Goal: Task Accomplishment & Management: Manage account settings

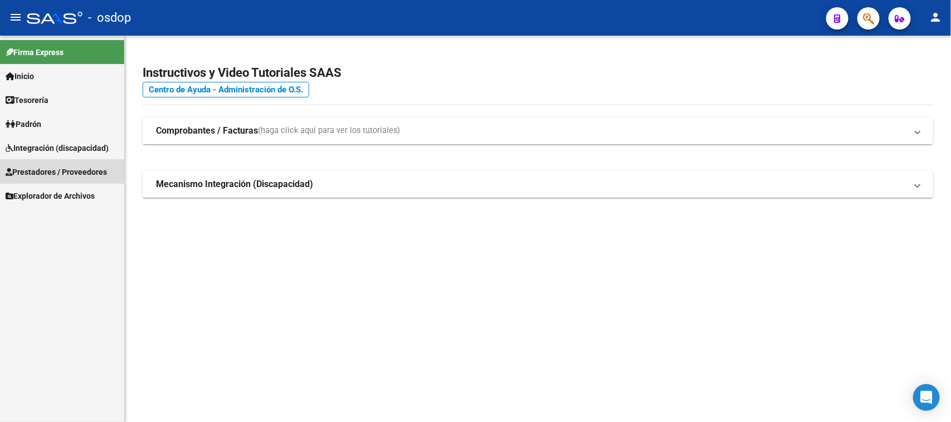
click at [51, 170] on span "Prestadores / Proveedores" at bounding box center [56, 172] width 101 height 12
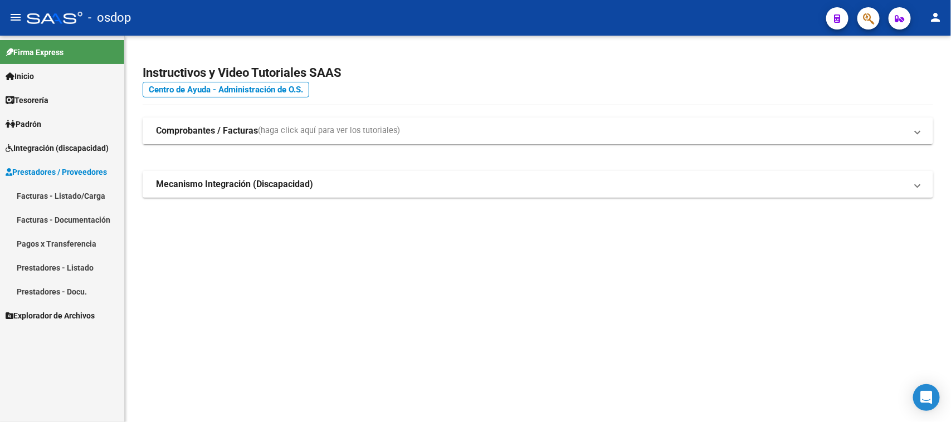
click at [65, 198] on link "Facturas - Listado/Carga" at bounding box center [62, 196] width 124 height 24
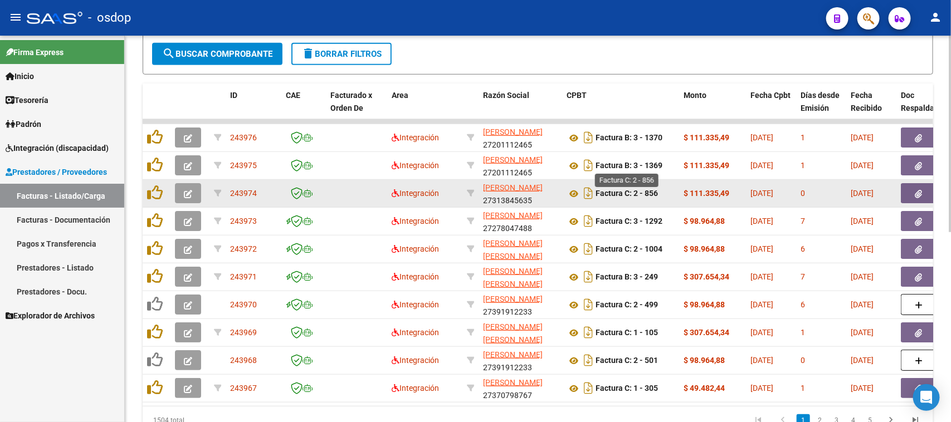
scroll to position [348, 0]
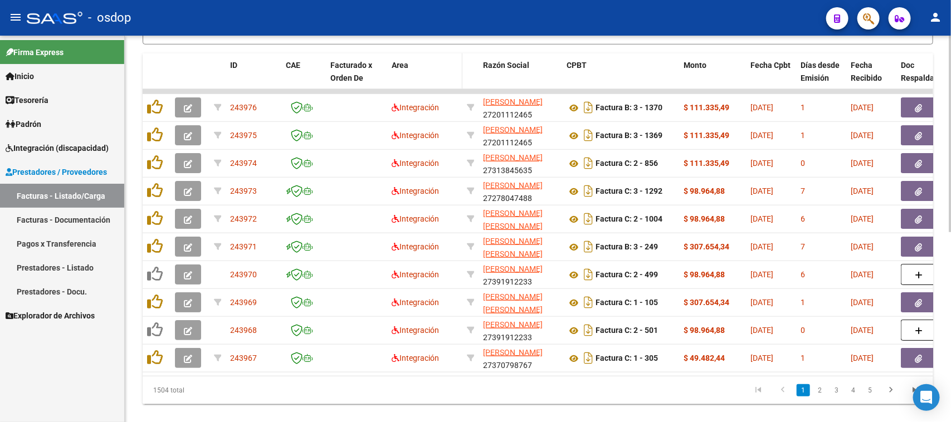
click at [408, 61] on div "Area" at bounding box center [425, 65] width 66 height 13
click at [402, 65] on span "Area" at bounding box center [400, 65] width 17 height 9
click at [451, 65] on div "Area" at bounding box center [425, 65] width 66 height 13
click at [432, 73] on datatable-header-cell "Area" at bounding box center [424, 77] width 75 height 49
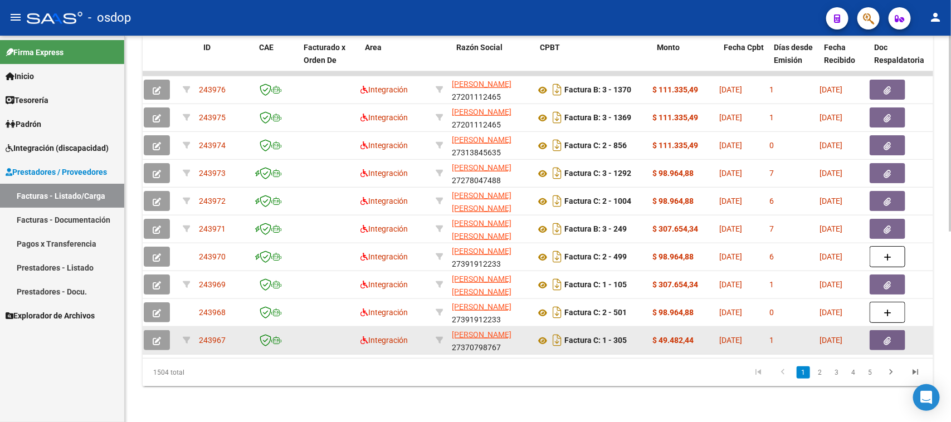
scroll to position [0, 26]
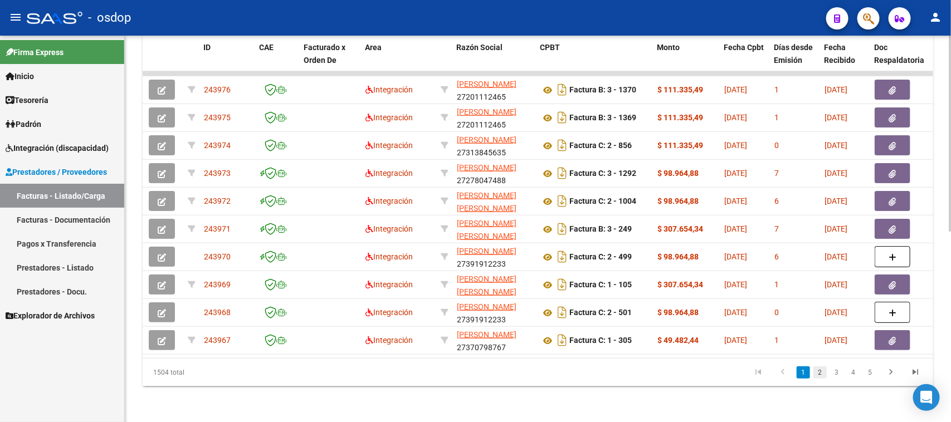
click at [818, 372] on link "2" at bounding box center [819, 372] width 13 height 12
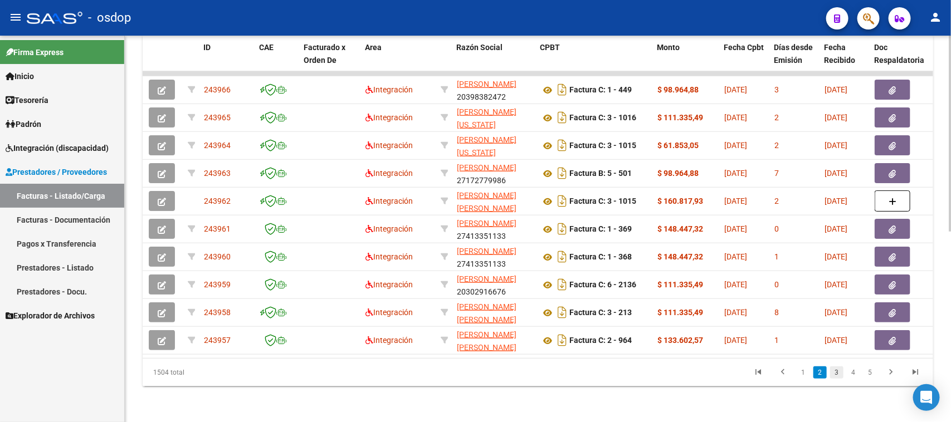
click at [836, 377] on link "3" at bounding box center [836, 372] width 13 height 12
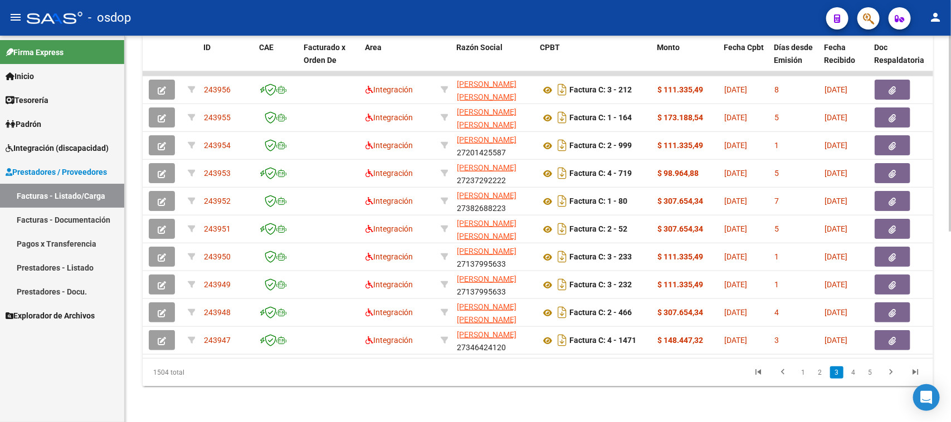
click at [853, 377] on link "4" at bounding box center [853, 372] width 13 height 12
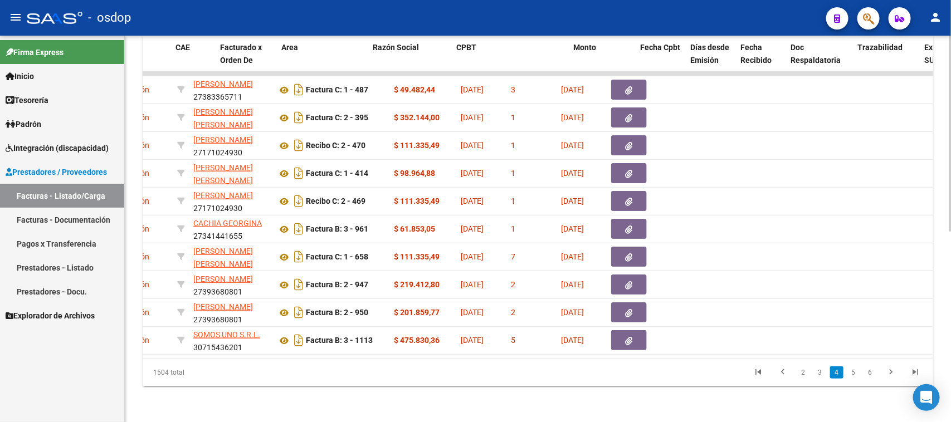
scroll to position [0, 0]
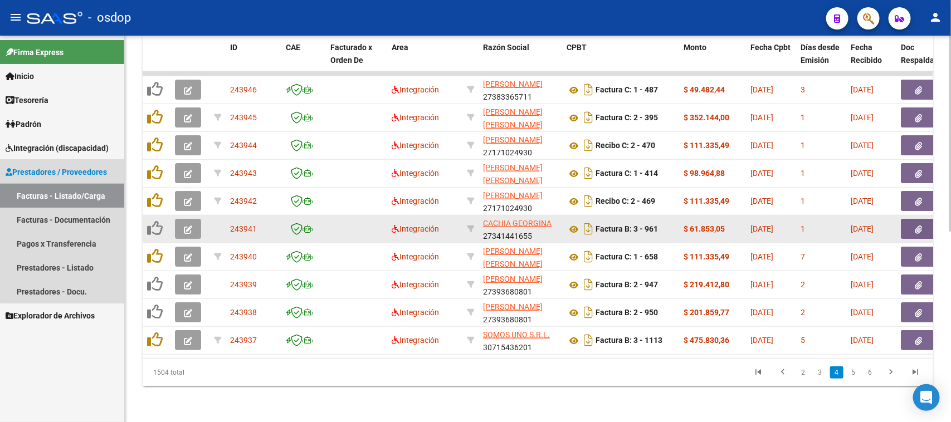
drag, startPoint x: 66, startPoint y: 194, endPoint x: 143, endPoint y: 211, distance: 78.7
click at [65, 194] on link "Facturas - Listado/Carga" at bounding box center [62, 196] width 124 height 24
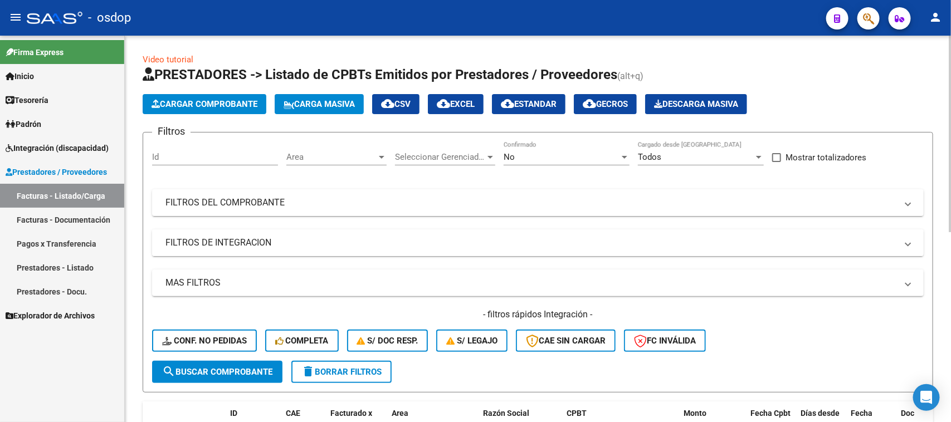
click at [294, 241] on mat-panel-title "FILTROS DE INTEGRACION" at bounding box center [530, 243] width 731 height 12
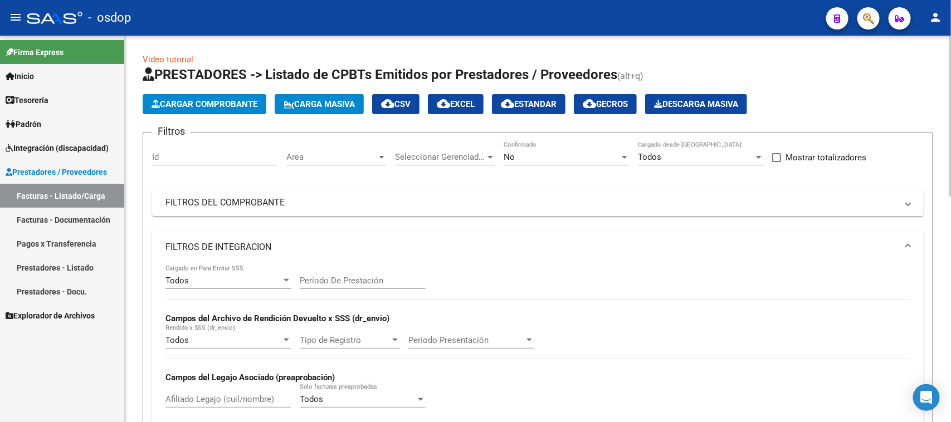
click at [216, 399] on input "Afiliado Legajo (cuil/nombre)" at bounding box center [228, 399] width 126 height 10
paste input "20423072416"
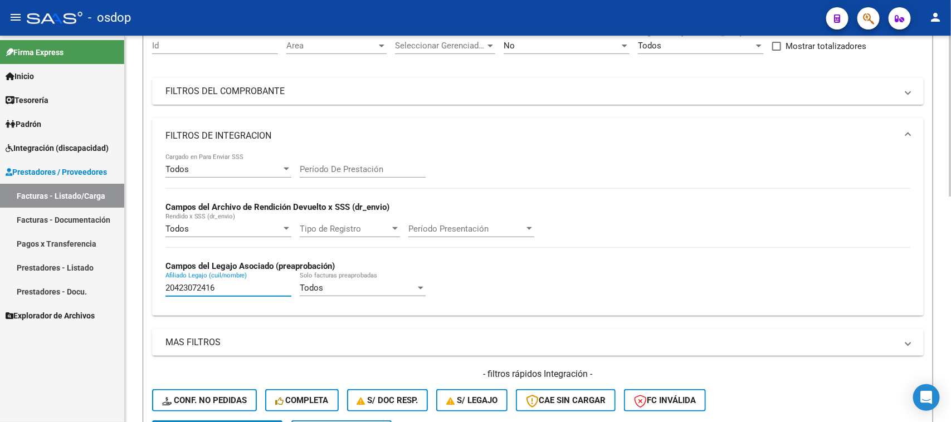
scroll to position [139, 0]
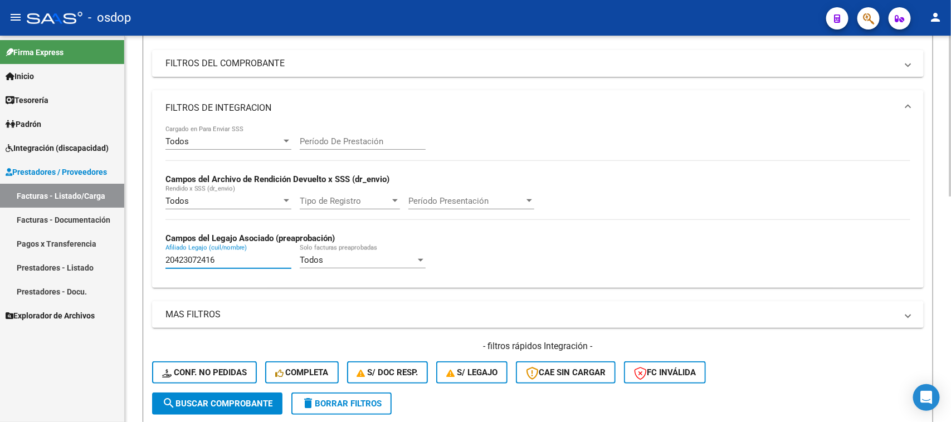
type input "20423072416"
click at [232, 399] on span "search Buscar Comprobante" at bounding box center [217, 404] width 110 height 10
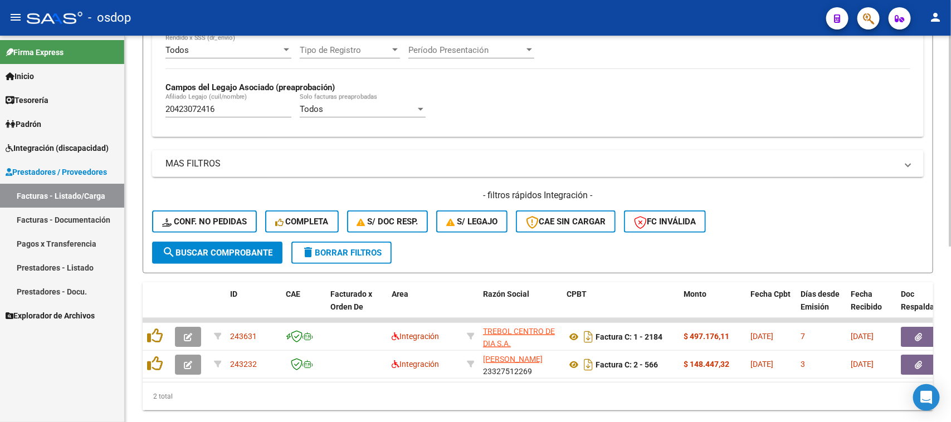
scroll to position [322, 0]
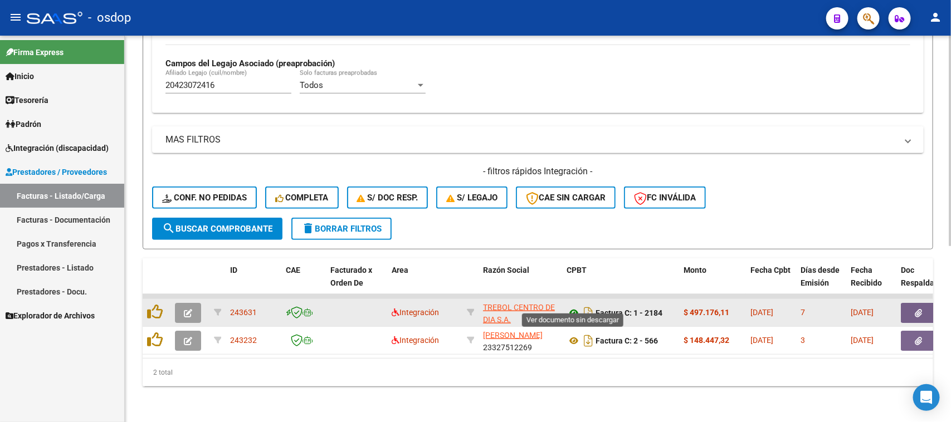
click at [570, 306] on icon at bounding box center [573, 312] width 14 height 13
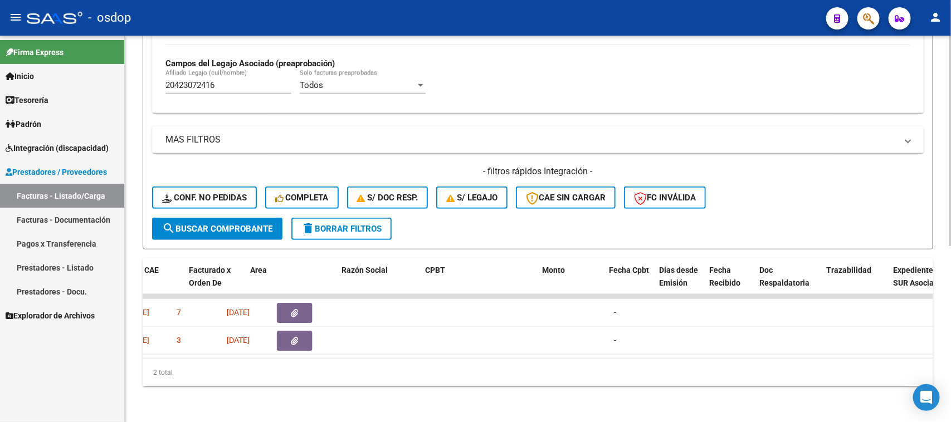
scroll to position [0, 0]
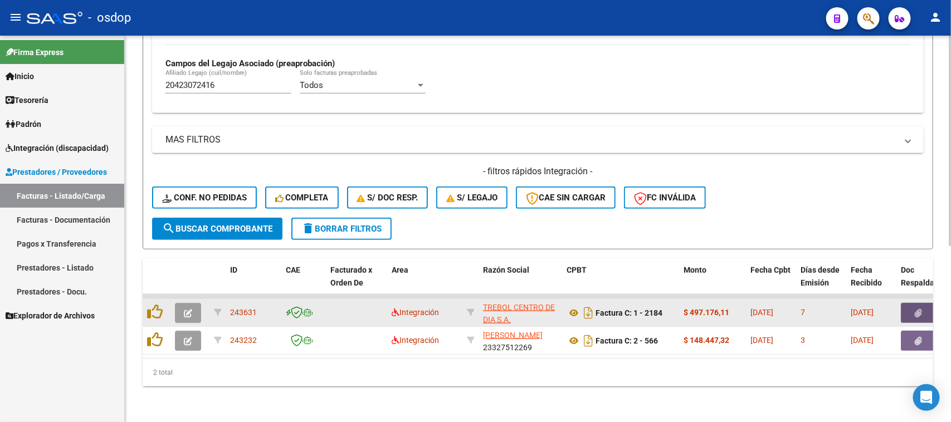
click at [917, 309] on icon "button" at bounding box center [918, 313] width 7 height 8
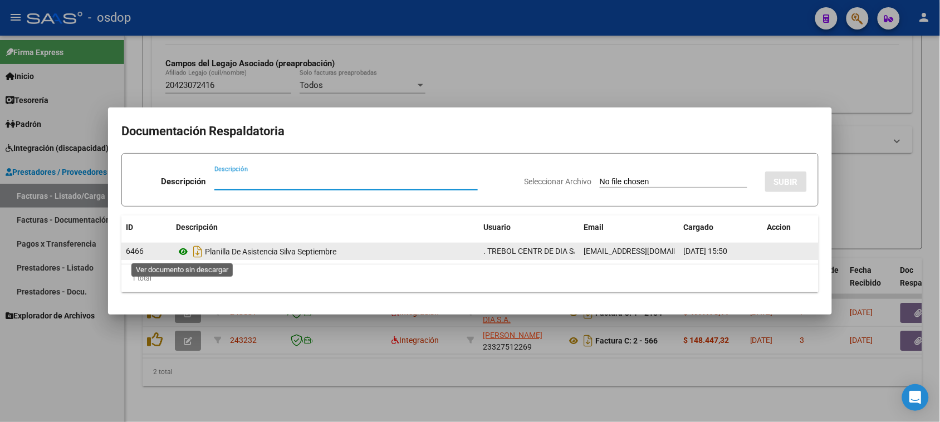
click at [184, 254] on icon at bounding box center [183, 251] width 14 height 13
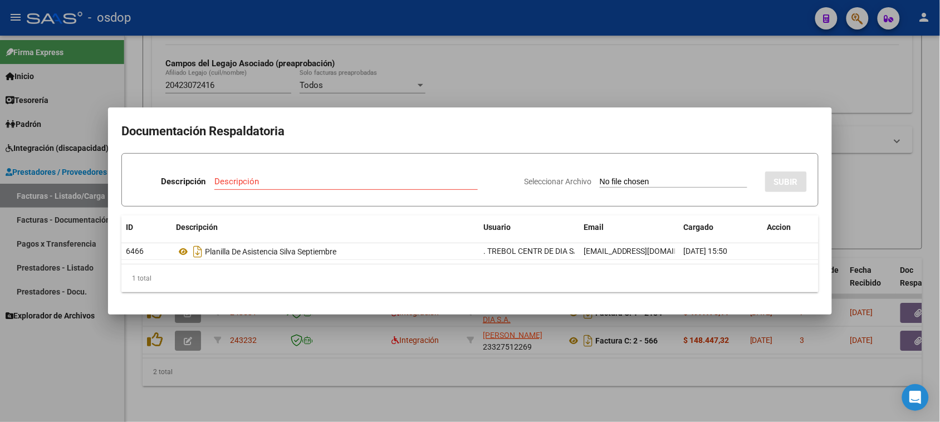
click at [617, 380] on div at bounding box center [470, 211] width 940 height 422
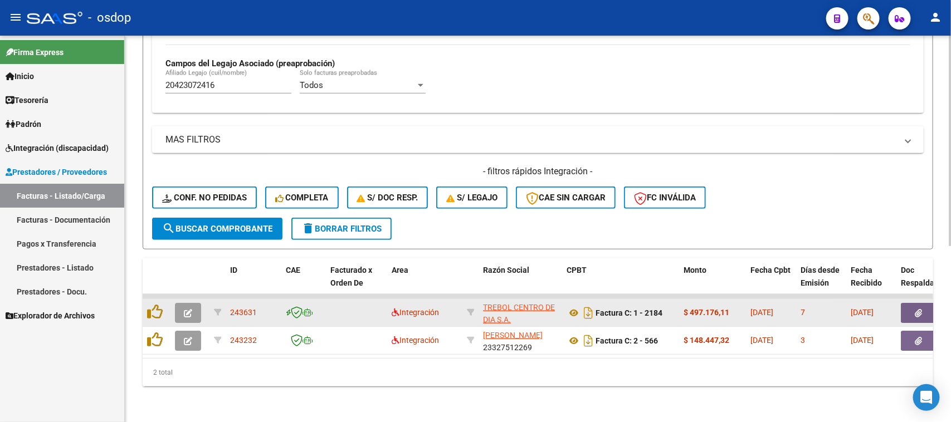
click at [196, 307] on button "button" at bounding box center [188, 313] width 26 height 20
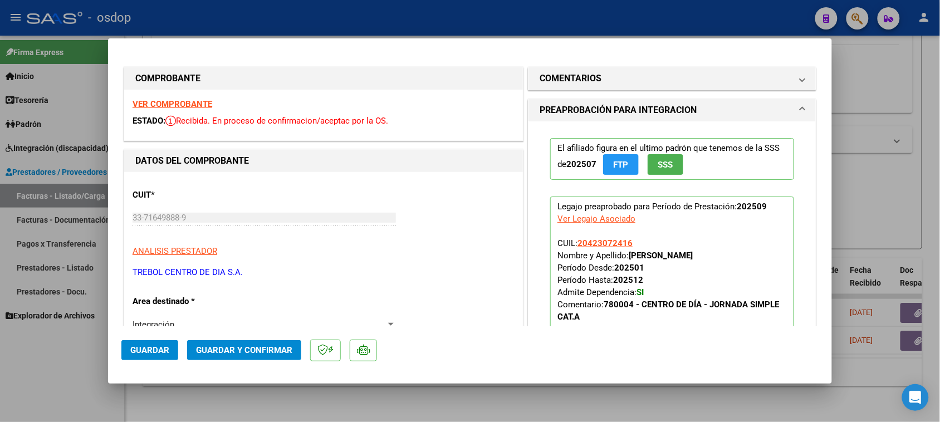
click at [179, 104] on strong "VER COMPROBANTE" at bounding box center [173, 104] width 80 height 10
click at [642, 85] on mat-panel-title "COMENTARIOS" at bounding box center [666, 78] width 252 height 13
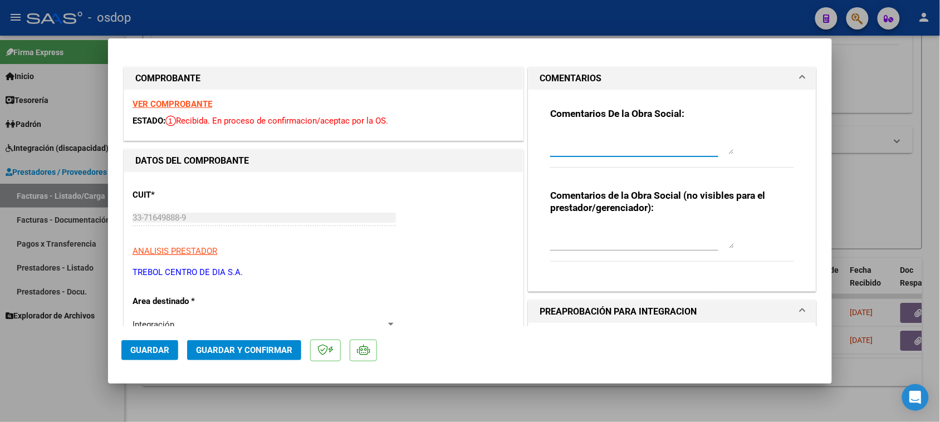
click at [592, 138] on textarea at bounding box center [642, 143] width 184 height 22
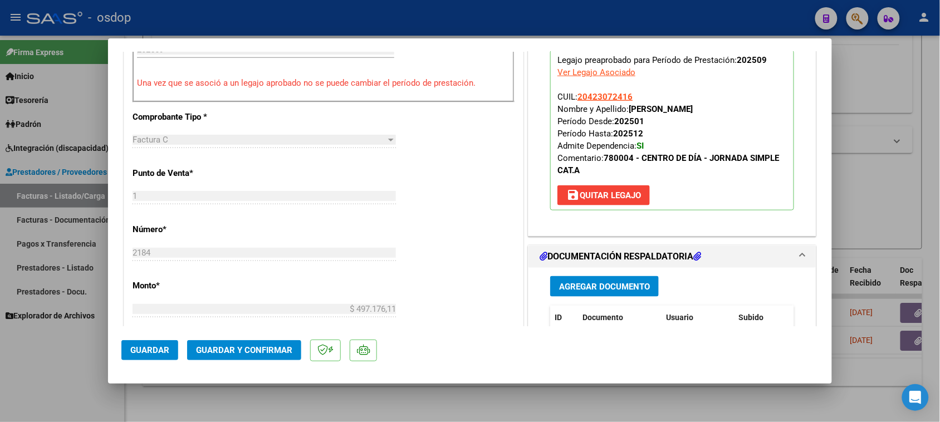
type textarea "El período facturado indica octubre, corresponde septiembre.-"
click at [605, 197] on span "save [PERSON_NAME]" at bounding box center [603, 195] width 75 height 10
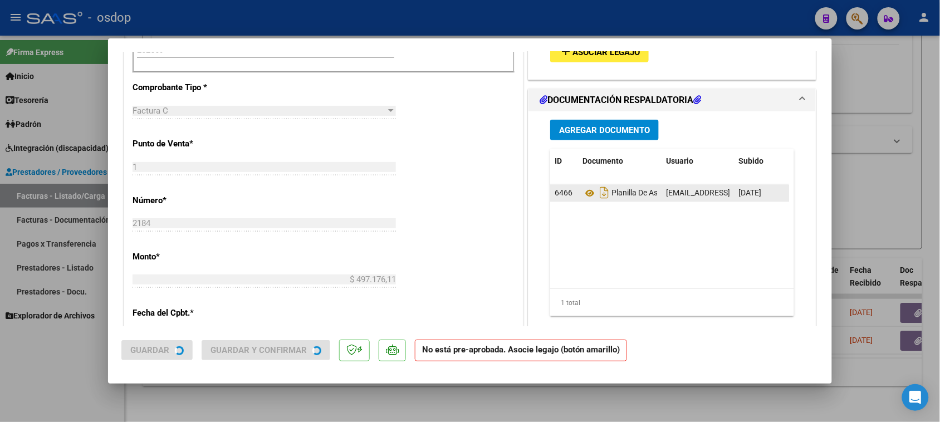
scroll to position [353, 0]
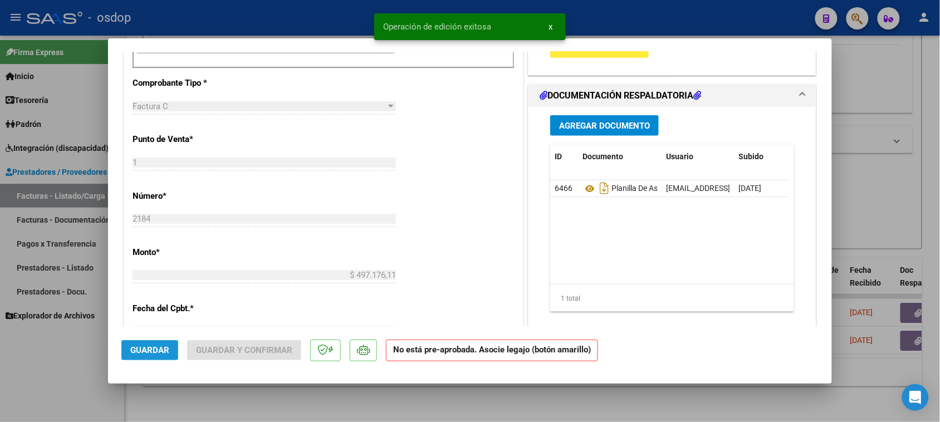
click at [146, 349] on span "Guardar" at bounding box center [149, 350] width 39 height 10
click at [624, 402] on div at bounding box center [470, 211] width 940 height 422
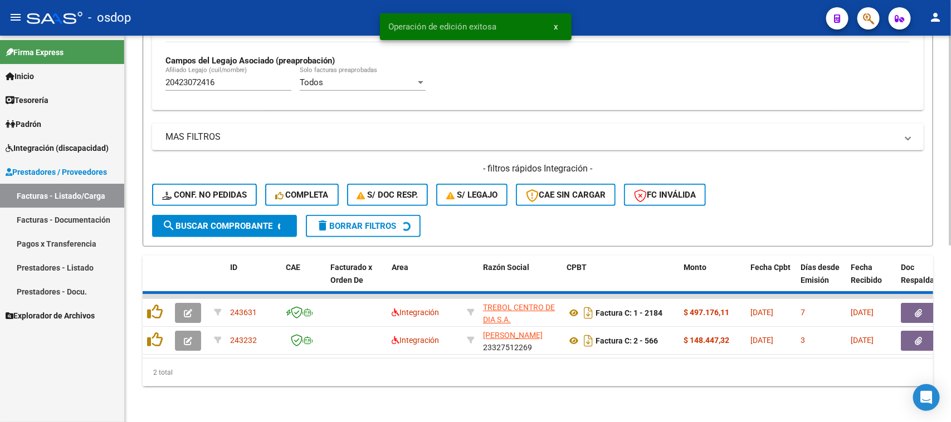
scroll to position [294, 0]
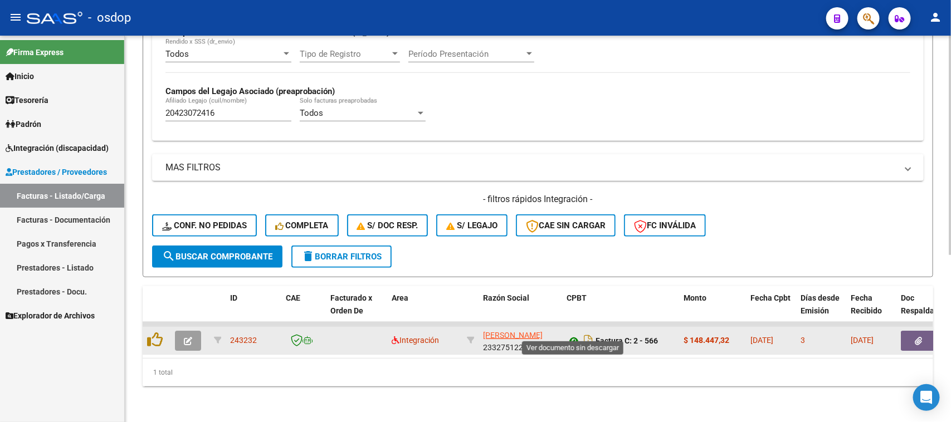
click at [573, 334] on icon at bounding box center [573, 340] width 14 height 13
click at [908, 331] on button "button" at bounding box center [919, 341] width 36 height 20
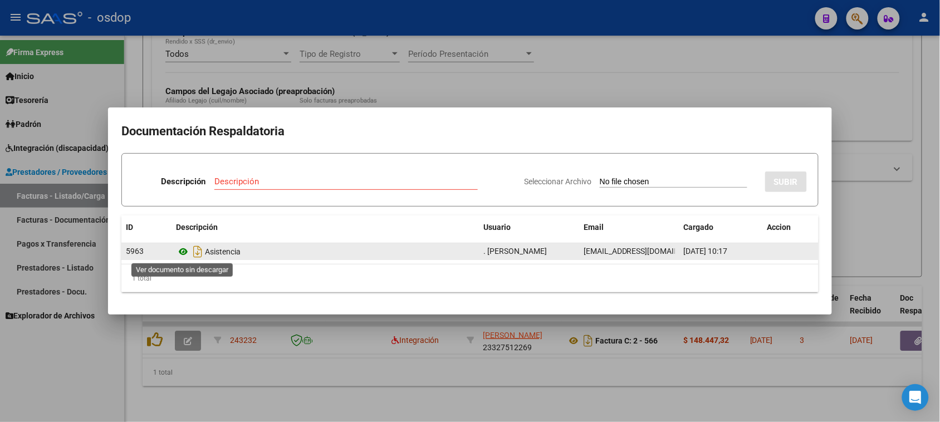
click at [179, 252] on icon at bounding box center [183, 251] width 14 height 13
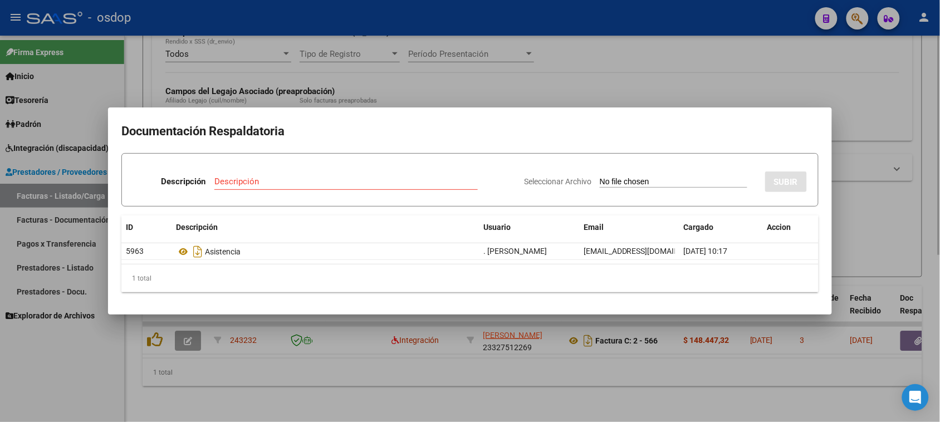
click at [379, 380] on div at bounding box center [470, 211] width 940 height 422
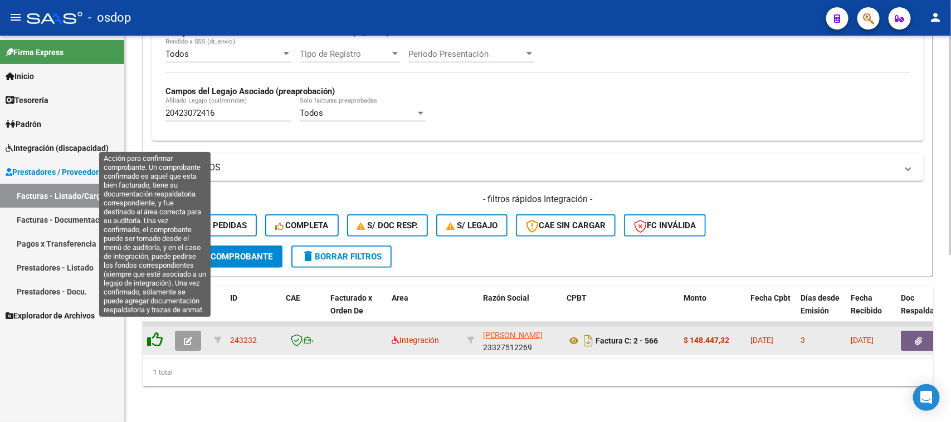
click at [157, 332] on icon at bounding box center [155, 340] width 16 height 16
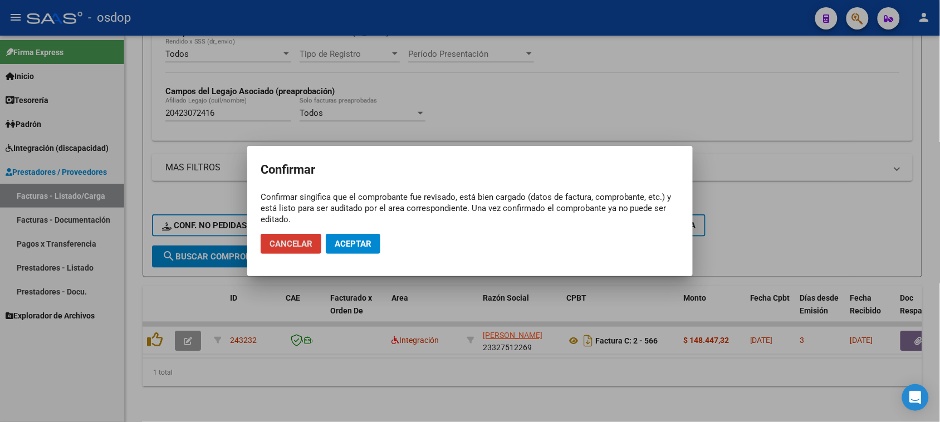
click at [355, 252] on button "Aceptar" at bounding box center [353, 244] width 55 height 20
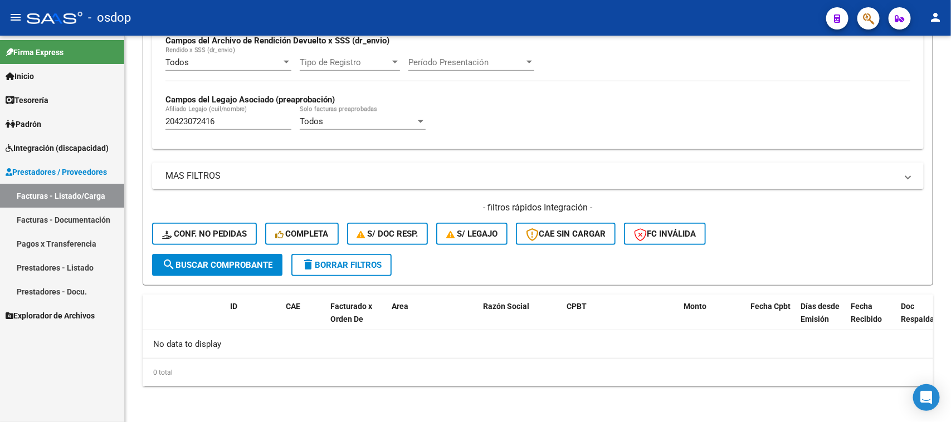
scroll to position [275, 0]
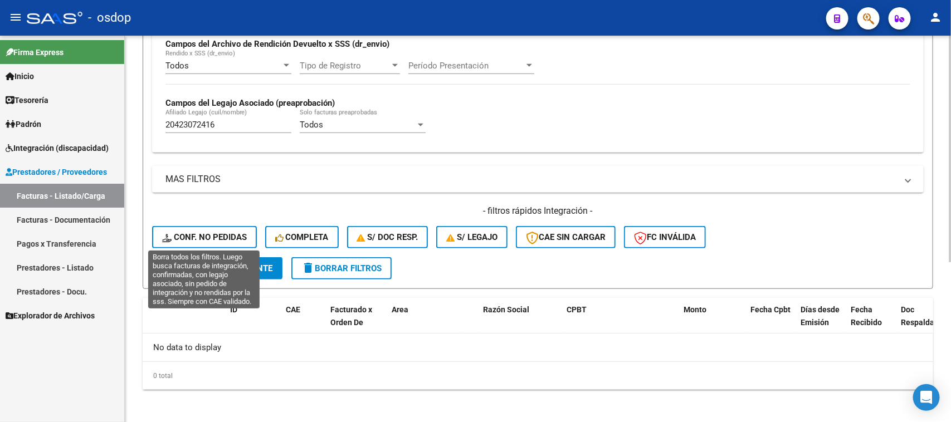
click at [221, 237] on span "Conf. no pedidas" at bounding box center [204, 237] width 85 height 10
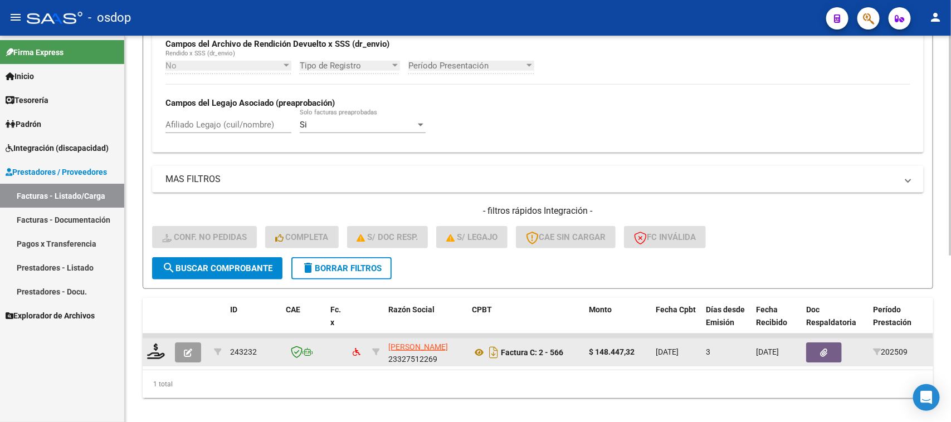
click at [196, 355] on button "button" at bounding box center [188, 353] width 26 height 20
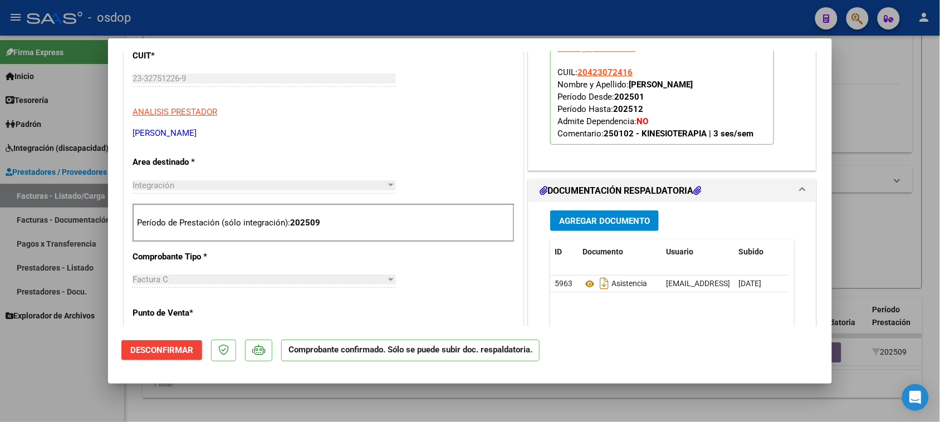
scroll to position [209, 0]
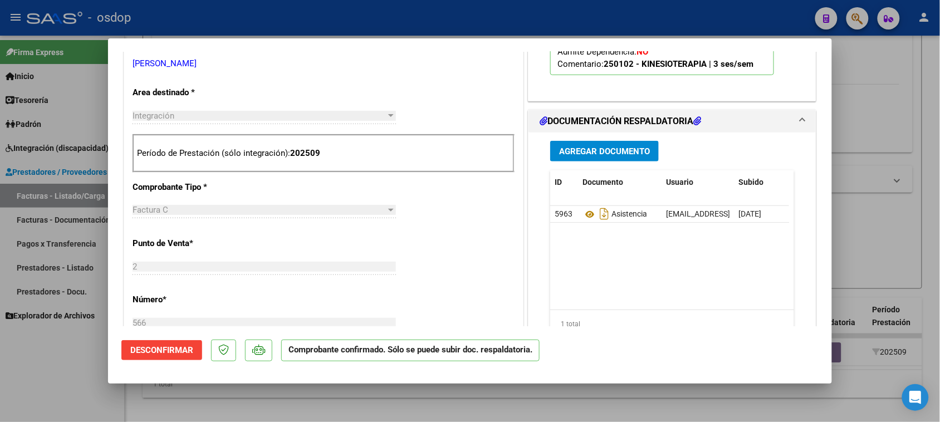
click at [572, 404] on div at bounding box center [470, 211] width 940 height 422
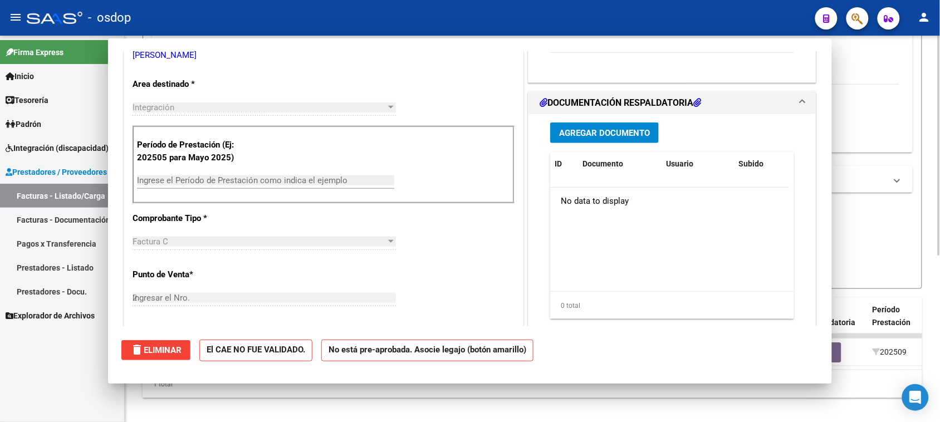
type input "$ 0,00"
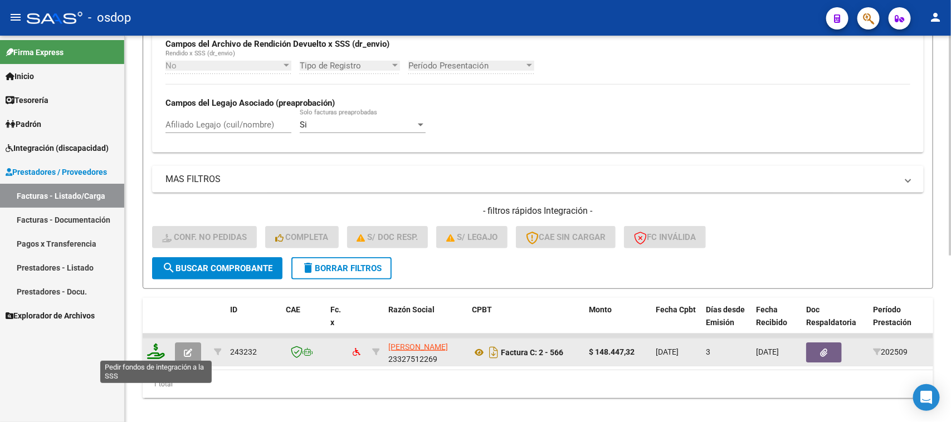
click at [156, 349] on icon at bounding box center [156, 352] width 18 height 16
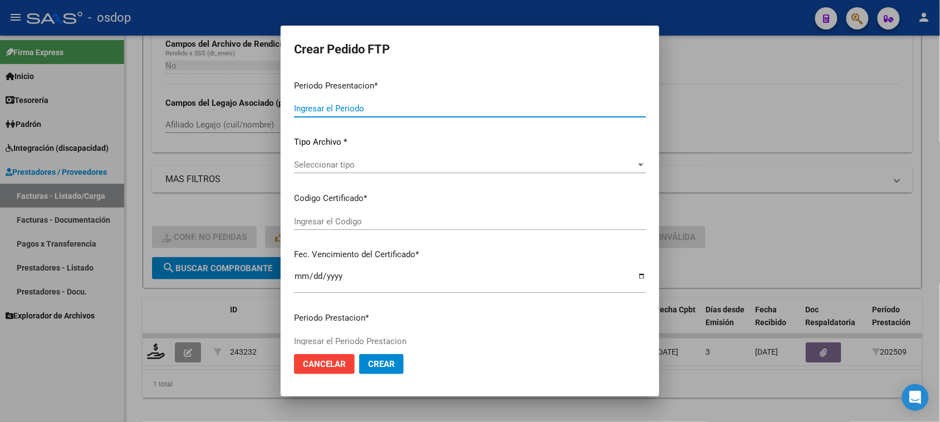
type input "202509"
type input "$ 148.447,32"
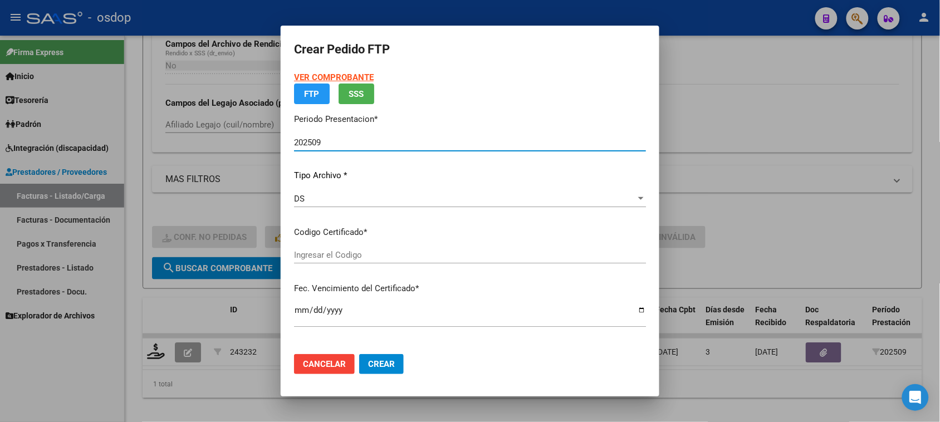
type input "6285302999"
type input "[DATE]"
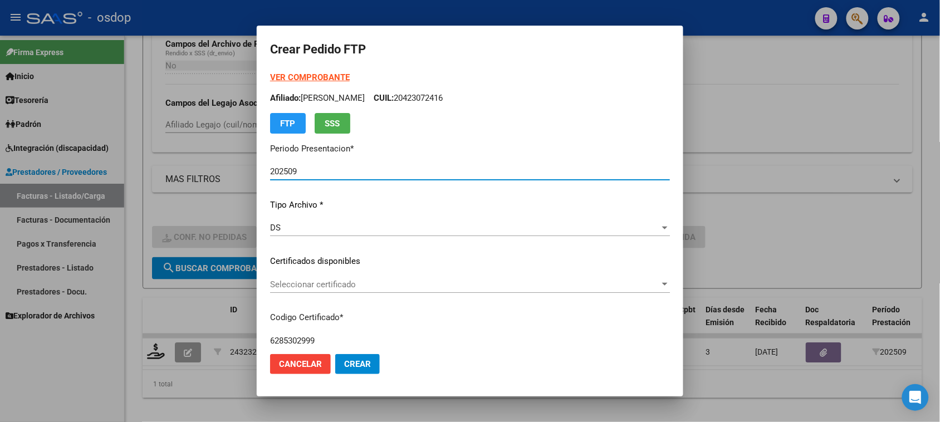
click at [323, 285] on span "Seleccionar certificado" at bounding box center [465, 285] width 390 height 10
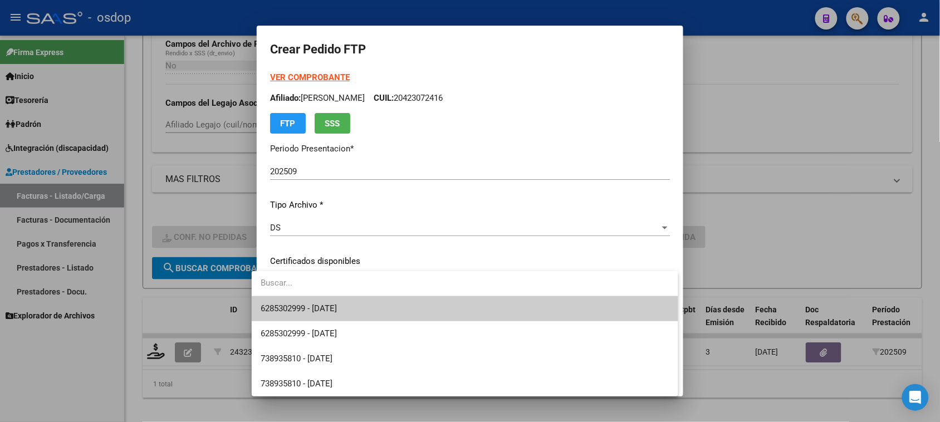
click at [323, 316] on span "6285302999 - [DATE]" at bounding box center [465, 308] width 408 height 25
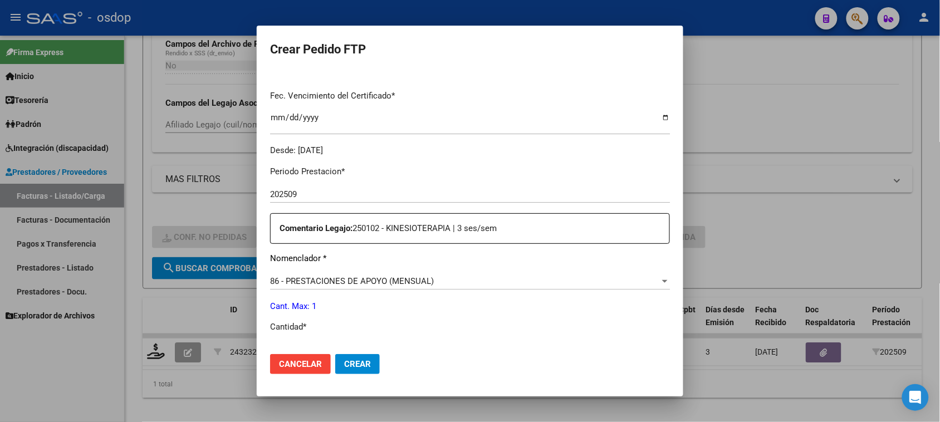
scroll to position [348, 0]
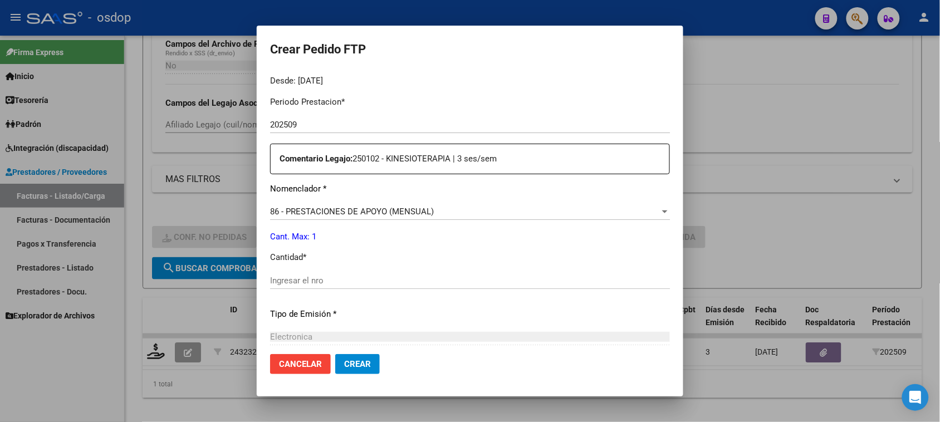
click at [326, 276] on input "Ingresar el nro" at bounding box center [470, 281] width 400 height 10
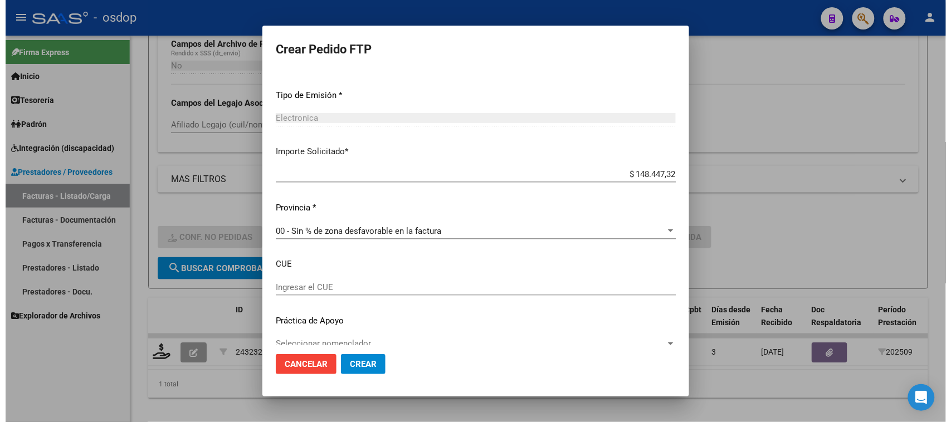
scroll to position [583, 0]
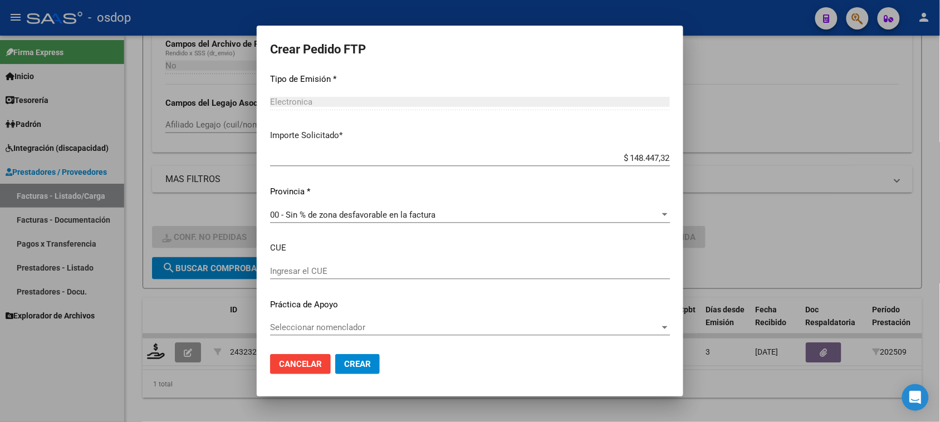
type input "1"
click at [361, 373] on button "Crear" at bounding box center [357, 364] width 45 height 20
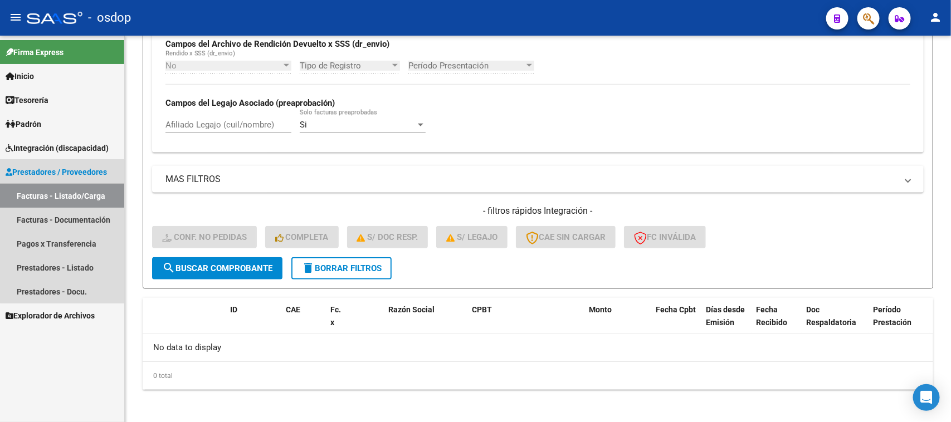
click at [81, 189] on link "Facturas - Listado/Carga" at bounding box center [62, 196] width 124 height 24
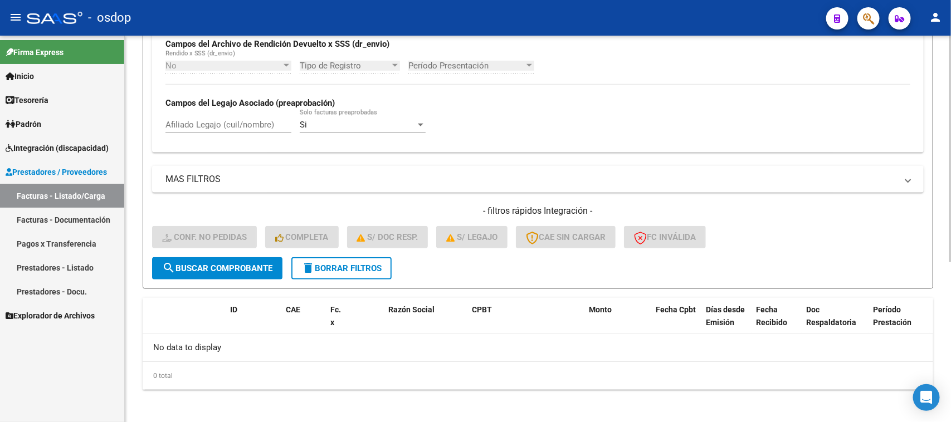
click at [345, 263] on span "delete Borrar Filtros" at bounding box center [341, 268] width 80 height 10
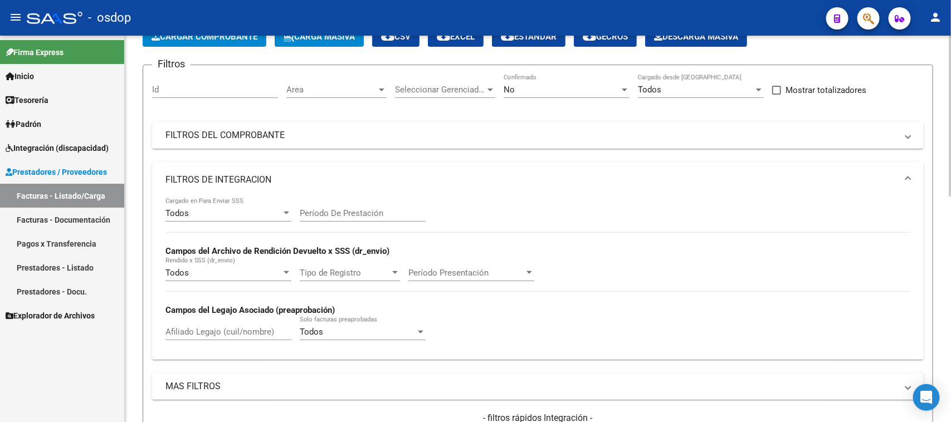
scroll to position [66, 0]
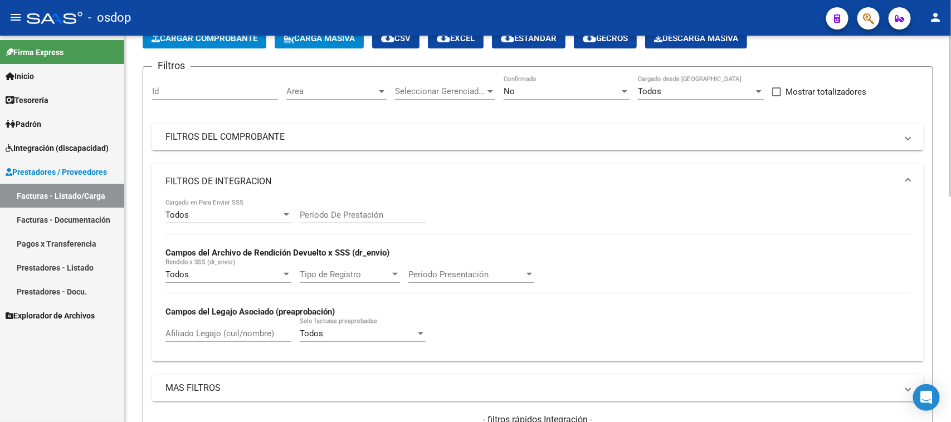
click at [353, 142] on mat-expansion-panel-header "FILTROS DEL COMPROBANTE" at bounding box center [537, 137] width 771 height 27
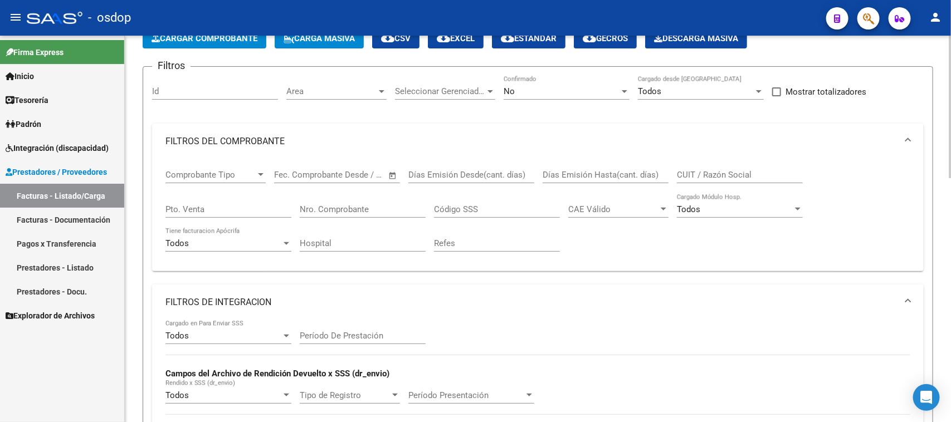
click at [705, 174] on input "CUIT / Razón Social" at bounding box center [740, 175] width 126 height 10
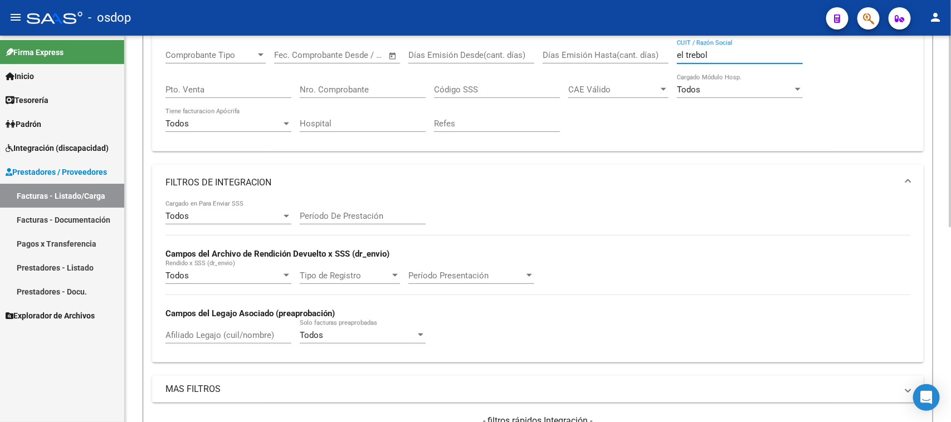
scroll to position [255, 0]
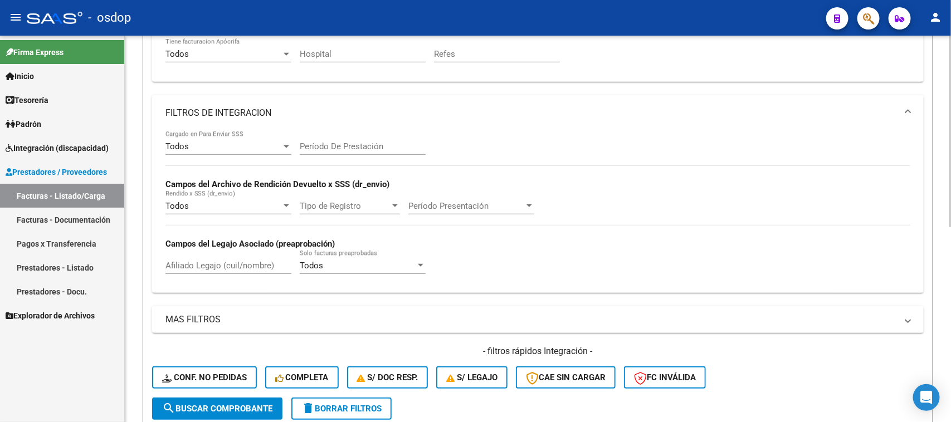
type input "el trebol"
click at [337, 405] on span "delete Borrar Filtros" at bounding box center [341, 409] width 80 height 10
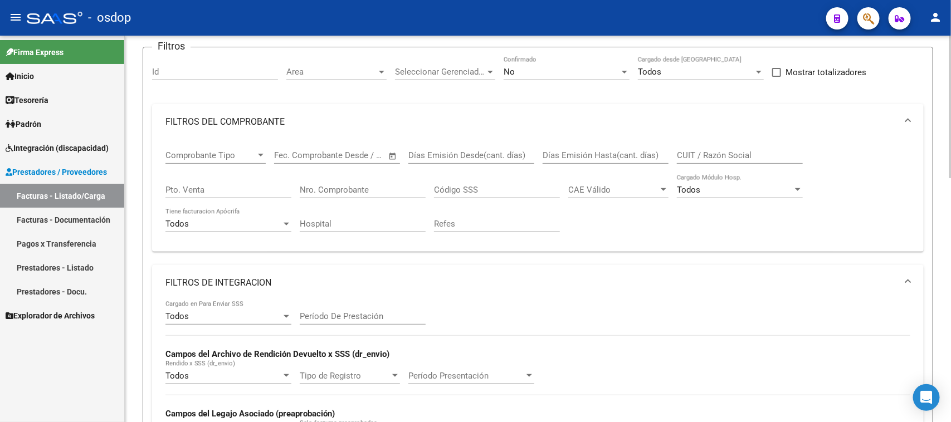
scroll to position [46, 0]
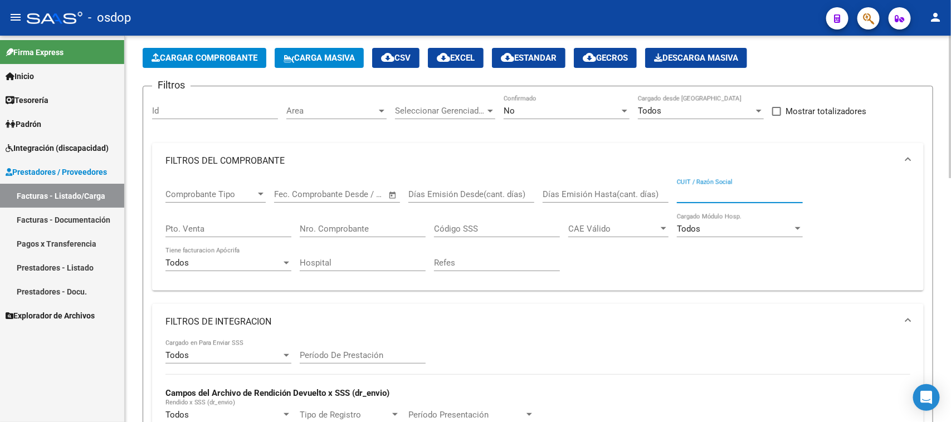
click at [711, 192] on input "CUIT / Razón Social" at bounding box center [740, 194] width 126 height 10
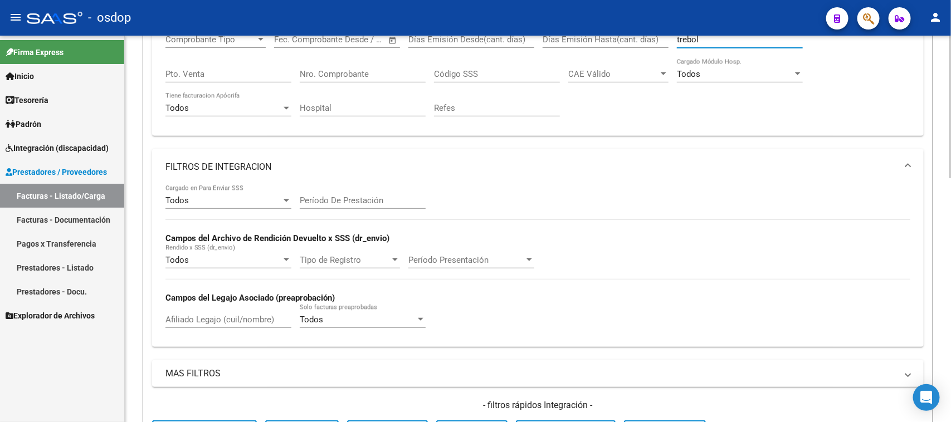
scroll to position [255, 0]
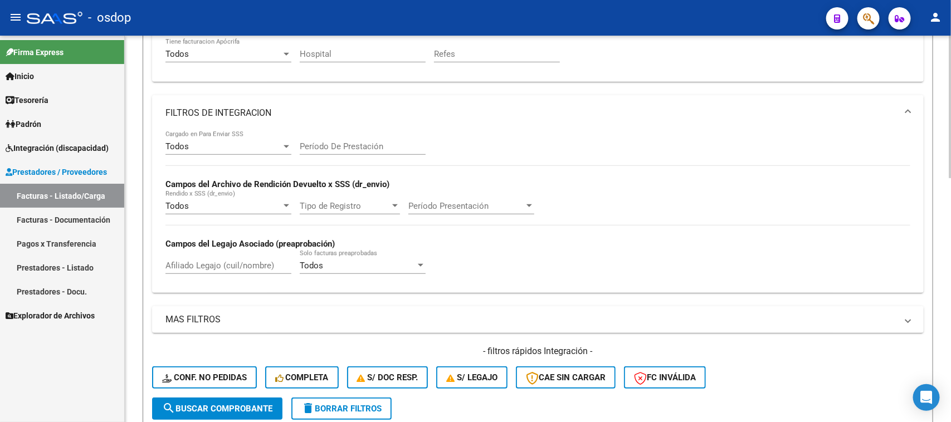
type input "trebol"
click at [241, 408] on span "search Buscar Comprobante" at bounding box center [217, 409] width 110 height 10
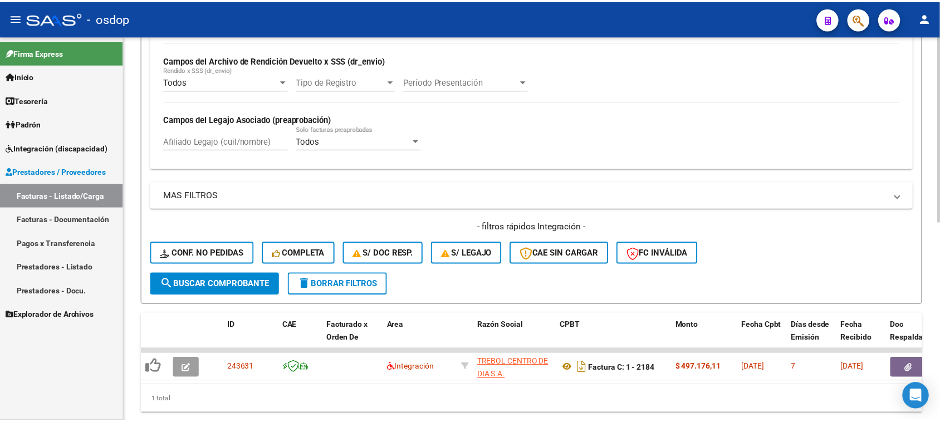
scroll to position [414, 0]
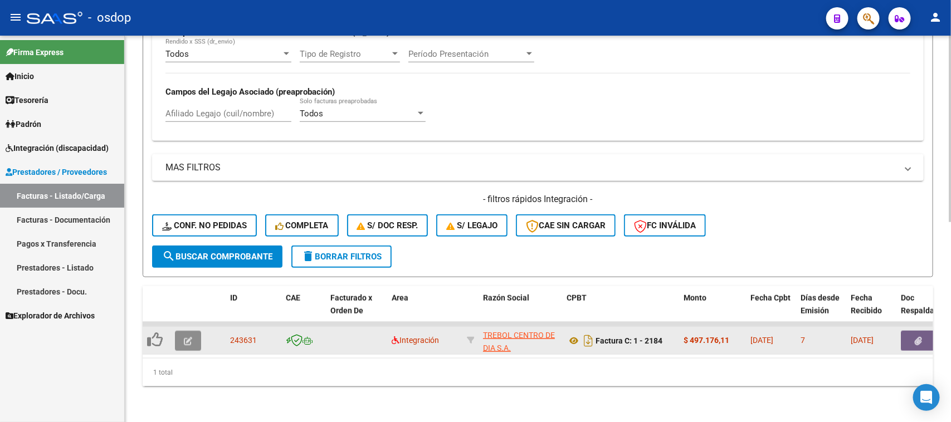
click at [192, 335] on button "button" at bounding box center [188, 341] width 26 height 20
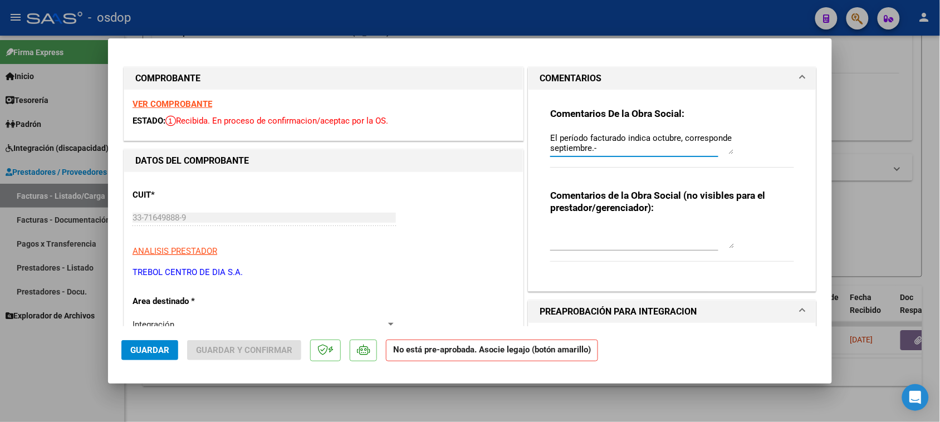
click at [609, 149] on textarea "El período facturado indica octubre, corresponde septiembre.-" at bounding box center [642, 143] width 184 height 22
click at [554, 149] on textarea "El período facturado indica octubre, corresponde septiembre. Enviar nota de cre…" at bounding box center [642, 143] width 184 height 22
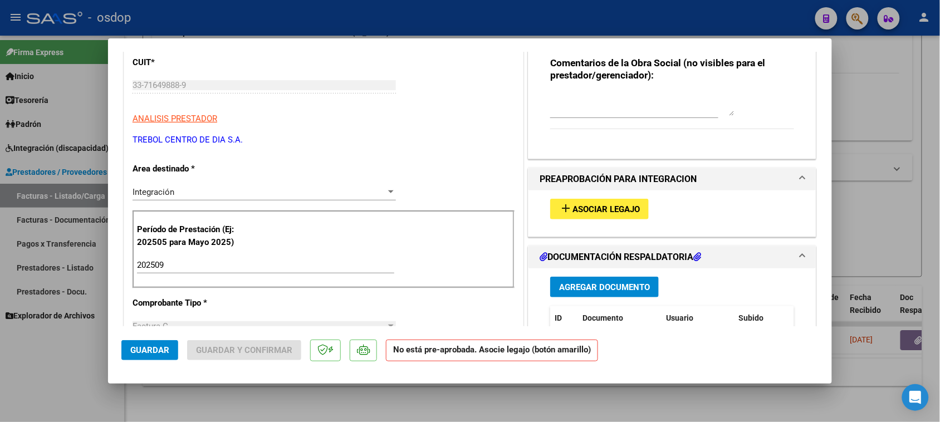
scroll to position [139, 0]
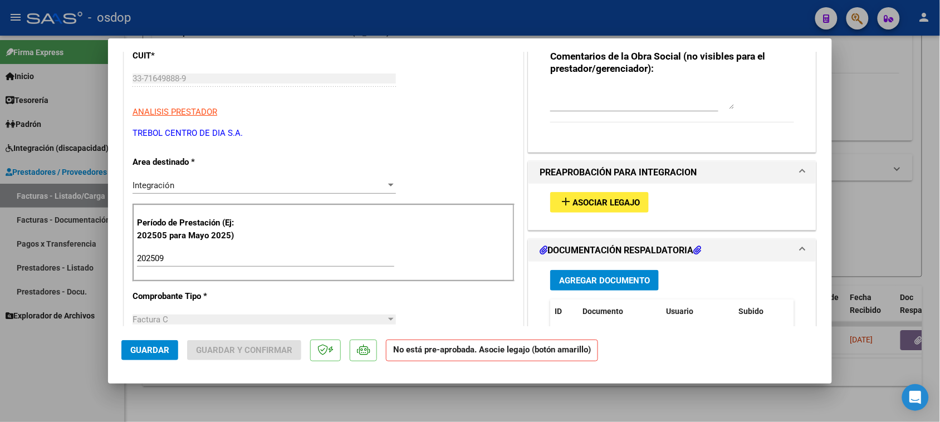
type textarea "El período facturado indica octubre, corresponde septiembre. Enviar nota de cré…"
click at [582, 204] on span "Asociar Legajo" at bounding box center [606, 203] width 67 height 10
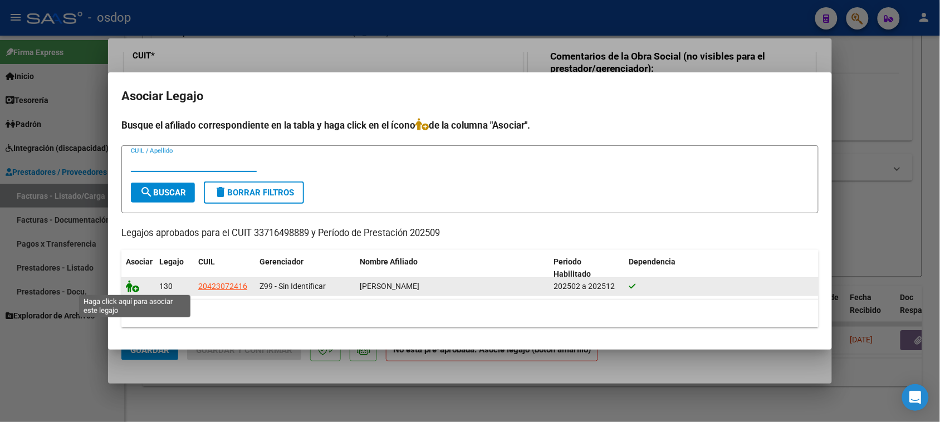
click at [129, 285] on icon at bounding box center [132, 286] width 13 height 12
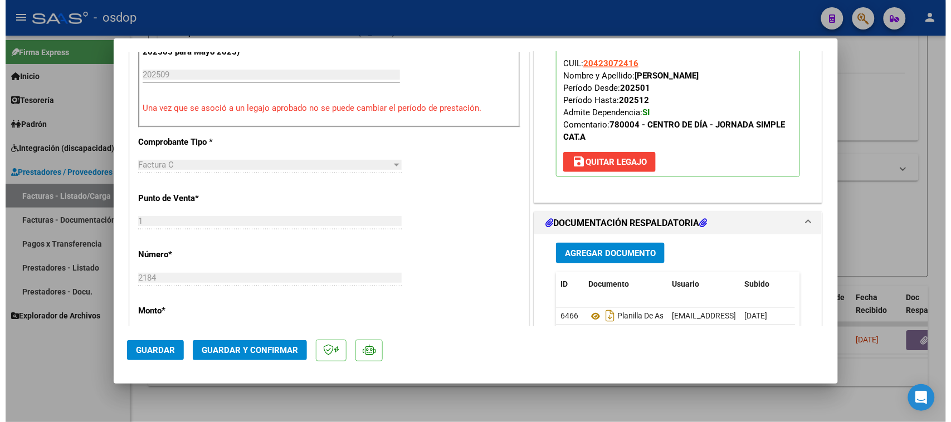
scroll to position [348, 0]
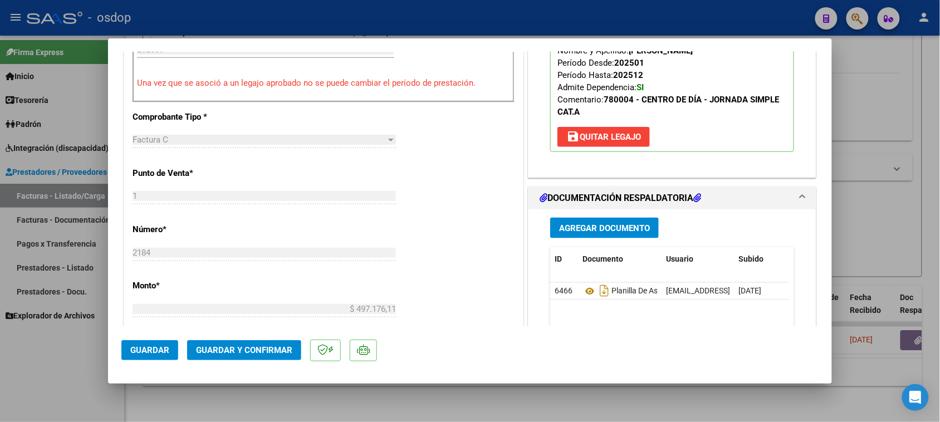
click at [248, 350] on span "Guardar y Confirmar" at bounding box center [244, 350] width 96 height 10
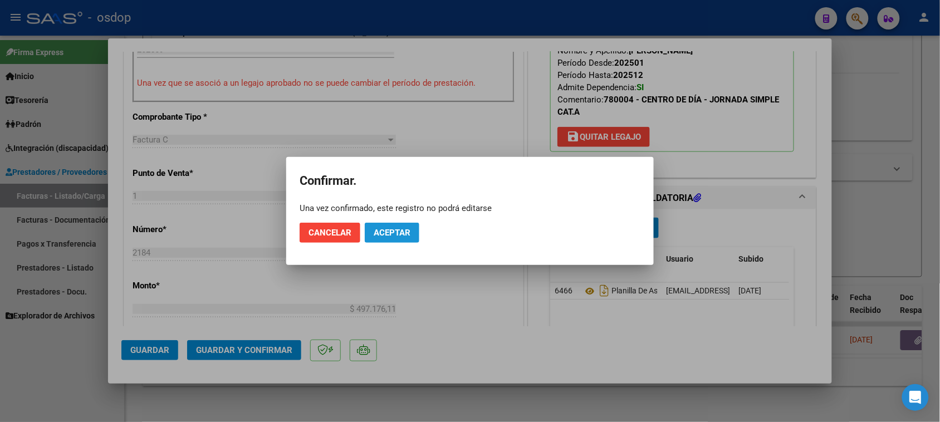
click at [398, 224] on button "Aceptar" at bounding box center [392, 233] width 55 height 20
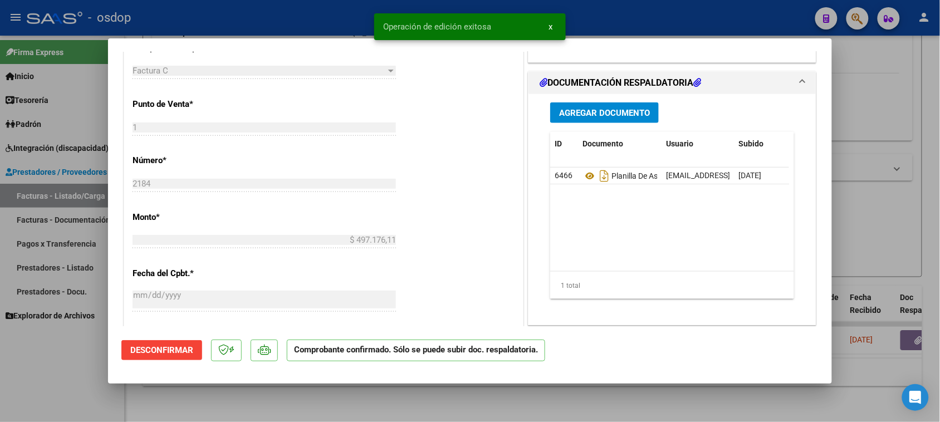
click at [257, 399] on div at bounding box center [470, 211] width 940 height 422
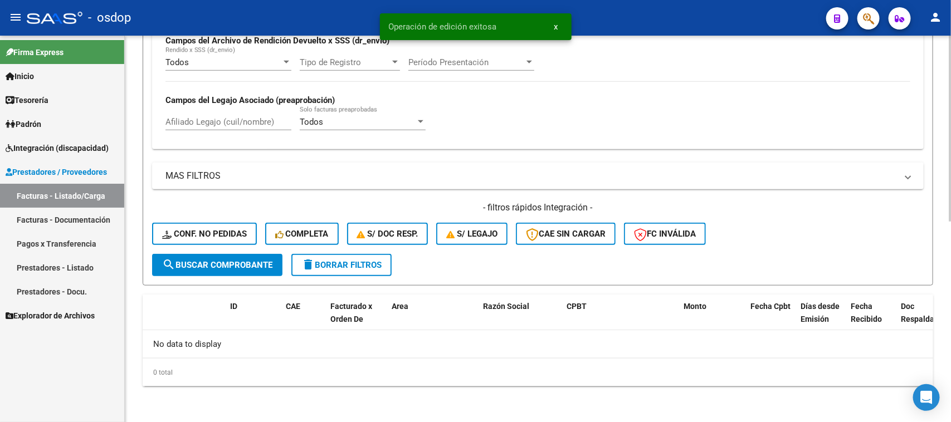
scroll to position [394, 0]
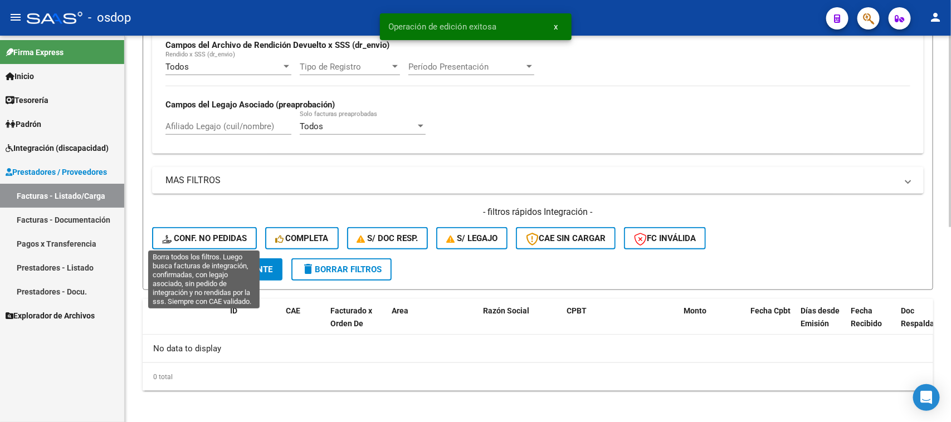
click at [217, 237] on span "Conf. no pedidas" at bounding box center [204, 238] width 85 height 10
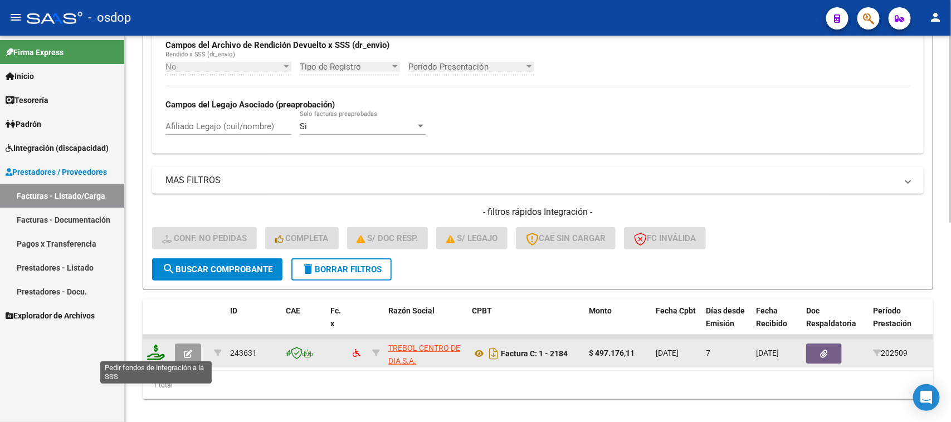
click at [160, 351] on icon at bounding box center [156, 353] width 18 height 16
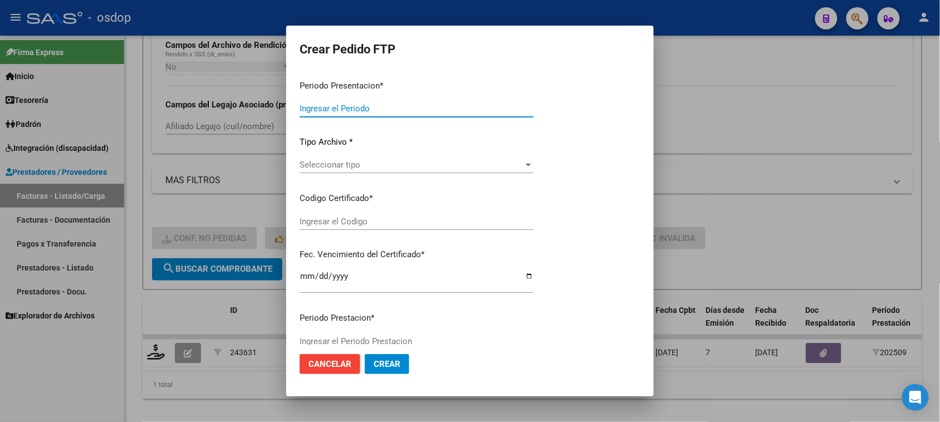
type input "202509"
type input "$ 497.176,11"
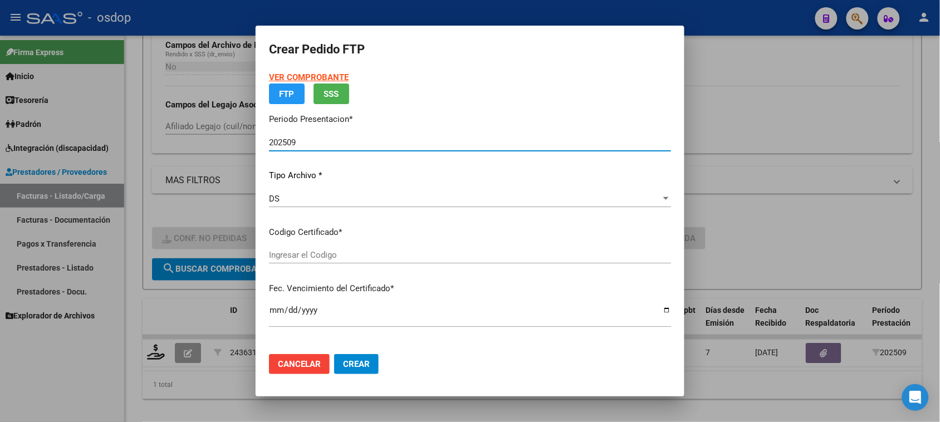
type input "6285302999"
type input "[DATE]"
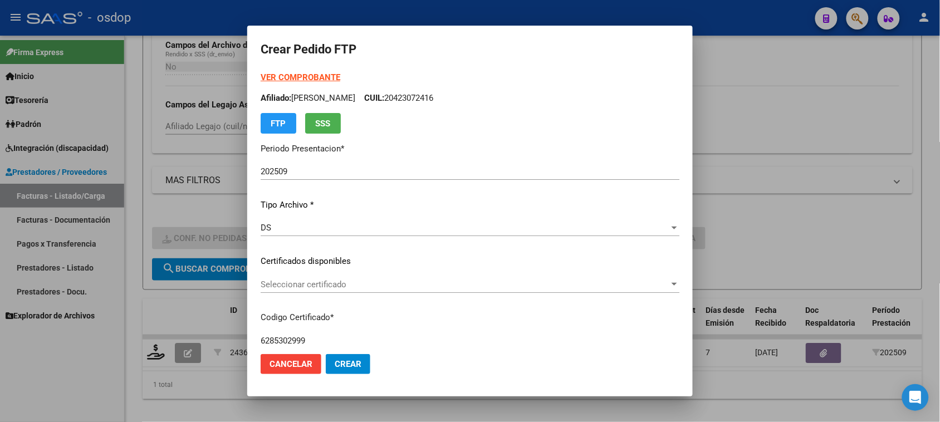
scroll to position [70, 0]
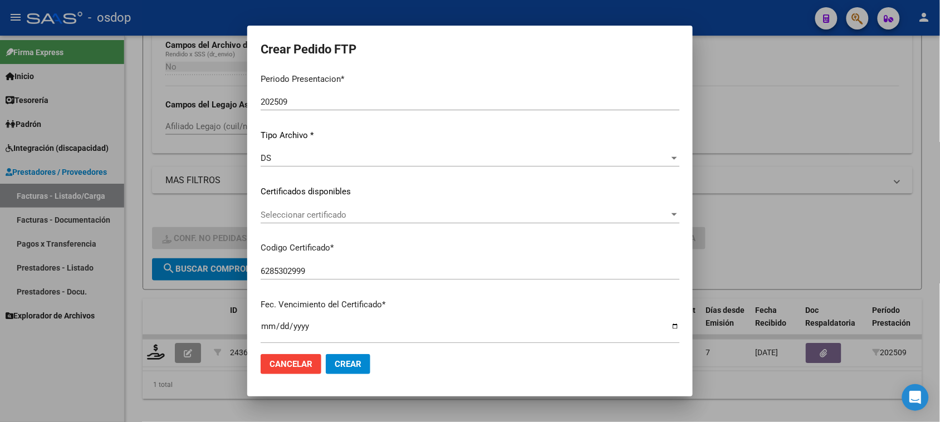
click at [477, 211] on span "Seleccionar certificado" at bounding box center [465, 215] width 409 height 10
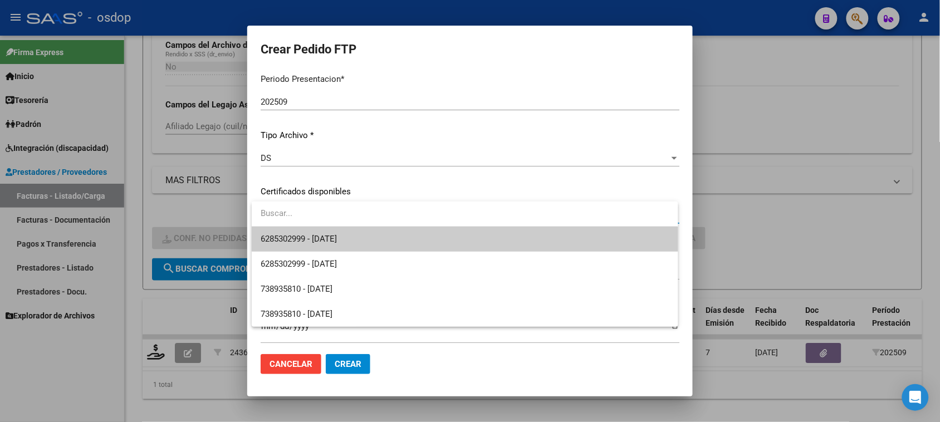
click at [469, 234] on span "6285302999 - [DATE]" at bounding box center [465, 239] width 408 height 25
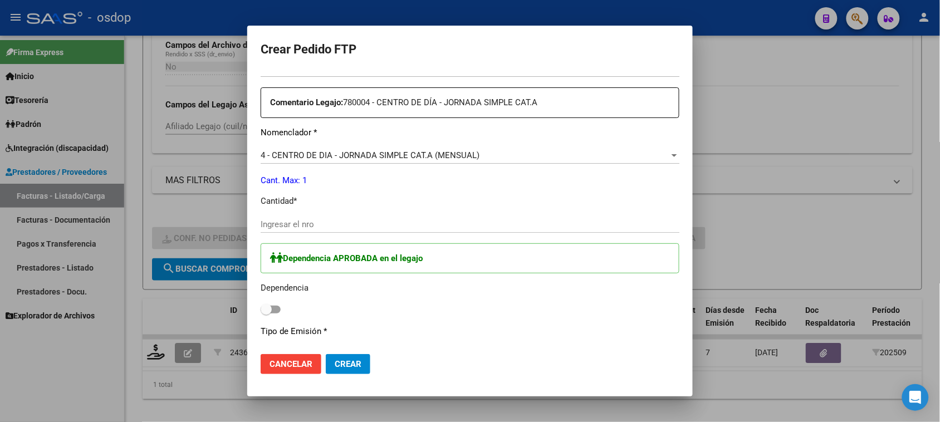
scroll to position [418, 0]
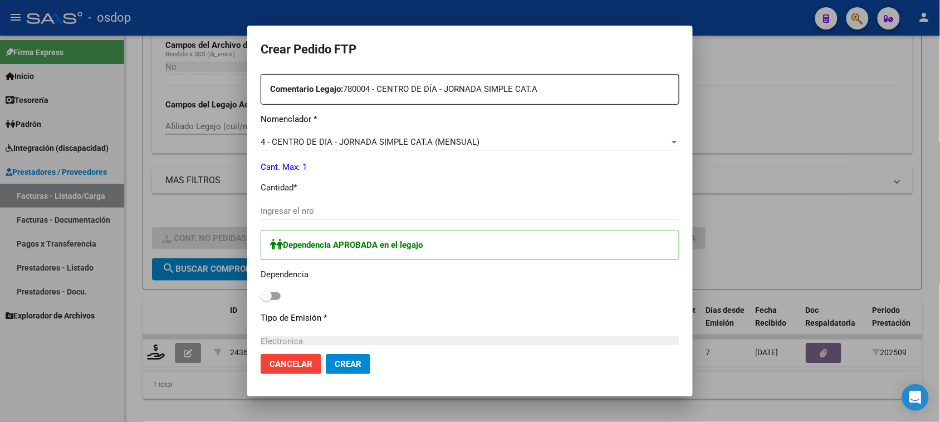
click at [347, 207] on input "Ingresar el nro" at bounding box center [470, 211] width 419 height 10
type input "1"
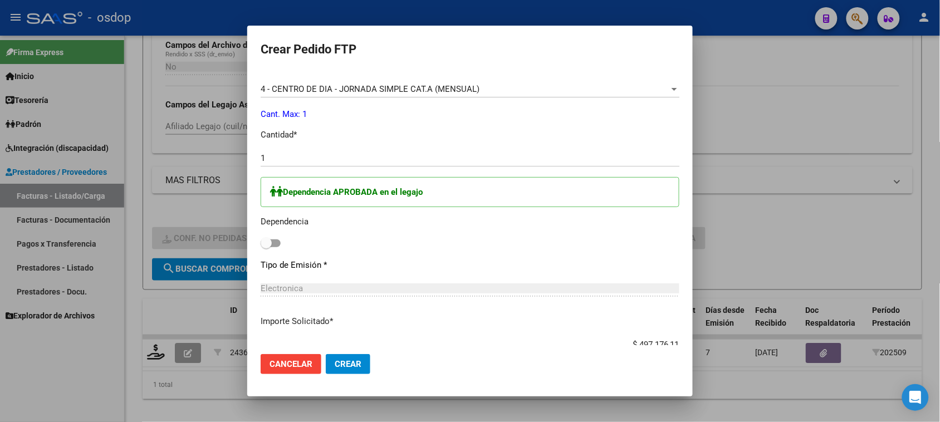
scroll to position [487, 0]
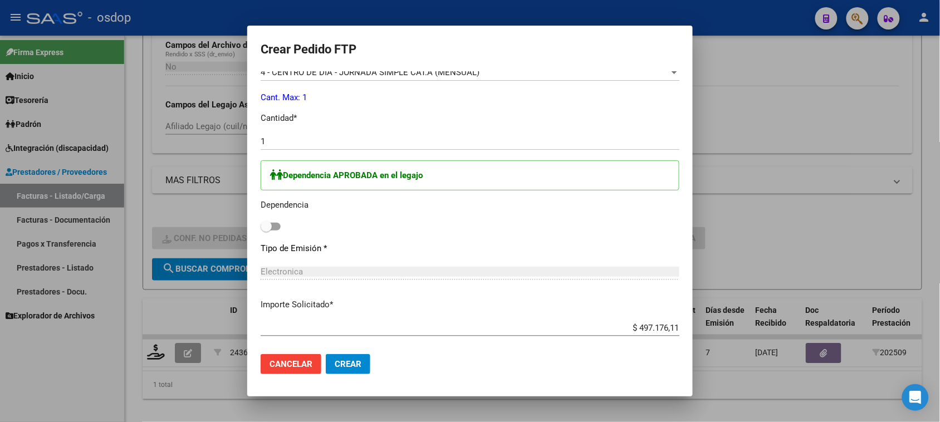
click at [277, 229] on span at bounding box center [271, 227] width 20 height 8
click at [266, 231] on input "checkbox" at bounding box center [266, 231] width 1 height 1
checkbox input "true"
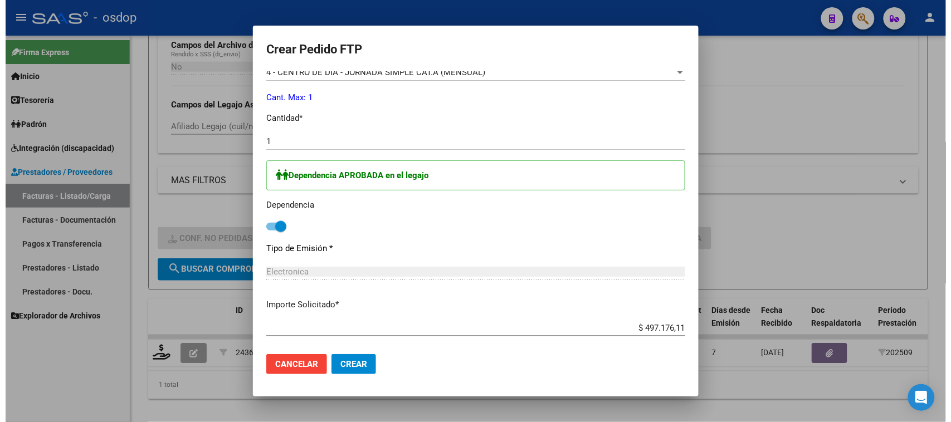
scroll to position [544, 0]
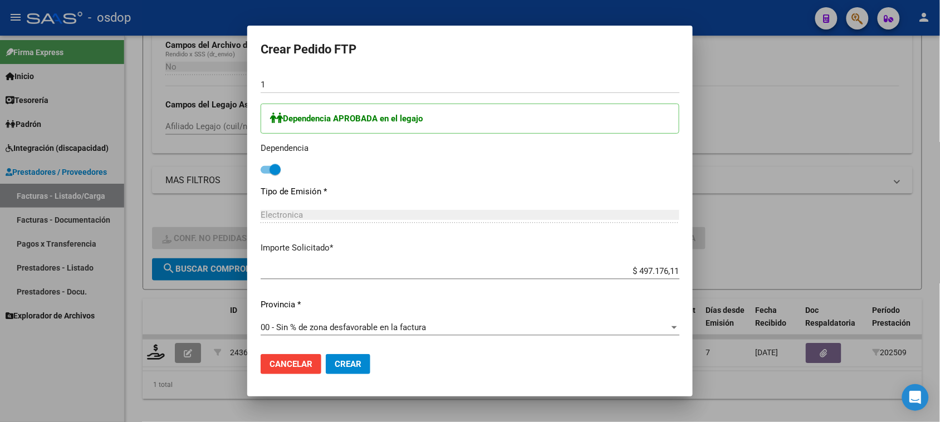
click at [647, 271] on input "$ 497.176,11" at bounding box center [470, 271] width 419 height 10
type input "$ 0,00"
click at [358, 371] on button "Crear" at bounding box center [348, 364] width 45 height 20
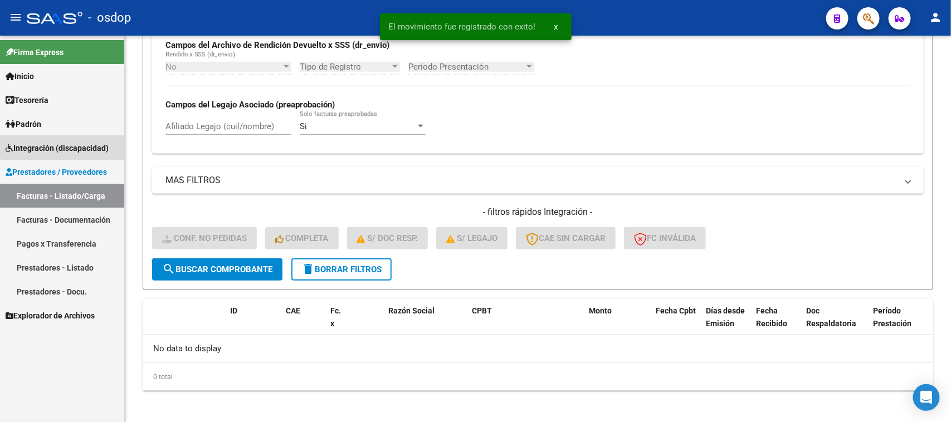
click at [69, 146] on span "Integración (discapacidad)" at bounding box center [57, 148] width 103 height 12
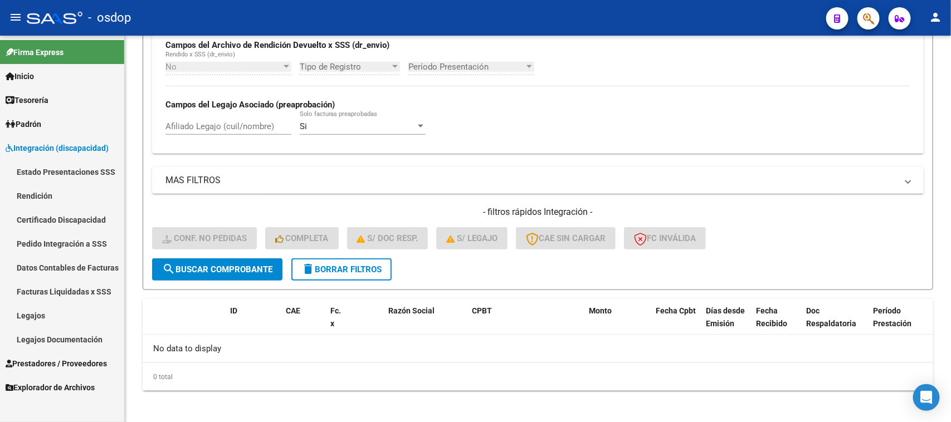
click at [79, 246] on link "Pedido Integración a SSS" at bounding box center [62, 244] width 124 height 24
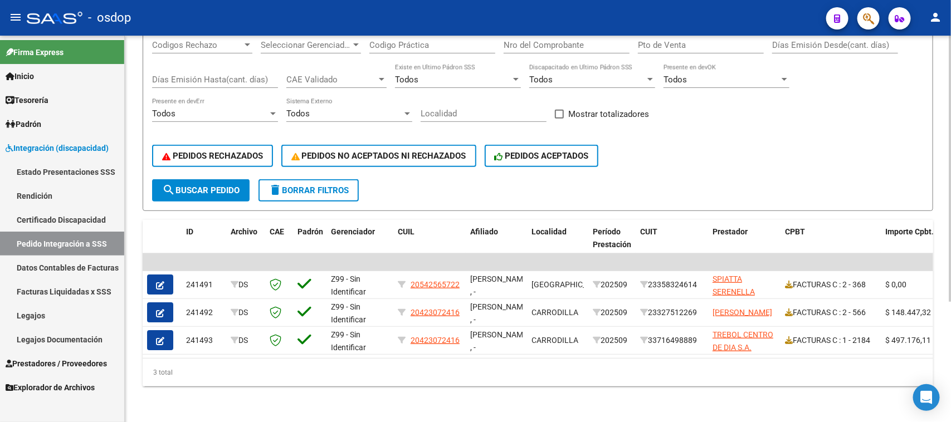
drag, startPoint x: 296, startPoint y: 369, endPoint x: 314, endPoint y: 369, distance: 17.8
click at [314, 369] on div "3 total" at bounding box center [538, 373] width 790 height 28
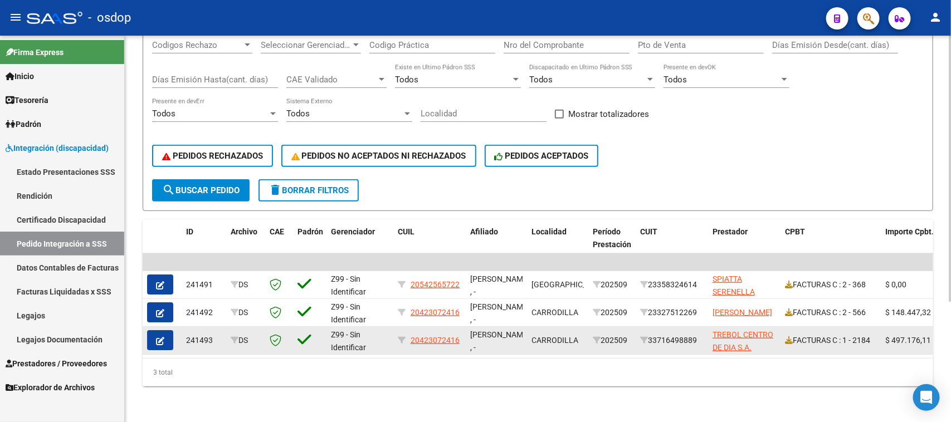
click at [165, 333] on button "button" at bounding box center [160, 340] width 26 height 20
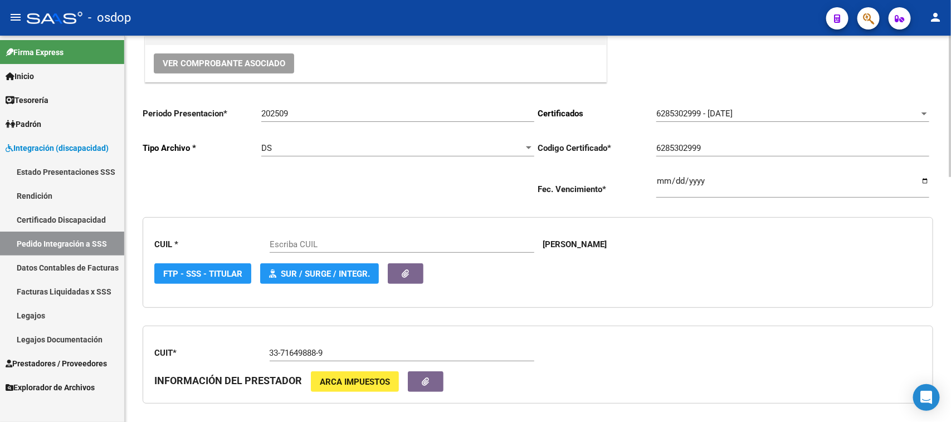
type input "20423072416"
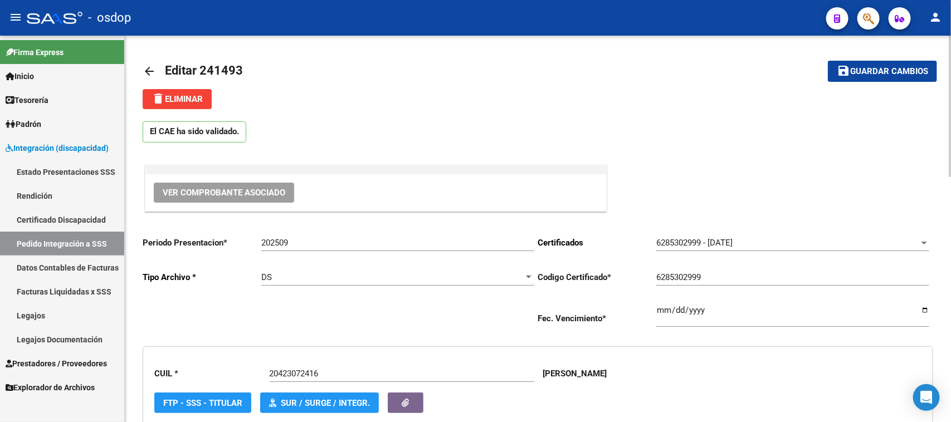
drag, startPoint x: 229, startPoint y: 69, endPoint x: 201, endPoint y: 69, distance: 29.0
click at [201, 69] on span "Editar 241493" at bounding box center [204, 70] width 78 height 14
copy span "241493"
drag, startPoint x: 647, startPoint y: 372, endPoint x: 266, endPoint y: 374, distance: 381.5
click at [266, 374] on div "CUIL * 20423072416 Escriba [PERSON_NAME] FTP - SSS - Titular SUR / SURGE / INTE…" at bounding box center [538, 391] width 790 height 91
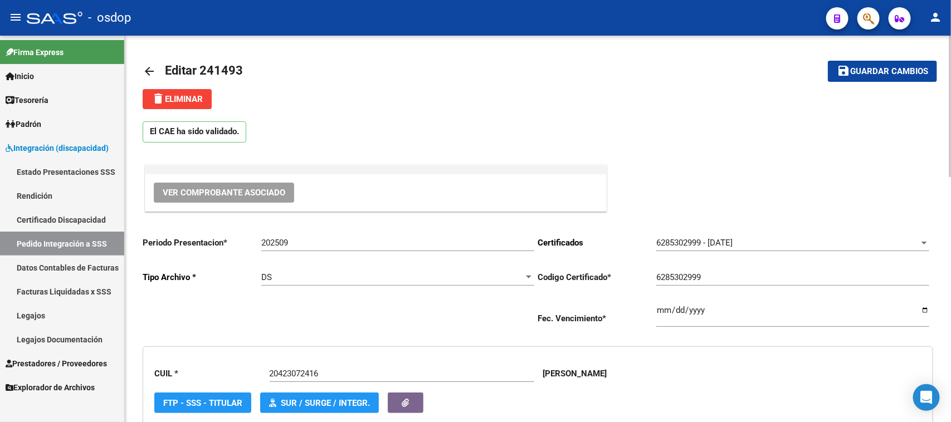
copy div "Escriba [PERSON_NAME]"
click at [669, 389] on div "CUIL * 20423072416 Escriba [PERSON_NAME] FTP - SSS - Titular SUR / SURGE / INTE…" at bounding box center [538, 391] width 790 height 91
drag, startPoint x: 652, startPoint y: 377, endPoint x: 537, endPoint y: 377, distance: 114.7
click at [537, 377] on div "CUIL * 20423072416 Escriba [PERSON_NAME] FTP - SSS - Titular SUR / SURGE / INTE…" at bounding box center [538, 391] width 790 height 91
copy p "[PERSON_NAME]"
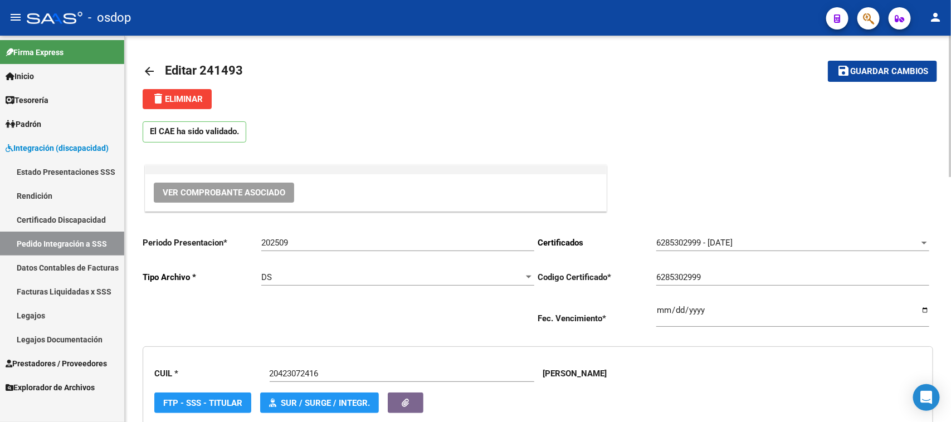
click at [260, 196] on span "Ver Comprobante Asociado" at bounding box center [224, 193] width 123 height 10
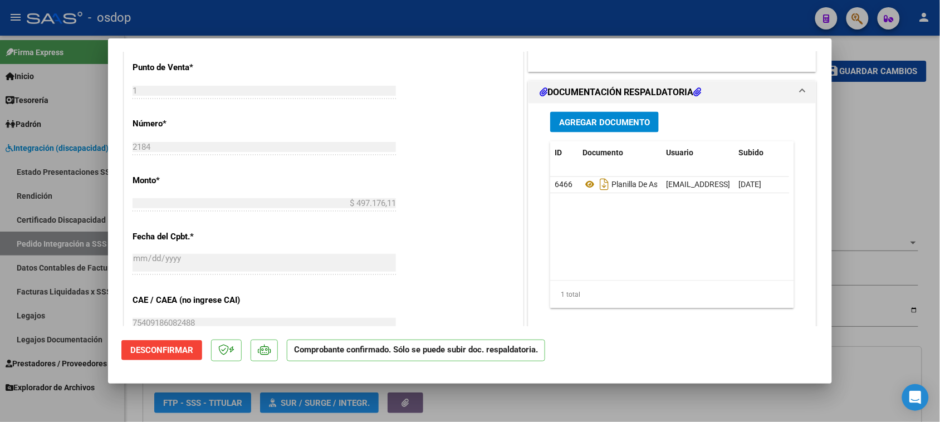
scroll to position [557, 0]
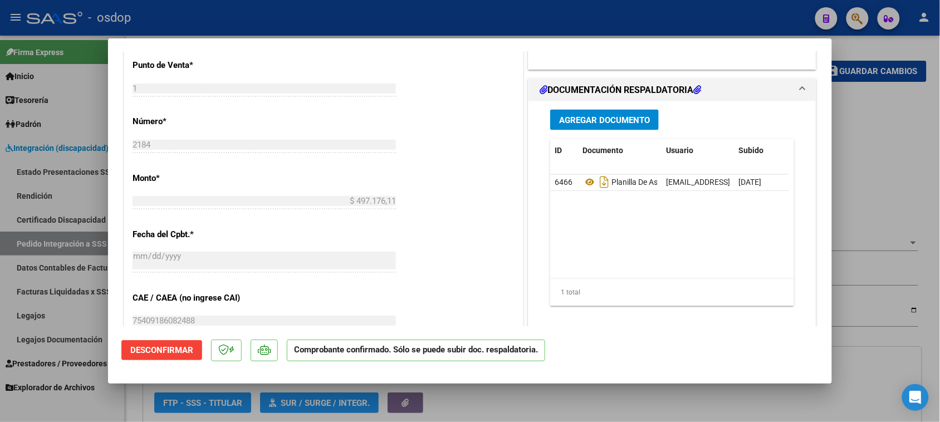
click at [116, 148] on mat-dialog-content "Cargada para enviar SSS Ver Pedido Tipo de Archivo: DS Importe Solicitado: $ 0,…" at bounding box center [470, 189] width 724 height 275
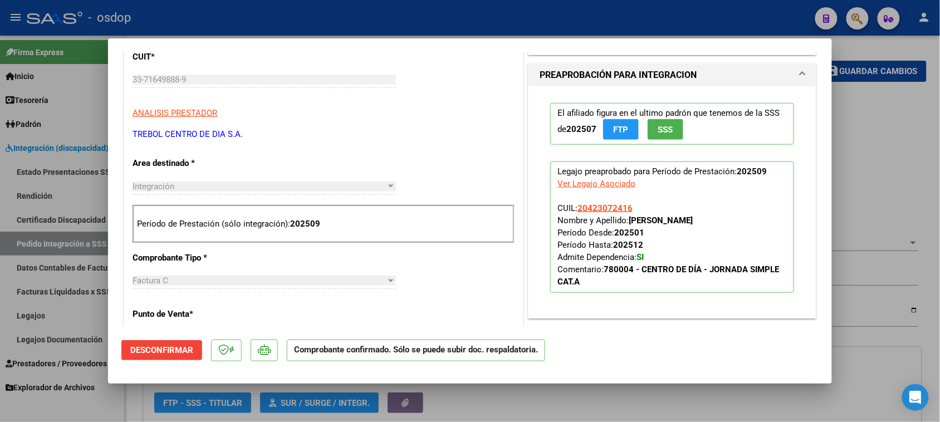
scroll to position [278, 0]
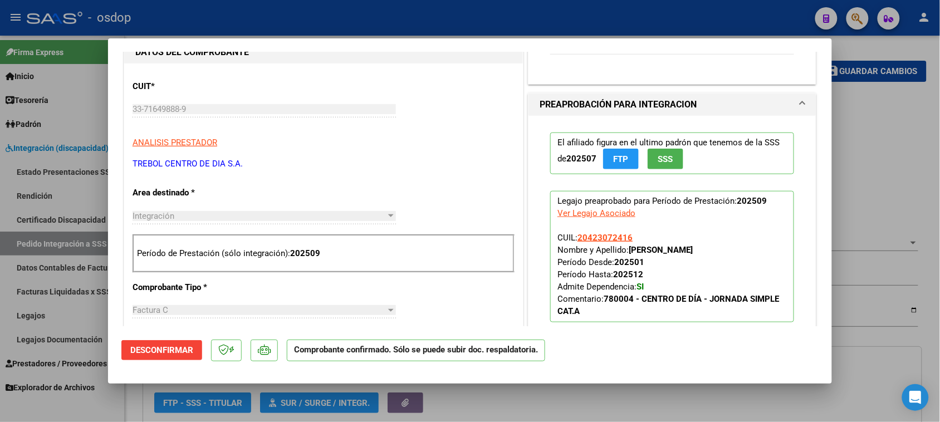
drag, startPoint x: 252, startPoint y: 159, endPoint x: 132, endPoint y: 167, distance: 120.0
click at [133, 167] on p "TREBOL CENTRO DE DIA S.A." at bounding box center [324, 164] width 382 height 13
copy p "TREBOL CENTRO DE DIA S.A."
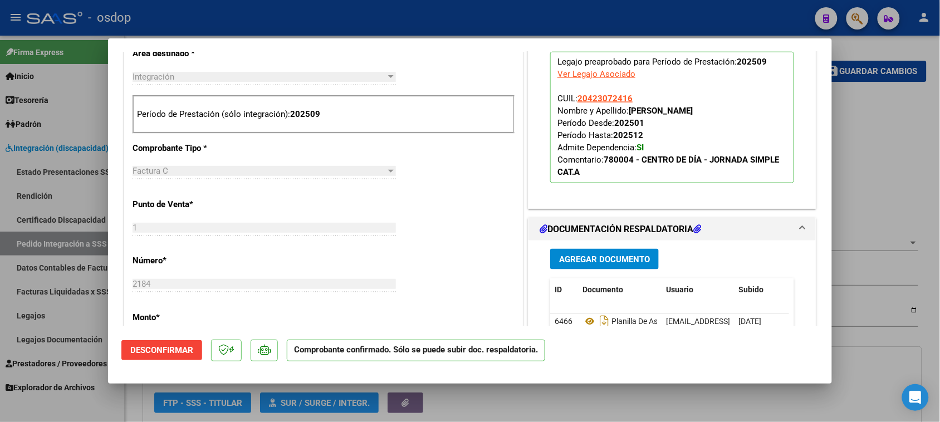
scroll to position [627, 0]
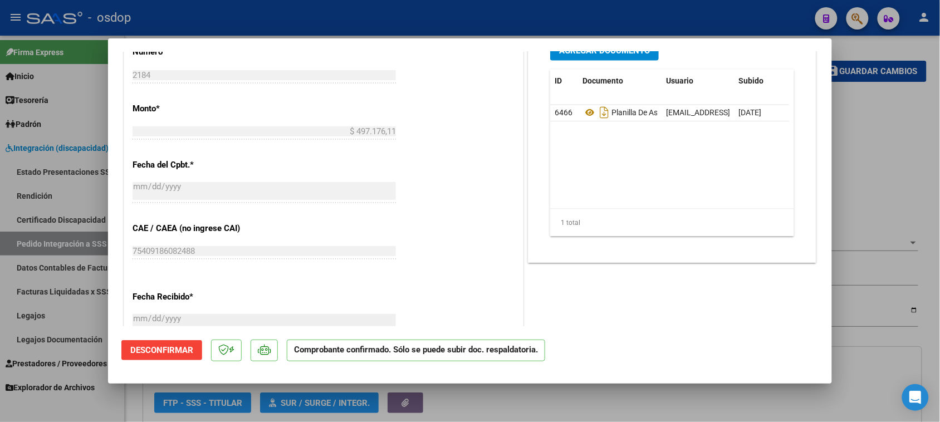
click at [578, 408] on div at bounding box center [470, 211] width 940 height 422
type input "$ 0,00"
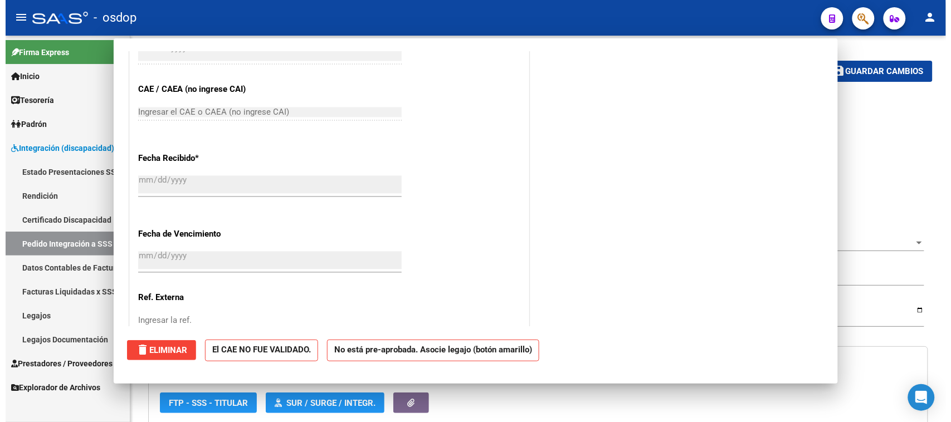
scroll to position [488, 0]
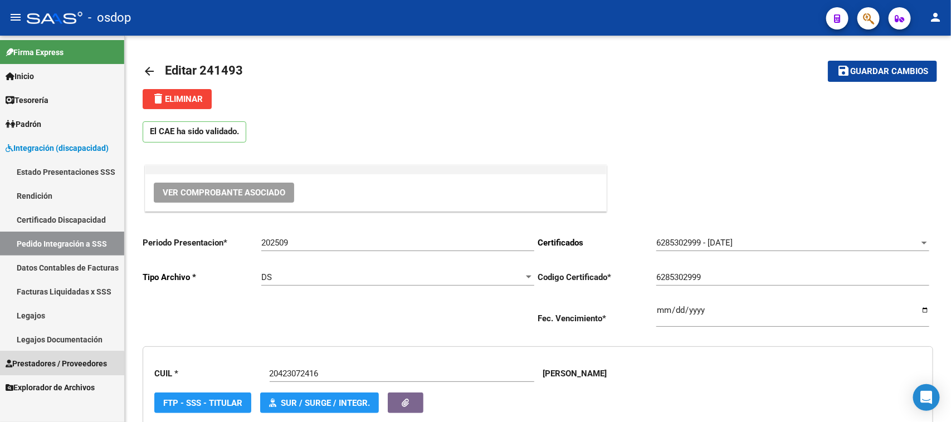
click at [53, 364] on span "Prestadores / Proveedores" at bounding box center [56, 364] width 101 height 12
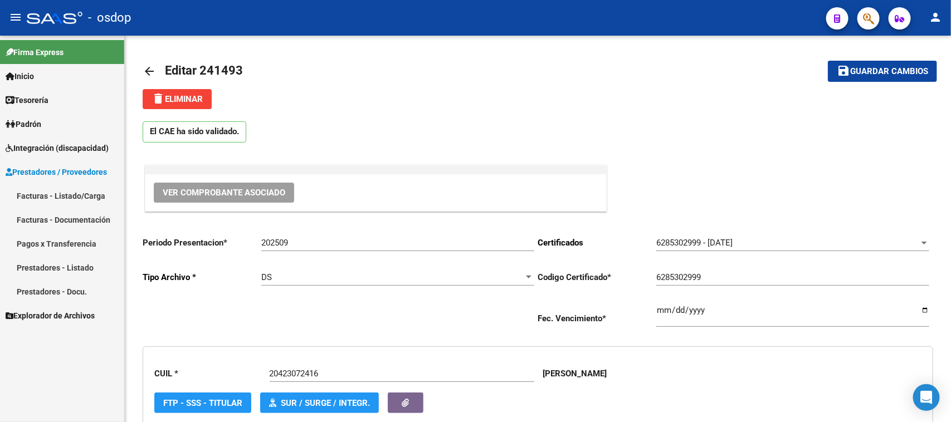
click at [67, 197] on link "Facturas - Listado/Carga" at bounding box center [62, 196] width 124 height 24
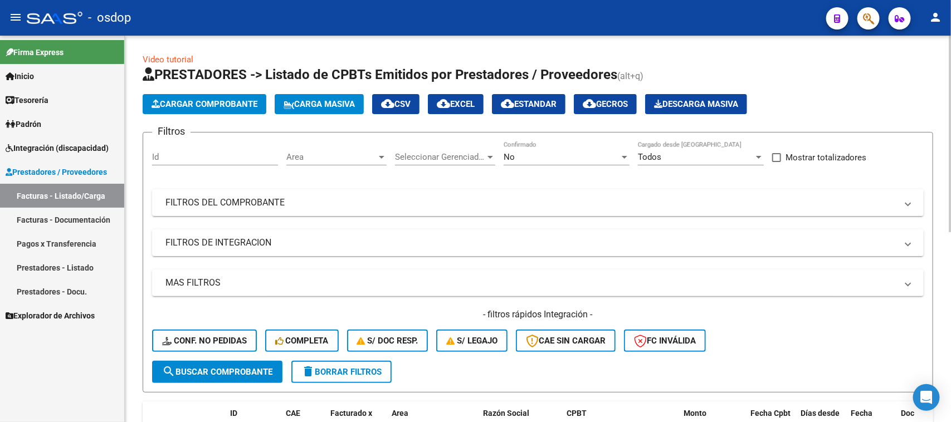
click at [336, 375] on button "delete Borrar Filtros" at bounding box center [341, 372] width 100 height 22
click at [316, 242] on mat-panel-title "FILTROS DE INTEGRACION" at bounding box center [530, 243] width 731 height 12
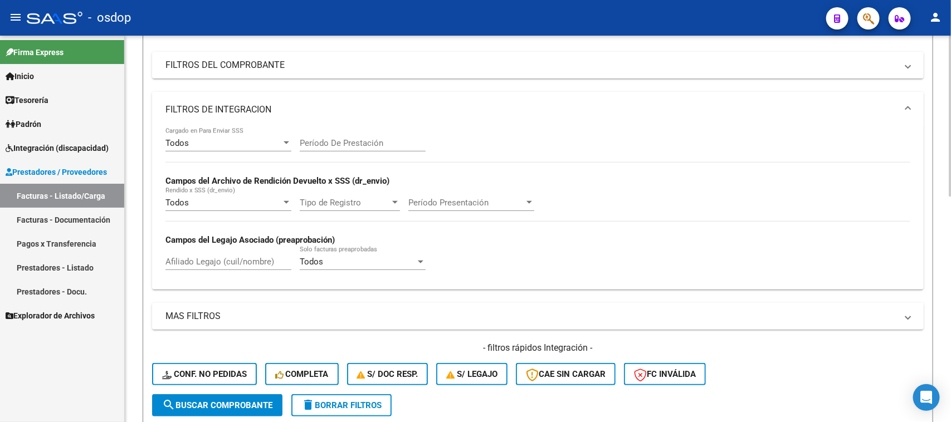
scroll to position [139, 0]
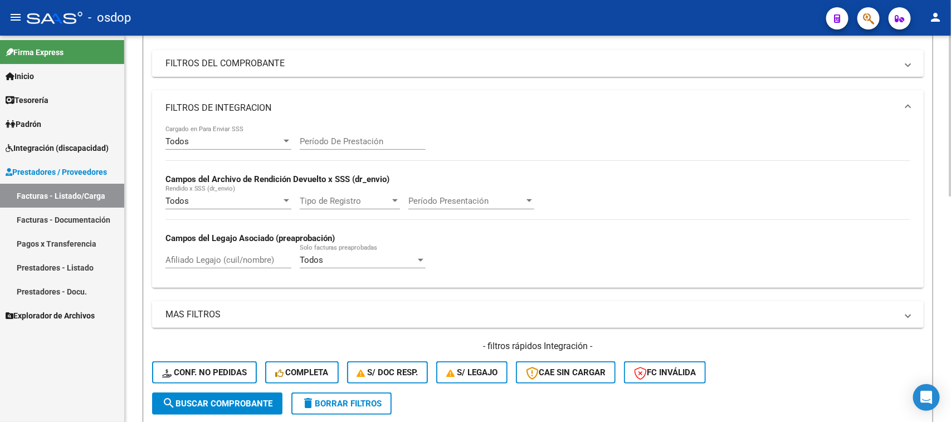
click at [224, 256] on input "Afiliado Legajo (cuil/nombre)" at bounding box center [228, 260] width 126 height 10
paste input "27465467938"
type input "27465467938"
click at [235, 402] on span "search Buscar Comprobante" at bounding box center [217, 404] width 110 height 10
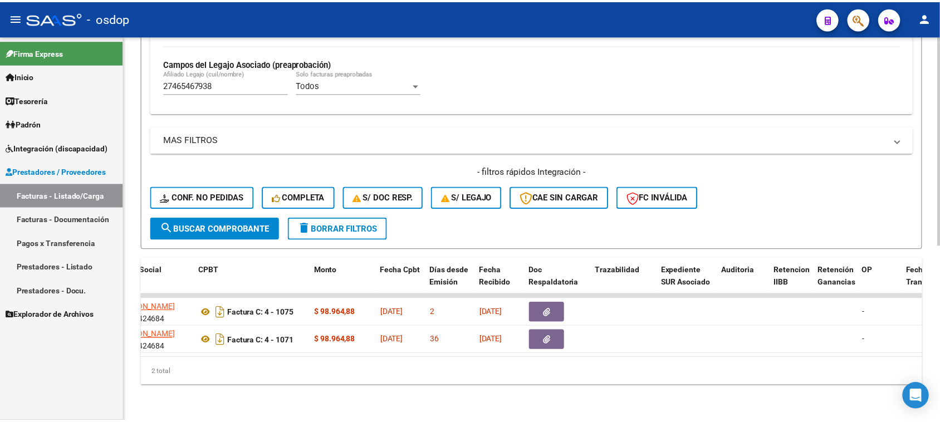
scroll to position [0, 0]
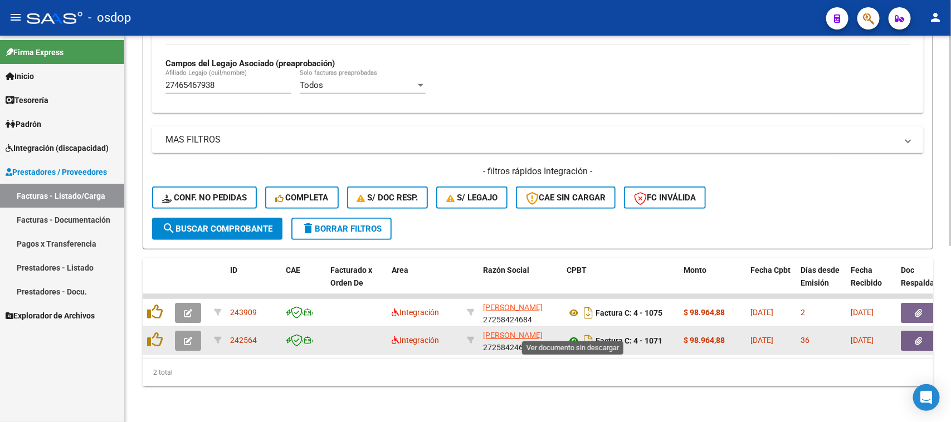
click at [573, 334] on icon at bounding box center [573, 340] width 14 height 13
click at [915, 337] on icon "button" at bounding box center [918, 341] width 7 height 8
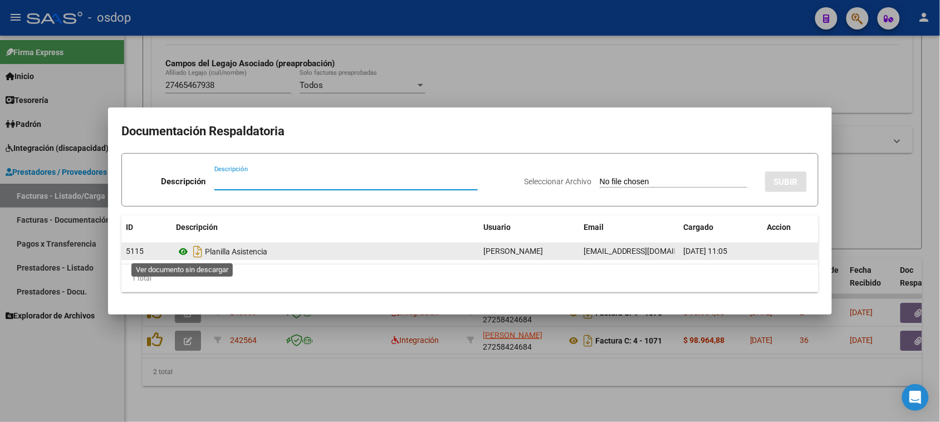
click at [182, 249] on icon at bounding box center [183, 251] width 14 height 13
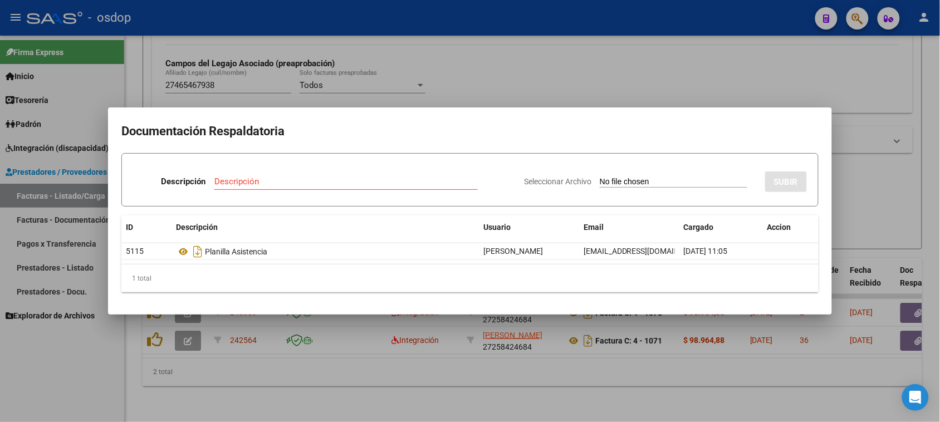
click at [525, 359] on div at bounding box center [470, 211] width 940 height 422
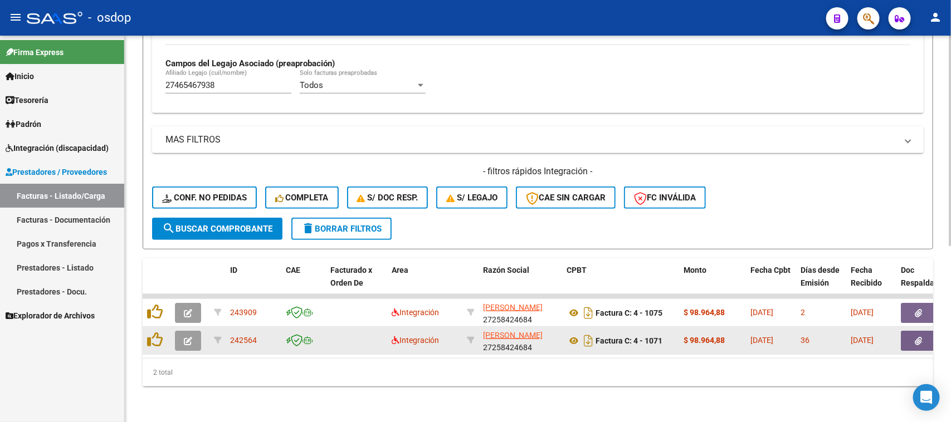
click at [185, 337] on icon "button" at bounding box center [188, 341] width 8 height 8
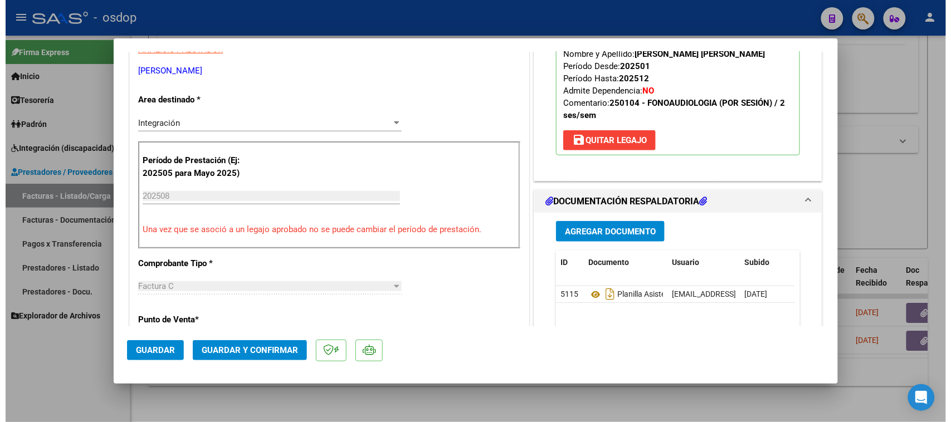
scroll to position [278, 0]
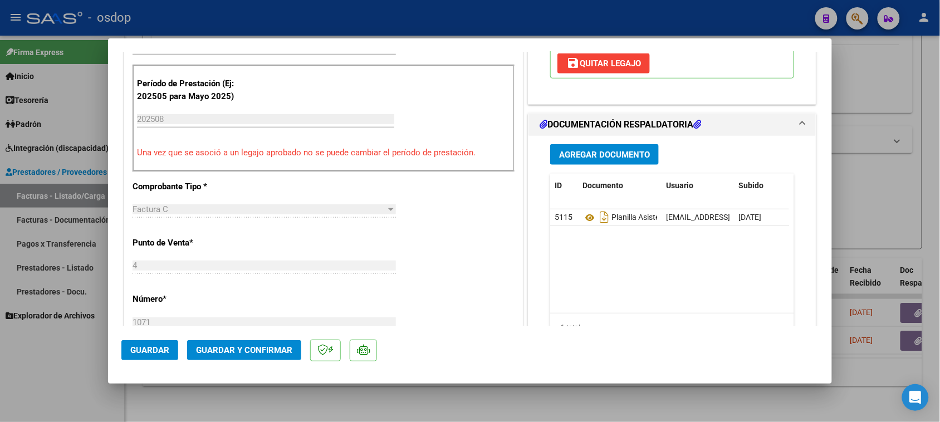
click at [251, 347] on span "Guardar y Confirmar" at bounding box center [244, 350] width 96 height 10
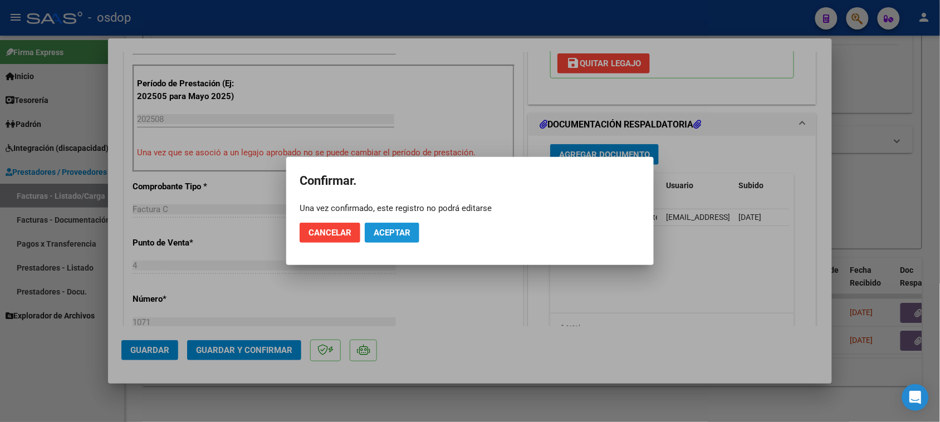
click at [393, 235] on span "Aceptar" at bounding box center [392, 233] width 37 height 10
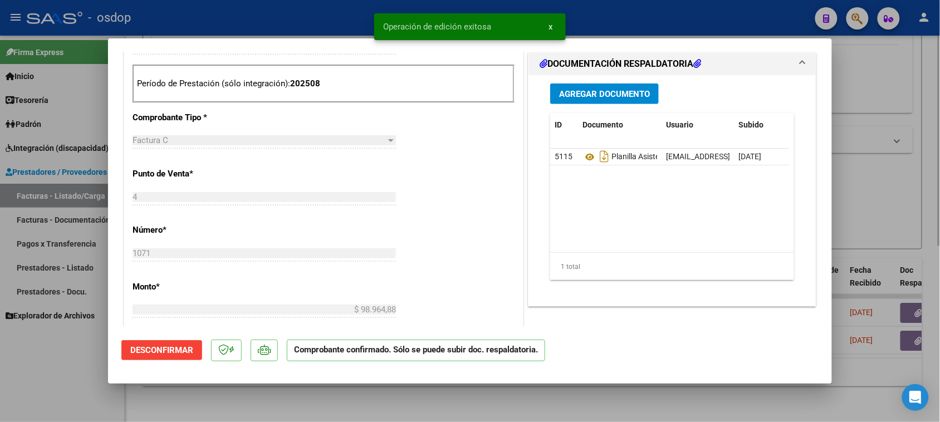
click at [432, 405] on div at bounding box center [470, 211] width 940 height 422
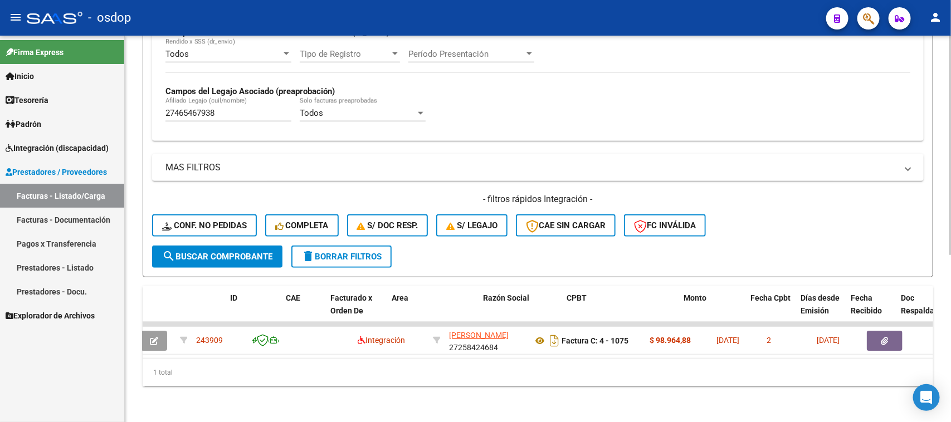
scroll to position [0, 0]
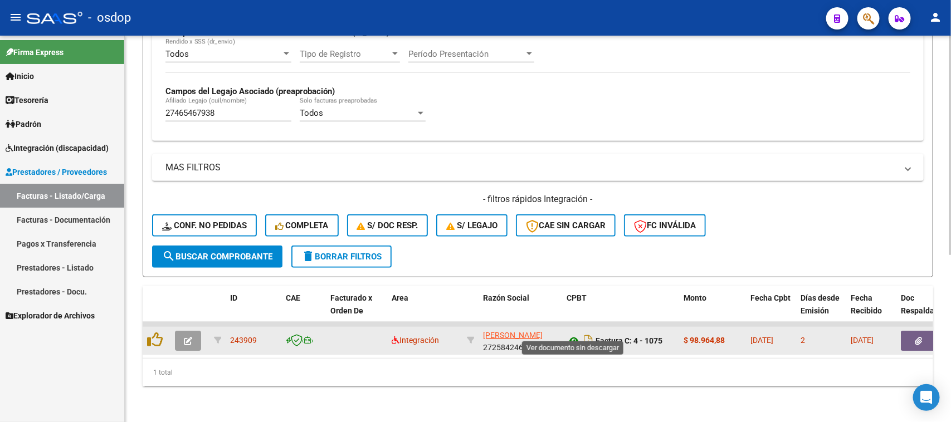
click at [574, 334] on icon at bounding box center [573, 340] width 14 height 13
click at [920, 337] on icon "button" at bounding box center [918, 341] width 7 height 8
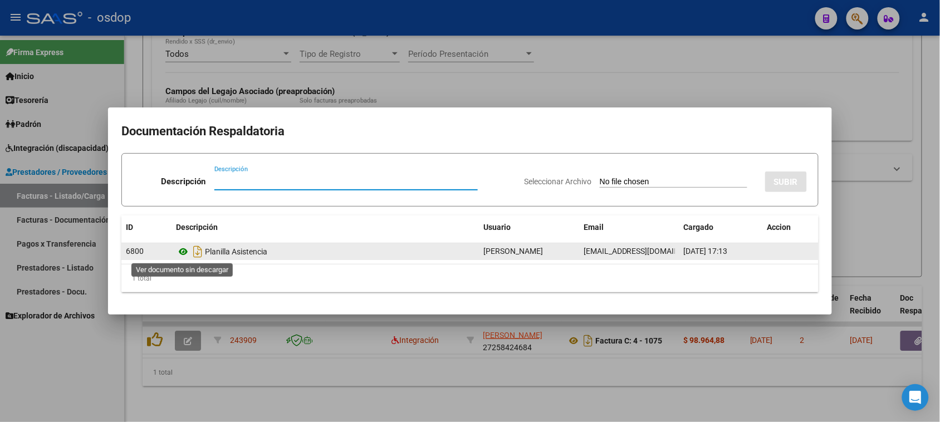
click at [181, 252] on icon at bounding box center [183, 251] width 14 height 13
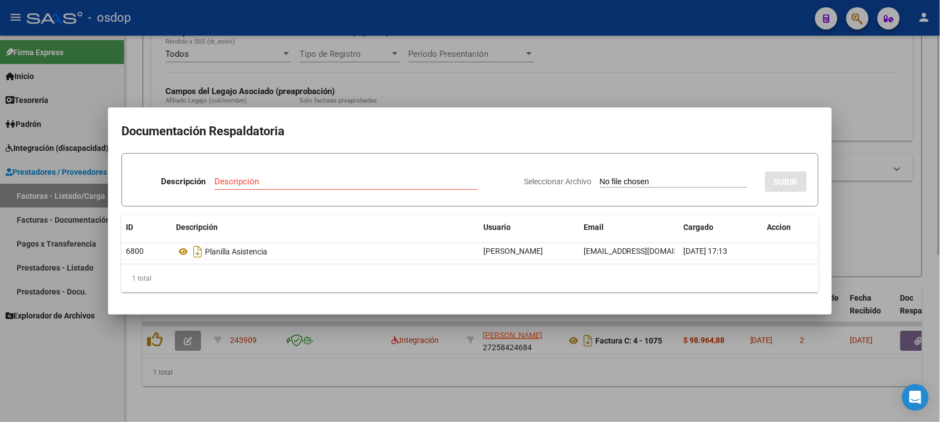
drag, startPoint x: 397, startPoint y: 391, endPoint x: 390, endPoint y: 388, distance: 7.0
click at [396, 391] on div at bounding box center [470, 211] width 940 height 422
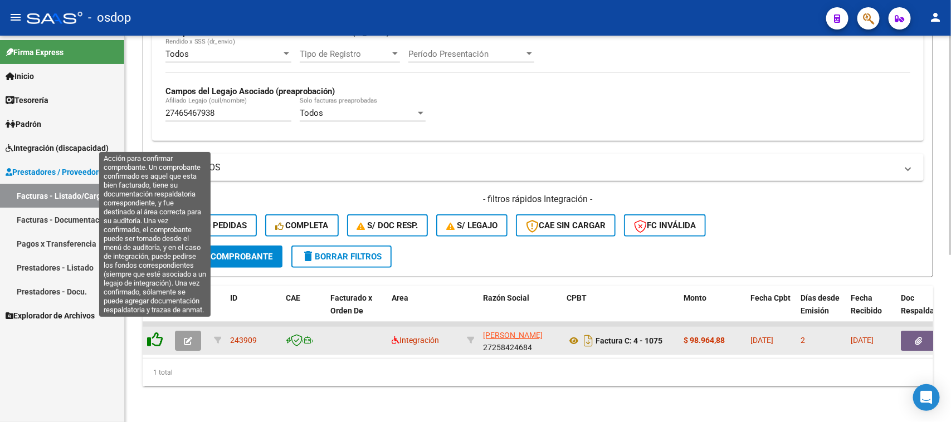
click at [153, 332] on icon at bounding box center [155, 340] width 16 height 16
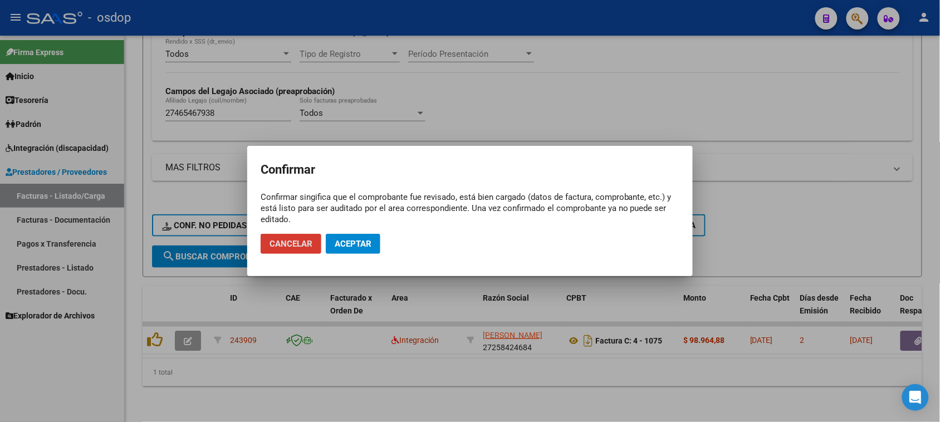
click at [351, 243] on span "Aceptar" at bounding box center [353, 244] width 37 height 10
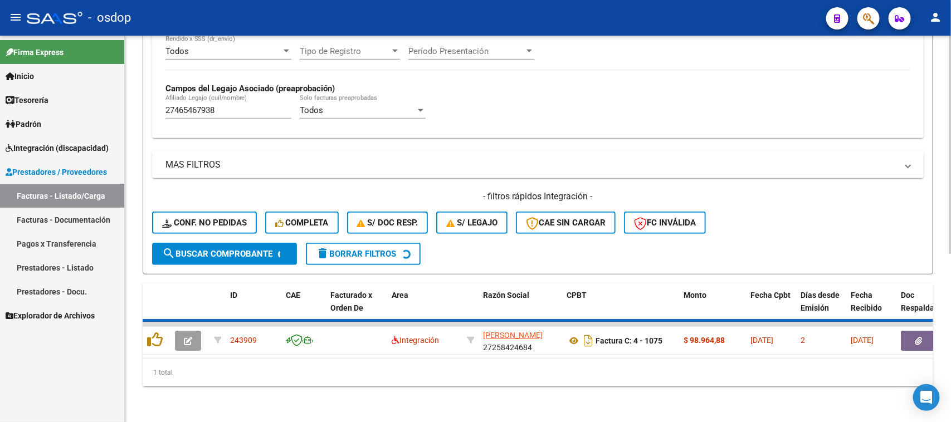
scroll to position [275, 0]
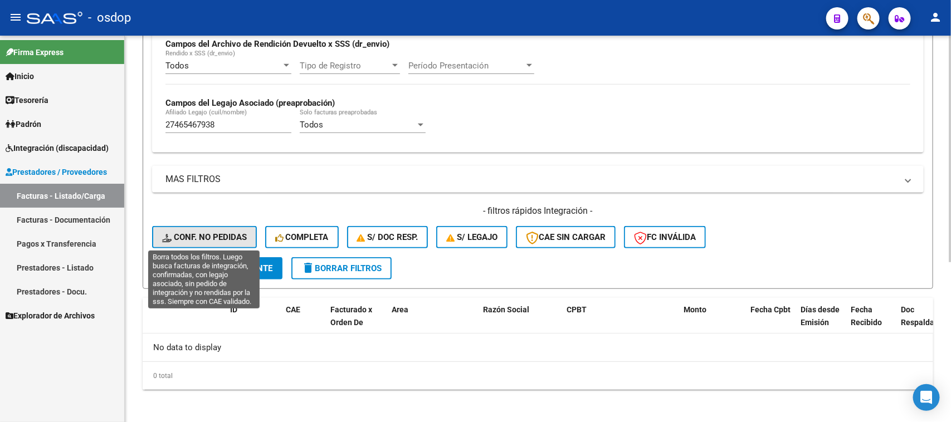
click at [223, 238] on span "Conf. no pedidas" at bounding box center [204, 237] width 85 height 10
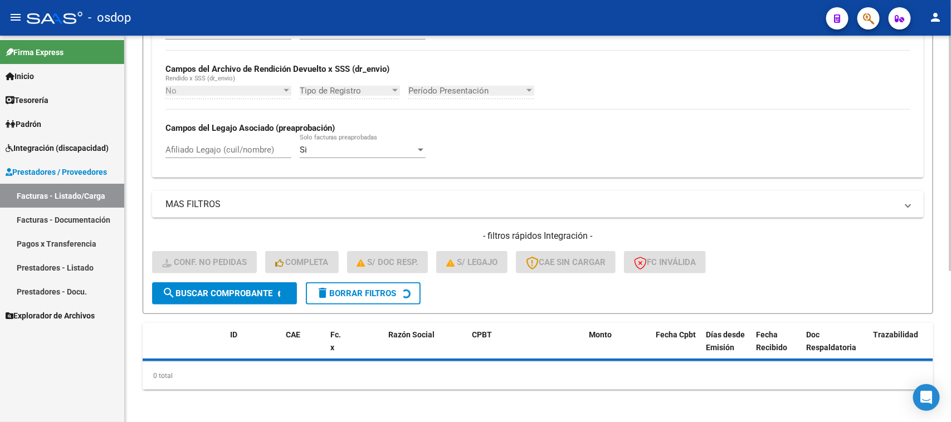
click at [249, 146] on input "Afiliado Legajo (cuil/nombre)" at bounding box center [228, 150] width 126 height 10
paste input "27465467938"
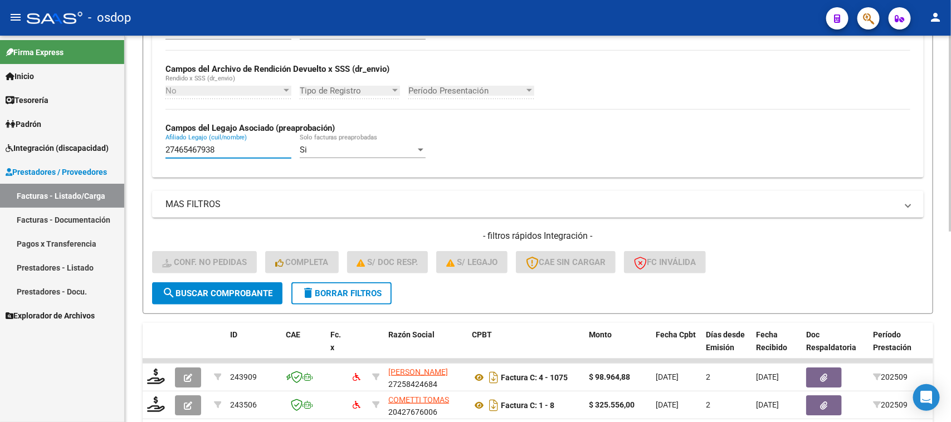
type input "27465467938"
click at [235, 297] on button "search Buscar Comprobante" at bounding box center [217, 293] width 130 height 22
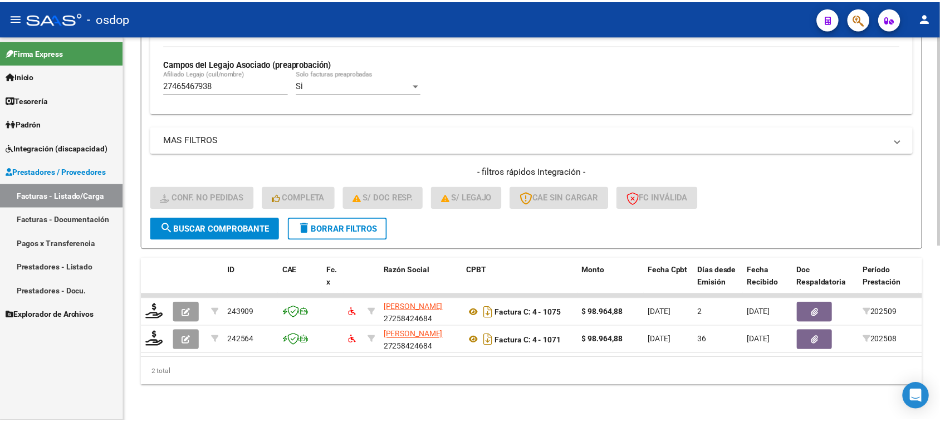
scroll to position [322, 0]
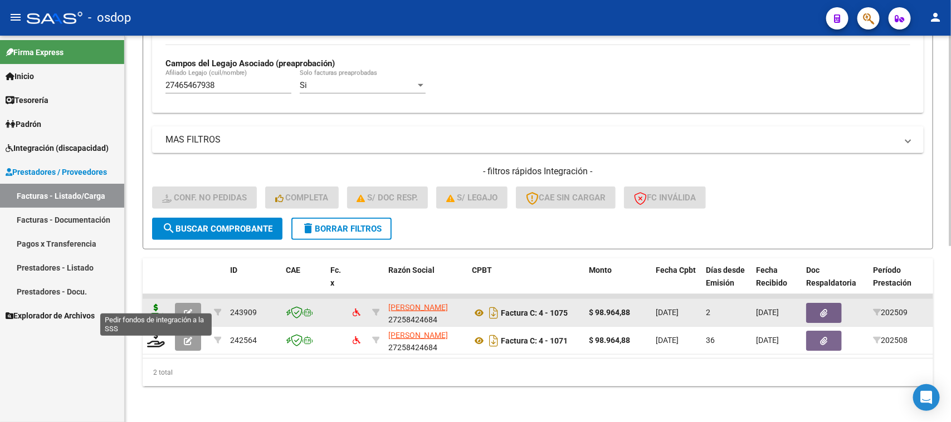
click at [156, 305] on icon at bounding box center [156, 312] width 18 height 16
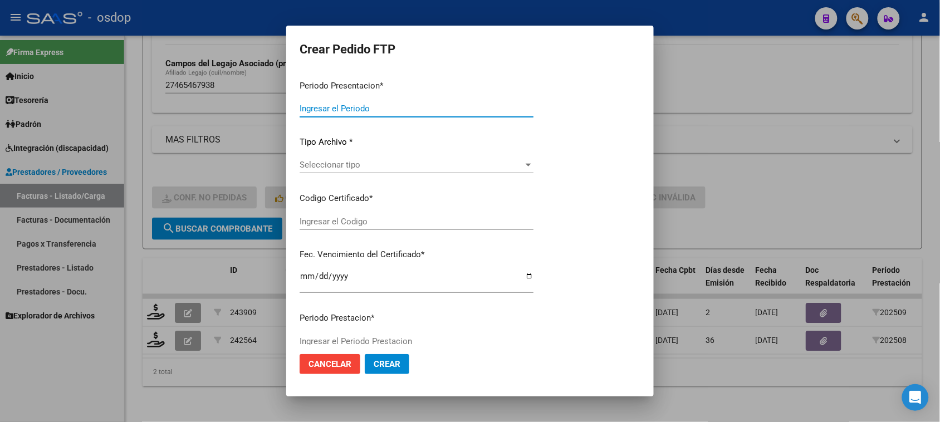
type input "202509"
type input "$ 98.964,88"
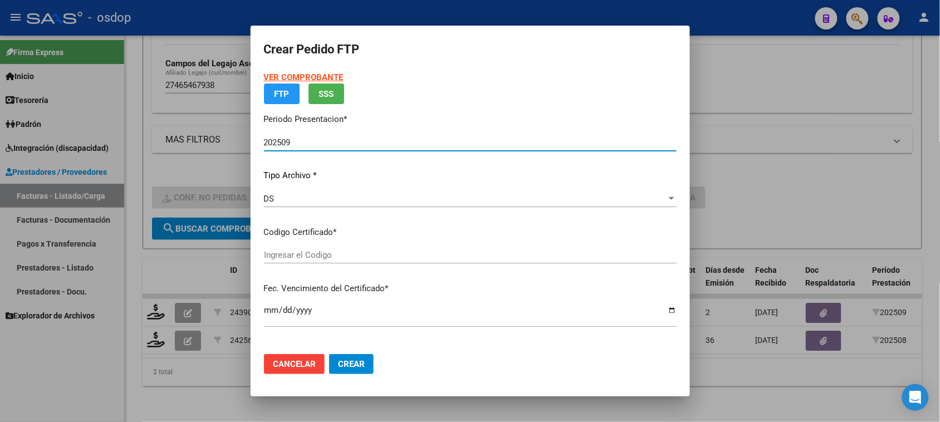
type input "3718342470"
type input "[DATE]"
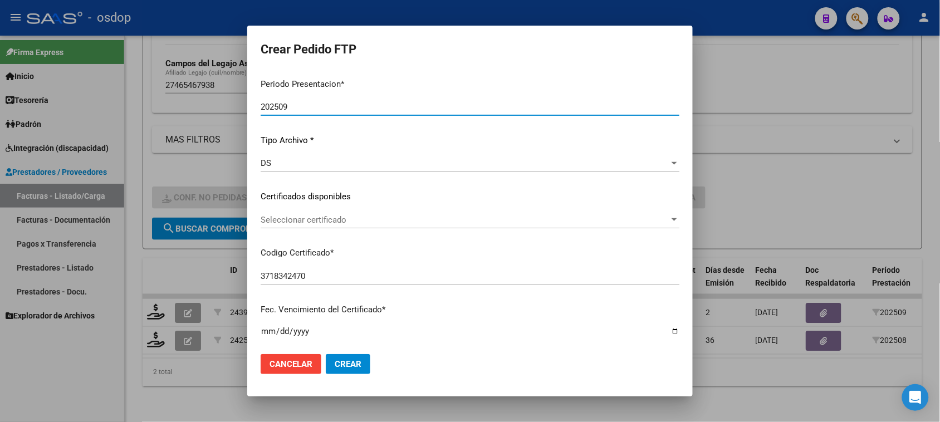
scroll to position [70, 0]
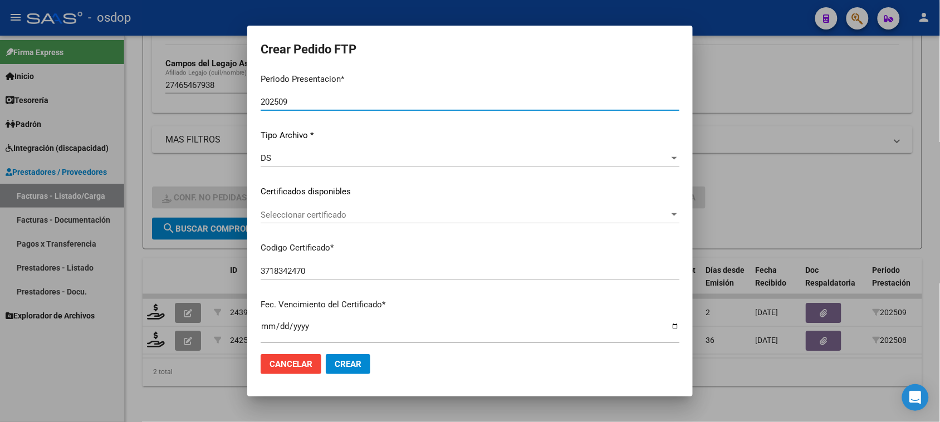
click at [333, 213] on span "Seleccionar certificado" at bounding box center [465, 215] width 409 height 10
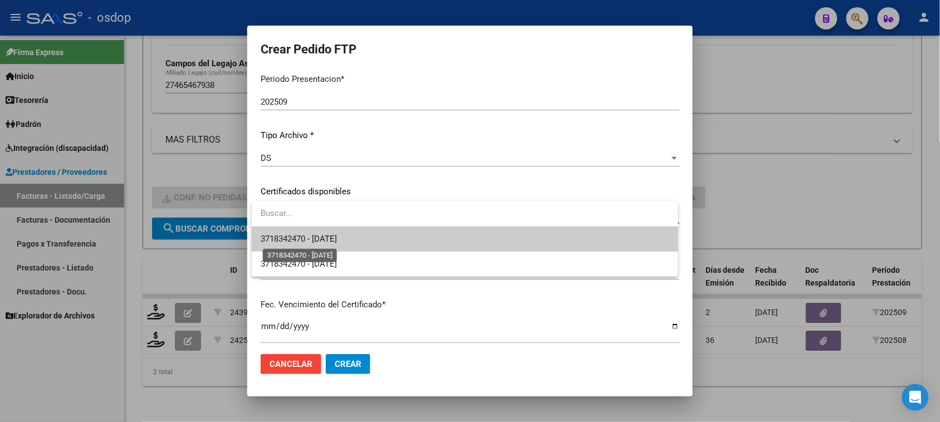
click at [333, 236] on span "3718342470 - [DATE]" at bounding box center [299, 239] width 76 height 10
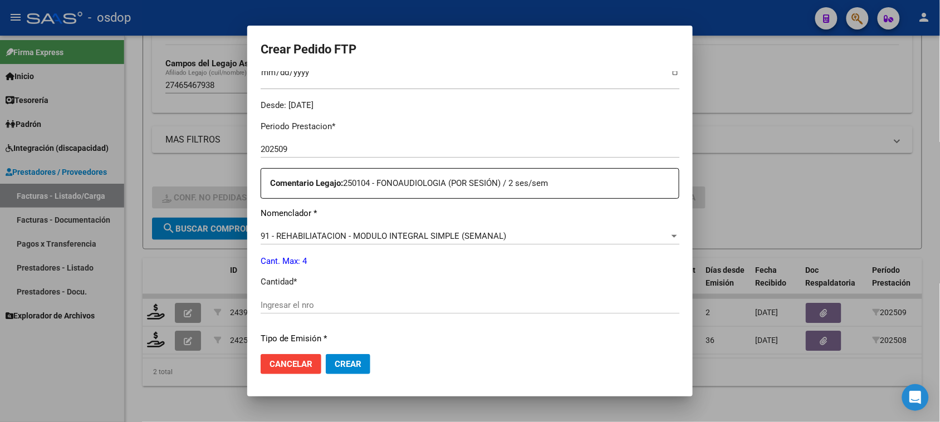
scroll to position [348, 0]
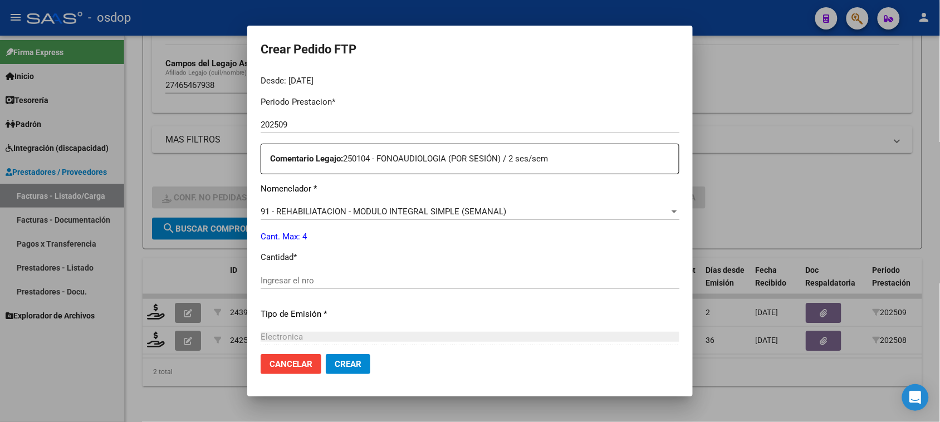
click at [409, 213] on span "91 - REHABILIATACION - MODULO INTEGRAL SIMPLE (SEMANAL)" at bounding box center [384, 212] width 246 height 10
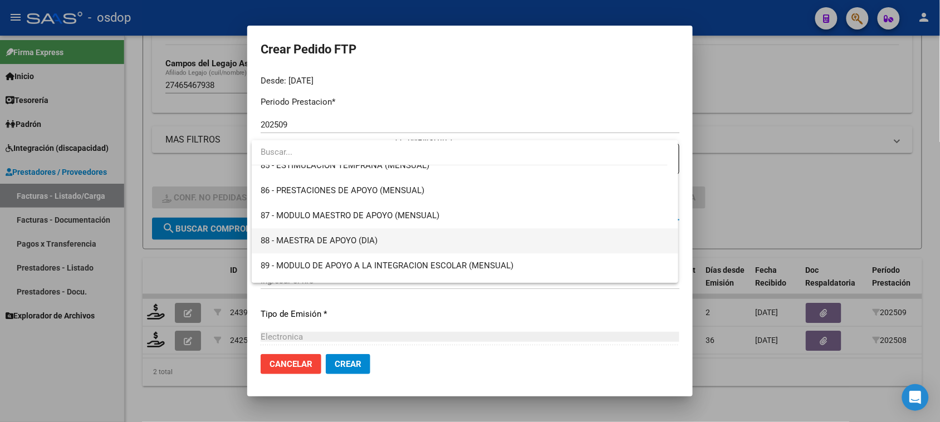
scroll to position [2083, 0]
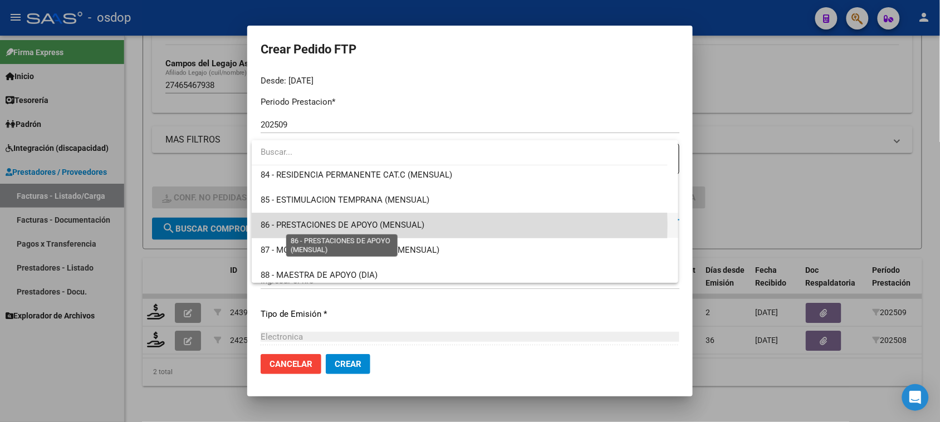
click at [380, 226] on span "86 - PRESTACIONES DE APOYO (MENSUAL)" at bounding box center [343, 225] width 164 height 10
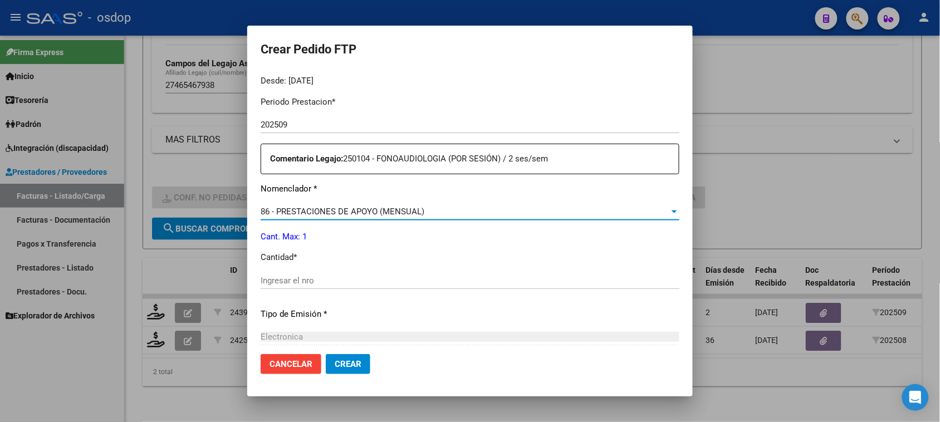
click at [335, 274] on div "Ingresar el nro" at bounding box center [470, 280] width 419 height 17
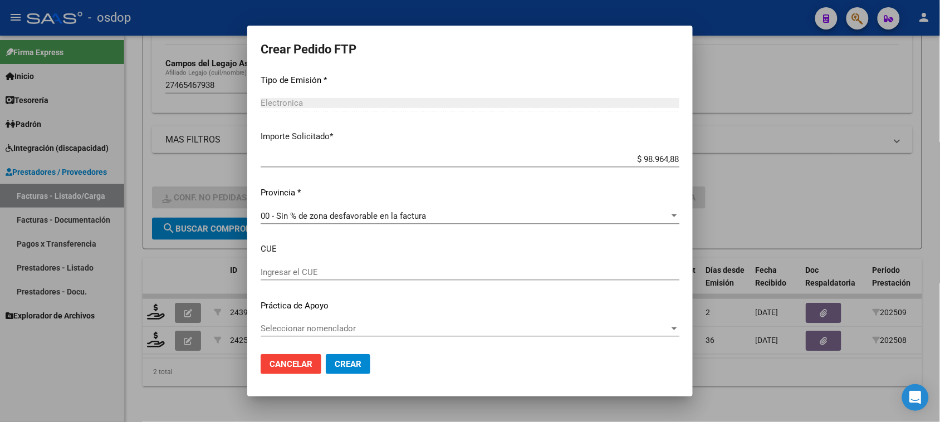
scroll to position [583, 0]
type input "1"
click at [355, 365] on span "Crear" at bounding box center [348, 364] width 27 height 10
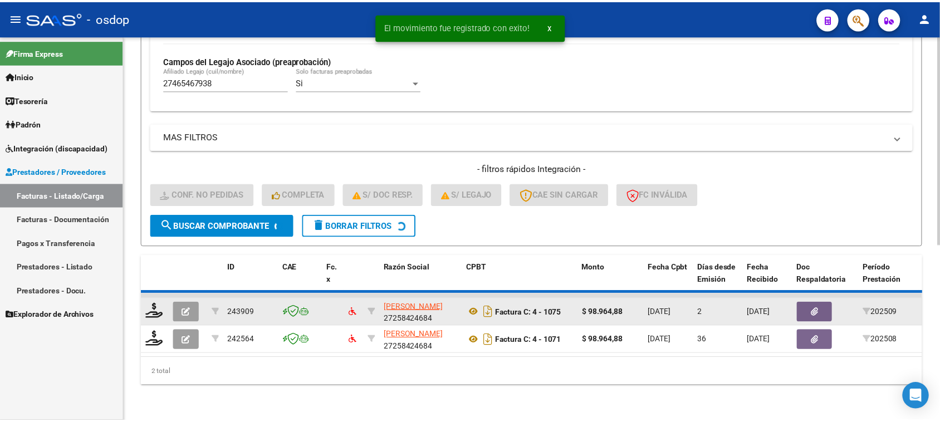
scroll to position [294, 0]
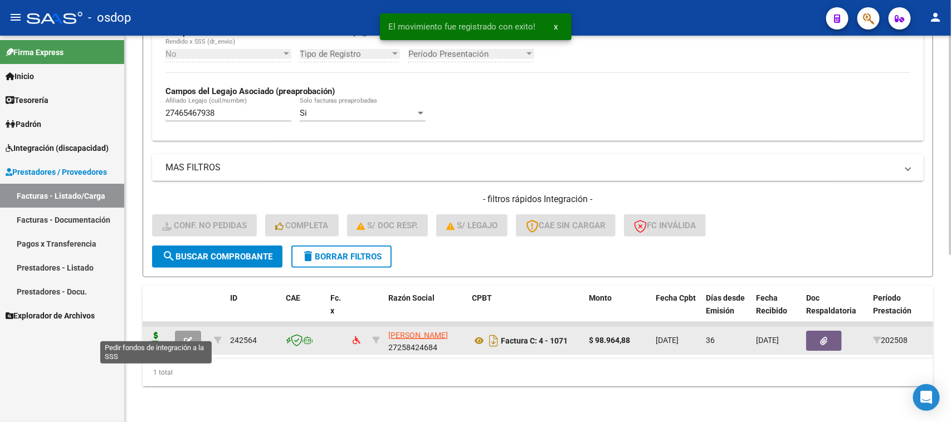
click at [158, 332] on icon at bounding box center [156, 340] width 18 height 16
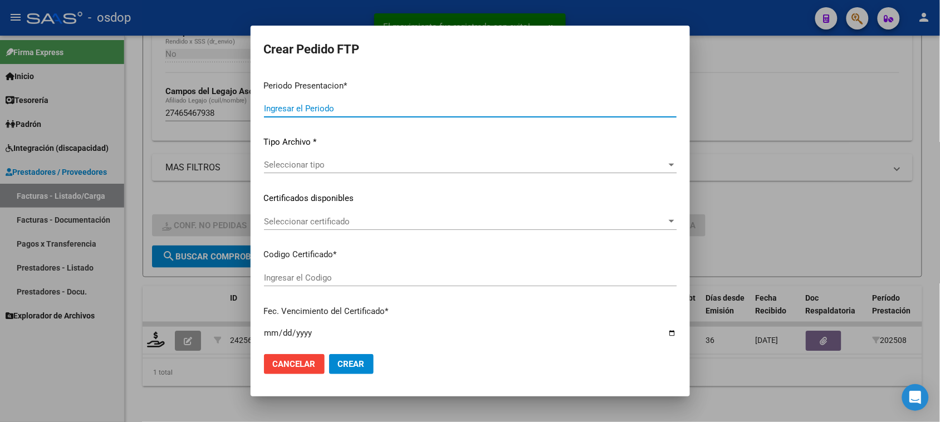
type input "202509"
type input "202508"
type input "$ 98.964,88"
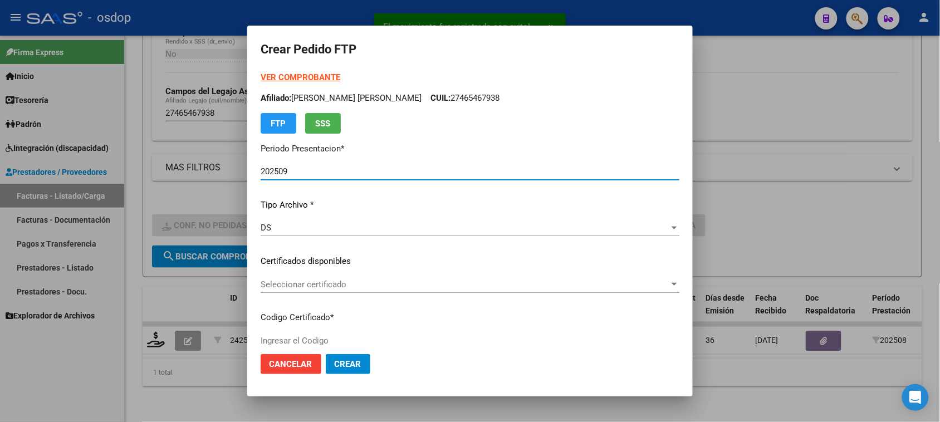
type input "3718342470"
type input "[DATE]"
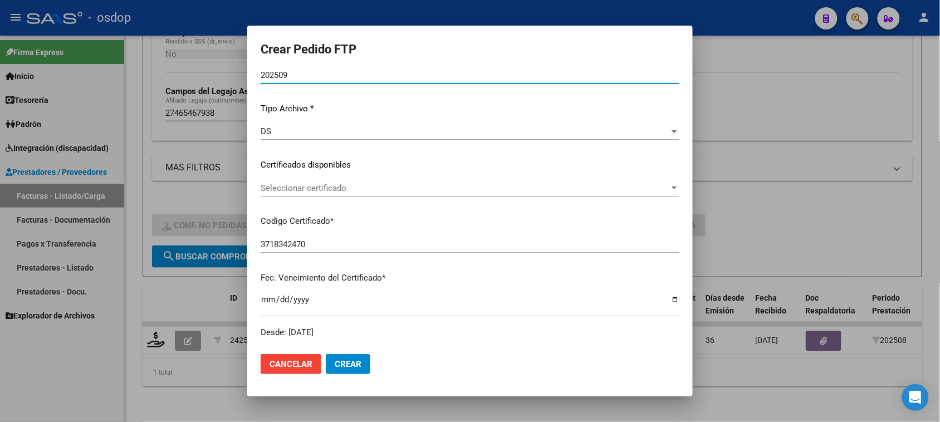
scroll to position [139, 0]
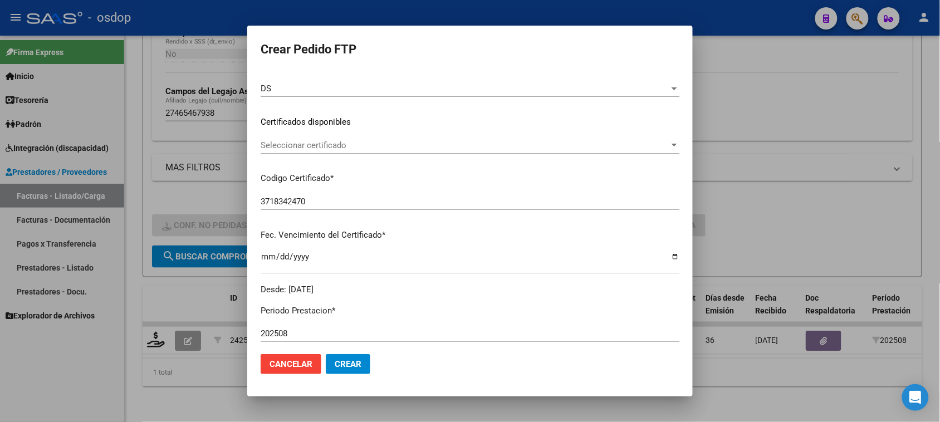
click at [447, 149] on span "Seleccionar certificado" at bounding box center [465, 145] width 409 height 10
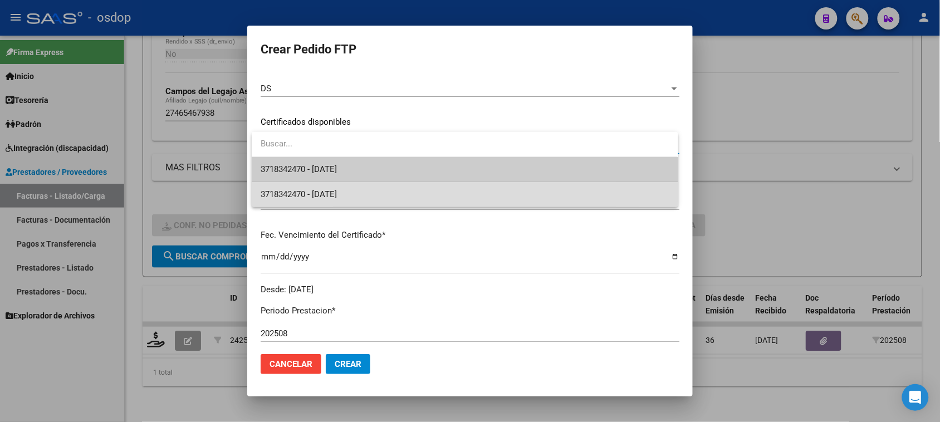
click at [435, 190] on span "3718342470 - [DATE]" at bounding box center [465, 194] width 408 height 25
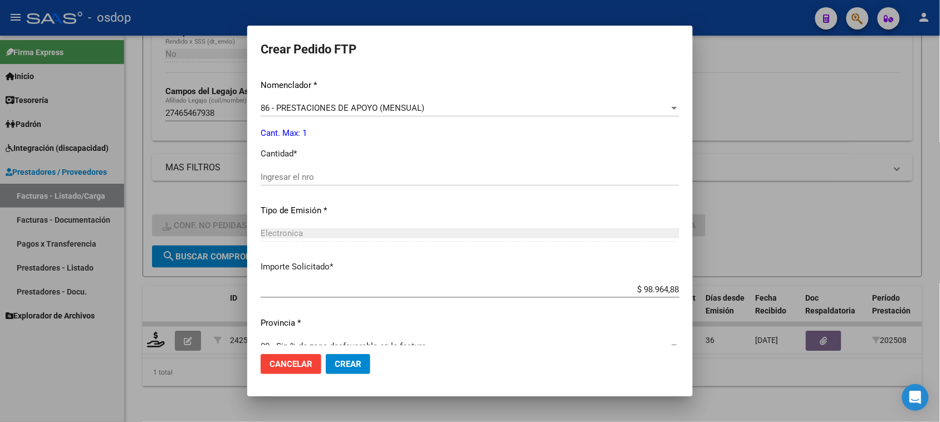
scroll to position [305, 0]
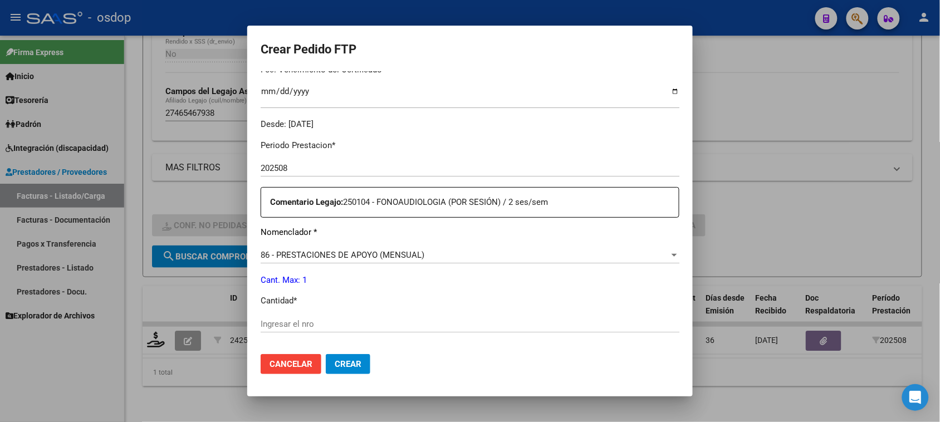
click at [335, 317] on div "Ingresar el nro" at bounding box center [470, 324] width 419 height 17
type input "1"
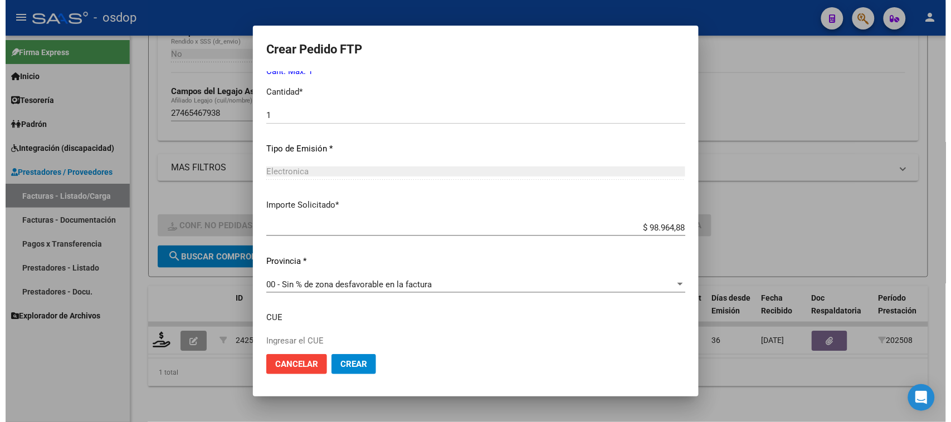
scroll to position [583, 0]
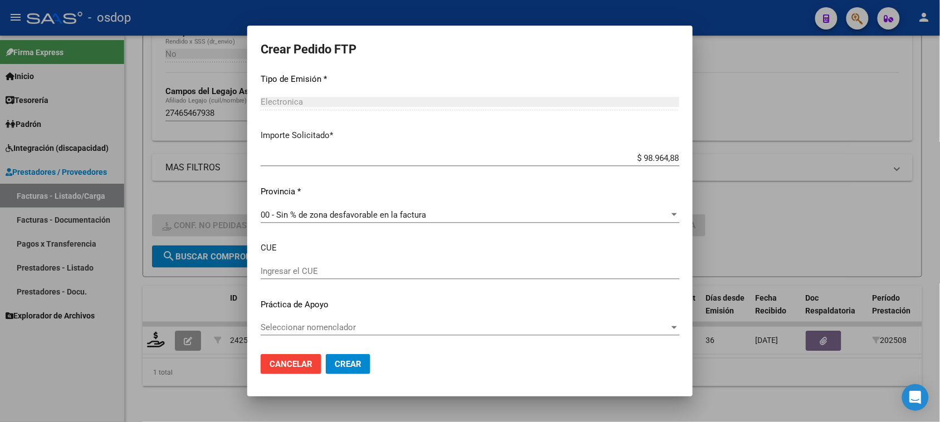
click at [358, 365] on span "Crear" at bounding box center [348, 364] width 27 height 10
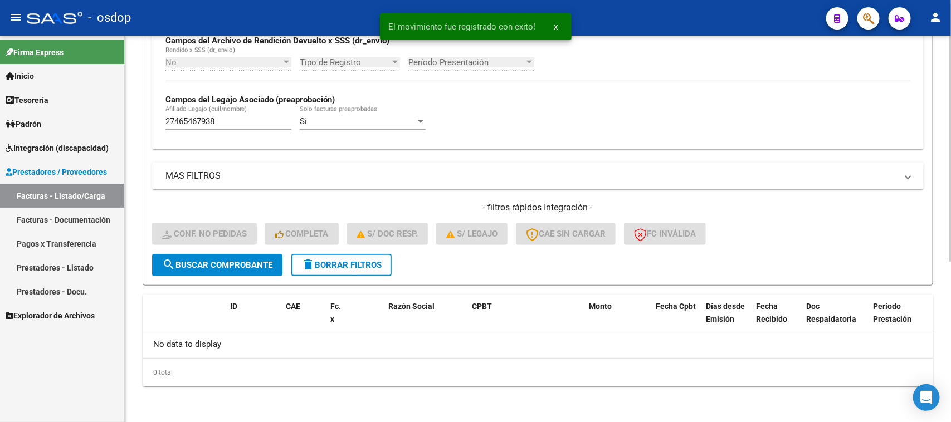
scroll to position [275, 0]
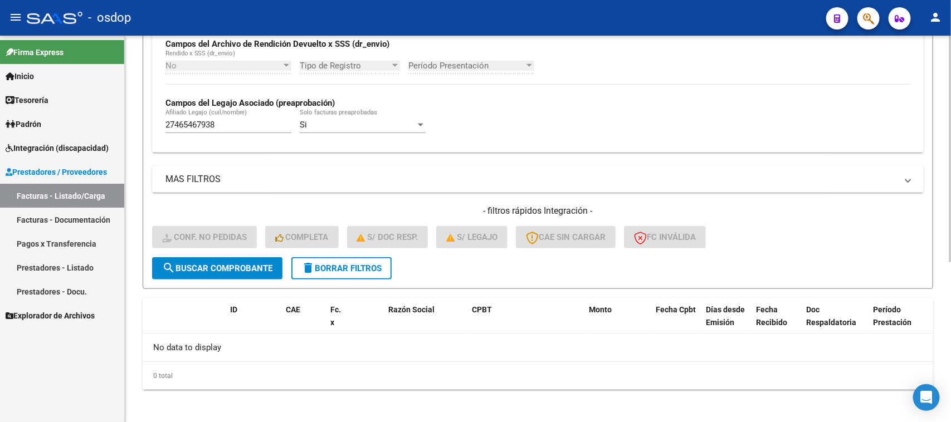
click at [363, 269] on span "delete Borrar Filtros" at bounding box center [341, 268] width 80 height 10
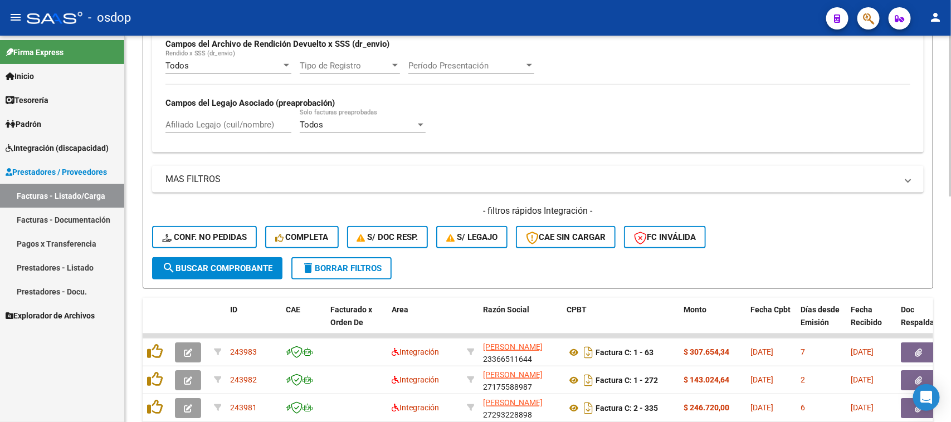
click at [211, 123] on input "Afiliado Legajo (cuil/nombre)" at bounding box center [228, 125] width 126 height 10
paste input "27206886035"
type input "27206886035"
click at [252, 271] on button "search Buscar Comprobante" at bounding box center [217, 268] width 130 height 22
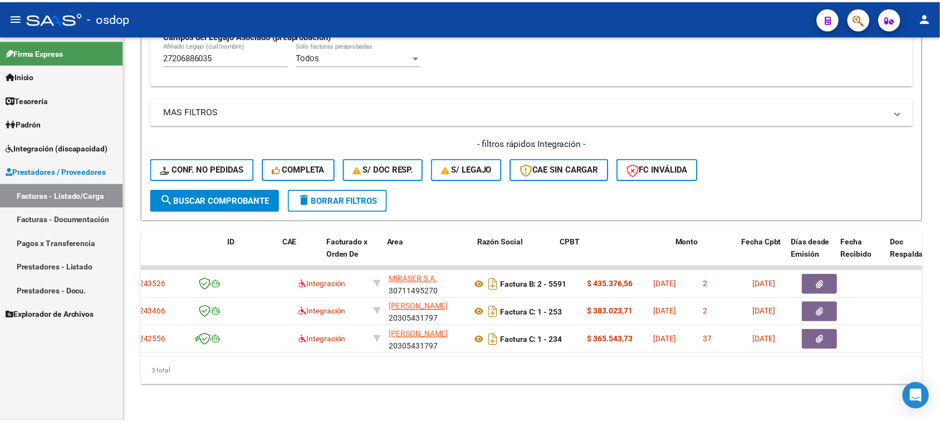
scroll to position [0, 0]
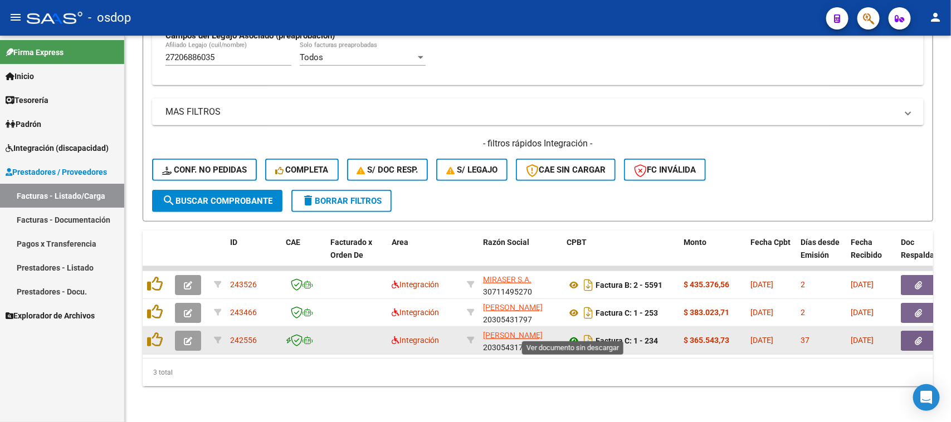
click at [572, 334] on icon at bounding box center [573, 340] width 14 height 13
click at [917, 337] on icon "button" at bounding box center [918, 341] width 7 height 8
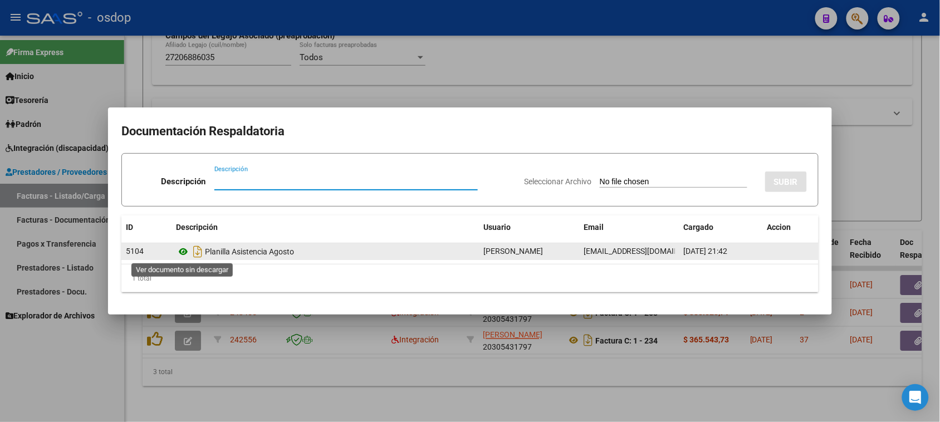
click at [182, 249] on icon at bounding box center [183, 251] width 14 height 13
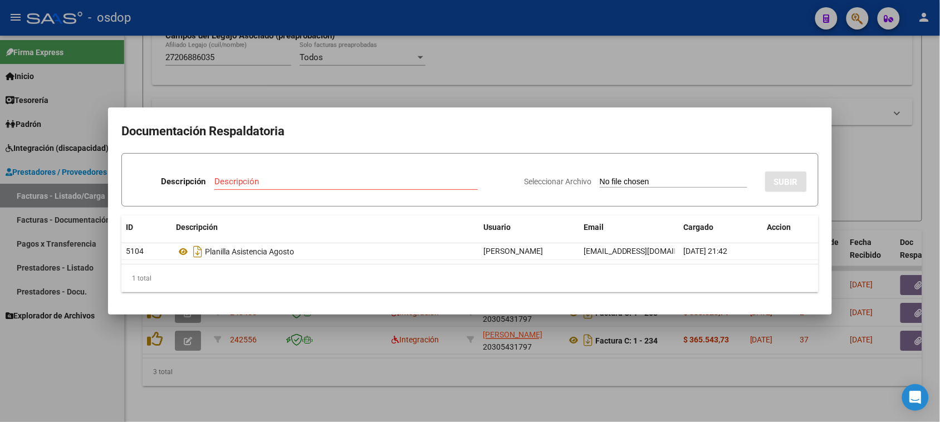
click at [496, 404] on div at bounding box center [470, 211] width 940 height 422
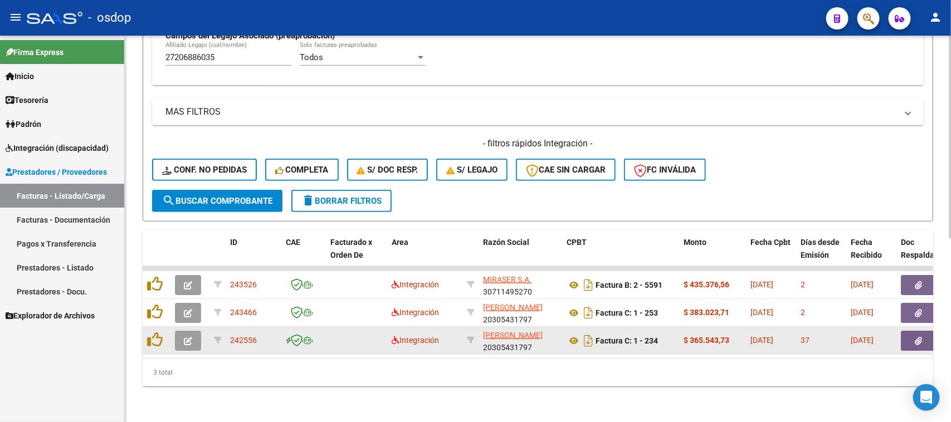
click at [189, 337] on icon "button" at bounding box center [188, 341] width 8 height 8
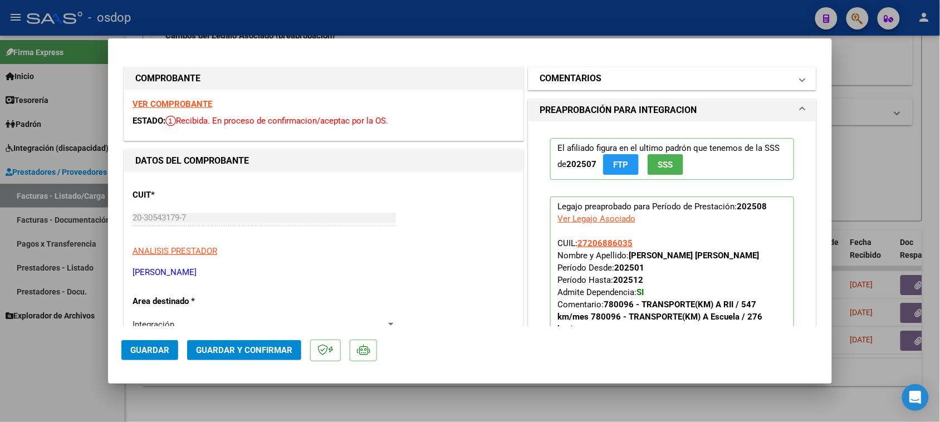
click at [624, 76] on mat-panel-title "COMENTARIOS" at bounding box center [666, 78] width 252 height 13
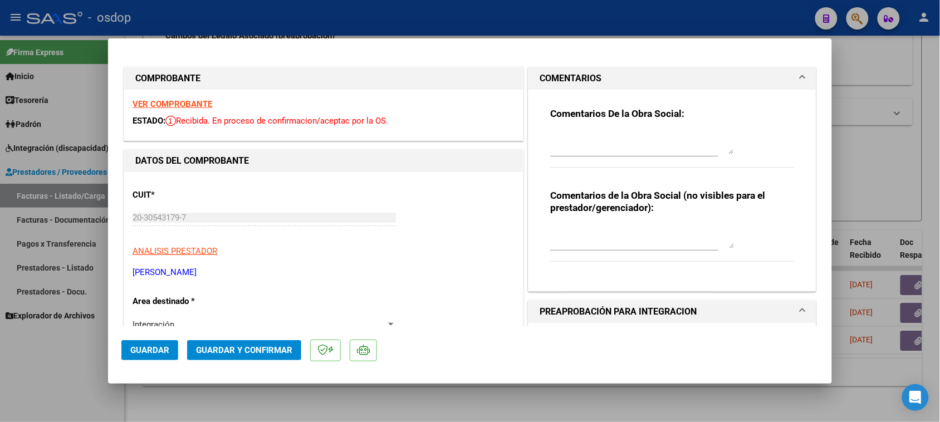
click at [615, 221] on div "Comentarios de la Obra Social (no visibles para el prestador/gerenciador):" at bounding box center [672, 231] width 244 height 84
click at [569, 230] on textarea at bounding box center [642, 237] width 184 height 22
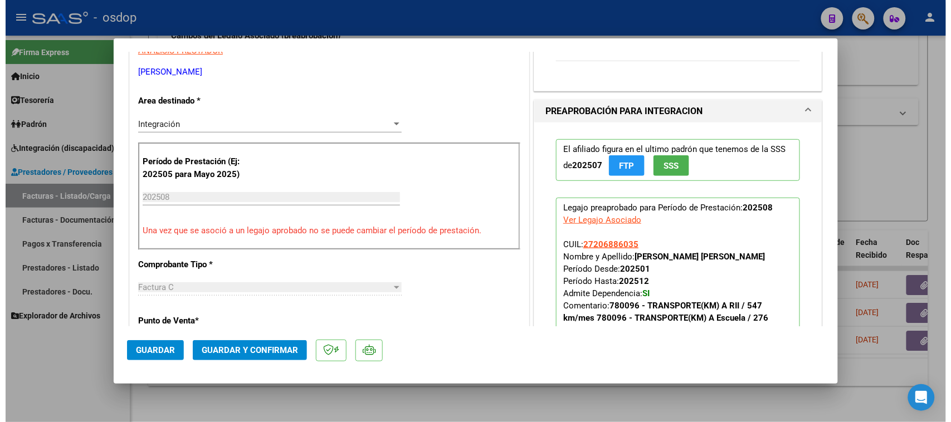
scroll to position [278, 0]
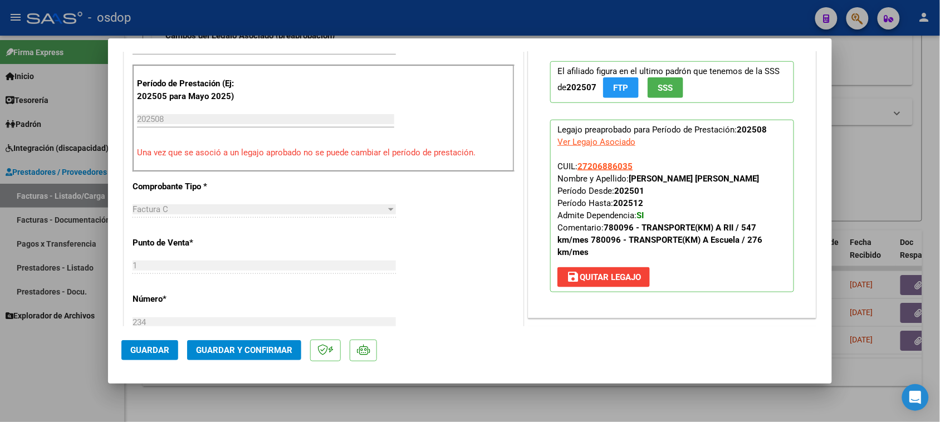
type textarea "Traslado a Rehab 499.8 km mensuales. Valor por km 731.38 c/dep.-"
click at [232, 351] on span "Guardar y Confirmar" at bounding box center [244, 350] width 96 height 10
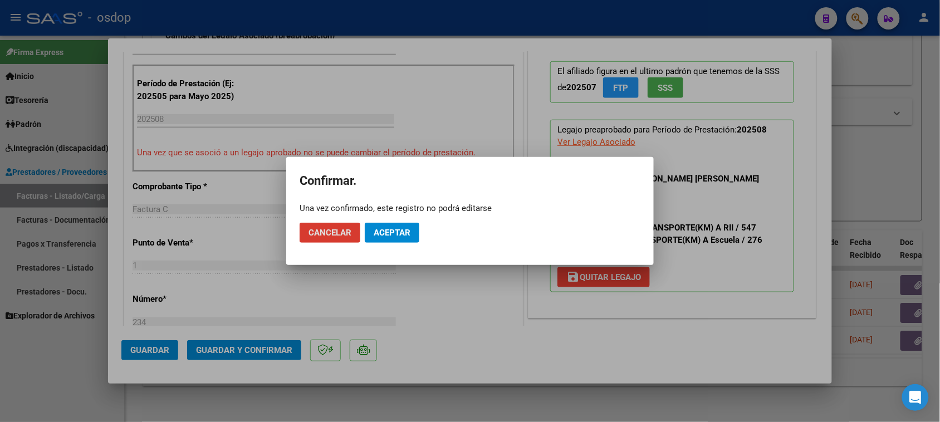
click at [410, 236] on span "Aceptar" at bounding box center [392, 233] width 37 height 10
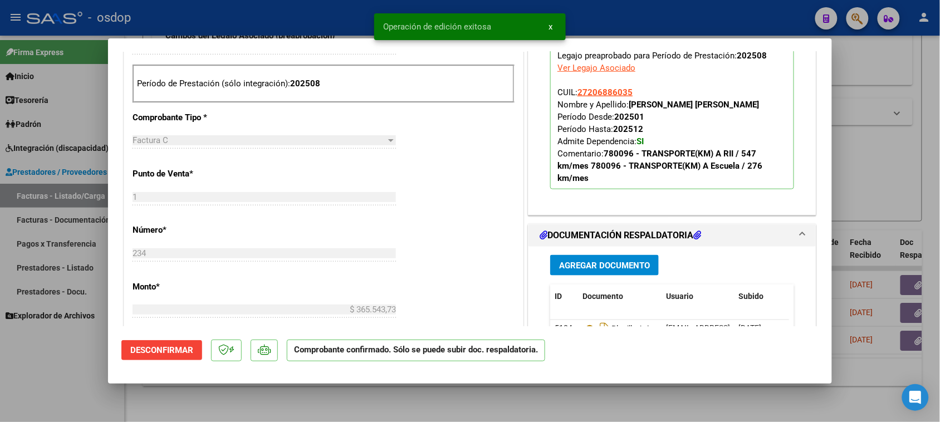
click at [565, 408] on div at bounding box center [470, 211] width 940 height 422
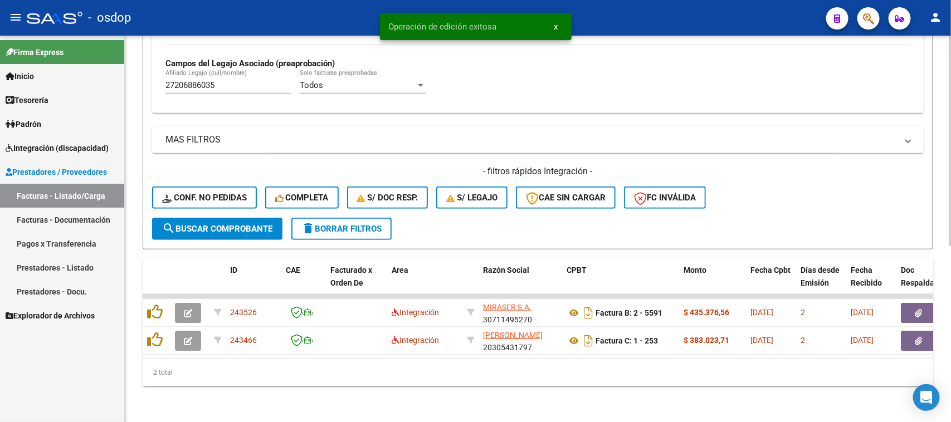
scroll to position [322, 0]
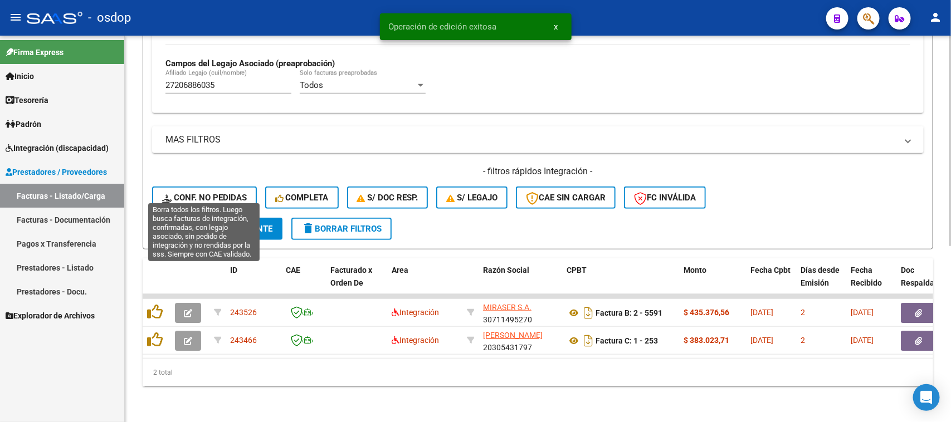
click at [206, 193] on span "Conf. no pedidas" at bounding box center [204, 198] width 85 height 10
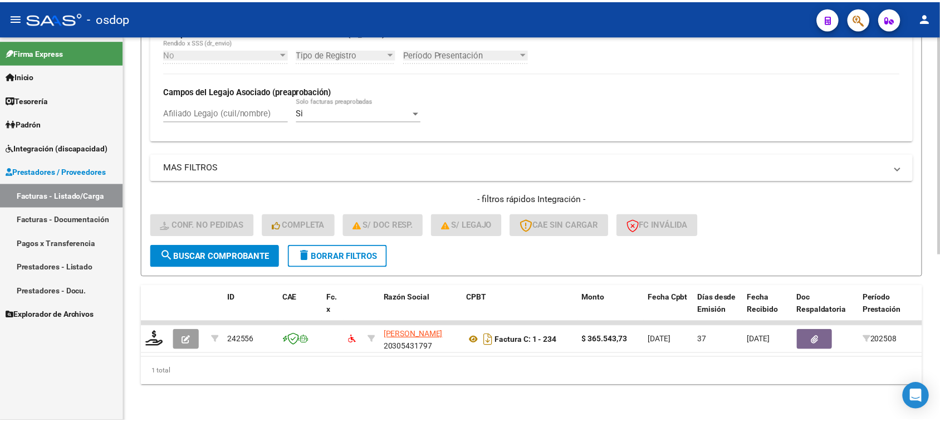
scroll to position [294, 0]
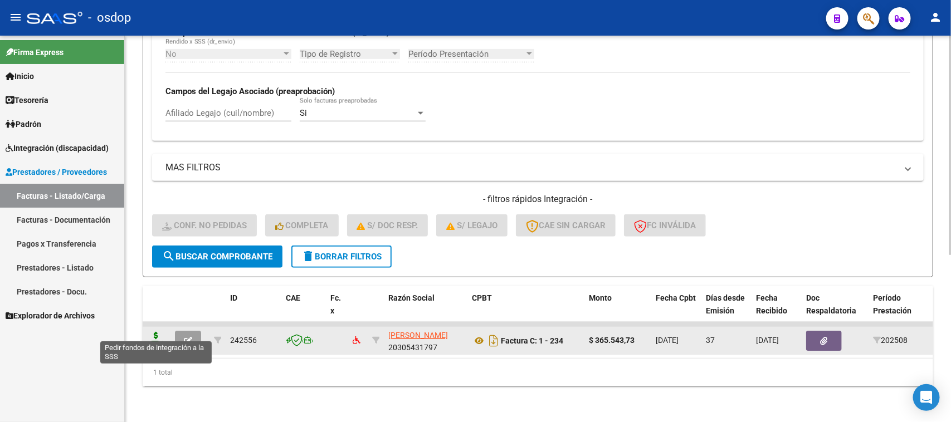
click at [156, 333] on icon at bounding box center [156, 340] width 18 height 16
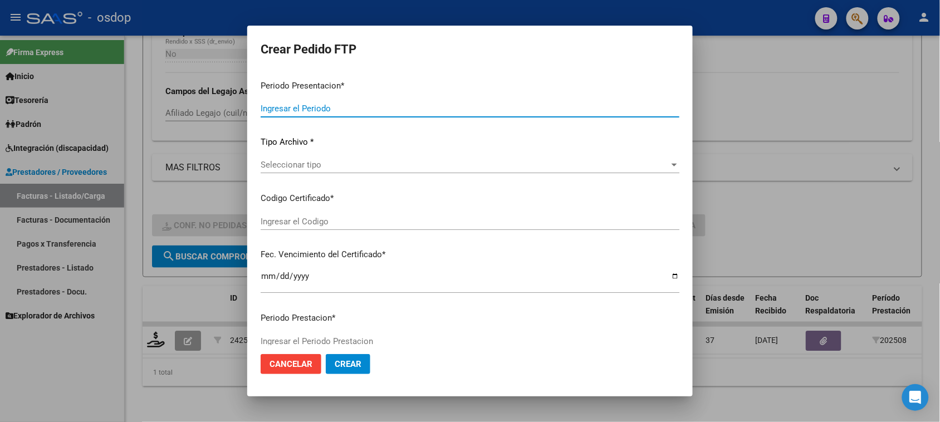
type input "202509"
type input "202508"
type input "$ 365.543,73"
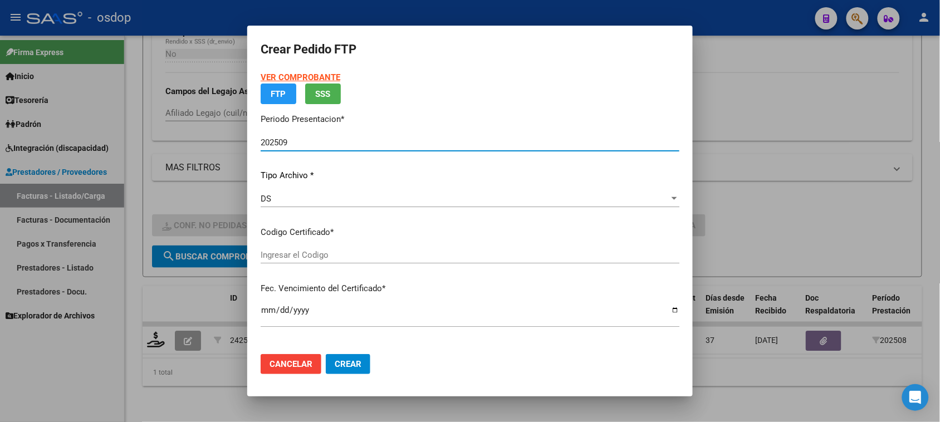
type input "9874377721"
type input "[DATE]"
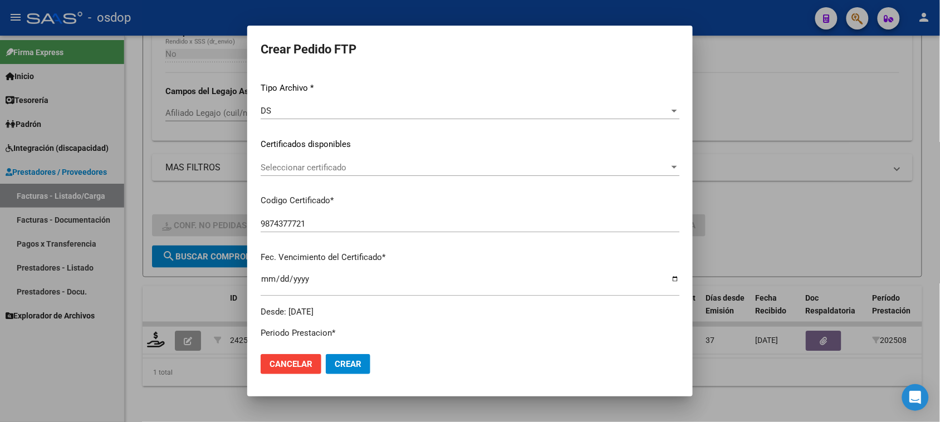
scroll to position [139, 0]
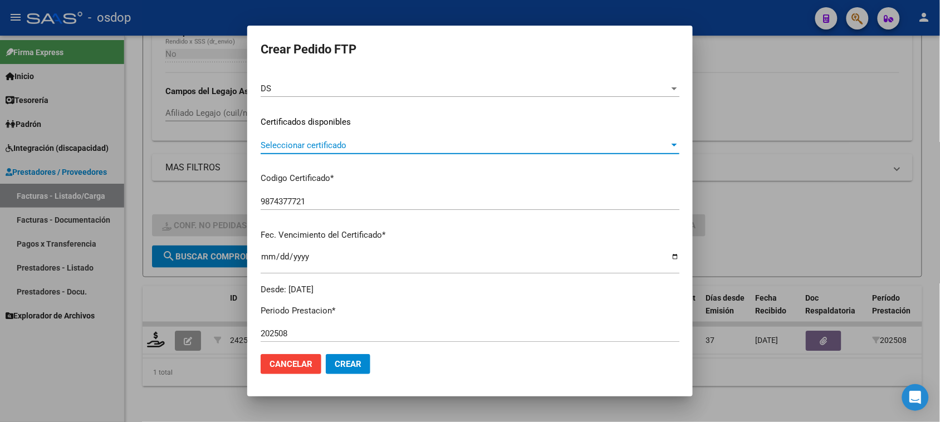
click at [390, 141] on span "Seleccionar certificado" at bounding box center [465, 145] width 409 height 10
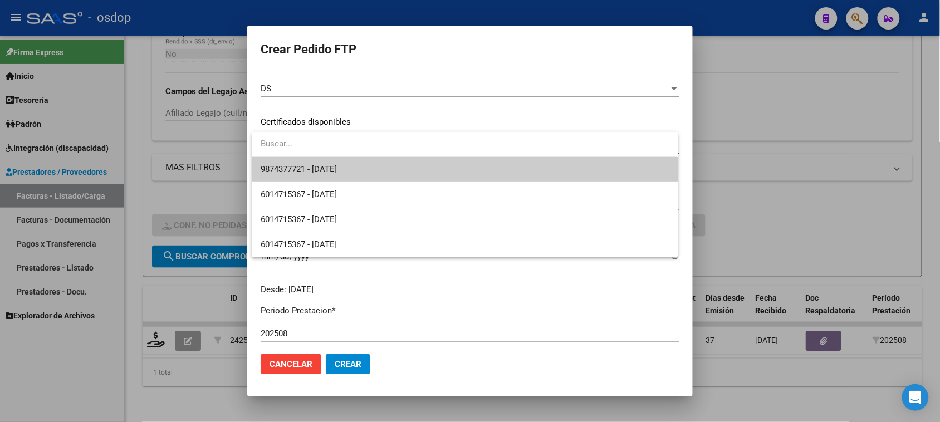
click at [382, 173] on span "9874377721 - [DATE]" at bounding box center [465, 169] width 408 height 25
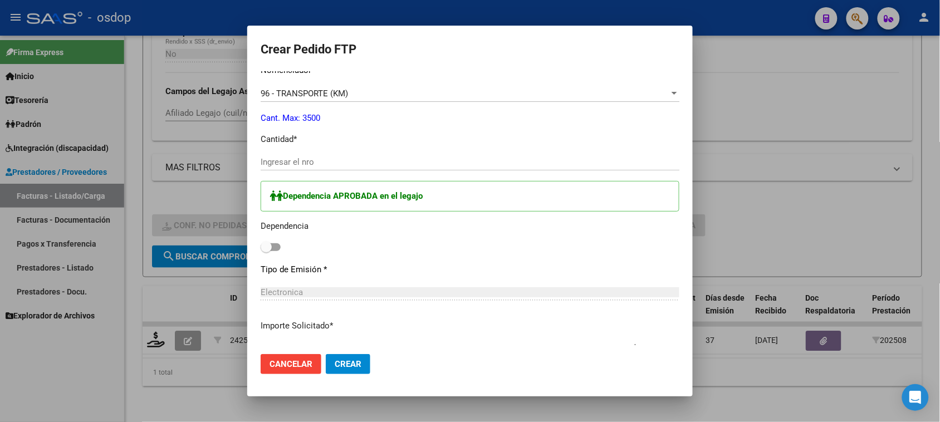
scroll to position [487, 0]
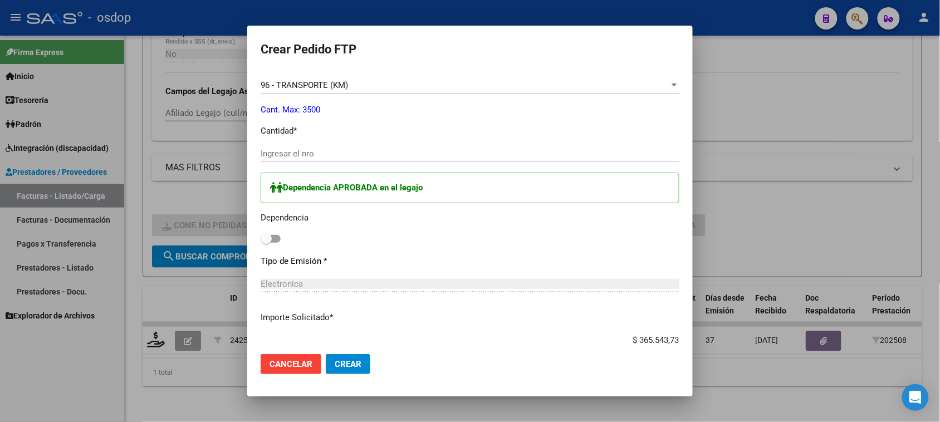
click at [322, 154] on input "Ingresar el nro" at bounding box center [470, 154] width 419 height 10
type input "4"
type input "500"
click at [277, 242] on span at bounding box center [271, 239] width 20 height 8
click at [266, 243] on input "checkbox" at bounding box center [266, 243] width 1 height 1
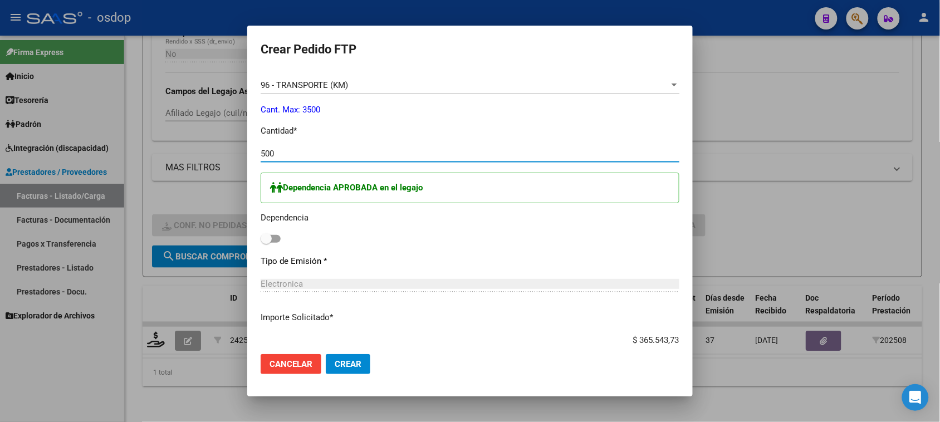
checkbox input "true"
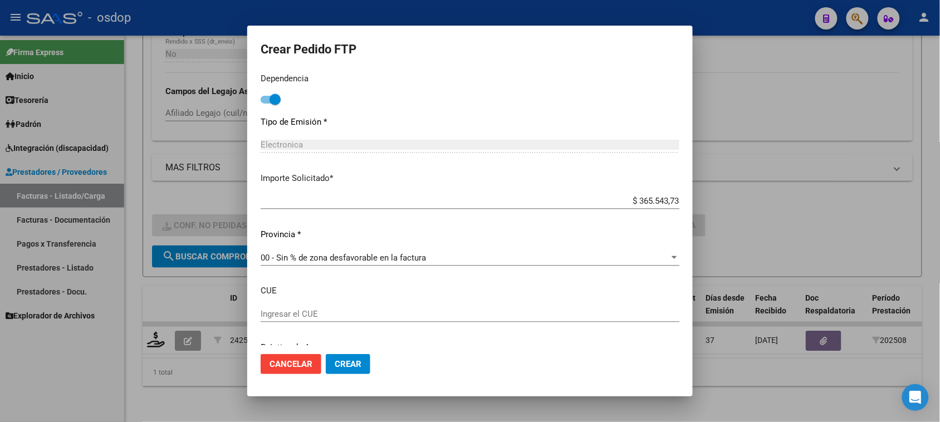
scroll to position [669, 0]
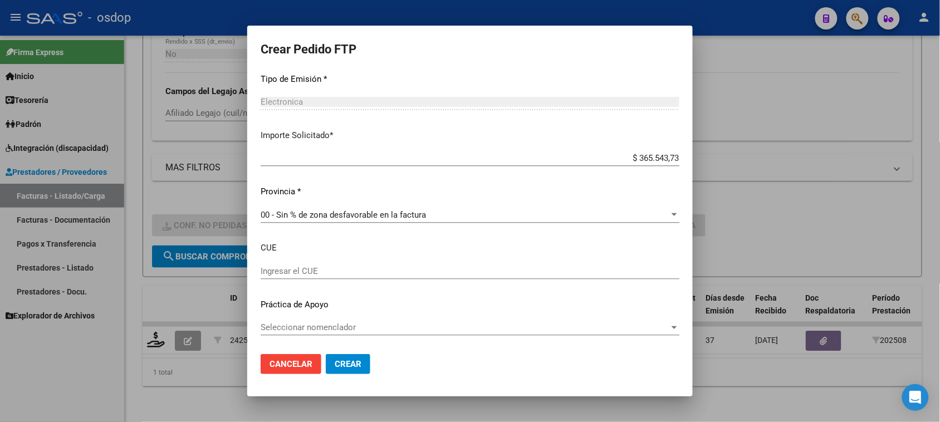
click at [356, 364] on span "Crear" at bounding box center [348, 364] width 27 height 10
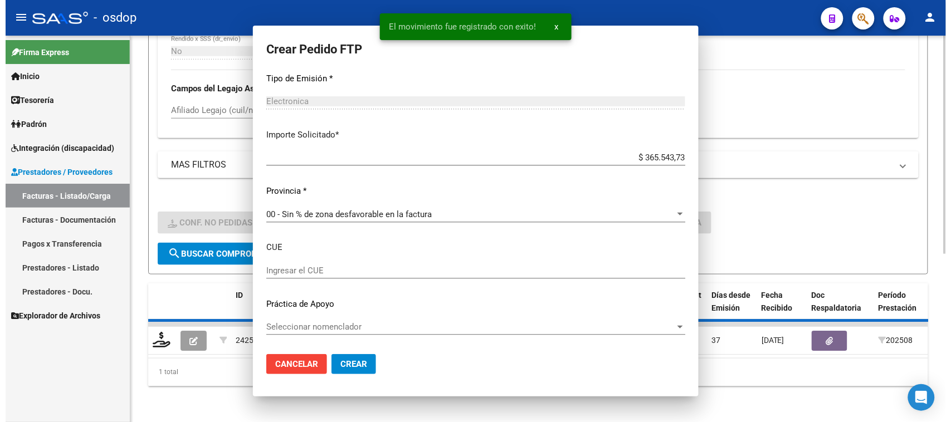
scroll to position [0, 0]
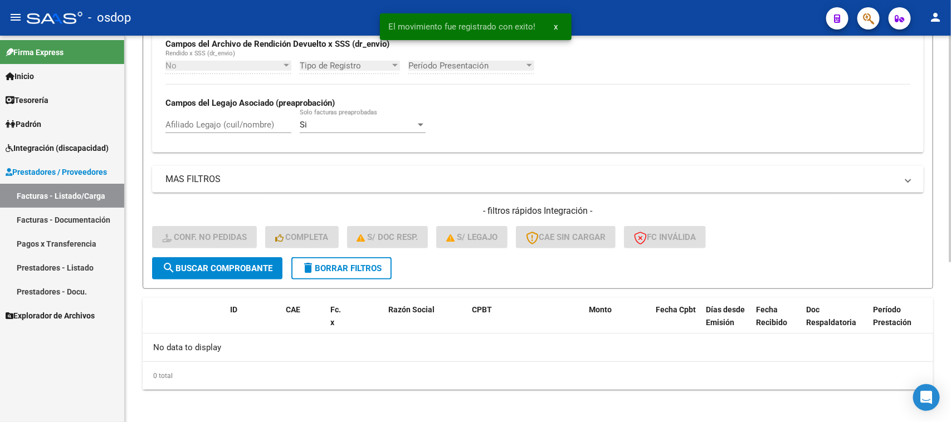
click at [346, 263] on span "delete Borrar Filtros" at bounding box center [341, 268] width 80 height 10
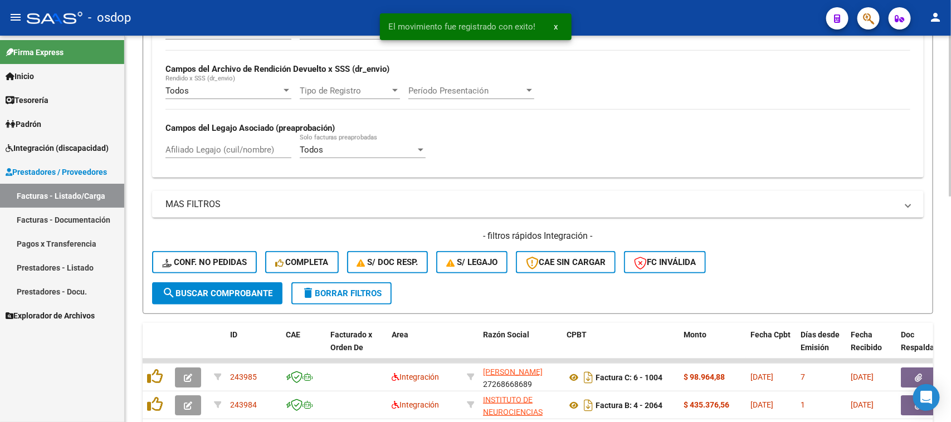
scroll to position [275, 0]
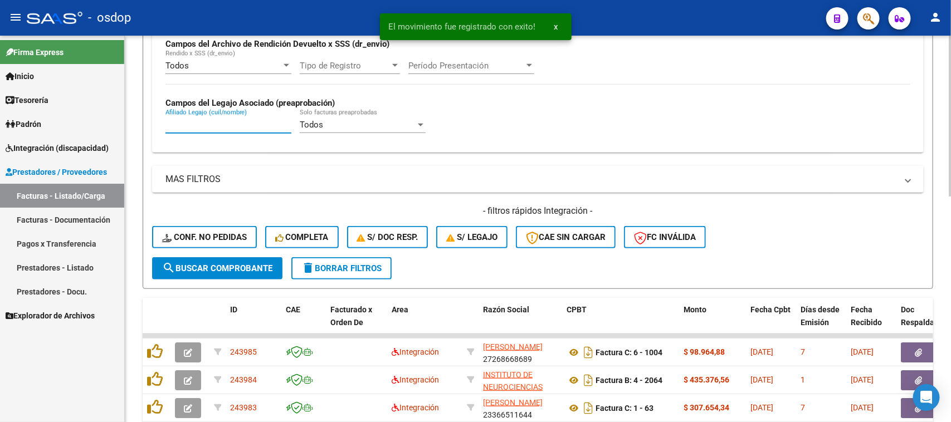
click at [218, 123] on input "Afiliado Legajo (cuil/nombre)" at bounding box center [228, 125] width 126 height 10
paste input "27206886035"
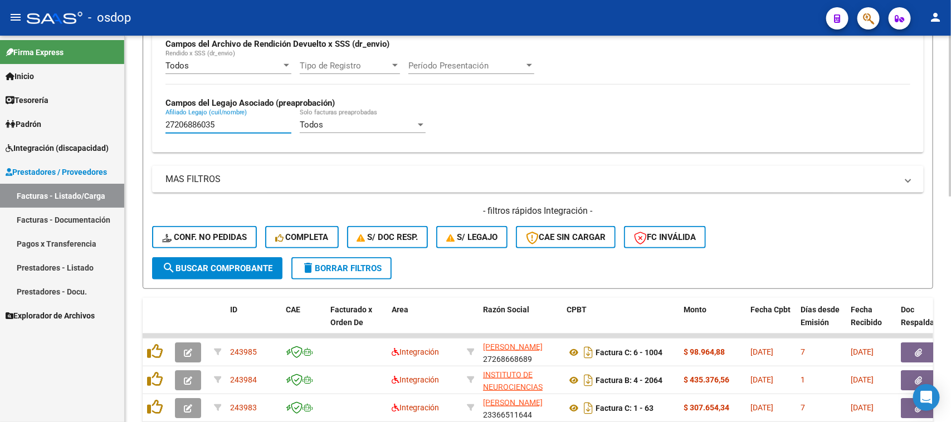
type input "27206886035"
click at [247, 257] on button "search Buscar Comprobante" at bounding box center [217, 268] width 130 height 22
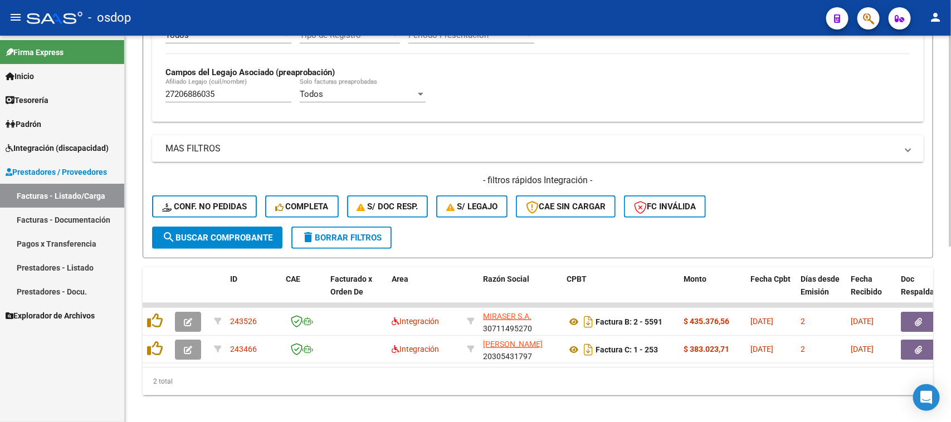
scroll to position [322, 0]
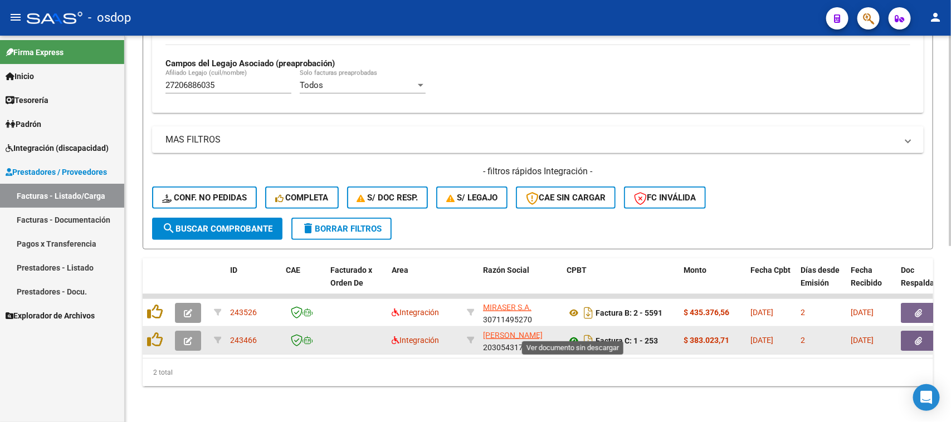
click at [572, 334] on icon at bounding box center [573, 340] width 14 height 13
click at [920, 335] on button "button" at bounding box center [919, 341] width 36 height 20
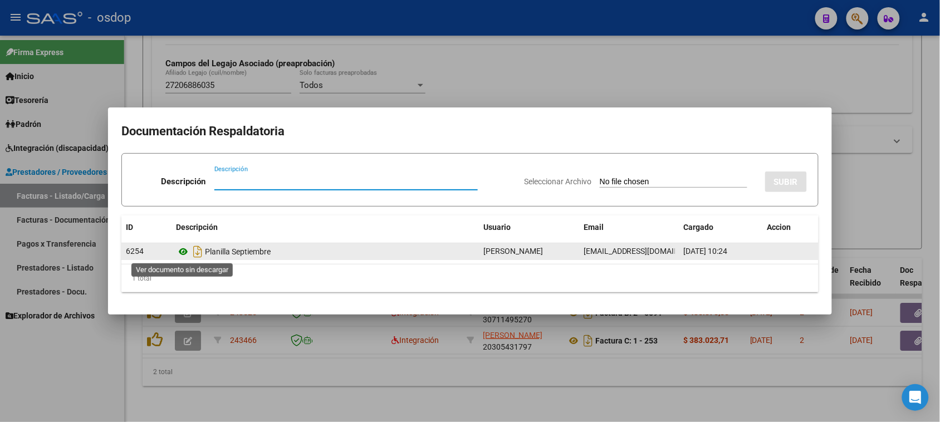
click at [182, 253] on icon at bounding box center [183, 251] width 14 height 13
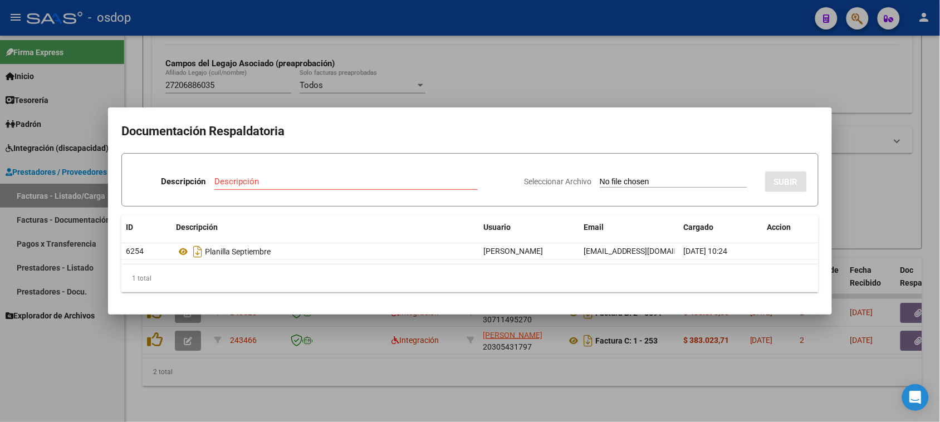
click at [486, 390] on div at bounding box center [470, 211] width 940 height 422
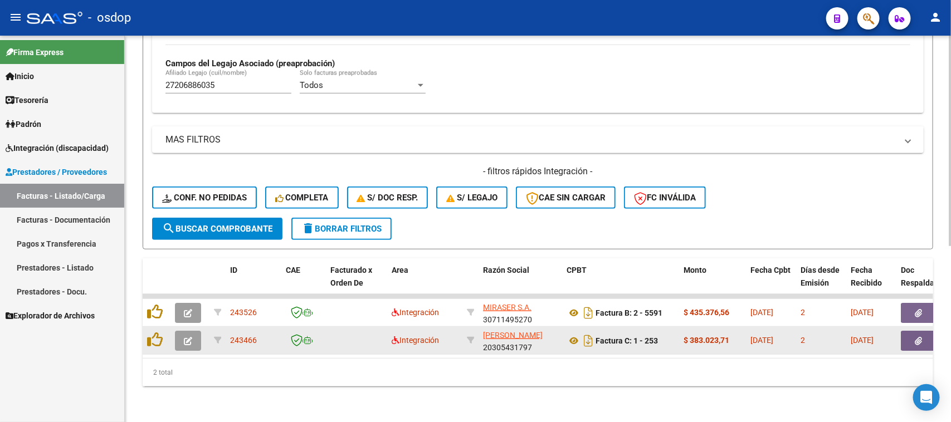
click at [191, 337] on icon "button" at bounding box center [188, 341] width 8 height 8
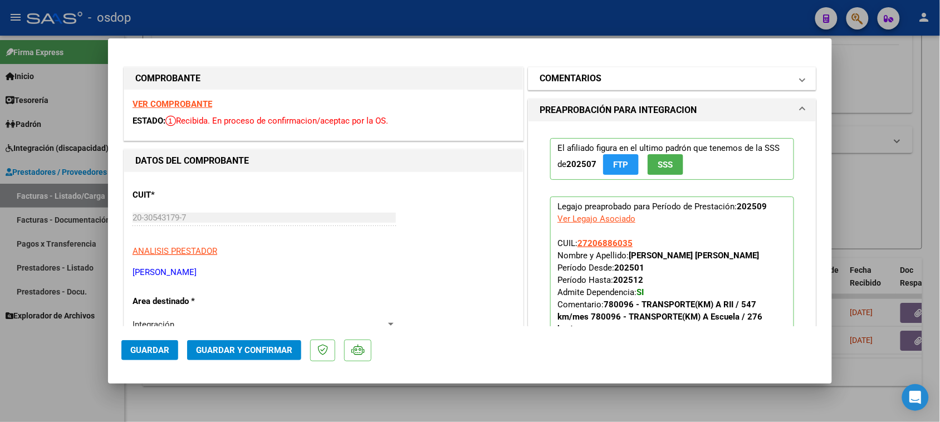
click at [627, 87] on mat-expansion-panel-header "COMENTARIOS" at bounding box center [672, 78] width 287 height 22
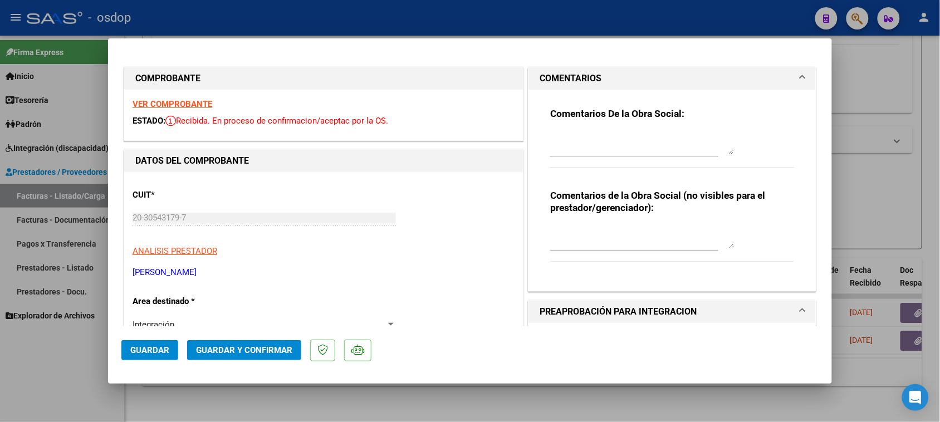
click at [594, 227] on textarea at bounding box center [642, 237] width 184 height 22
click at [603, 244] on textarea "Traslado a Rehab 523.7 km mensuales. Valor por km 731.38" at bounding box center [642, 237] width 184 height 22
type textarea "Traslado a Rehab 523.7 km mensuales. Valor por km 731.38 c/dep.-"
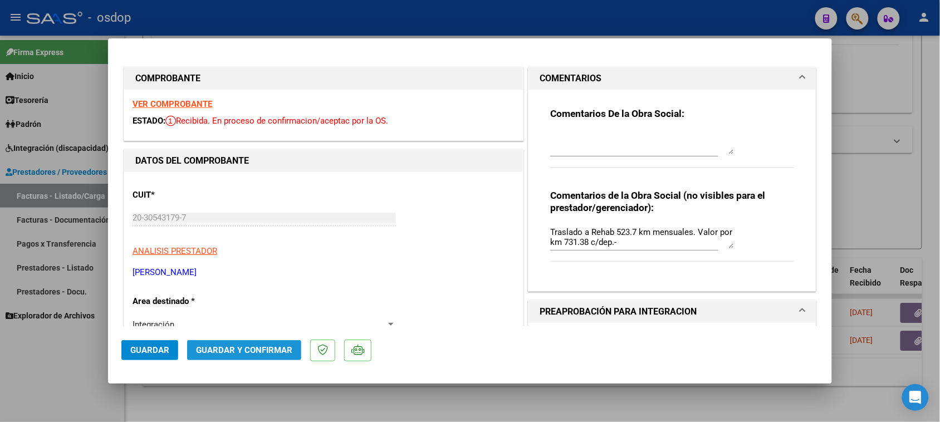
click at [227, 350] on span "Guardar y Confirmar" at bounding box center [244, 350] width 96 height 10
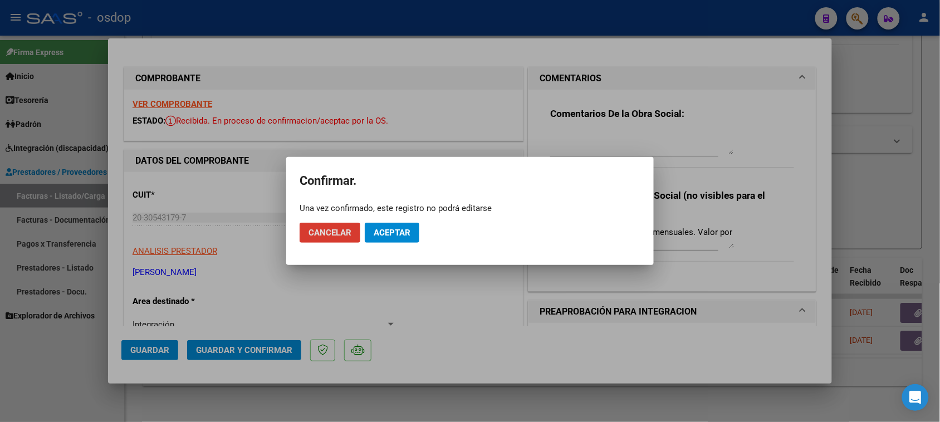
click at [410, 232] on span "Aceptar" at bounding box center [392, 233] width 37 height 10
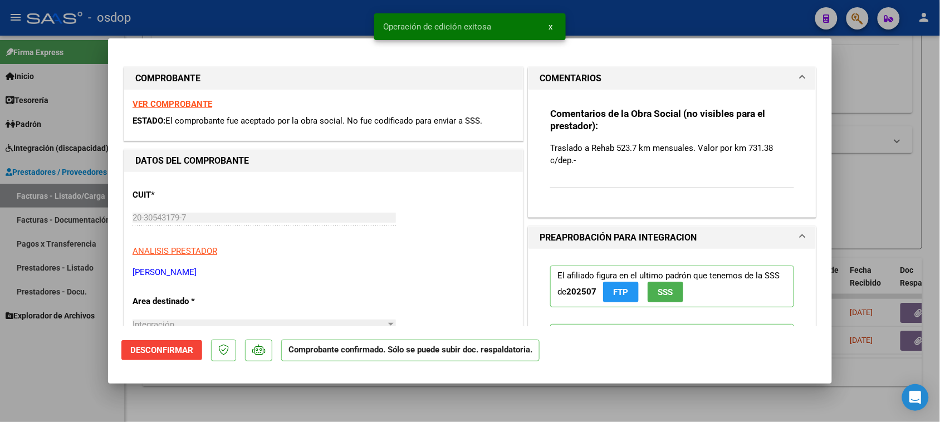
click at [557, 405] on div at bounding box center [470, 211] width 940 height 422
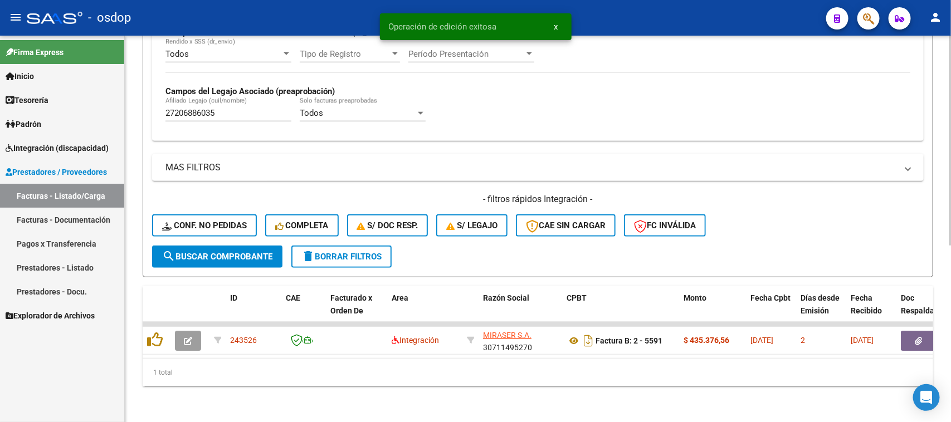
scroll to position [294, 0]
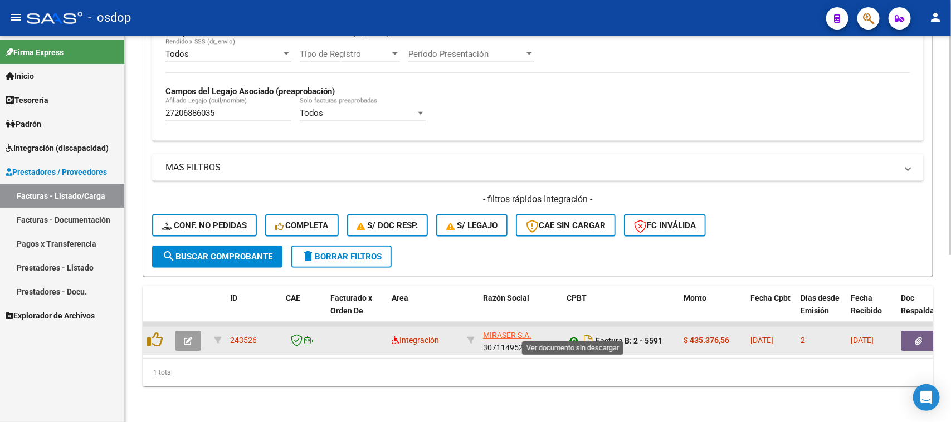
click at [571, 334] on icon at bounding box center [573, 340] width 14 height 13
click at [917, 337] on icon "button" at bounding box center [918, 341] width 7 height 8
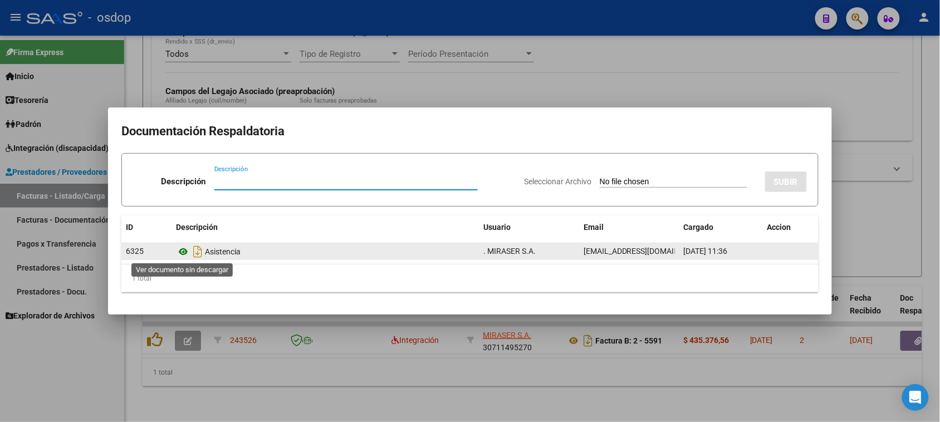
click at [184, 252] on icon at bounding box center [183, 251] width 14 height 13
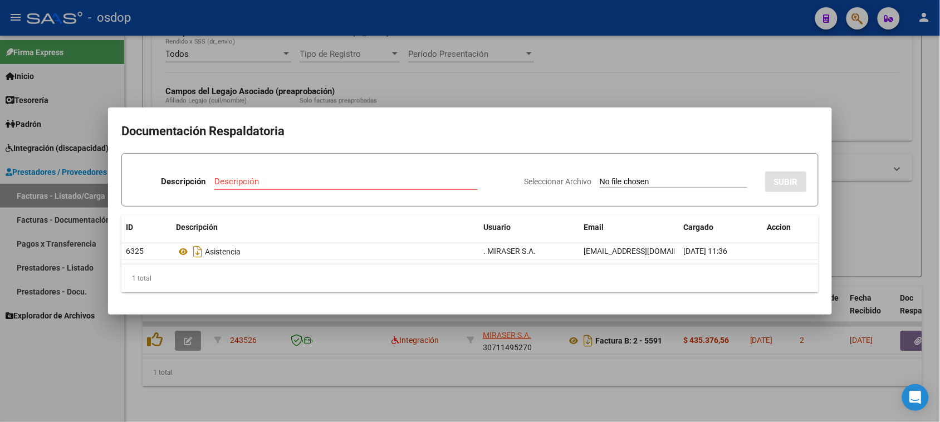
click at [391, 391] on div at bounding box center [470, 211] width 940 height 422
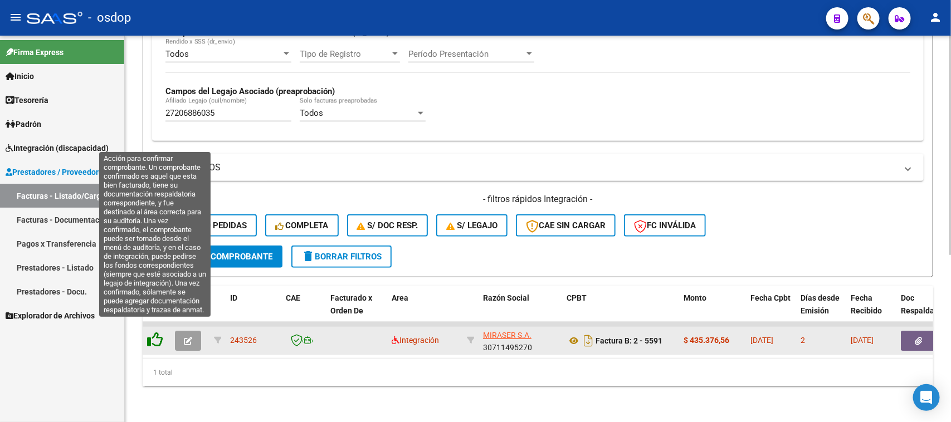
click at [157, 332] on icon at bounding box center [155, 340] width 16 height 16
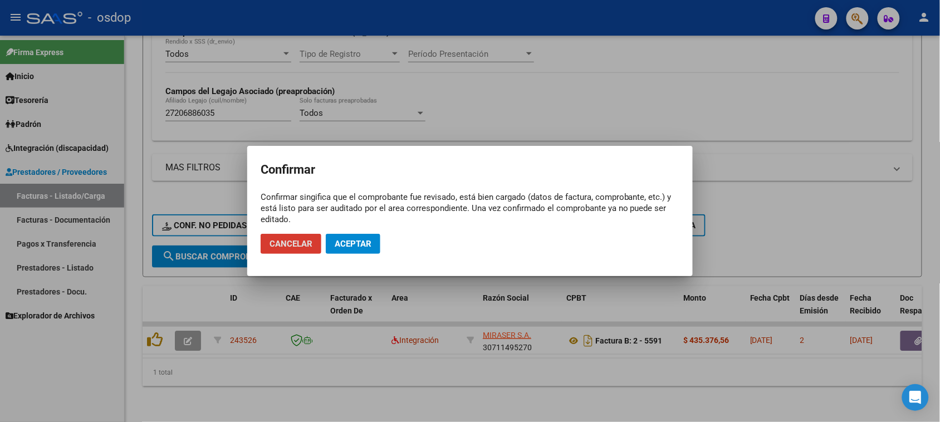
click at [370, 245] on span "Aceptar" at bounding box center [353, 244] width 37 height 10
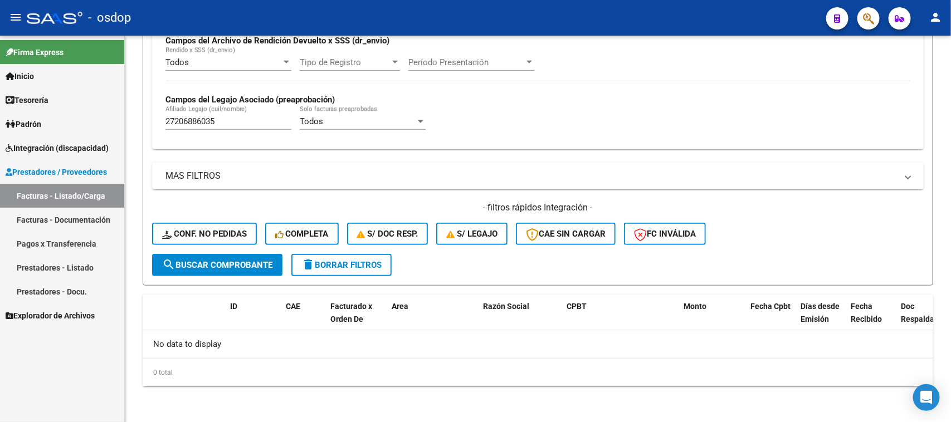
scroll to position [275, 0]
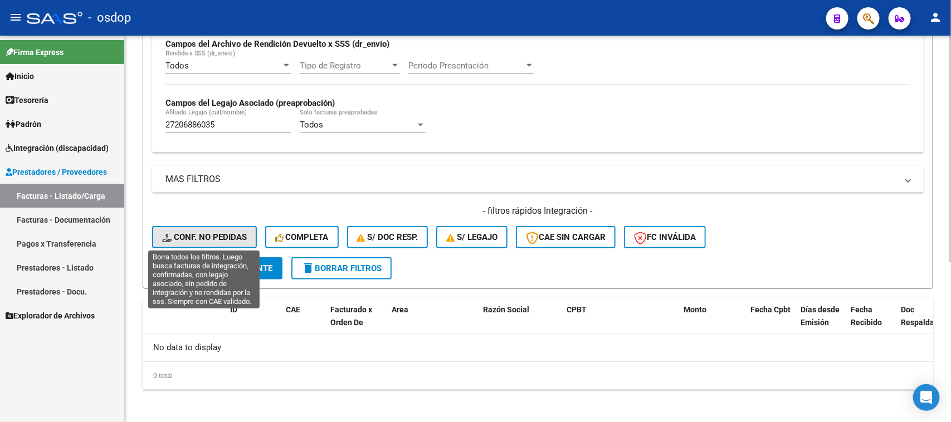
click at [216, 237] on span "Conf. no pedidas" at bounding box center [204, 237] width 85 height 10
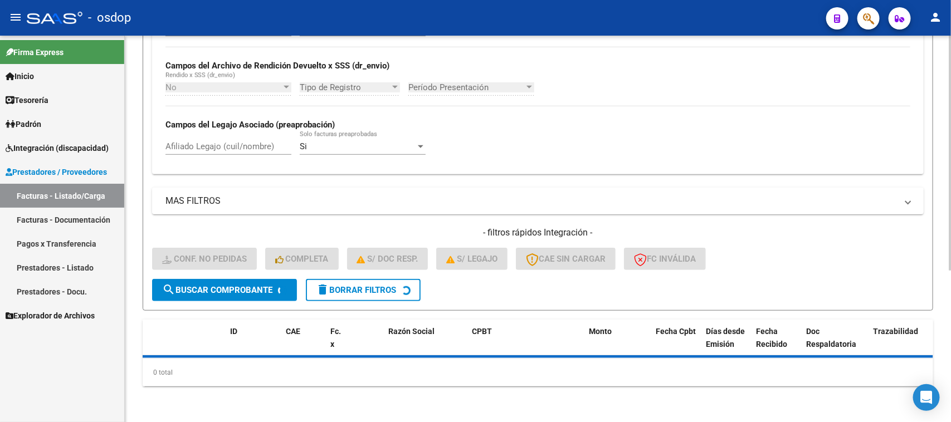
scroll to position [250, 0]
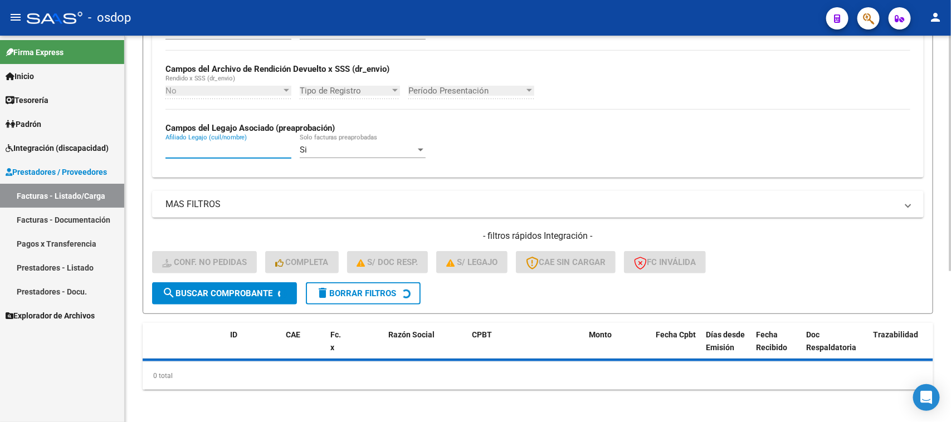
click at [227, 148] on input "Afiliado Legajo (cuil/nombre)" at bounding box center [228, 150] width 126 height 10
paste input "27206886035"
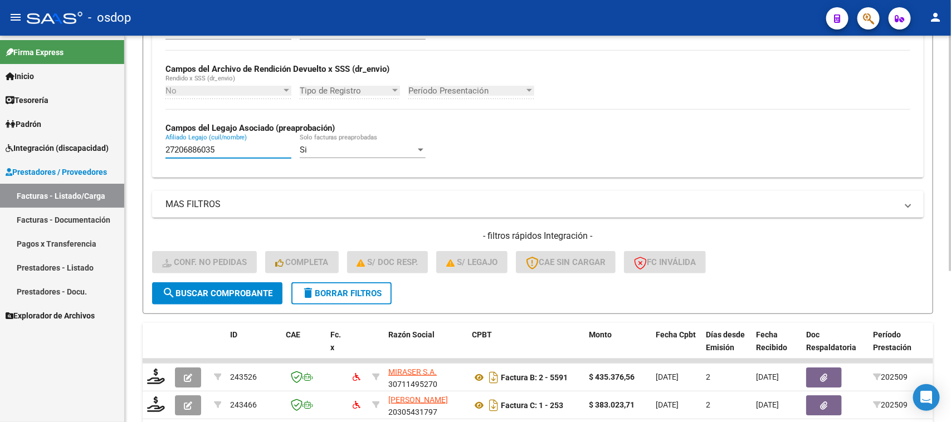
type input "27206886035"
click at [248, 289] on span "search Buscar Comprobante" at bounding box center [217, 294] width 110 height 10
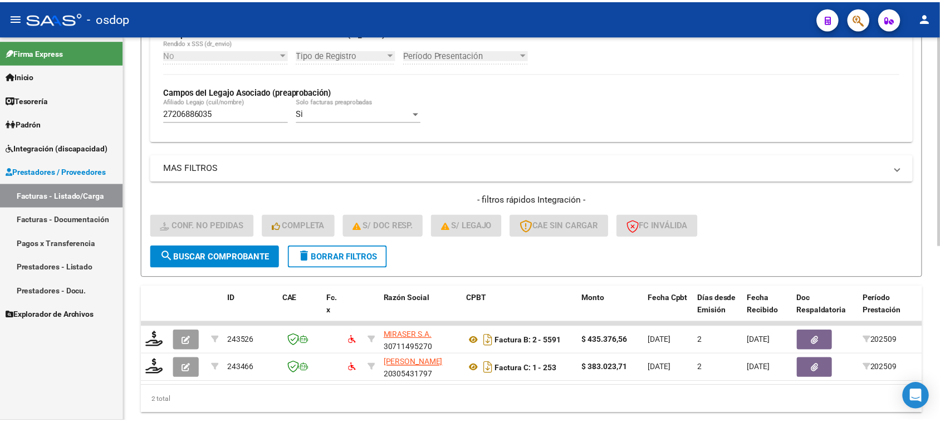
scroll to position [322, 0]
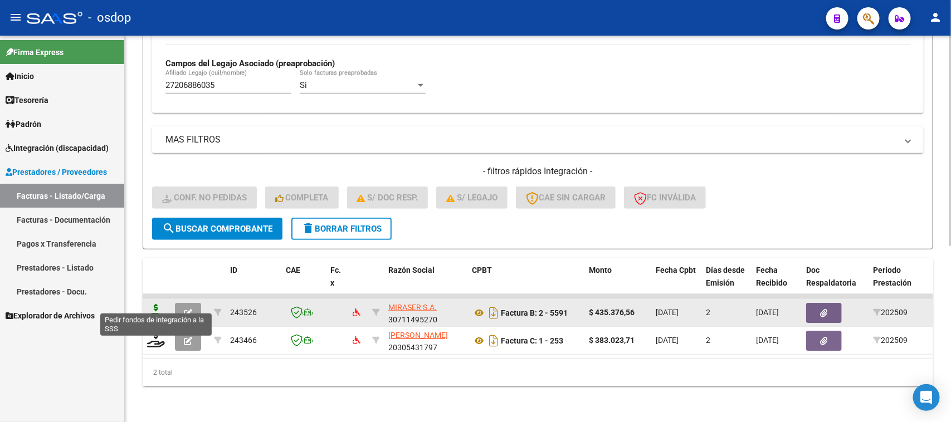
click at [154, 304] on icon at bounding box center [156, 312] width 18 height 16
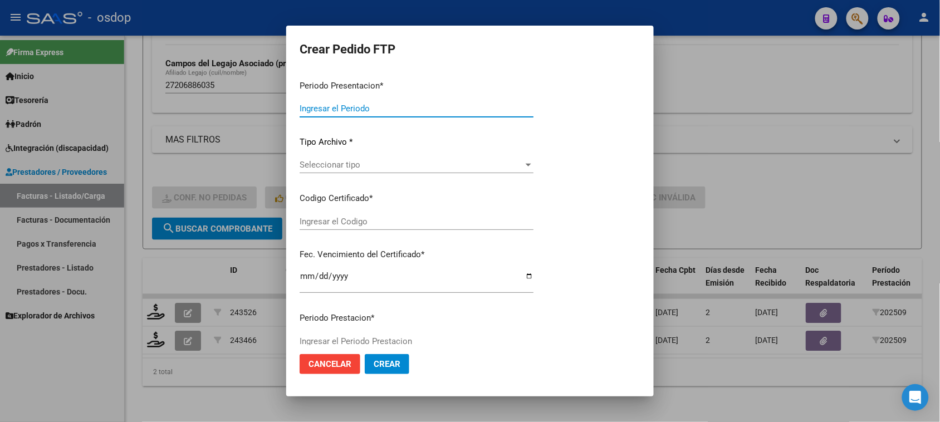
type input "202509"
type input "$ 435.376,56"
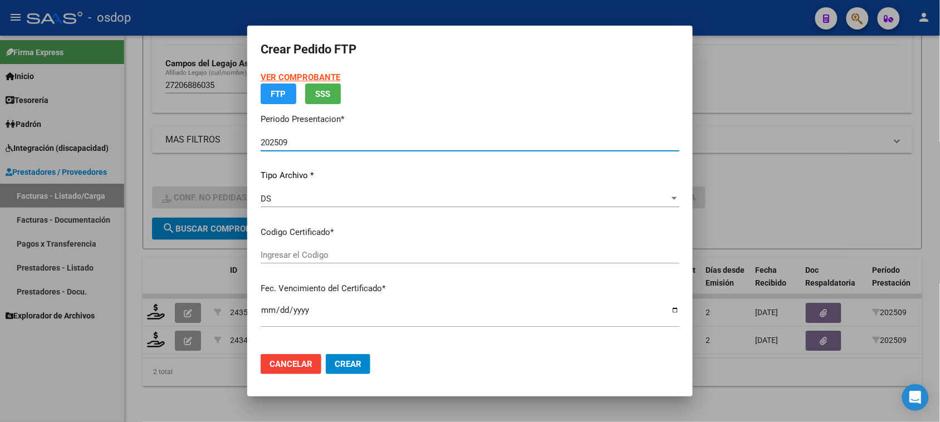
type input "9874377721"
type input "[DATE]"
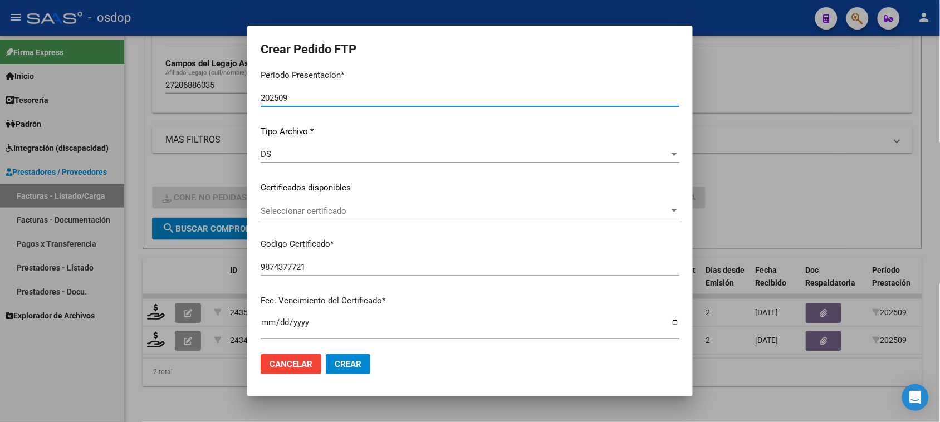
scroll to position [139, 0]
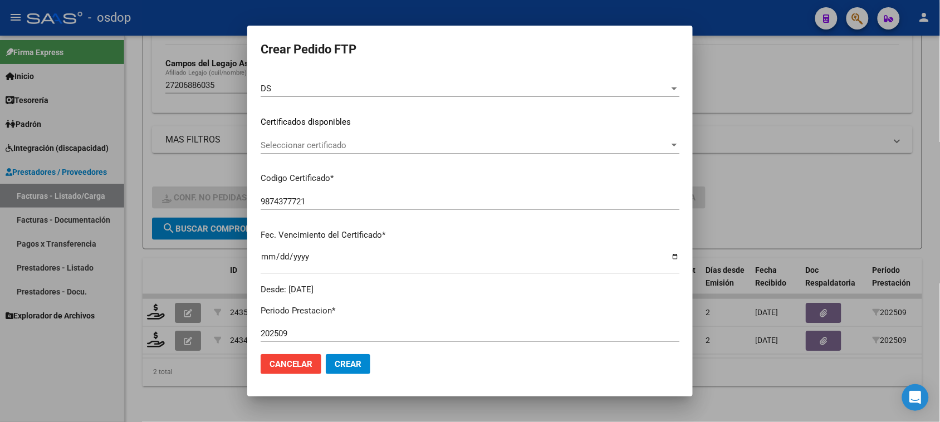
click at [355, 145] on span "Seleccionar certificado" at bounding box center [465, 145] width 409 height 10
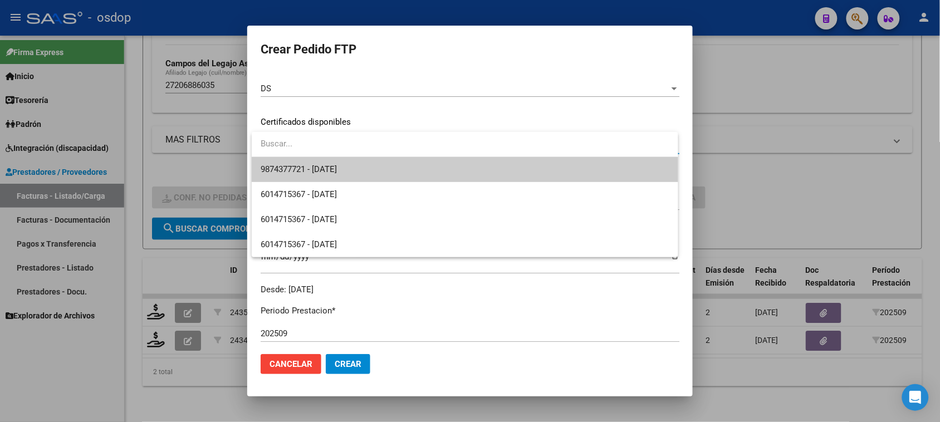
click at [337, 173] on span "9874377721 - [DATE]" at bounding box center [299, 169] width 76 height 10
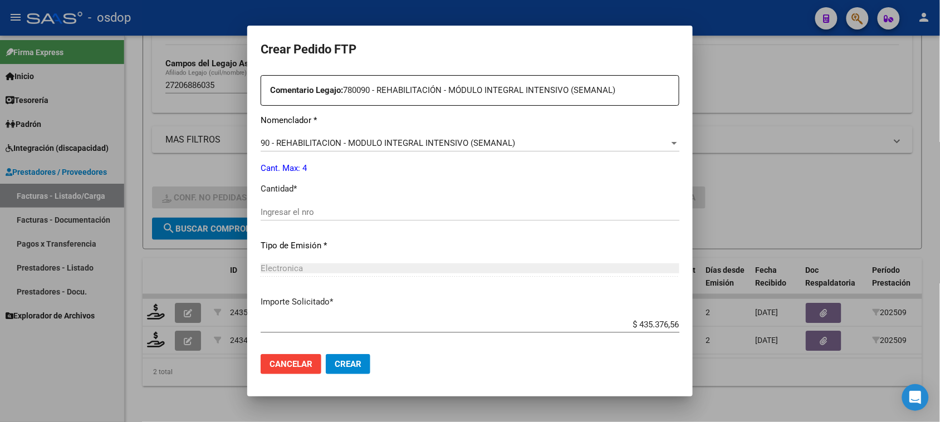
scroll to position [418, 0]
click at [443, 144] on span "90 - REHABILITACION - MODULO INTEGRAL INTENSIVO (SEMANAL)" at bounding box center [388, 142] width 255 height 10
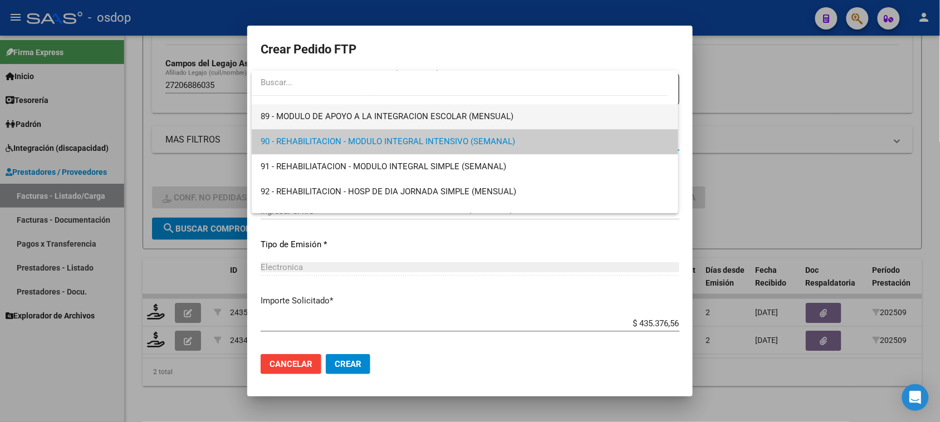
scroll to position [2128, 0]
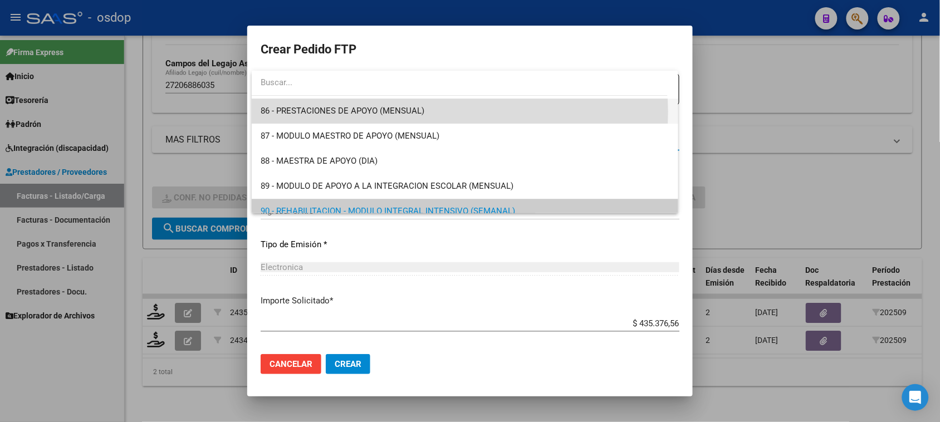
click at [424, 112] on span "86 - PRESTACIONES DE APOYO (MENSUAL)" at bounding box center [465, 111] width 408 height 25
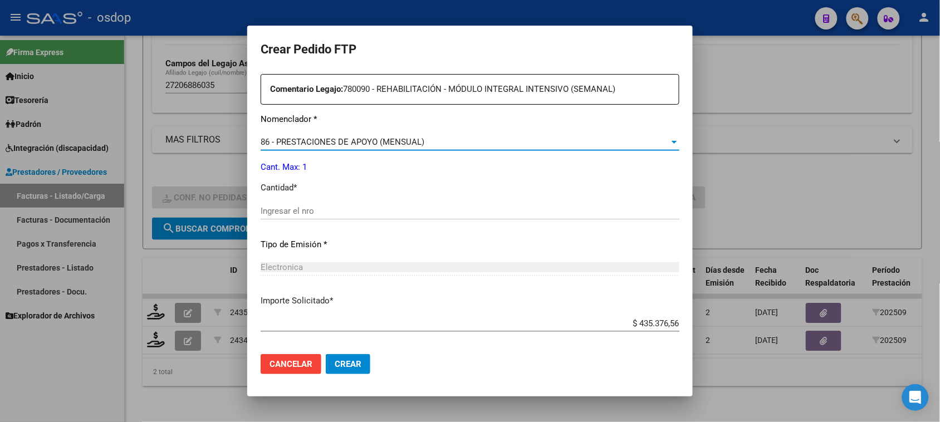
click at [318, 207] on input "Ingresar el nro" at bounding box center [470, 211] width 419 height 10
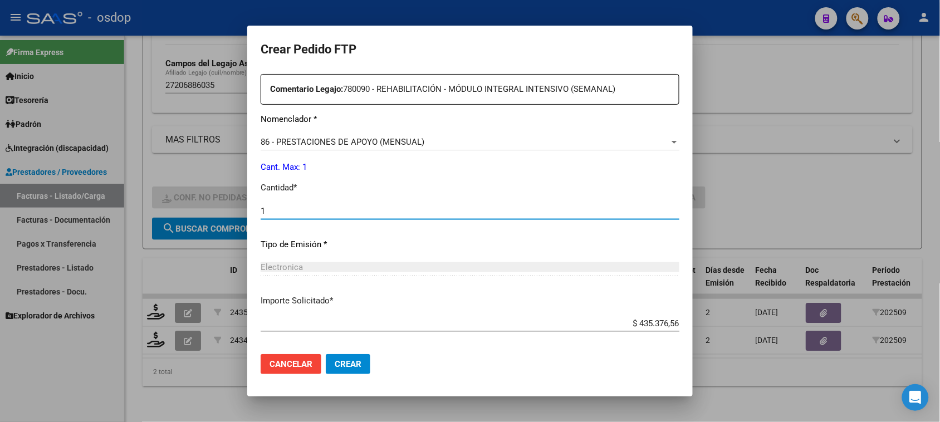
type input "1"
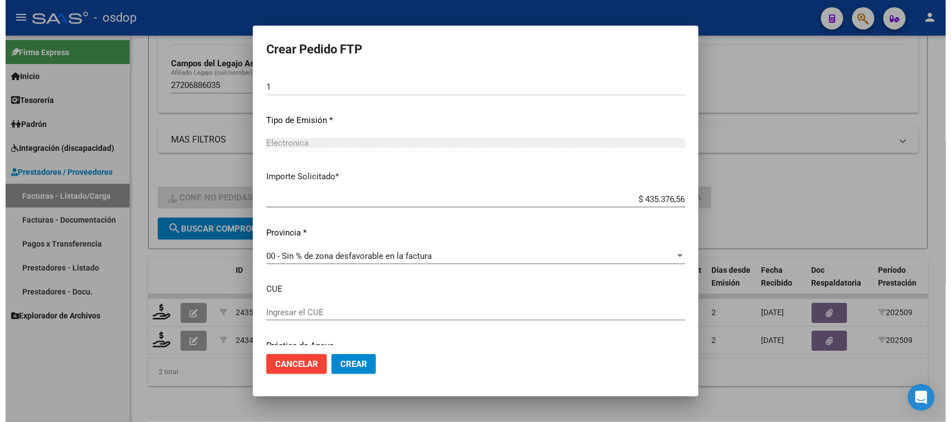
scroll to position [583, 0]
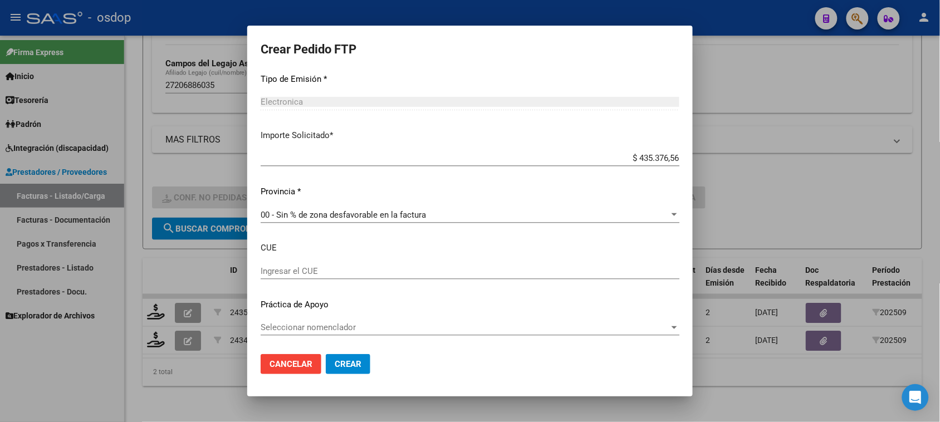
click at [351, 366] on span "Crear" at bounding box center [348, 364] width 27 height 10
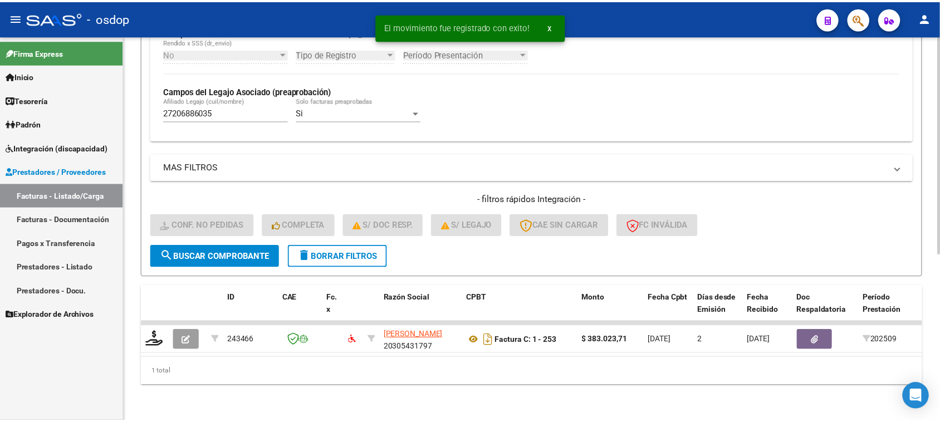
scroll to position [294, 0]
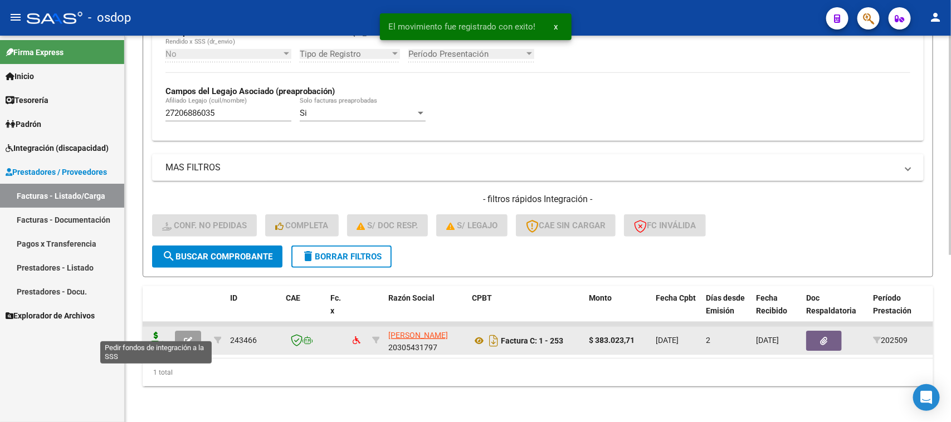
click at [151, 332] on icon at bounding box center [156, 340] width 18 height 16
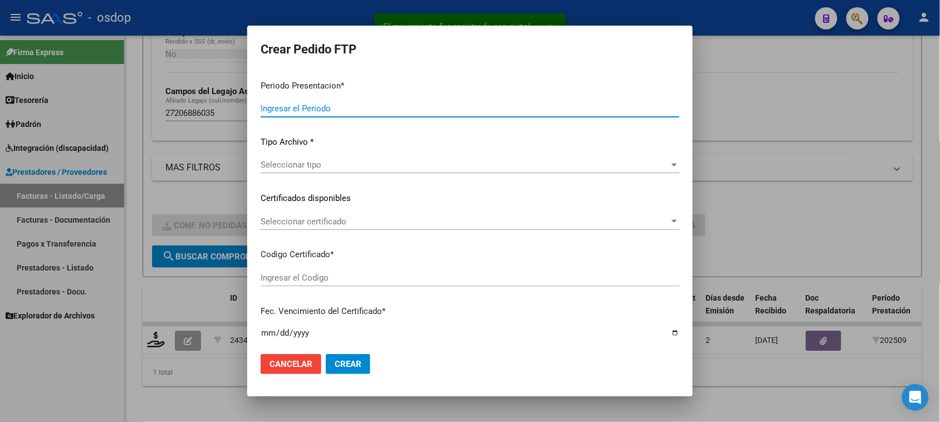
type input "202509"
type input "$ 383.023,71"
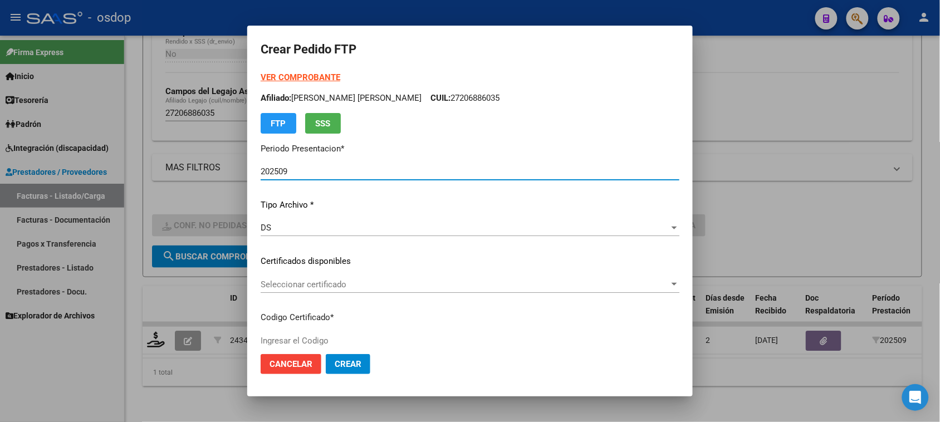
type input "9874377721"
type input "[DATE]"
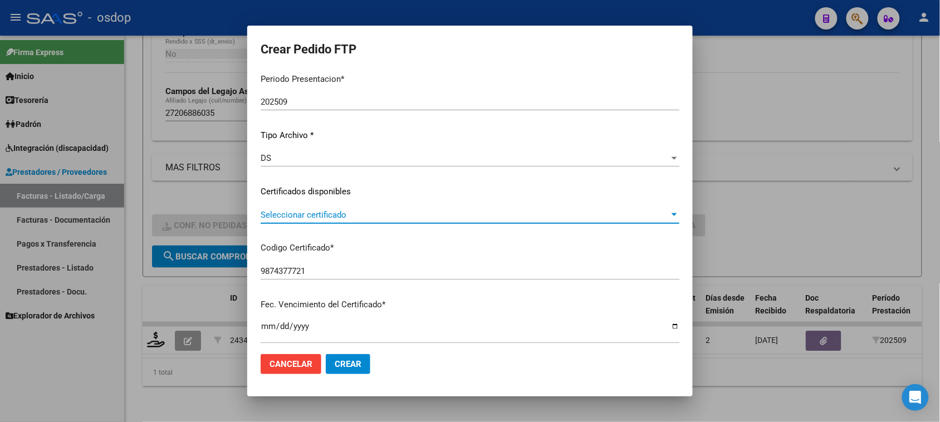
click at [385, 219] on span "Seleccionar certificado" at bounding box center [465, 215] width 409 height 10
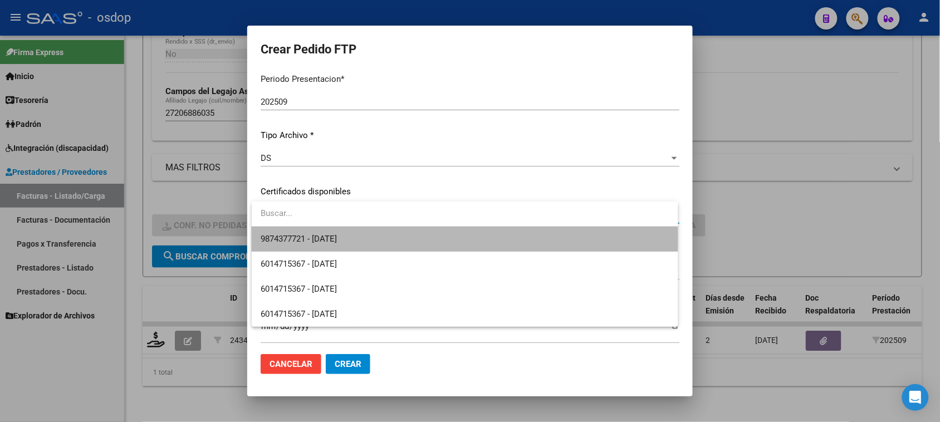
click at [383, 240] on span "9874377721 - [DATE]" at bounding box center [465, 239] width 408 height 25
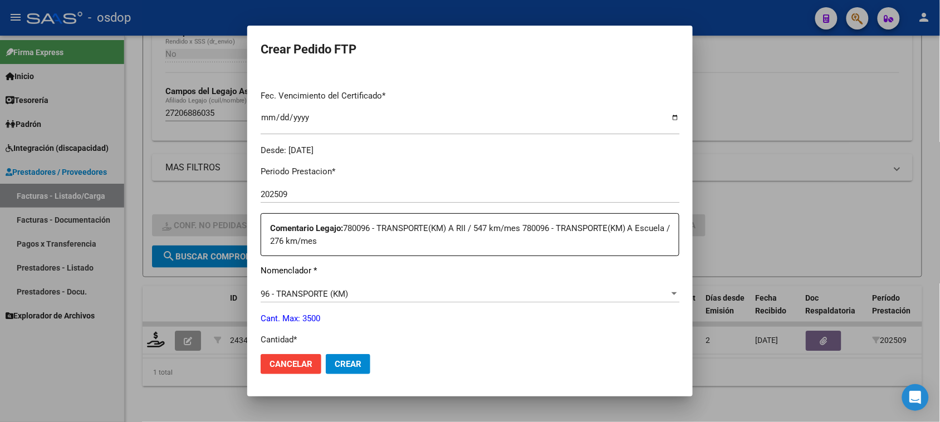
scroll to position [418, 0]
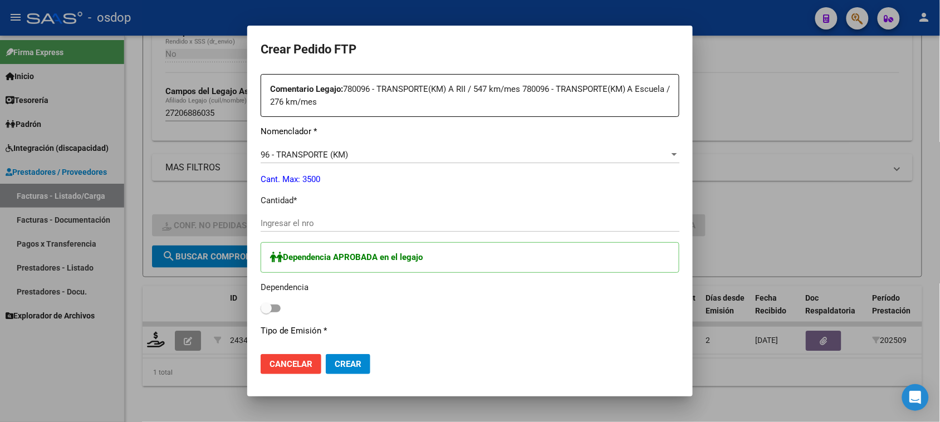
click at [316, 220] on input "Ingresar el nro" at bounding box center [470, 223] width 419 height 10
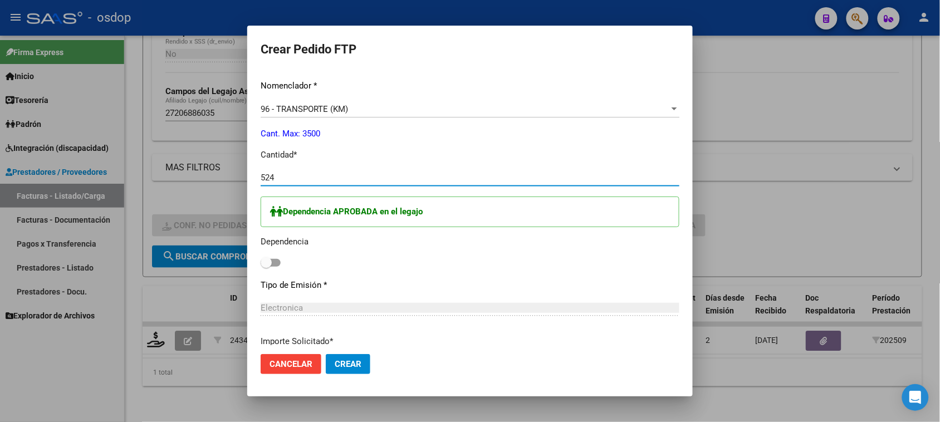
scroll to position [487, 0]
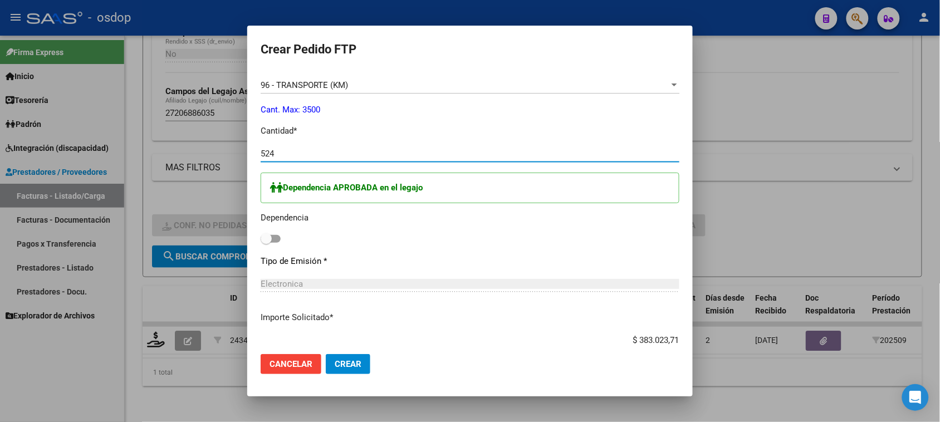
type input "524"
click at [277, 238] on span at bounding box center [271, 239] width 20 height 8
click at [266, 243] on input "checkbox" at bounding box center [266, 243] width 1 height 1
checkbox input "true"
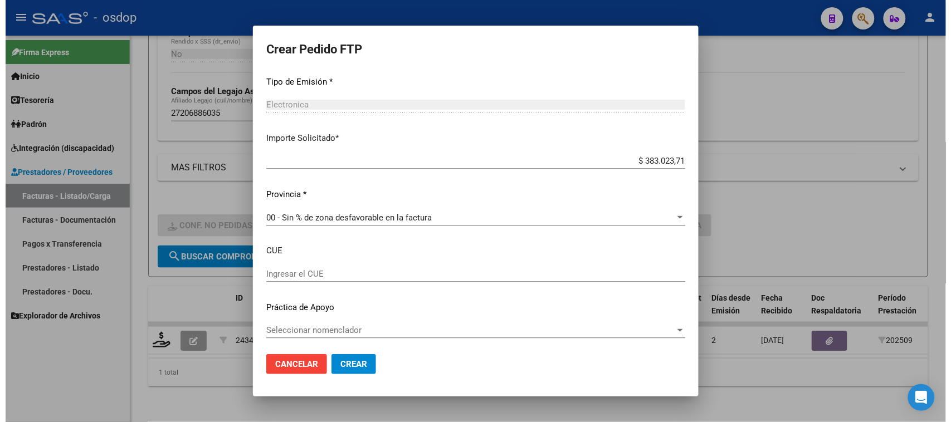
scroll to position [669, 0]
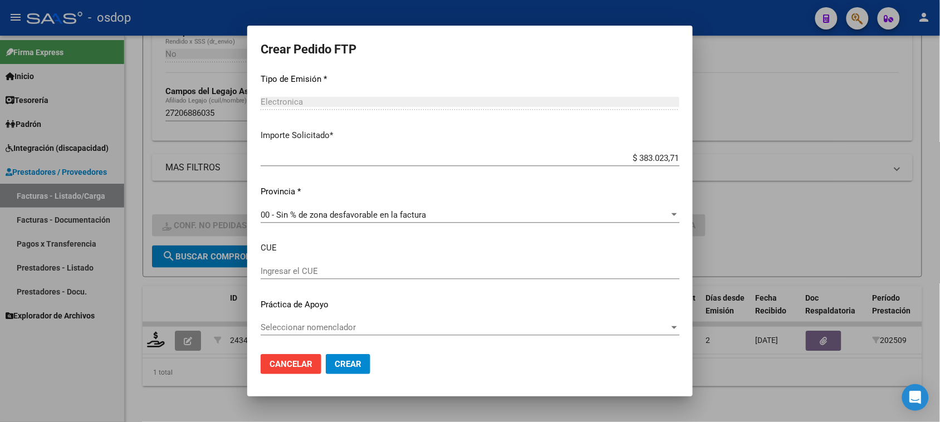
click at [347, 368] on span "Crear" at bounding box center [348, 364] width 27 height 10
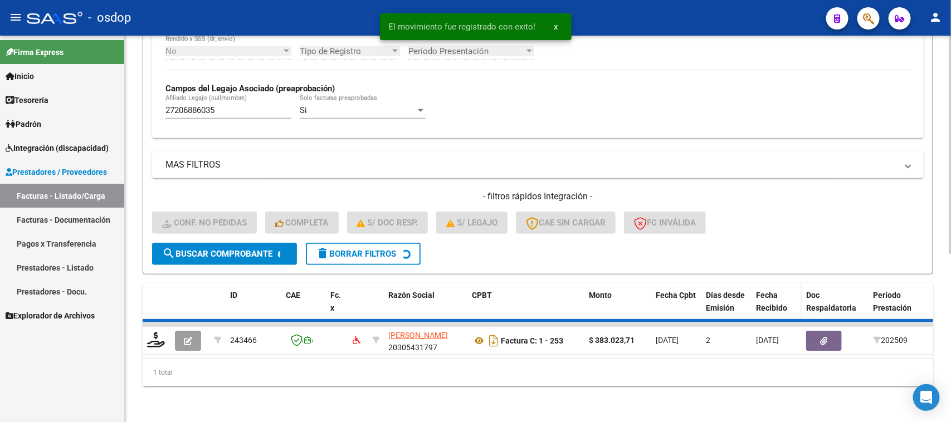
scroll to position [275, 0]
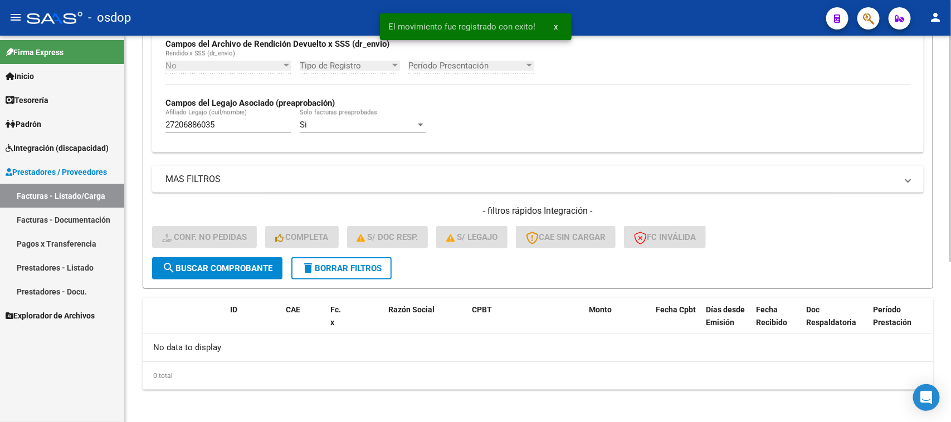
click at [340, 268] on span "delete Borrar Filtros" at bounding box center [341, 268] width 80 height 10
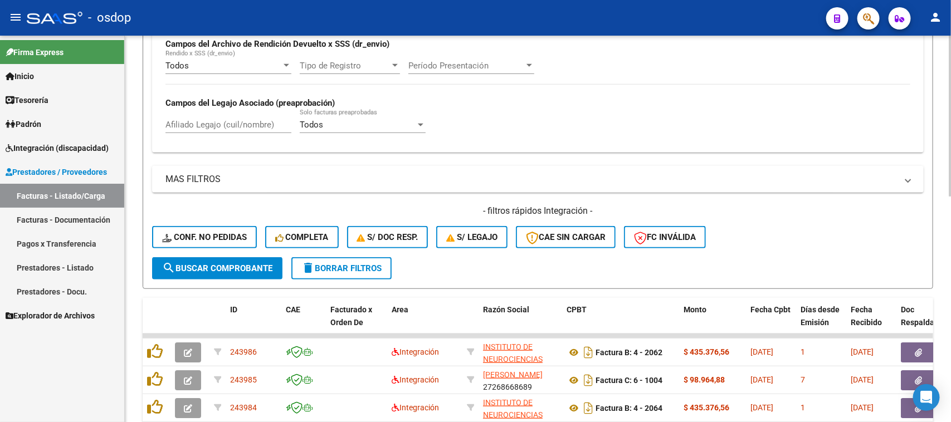
click at [252, 120] on input "Afiliado Legajo (cuil/nombre)" at bounding box center [228, 125] width 126 height 10
paste input "20444063093"
click at [234, 268] on span "search Buscar Comprobante" at bounding box center [217, 268] width 110 height 10
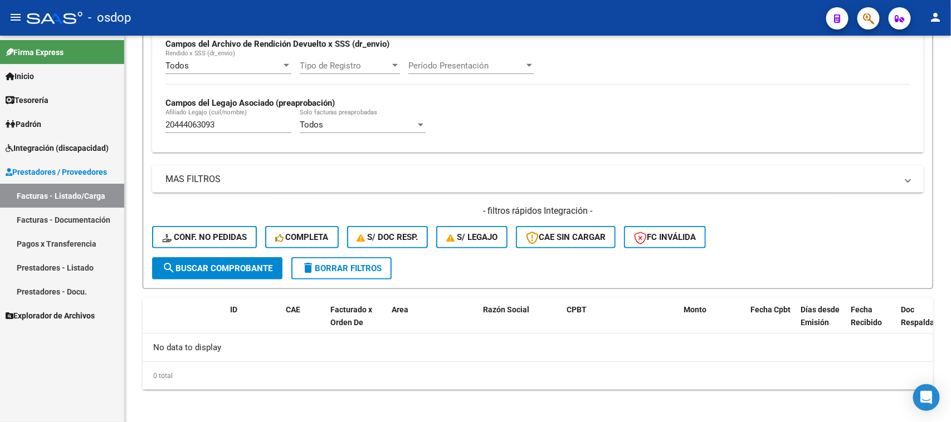
drag, startPoint x: 230, startPoint y: 123, endPoint x: 113, endPoint y: 133, distance: 117.9
click at [115, 132] on mat-sidenav-container "Firma Express Inicio Calendario SSS Instructivos Contacto OS Tesorería Extracto…" at bounding box center [475, 229] width 951 height 387
paste input "64761978"
type input "20464761978"
click at [240, 269] on span "search Buscar Comprobante" at bounding box center [217, 268] width 110 height 10
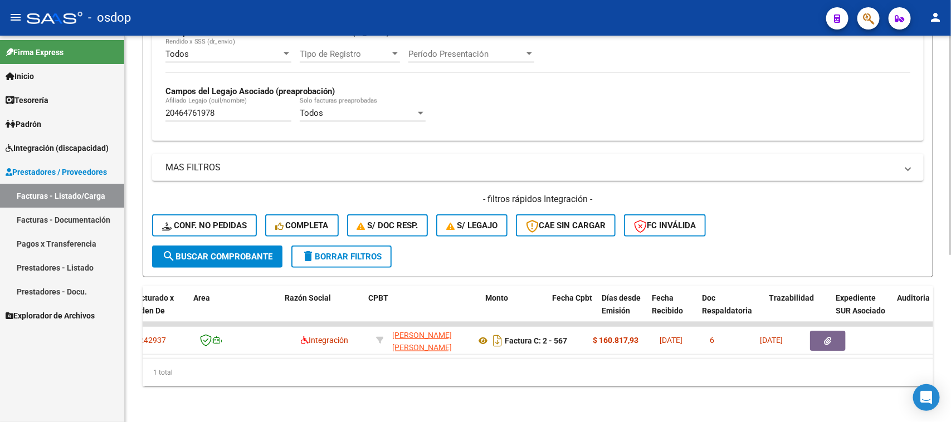
scroll to position [0, 0]
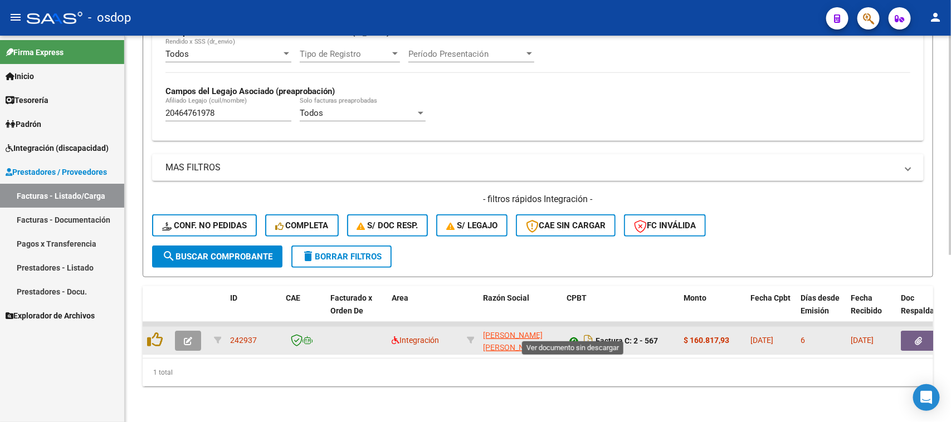
click at [571, 334] on icon at bounding box center [573, 340] width 14 height 13
click at [915, 337] on icon "button" at bounding box center [918, 341] width 7 height 8
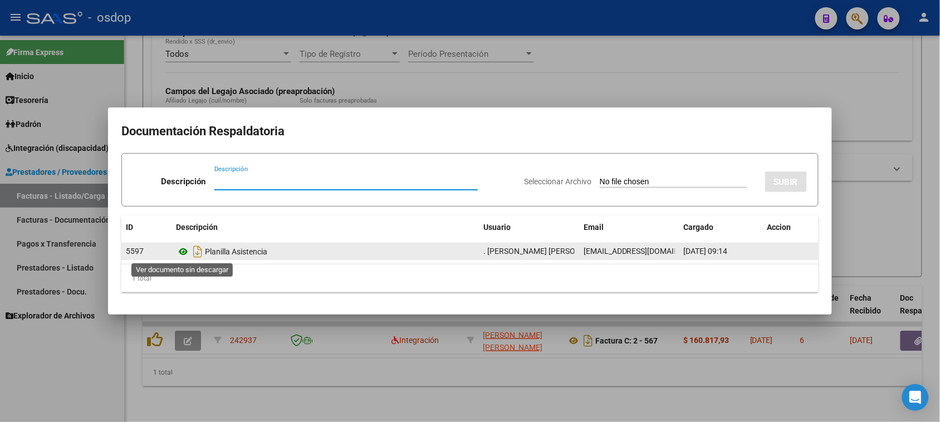
click at [179, 250] on icon at bounding box center [183, 251] width 14 height 13
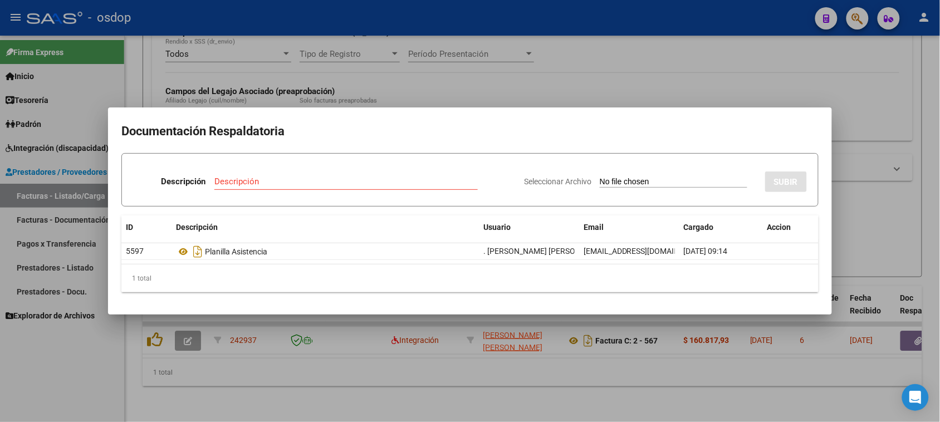
click at [553, 387] on div at bounding box center [470, 211] width 940 height 422
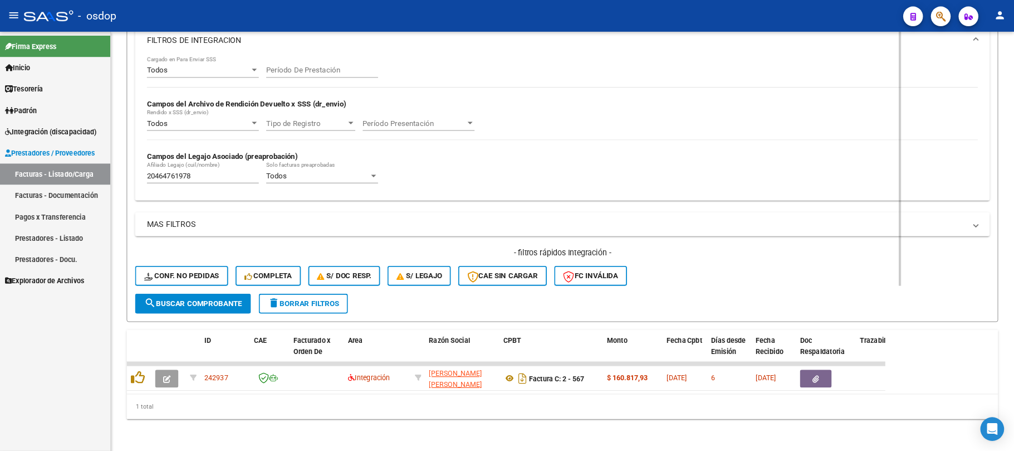
scroll to position [216, 0]
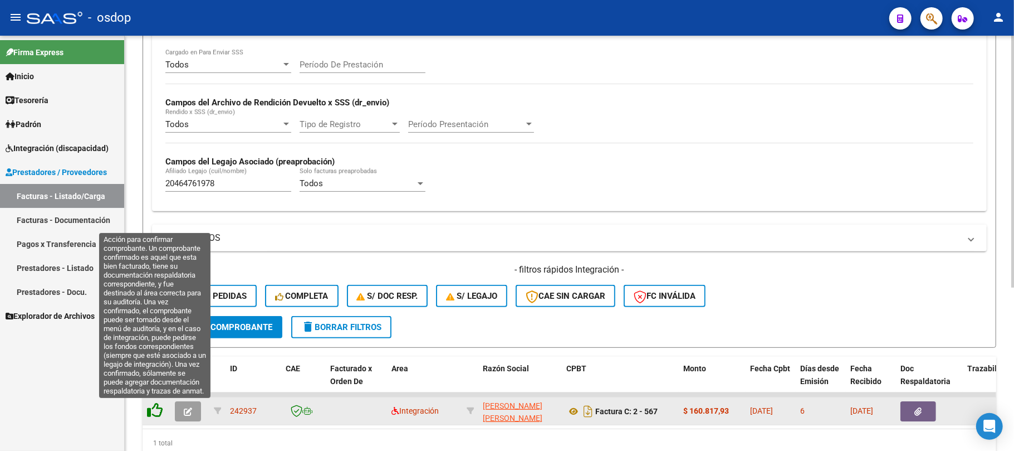
click at [158, 407] on icon at bounding box center [155, 410] width 16 height 16
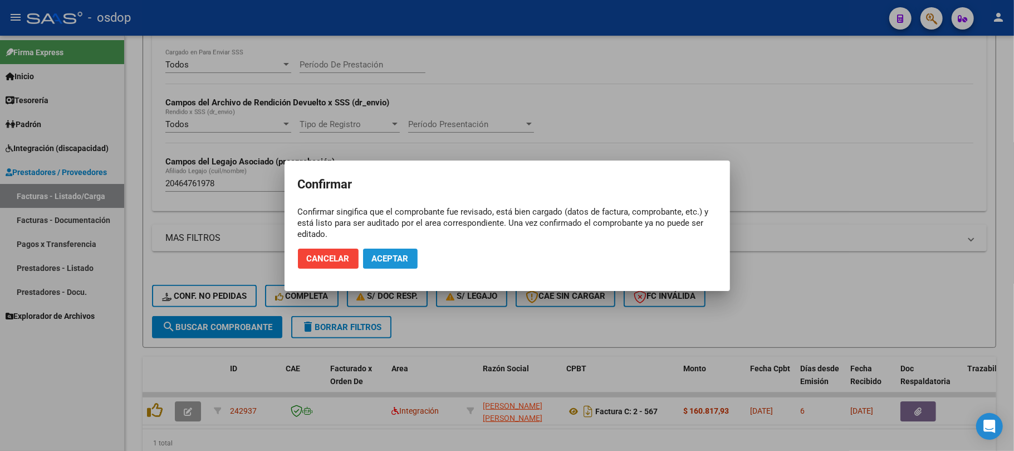
click at [386, 265] on button "Aceptar" at bounding box center [390, 258] width 55 height 20
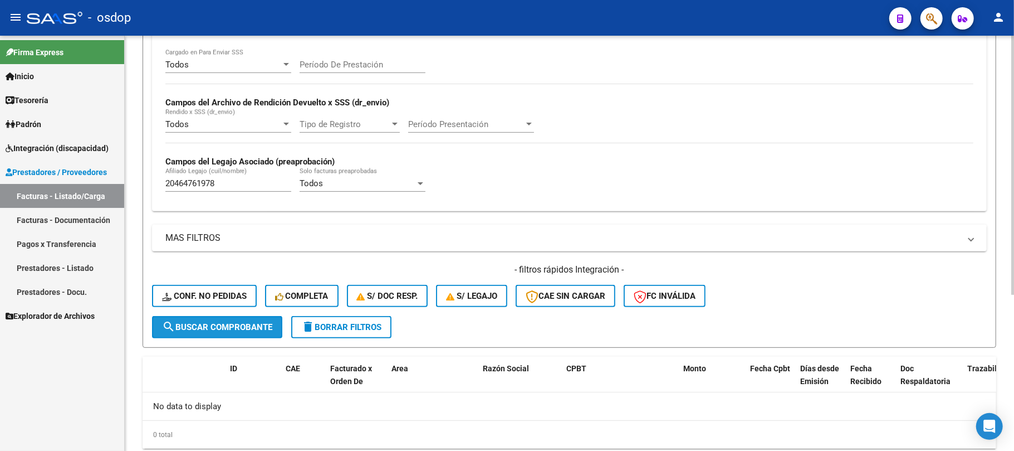
click at [214, 326] on span "search Buscar Comprobante" at bounding box center [217, 327] width 110 height 10
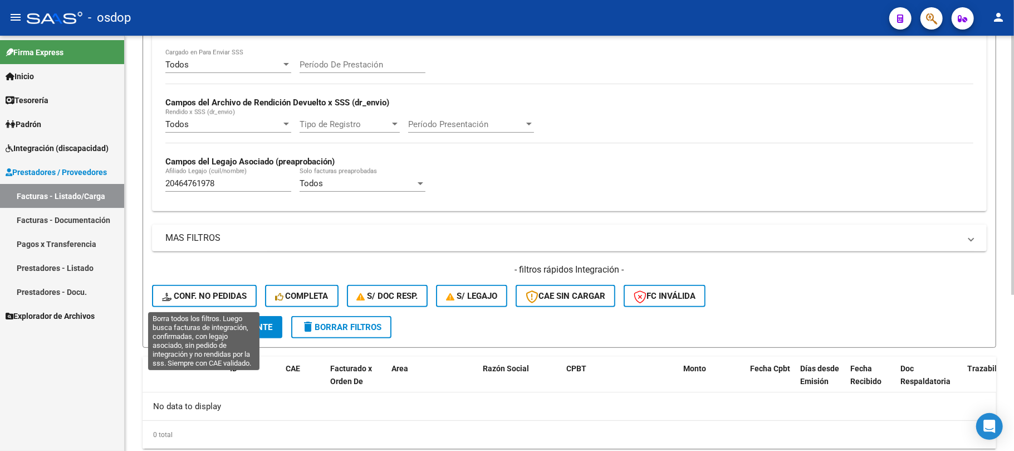
click at [208, 297] on span "Conf. no pedidas" at bounding box center [204, 296] width 85 height 10
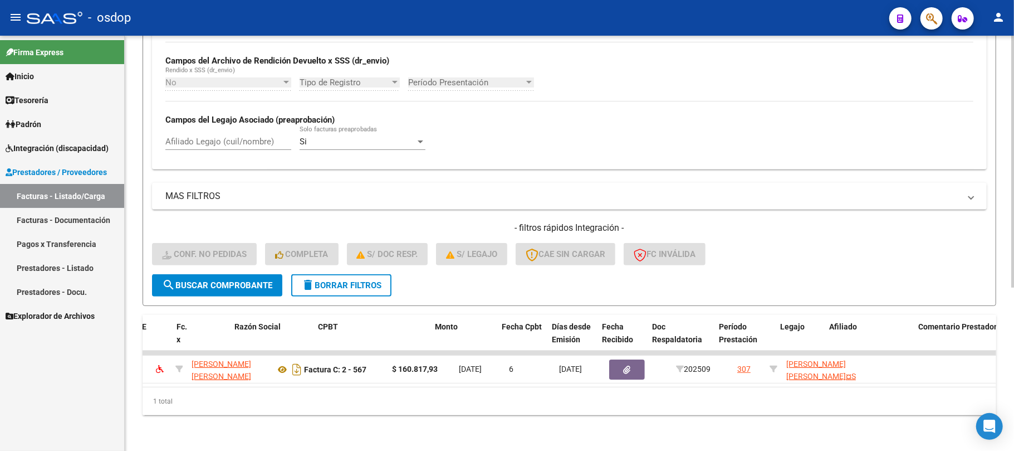
scroll to position [0, 0]
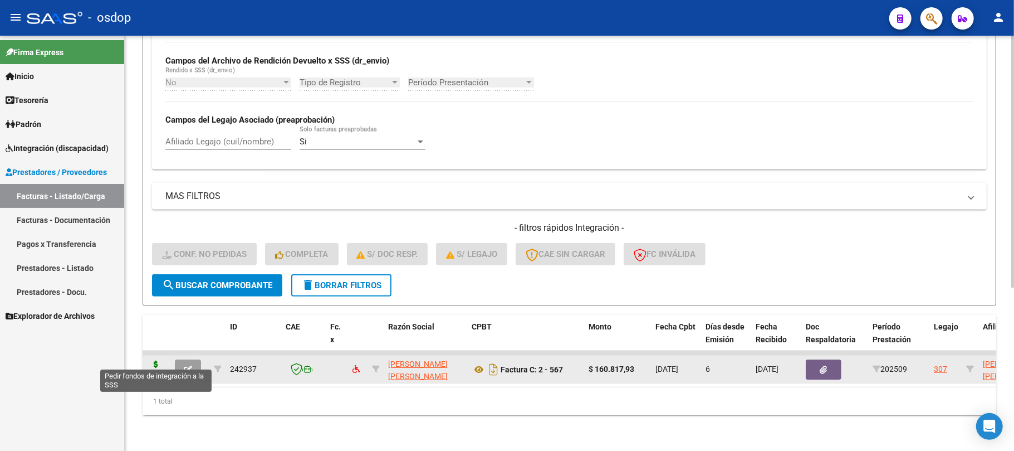
click at [153, 361] on icon at bounding box center [156, 368] width 18 height 16
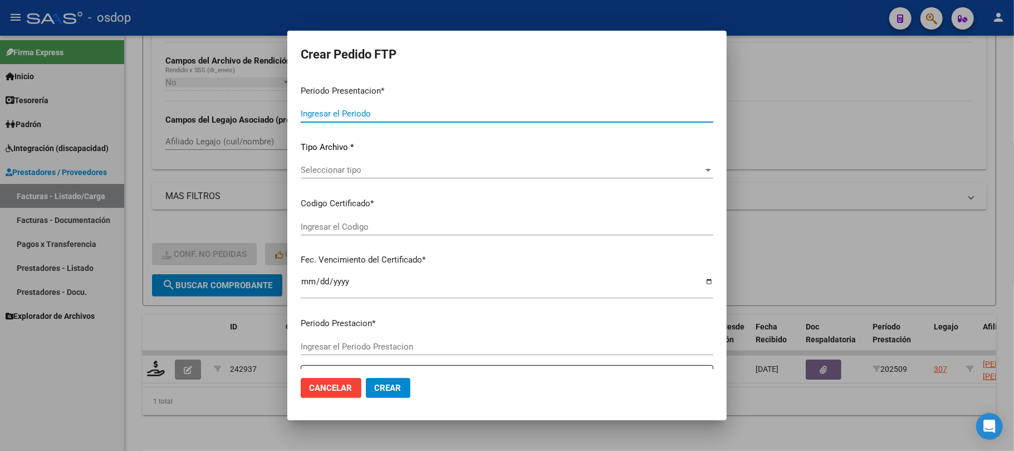
type input "202509"
type input "$ 160.817,93"
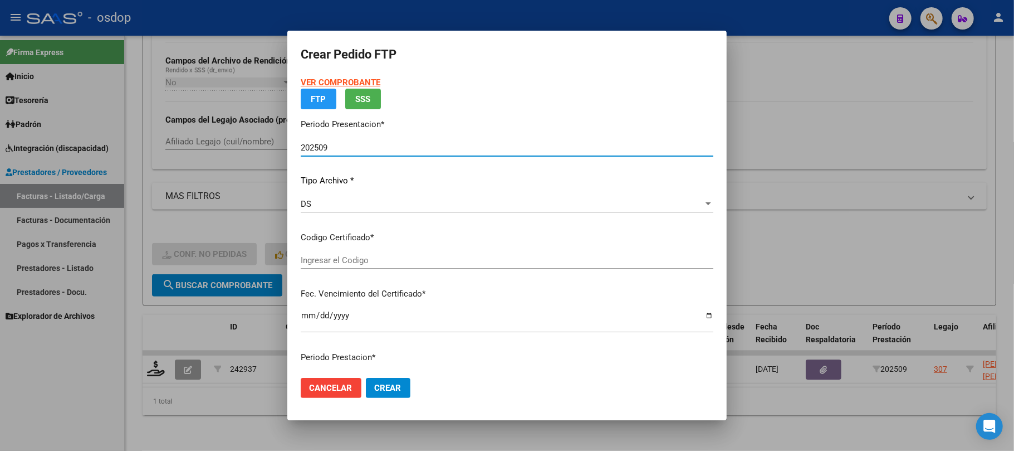
type input "8212124743"
type input "[DATE]"
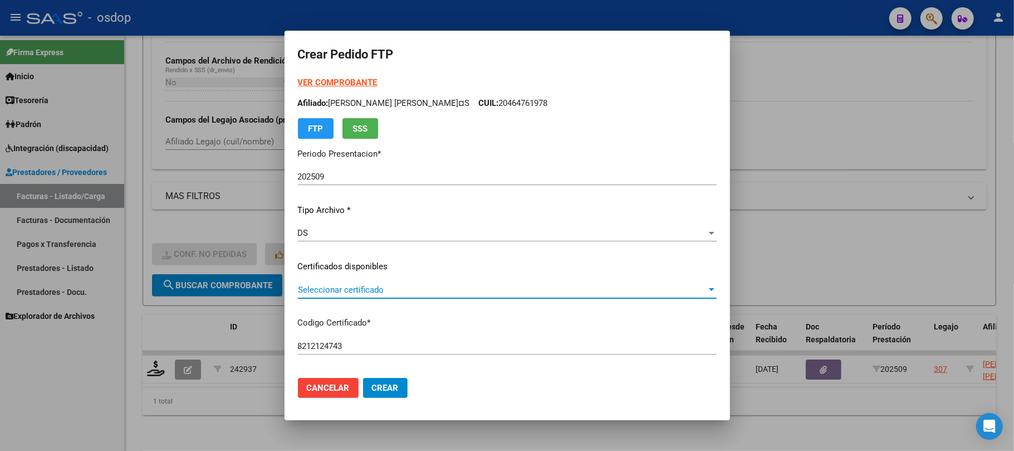
click at [370, 293] on span "Seleccionar certificado" at bounding box center [502, 290] width 409 height 10
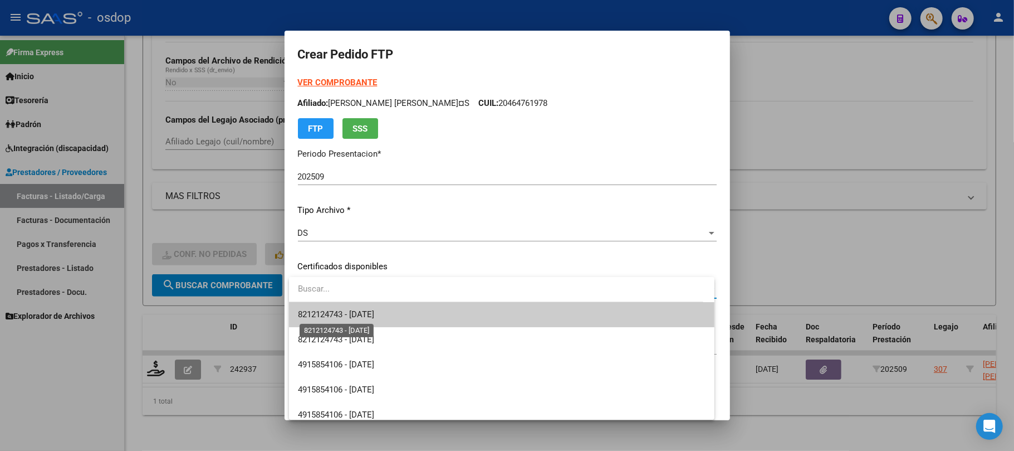
click at [366, 317] on span "8212124743 - [DATE]" at bounding box center [336, 314] width 76 height 10
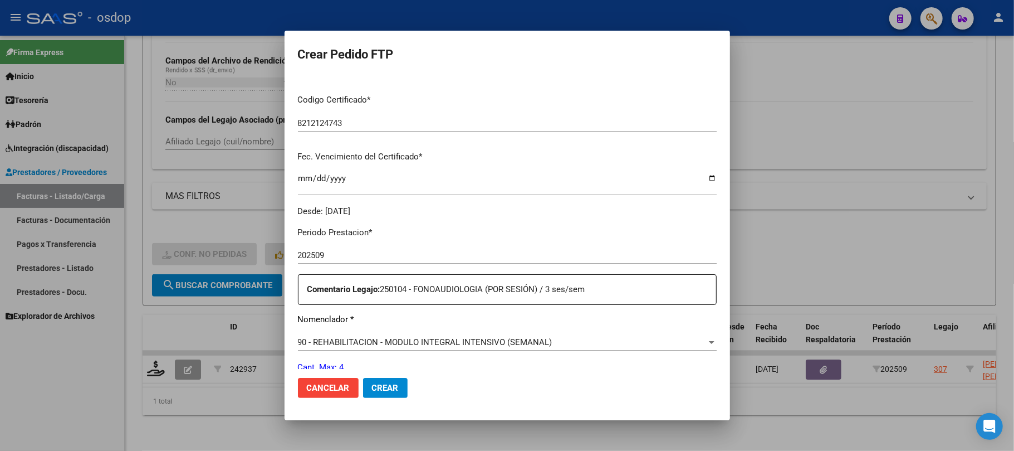
scroll to position [297, 0]
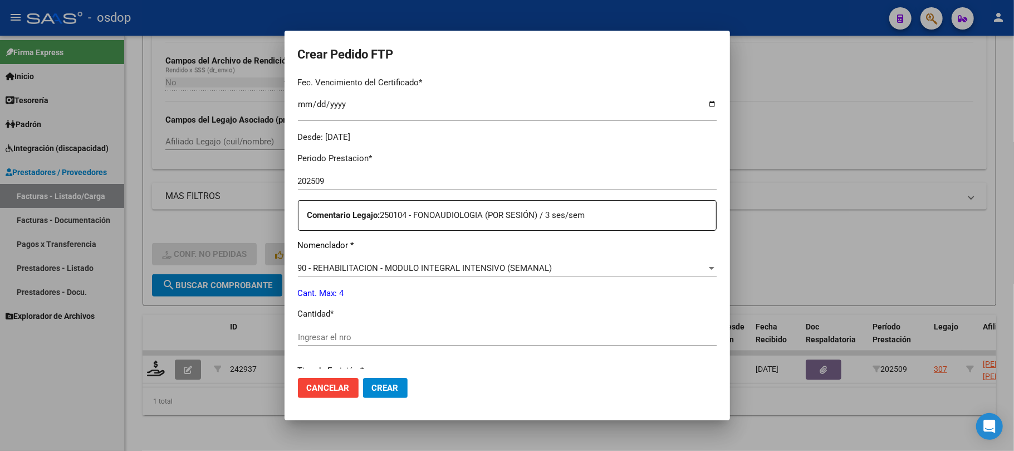
click at [509, 268] on span "90 - REHABILITACION - MODULO INTEGRAL INTENSIVO (SEMANAL)" at bounding box center [425, 268] width 255 height 10
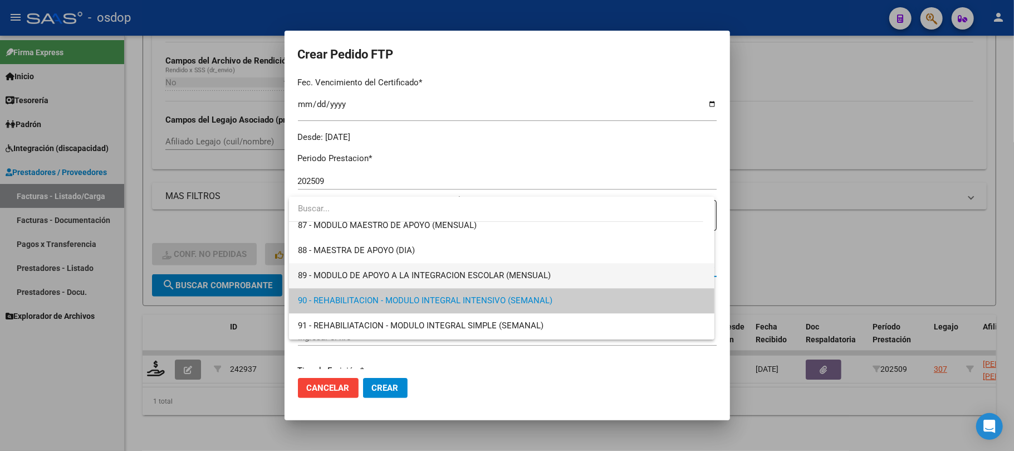
scroll to position [2122, 0]
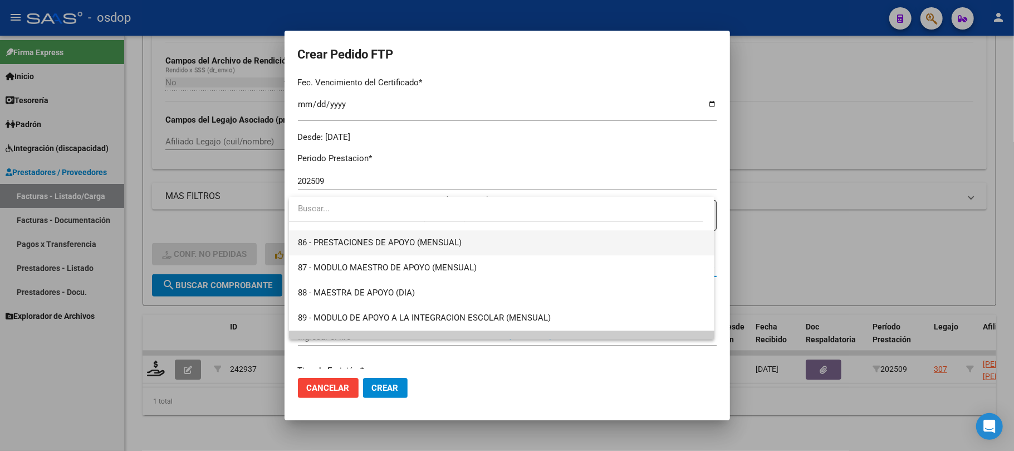
click at [440, 246] on span "86 - PRESTACIONES DE APOYO (MENSUAL)" at bounding box center [380, 242] width 164 height 10
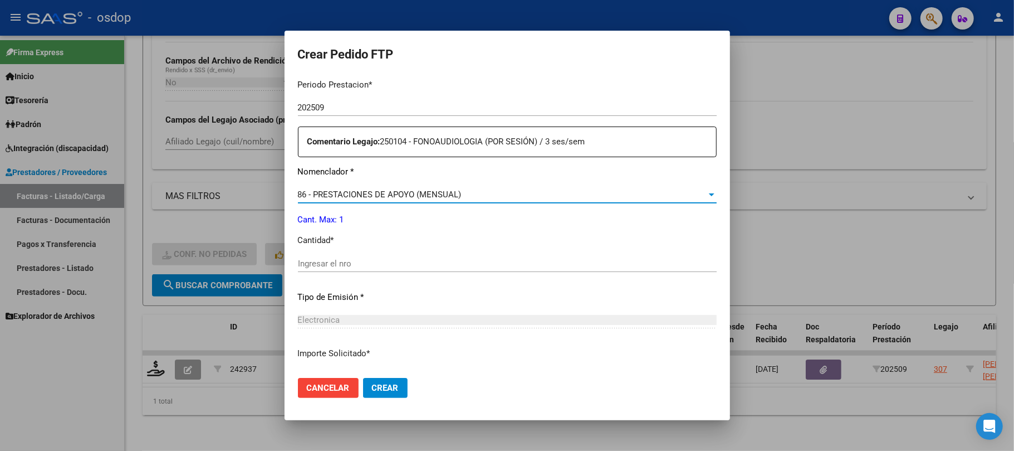
scroll to position [446, 0]
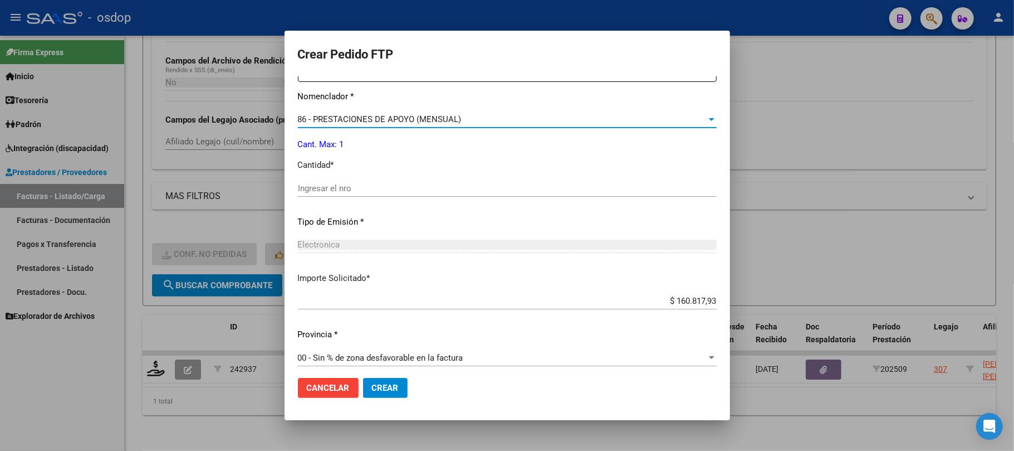
click at [357, 183] on input "Ingresar el nro" at bounding box center [507, 188] width 419 height 10
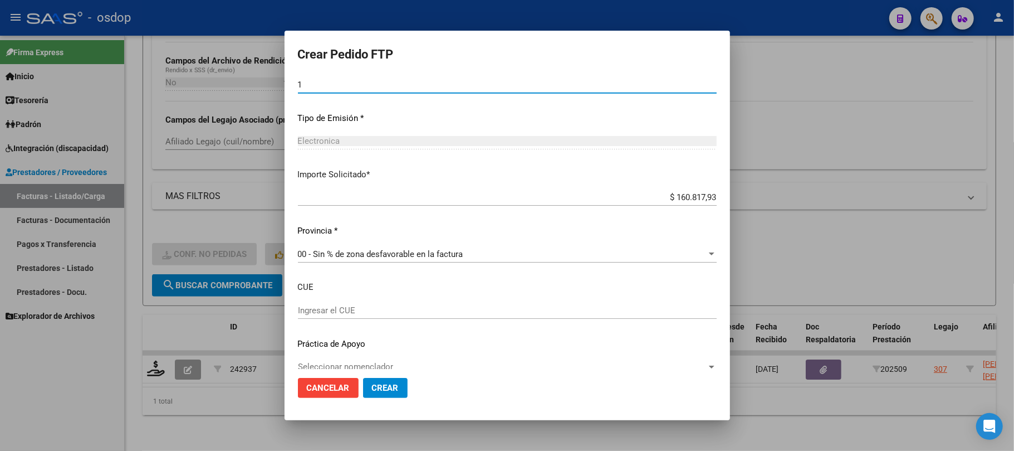
scroll to position [565, 0]
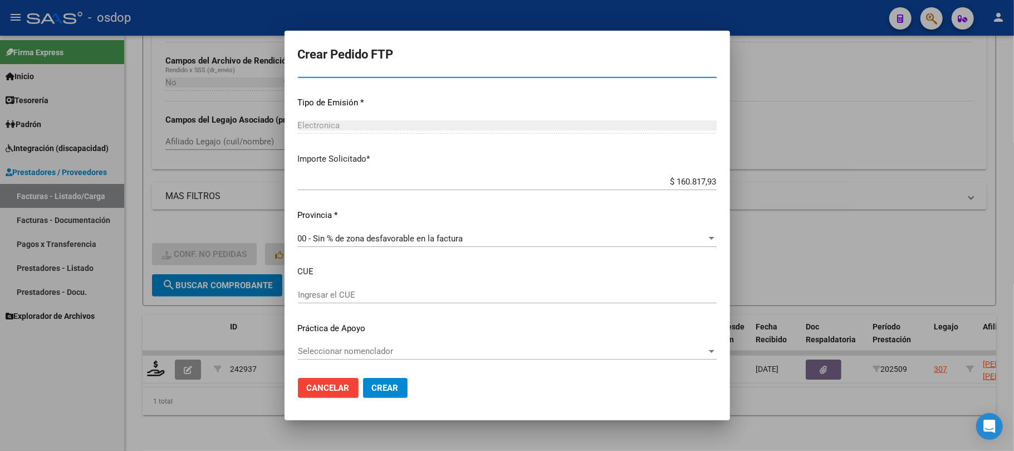
type input "1"
click at [392, 393] on span "Crear" at bounding box center [385, 388] width 27 height 10
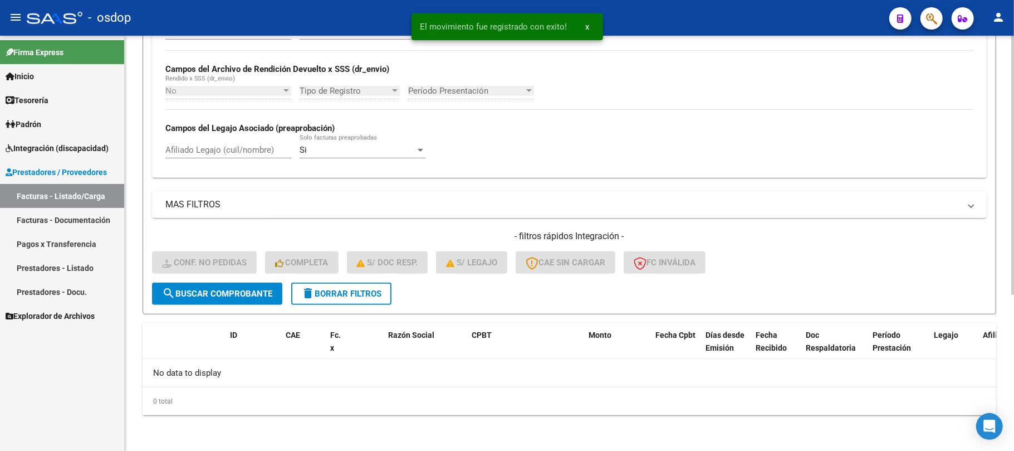
scroll to position [250, 0]
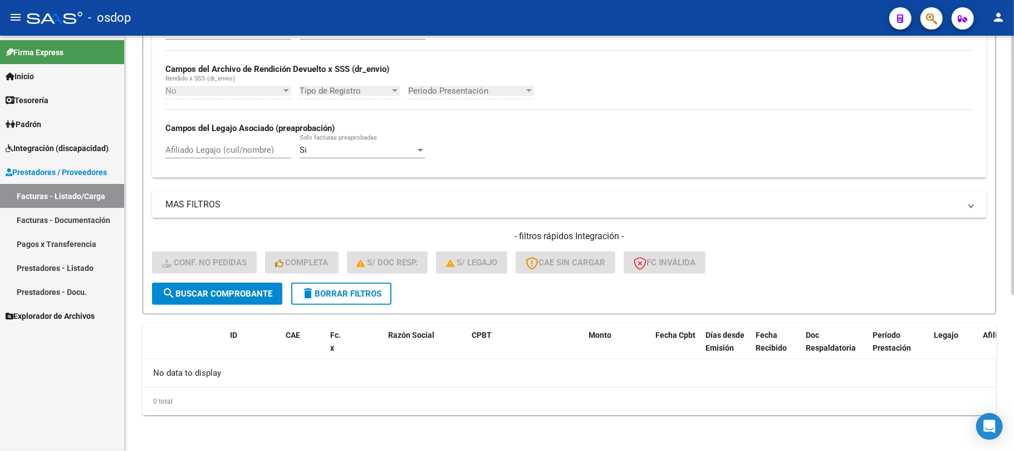
click at [344, 294] on span "delete Borrar Filtros" at bounding box center [341, 294] width 80 height 10
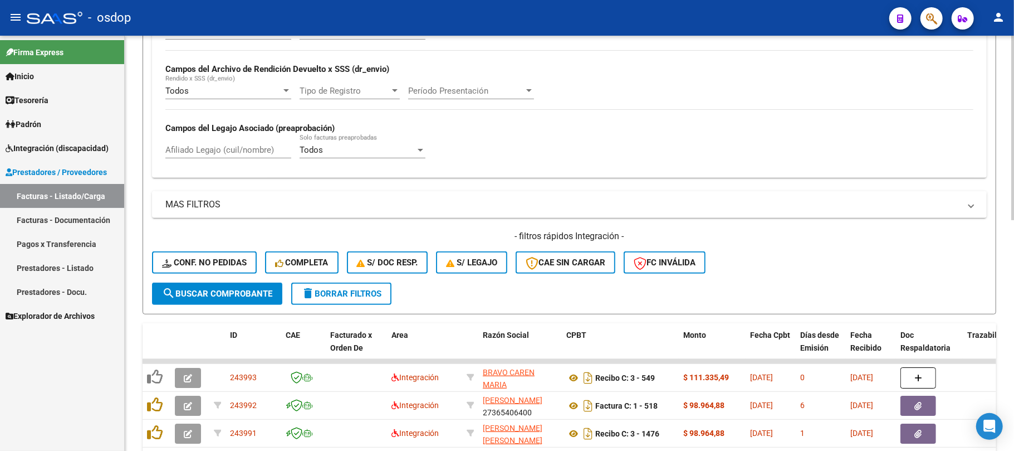
click at [241, 150] on input "Afiliado Legajo (cuil/nombre)" at bounding box center [228, 150] width 126 height 10
paste input "27229582718"
type input "27229582718"
click at [250, 293] on span "search Buscar Comprobante" at bounding box center [217, 294] width 110 height 10
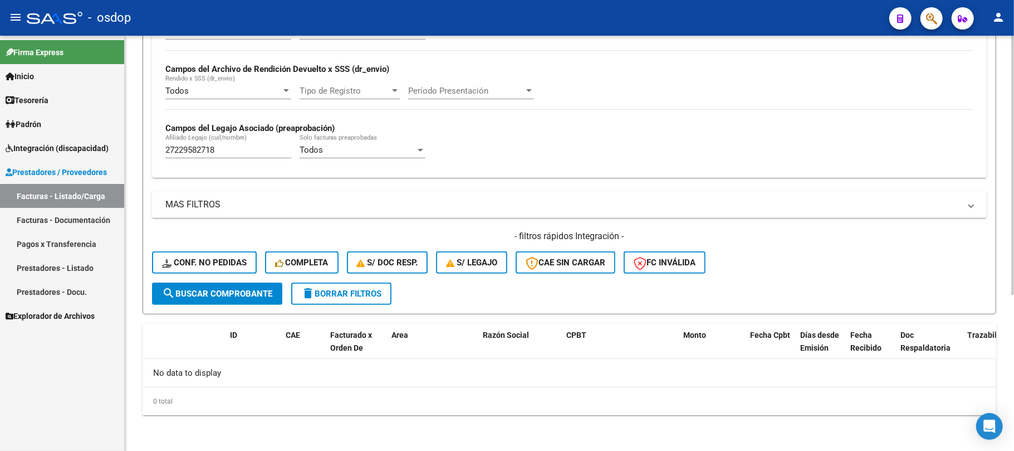
click at [319, 301] on button "delete Borrar Filtros" at bounding box center [341, 293] width 100 height 22
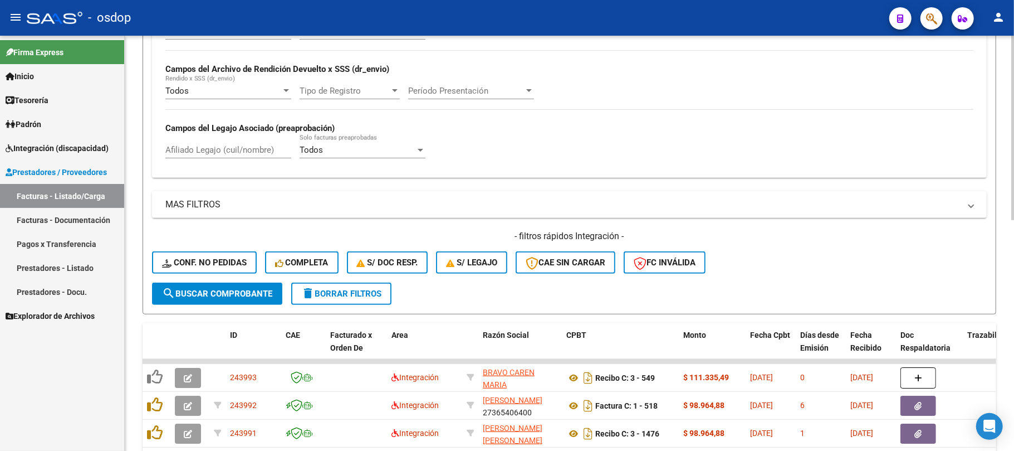
click at [241, 154] on input "Afiliado Legajo (cuil/nombre)" at bounding box center [228, 150] width 126 height 10
paste input "27229582718"
click at [240, 290] on span "search Buscar Comprobante" at bounding box center [217, 294] width 110 height 10
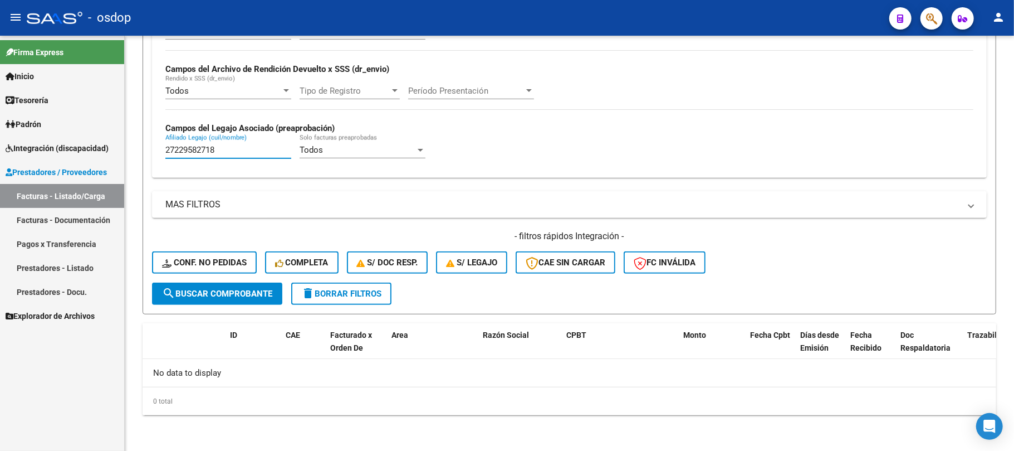
drag, startPoint x: 219, startPoint y: 149, endPoint x: 119, endPoint y: 149, distance: 100.3
click at [124, 149] on mat-sidenav-container "Firma Express Inicio Calendario SSS Instructivos Contacto OS Tesorería Extracto…" at bounding box center [507, 243] width 1014 height 415
paste input "0480494882"
type input "20480494882"
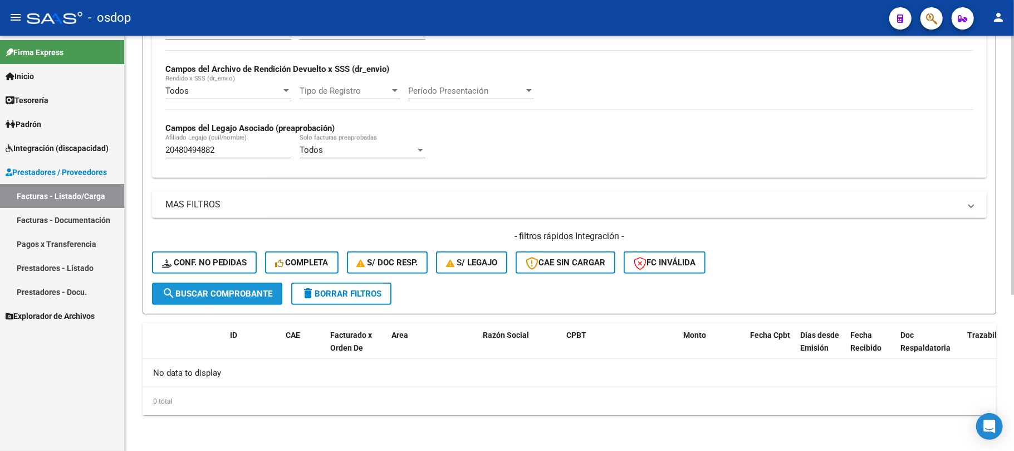
click at [262, 301] on button "search Buscar Comprobante" at bounding box center [217, 293] width 130 height 22
click at [358, 299] on button "delete Borrar Filtros" at bounding box center [341, 293] width 100 height 22
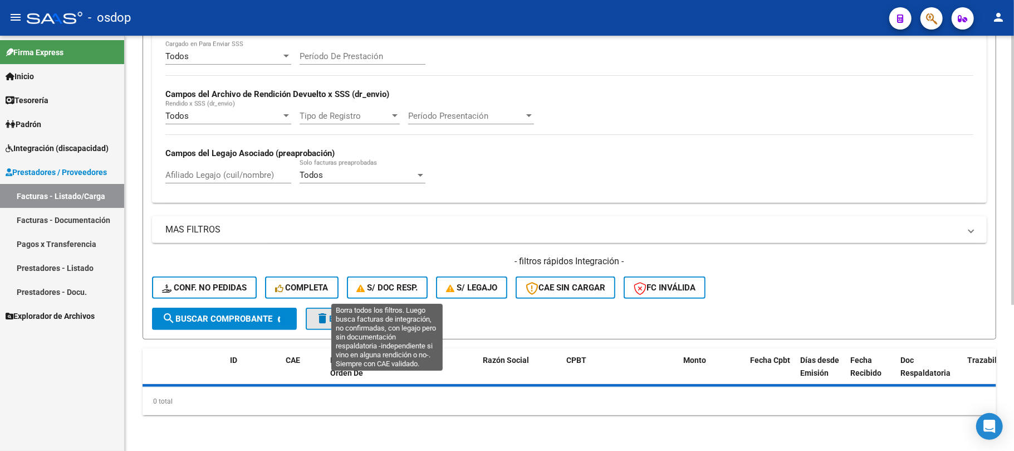
scroll to position [224, 0]
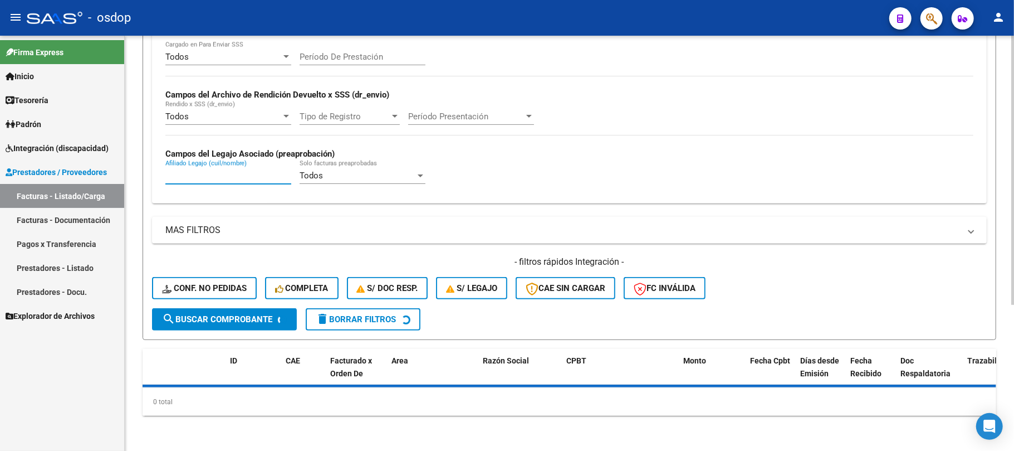
click at [236, 177] on input "Afiliado Legajo (cuil/nombre)" at bounding box center [228, 175] width 126 height 10
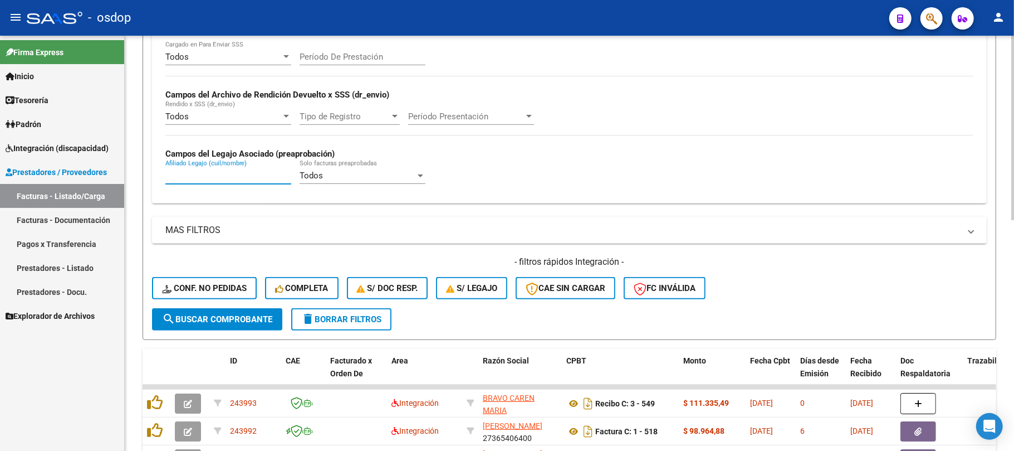
paste input "20480494882"
click at [260, 315] on span "search Buscar Comprobante" at bounding box center [217, 319] width 110 height 10
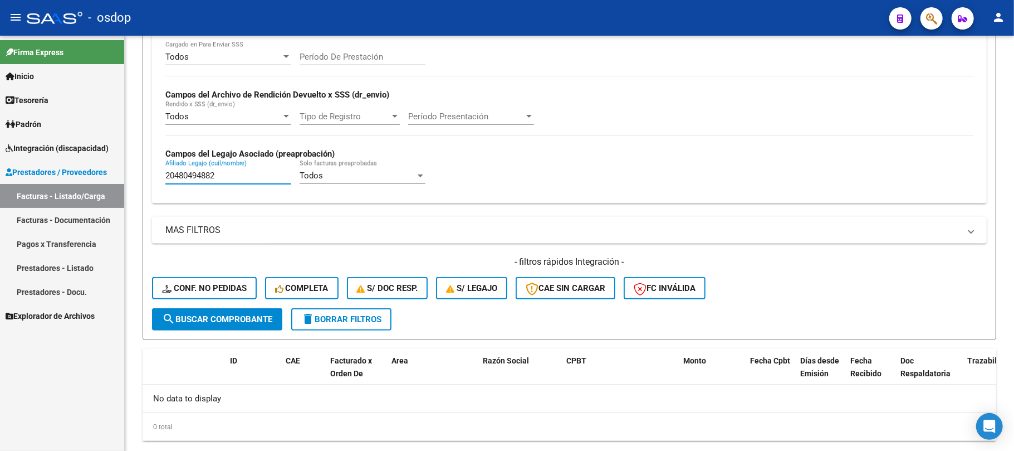
drag, startPoint x: 223, startPoint y: 176, endPoint x: 72, endPoint y: 179, distance: 151.5
click at [72, 179] on mat-sidenav-container "Firma Express Inicio Calendario SSS Instructivos Contacto OS Tesorería Extracto…" at bounding box center [507, 243] width 1014 height 415
paste input "2583491"
click at [252, 323] on span "search Buscar Comprobante" at bounding box center [217, 319] width 110 height 10
drag, startPoint x: 234, startPoint y: 175, endPoint x: 91, endPoint y: 177, distance: 143.2
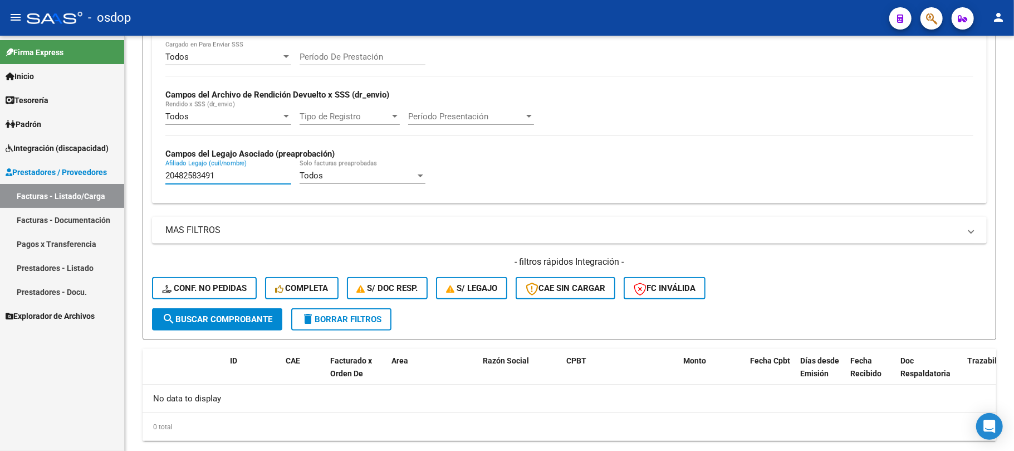
click at [91, 177] on mat-sidenav-container "Firma Express Inicio Calendario SSS Instructivos Contacto OS Tesorería Extracto…" at bounding box center [507, 243] width 1014 height 415
drag, startPoint x: 235, startPoint y: 178, endPoint x: 90, endPoint y: 183, distance: 145.5
click at [90, 183] on mat-sidenav-container "Firma Express Inicio Calendario SSS Instructivos Contacto OS Tesorería Extracto…" at bounding box center [507, 243] width 1014 height 415
click at [226, 321] on span "search Buscar Comprobante" at bounding box center [217, 319] width 110 height 10
drag, startPoint x: 236, startPoint y: 180, endPoint x: 86, endPoint y: 180, distance: 150.4
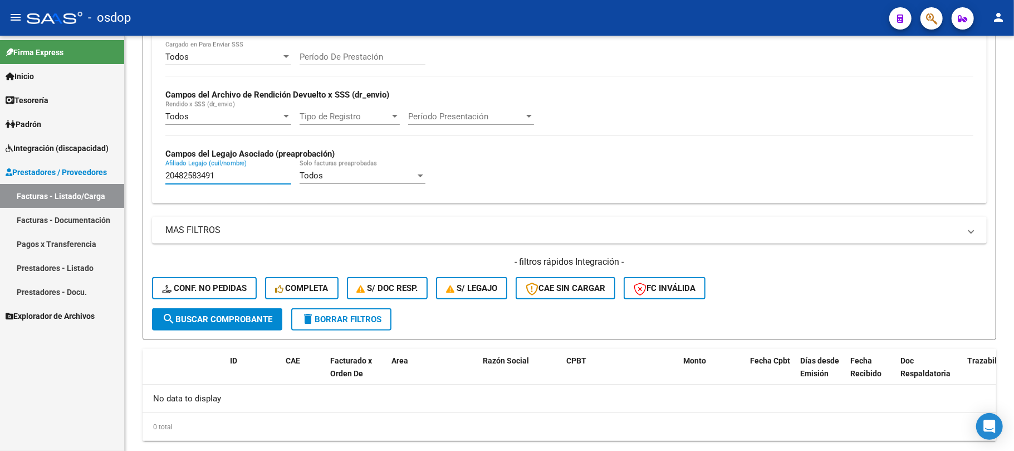
click at [86, 180] on mat-sidenav-container "Firma Express Inicio Calendario SSS Instructivos Contacto OS Tesorería Extracto…" at bounding box center [507, 243] width 1014 height 415
paste input "7509565592"
type input "27509565592"
click at [252, 324] on button "search Buscar Comprobante" at bounding box center [217, 319] width 130 height 22
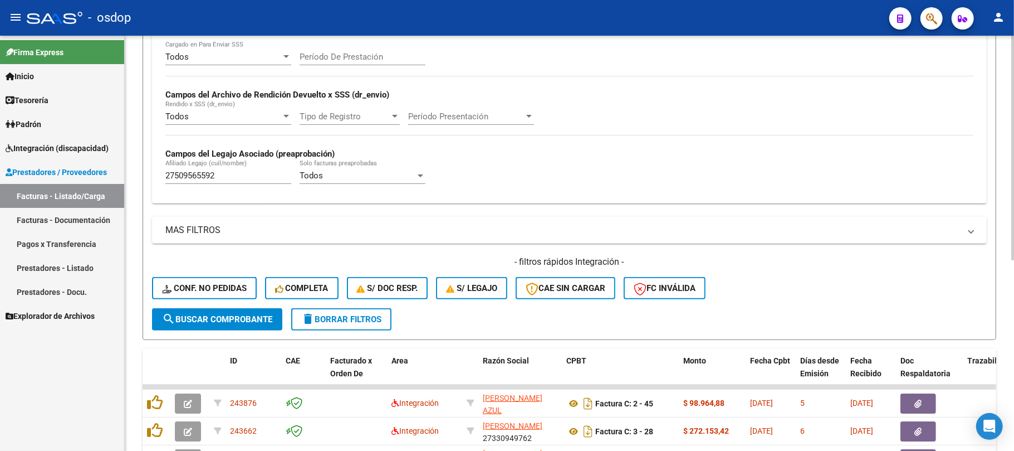
scroll to position [353, 0]
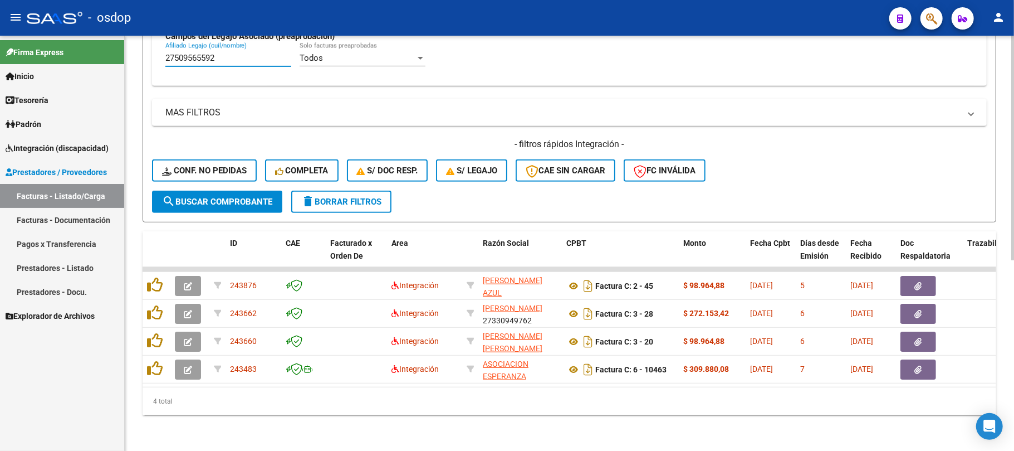
drag, startPoint x: 218, startPoint y: 53, endPoint x: 136, endPoint y: 54, distance: 82.4
click at [136, 54] on div "Video tutorial PRESTADORES -> Listado de CPBTs Emitidos por Prestadores / Prove…" at bounding box center [570, 72] width 890 height 756
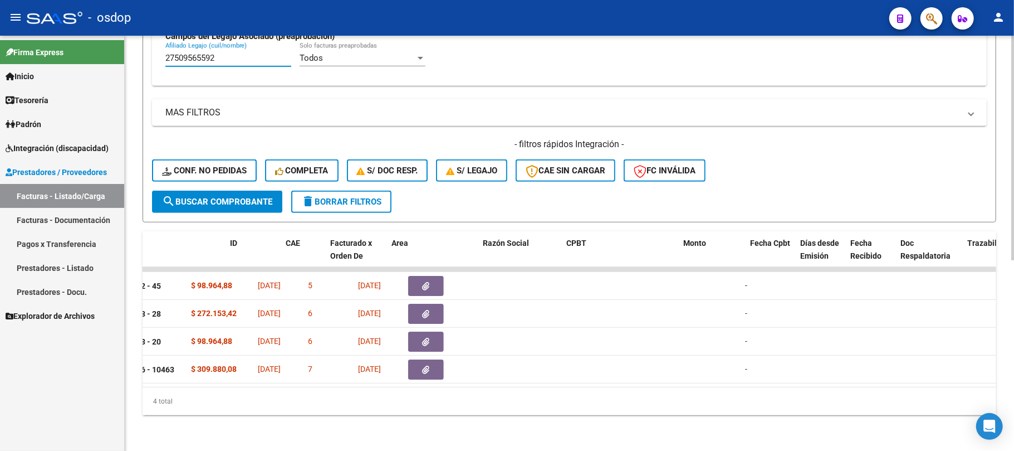
scroll to position [0, 0]
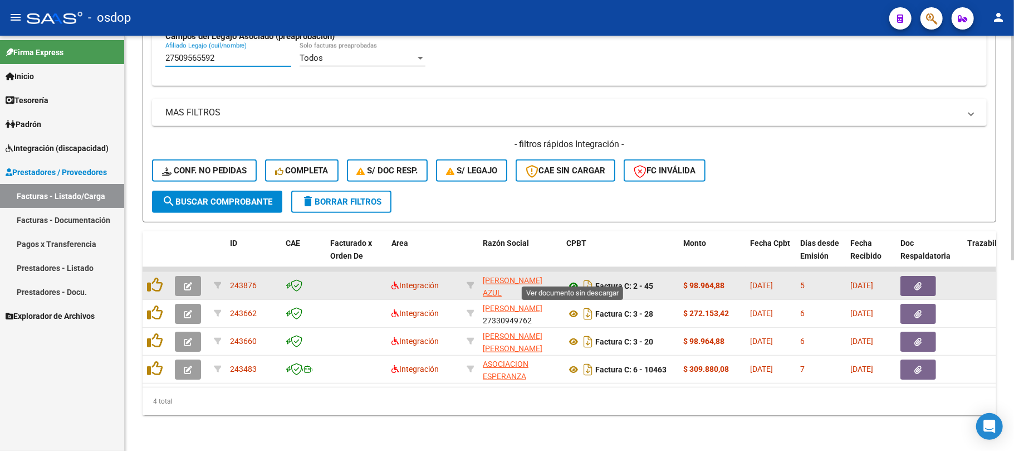
click at [573, 279] on icon at bounding box center [573, 285] width 14 height 13
click at [926, 276] on button "button" at bounding box center [919, 286] width 36 height 20
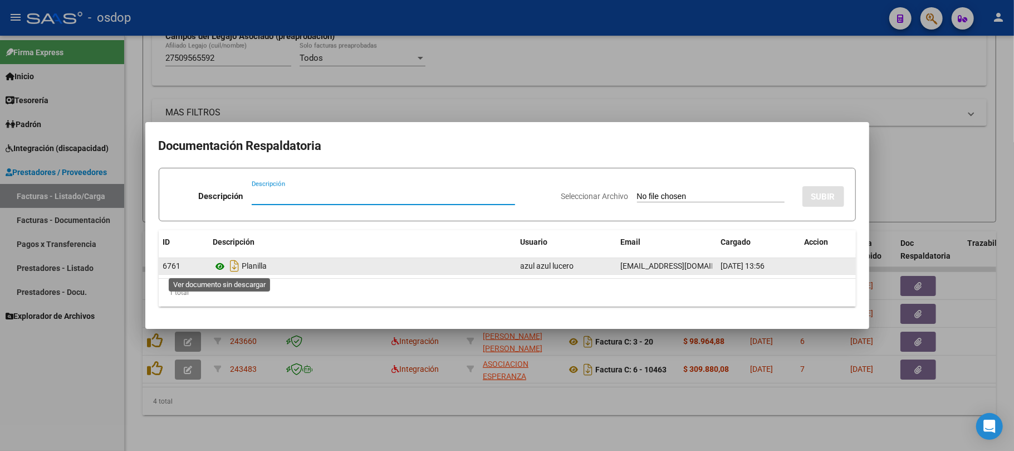
click at [222, 267] on icon at bounding box center [220, 266] width 14 height 13
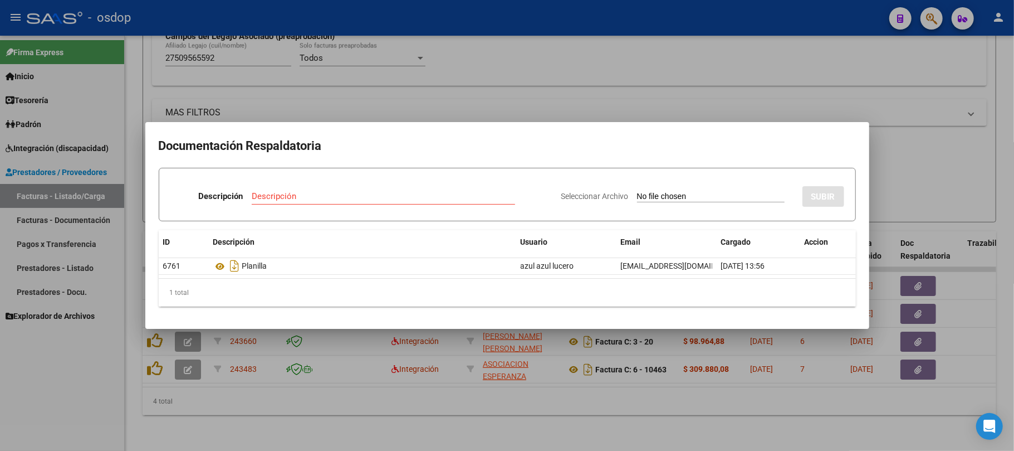
click at [437, 404] on div at bounding box center [507, 225] width 1014 height 451
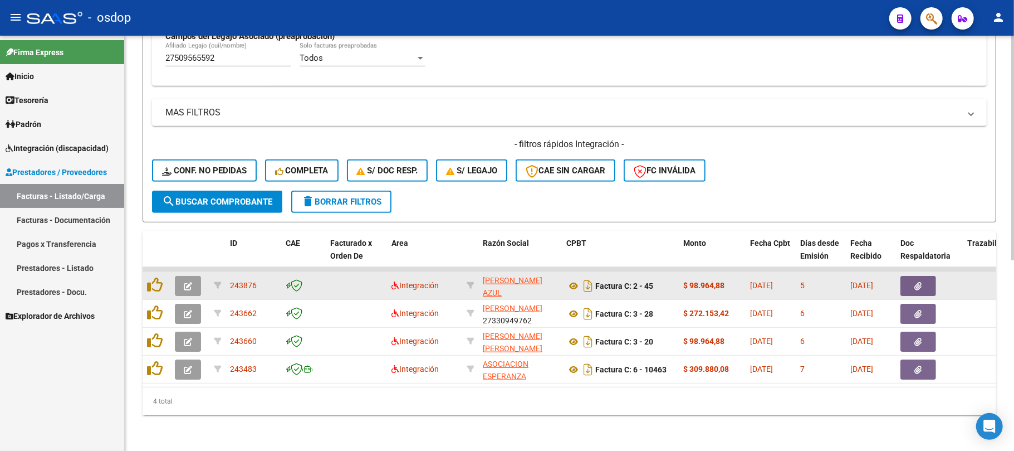
click at [185, 282] on icon "button" at bounding box center [188, 286] width 8 height 8
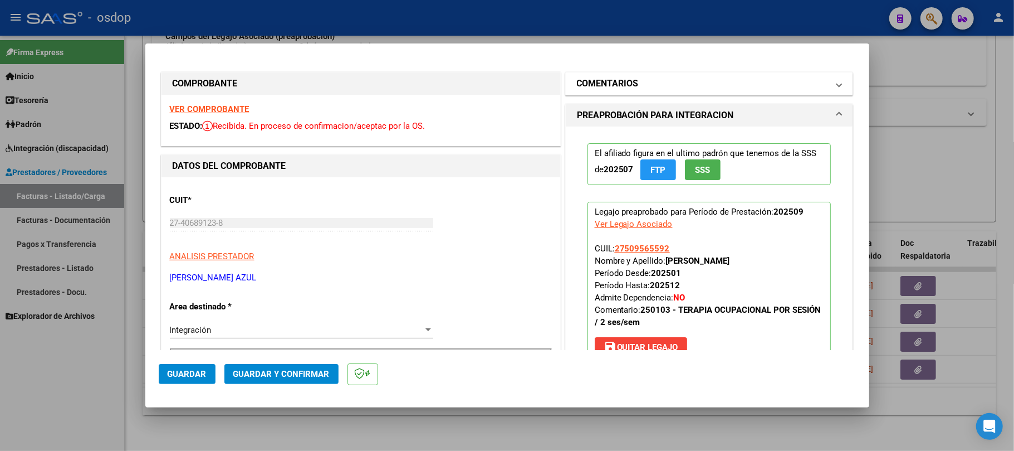
click at [678, 81] on mat-panel-title "COMENTARIOS" at bounding box center [703, 83] width 252 height 13
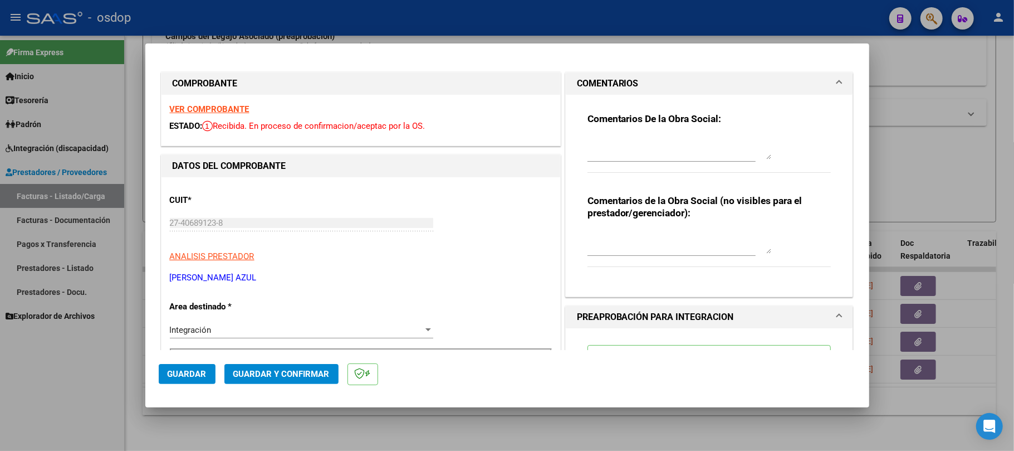
click at [627, 131] on div "Comentarios De la Obra Social:" at bounding box center [710, 149] width 244 height 72
click at [618, 134] on div "Comentarios De la Obra Social:" at bounding box center [710, 149] width 244 height 72
click at [613, 139] on textarea at bounding box center [680, 148] width 184 height 22
type textarea "Por favor completar con firma y sello la planilla DDJJ.-"
click at [194, 377] on span "Guardar" at bounding box center [187, 374] width 39 height 10
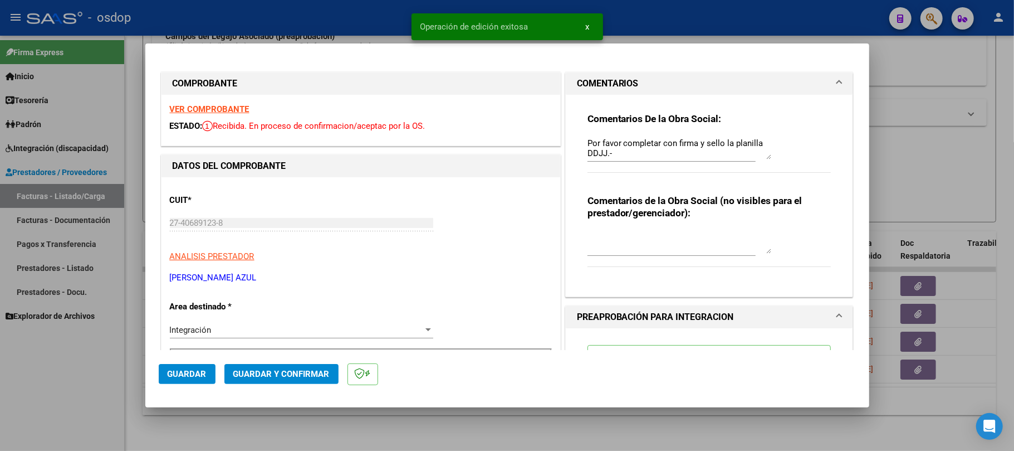
click at [577, 422] on div at bounding box center [507, 225] width 1014 height 451
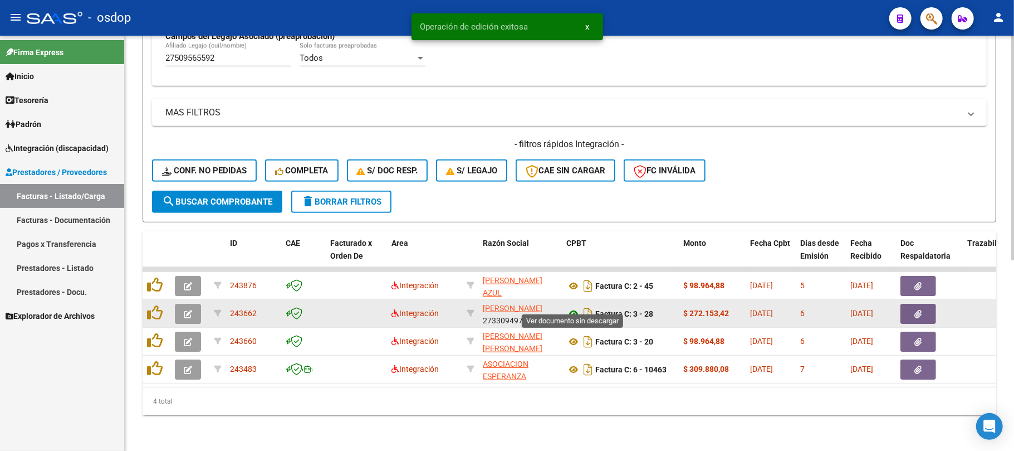
click at [573, 307] on icon at bounding box center [573, 313] width 14 height 13
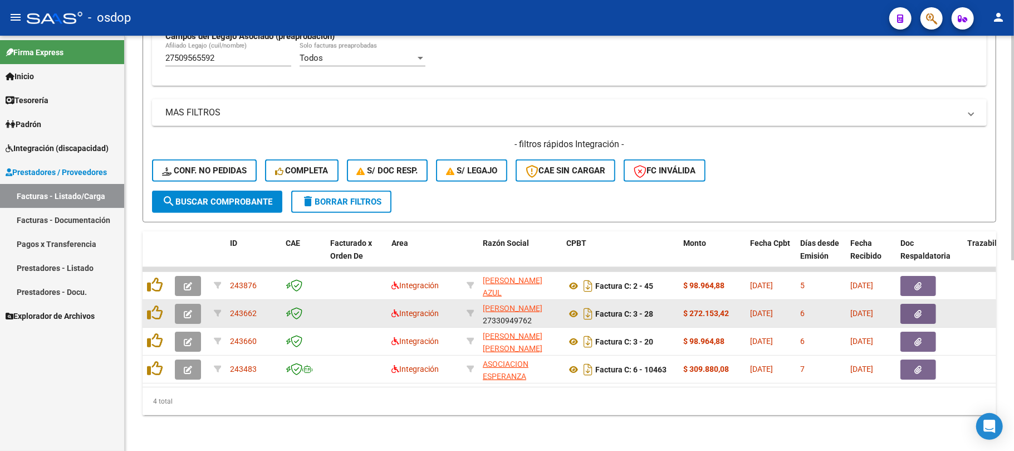
click at [928, 304] on button "button" at bounding box center [919, 314] width 36 height 20
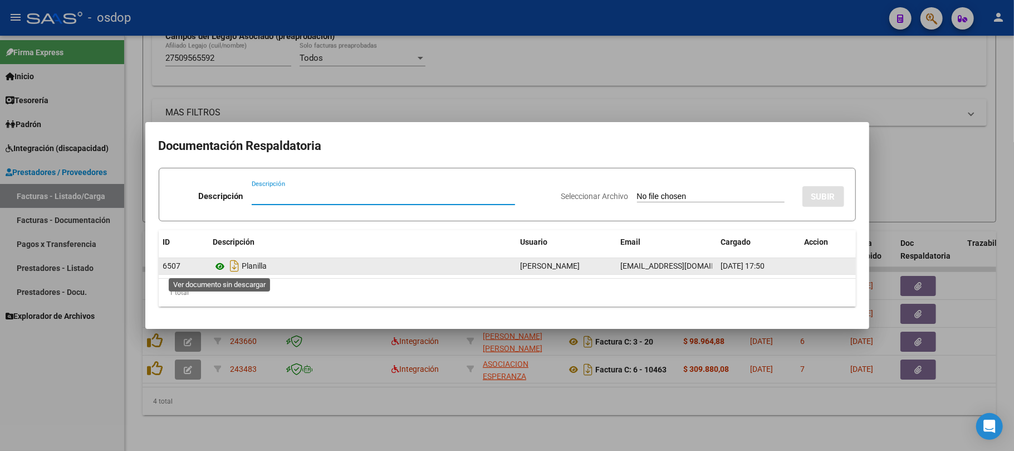
click at [222, 265] on icon at bounding box center [220, 266] width 14 height 13
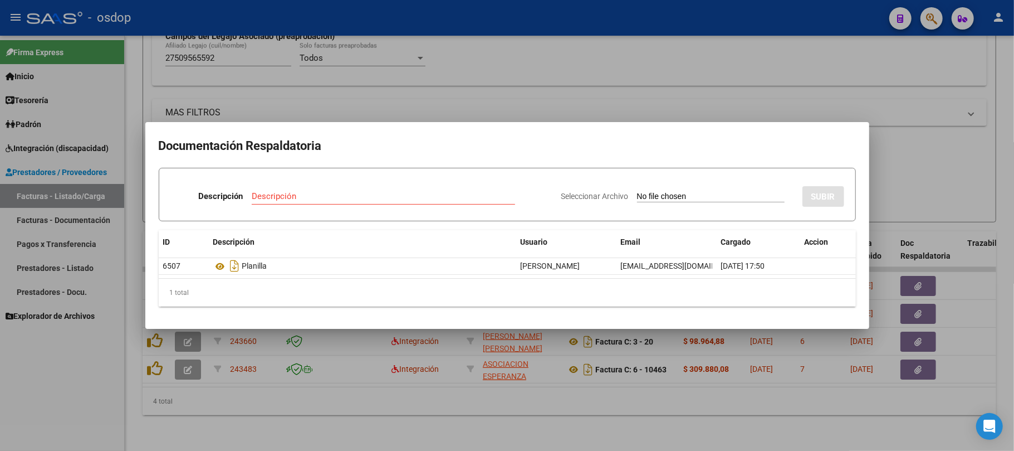
click at [279, 395] on div at bounding box center [507, 225] width 1014 height 451
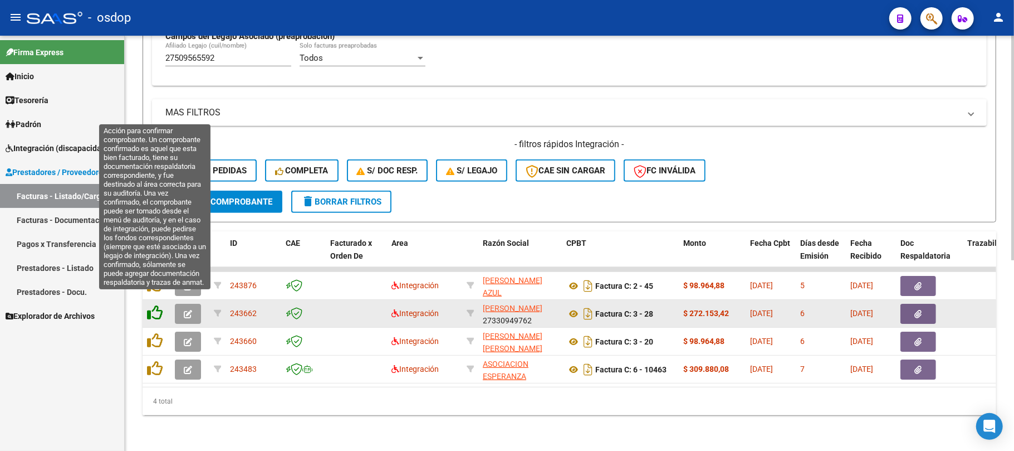
click at [152, 305] on icon at bounding box center [155, 313] width 16 height 16
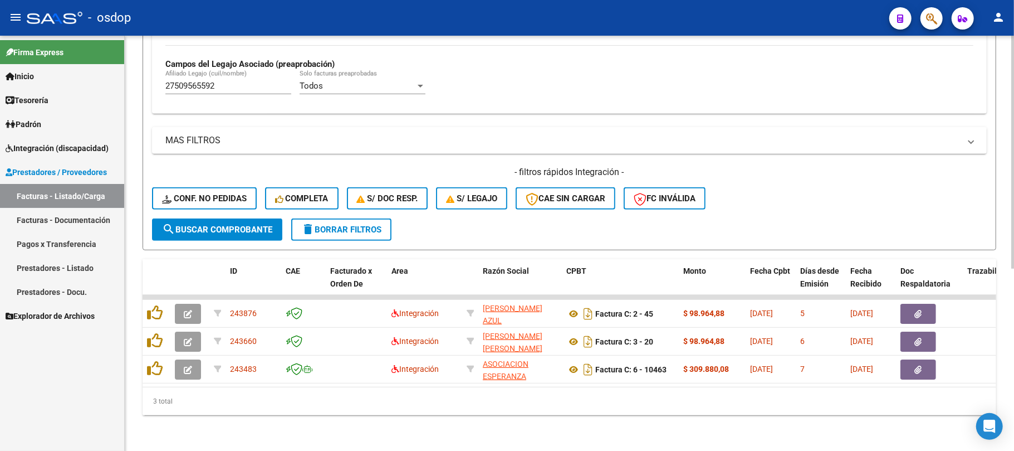
scroll to position [324, 0]
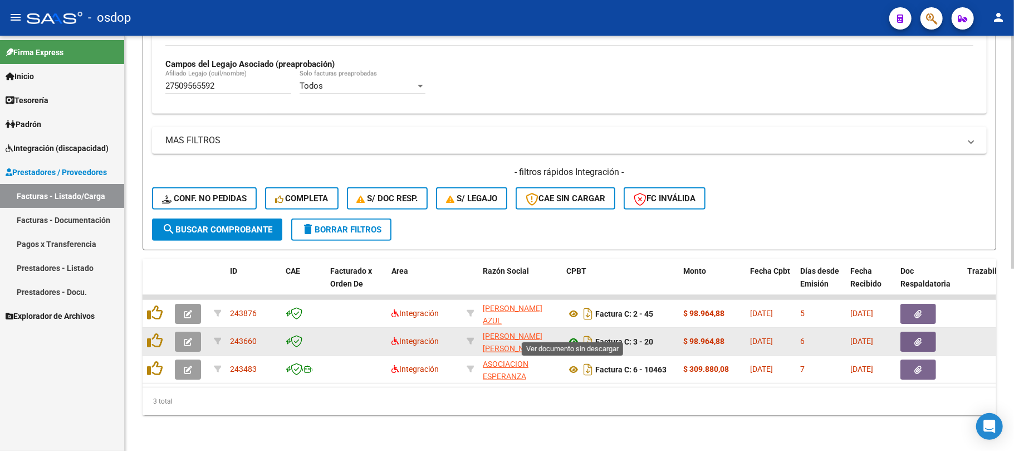
click at [576, 335] on icon at bounding box center [573, 341] width 14 height 13
click at [917, 338] on icon "button" at bounding box center [918, 342] width 7 height 8
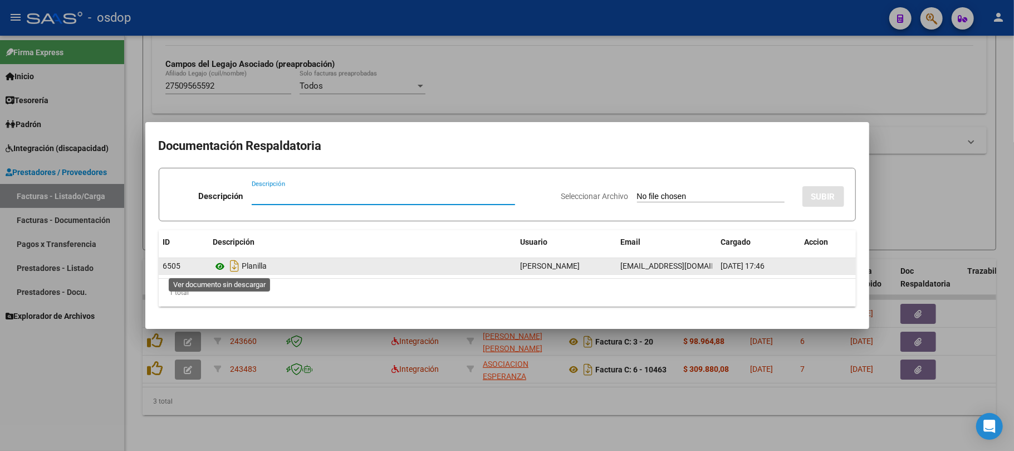
click at [217, 263] on icon at bounding box center [220, 266] width 14 height 13
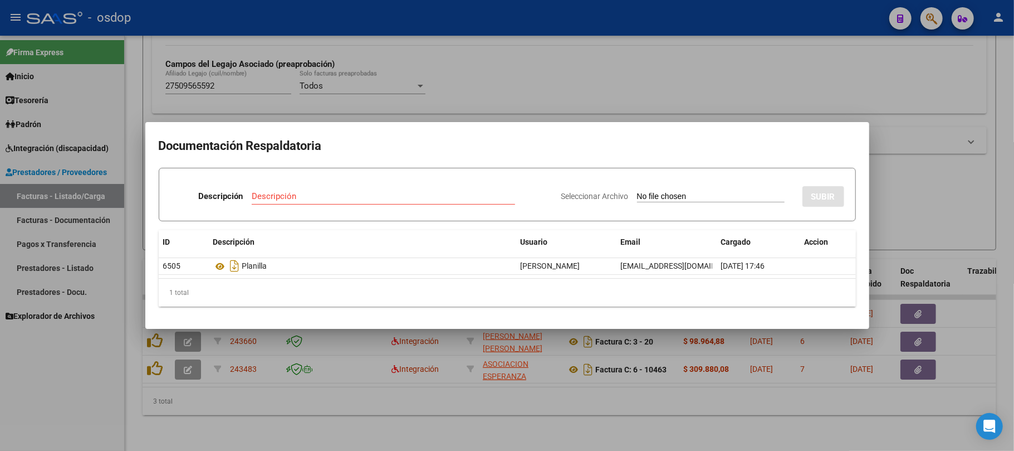
click at [366, 422] on div at bounding box center [507, 225] width 1014 height 451
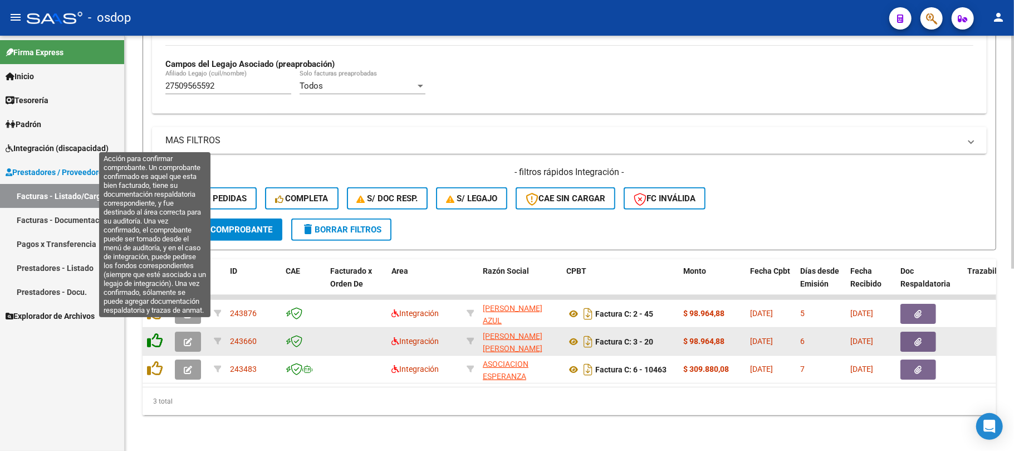
click at [154, 333] on icon at bounding box center [155, 341] width 16 height 16
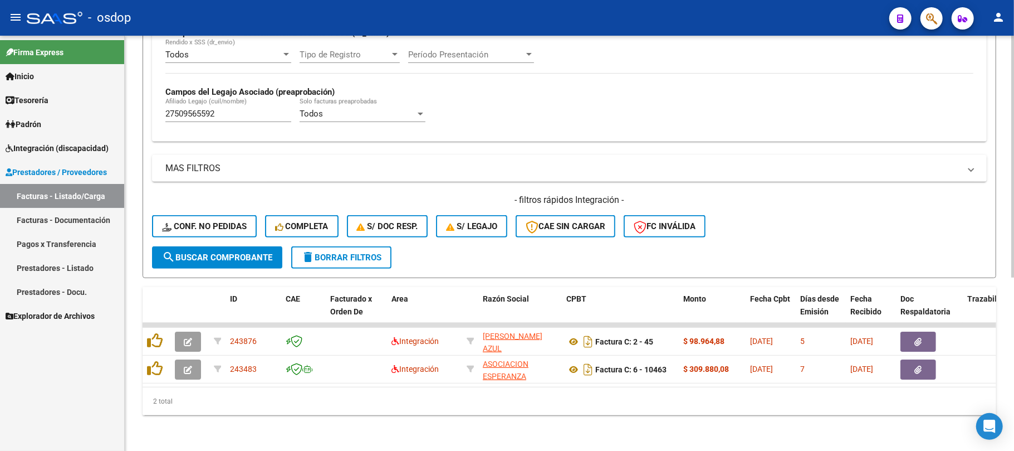
scroll to position [297, 0]
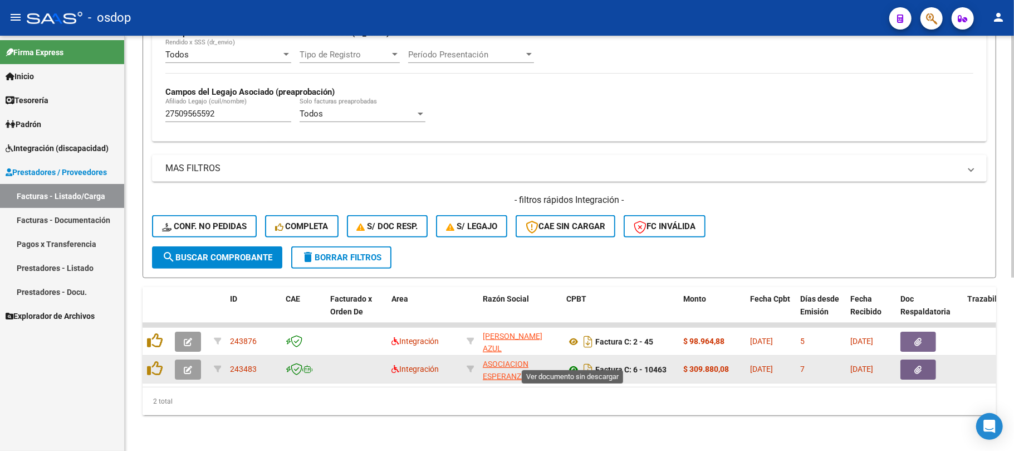
click at [573, 363] on icon at bounding box center [573, 369] width 14 height 13
click at [920, 365] on icon "button" at bounding box center [918, 369] width 7 height 8
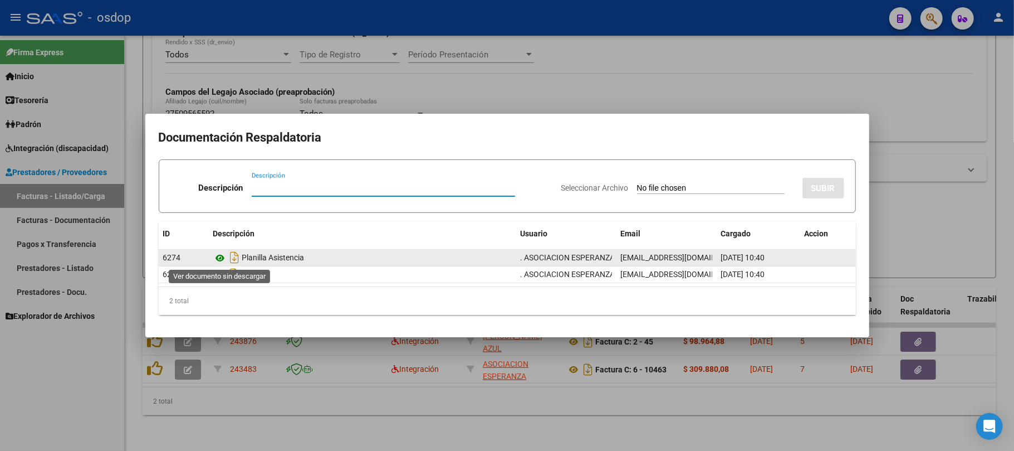
click at [222, 258] on icon at bounding box center [220, 257] width 14 height 13
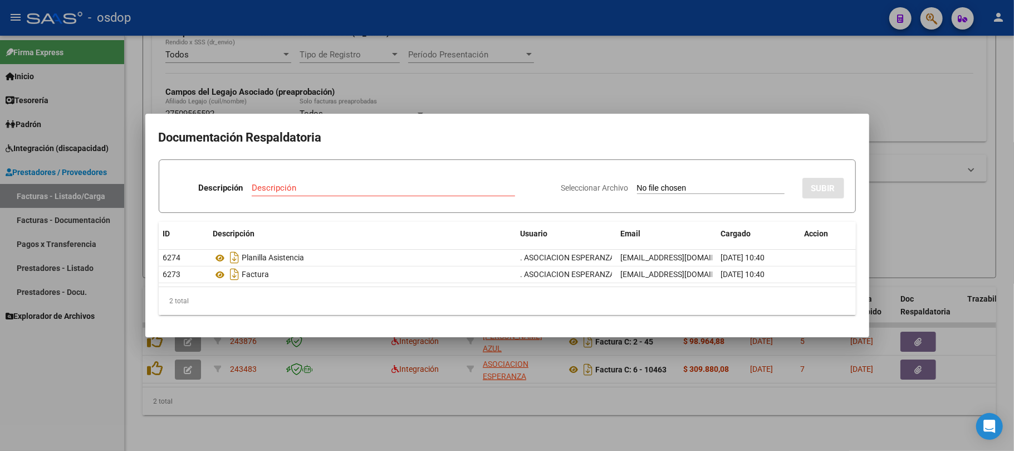
click at [337, 422] on div at bounding box center [507, 225] width 1014 height 451
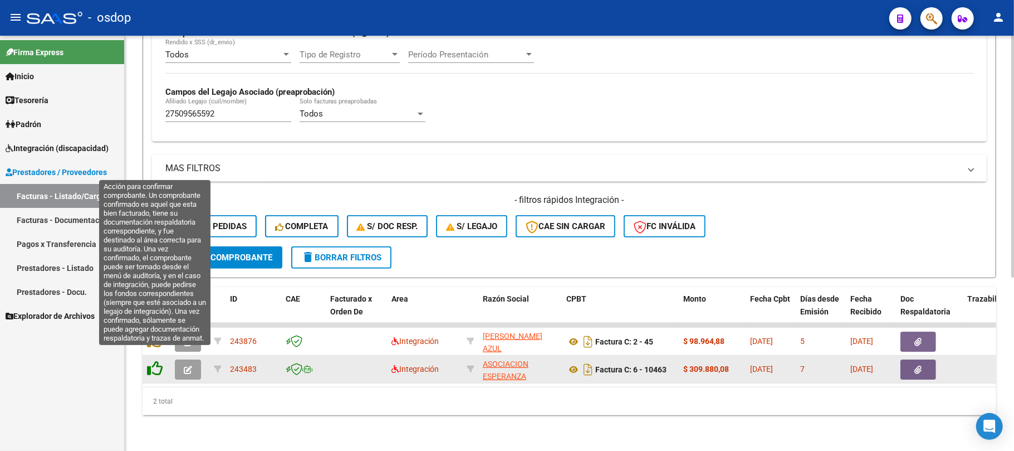
click at [155, 360] on icon at bounding box center [155, 368] width 16 height 16
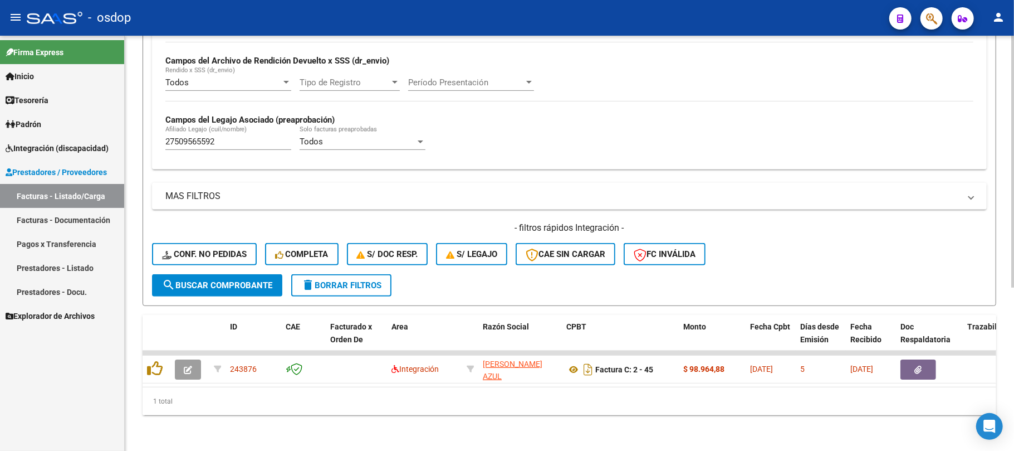
scroll to position [268, 0]
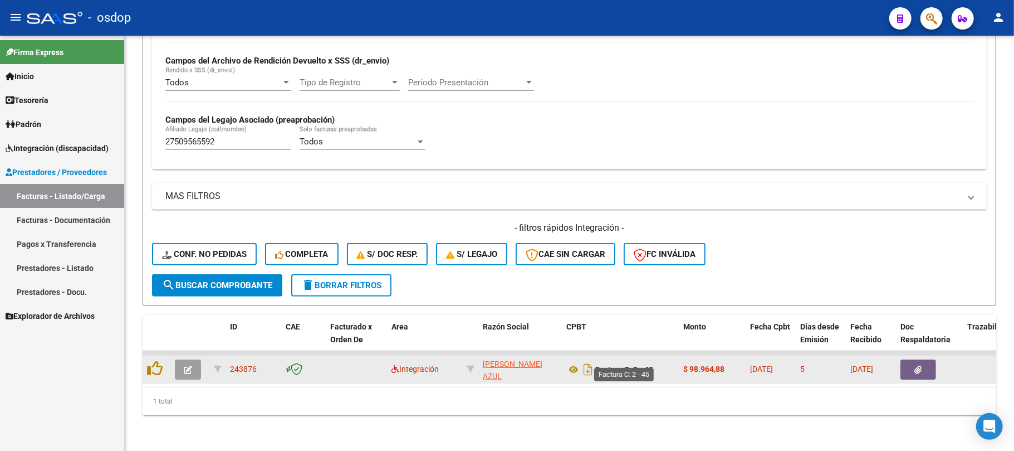
drag, startPoint x: 656, startPoint y: 360, endPoint x: 598, endPoint y: 360, distance: 57.9
click at [598, 360] on div "Factura C: 2 - 45" at bounding box center [620, 369] width 108 height 18
copy strong "Factura C: 2 - 45"
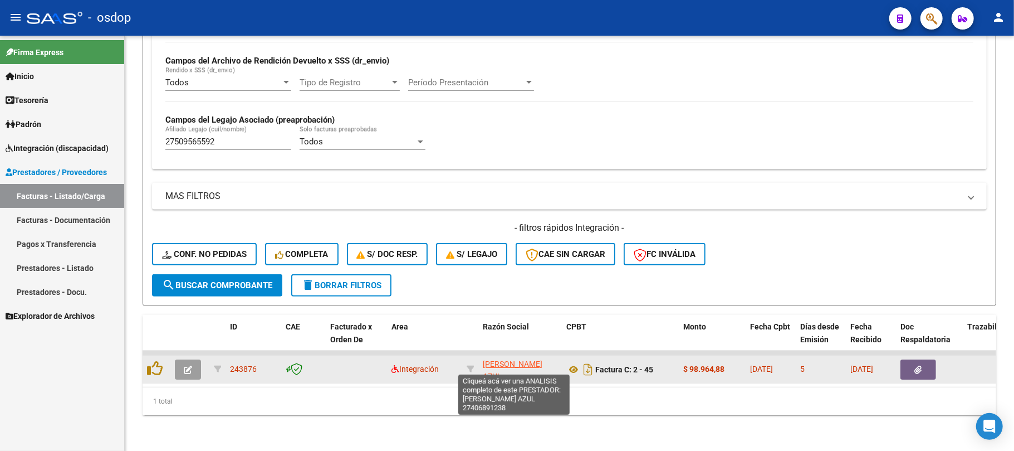
scroll to position [14, 0]
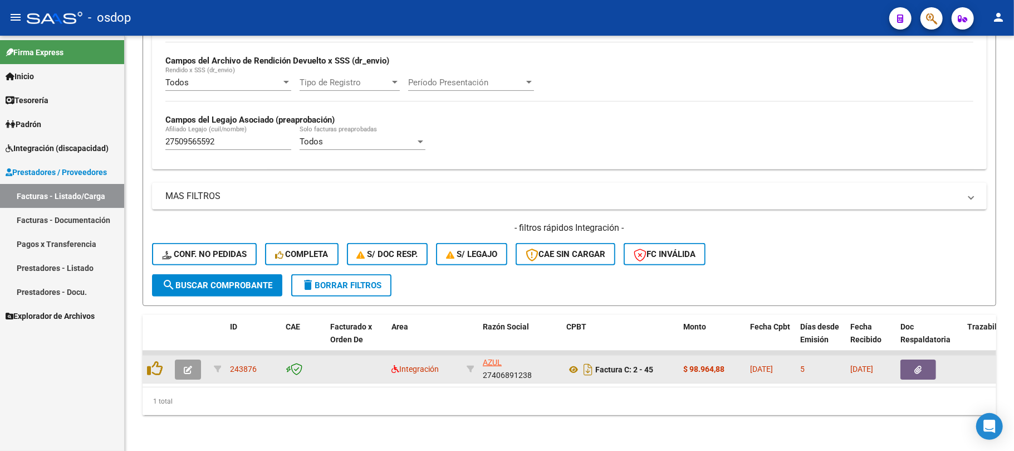
drag, startPoint x: 480, startPoint y: 350, endPoint x: 542, endPoint y: 370, distance: 65.7
click at [542, 370] on datatable-body-cell "[PERSON_NAME] AZUL 27406891238" at bounding box center [520, 368] width 84 height 27
copy div "[PERSON_NAME] AZUL 27406891238"
drag, startPoint x: 252, startPoint y: 360, endPoint x: 232, endPoint y: 361, distance: 20.7
click at [232, 364] on span "243876" at bounding box center [243, 368] width 27 height 9
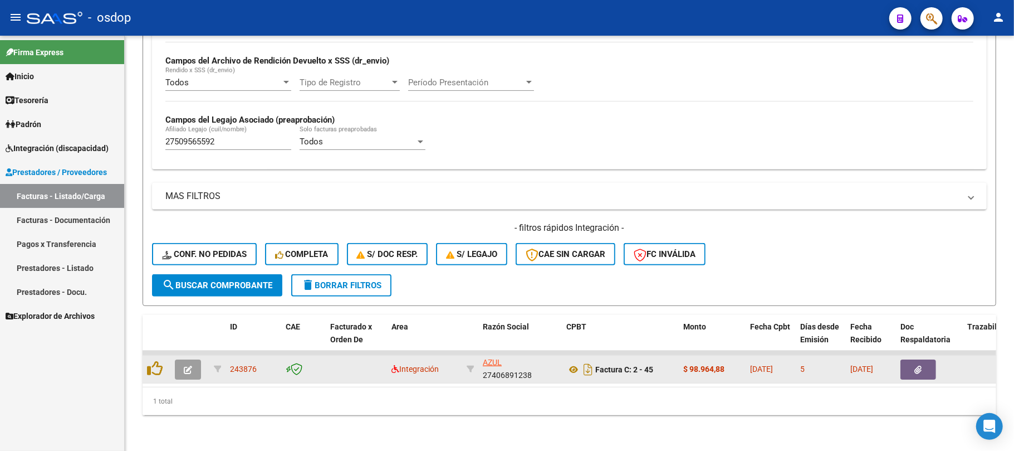
copy span "243876"
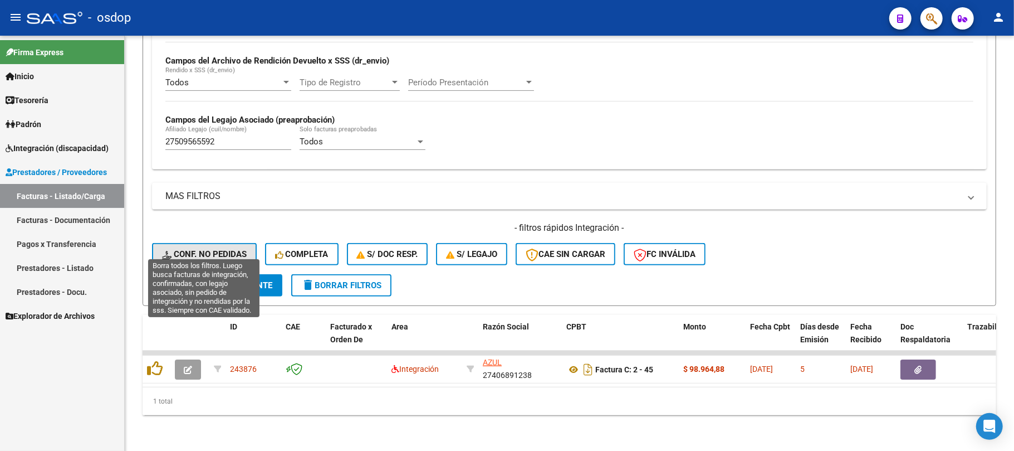
click at [210, 249] on span "Conf. no pedidas" at bounding box center [204, 254] width 85 height 10
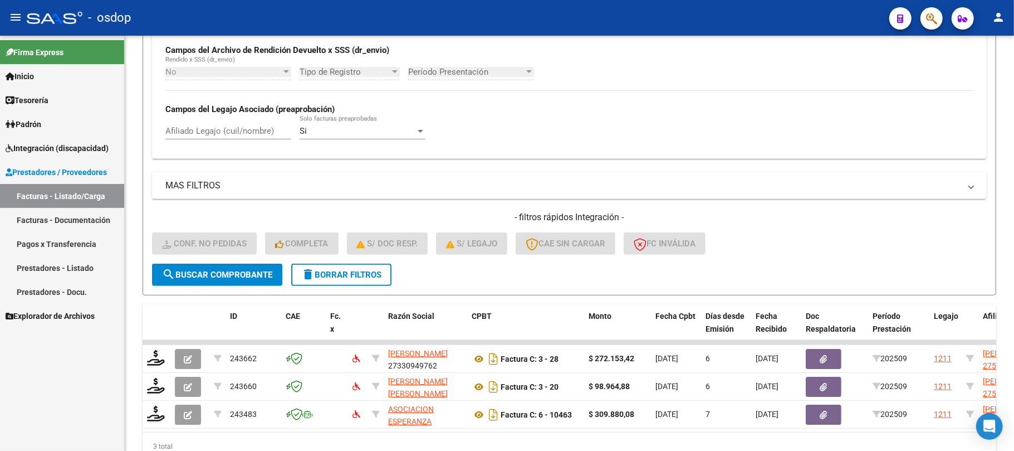
click at [241, 132] on input "Afiliado Legajo (cuil/nombre)" at bounding box center [228, 131] width 126 height 10
paste input "27509565592"
type input "27509565592"
click at [252, 277] on span "search Buscar Comprobante" at bounding box center [217, 275] width 110 height 10
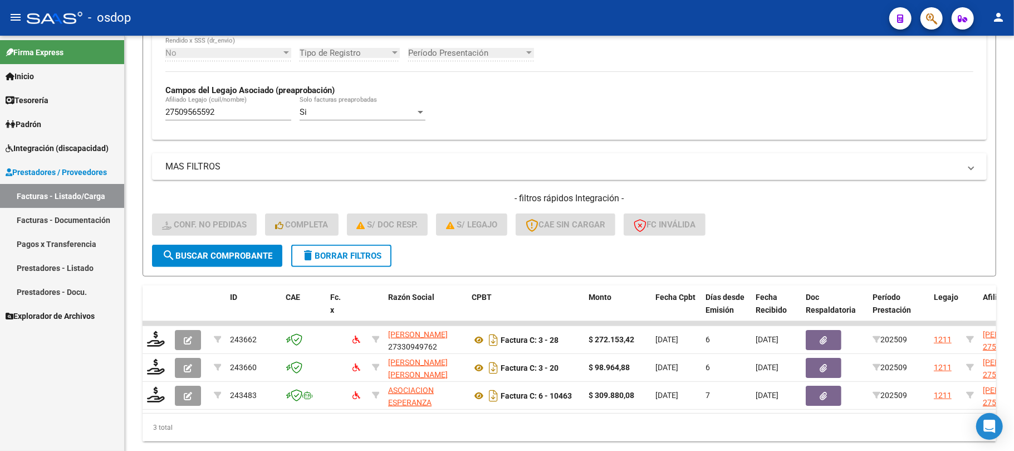
scroll to position [324, 0]
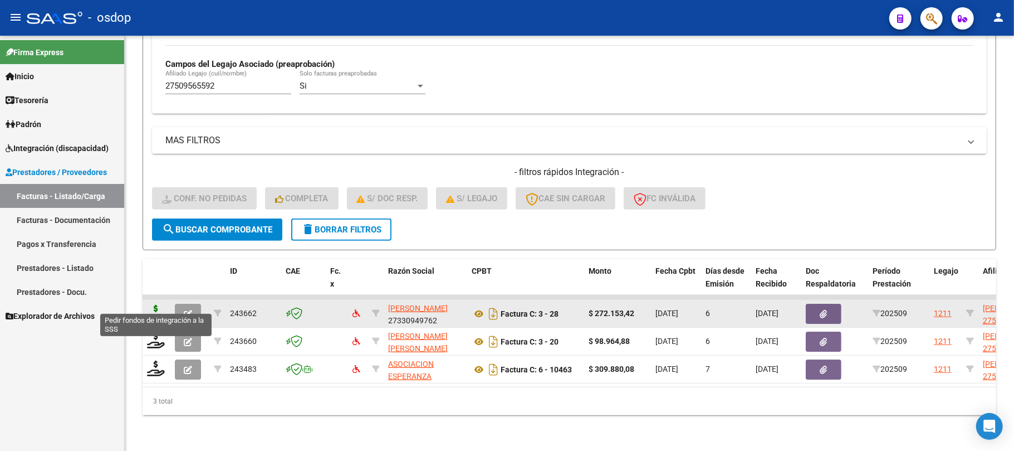
click at [154, 305] on icon at bounding box center [156, 313] width 18 height 16
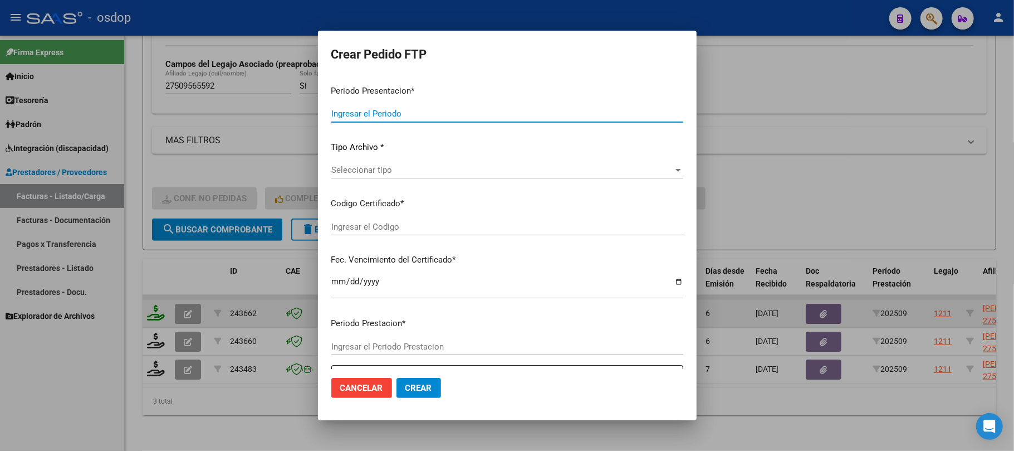
type input "202509"
type input "$ 272.153,42"
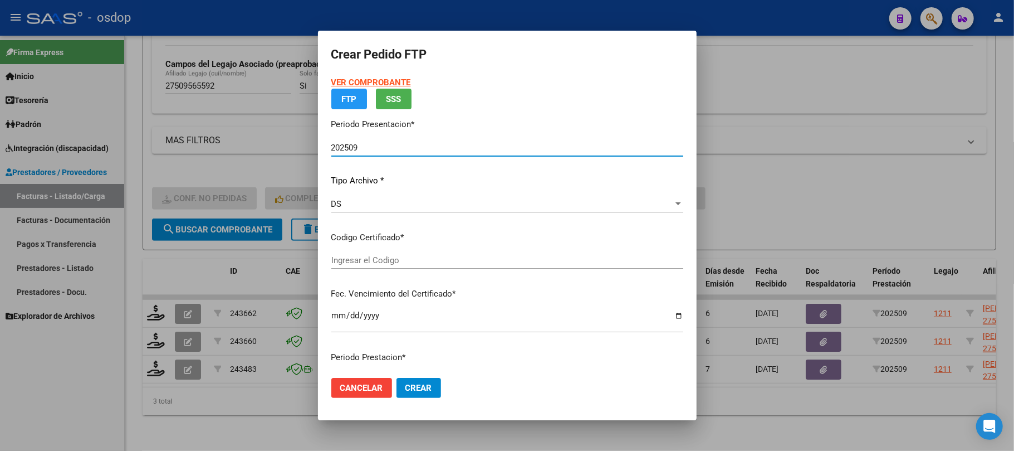
type input "1794312171"
type input "[DATE]"
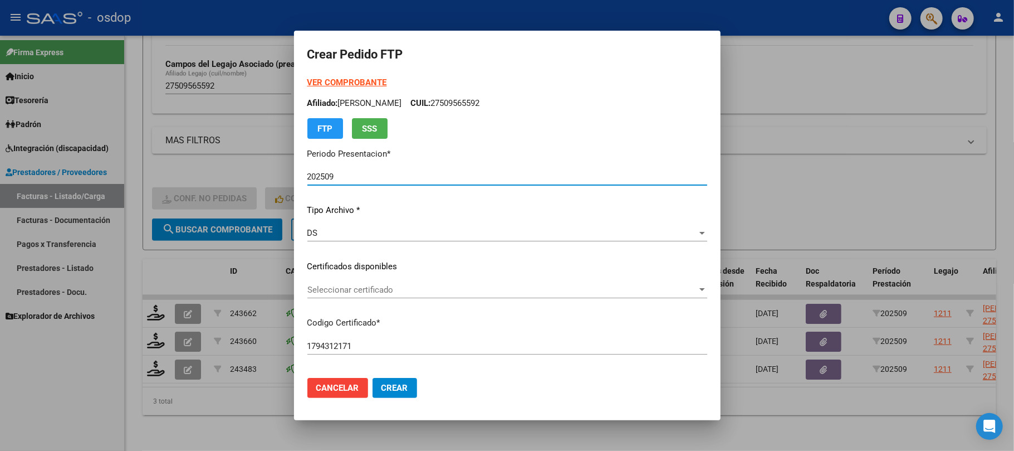
click at [402, 282] on div "Seleccionar certificado Seleccionar certificado" at bounding box center [507, 289] width 400 height 17
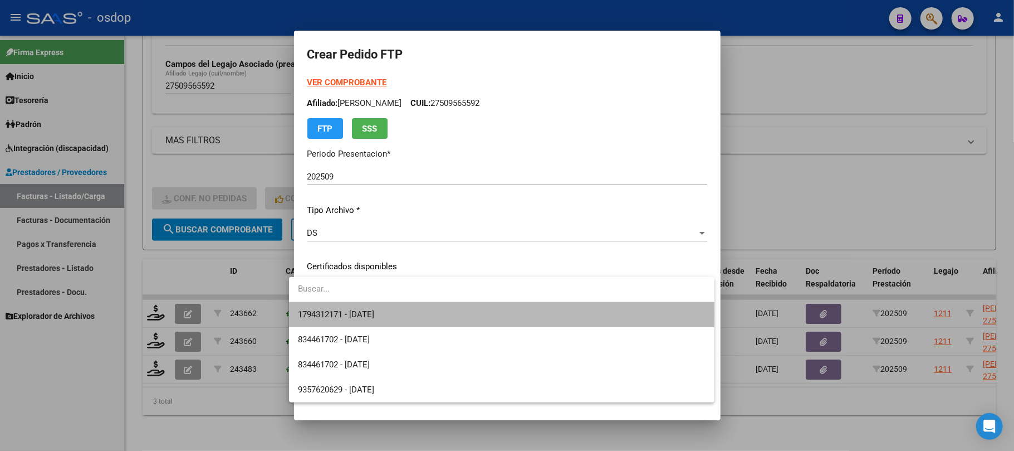
click at [394, 314] on span "1794312171 - [DATE]" at bounding box center [502, 314] width 408 height 25
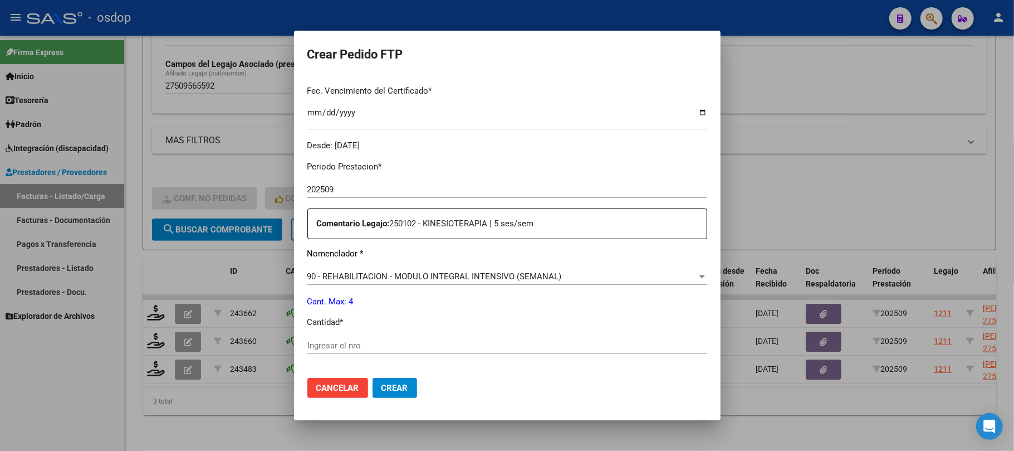
scroll to position [297, 0]
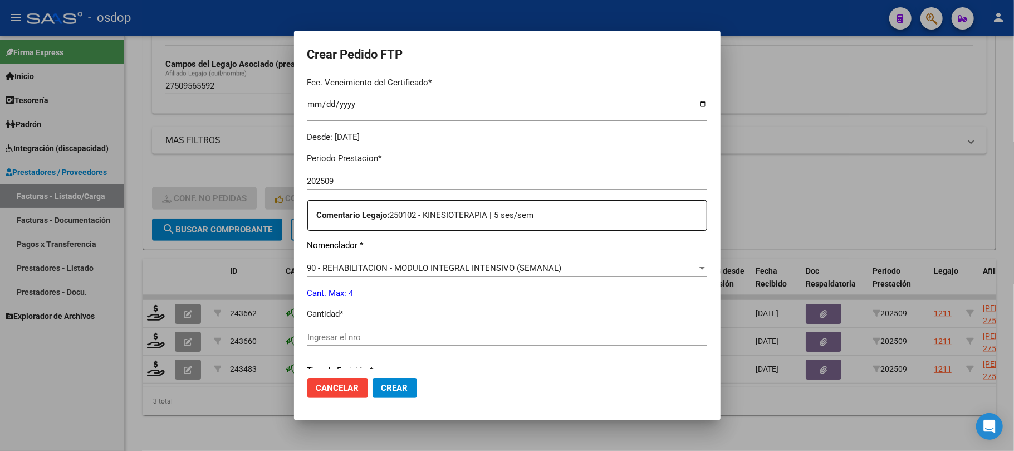
click at [422, 268] on span "90 - REHABILITACION - MODULO INTEGRAL INTENSIVO (SEMANAL)" at bounding box center [434, 268] width 255 height 10
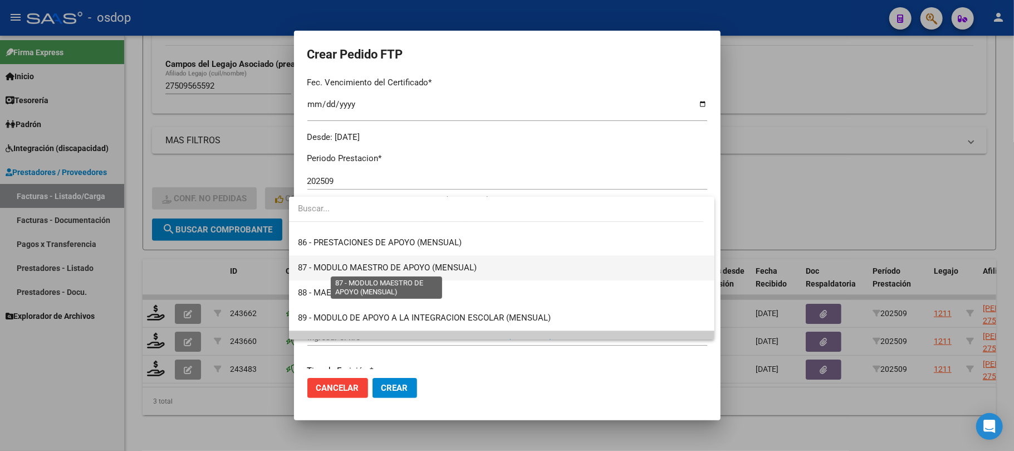
scroll to position [2048, 0]
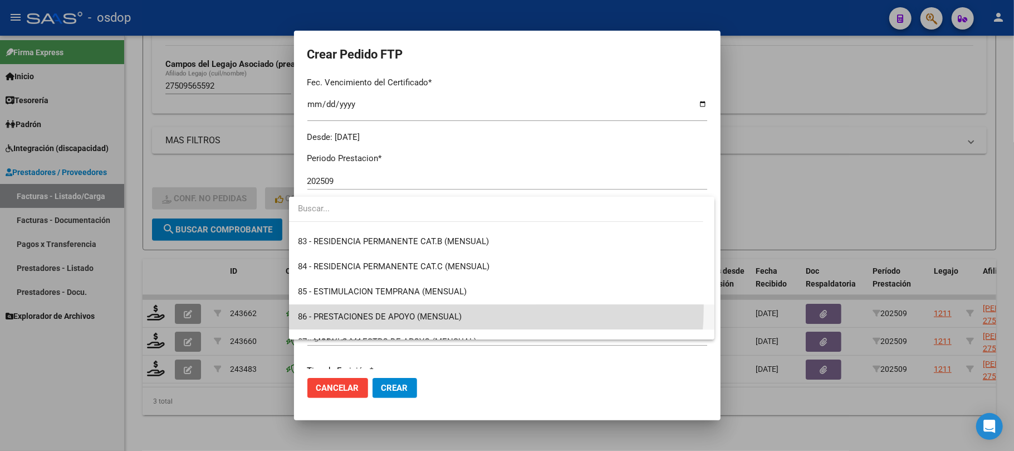
click at [408, 306] on span "86 - PRESTACIONES DE APOYO (MENSUAL)" at bounding box center [502, 316] width 408 height 25
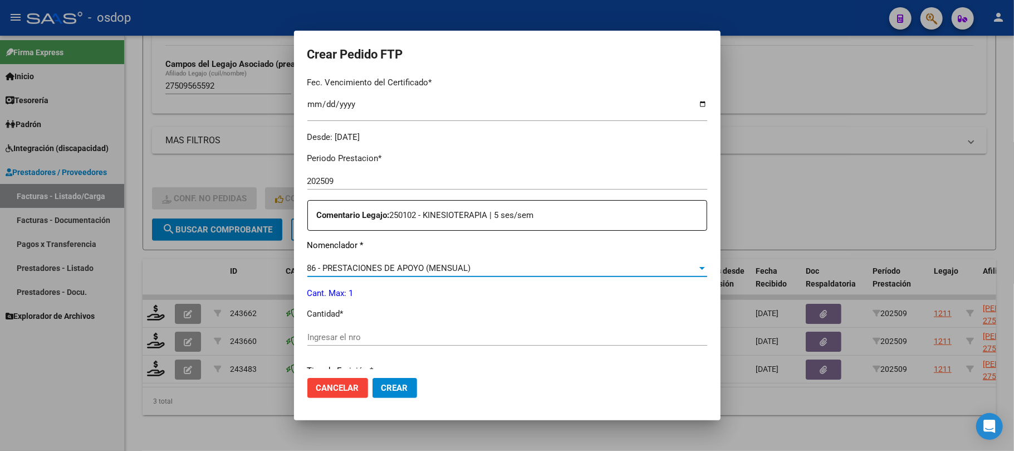
scroll to position [371, 0]
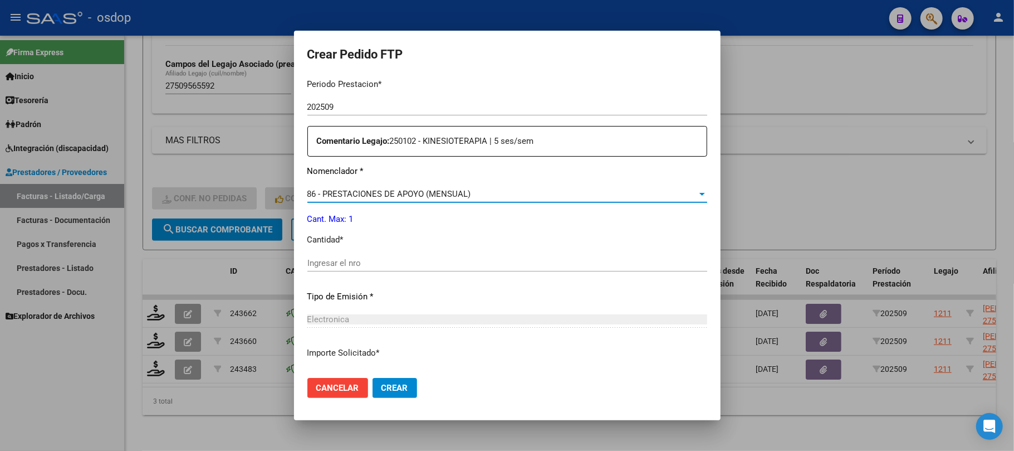
click at [339, 258] on input "Ingresar el nro" at bounding box center [507, 263] width 400 height 10
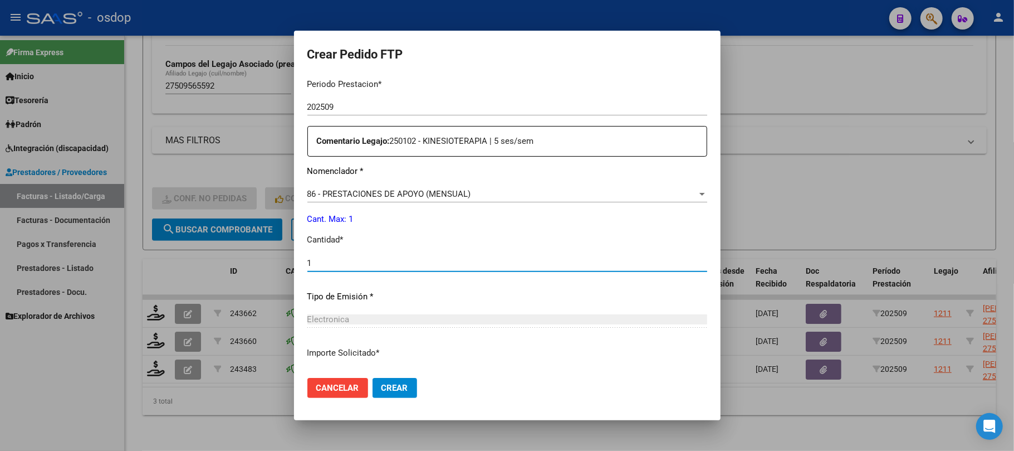
type input "1"
click at [404, 390] on button "Crear" at bounding box center [395, 388] width 45 height 20
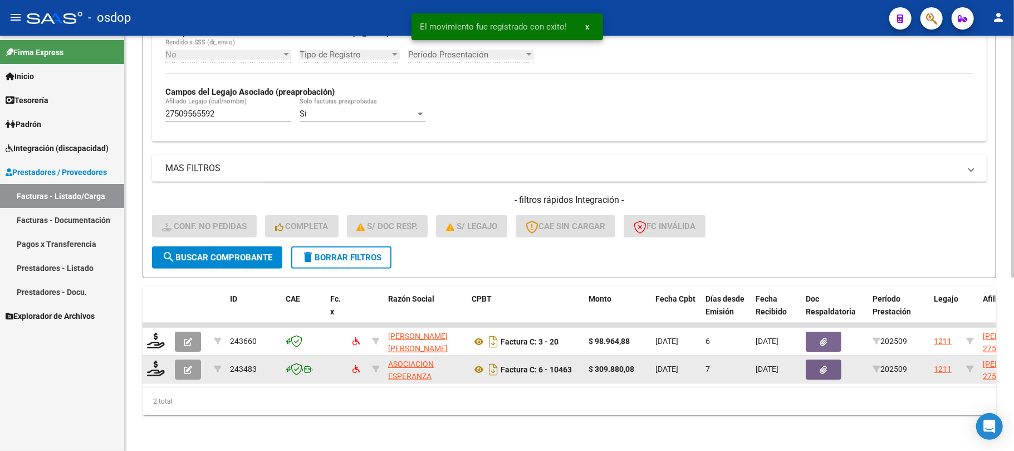
scroll to position [297, 0]
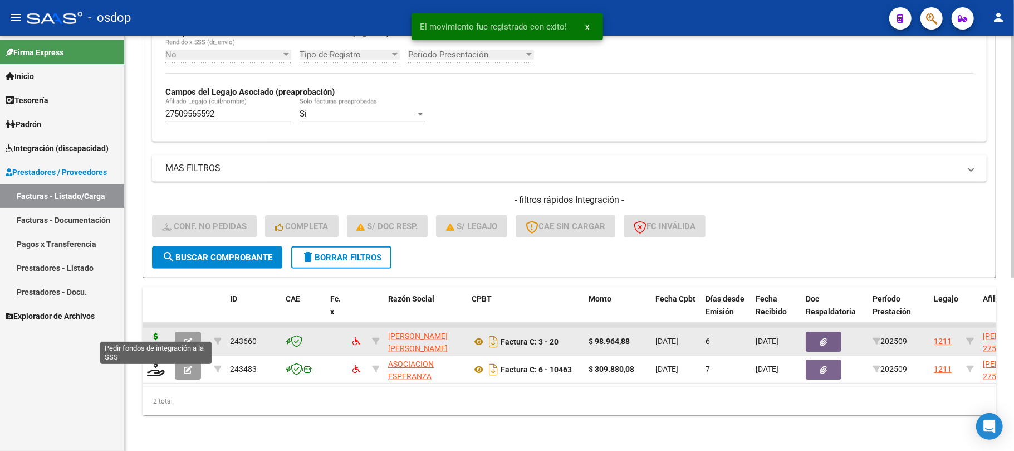
click at [159, 333] on icon at bounding box center [156, 341] width 18 height 16
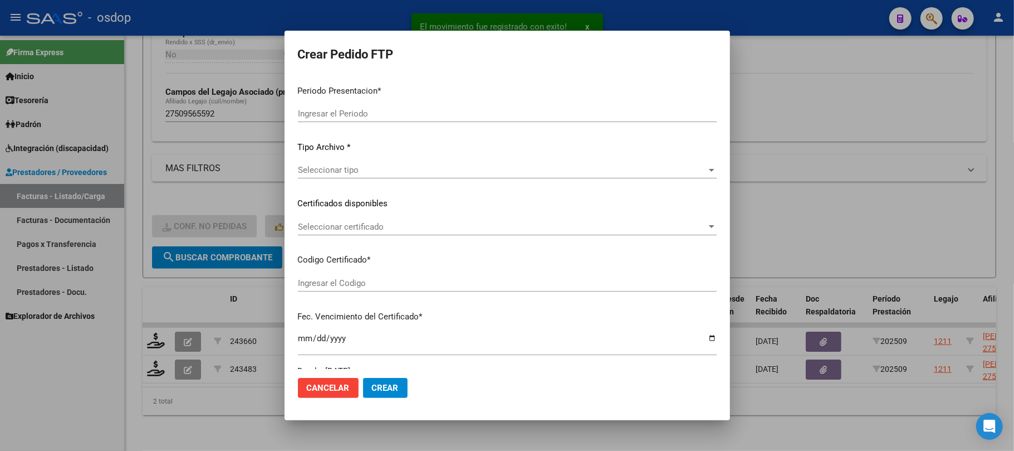
type input "202509"
type input "$ 98.964,88"
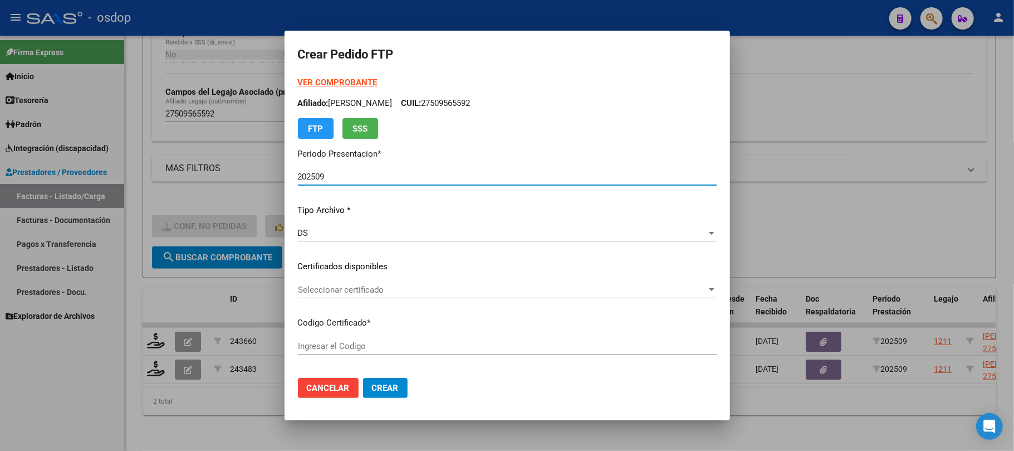
type input "1794312171"
type input "[DATE]"
click at [493, 295] on div "Seleccionar certificado Seleccionar certificado" at bounding box center [507, 289] width 419 height 17
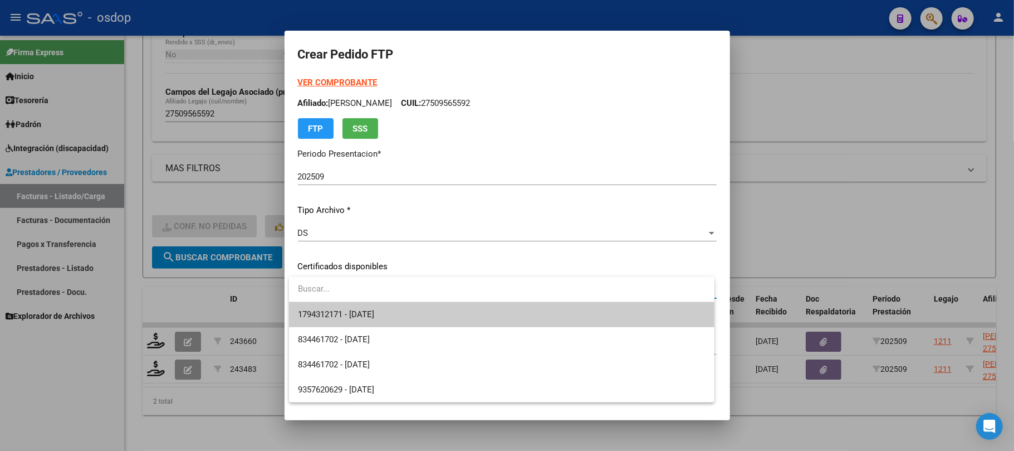
click at [485, 317] on span "1794312171 - [DATE]" at bounding box center [502, 314] width 408 height 25
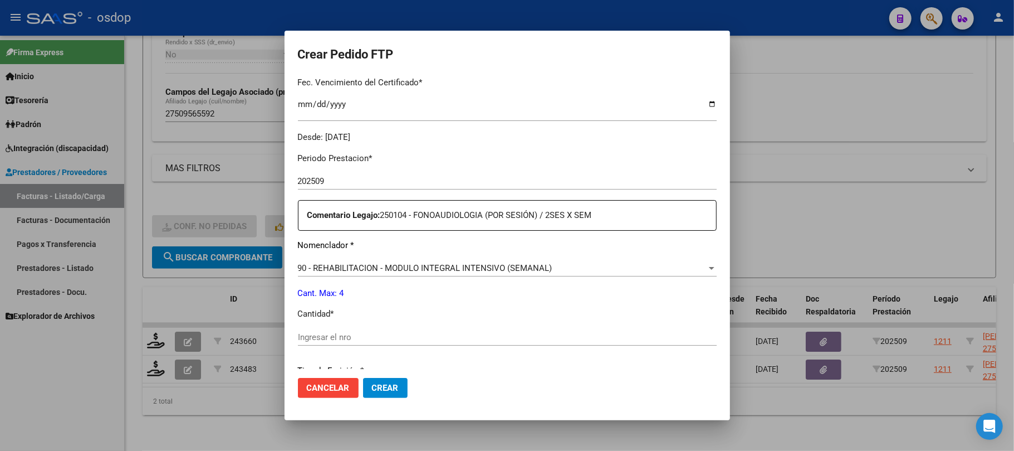
click at [427, 271] on span "90 - REHABILITACION - MODULO INTEGRAL INTENSIVO (SEMANAL)" at bounding box center [425, 268] width 255 height 10
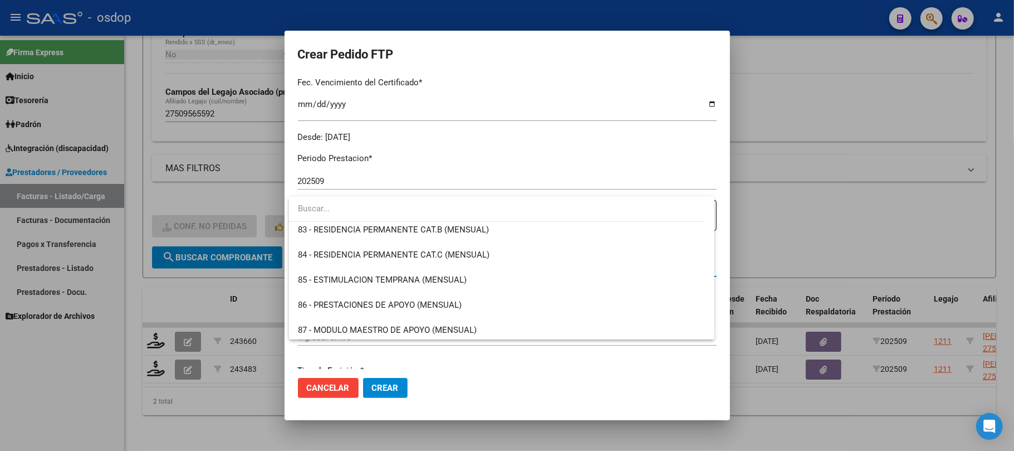
scroll to position [2048, 0]
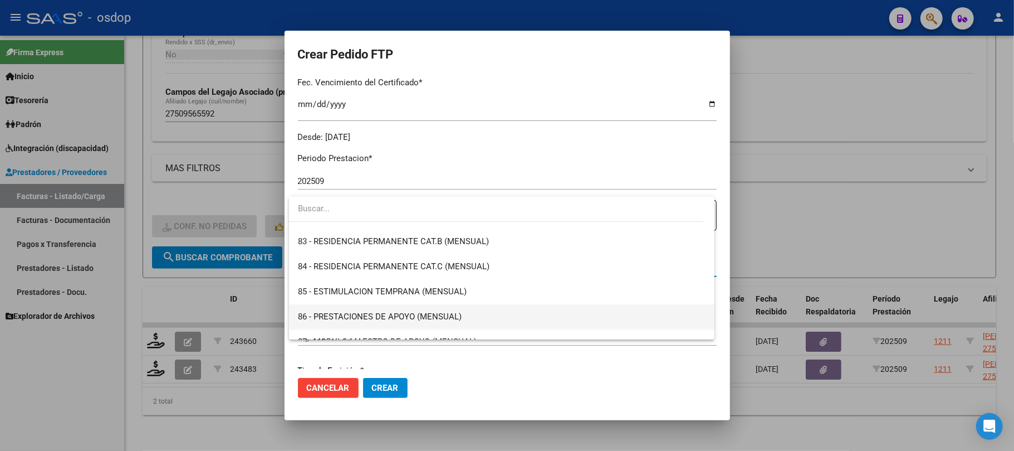
click at [400, 325] on span "86 - PRESTACIONES DE APOYO (MENSUAL)" at bounding box center [502, 316] width 408 height 25
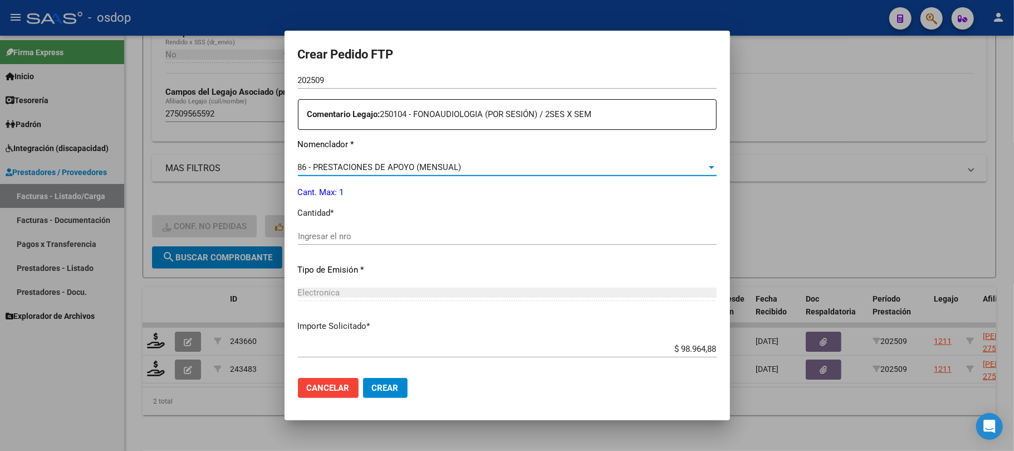
scroll to position [446, 0]
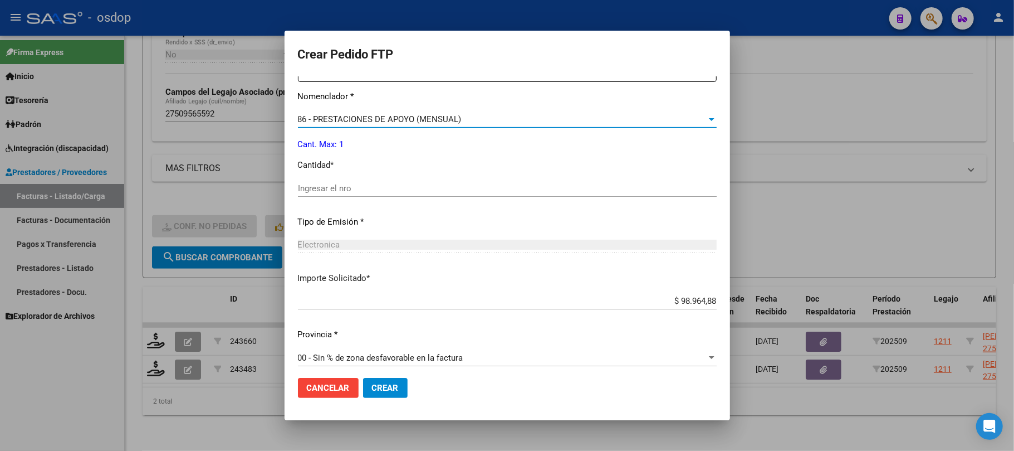
click at [337, 188] on input "Ingresar el nro" at bounding box center [507, 188] width 419 height 10
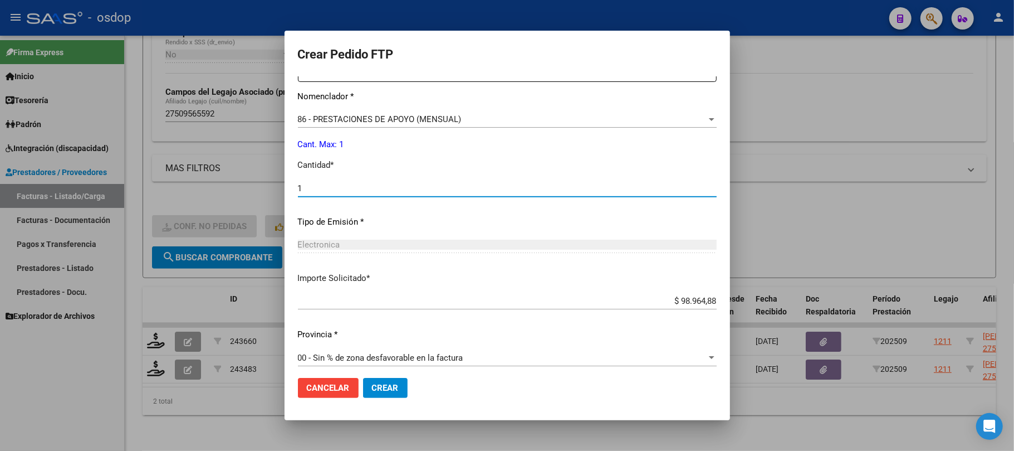
type input "1"
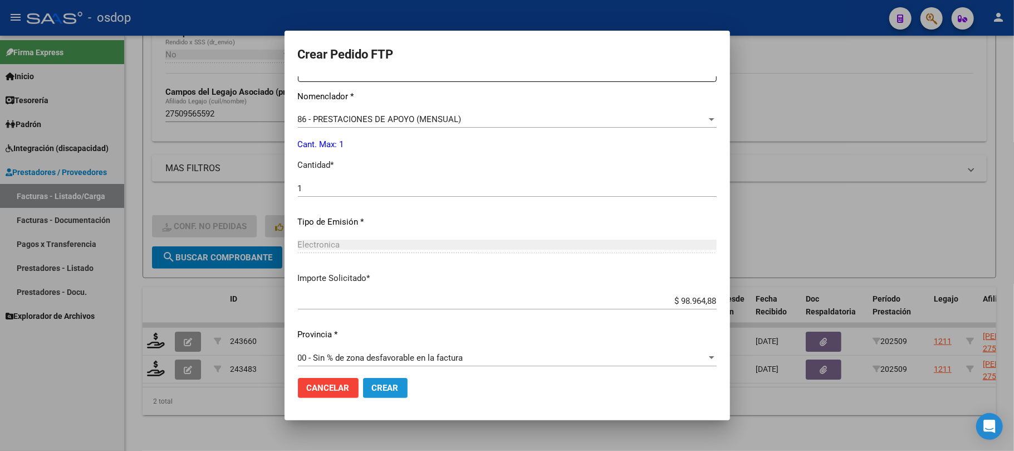
click at [384, 384] on span "Crear" at bounding box center [385, 388] width 27 height 10
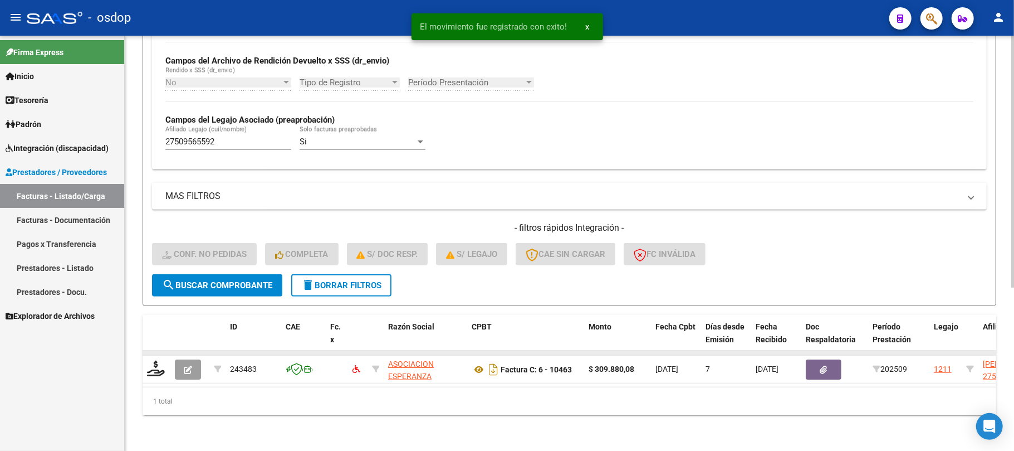
scroll to position [268, 0]
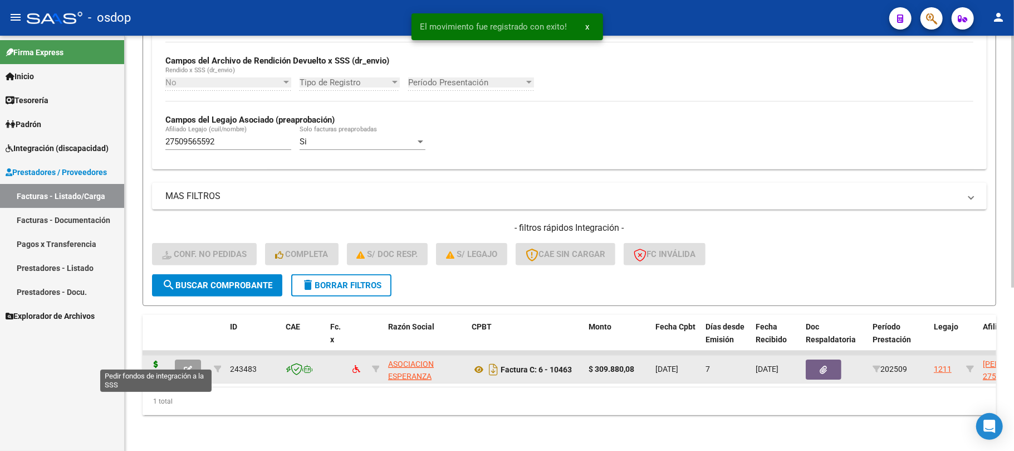
click at [154, 360] on icon at bounding box center [156, 368] width 18 height 16
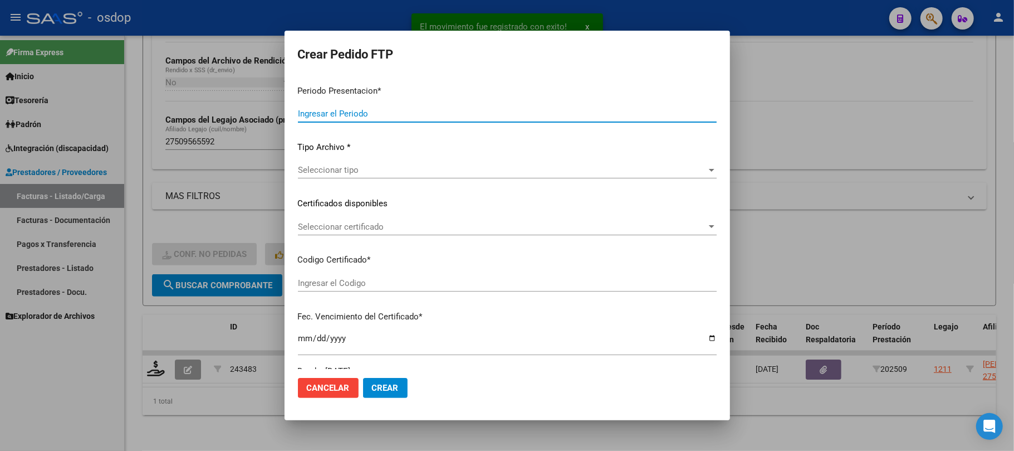
type input "202509"
type input "$ 309.880,08"
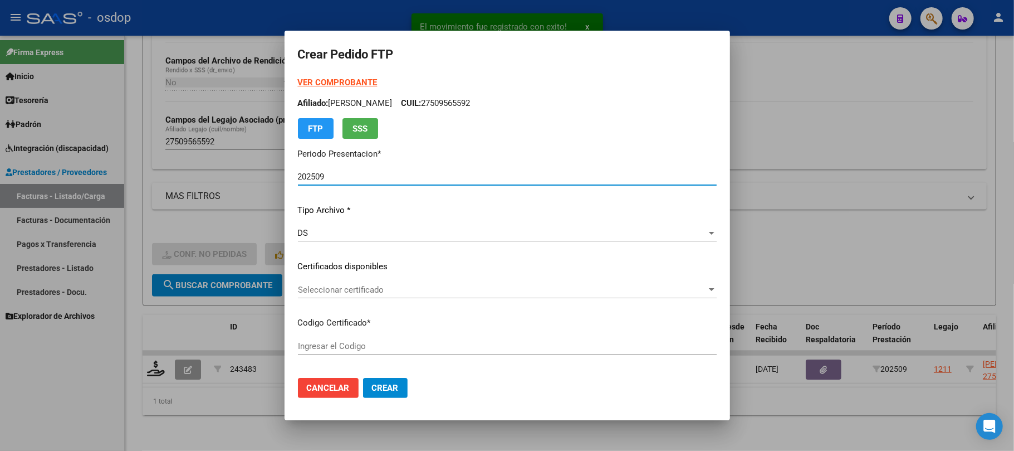
type input "1794312171"
type input "[DATE]"
click at [424, 286] on span "Seleccionar certificado" at bounding box center [502, 290] width 409 height 10
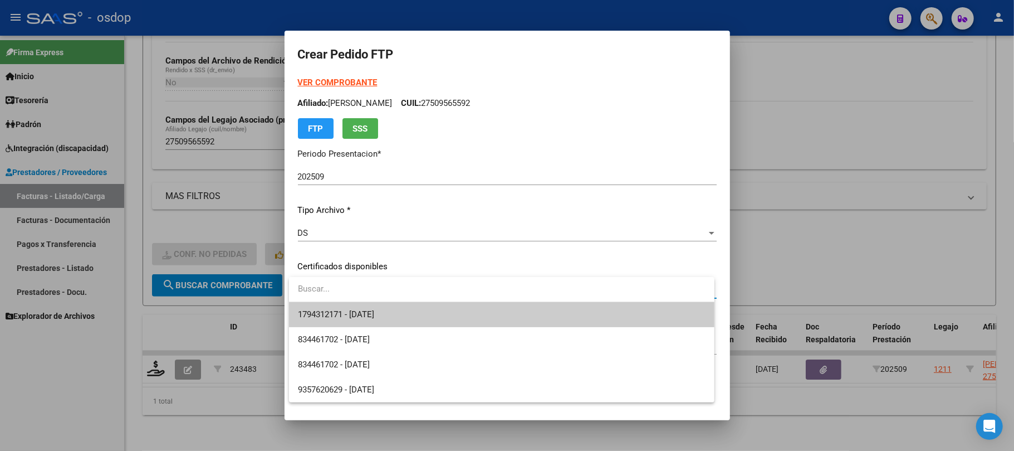
click at [438, 312] on span "1794312171 - [DATE]" at bounding box center [502, 314] width 408 height 25
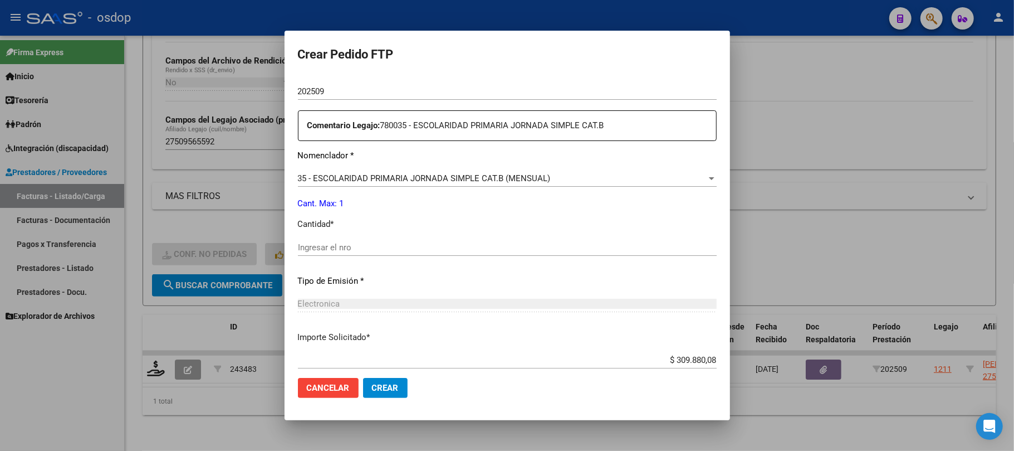
scroll to position [446, 0]
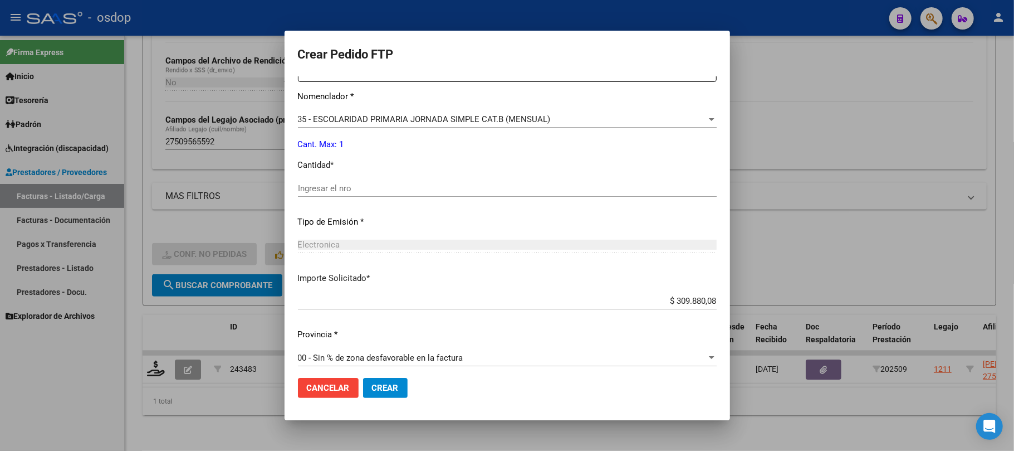
click at [357, 187] on input "Ingresar el nro" at bounding box center [507, 188] width 419 height 10
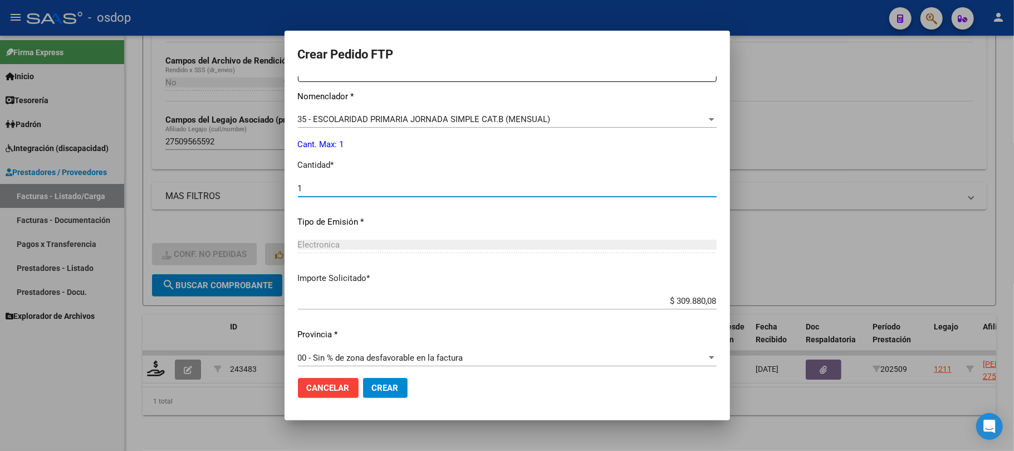
type input "1"
click at [382, 384] on span "Crear" at bounding box center [385, 388] width 27 height 10
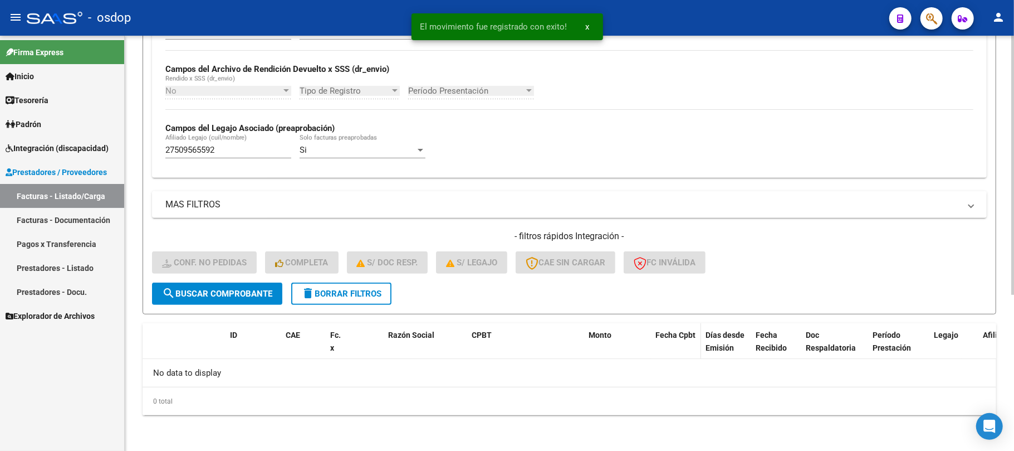
scroll to position [250, 0]
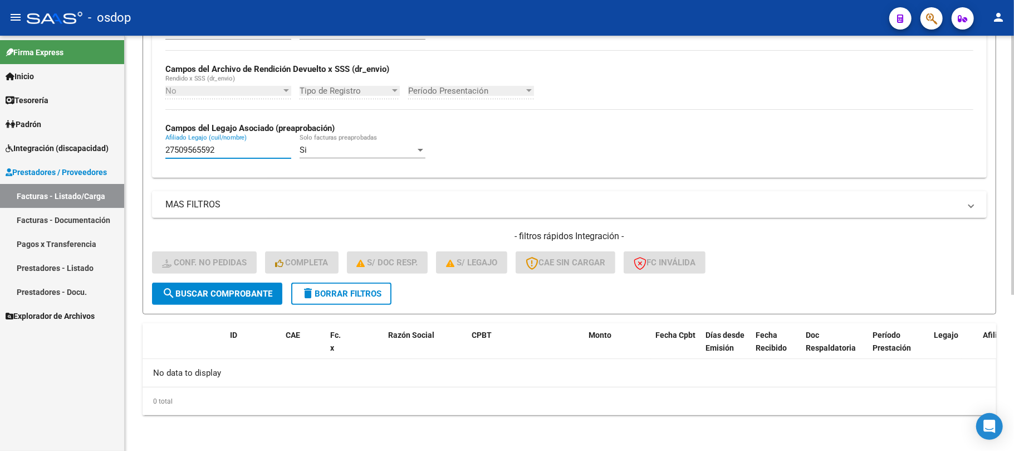
click at [225, 149] on input "27509565592" at bounding box center [228, 150] width 126 height 10
click at [353, 293] on span "delete Borrar Filtros" at bounding box center [341, 294] width 80 height 10
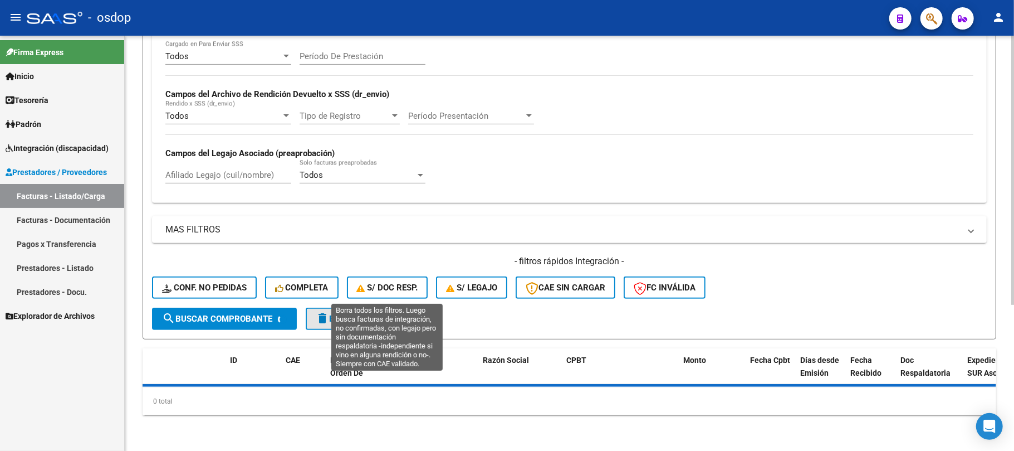
scroll to position [224, 0]
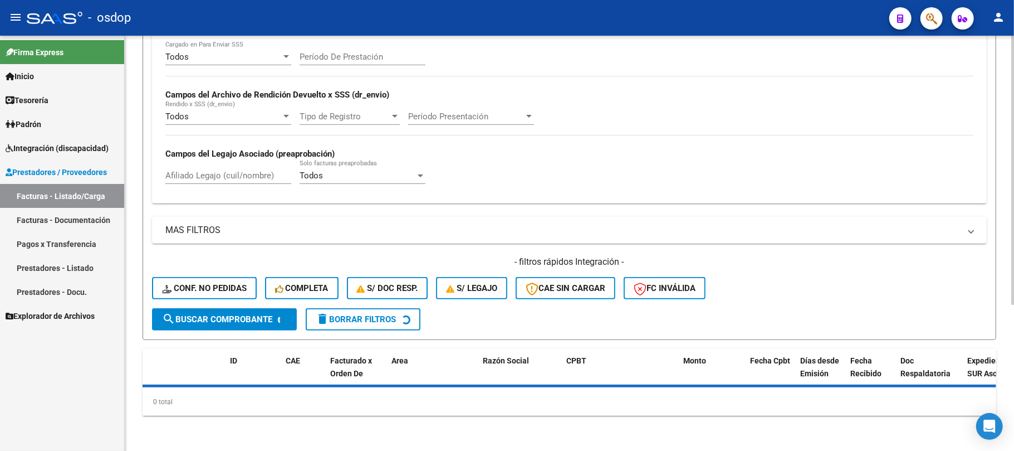
click at [256, 174] on div "Todos Cargado en Para Enviar SSS Período De Prestación Campos del Archivo de Re…" at bounding box center [569, 122] width 835 height 162
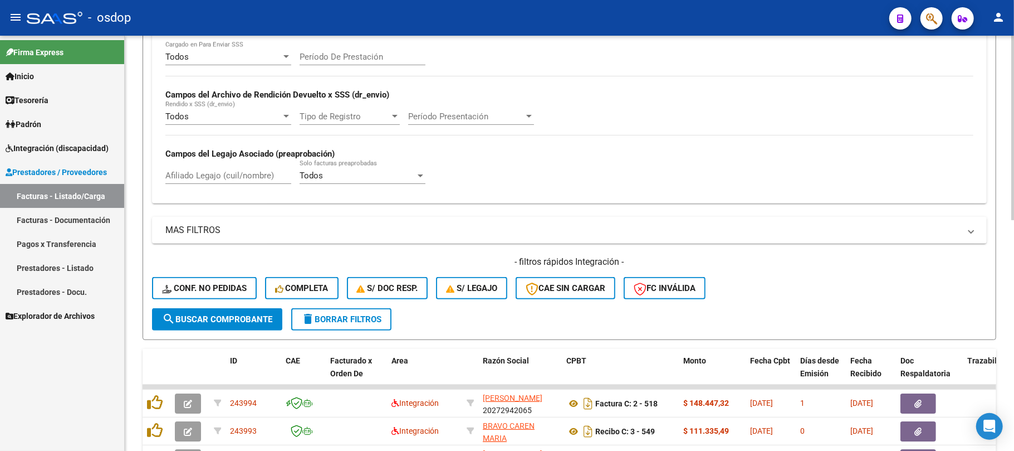
scroll to position [250, 0]
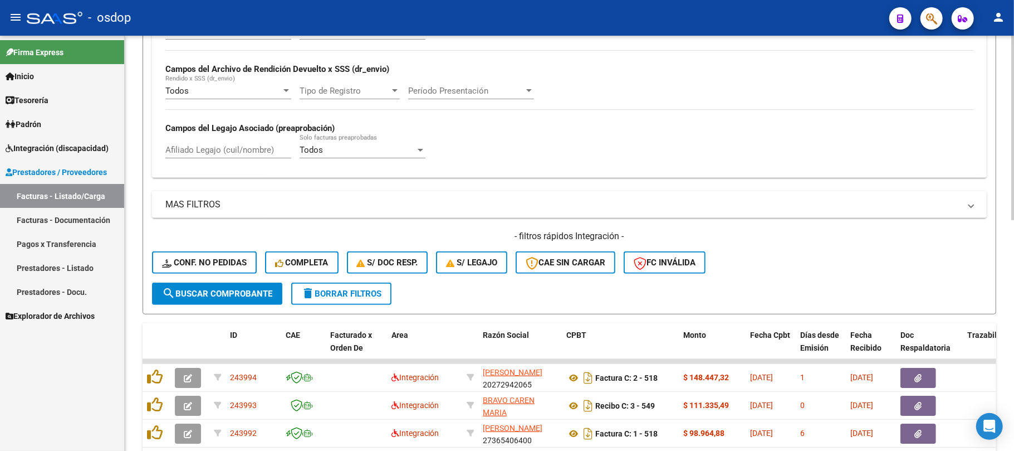
drag, startPoint x: 237, startPoint y: 144, endPoint x: 233, endPoint y: 154, distance: 11.5
click at [237, 144] on div "Afiliado Legajo (cuil/nombre)" at bounding box center [228, 146] width 126 height 24
paste input "27505165565"
type input "27505165565"
click at [239, 291] on span "search Buscar Comprobante" at bounding box center [217, 294] width 110 height 10
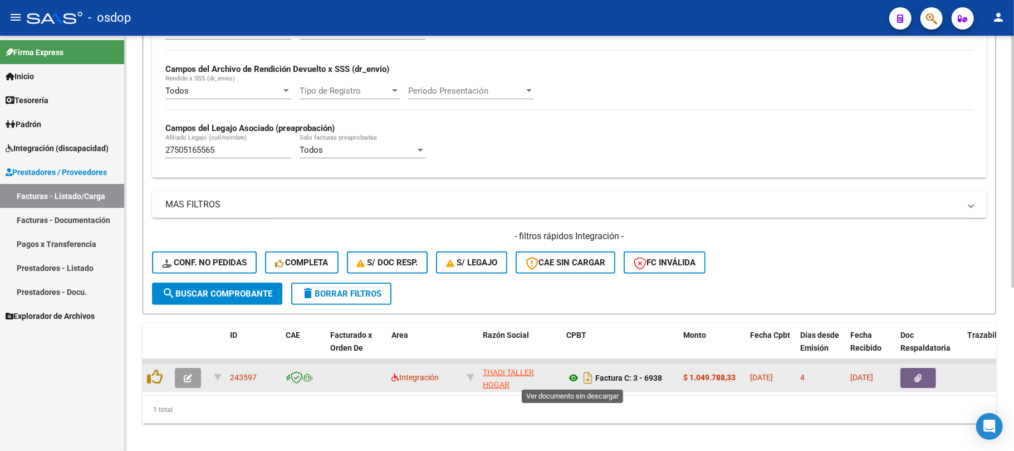
click at [575, 377] on icon at bounding box center [573, 377] width 14 height 13
click at [910, 382] on button "button" at bounding box center [919, 378] width 36 height 20
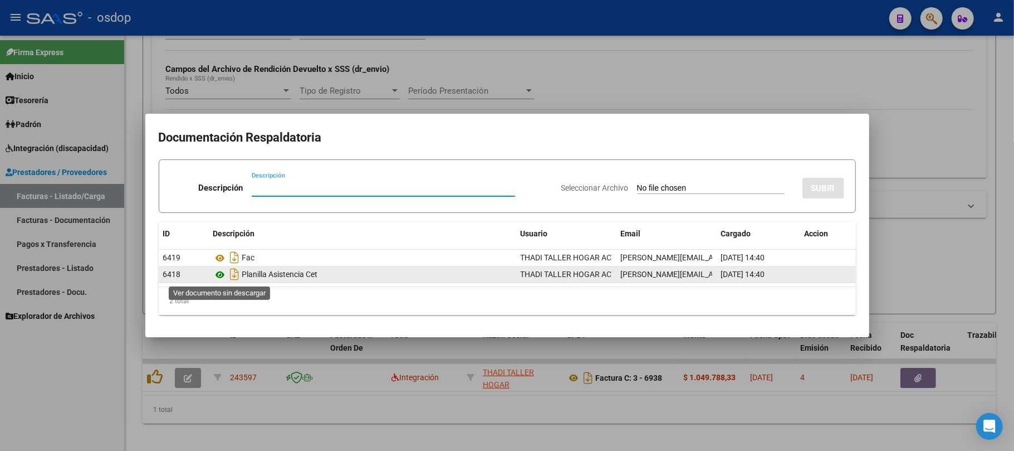
click at [217, 274] on icon at bounding box center [220, 274] width 14 height 13
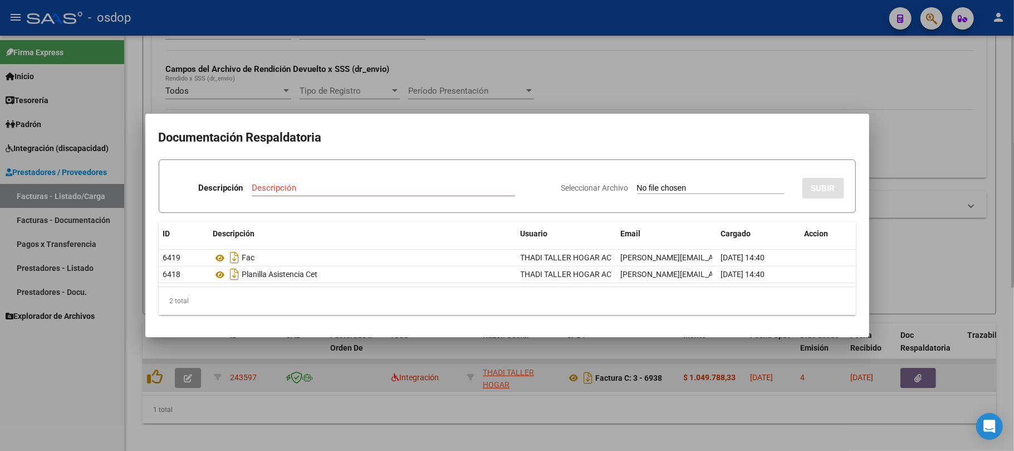
drag, startPoint x: 421, startPoint y: 436, endPoint x: 462, endPoint y: 374, distance: 73.8
click at [422, 422] on div at bounding box center [507, 225] width 1014 height 451
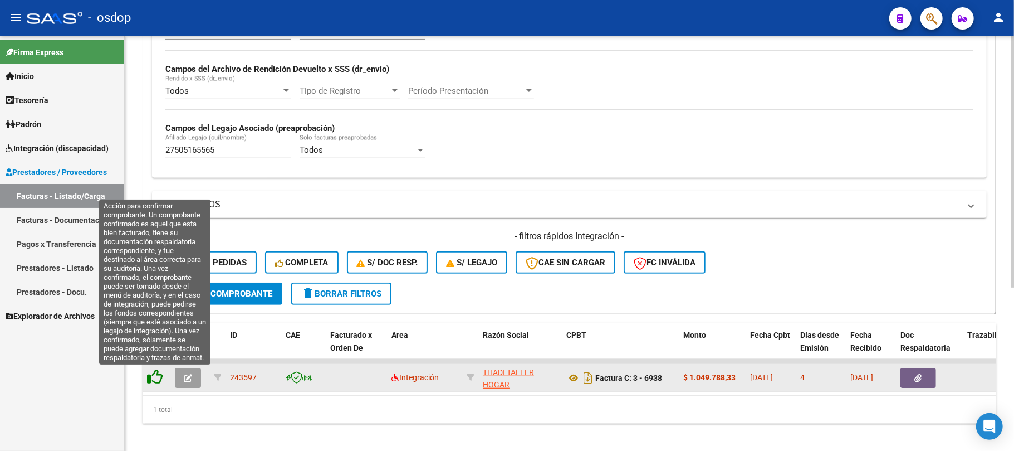
click at [158, 382] on icon at bounding box center [155, 377] width 16 height 16
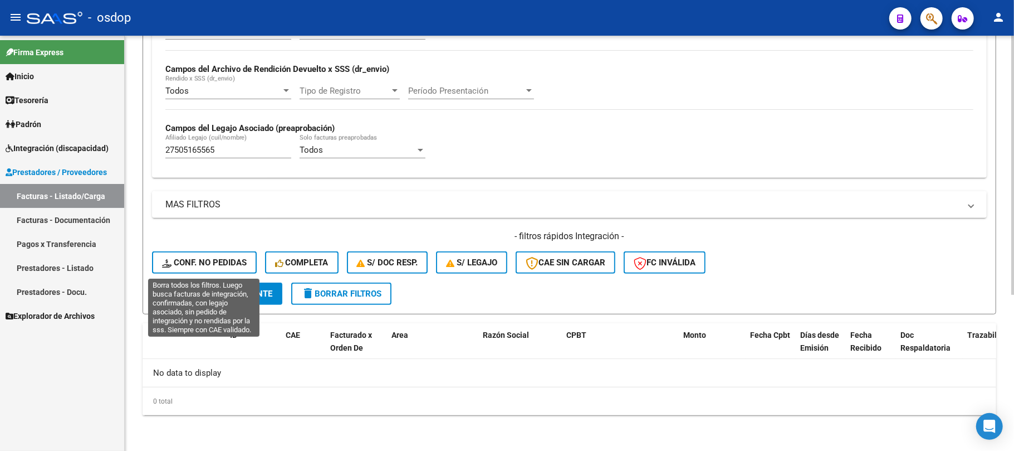
click at [235, 260] on span "Conf. no pedidas" at bounding box center [204, 262] width 85 height 10
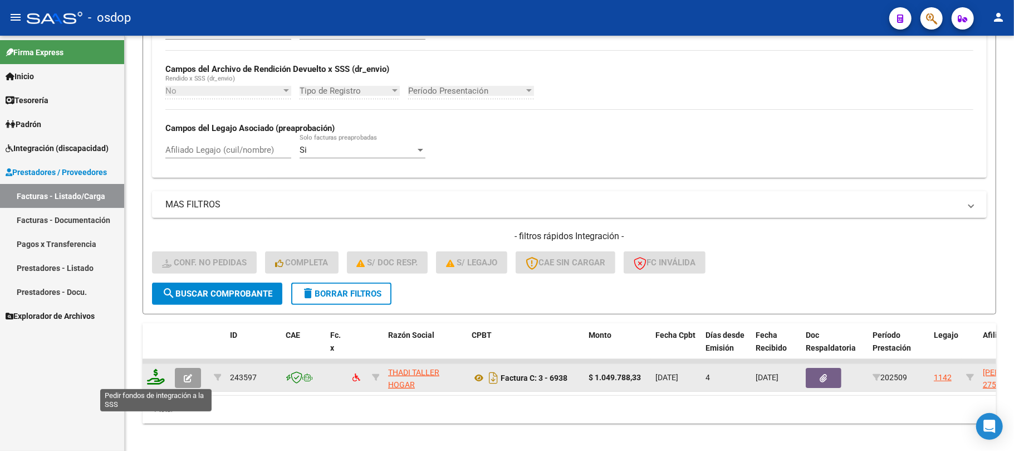
click at [154, 378] on icon at bounding box center [156, 377] width 18 height 16
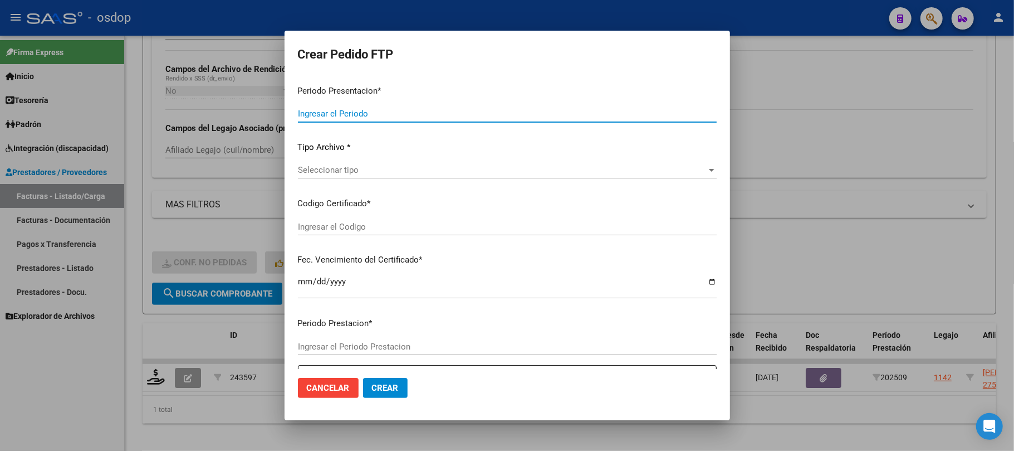
type input "202509"
type input "$ 1.049.788,33"
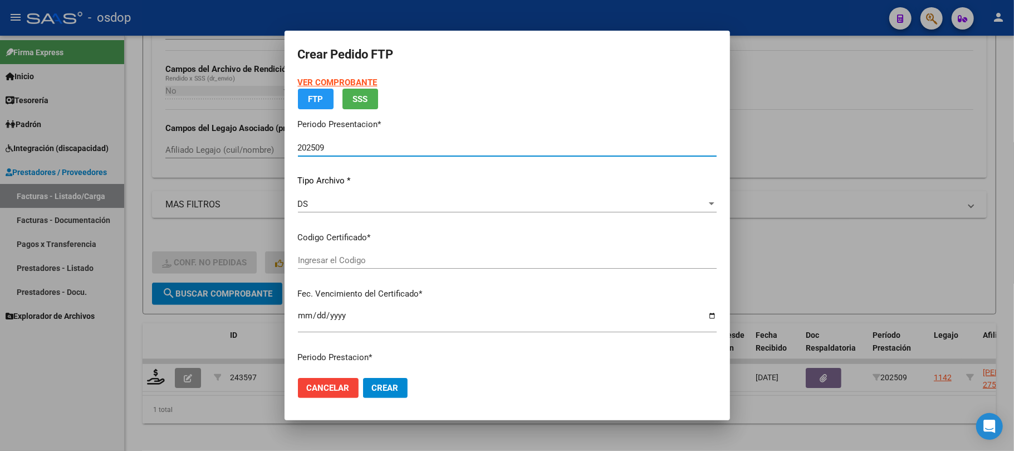
type input "4847316478"
type input "[DATE]"
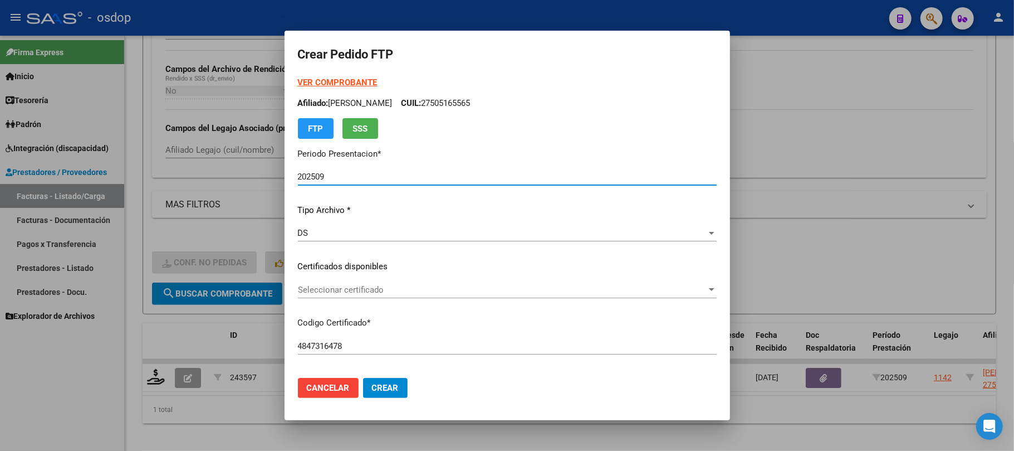
click at [404, 293] on span "Seleccionar certificado" at bounding box center [502, 290] width 409 height 10
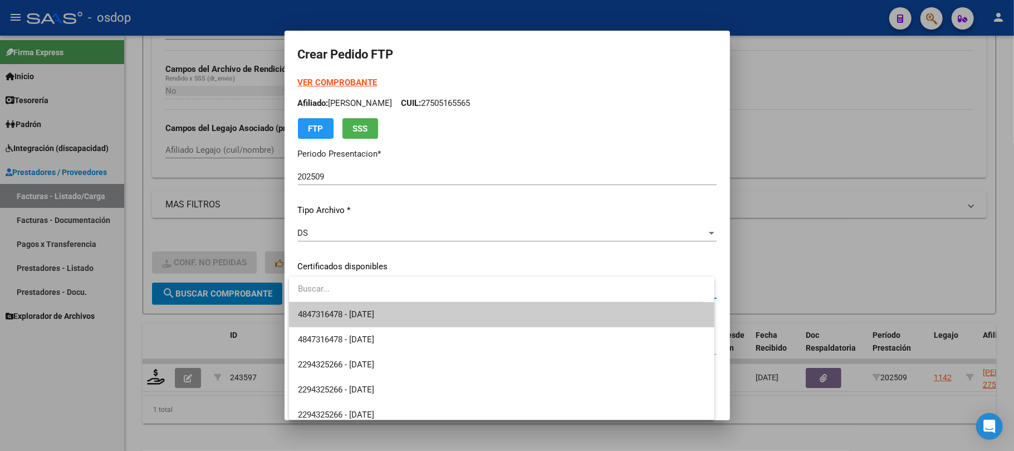
click at [399, 314] on span "4847316478 - [DATE]" at bounding box center [502, 314] width 408 height 25
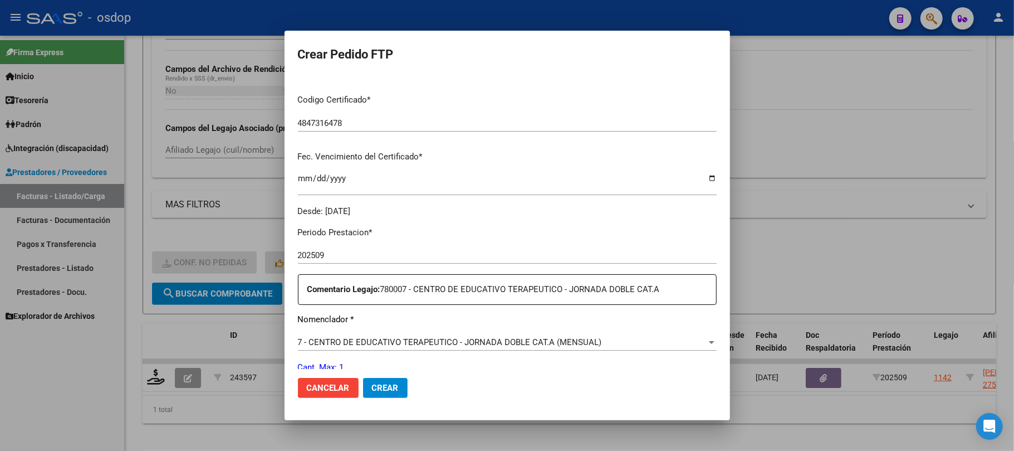
scroll to position [297, 0]
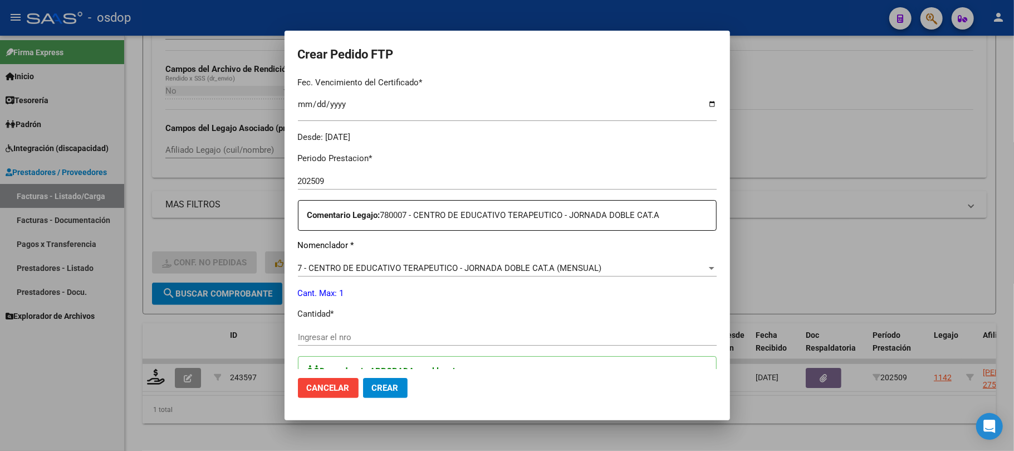
click at [335, 332] on input "Ingresar el nro" at bounding box center [507, 337] width 419 height 10
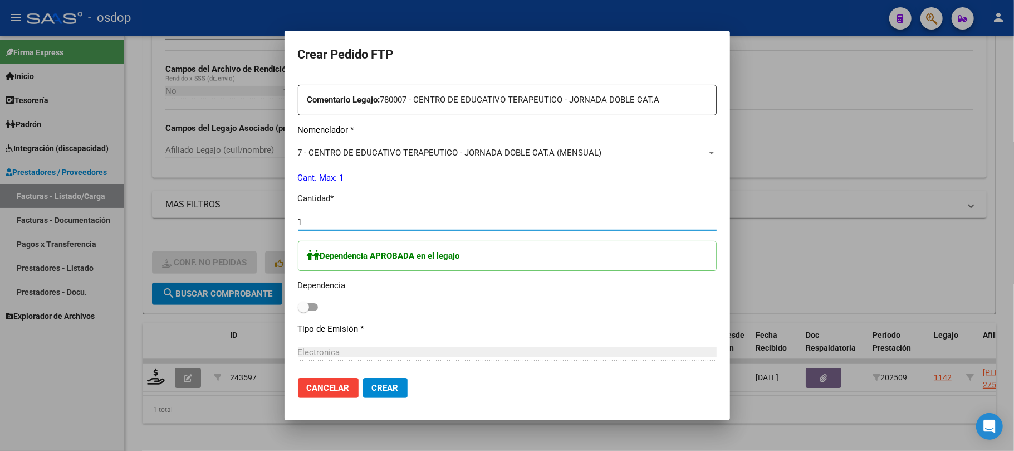
scroll to position [446, 0]
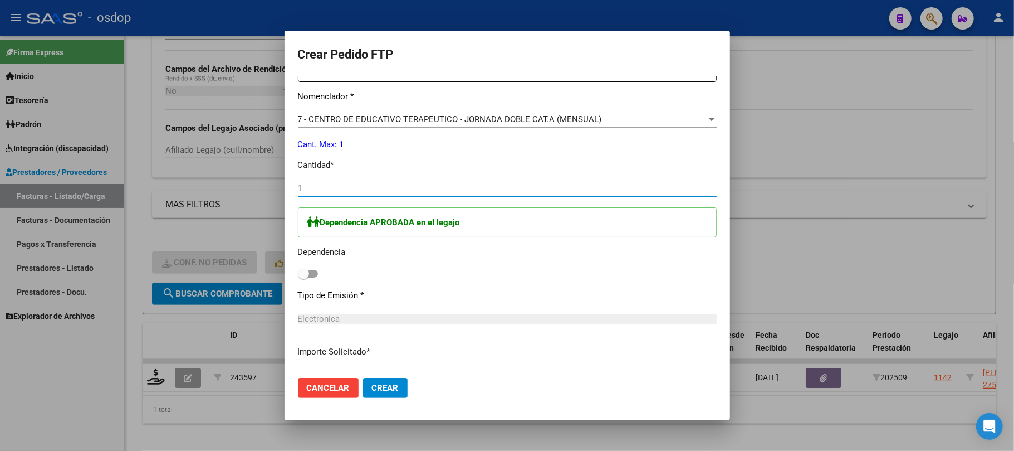
type input "1"
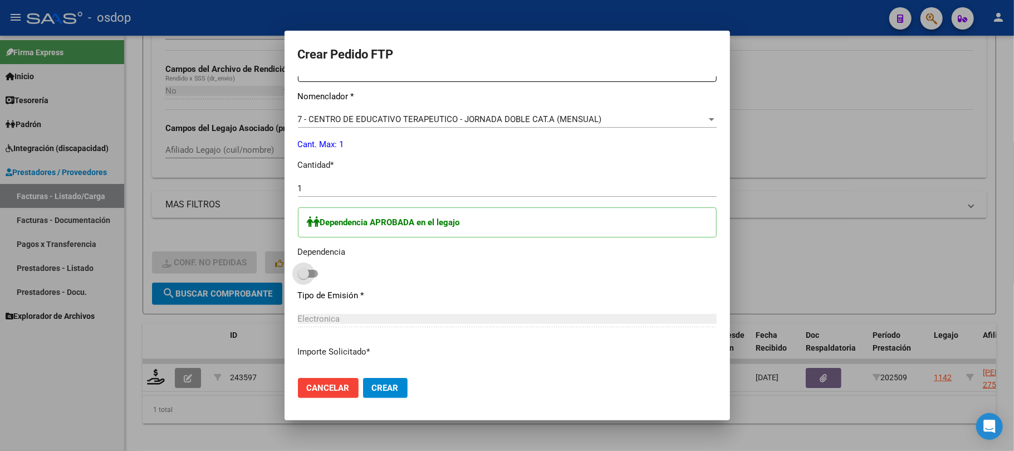
click at [317, 274] on span at bounding box center [308, 274] width 20 height 8
click at [304, 277] on input "checkbox" at bounding box center [303, 277] width 1 height 1
checkbox input "true"
click at [391, 392] on span "Crear" at bounding box center [385, 388] width 27 height 10
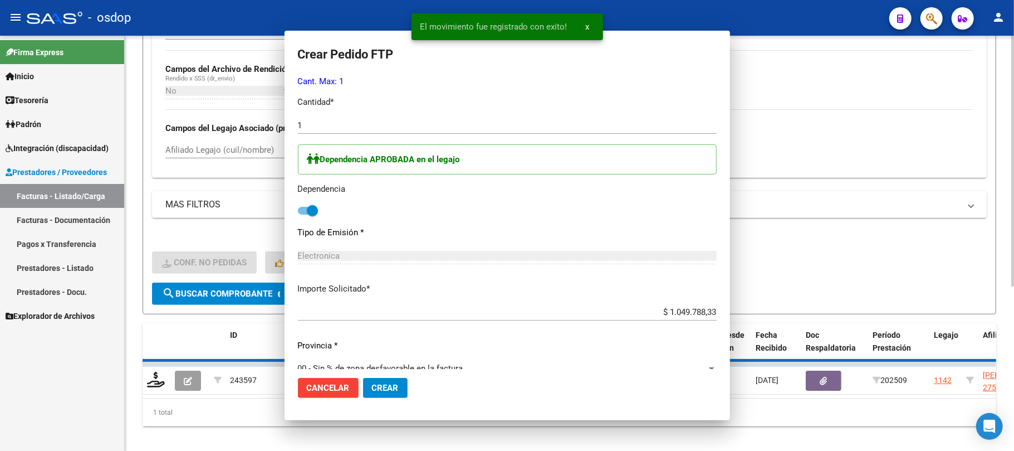
scroll to position [0, 0]
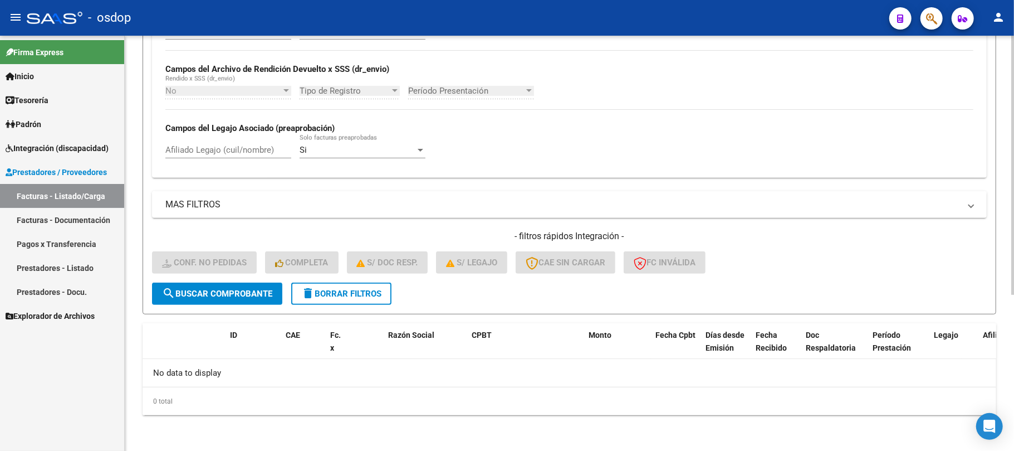
click at [339, 291] on span "delete Borrar Filtros" at bounding box center [341, 294] width 80 height 10
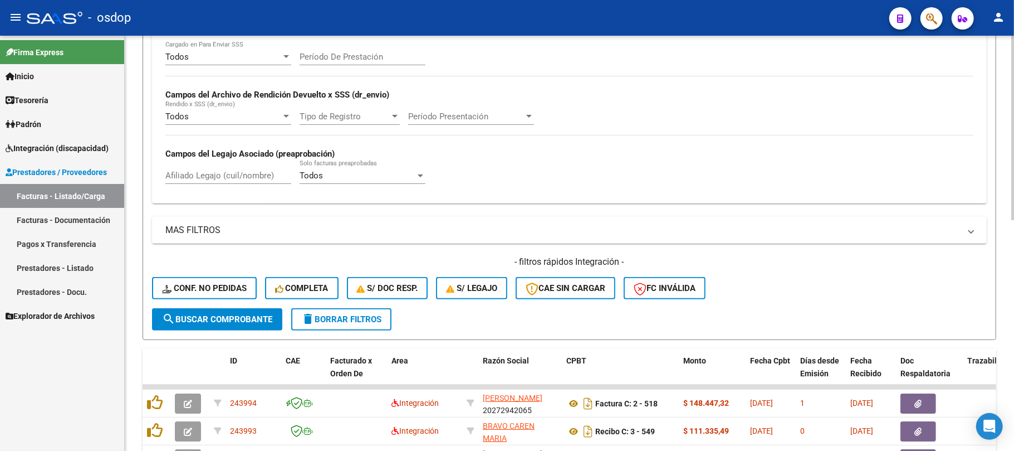
scroll to position [250, 0]
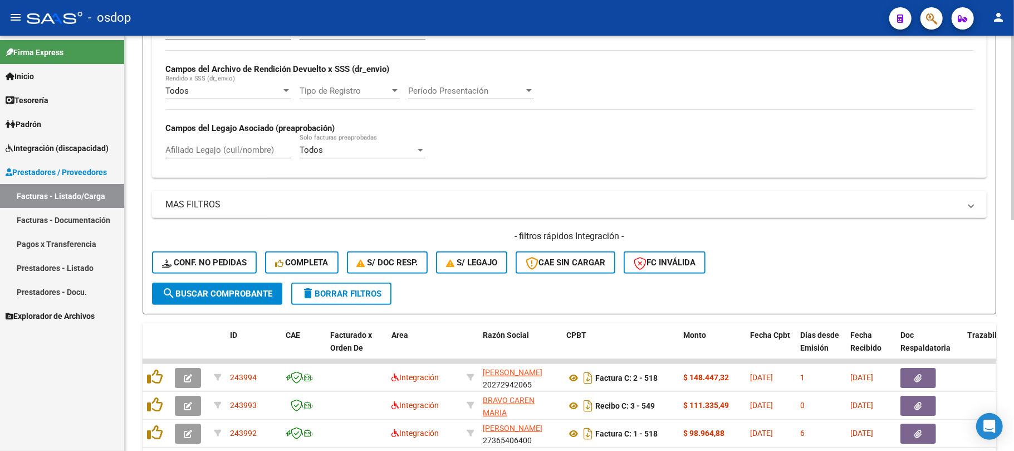
click at [211, 152] on input "Afiliado Legajo (cuil/nombre)" at bounding box center [228, 150] width 126 height 10
paste input "27505165565"
type input "27505165565"
click at [260, 292] on span "search Buscar Comprobante" at bounding box center [217, 294] width 110 height 10
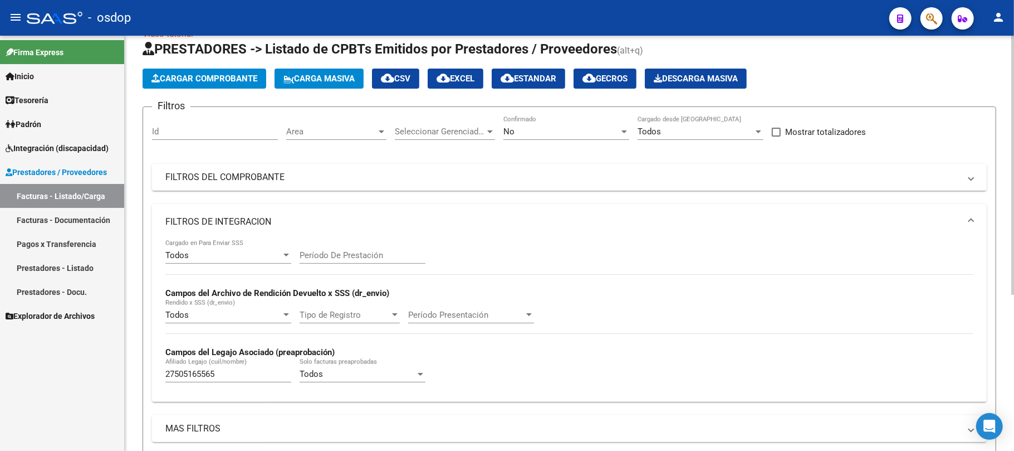
scroll to position [0, 0]
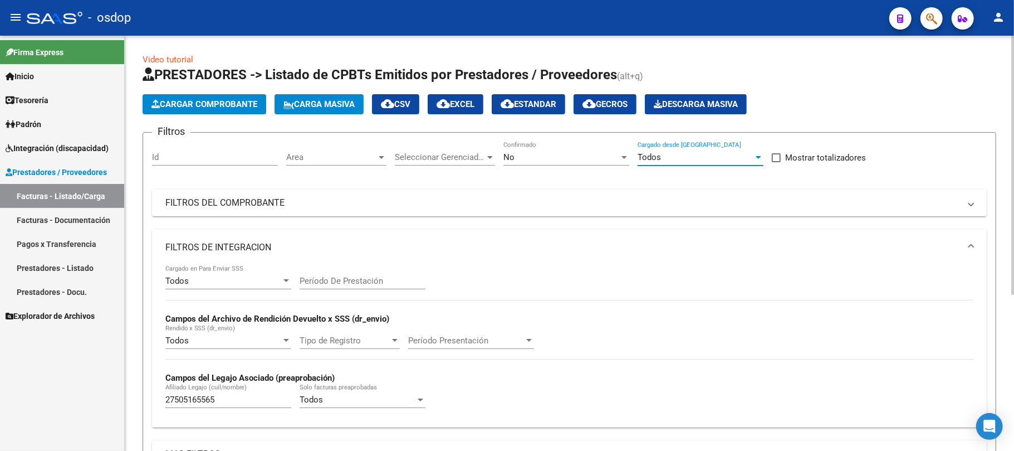
click at [685, 154] on div "Todos" at bounding box center [696, 157] width 116 height 10
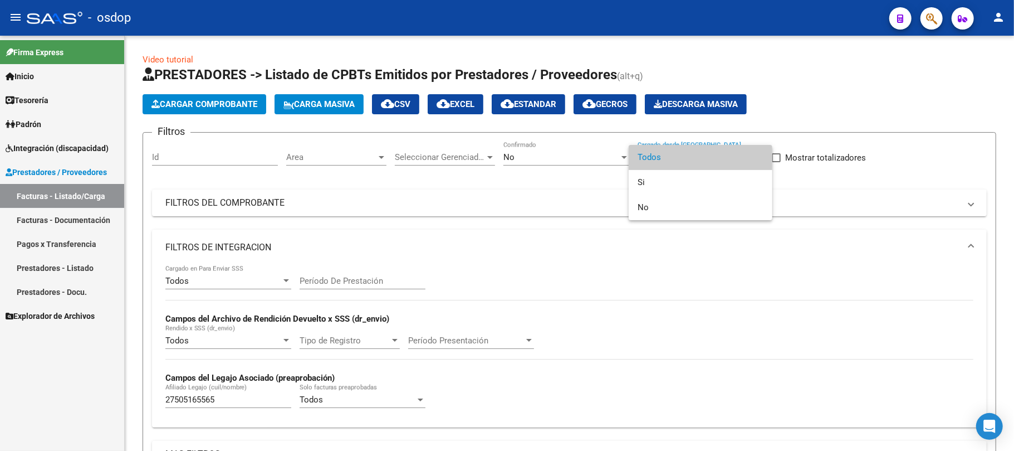
click at [687, 161] on span "Todos" at bounding box center [701, 157] width 126 height 25
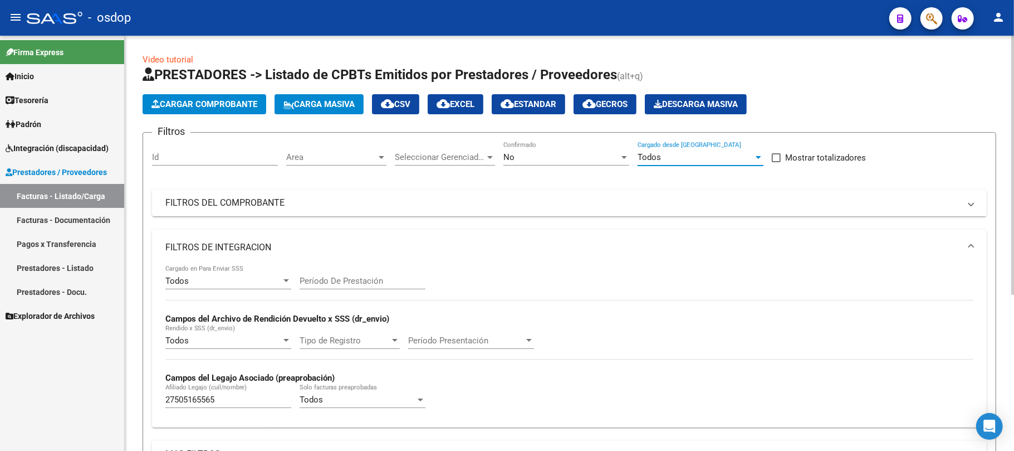
click at [584, 159] on div "No" at bounding box center [562, 157] width 116 height 10
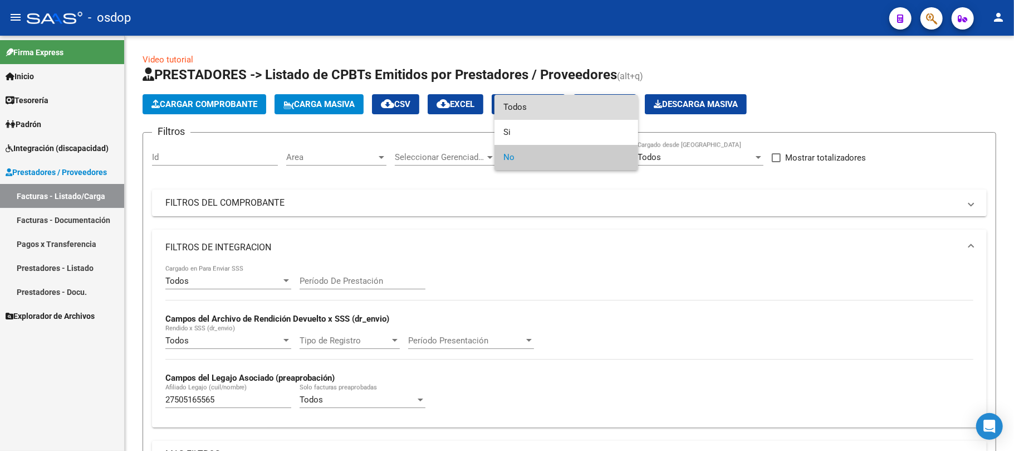
click at [557, 110] on span "Todos" at bounding box center [567, 107] width 126 height 25
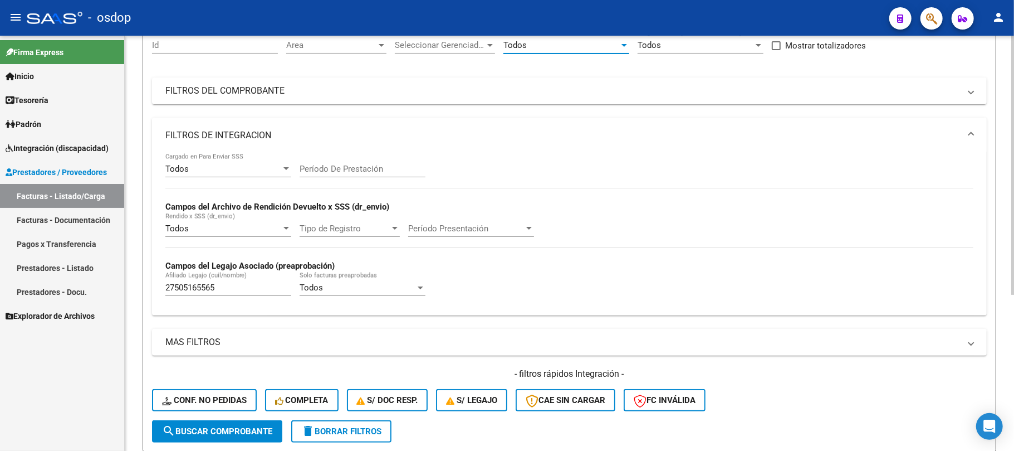
scroll to position [250, 0]
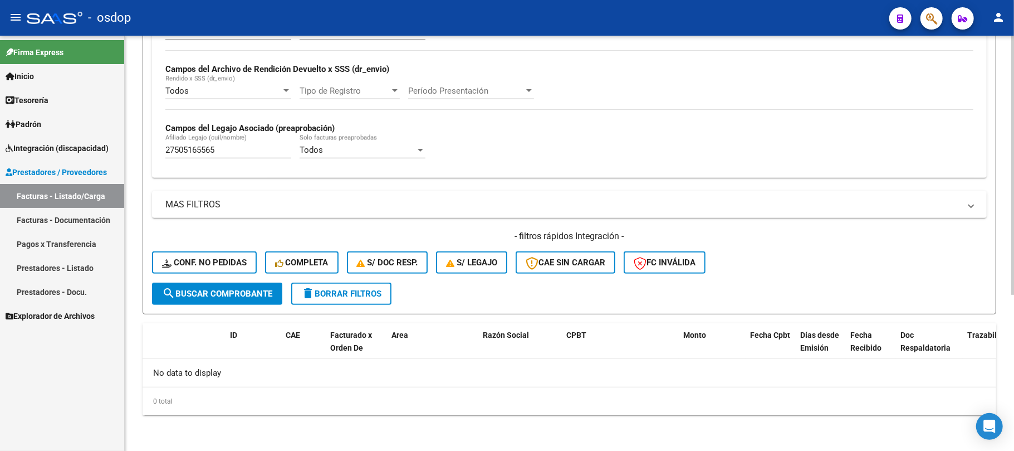
click at [212, 299] on button "search Buscar Comprobante" at bounding box center [217, 293] width 130 height 22
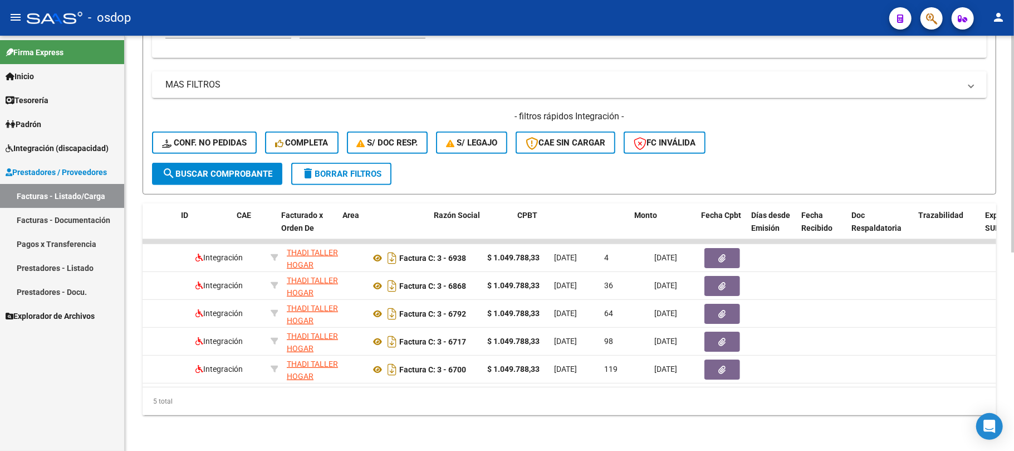
scroll to position [0, 0]
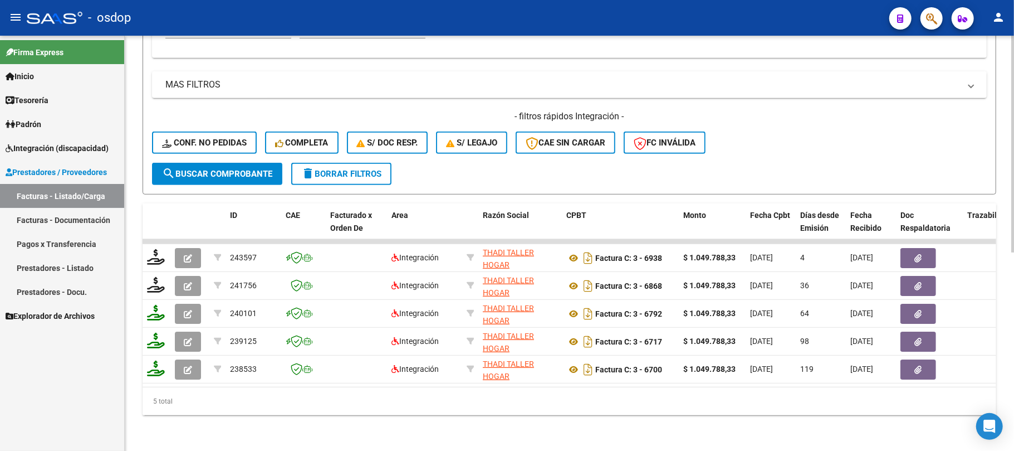
click at [353, 170] on button "delete Borrar Filtros" at bounding box center [341, 174] width 100 height 22
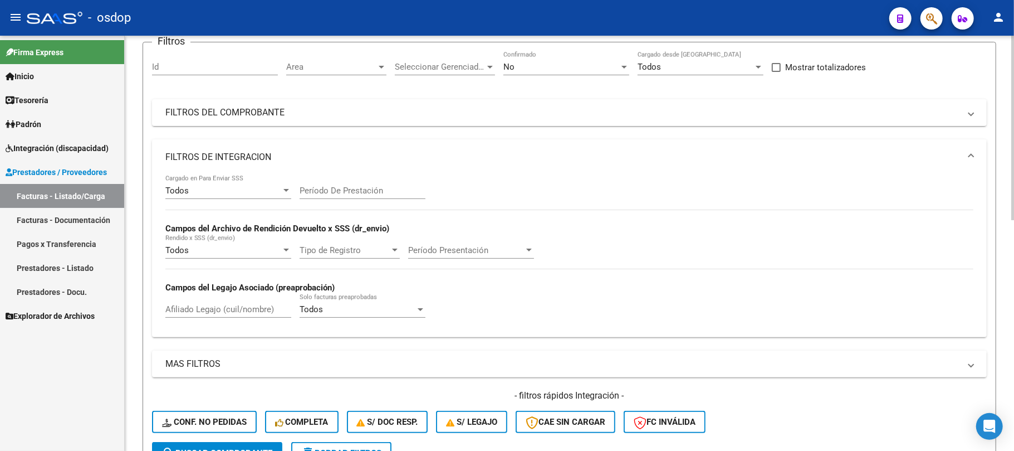
scroll to position [83, 0]
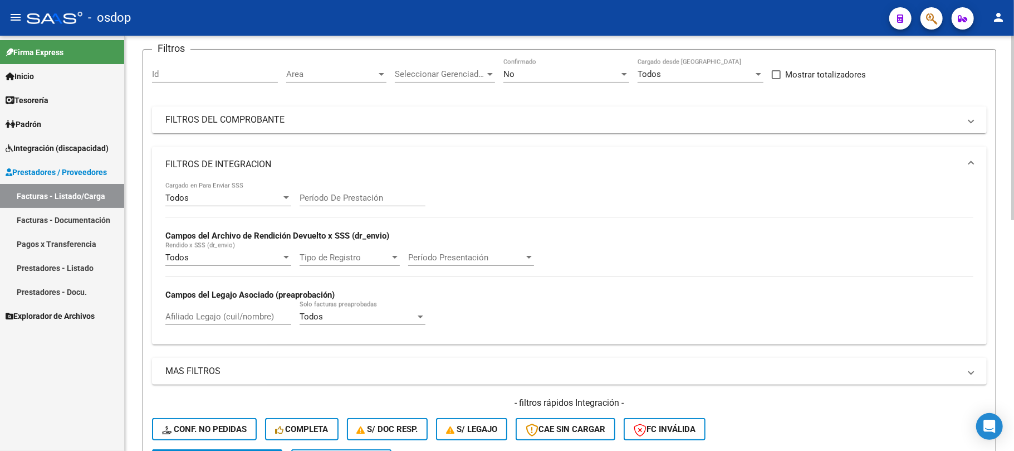
click at [216, 317] on input "Afiliado Legajo (cuil/nombre)" at bounding box center [228, 316] width 126 height 10
paste input "27434165100"
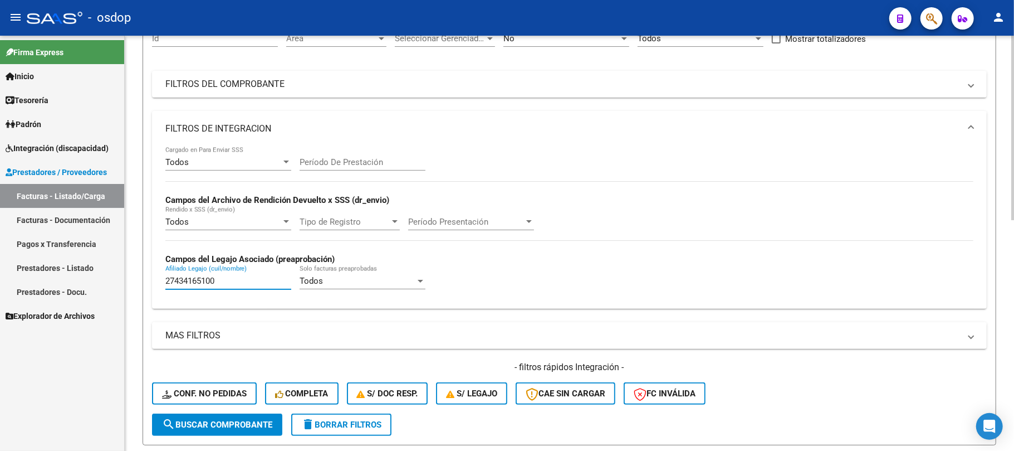
scroll to position [232, 0]
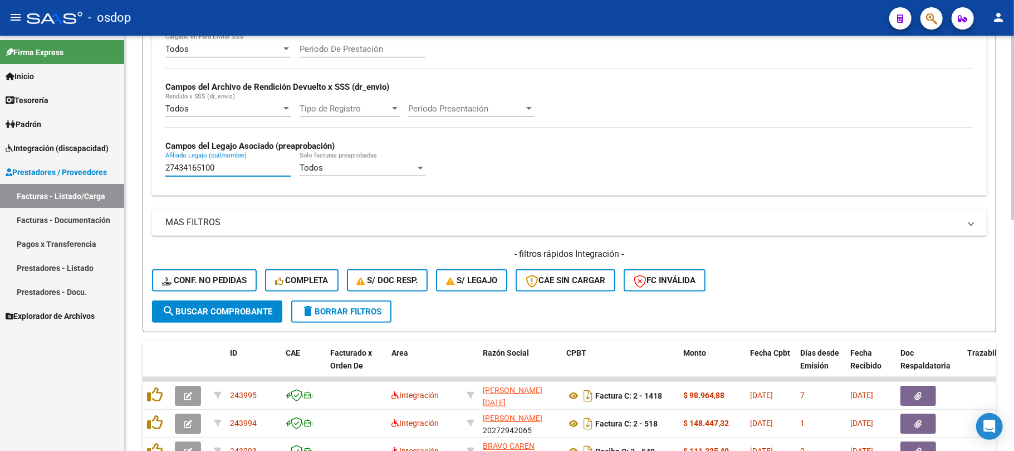
type input "27434165100"
click at [233, 314] on span "search Buscar Comprobante" at bounding box center [217, 311] width 110 height 10
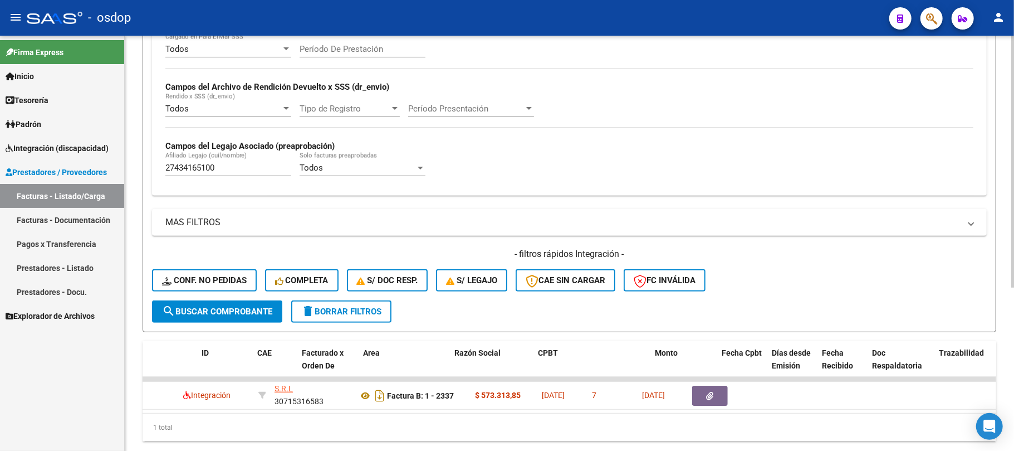
scroll to position [0, 0]
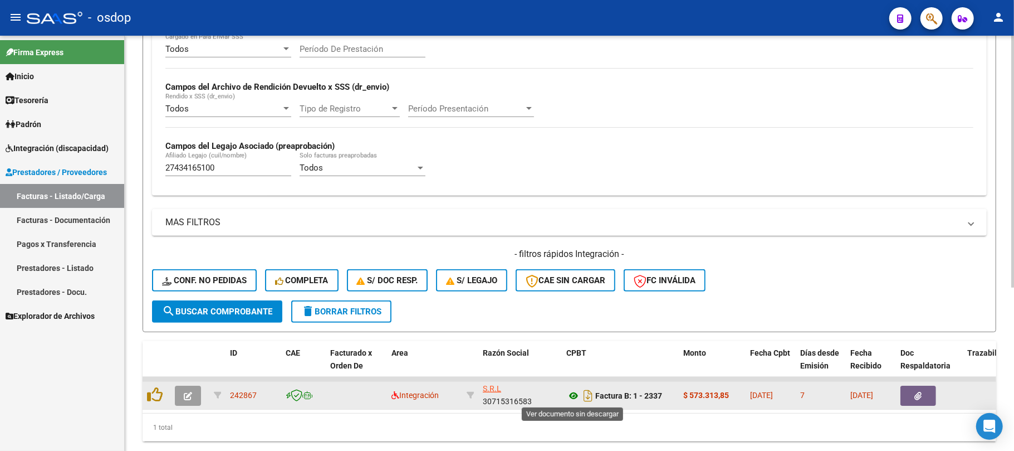
click at [575, 394] on icon at bounding box center [573, 395] width 14 height 13
click at [919, 392] on icon "button" at bounding box center [918, 396] width 7 height 8
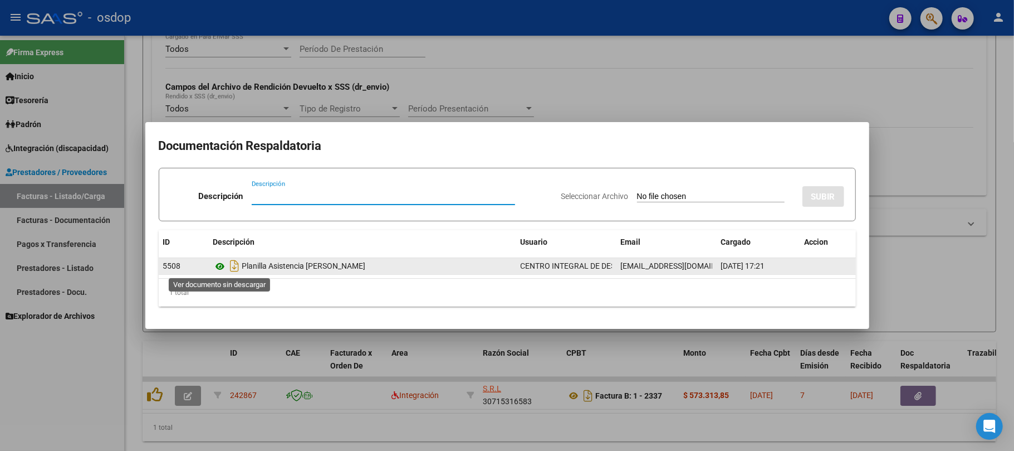
click at [218, 264] on icon at bounding box center [220, 266] width 14 height 13
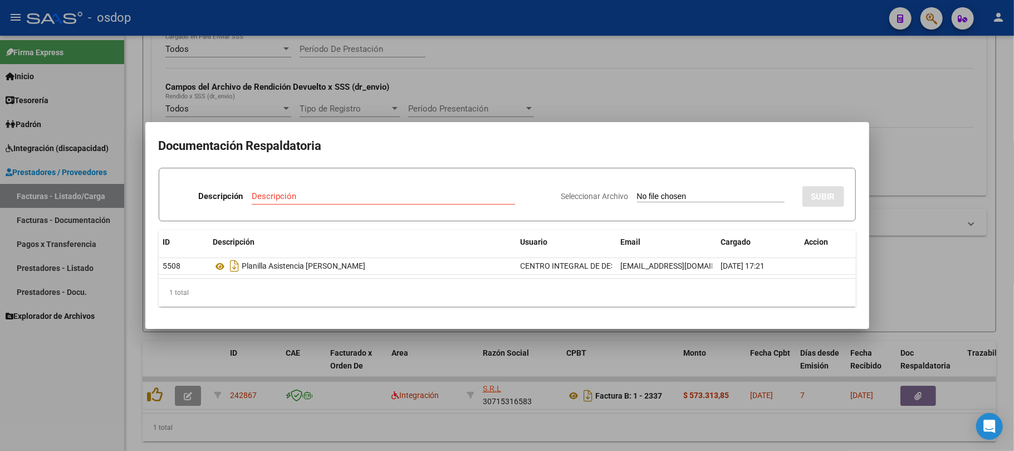
drag, startPoint x: 319, startPoint y: 450, endPoint x: 209, endPoint y: 426, distance: 112.3
click at [305, 422] on div at bounding box center [507, 225] width 1014 height 451
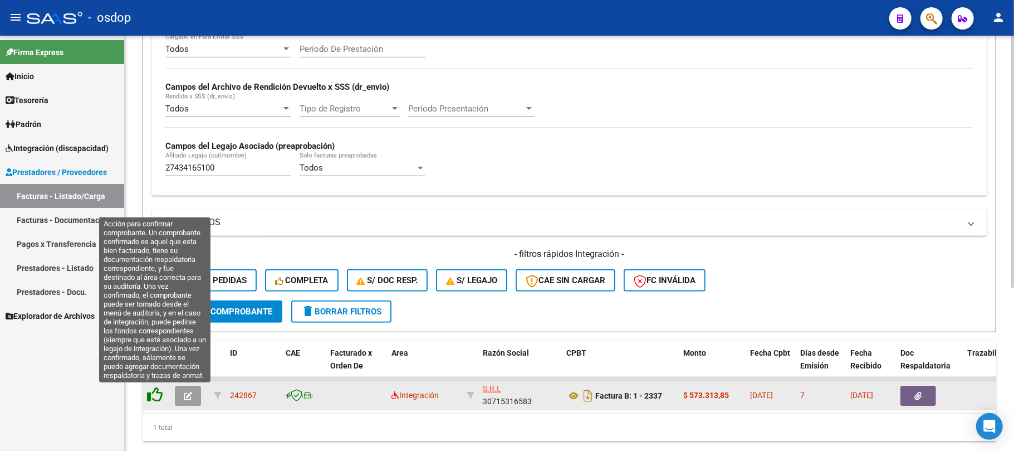
click at [150, 393] on icon at bounding box center [155, 395] width 16 height 16
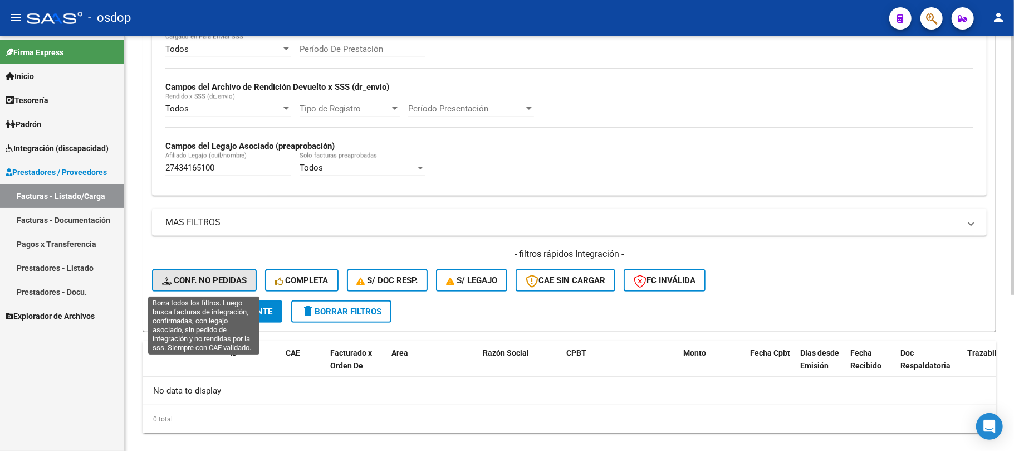
click at [214, 275] on span "Conf. no pedidas" at bounding box center [204, 280] width 85 height 10
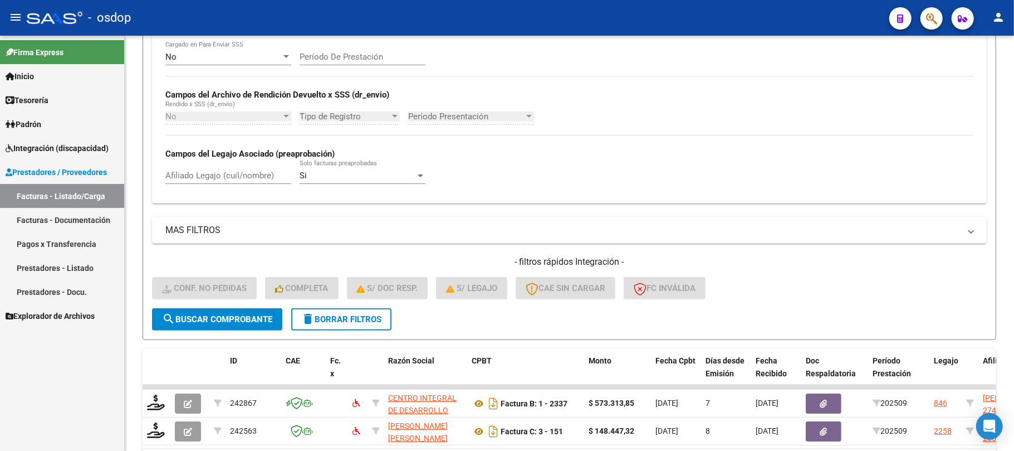
scroll to position [232, 0]
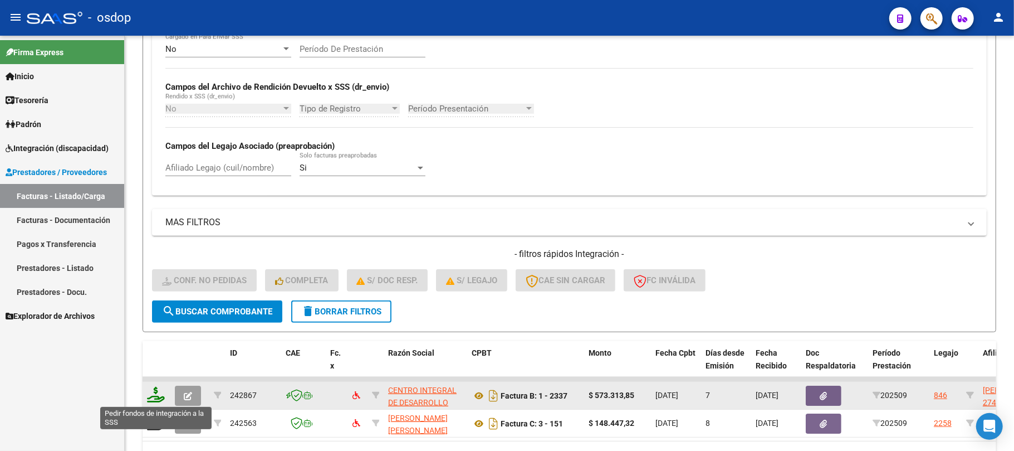
click at [154, 400] on icon at bounding box center [156, 395] width 18 height 16
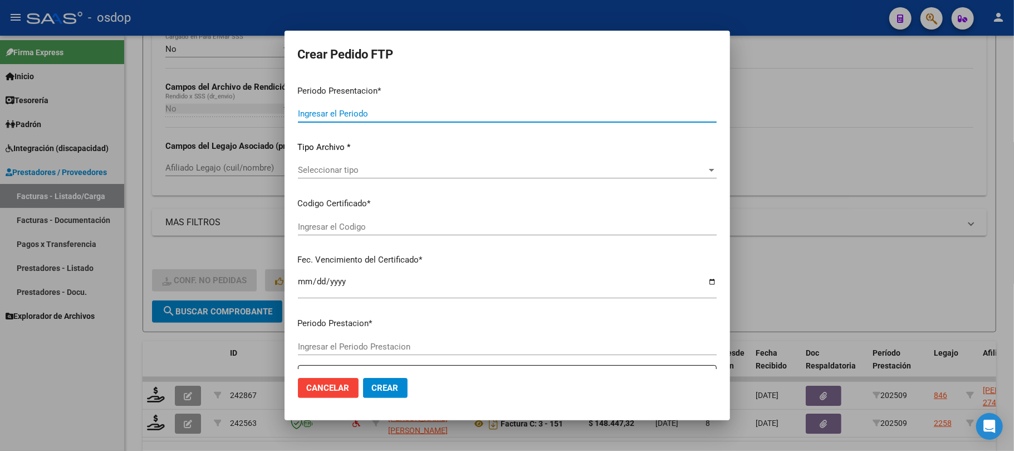
type input "202509"
type input "$ 573.313,85"
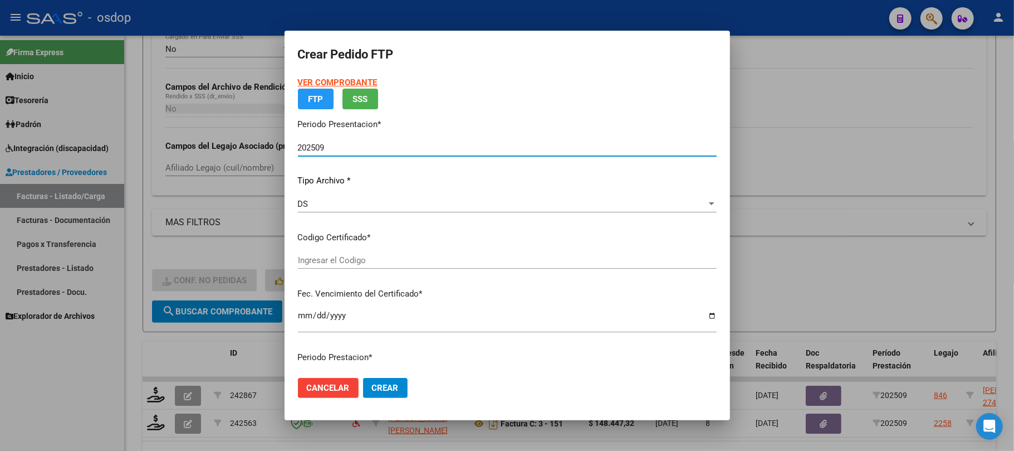
type input "869535188"
type input "[DATE]"
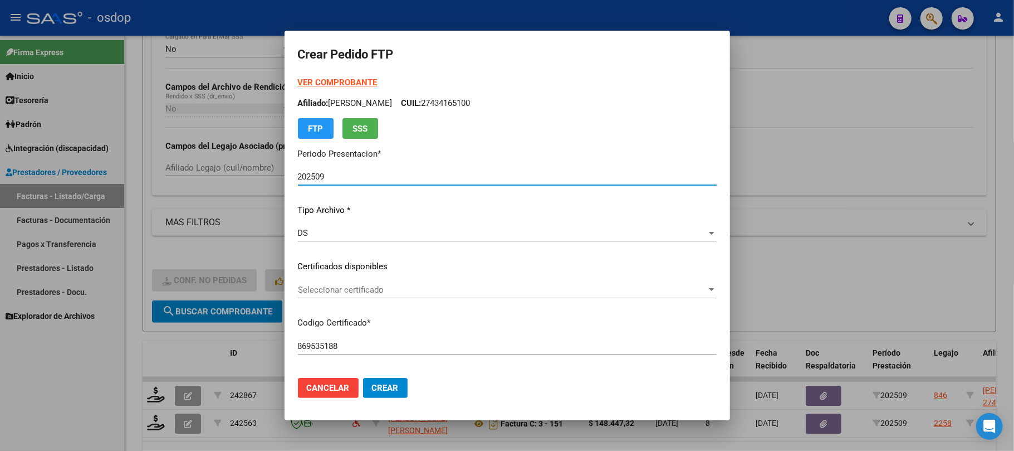
click at [385, 285] on span "Seleccionar certificado" at bounding box center [502, 290] width 409 height 10
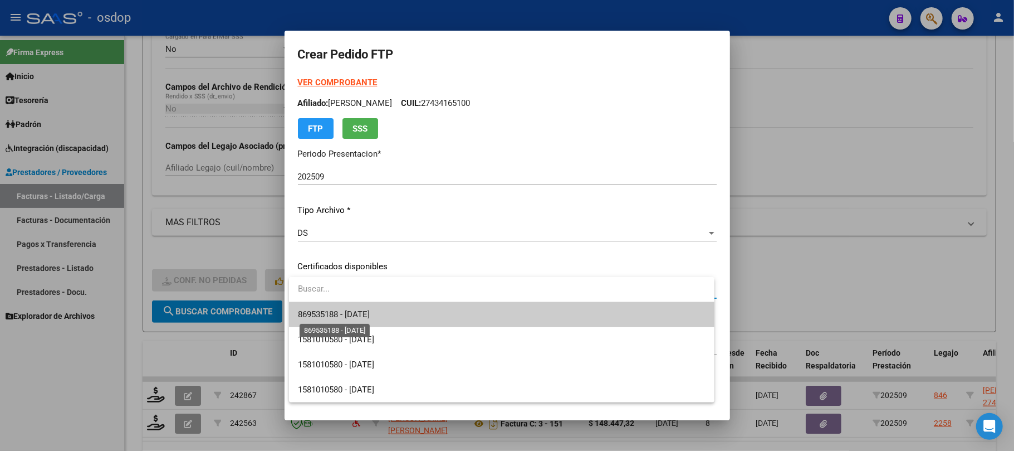
click at [370, 317] on span "869535188 - [DATE]" at bounding box center [334, 314] width 72 height 10
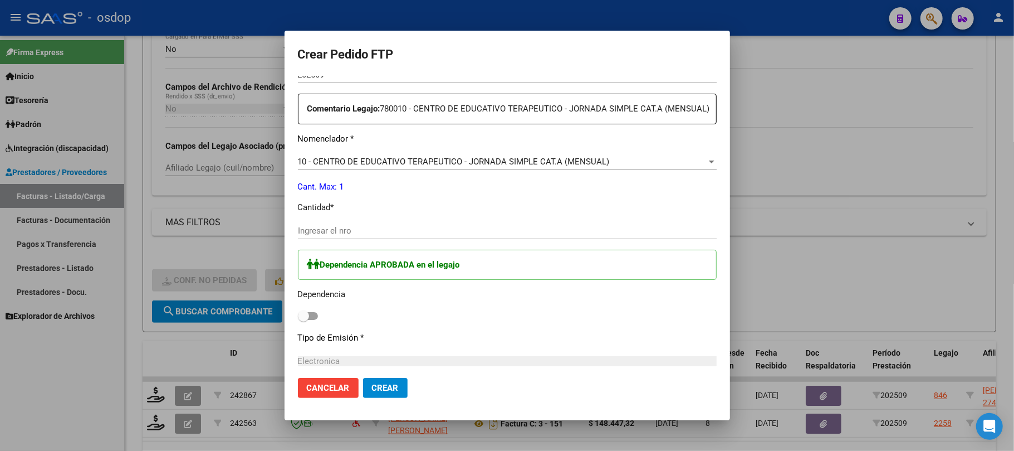
scroll to position [446, 0]
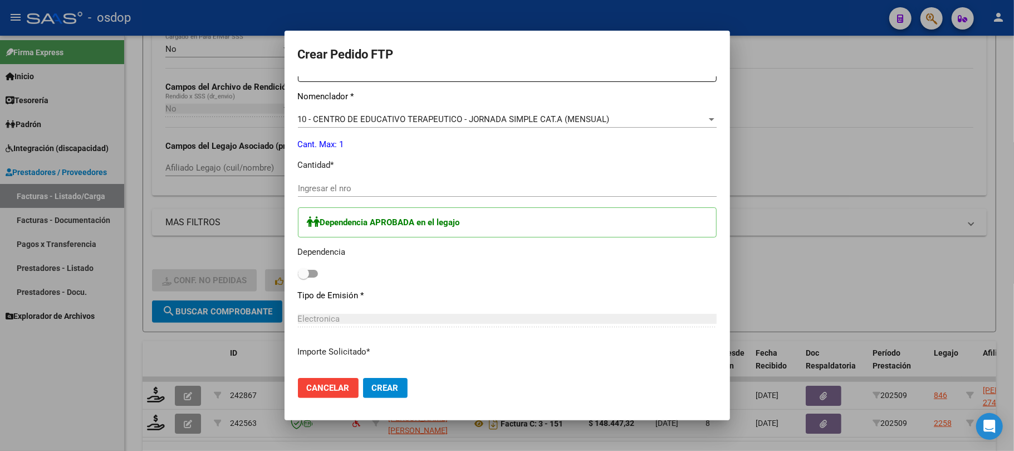
click at [350, 193] on input "Ingresar el nro" at bounding box center [507, 188] width 419 height 10
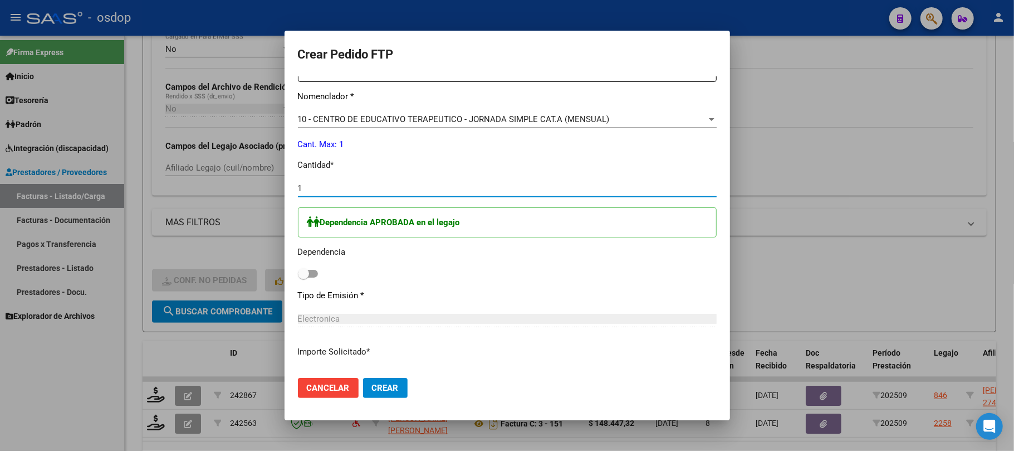
type input "1"
click at [315, 277] on span at bounding box center [308, 274] width 20 height 8
click at [304, 278] on input "checkbox" at bounding box center [303, 277] width 1 height 1
checkbox input "true"
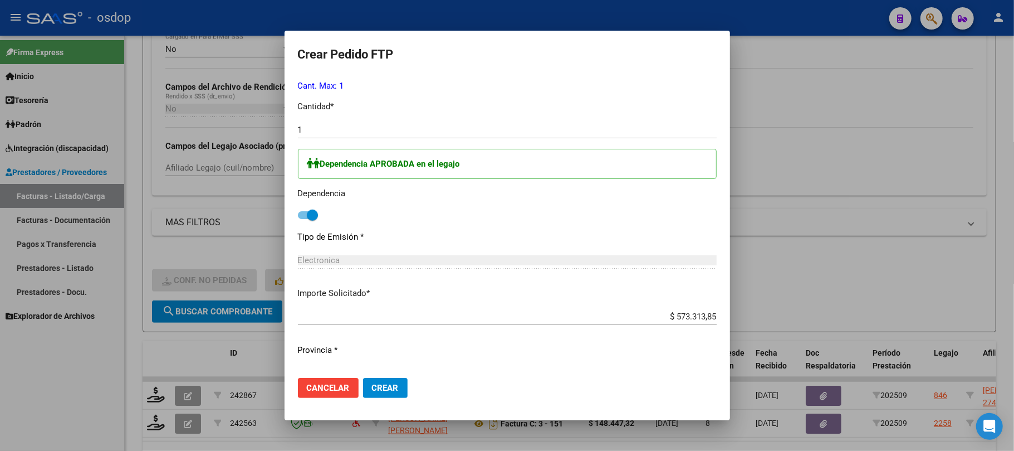
scroll to position [539, 0]
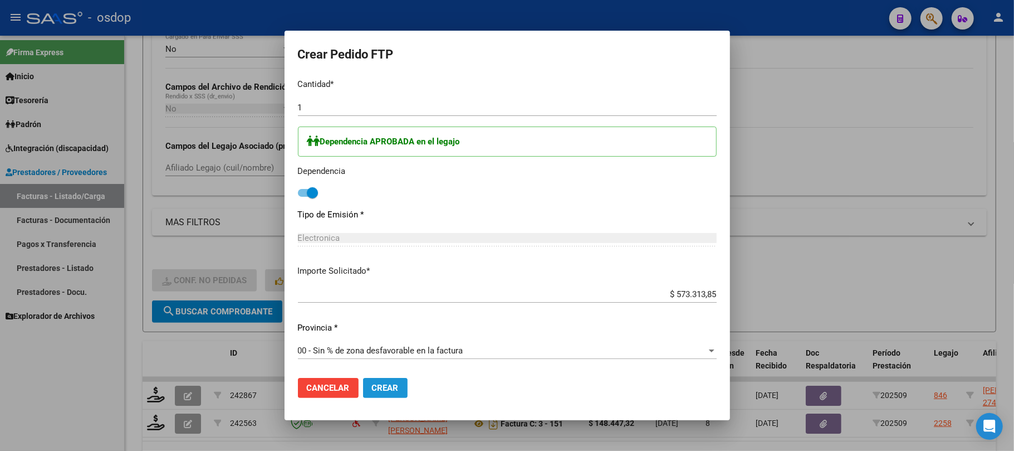
click at [399, 391] on button "Crear" at bounding box center [385, 388] width 45 height 20
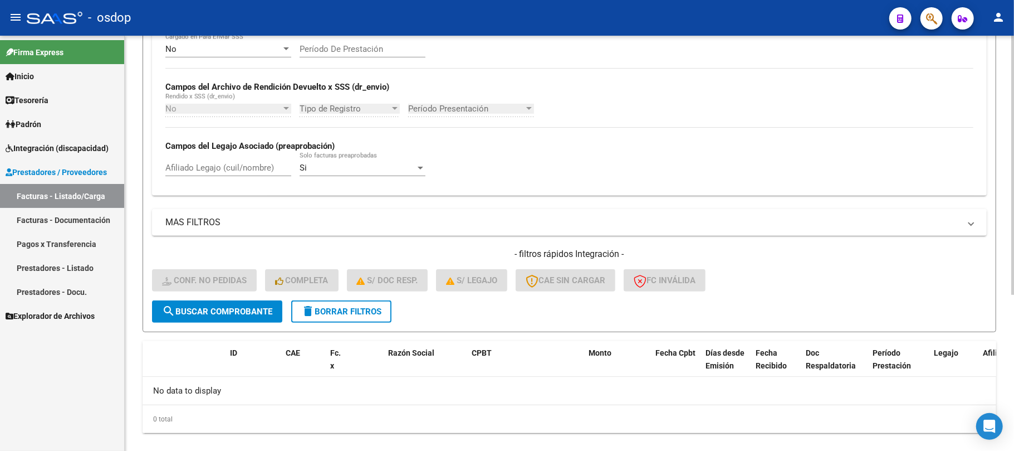
click at [371, 313] on span "delete Borrar Filtros" at bounding box center [341, 311] width 80 height 10
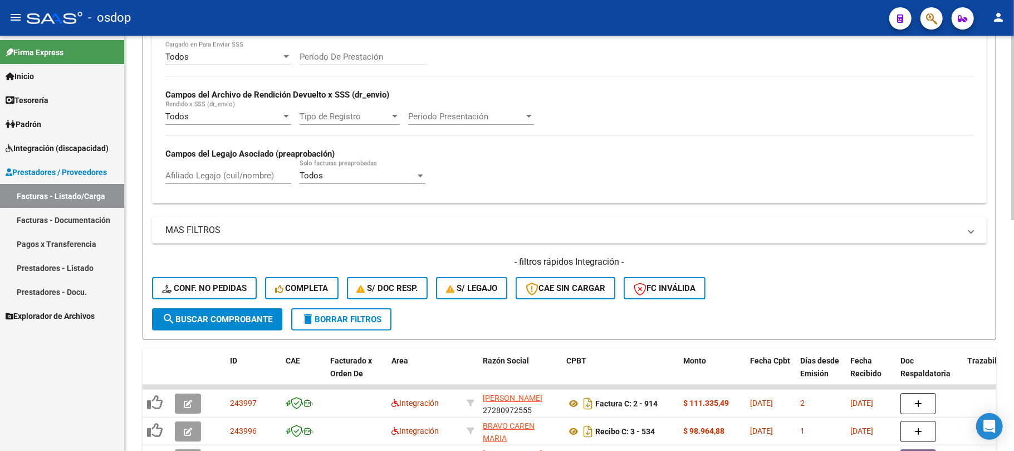
scroll to position [232, 0]
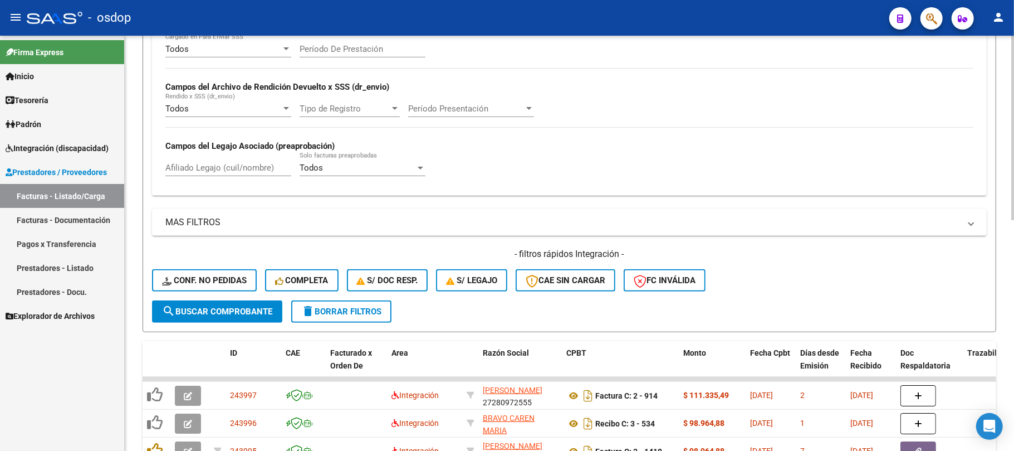
click at [207, 169] on input "Afiliado Legajo (cuil/nombre)" at bounding box center [228, 168] width 126 height 10
paste input "27566944508"
type input "27566944508"
click at [224, 310] on span "search Buscar Comprobante" at bounding box center [217, 311] width 110 height 10
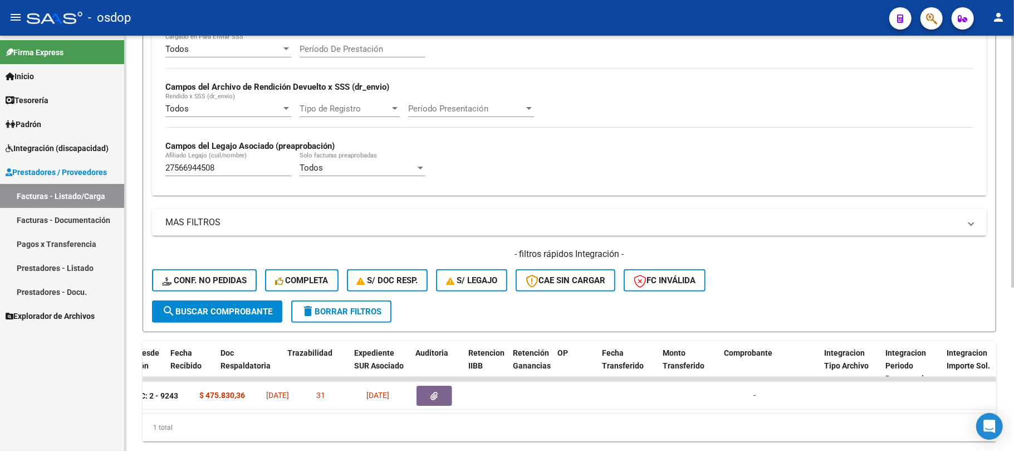
scroll to position [0, 0]
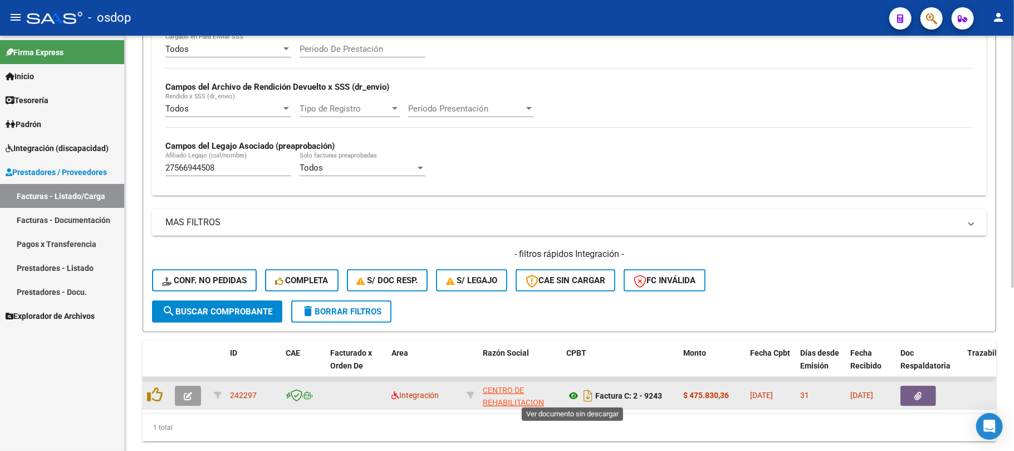
click at [573, 397] on icon at bounding box center [573, 395] width 14 height 13
click at [909, 397] on button "button" at bounding box center [919, 395] width 36 height 20
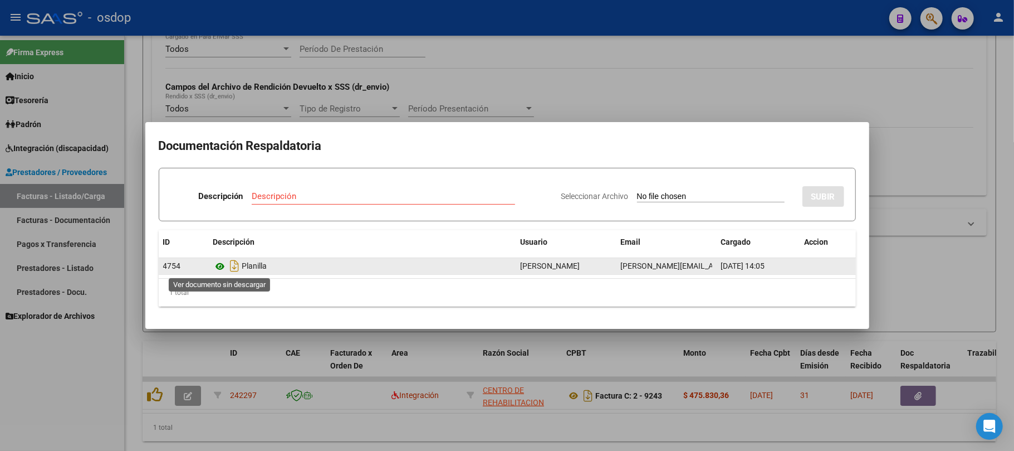
click at [221, 263] on icon at bounding box center [220, 266] width 14 height 13
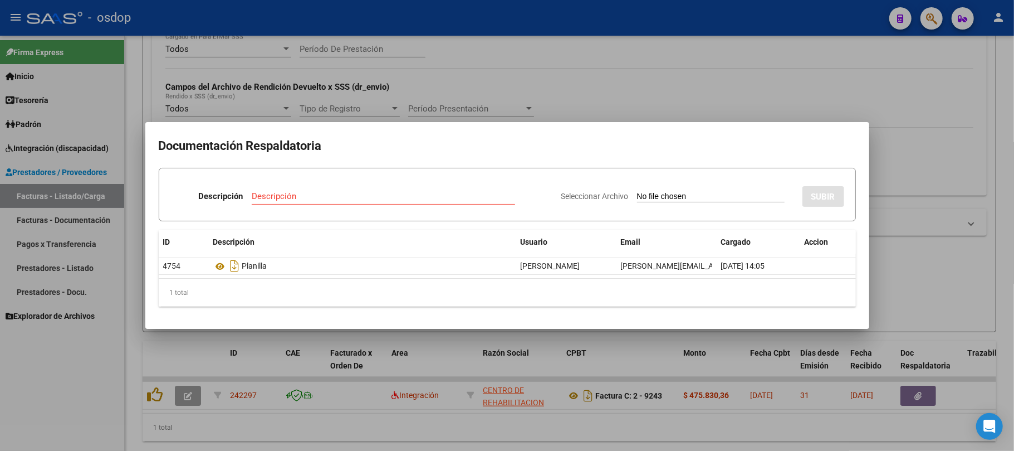
click at [499, 422] on div at bounding box center [507, 225] width 1014 height 451
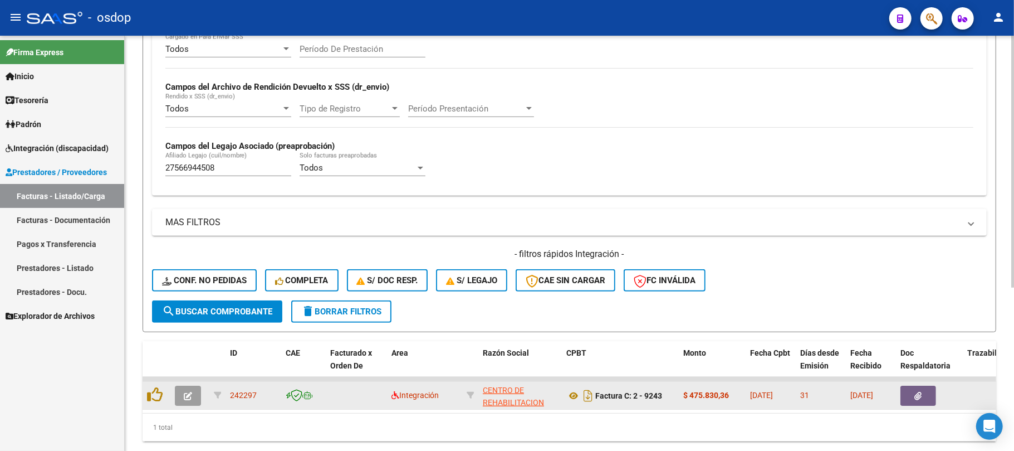
drag, startPoint x: 259, startPoint y: 395, endPoint x: 229, endPoint y: 397, distance: 29.6
click at [230, 397] on div "242297" at bounding box center [253, 395] width 47 height 13
copy span "242297"
click at [911, 397] on button "button" at bounding box center [919, 395] width 36 height 20
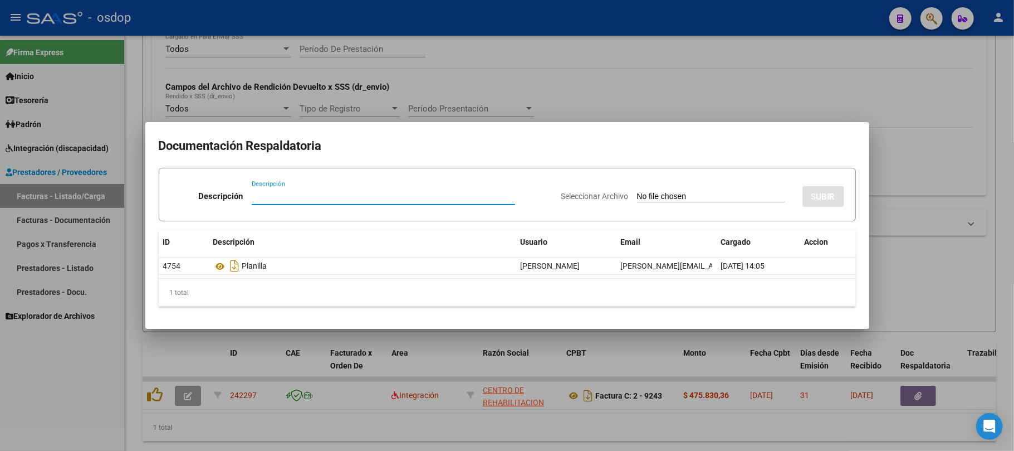
click at [393, 422] on div at bounding box center [507, 225] width 1014 height 451
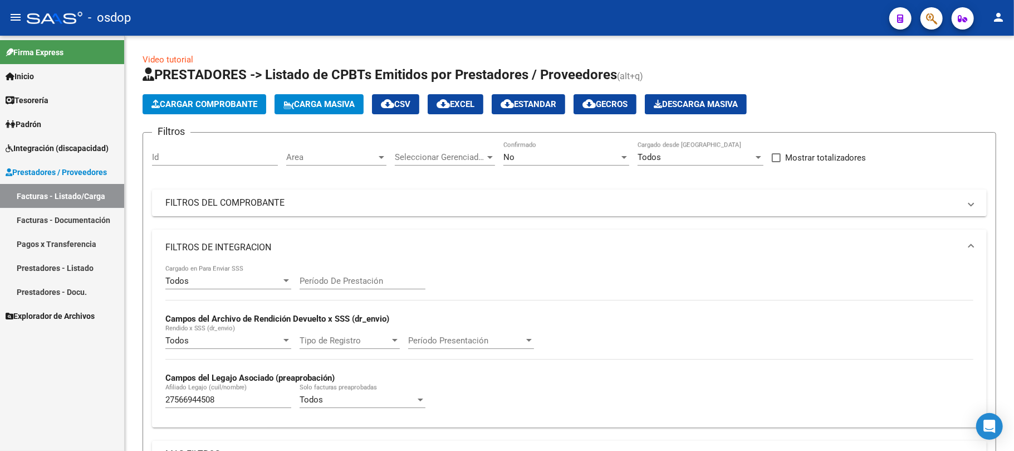
scroll to position [232, 0]
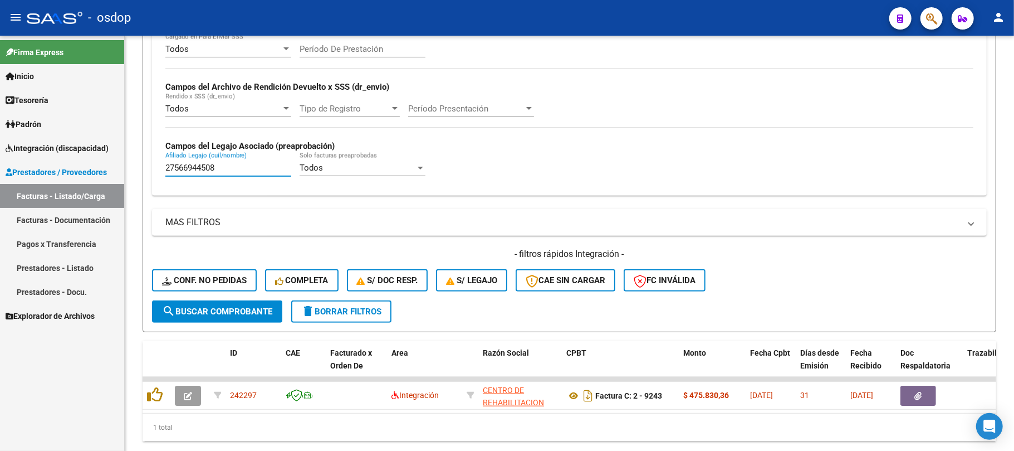
drag, startPoint x: 243, startPoint y: 167, endPoint x: 110, endPoint y: 179, distance: 133.1
click at [110, 179] on mat-sidenav-container "Firma Express Inicio Calendario SSS Instructivos Contacto OS Tesorería Extracto…" at bounding box center [507, 243] width 1014 height 415
paste input "0502937457"
type input "20502937457"
click at [250, 310] on span "search Buscar Comprobante" at bounding box center [217, 311] width 110 height 10
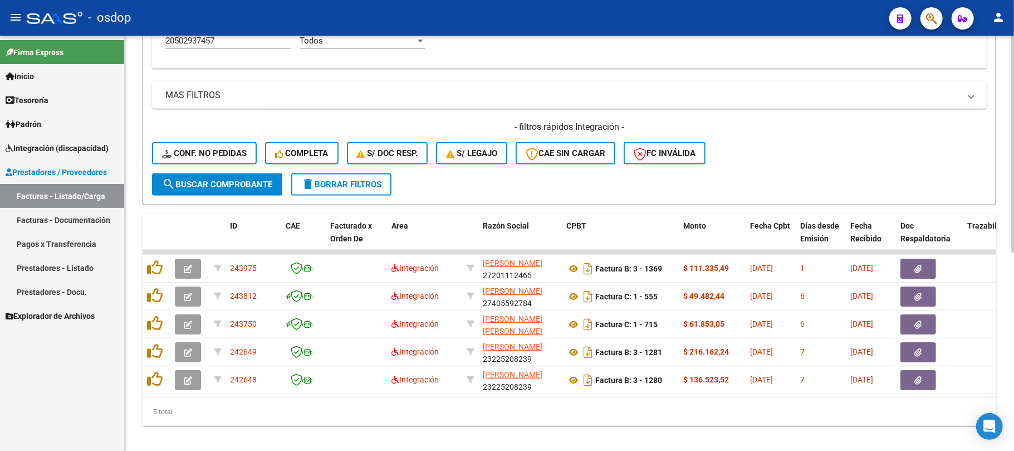
scroll to position [380, 0]
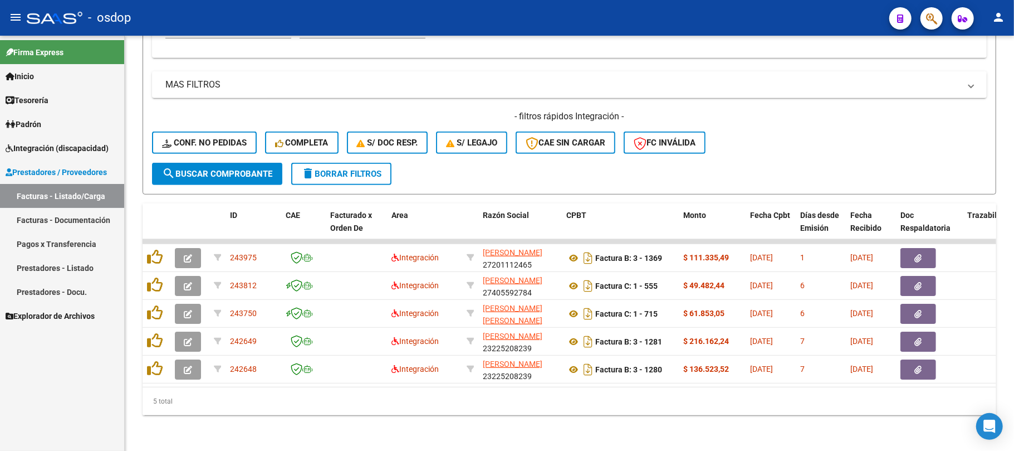
click at [70, 146] on span "Integración (discapacidad)" at bounding box center [57, 148] width 103 height 12
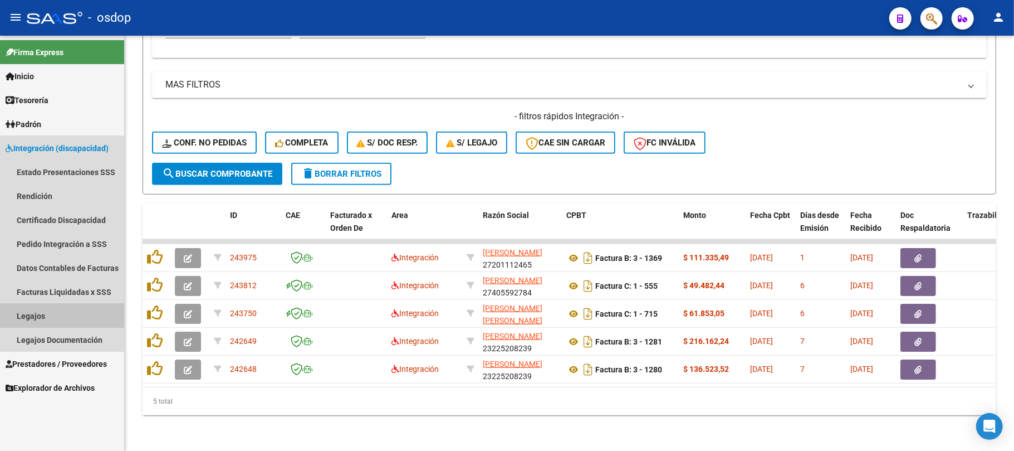
click at [35, 319] on link "Legajos" at bounding box center [62, 316] width 124 height 24
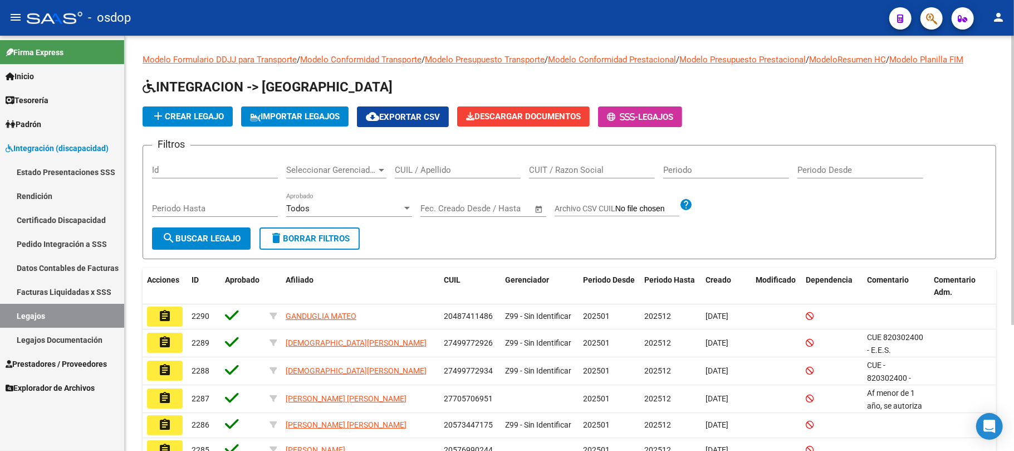
click at [450, 172] on input "CUIL / Apellido" at bounding box center [458, 170] width 126 height 10
paste input "20583272438"
type input "20583272438"
click at [210, 243] on span "search Buscar Legajo" at bounding box center [201, 238] width 79 height 10
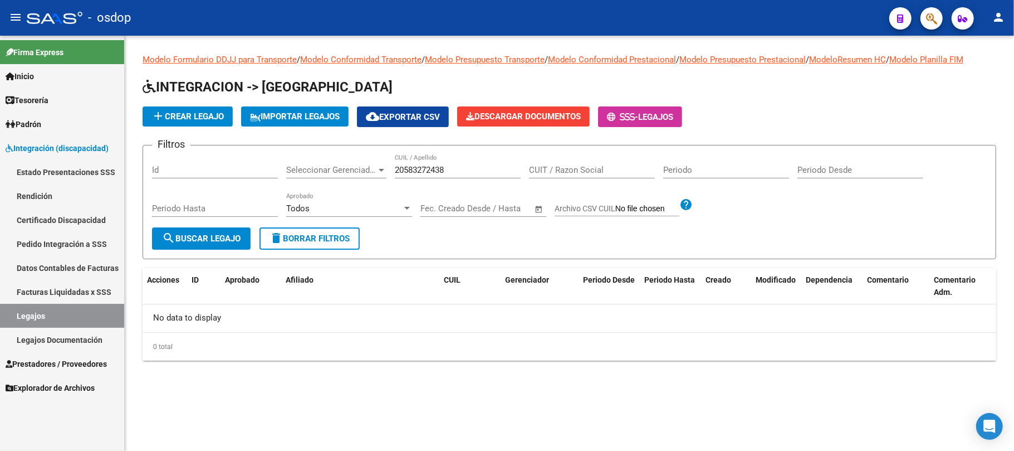
click at [49, 216] on link "Certificado Discapacidad" at bounding box center [62, 220] width 124 height 24
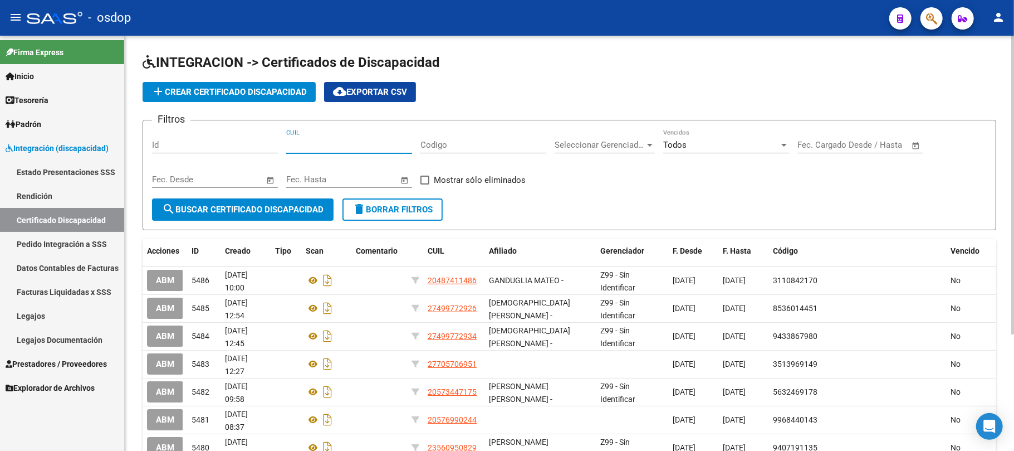
click at [319, 147] on input "CUIL" at bounding box center [349, 145] width 126 height 10
paste input "20-58327243-8"
type input "20-58327243-8"
click at [290, 215] on button "search Buscar Certificado Discapacidad" at bounding box center [243, 209] width 182 height 22
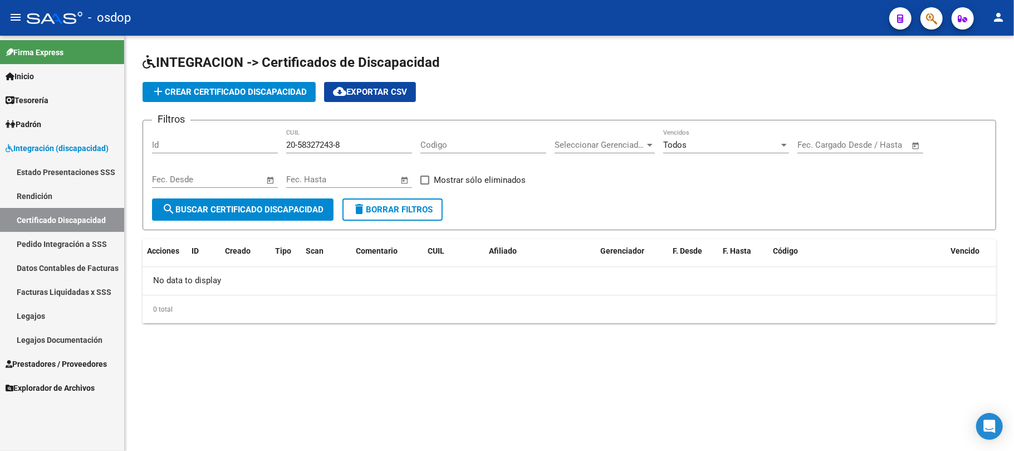
click at [251, 90] on span "add Crear Certificado Discapacidad" at bounding box center [229, 92] width 155 height 10
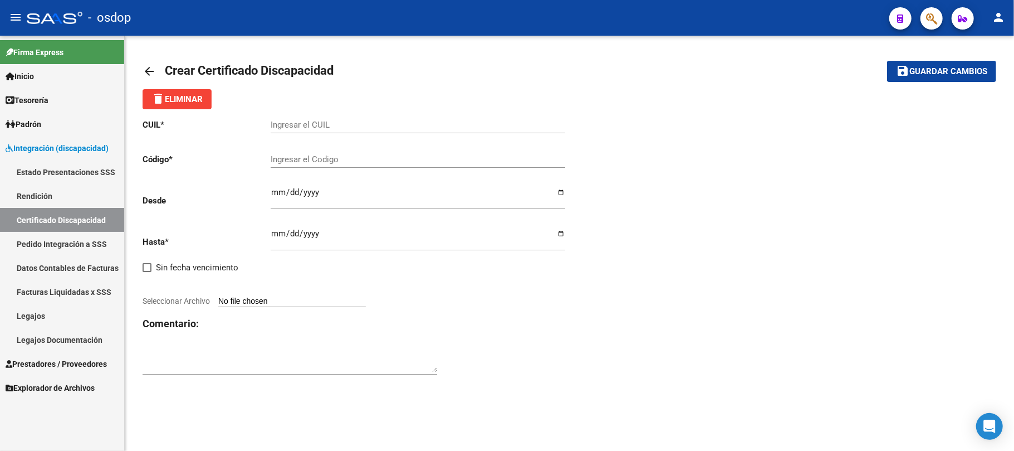
click at [321, 125] on input "Ingresar el CUIL" at bounding box center [418, 125] width 295 height 10
paste input "20-58327243-8"
type input "20-58327243-8"
click at [368, 159] on input "Ingresar el Codigo" at bounding box center [418, 159] width 295 height 10
click at [354, 150] on div "Ingresar el Codigo" at bounding box center [418, 156] width 295 height 24
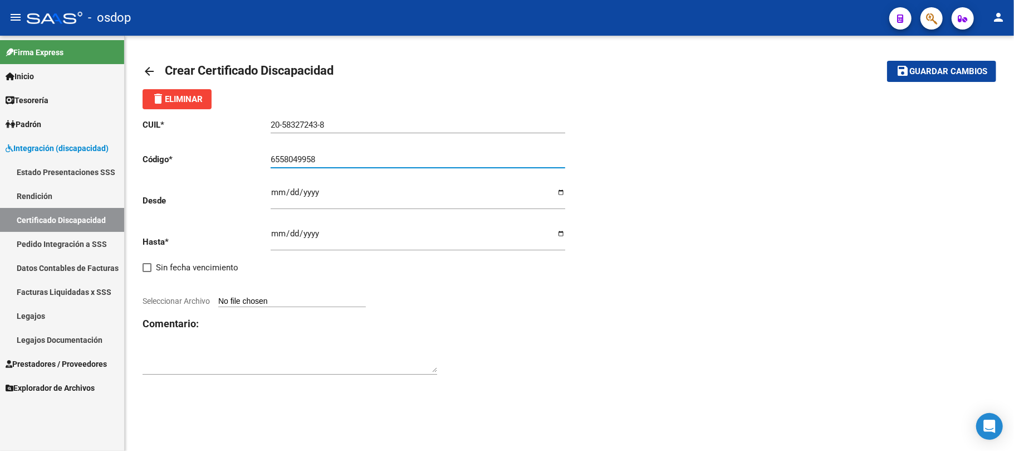
type input "6558049958"
click at [275, 192] on input "Ingresar fec. Desde" at bounding box center [418, 197] width 295 height 18
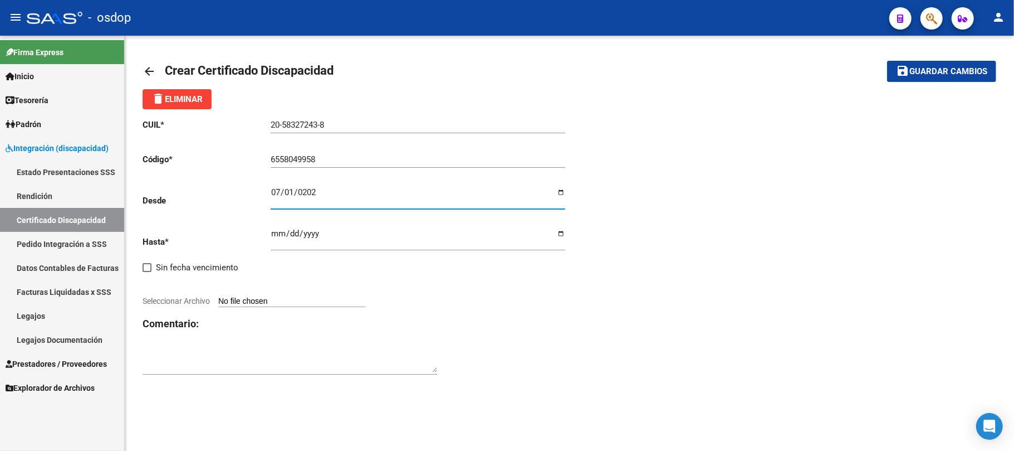
type input "2025-07-01"
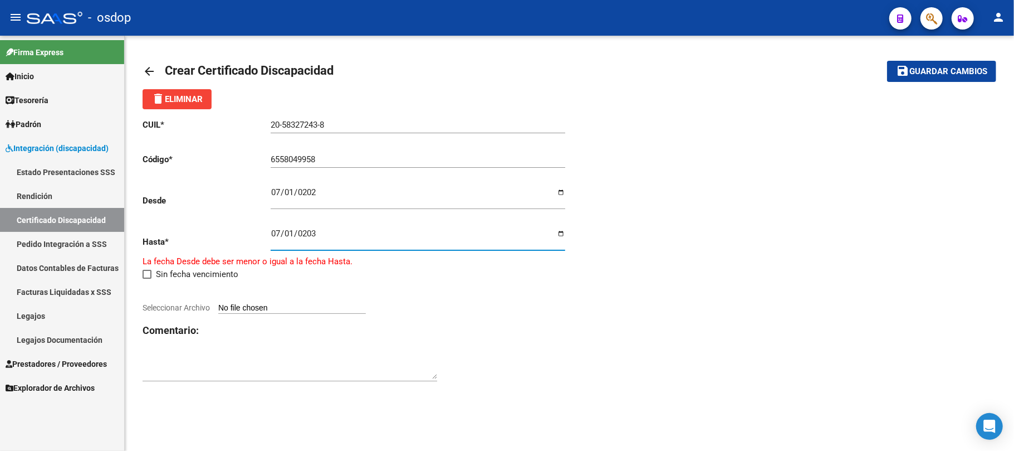
type input "2030-07-01"
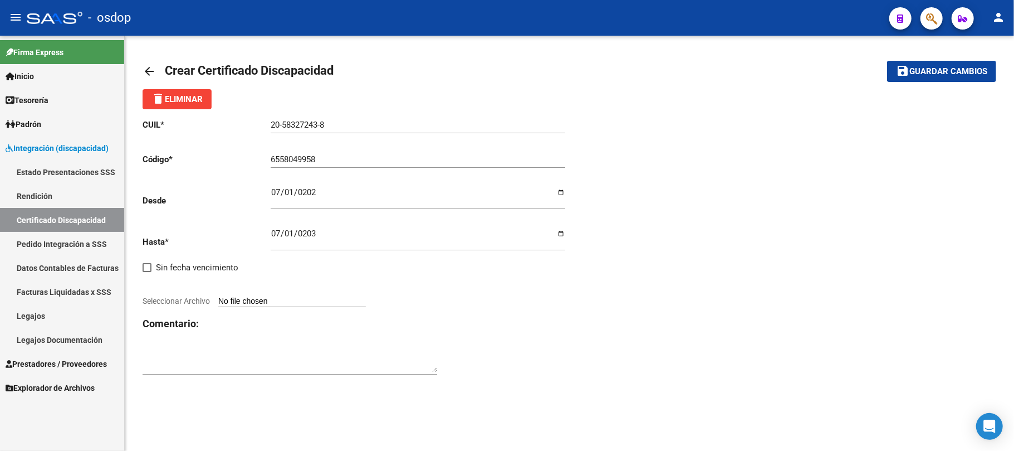
click at [265, 300] on input "Seleccionar Archivo" at bounding box center [292, 301] width 148 height 11
type input "C:\fakepath\20583272438.pdf"
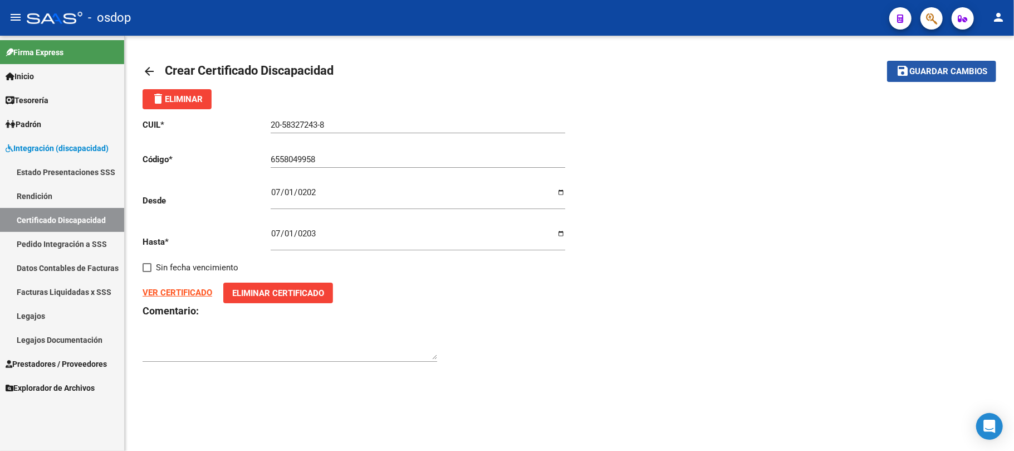
click at [950, 81] on button "save Guardar cambios" at bounding box center [941, 71] width 109 height 21
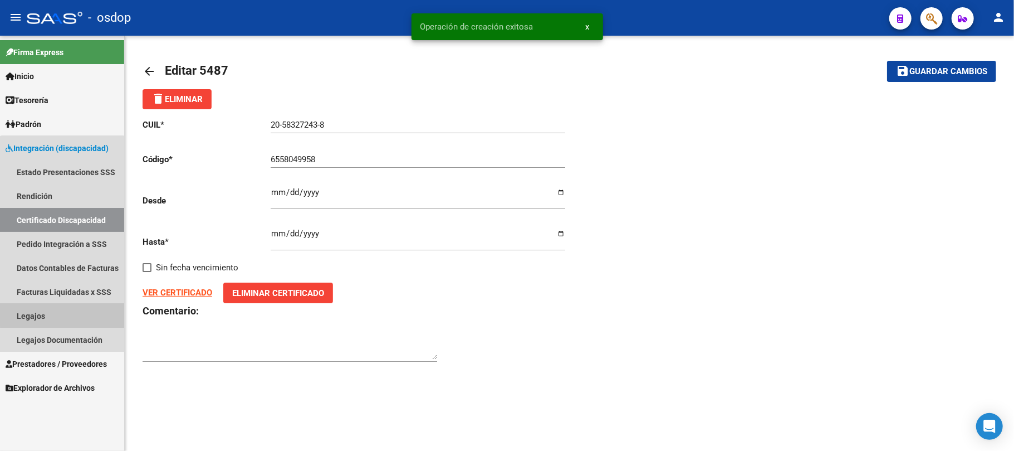
click at [62, 314] on link "Legajos" at bounding box center [62, 316] width 124 height 24
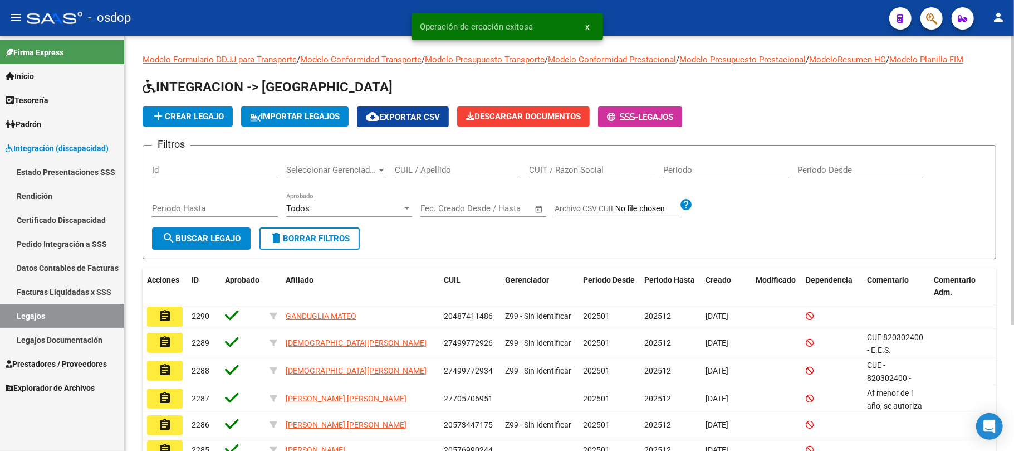
click at [433, 169] on input "CUIL / Apellido" at bounding box center [458, 170] width 126 height 10
paste input "20583272438"
type input "20583272438"
click at [195, 240] on span "search Buscar Legajo" at bounding box center [201, 238] width 79 height 10
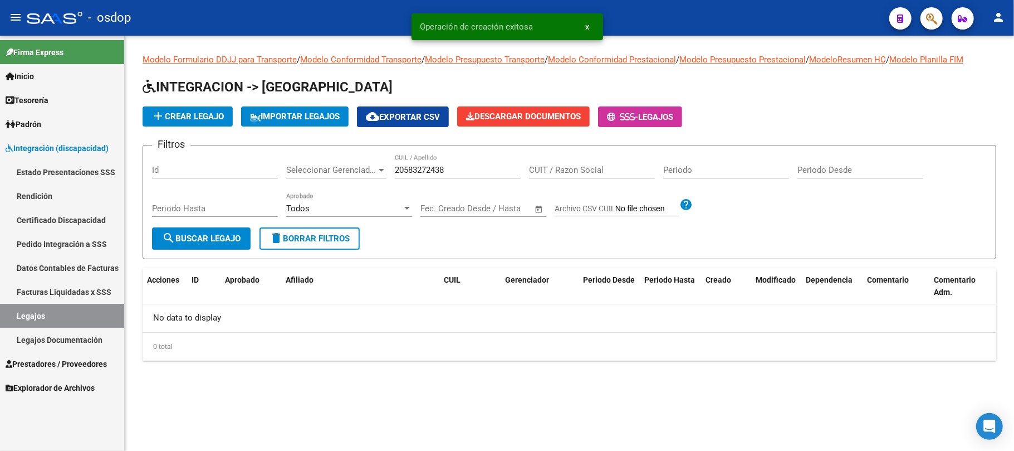
click at [184, 115] on span "add Crear Legajo" at bounding box center [188, 116] width 72 height 10
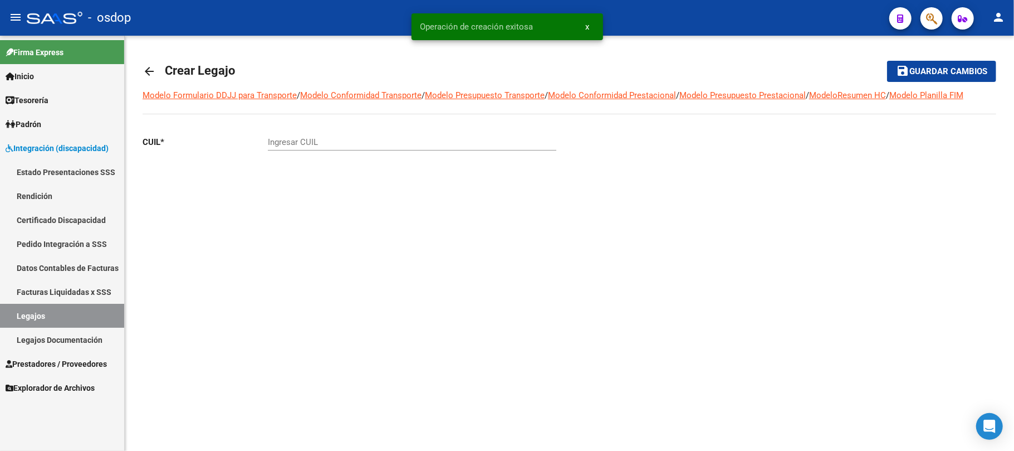
click at [382, 141] on input "Ingresar CUIL" at bounding box center [412, 142] width 289 height 10
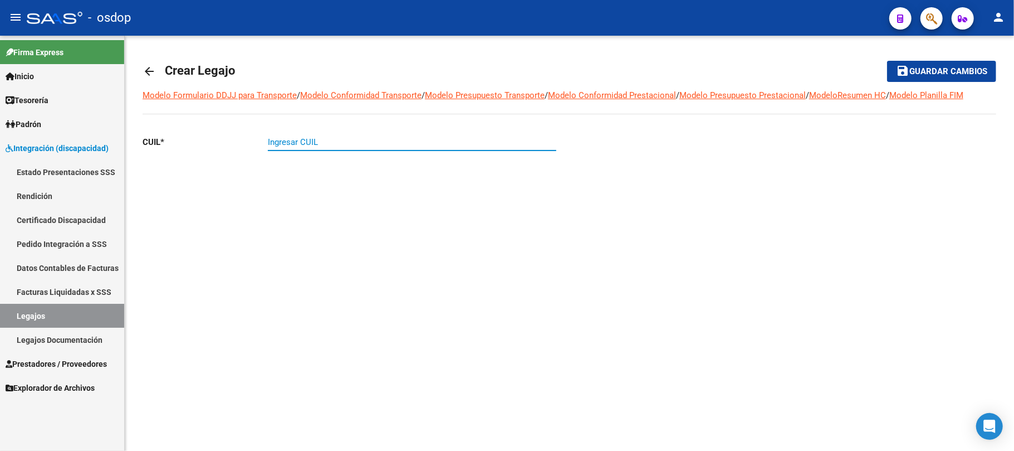
paste input "20-58327243-8"
type input "20-58327243-8"
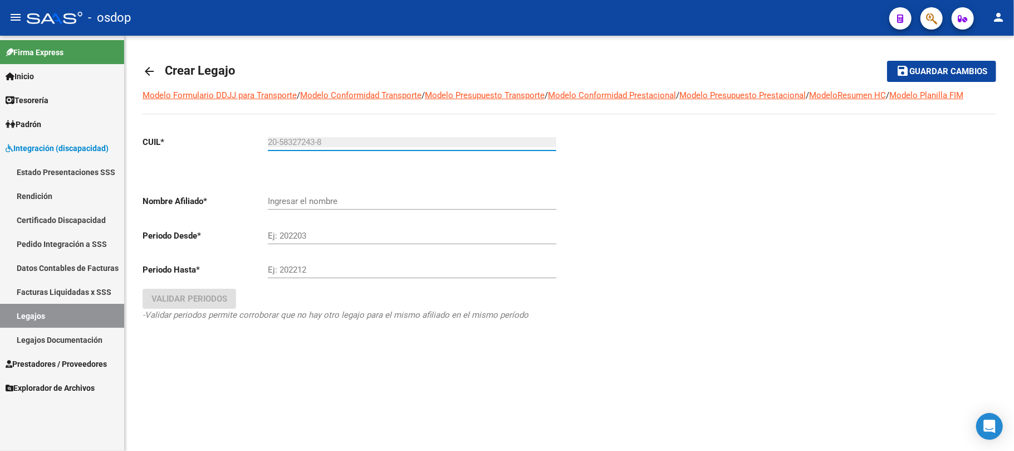
type input "FERRERO SOLA MATEO"
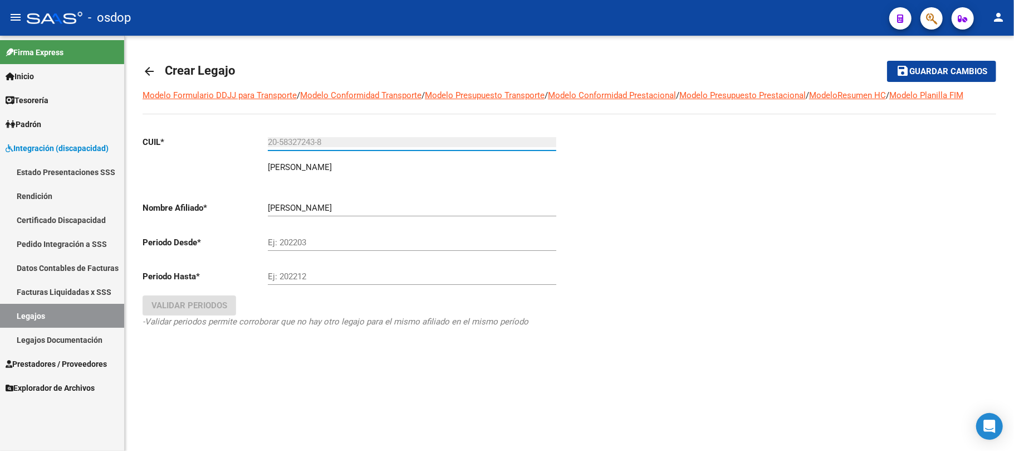
type input "20-58327243-8"
click at [297, 237] on input "Ej: 202203" at bounding box center [412, 242] width 289 height 10
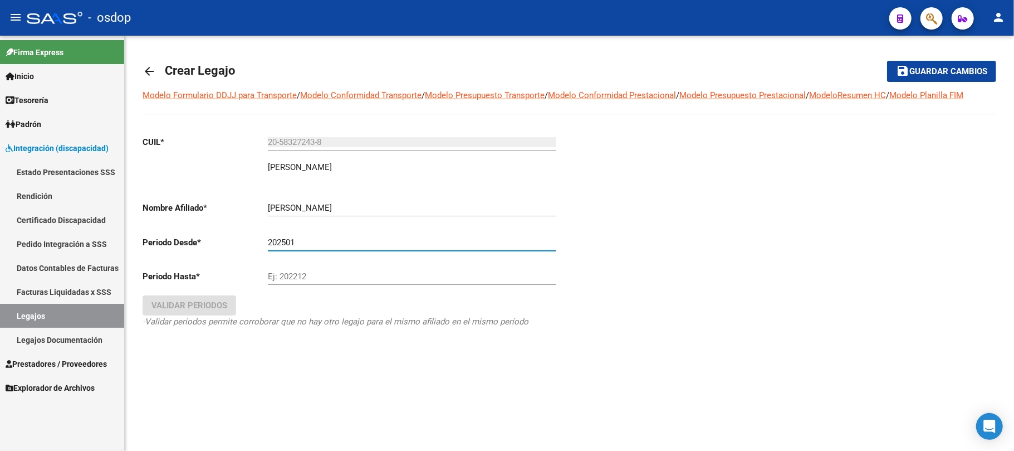
type input "202501"
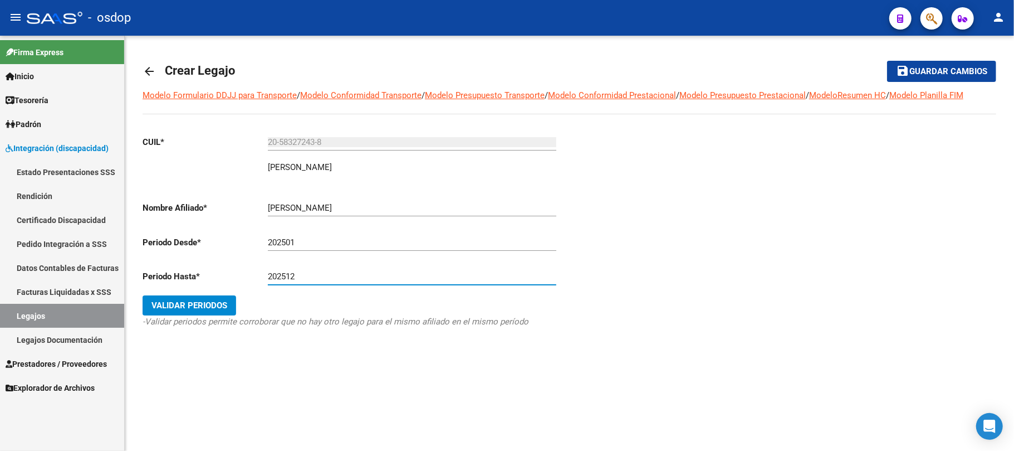
type input "202512"
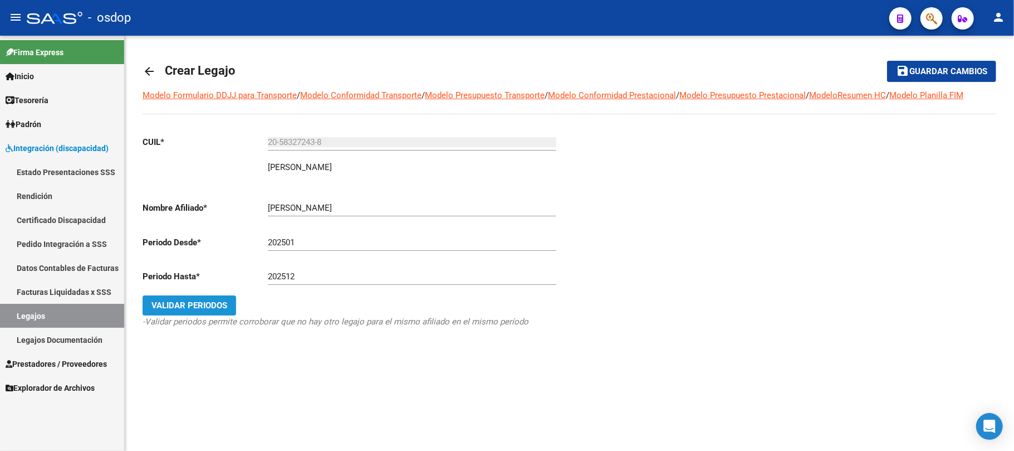
click at [218, 305] on span "Validar Periodos" at bounding box center [190, 305] width 76 height 10
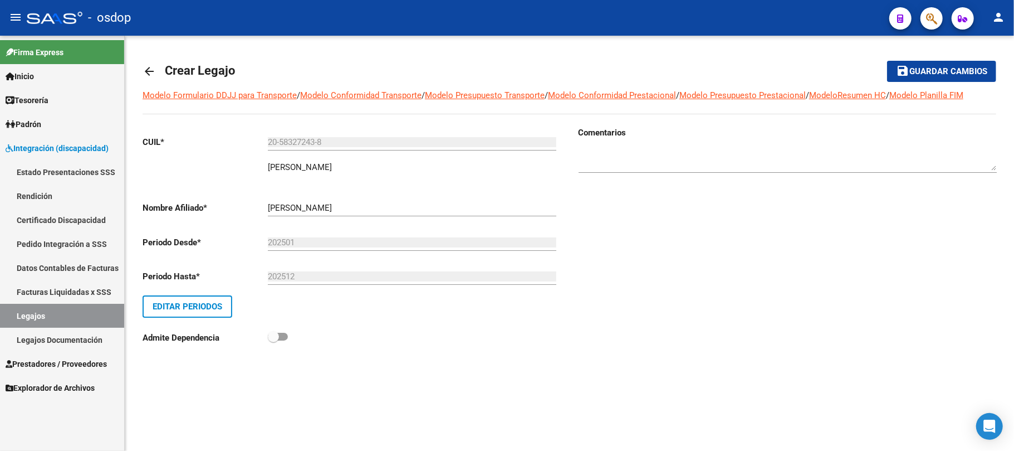
click at [941, 67] on span "Guardar cambios" at bounding box center [949, 72] width 78 height 10
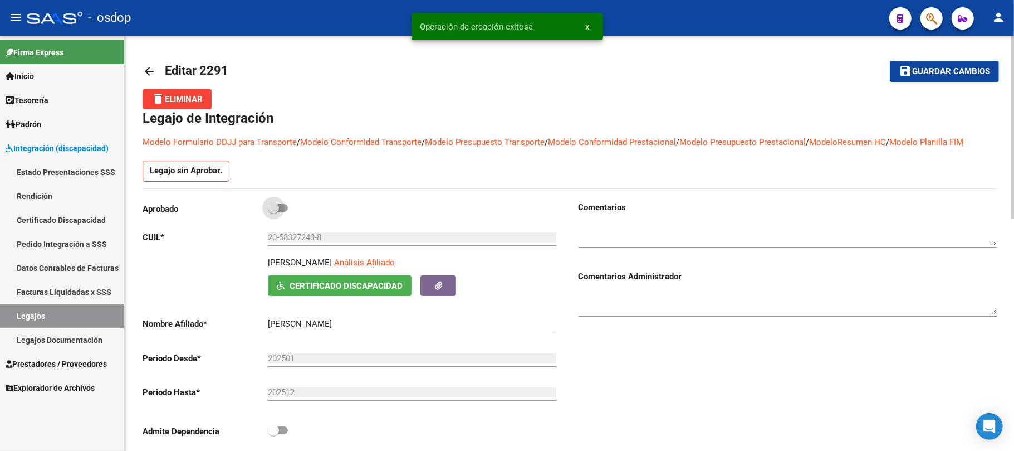
click at [285, 205] on span at bounding box center [278, 208] width 20 height 8
click at [273, 212] on input "checkbox" at bounding box center [273, 212] width 1 height 1
checkbox input "true"
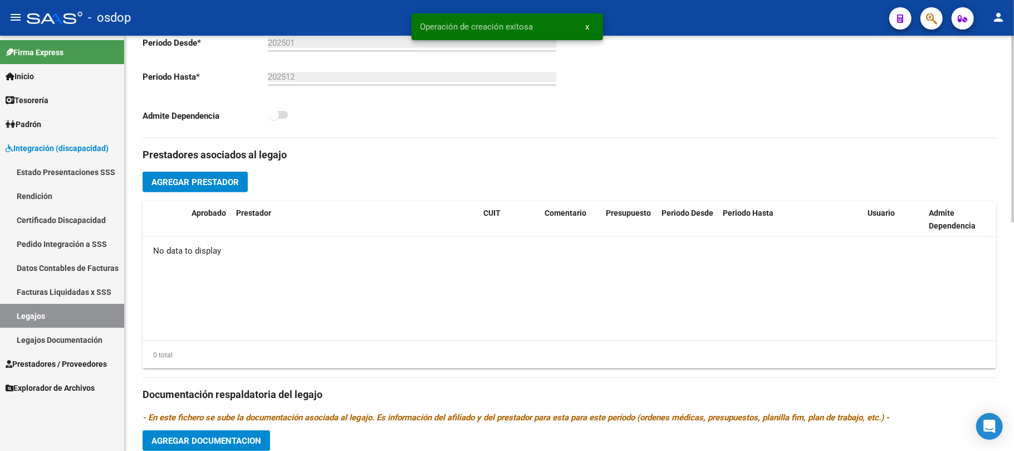
scroll to position [297, 0]
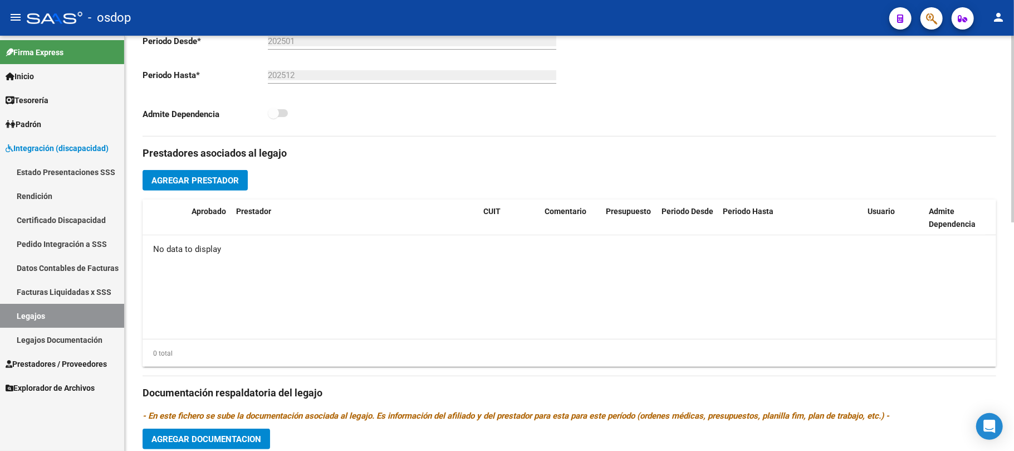
click at [207, 179] on span "Agregar Prestador" at bounding box center [195, 180] width 87 height 10
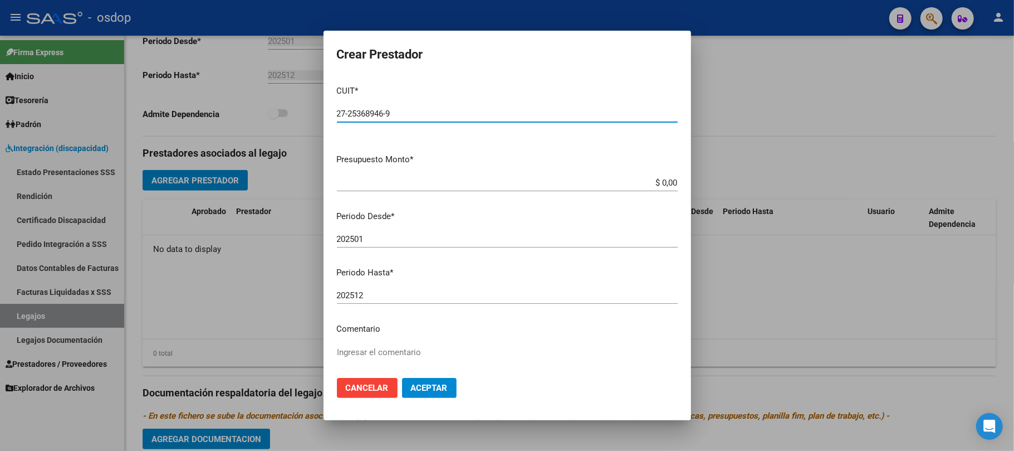
type input "27-25368946-9"
click at [655, 182] on input "$ 0,00" at bounding box center [507, 183] width 341 height 10
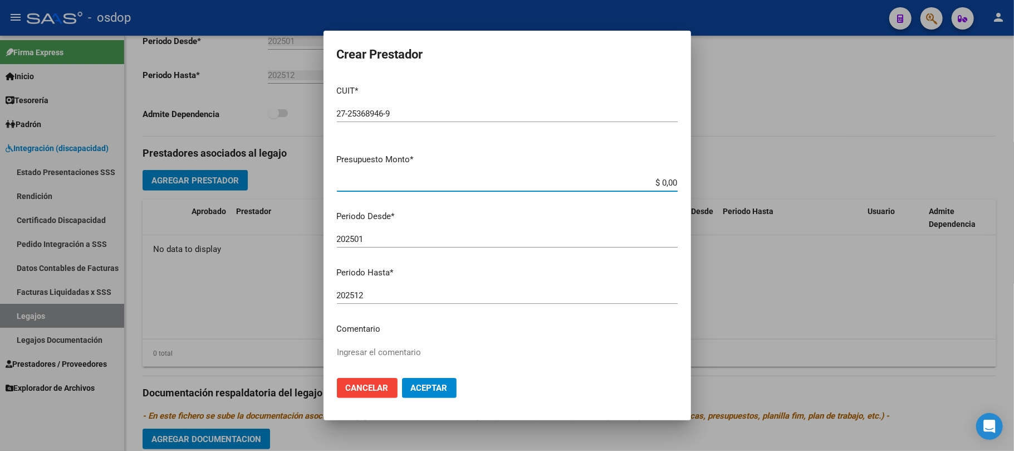
click at [655, 182] on input "$ 0,00" at bounding box center [507, 183] width 341 height 10
paste input "173.188,54"
type input "$ 173.188,54"
click at [428, 238] on input "202501" at bounding box center [507, 239] width 341 height 10
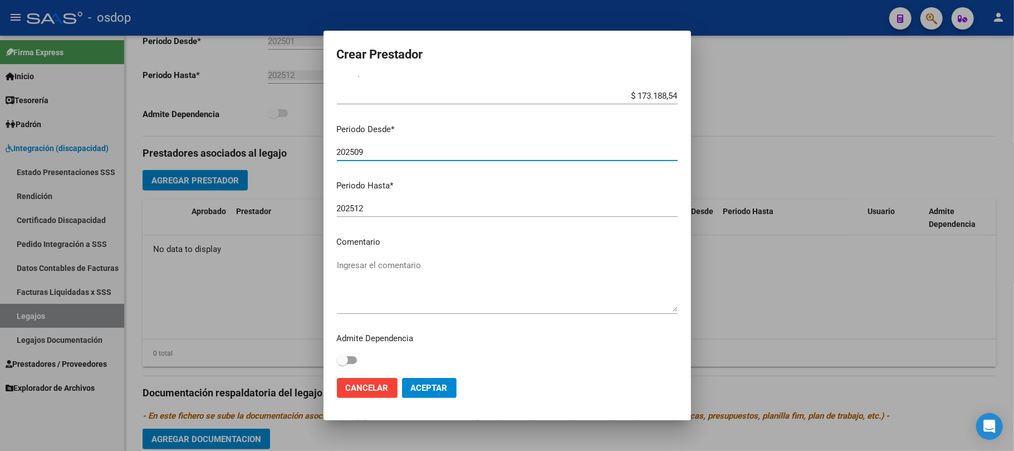
scroll to position [88, 0]
type input "202509"
click at [424, 261] on textarea "Ingresar el comentario" at bounding box center [507, 284] width 341 height 52
click at [403, 258] on textarea "Ingresar el comentario" at bounding box center [507, 284] width 341 height 52
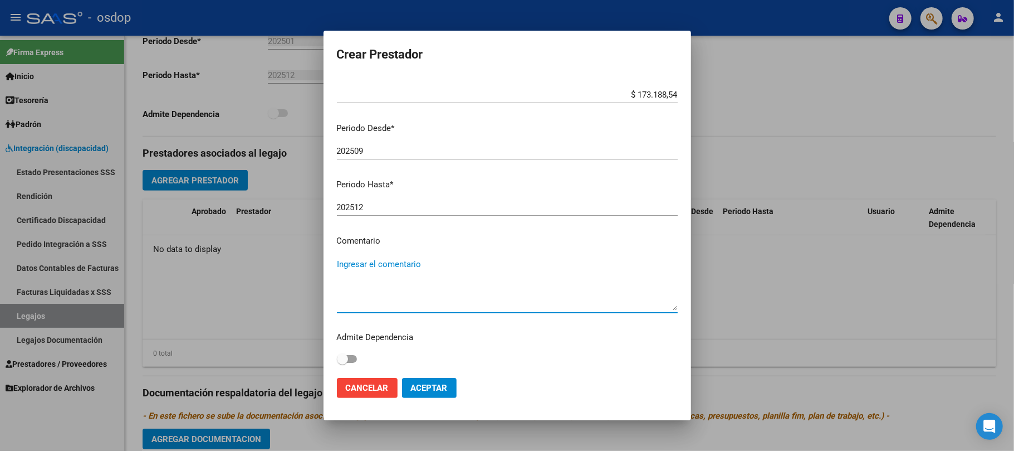
paste textarea "250104 - FONOAUDIOLOGIA"
type textarea "250104 - FONOAUDIOLOGIA | 3 ses/semanales"
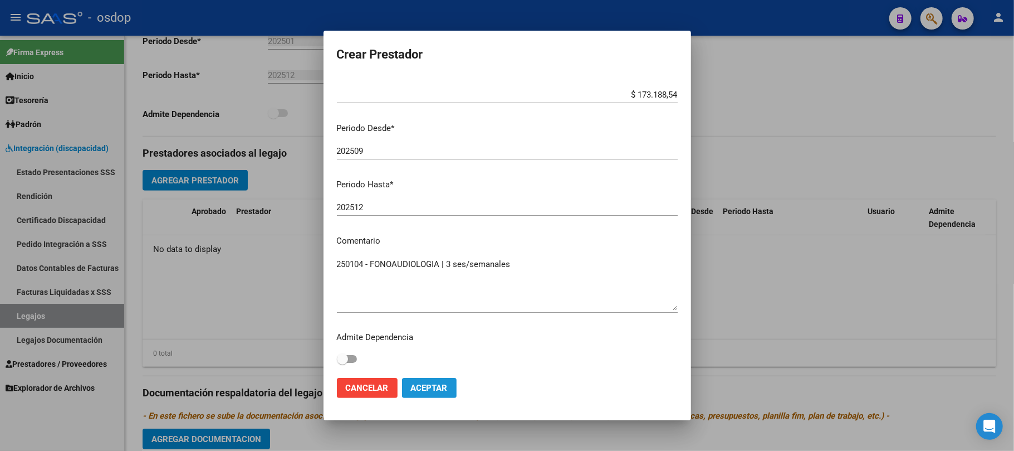
click at [427, 390] on span "Aceptar" at bounding box center [429, 388] width 37 height 10
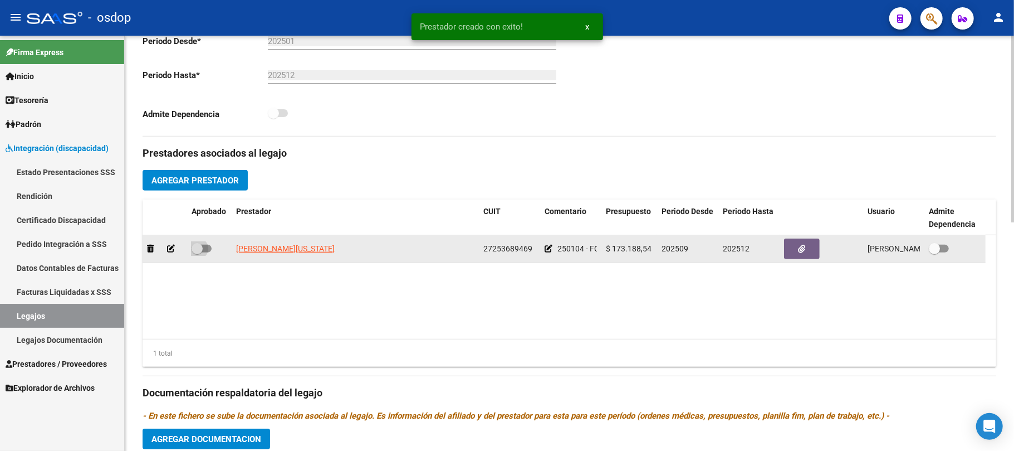
click at [208, 248] on span at bounding box center [202, 249] width 20 height 8
click at [197, 252] on input "checkbox" at bounding box center [197, 252] width 1 height 1
checkbox input "true"
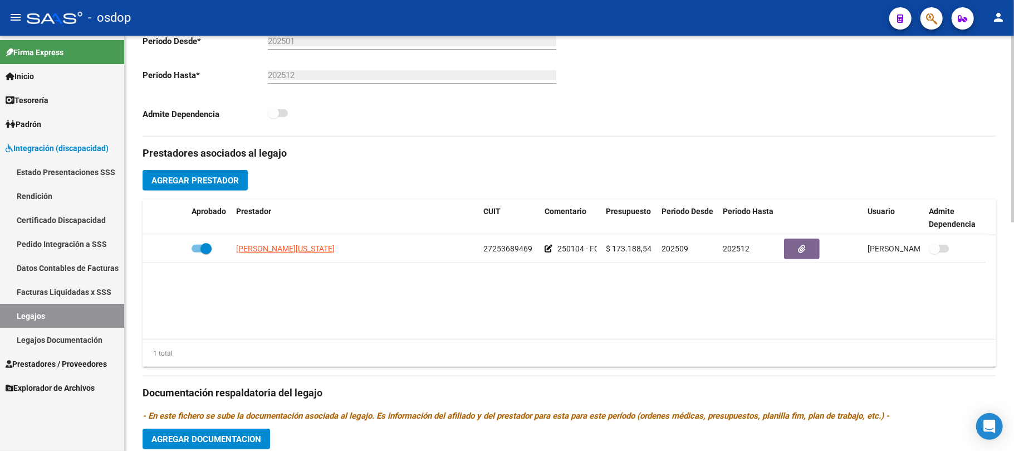
click at [194, 182] on span "Agregar Prestador" at bounding box center [195, 180] width 87 height 10
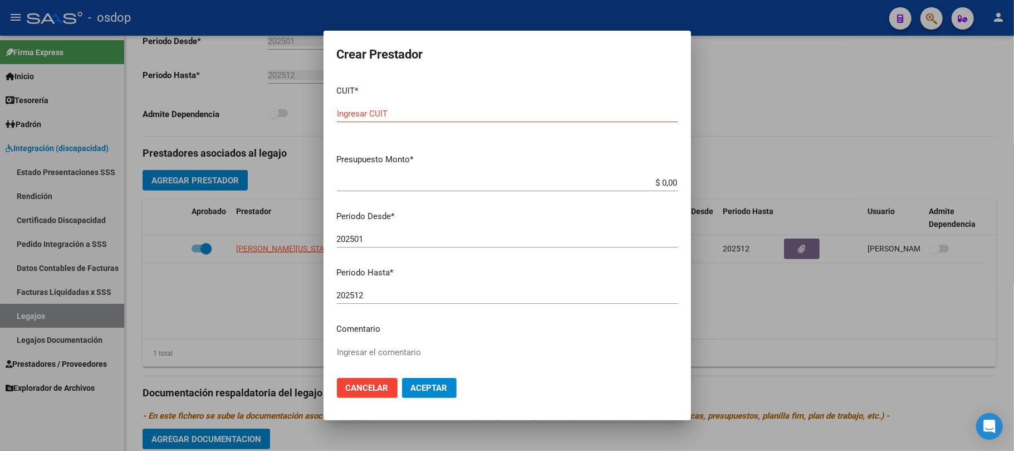
click at [437, 110] on input "Ingresar CUIT" at bounding box center [507, 114] width 341 height 10
type input "27-18419013-9"
click at [656, 183] on input "$ 0,00" at bounding box center [507, 183] width 341 height 10
paste input "173.188,54"
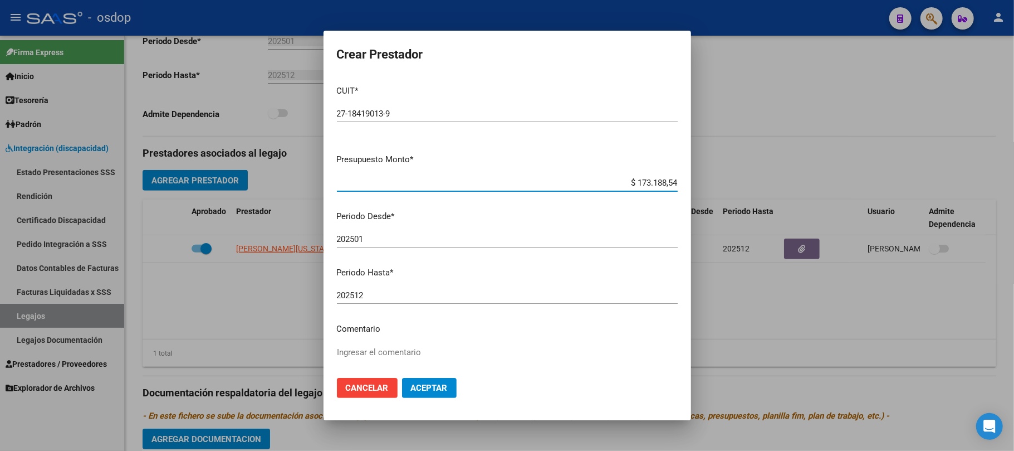
type input "$ 173.188,54"
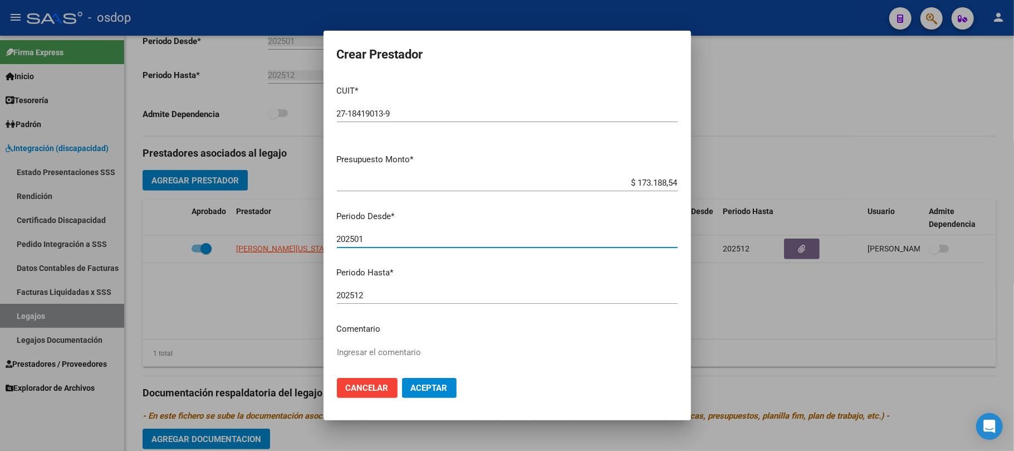
click at [427, 236] on input "202501" at bounding box center [507, 239] width 341 height 10
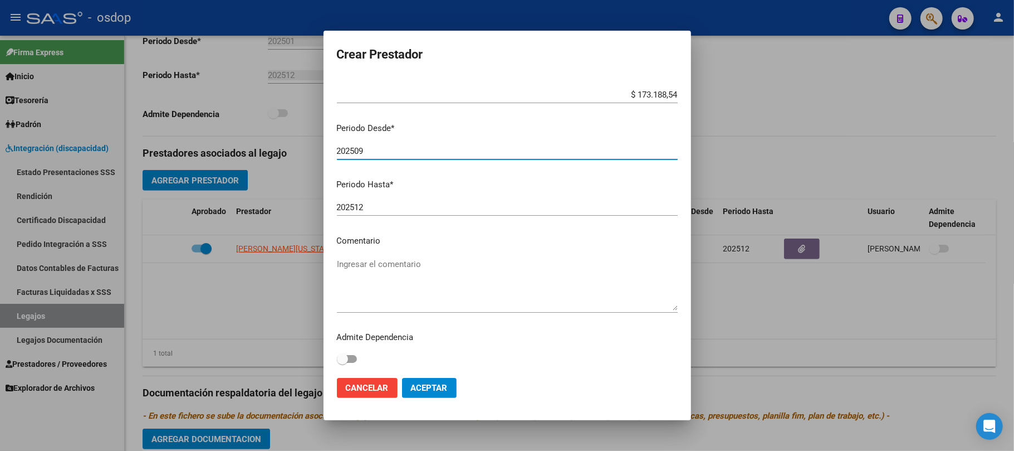
type input "202509"
click at [375, 253] on mat-dialog-content "CUIT * 27-18419013-9 Ingresar CUIT ARCA Padrón Presupuesto Monto * $ 173.188,54…" at bounding box center [508, 222] width 368 height 293
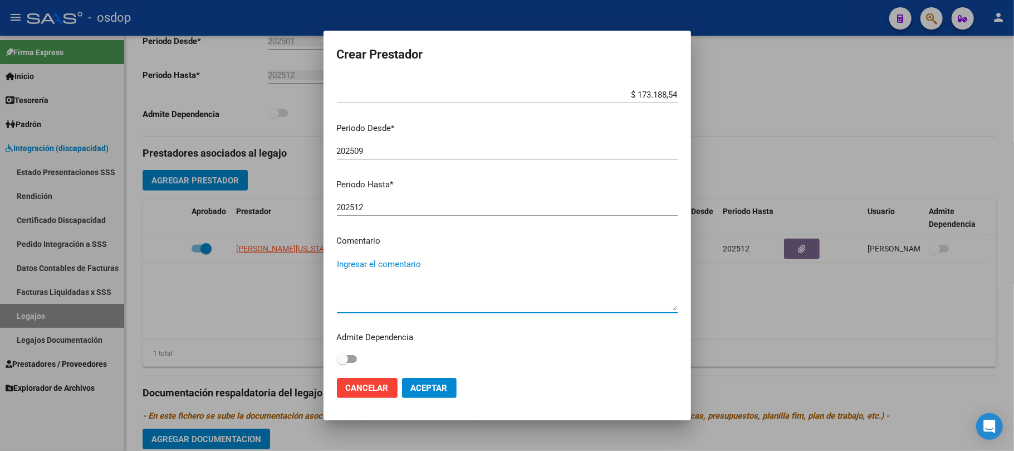
click at [381, 261] on textarea "Ingresar el comentario" at bounding box center [507, 284] width 341 height 52
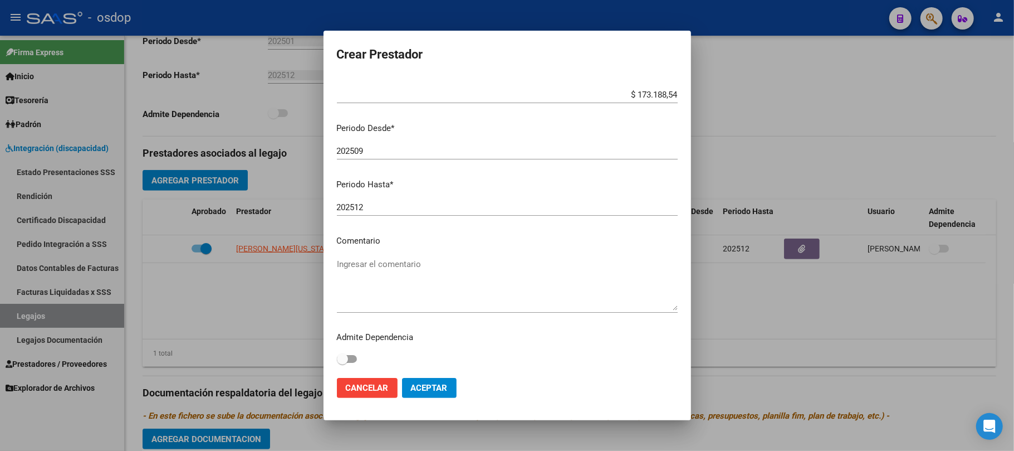
click at [388, 259] on textarea "Ingresar el comentario" at bounding box center [507, 284] width 341 height 52
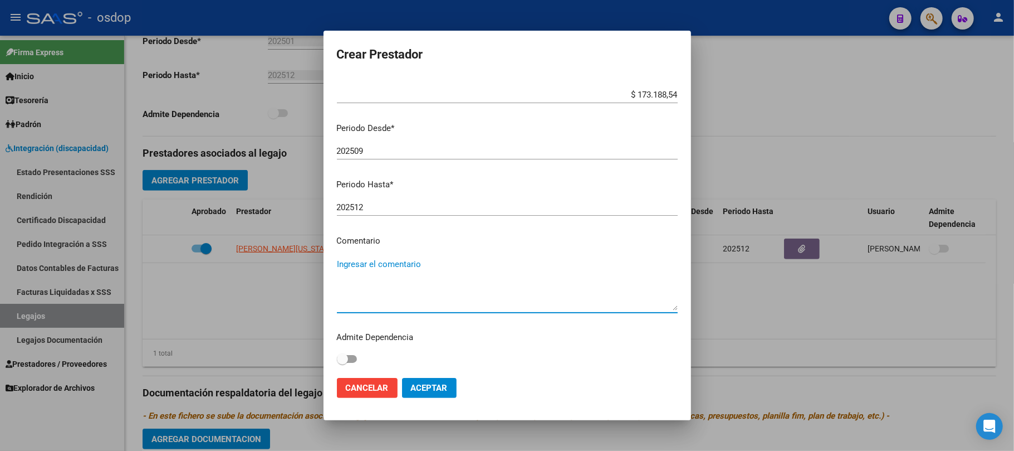
paste textarea "250103 - TERAPIA OCUPACIONAL"
type textarea "250103 - TERAPIA OCUPACIONAL | 3 ses/semanales"
click at [448, 397] on button "Aceptar" at bounding box center [429, 388] width 55 height 20
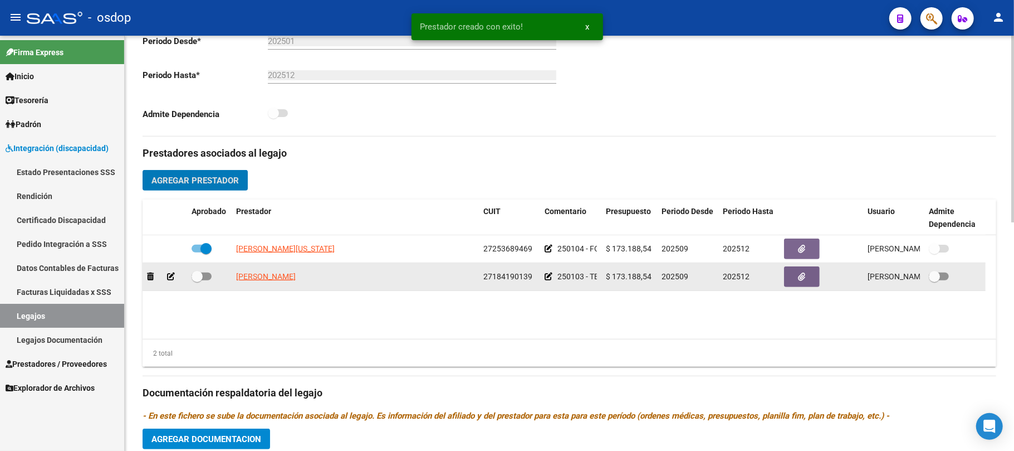
click at [208, 277] on span at bounding box center [202, 276] width 20 height 8
click at [197, 280] on input "checkbox" at bounding box center [197, 280] width 1 height 1
checkbox input "true"
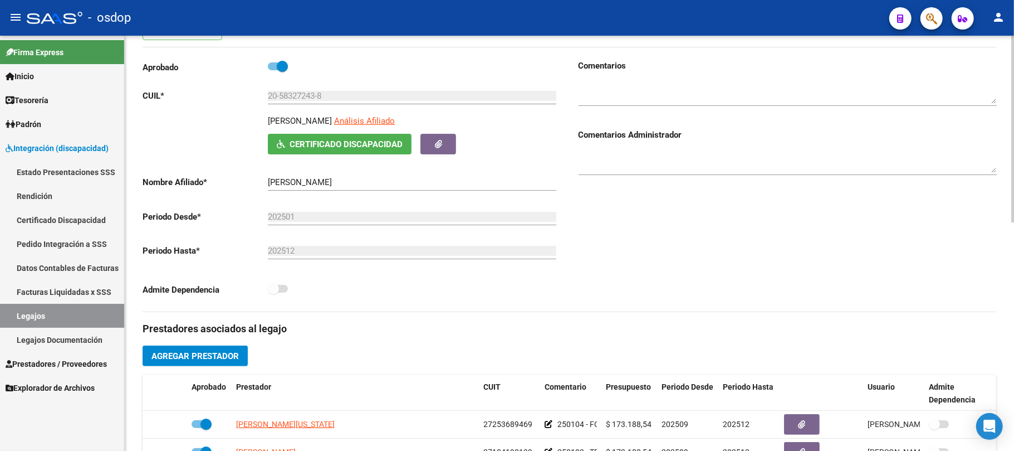
scroll to position [0, 0]
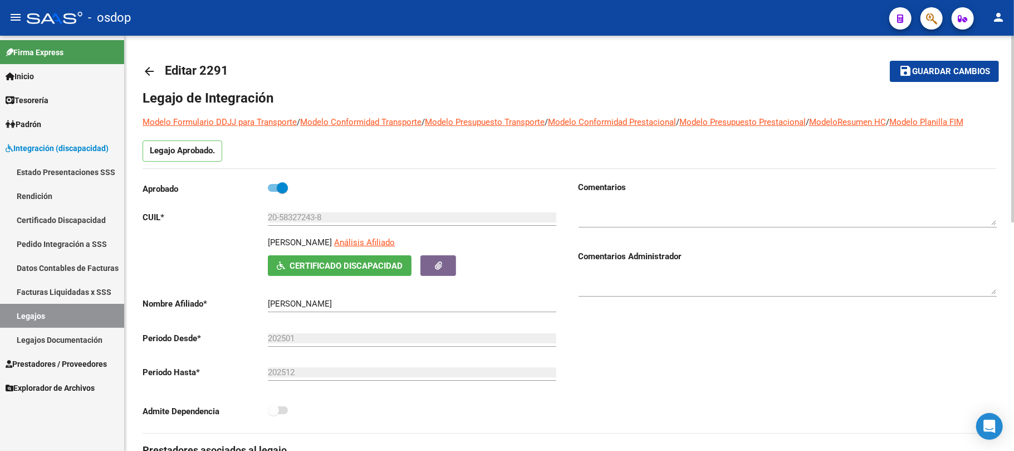
click at [947, 74] on span "Guardar cambios" at bounding box center [951, 72] width 78 height 10
click at [63, 361] on span "Prestadores / Proveedores" at bounding box center [56, 364] width 101 height 12
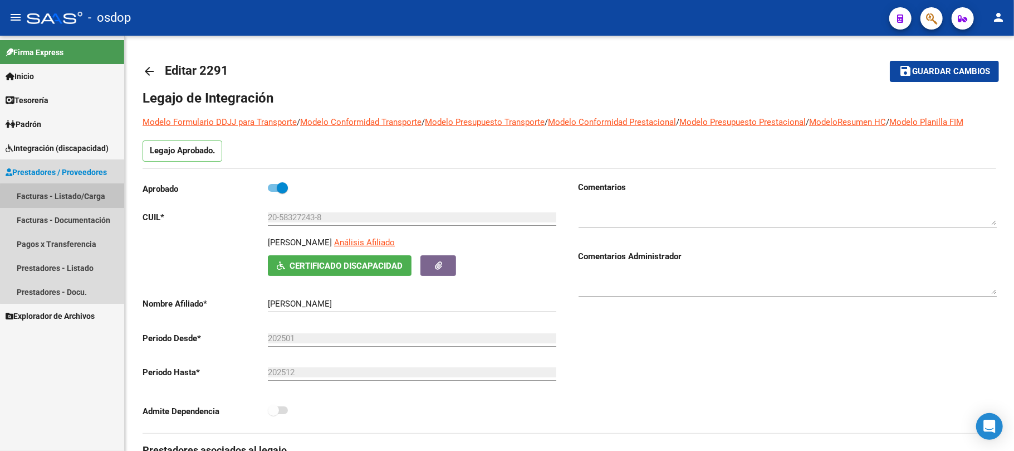
click at [75, 199] on link "Facturas - Listado/Carga" at bounding box center [62, 196] width 124 height 24
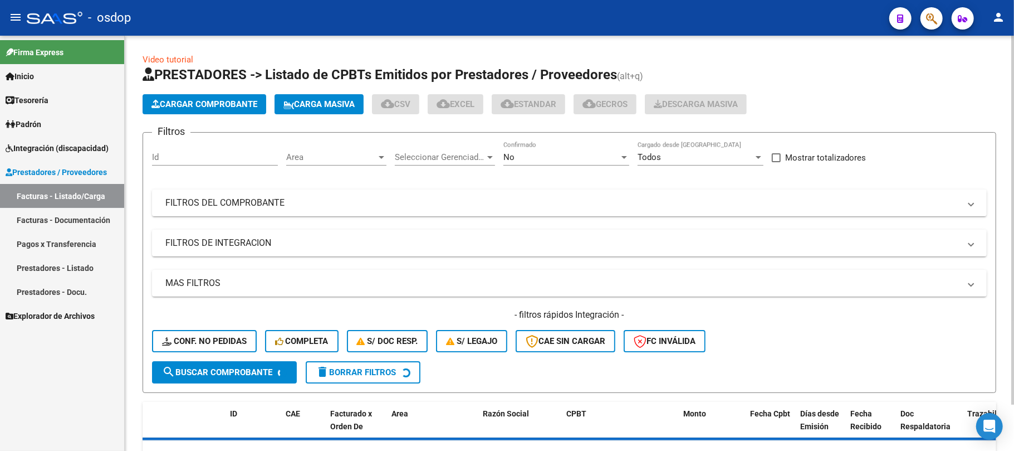
click at [204, 148] on div "Id" at bounding box center [215, 153] width 126 height 24
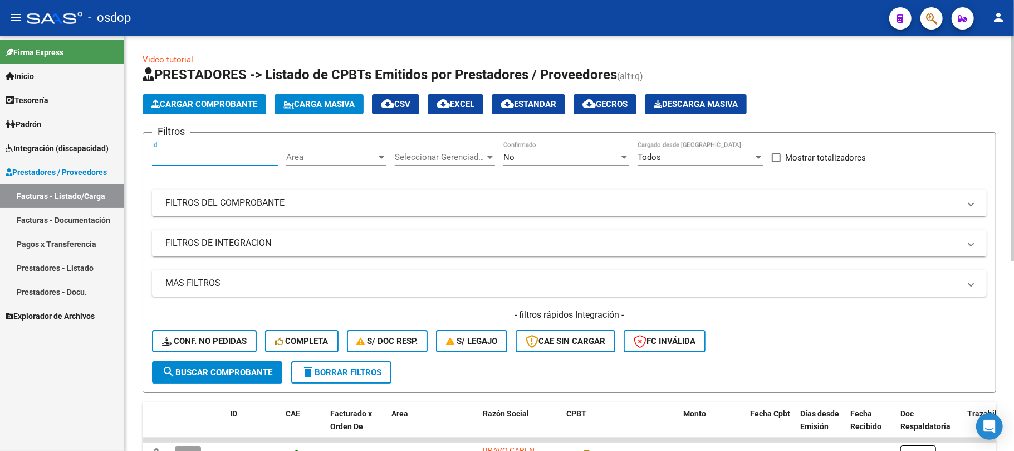
paste input "243912"
type input "243912"
click at [228, 370] on span "search Buscar Comprobante" at bounding box center [217, 372] width 110 height 10
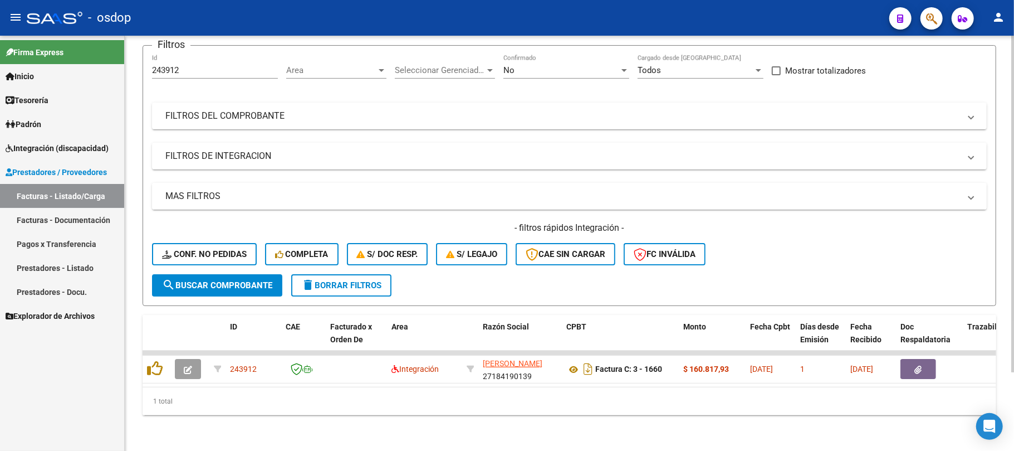
scroll to position [97, 0]
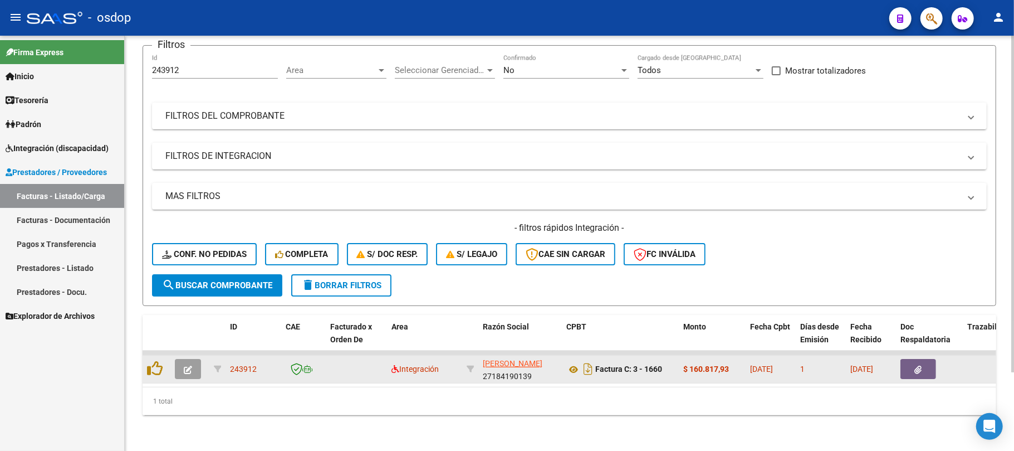
click at [188, 365] on icon "button" at bounding box center [188, 369] width 8 height 8
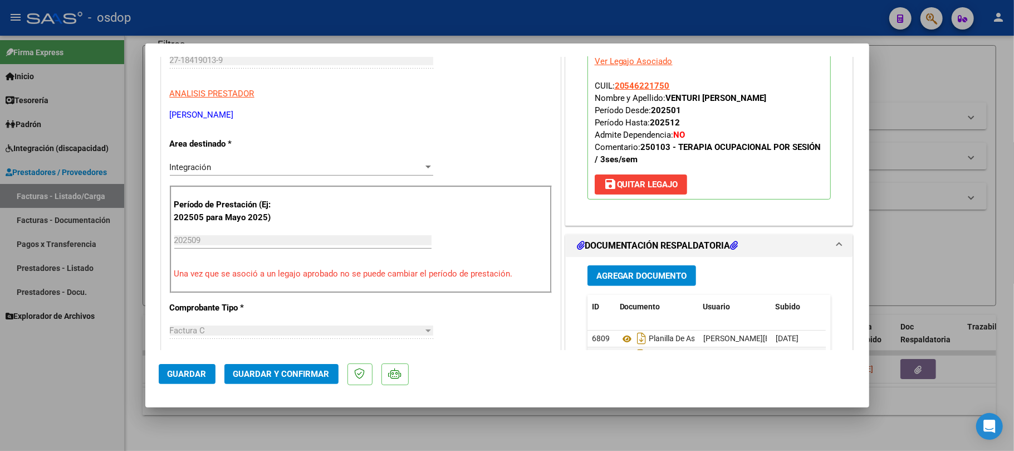
scroll to position [223, 0]
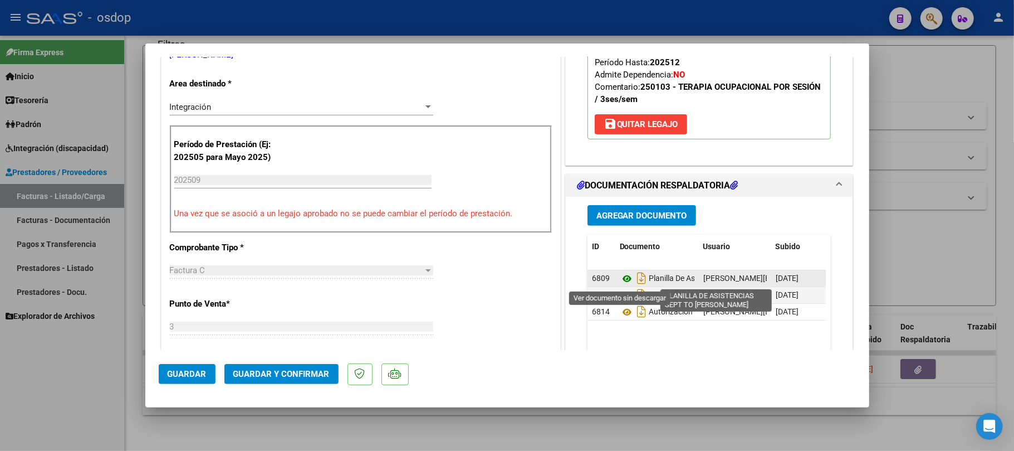
click at [622, 281] on icon at bounding box center [627, 278] width 14 height 13
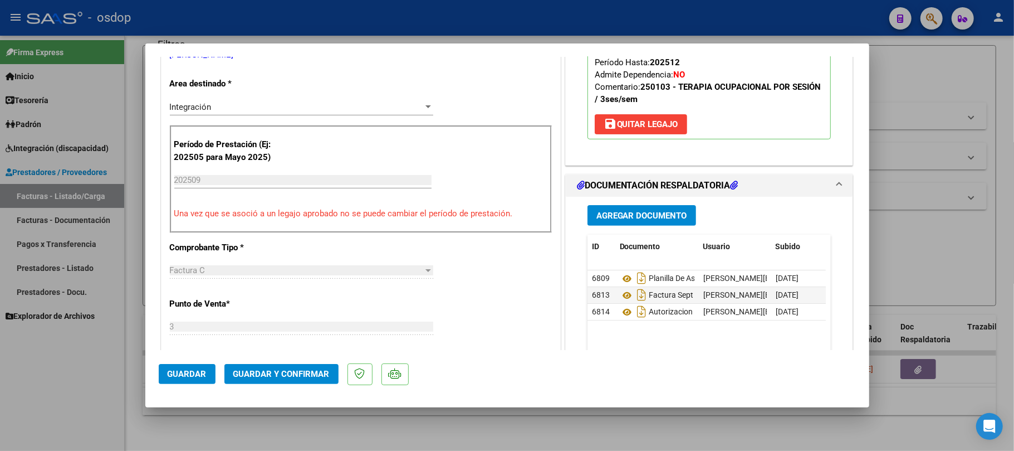
click at [497, 344] on div "CUIT * 27-18419013-9 Ingresar CUIT ANALISIS PRESTADOR RAMIREZ ADRIANA LUJAN ARC…" at bounding box center [361, 402] width 399 height 897
click at [463, 433] on div at bounding box center [507, 225] width 1014 height 451
type input "$ 0,00"
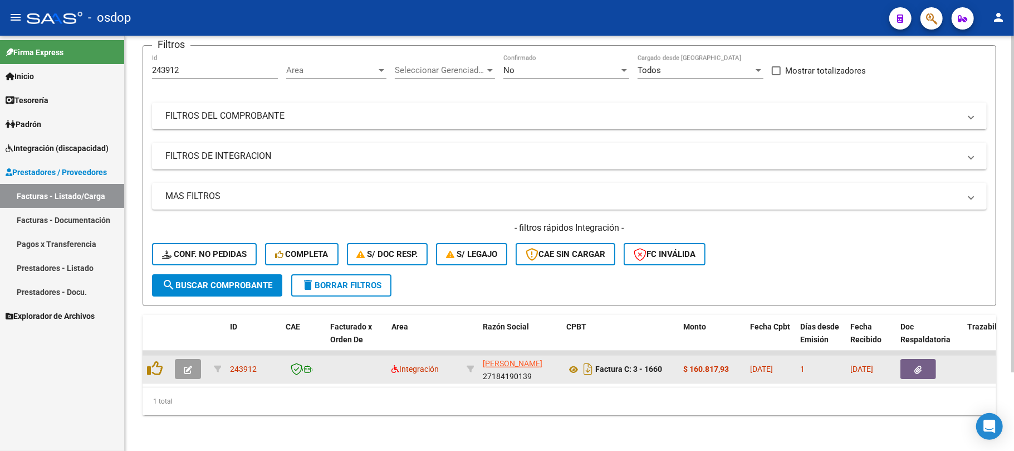
click at [192, 359] on button "button" at bounding box center [188, 369] width 26 height 20
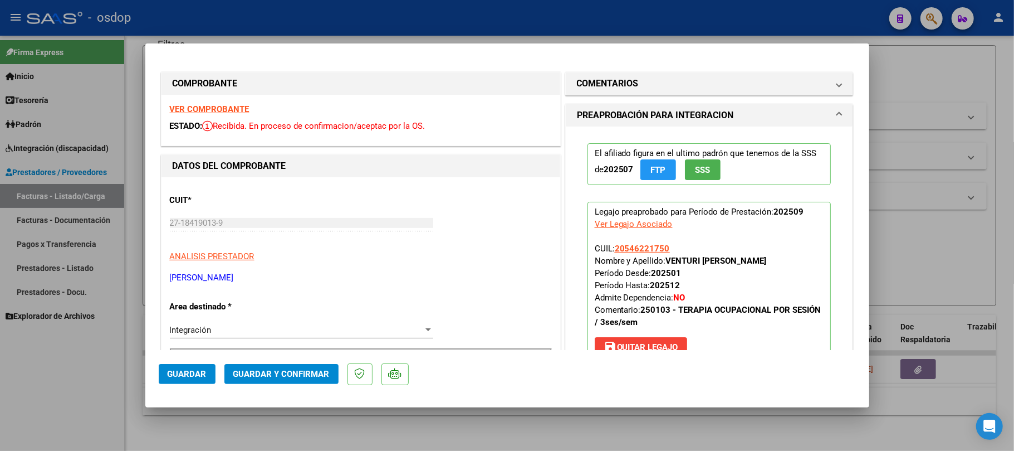
scroll to position [148, 0]
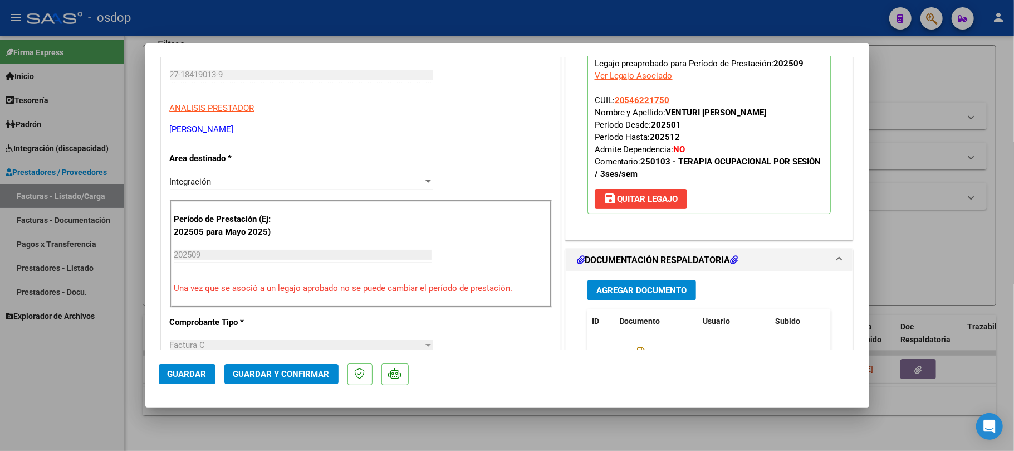
click at [656, 199] on span "save [PERSON_NAME]" at bounding box center [641, 199] width 75 height 10
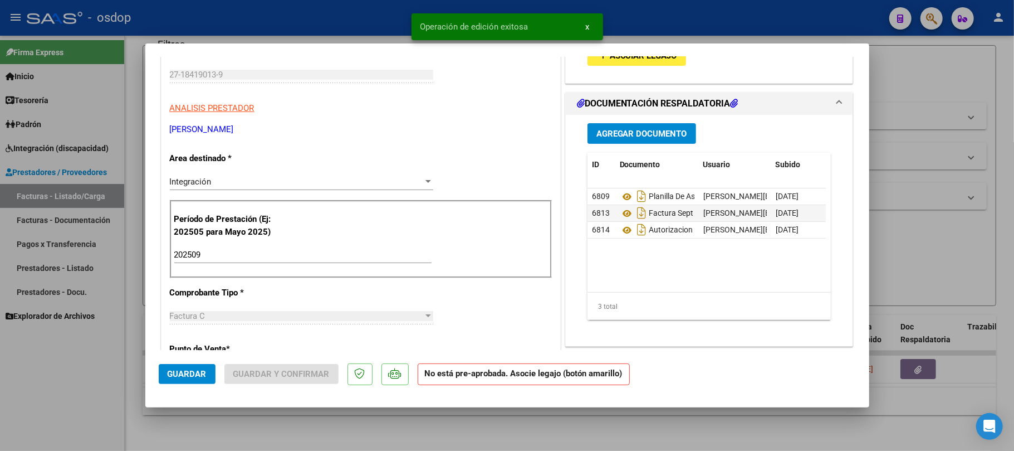
scroll to position [0, 0]
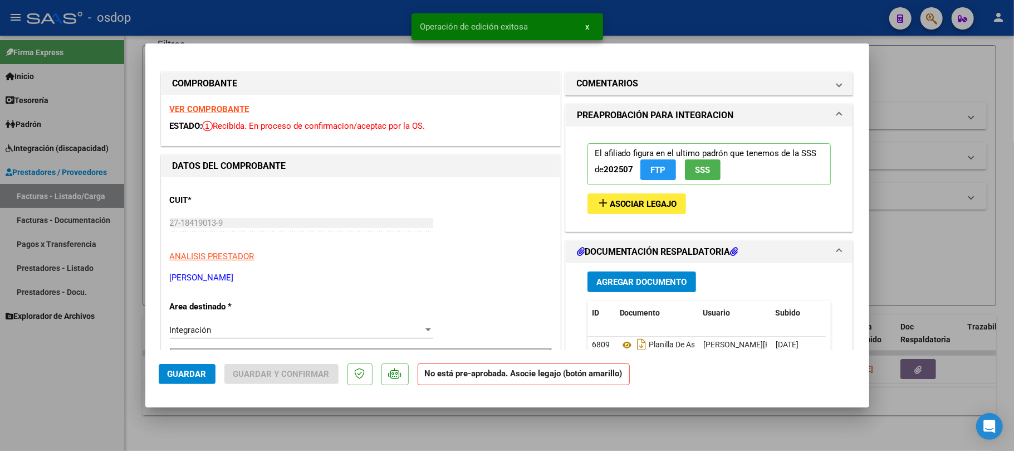
click at [214, 112] on strong "VER COMPROBANTE" at bounding box center [210, 109] width 80 height 10
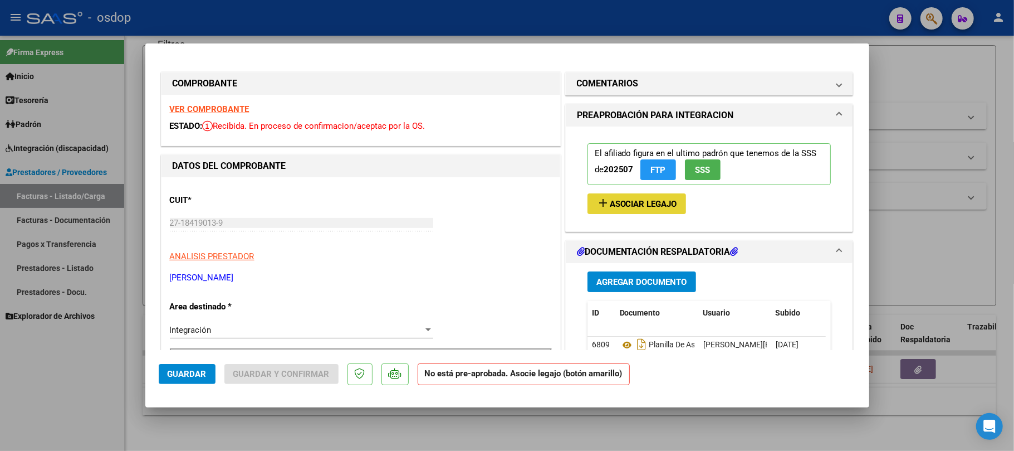
click at [645, 206] on span "Asociar Legajo" at bounding box center [643, 204] width 67 height 10
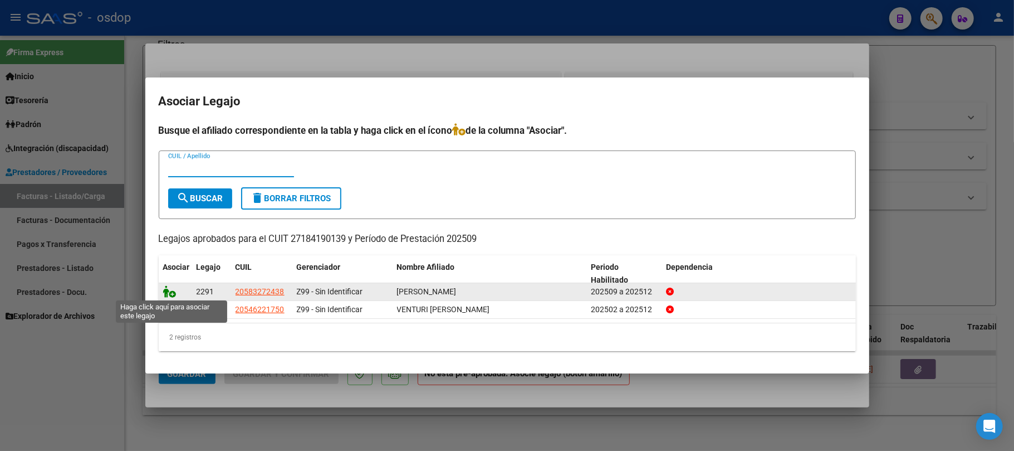
click at [168, 295] on icon at bounding box center [169, 291] width 13 height 12
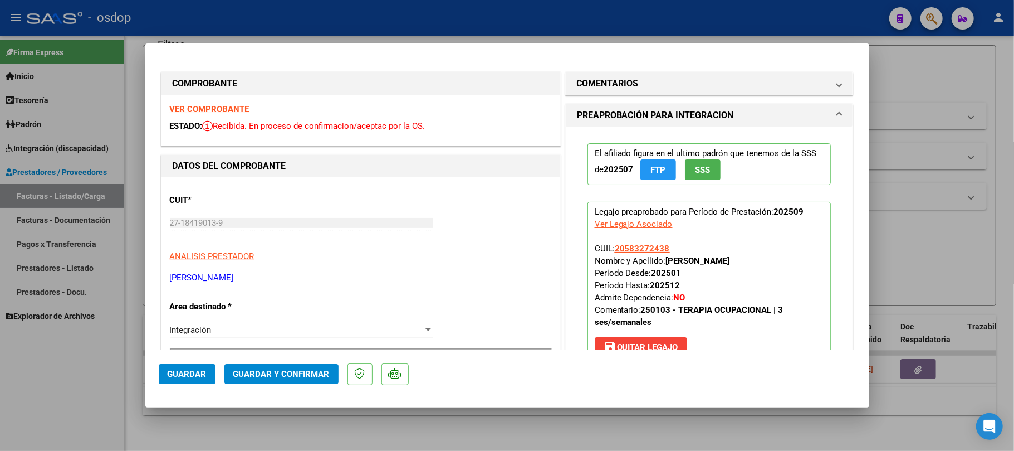
click at [190, 377] on span "Guardar" at bounding box center [187, 374] width 39 height 10
click at [419, 439] on div at bounding box center [507, 225] width 1014 height 451
type input "$ 0,00"
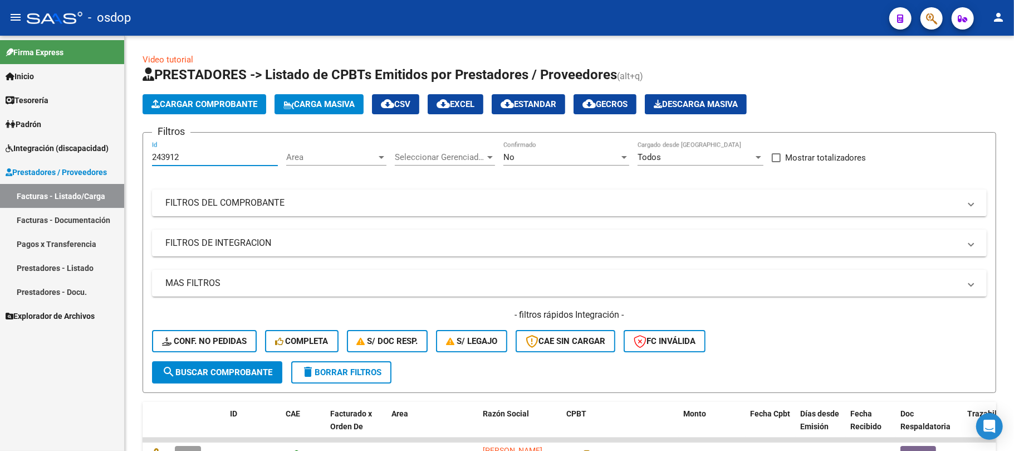
drag, startPoint x: 217, startPoint y: 156, endPoint x: 72, endPoint y: 156, distance: 144.3
click at [72, 156] on mat-sidenav-container "Firma Express Inicio Calendario SSS Instructivos Contacto OS Tesorería Extracto…" at bounding box center [507, 243] width 1014 height 415
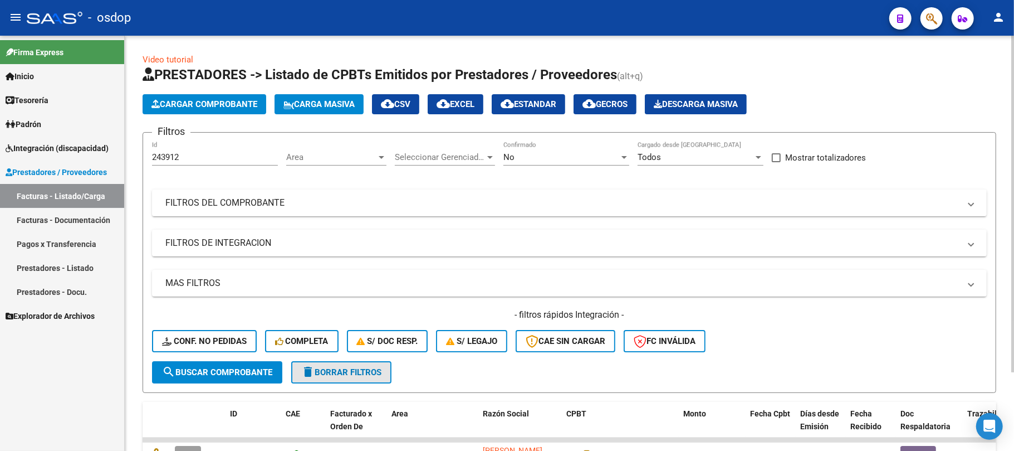
click at [358, 372] on span "delete Borrar Filtros" at bounding box center [341, 372] width 80 height 10
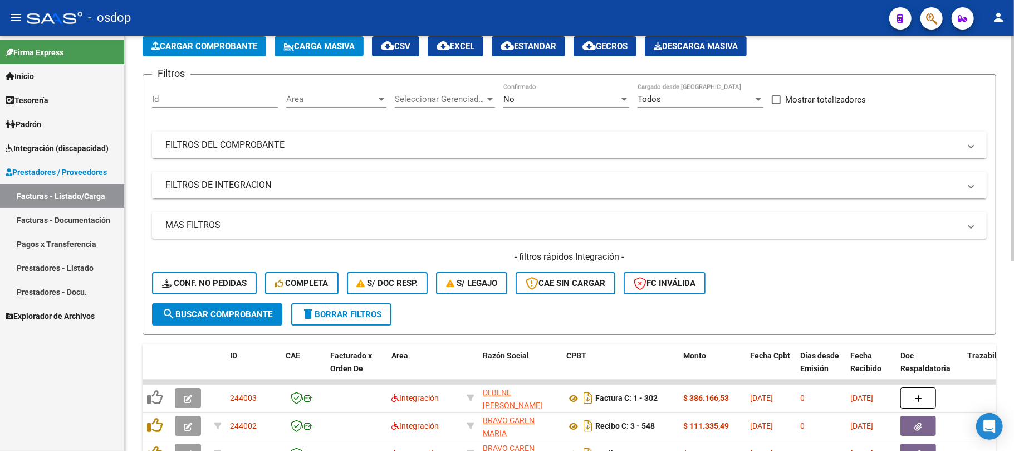
scroll to position [148, 0]
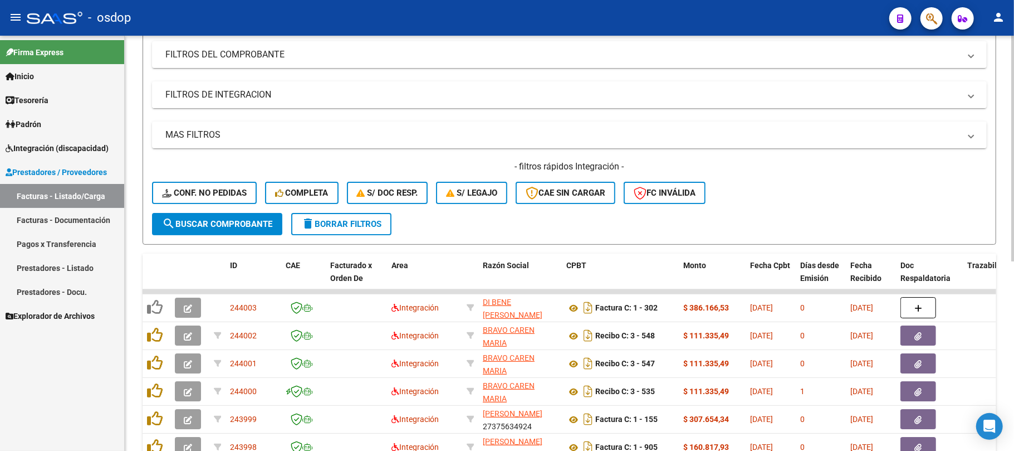
click at [221, 100] on mat-panel-title "FILTROS DE INTEGRACION" at bounding box center [562, 95] width 795 height 12
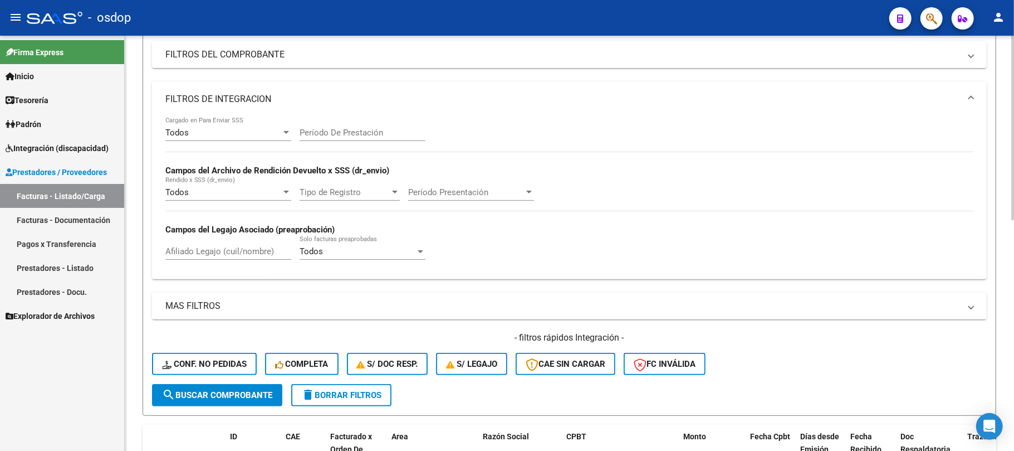
click at [212, 252] on input "Afiliado Legajo (cuil/nombre)" at bounding box center [228, 251] width 126 height 10
paste input "20502937457"
type input "20502937457"
click at [244, 398] on span "search Buscar Comprobante" at bounding box center [217, 395] width 110 height 10
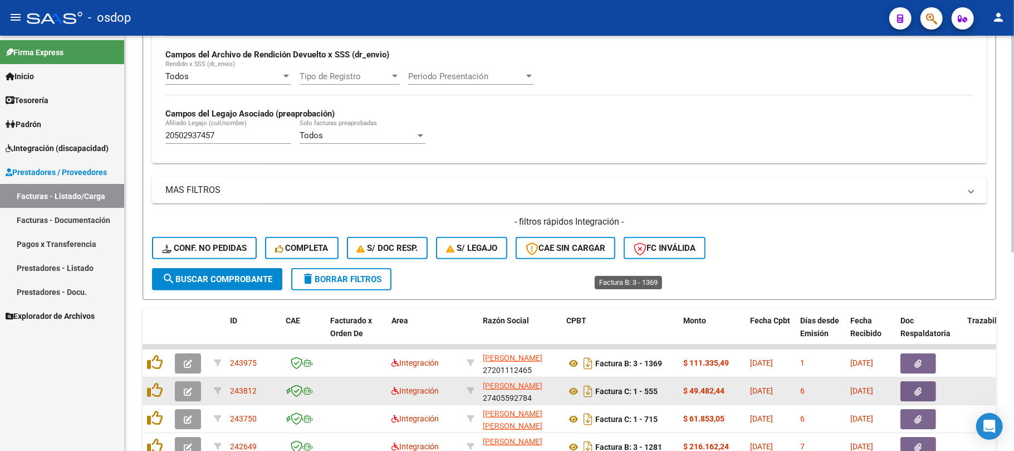
scroll to position [380, 0]
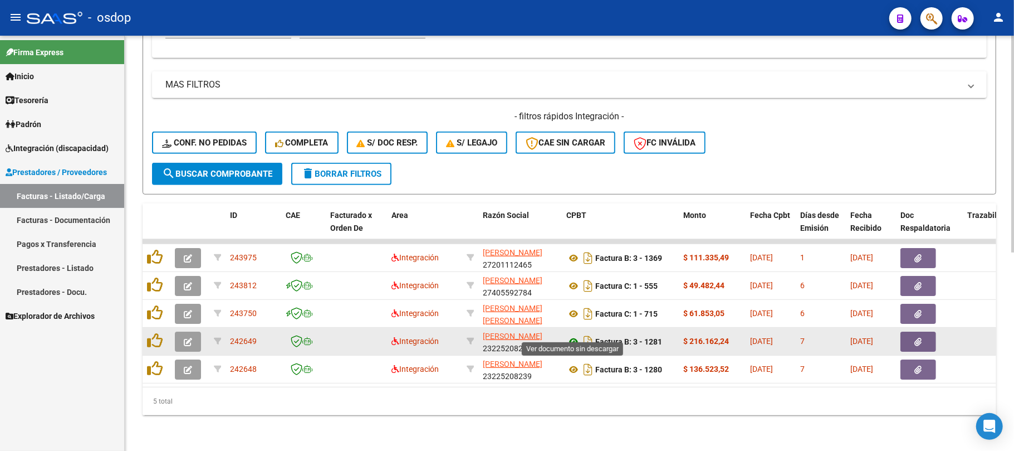
click at [575, 335] on icon at bounding box center [573, 341] width 14 height 13
click at [916, 335] on button "button" at bounding box center [919, 341] width 36 height 20
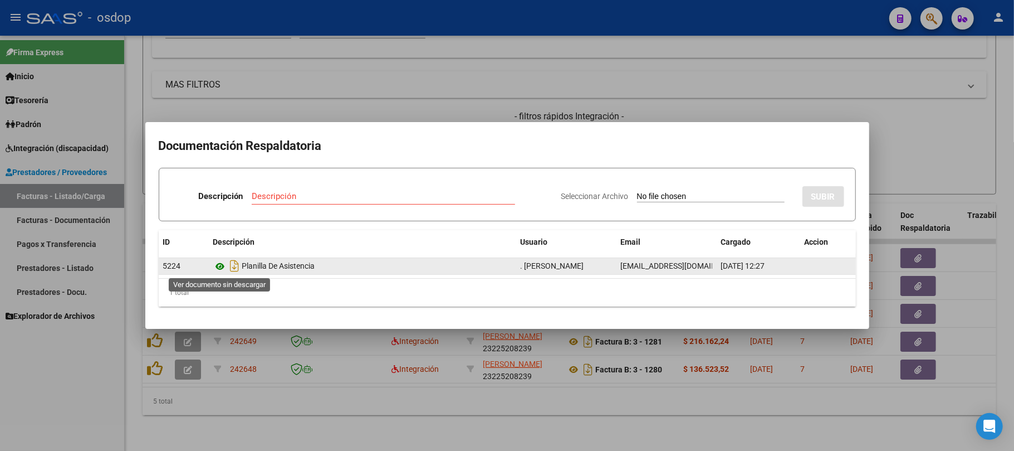
click at [217, 265] on icon at bounding box center [220, 266] width 14 height 13
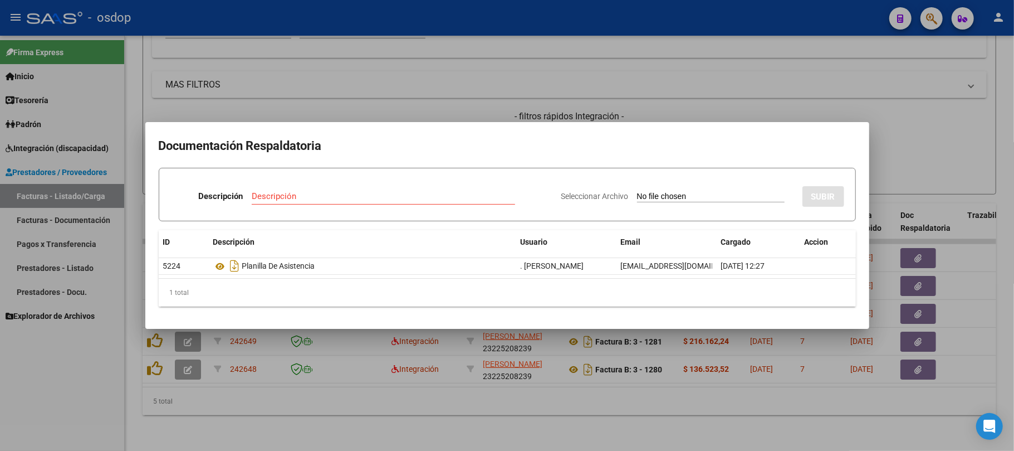
click at [417, 429] on div at bounding box center [507, 225] width 1014 height 451
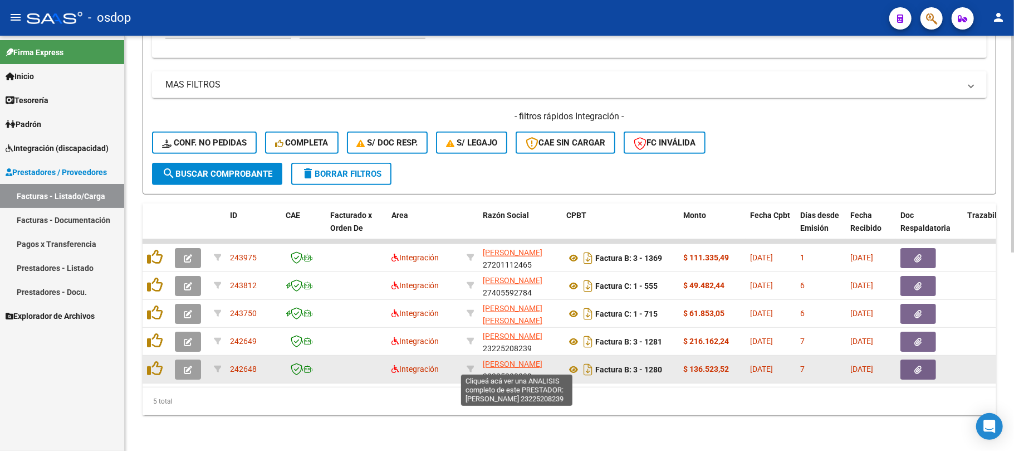
click at [512, 359] on span "CANDIOTTO MAURICIO ANDRES" at bounding box center [513, 363] width 60 height 9
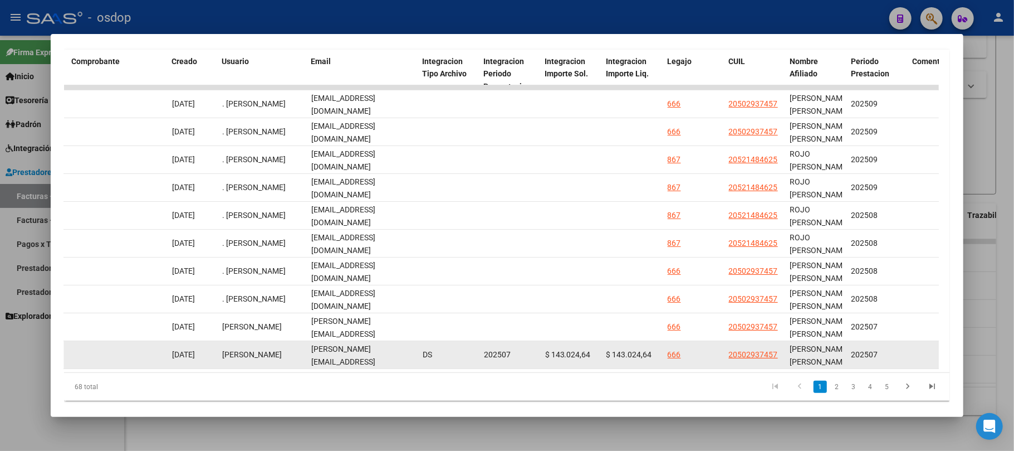
scroll to position [270, 0]
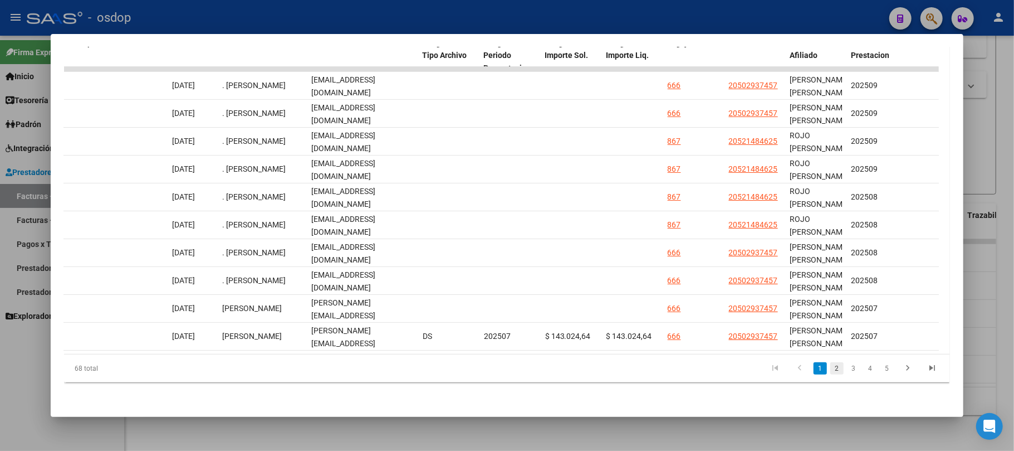
click at [830, 368] on link "2" at bounding box center [836, 368] width 13 height 12
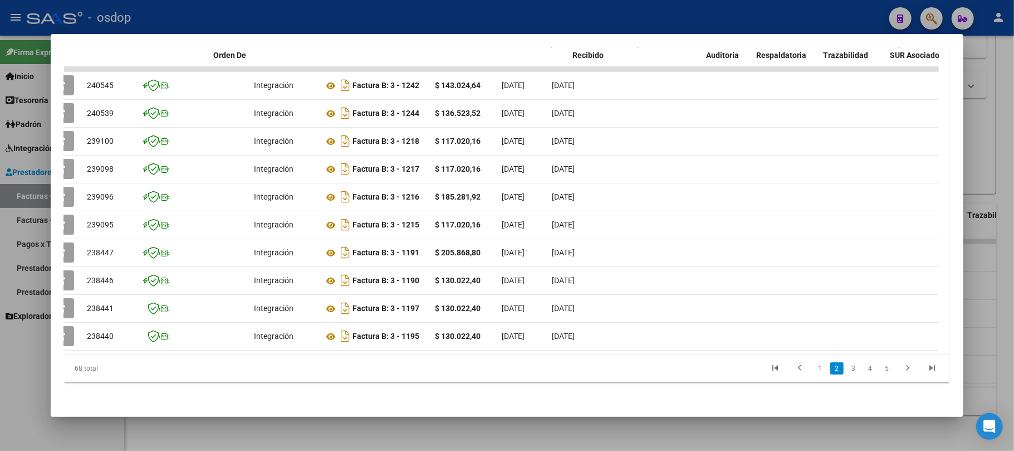
scroll to position [0, 0]
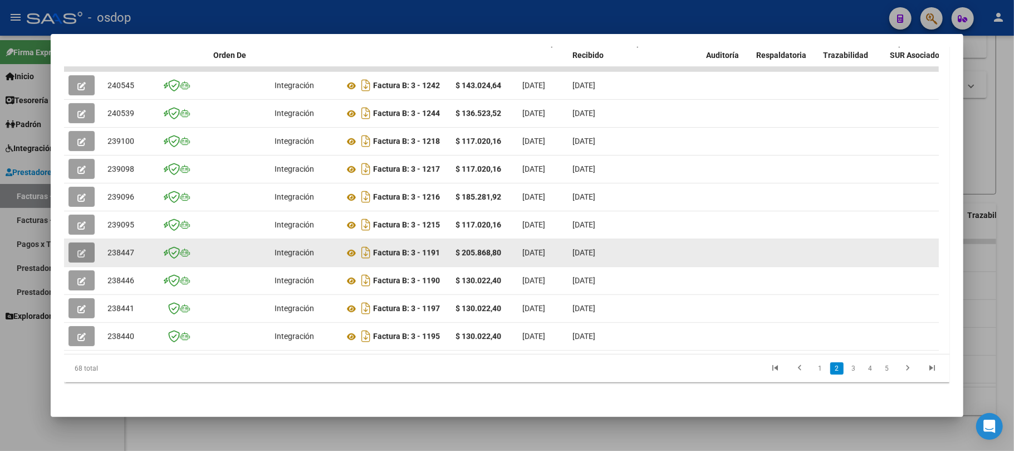
click at [80, 249] on icon "button" at bounding box center [81, 253] width 8 height 8
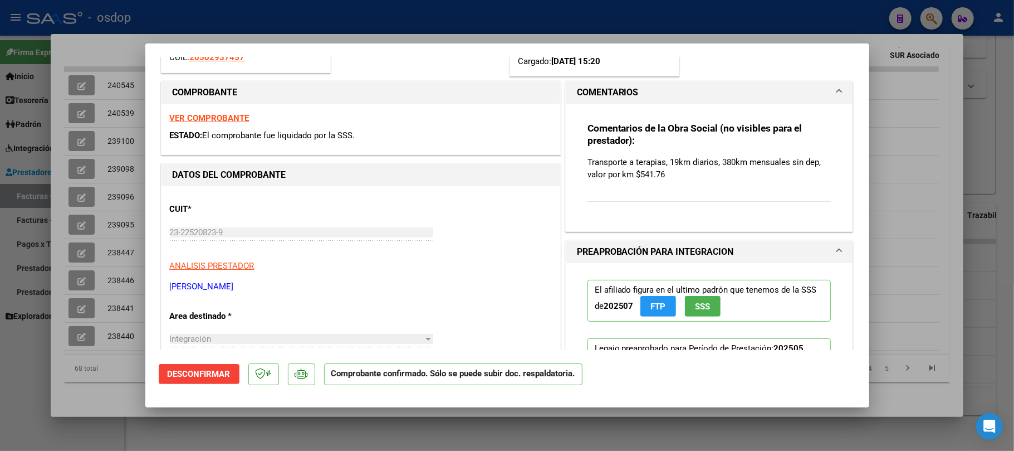
scroll to position [223, 0]
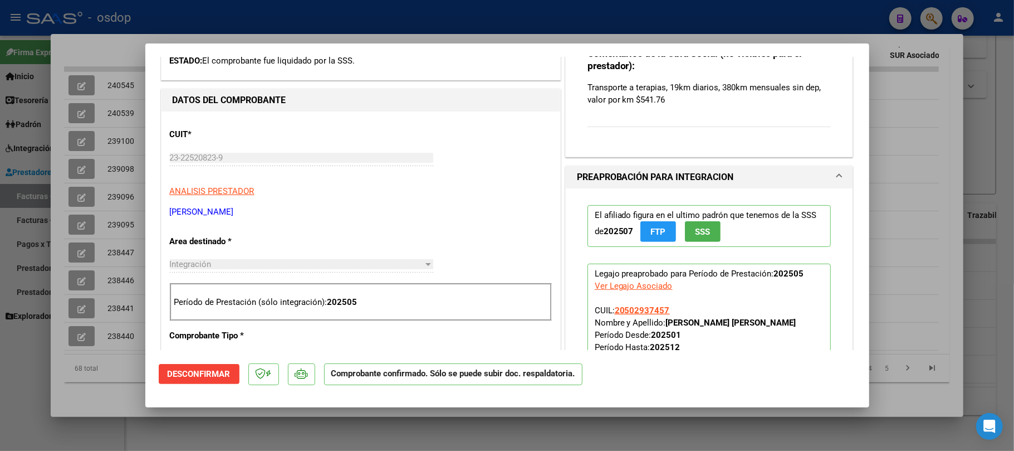
click at [664, 429] on div at bounding box center [507, 225] width 1014 height 451
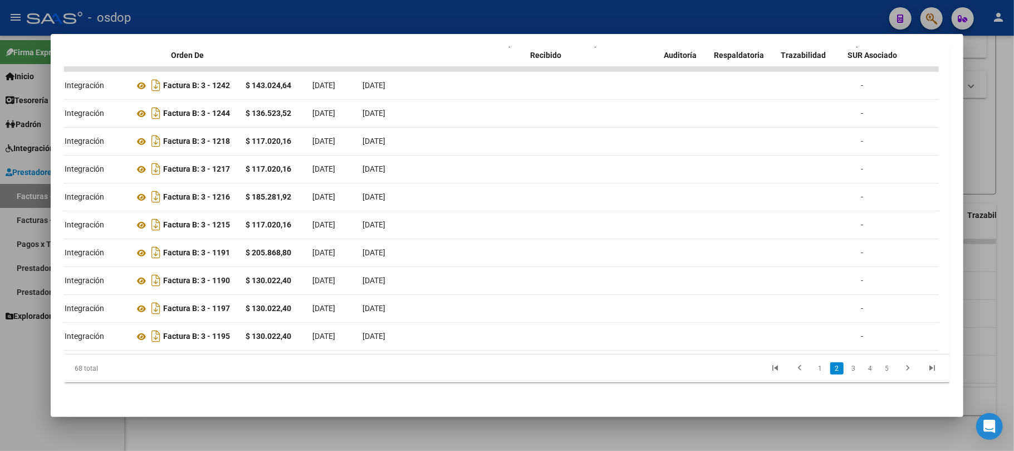
scroll to position [0, 0]
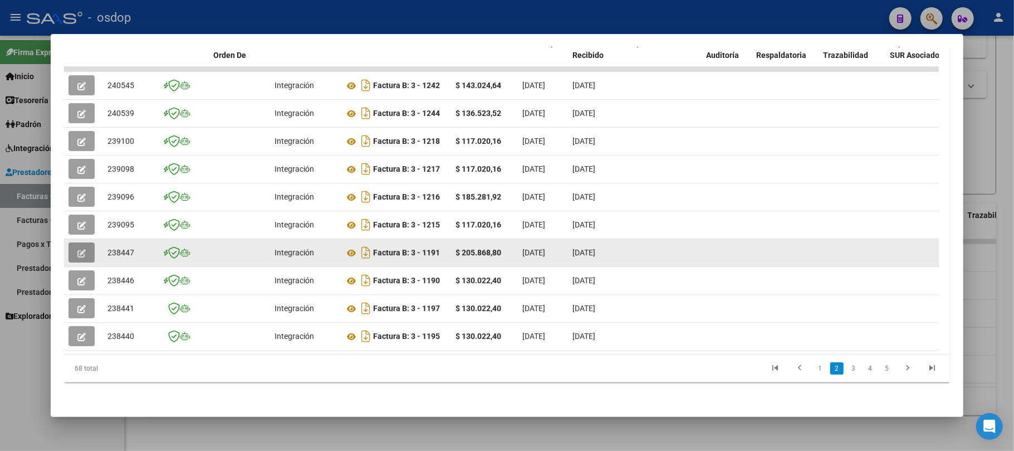
click at [79, 249] on icon "button" at bounding box center [81, 253] width 8 height 8
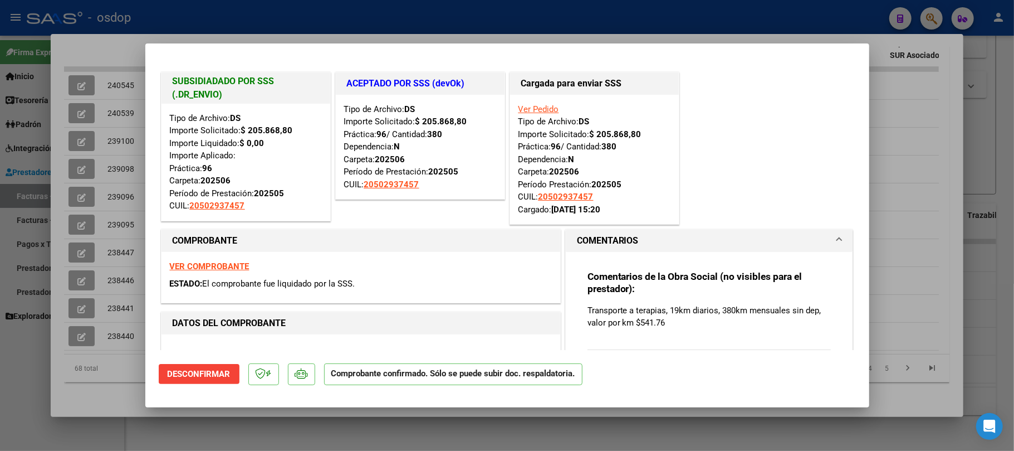
click at [595, 430] on div at bounding box center [507, 225] width 1014 height 451
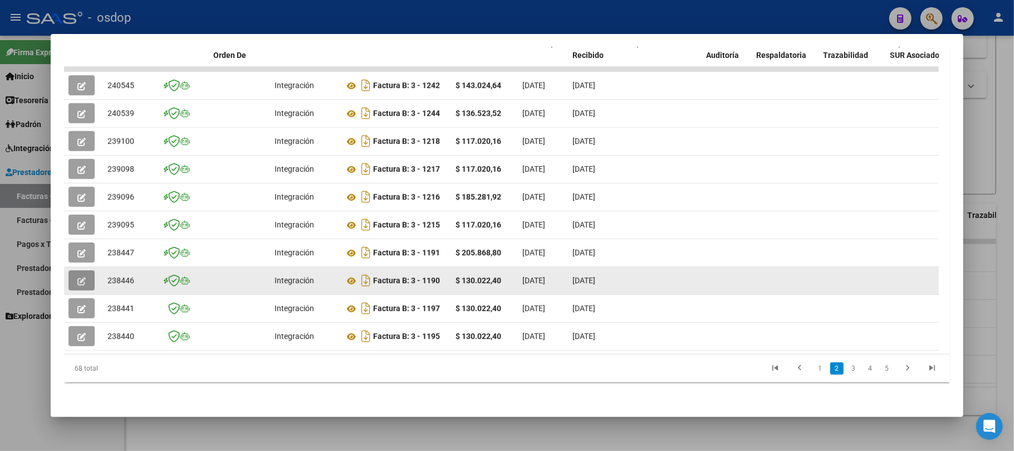
click at [87, 270] on button "button" at bounding box center [82, 280] width 26 height 20
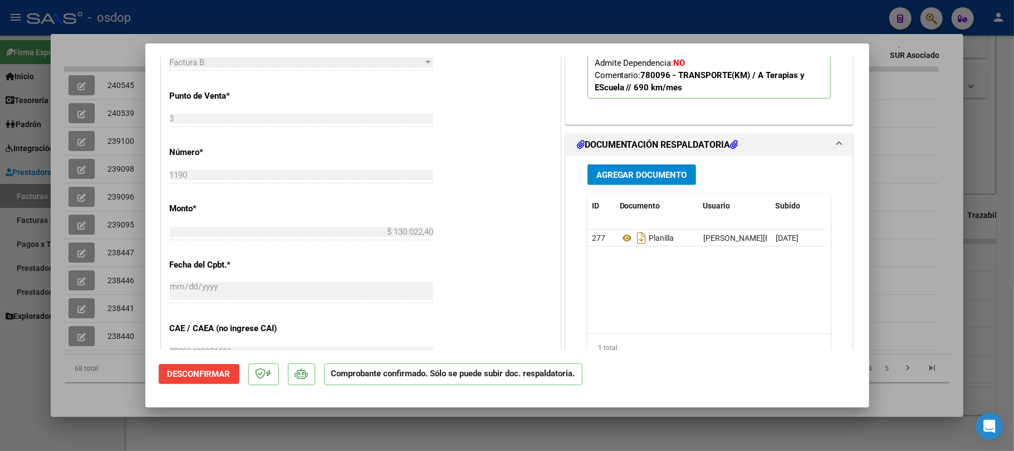
scroll to position [520, 0]
click at [560, 441] on div at bounding box center [507, 225] width 1014 height 451
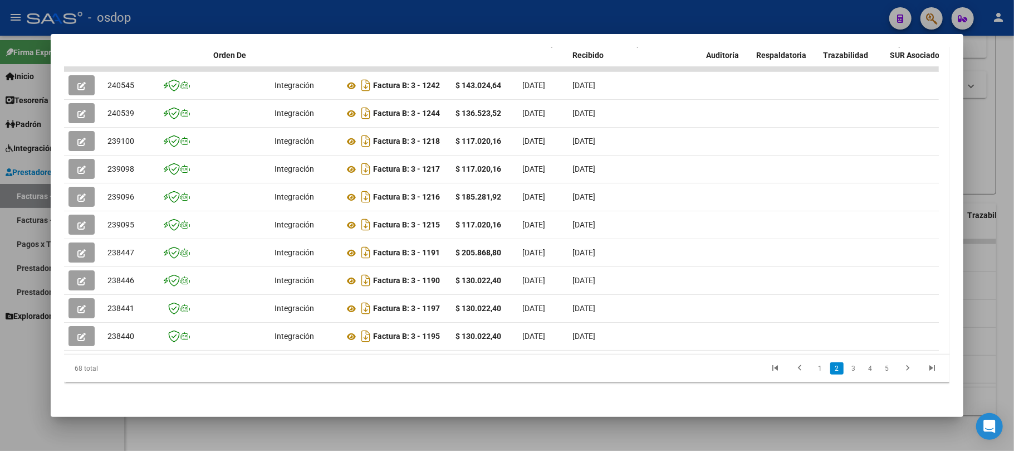
click at [833, 433] on div at bounding box center [507, 225] width 1014 height 451
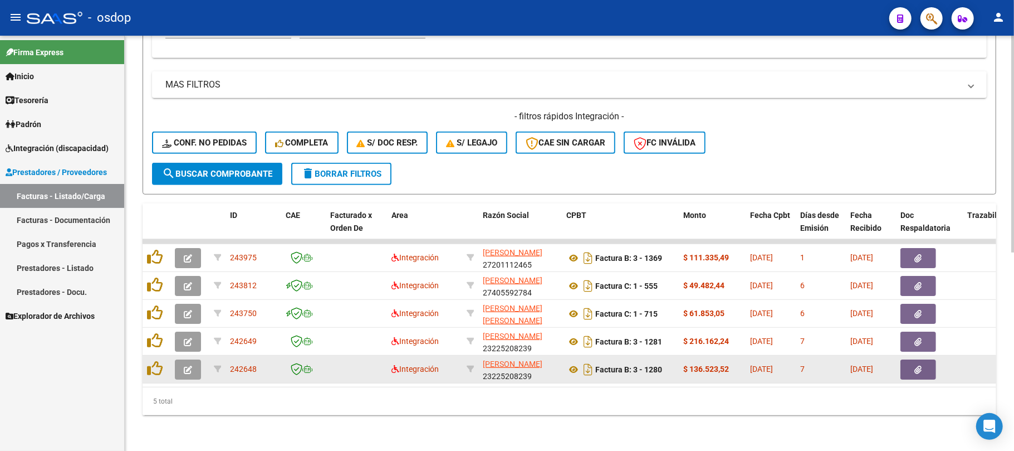
click at [192, 365] on icon "button" at bounding box center [188, 369] width 8 height 8
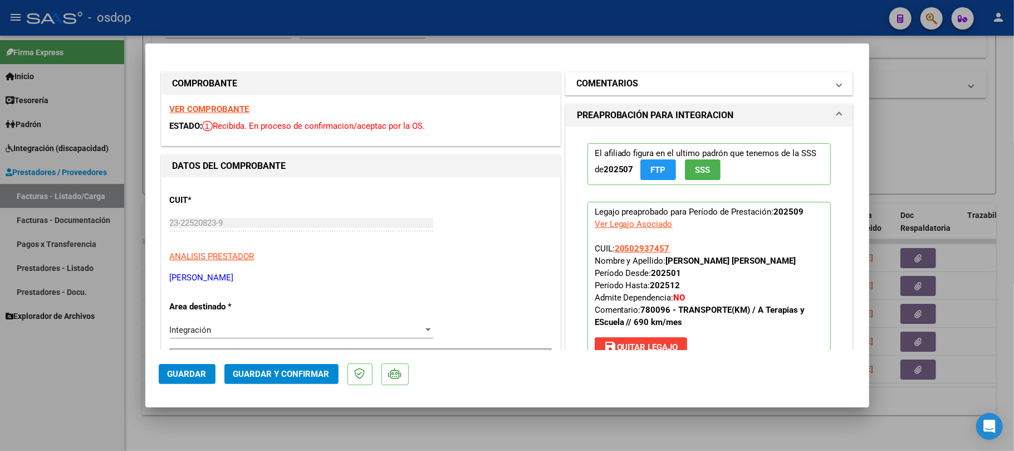
click at [685, 85] on mat-panel-title "COMENTARIOS" at bounding box center [703, 83] width 252 height 13
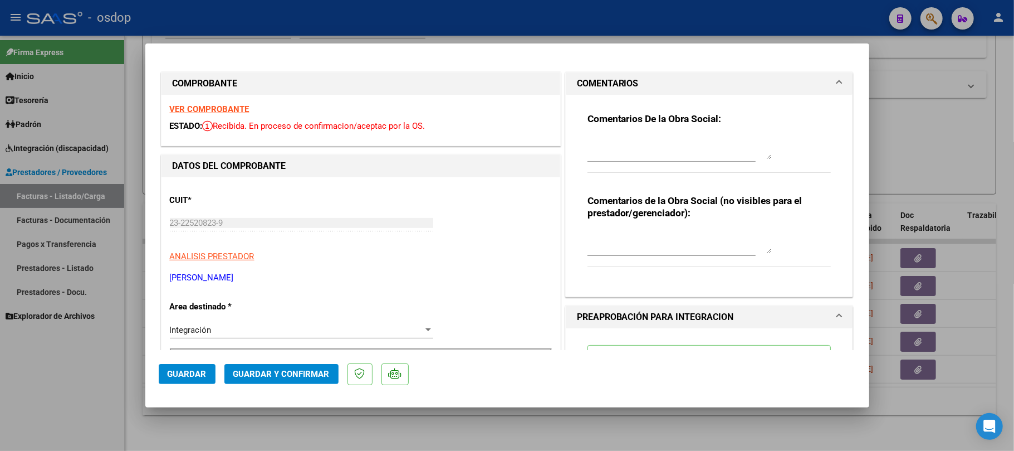
click at [611, 226] on div "Comentarios de la Obra Social (no visibles para el prestador/gerenciador):" at bounding box center [710, 236] width 244 height 84
click at [613, 234] on textarea at bounding box center [680, 242] width 184 height 22
type textarea "Traslado a Terapias 399 km mensuales. Valor por km 541.76 s/dep.-"
click at [241, 377] on span "Guardar y Confirmar" at bounding box center [281, 374] width 96 height 10
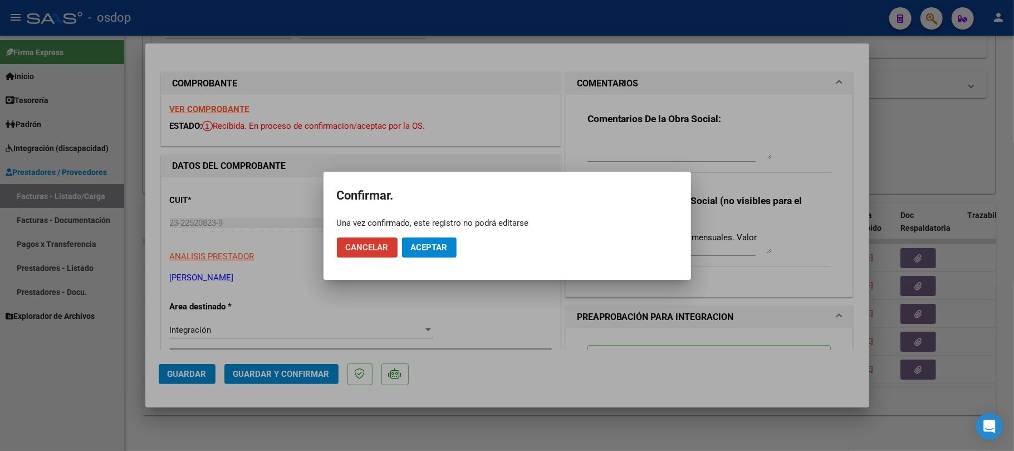
click at [448, 244] on button "Aceptar" at bounding box center [429, 247] width 55 height 20
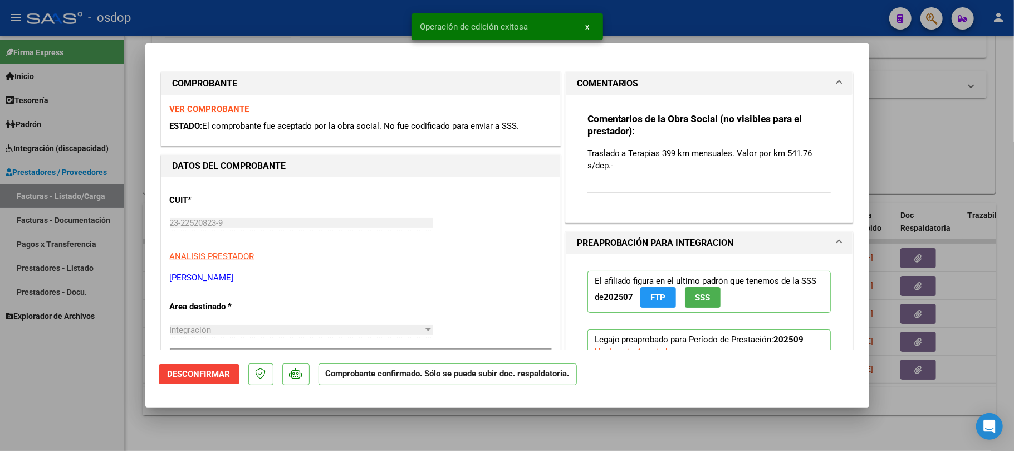
click at [482, 426] on div at bounding box center [507, 225] width 1014 height 451
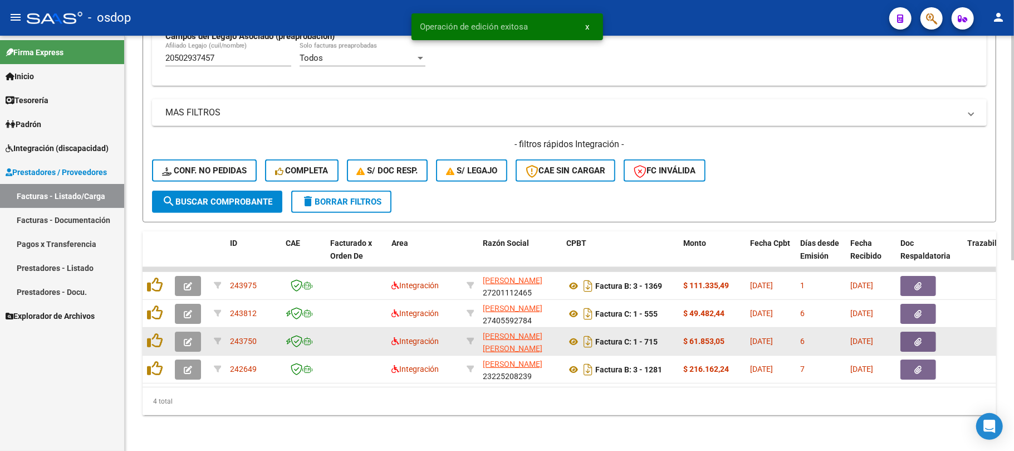
scroll to position [353, 0]
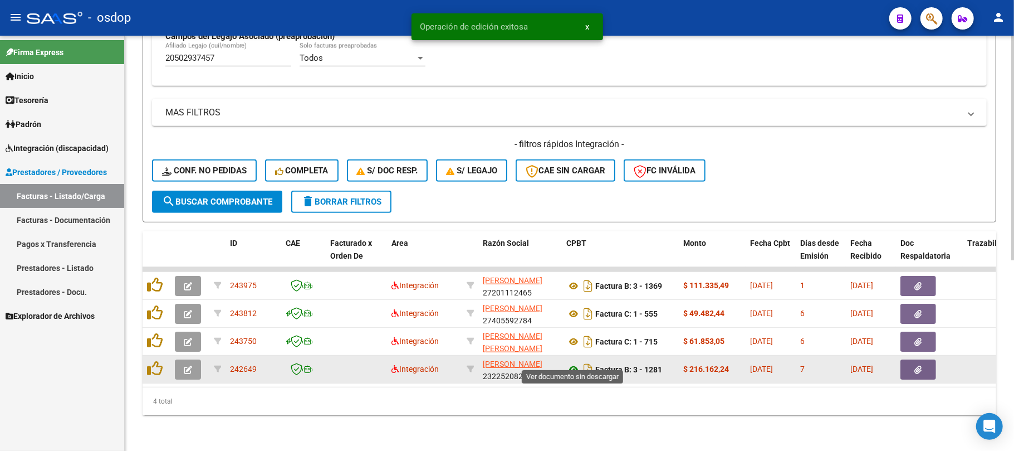
click at [575, 363] on icon at bounding box center [573, 369] width 14 height 13
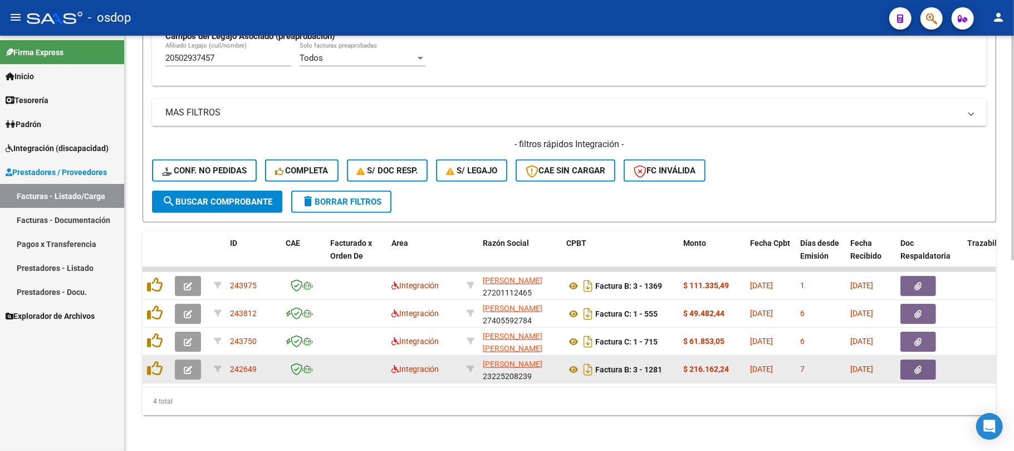
click at [926, 359] on button "button" at bounding box center [919, 369] width 36 height 20
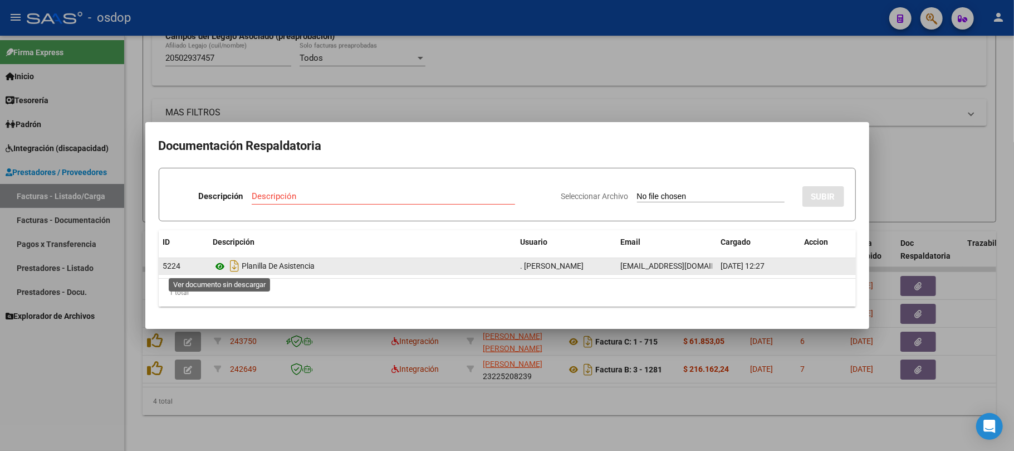
click at [219, 264] on icon at bounding box center [220, 266] width 14 height 13
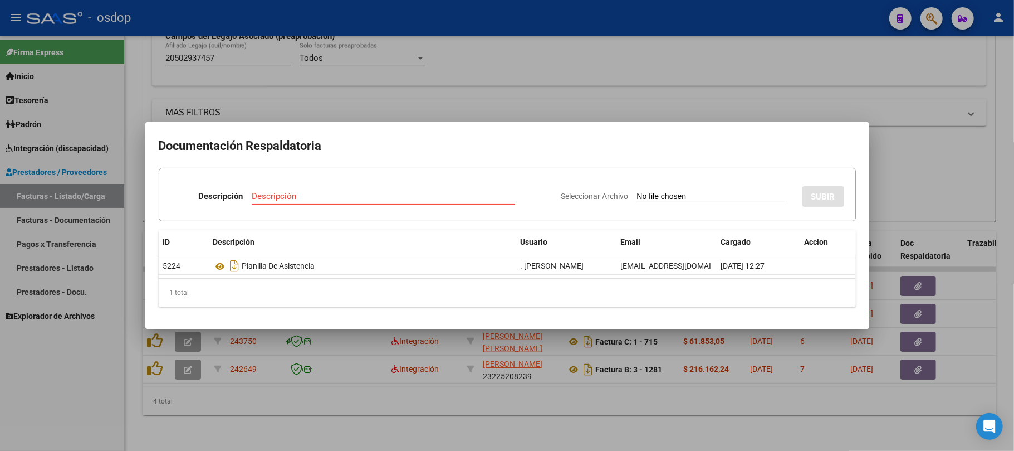
click at [599, 426] on div at bounding box center [507, 225] width 1014 height 451
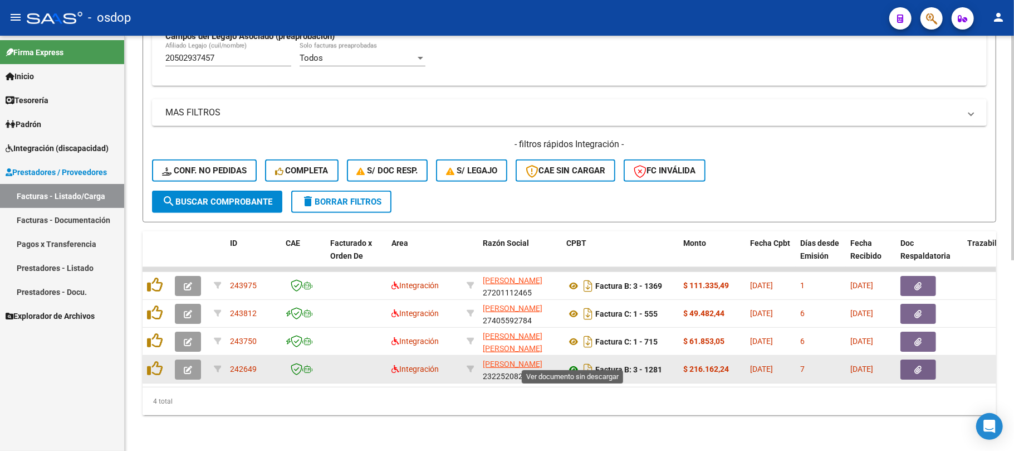
click at [575, 363] on icon at bounding box center [573, 369] width 14 height 13
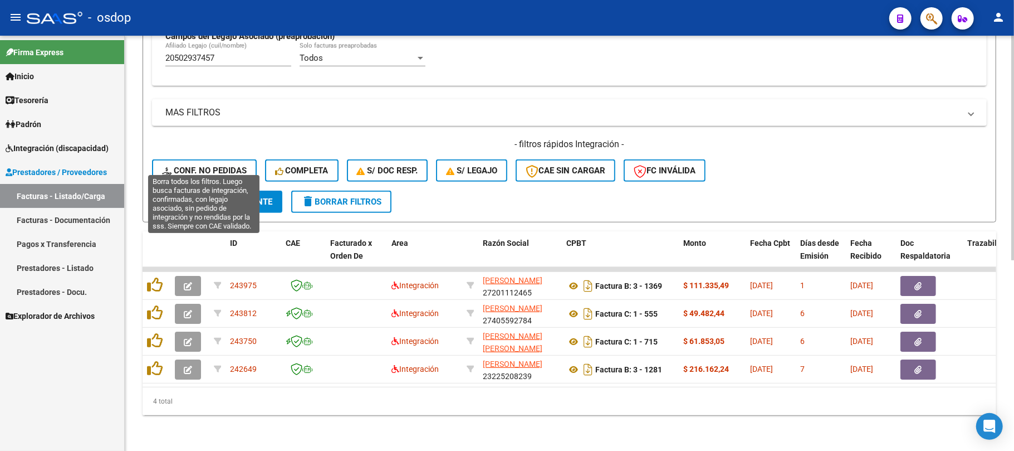
click at [221, 165] on span "Conf. no pedidas" at bounding box center [204, 170] width 85 height 10
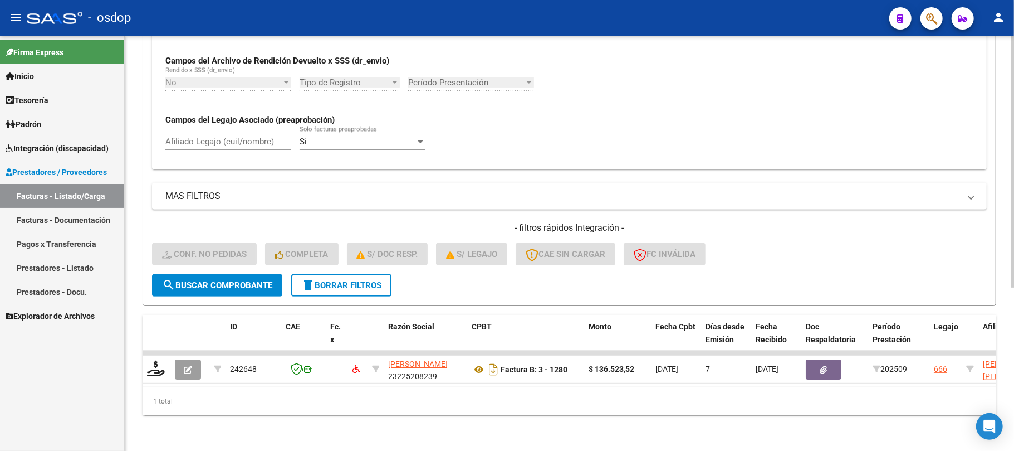
scroll to position [268, 0]
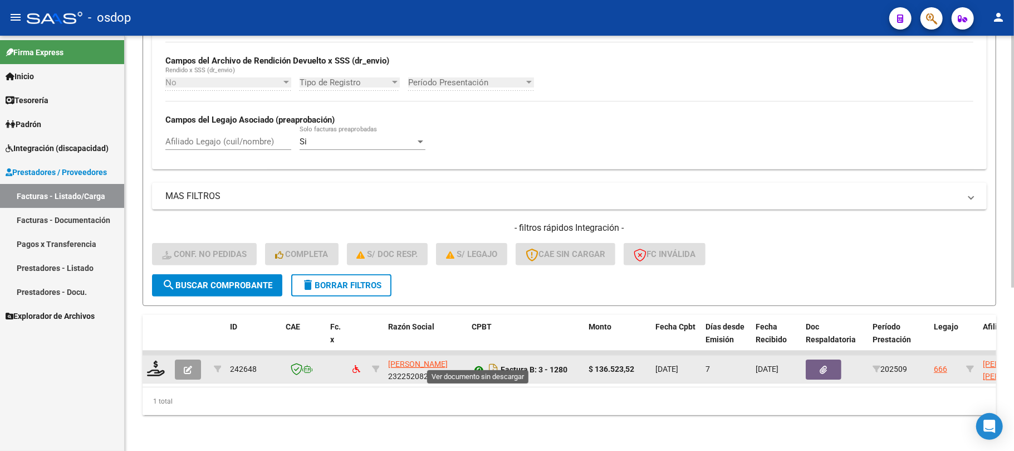
click at [480, 363] on icon at bounding box center [479, 369] width 14 height 13
click at [832, 359] on button "button" at bounding box center [824, 369] width 36 height 20
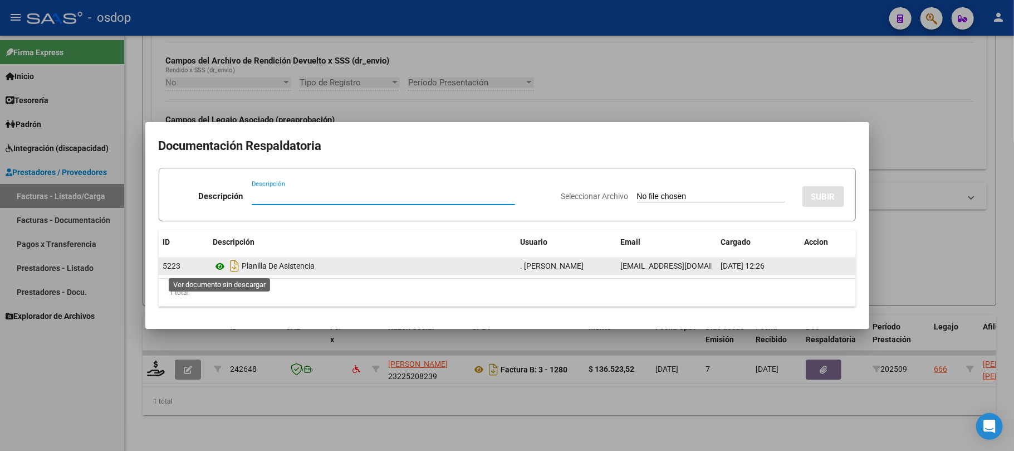
click at [221, 266] on icon at bounding box center [220, 266] width 14 height 13
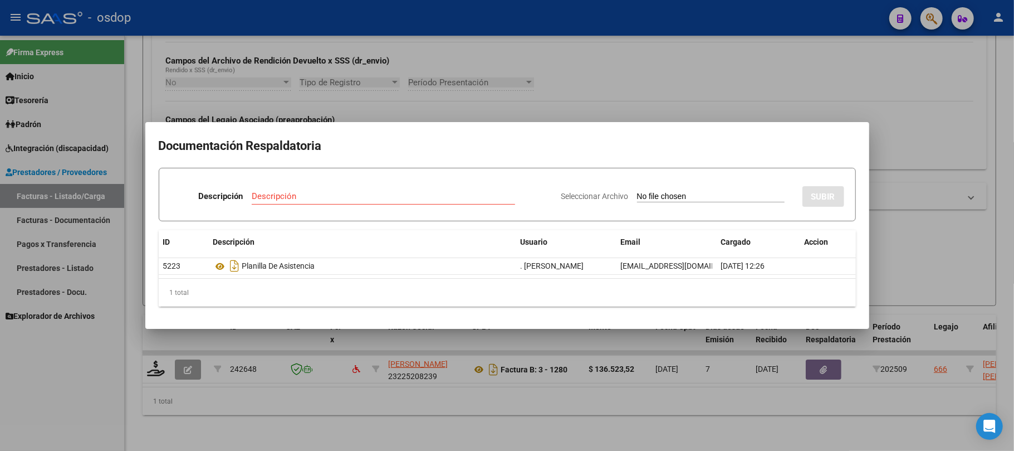
click at [631, 440] on div at bounding box center [507, 225] width 1014 height 451
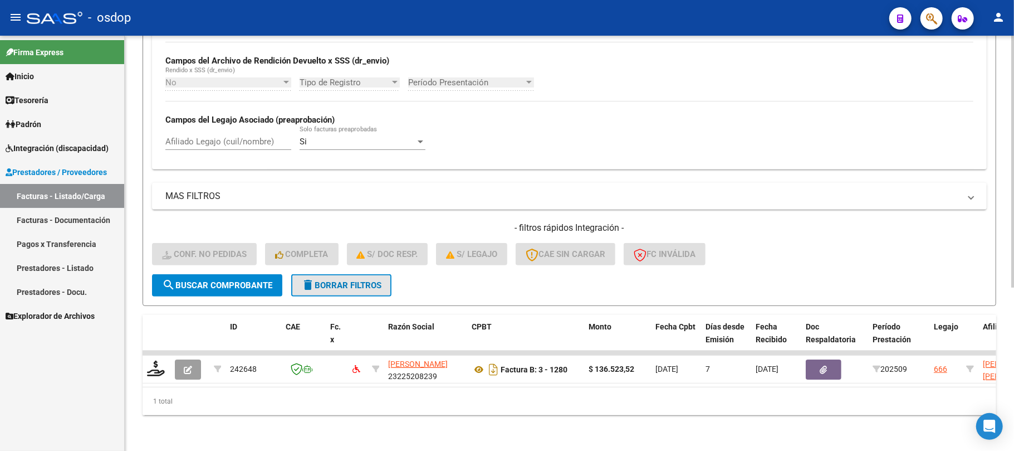
click at [333, 280] on span "delete Borrar Filtros" at bounding box center [341, 285] width 80 height 10
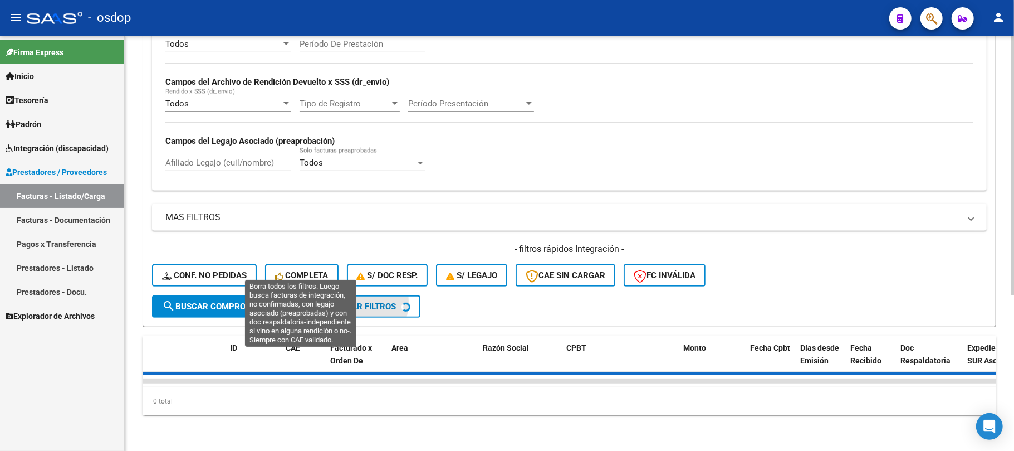
scroll to position [248, 0]
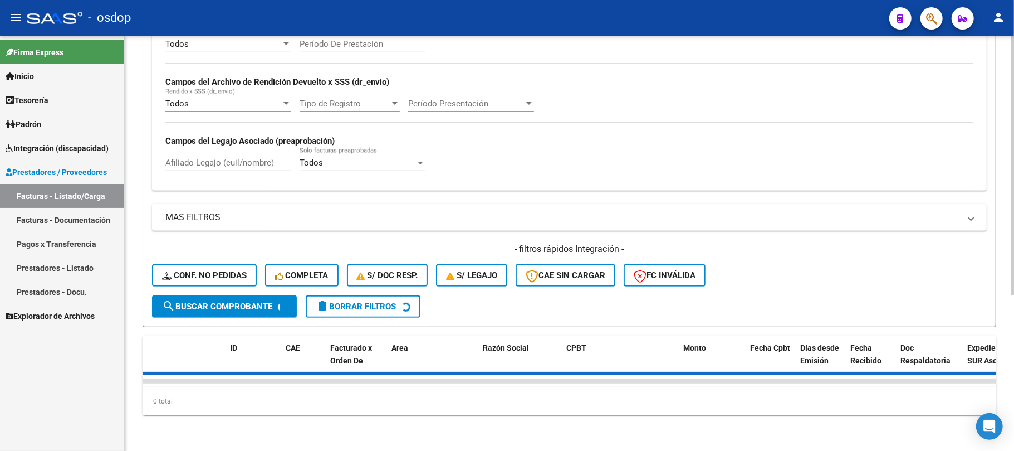
click at [237, 153] on div "Todos Cargado en Para Enviar SSS Período De Prestación Campos del Archivo de Re…" at bounding box center [569, 109] width 835 height 162
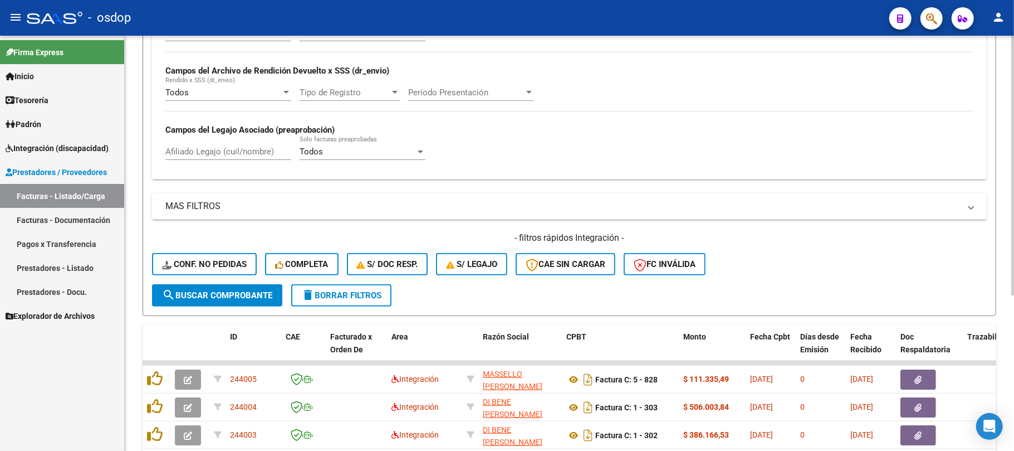
scroll to position [268, 0]
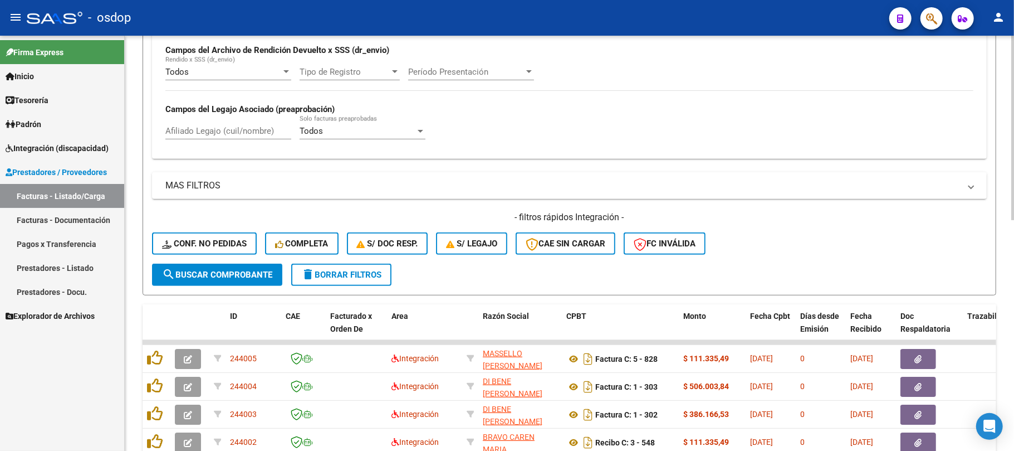
click at [234, 134] on input "Afiliado Legajo (cuil/nombre)" at bounding box center [228, 131] width 126 height 10
paste input "23225208239"
type input "23225208239"
click at [252, 281] on button "search Buscar Comprobante" at bounding box center [217, 274] width 130 height 22
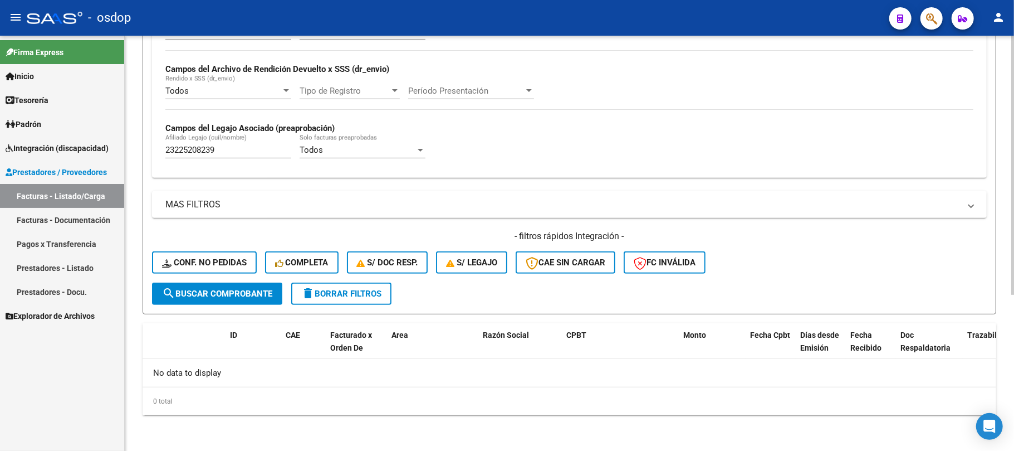
scroll to position [250, 0]
click at [373, 292] on span "delete Borrar Filtros" at bounding box center [341, 294] width 80 height 10
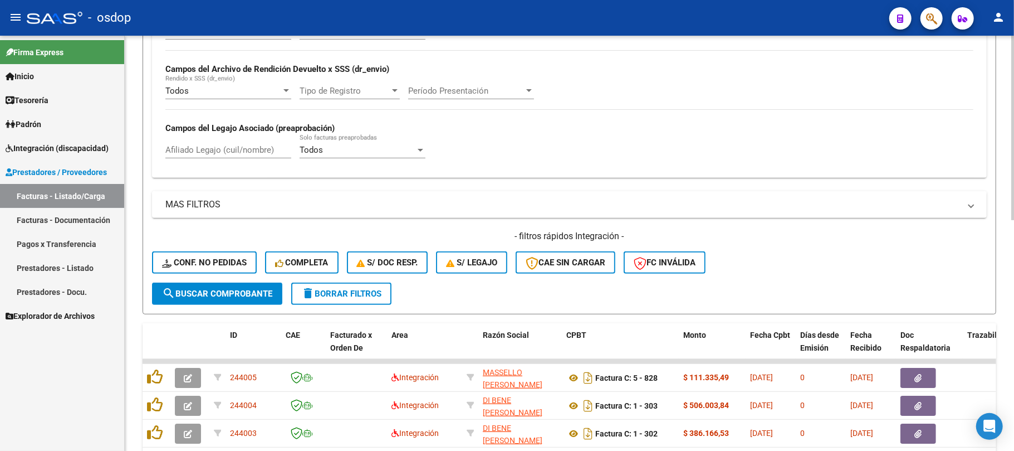
click at [214, 147] on input "Afiliado Legajo (cuil/nombre)" at bounding box center [228, 150] width 126 height 10
paste input "20502937457"
type input "20502937457"
click at [248, 297] on span "search Buscar Comprobante" at bounding box center [217, 294] width 110 height 10
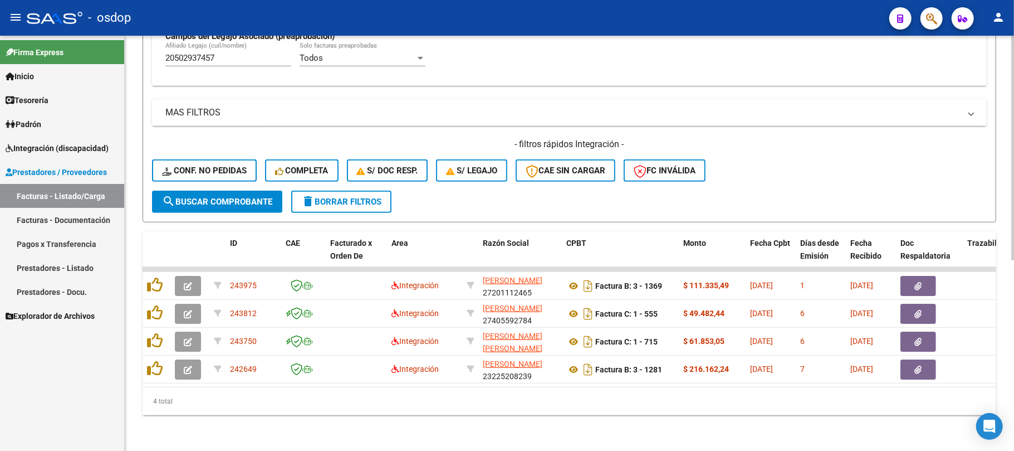
scroll to position [353, 0]
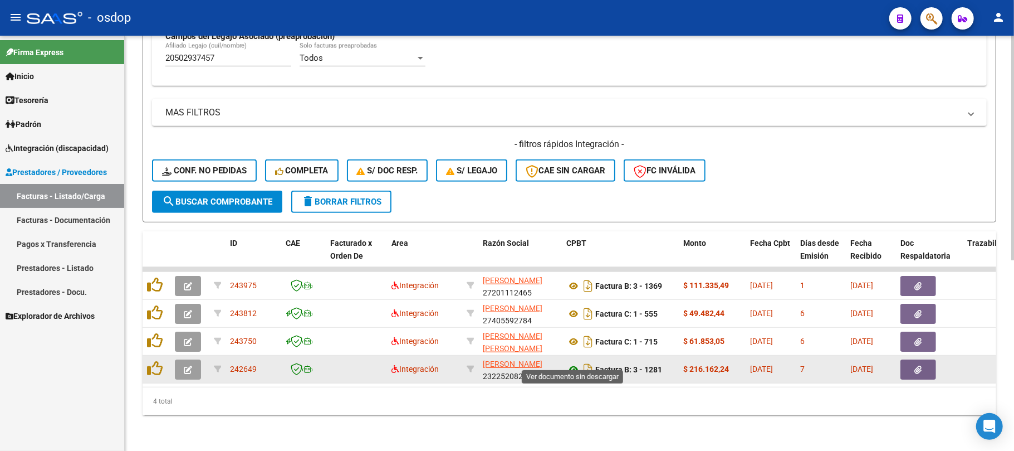
click at [571, 363] on icon at bounding box center [573, 369] width 14 height 13
click at [910, 359] on button "button" at bounding box center [919, 369] width 36 height 20
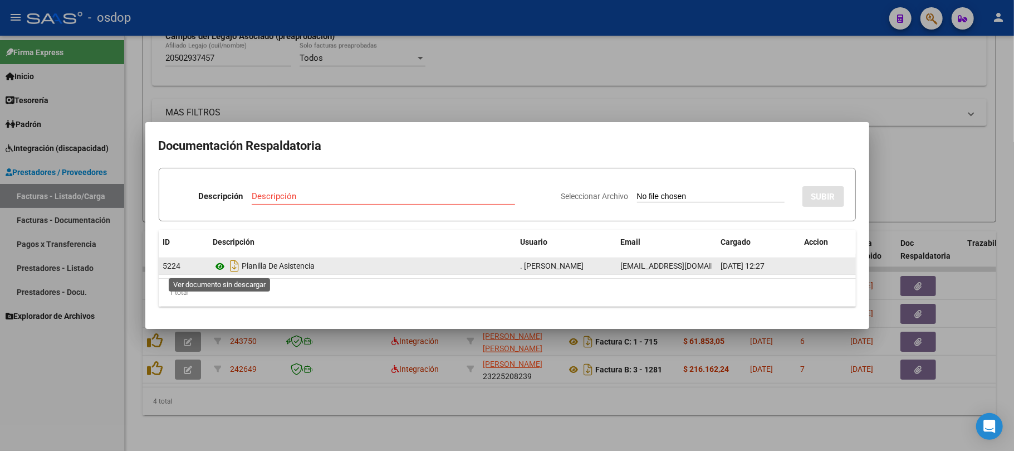
click at [221, 268] on icon at bounding box center [220, 266] width 14 height 13
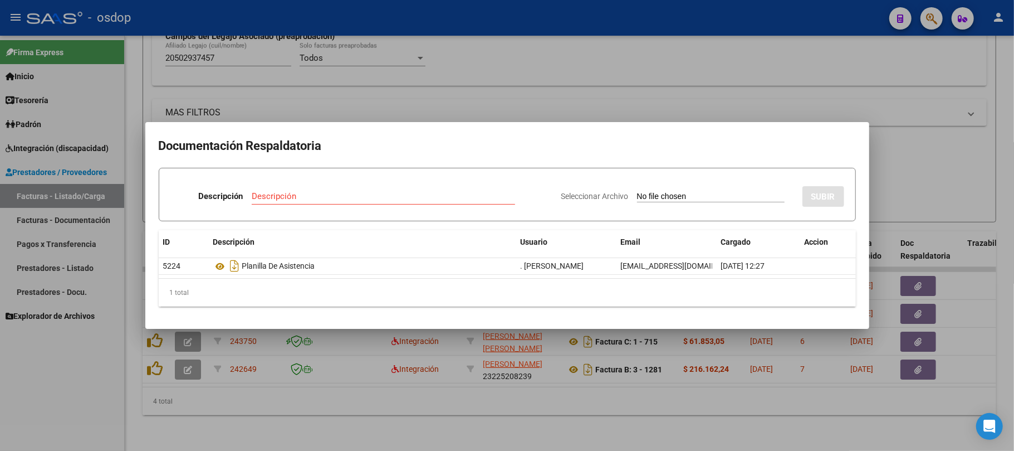
click at [404, 433] on div at bounding box center [507, 225] width 1014 height 451
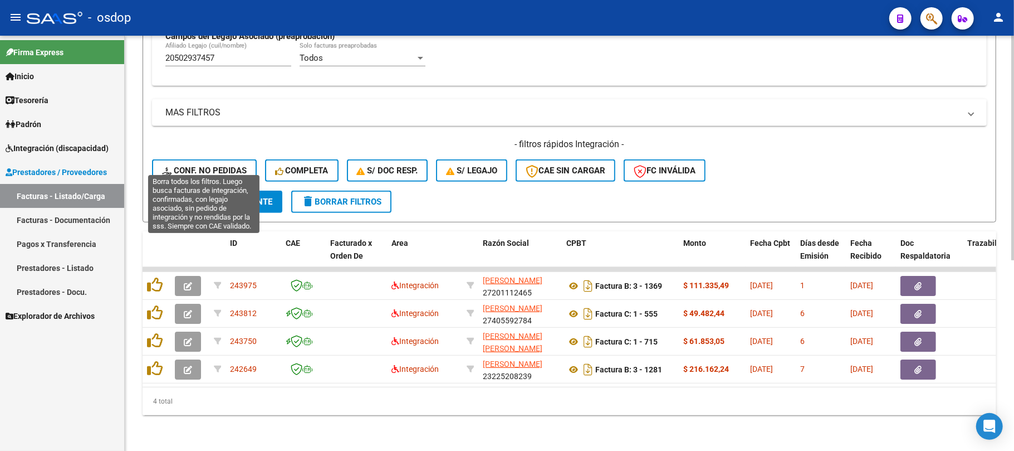
click at [219, 165] on span "Conf. no pedidas" at bounding box center [204, 170] width 85 height 10
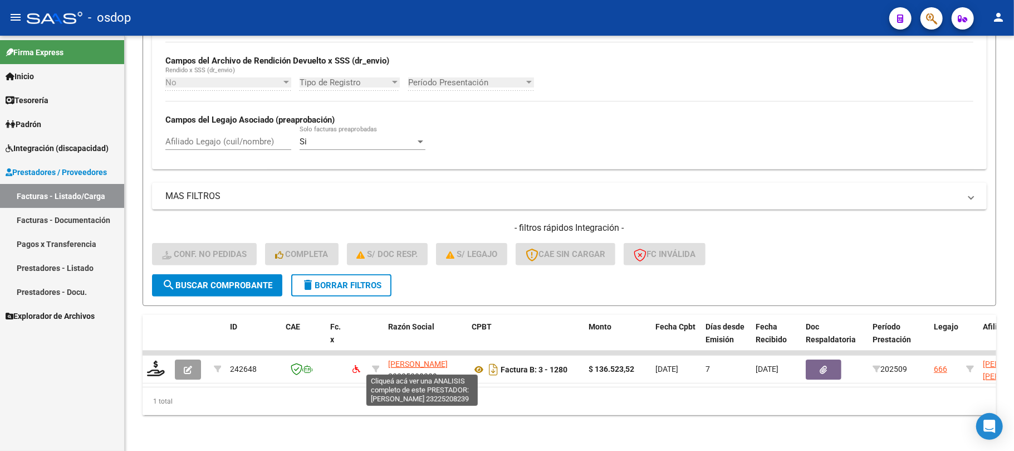
scroll to position [268, 0]
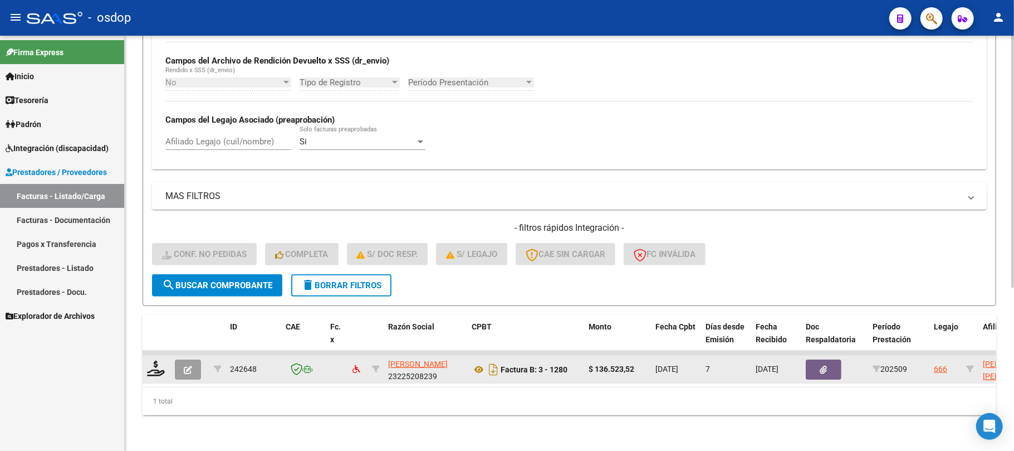
click at [194, 365] on button "button" at bounding box center [188, 369] width 26 height 20
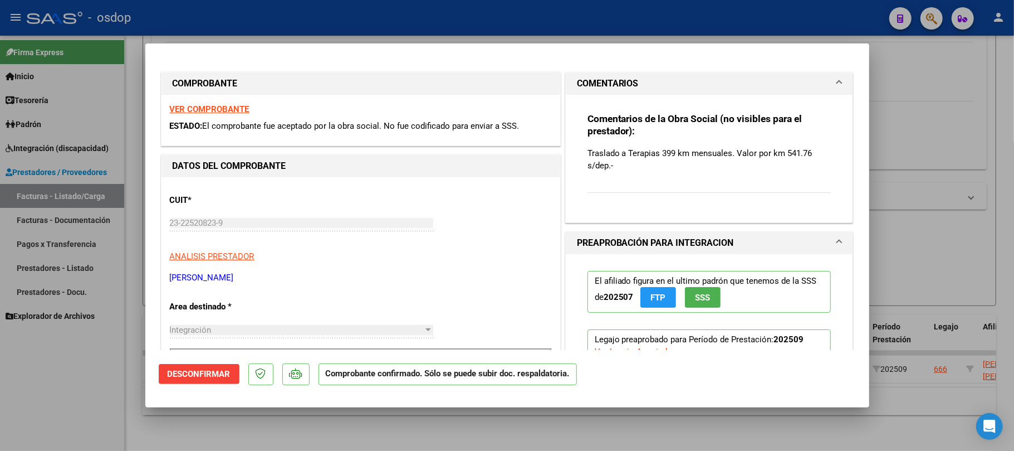
click at [223, 378] on span "Desconfirmar" at bounding box center [199, 374] width 63 height 10
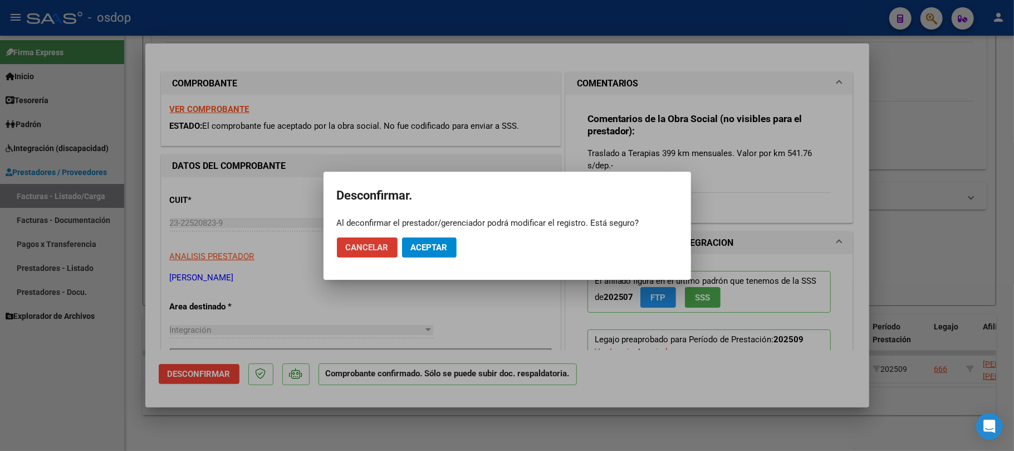
click at [439, 242] on span "Aceptar" at bounding box center [429, 247] width 37 height 10
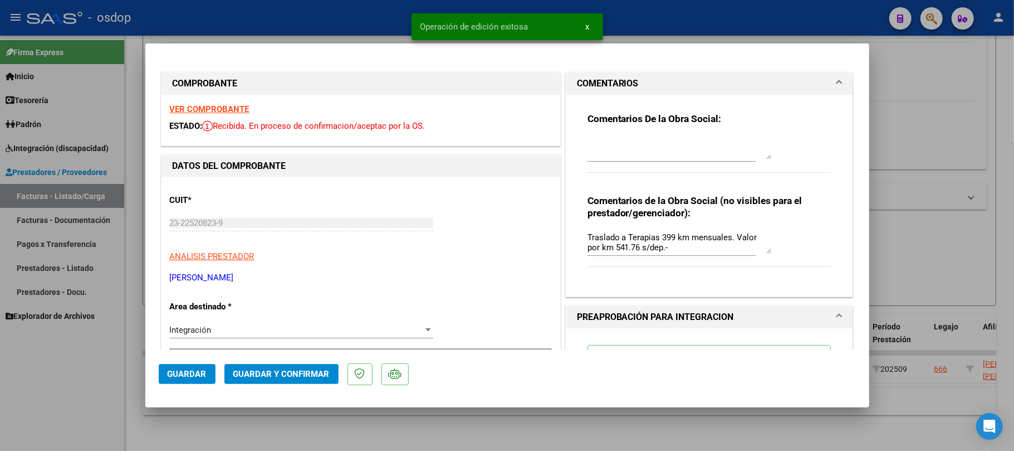
click at [305, 432] on div at bounding box center [507, 225] width 1014 height 451
type input "$ 0,00"
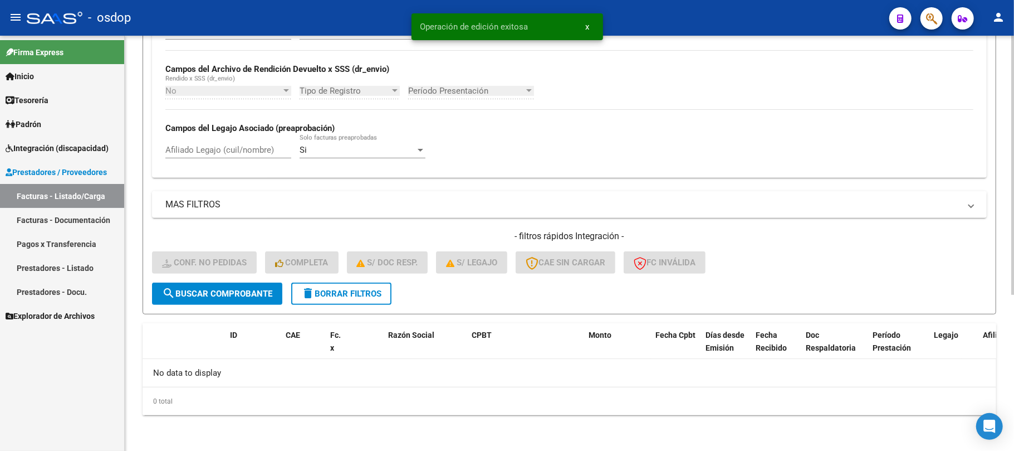
scroll to position [250, 0]
click at [359, 297] on span "delete Borrar Filtros" at bounding box center [341, 294] width 80 height 10
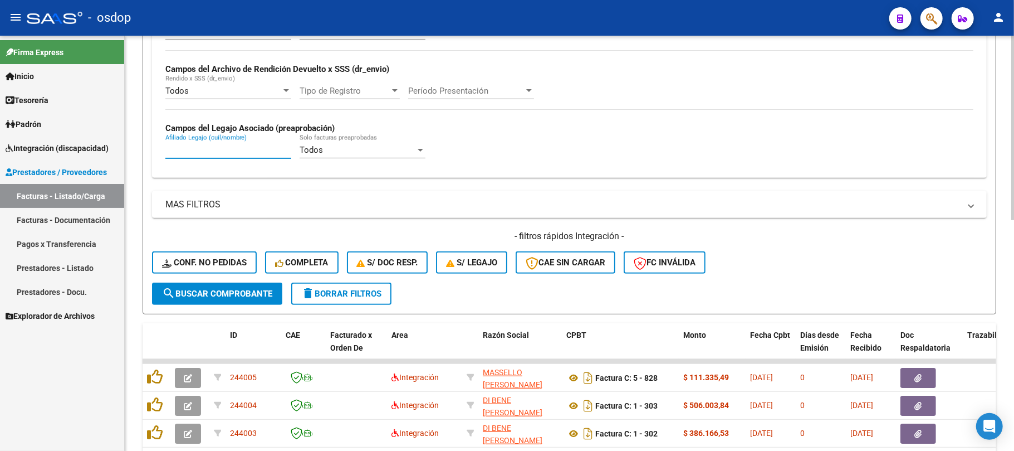
click at [229, 148] on input "Afiliado Legajo (cuil/nombre)" at bounding box center [228, 150] width 126 height 10
paste input "20502937457"
type input "20502937457"
click at [246, 290] on span "search Buscar Comprobante" at bounding box center [217, 294] width 110 height 10
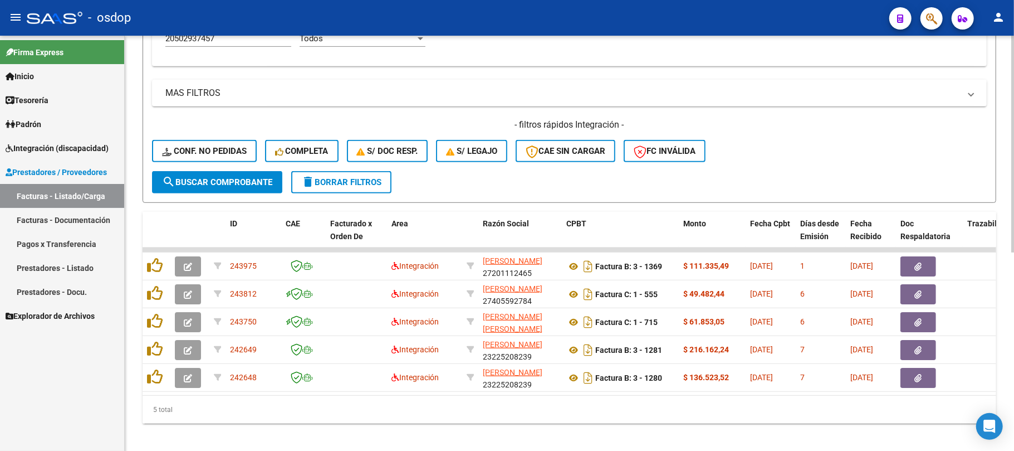
scroll to position [380, 0]
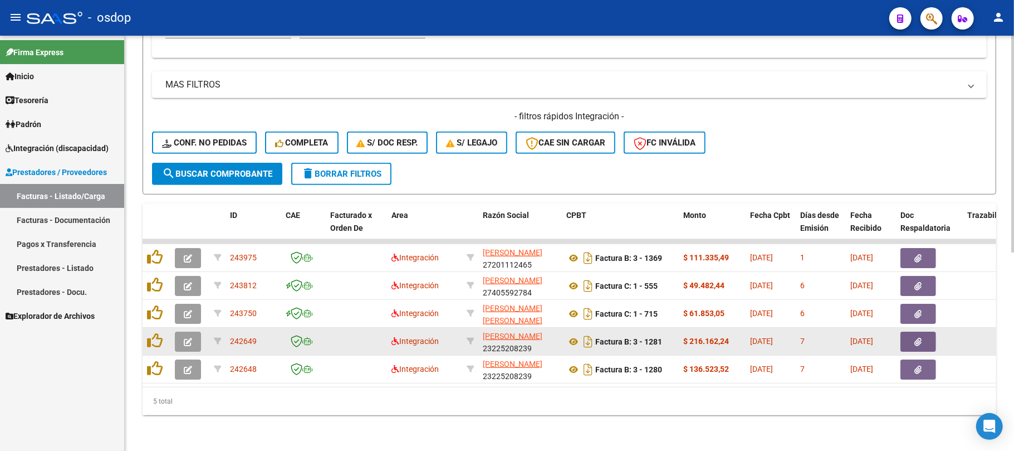
click at [185, 338] on icon "button" at bounding box center [188, 342] width 8 height 8
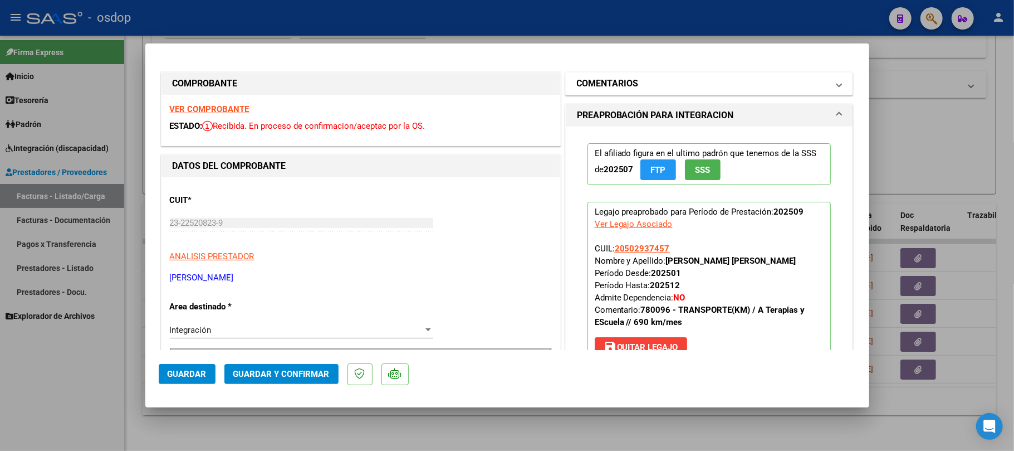
click at [664, 77] on mat-panel-title "COMENTARIOS" at bounding box center [703, 83] width 252 height 13
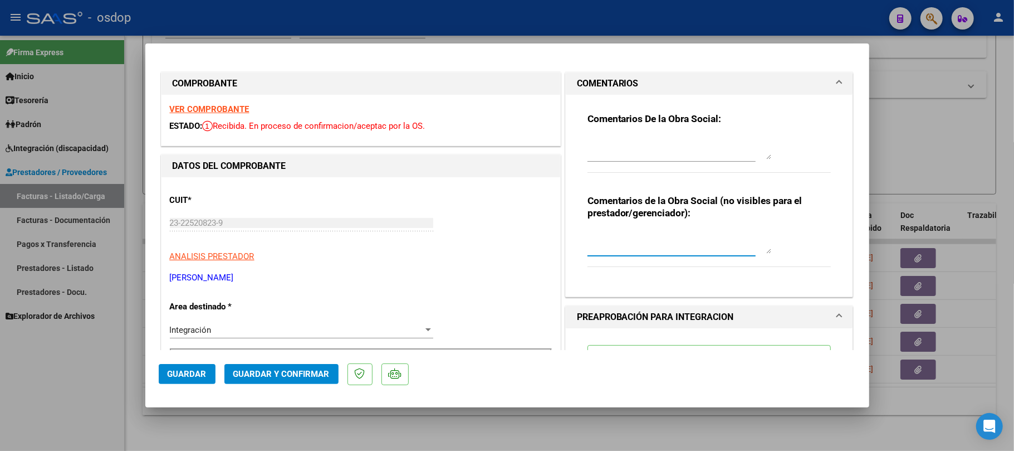
click at [619, 240] on textarea at bounding box center [680, 242] width 184 height 22
click at [672, 235] on textarea "Traslado a Instituto 399" at bounding box center [680, 242] width 184 height 22
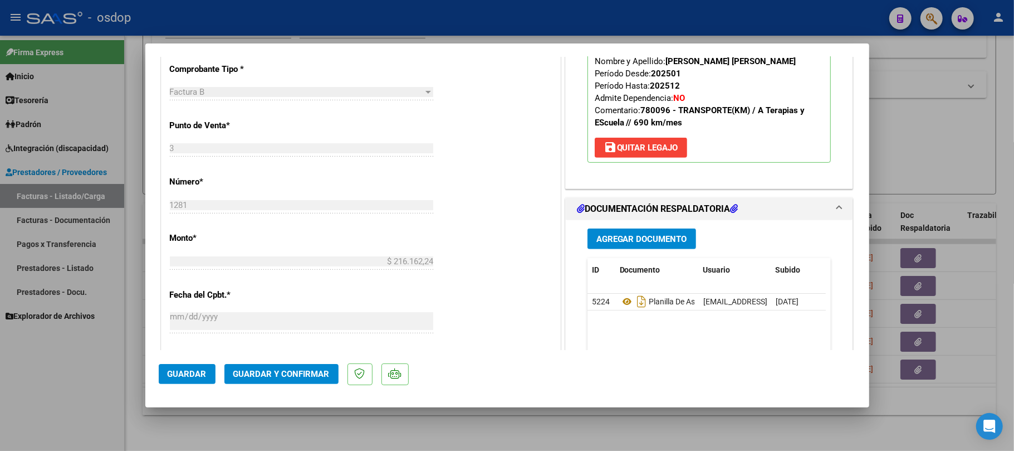
scroll to position [446, 0]
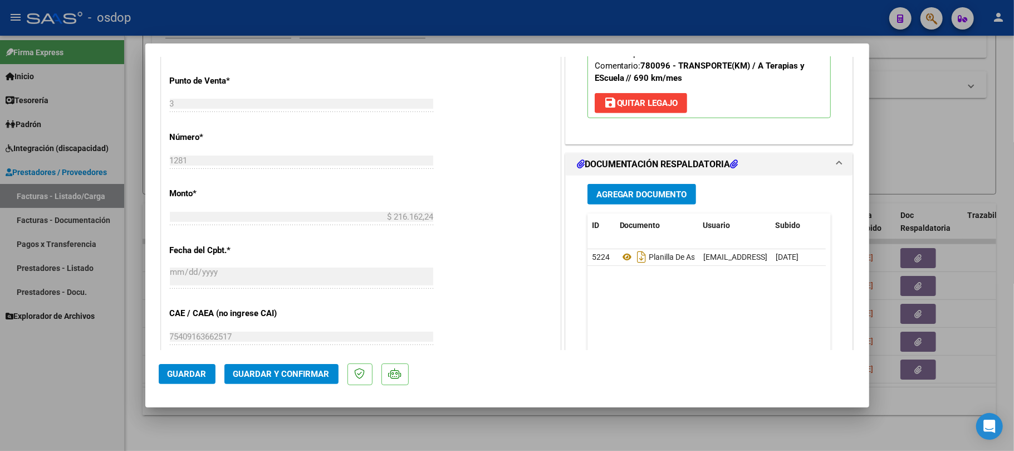
type textarea "Traslado a Instituto 399 km mensuales. Valor por km 541.76"
click at [290, 373] on span "Guardar y Confirmar" at bounding box center [281, 374] width 96 height 10
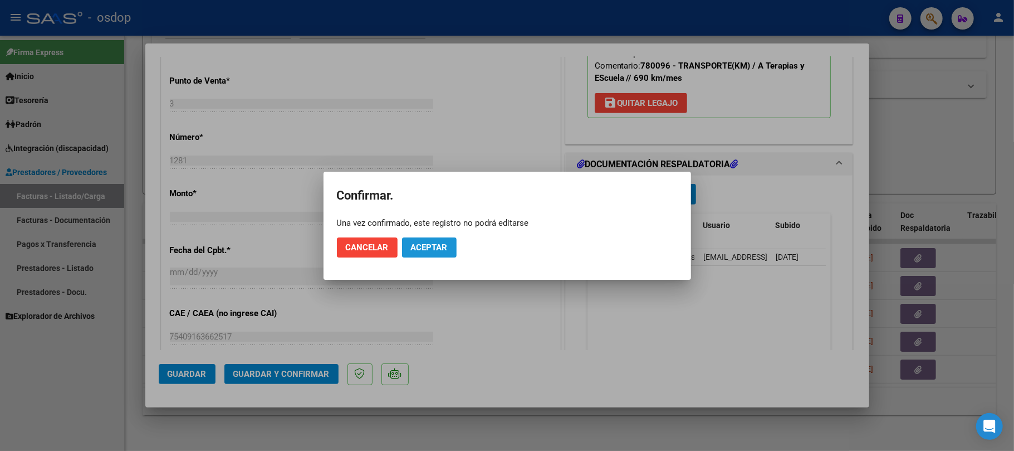
click at [437, 246] on span "Aceptar" at bounding box center [429, 247] width 37 height 10
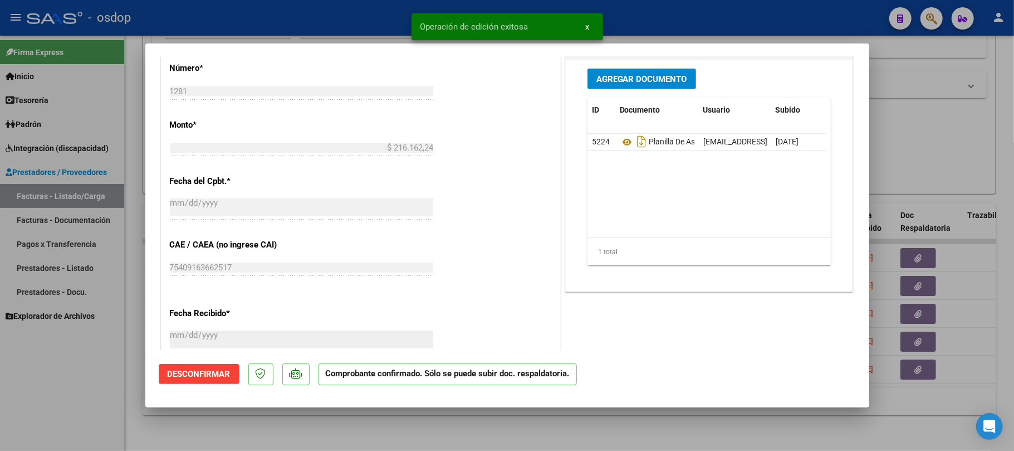
click at [480, 422] on div at bounding box center [507, 225] width 1014 height 451
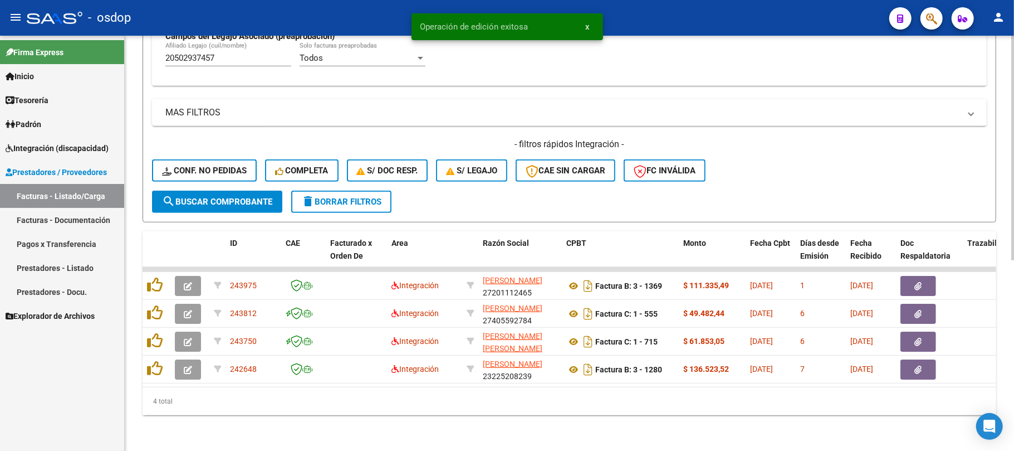
scroll to position [353, 0]
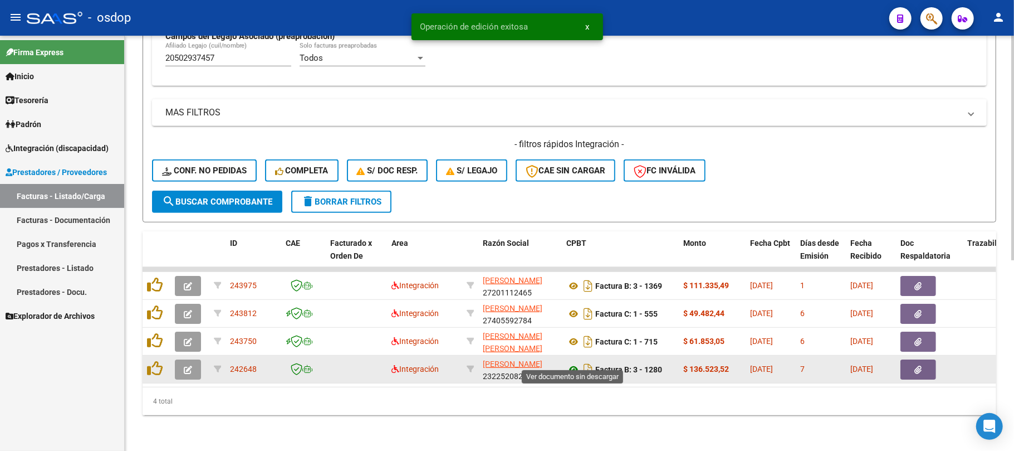
click at [573, 363] on icon at bounding box center [573, 369] width 14 height 13
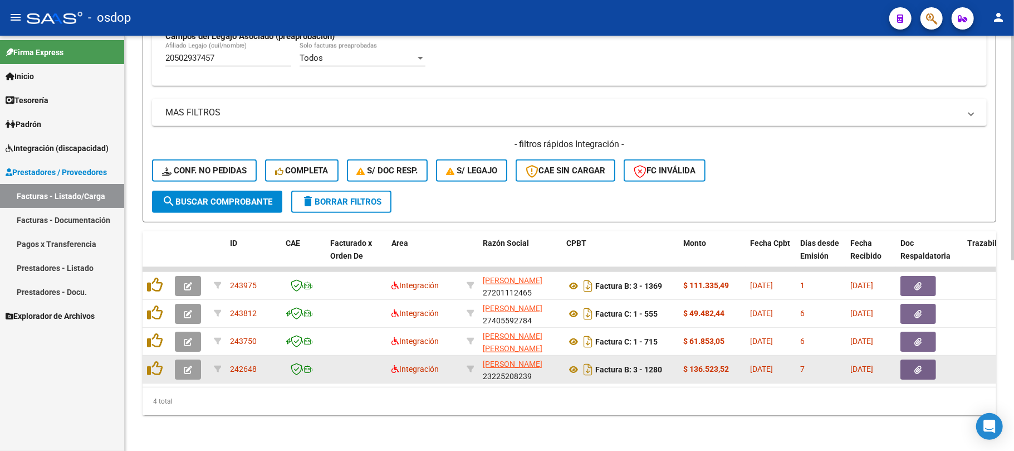
click at [190, 365] on icon "button" at bounding box center [188, 369] width 8 height 8
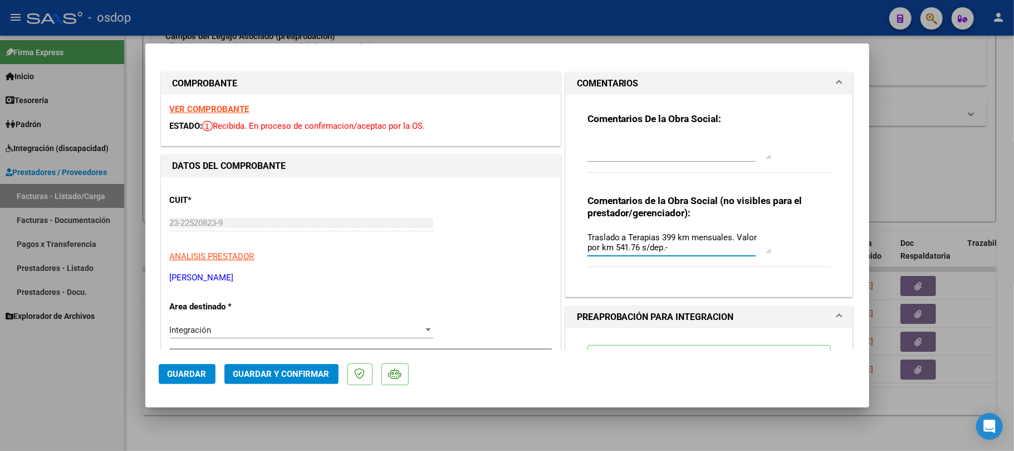
click at [652, 236] on textarea "Traslado a Terapias 399 km mensuales. Valor por km 541.76 s/dep.-" at bounding box center [680, 242] width 184 height 22
type textarea "Traslado a Escuela 252 km mensuales. Valor por km 541.76 s/dep.-"
click at [291, 373] on span "Guardar y Confirmar" at bounding box center [281, 374] width 96 height 10
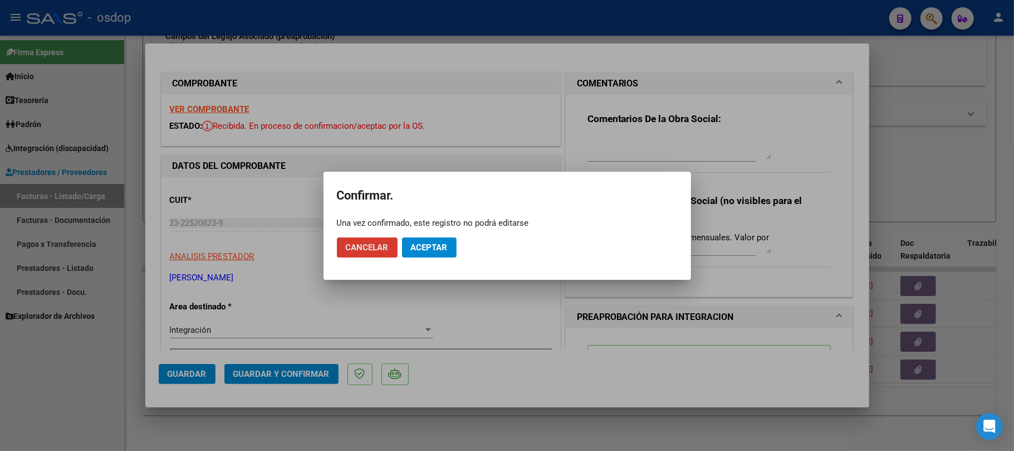
click at [437, 247] on span "Aceptar" at bounding box center [429, 247] width 37 height 10
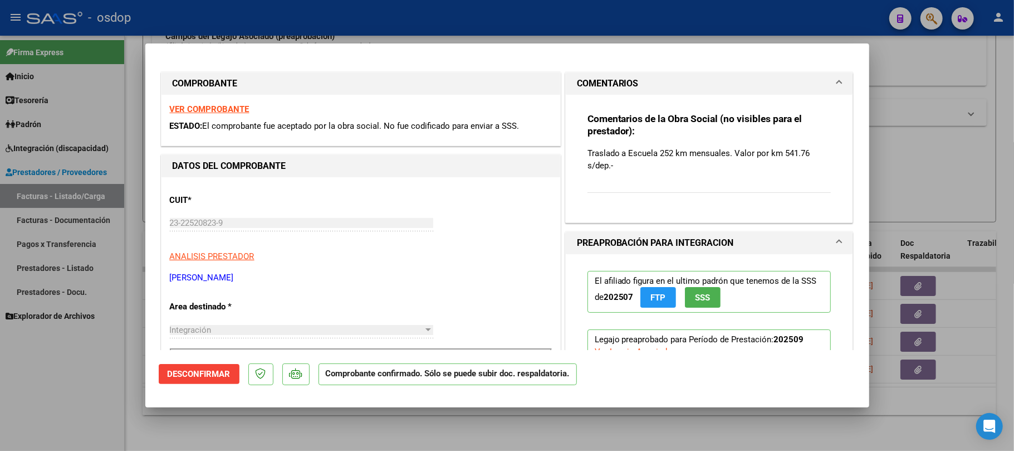
click at [522, 444] on div at bounding box center [507, 225] width 1014 height 451
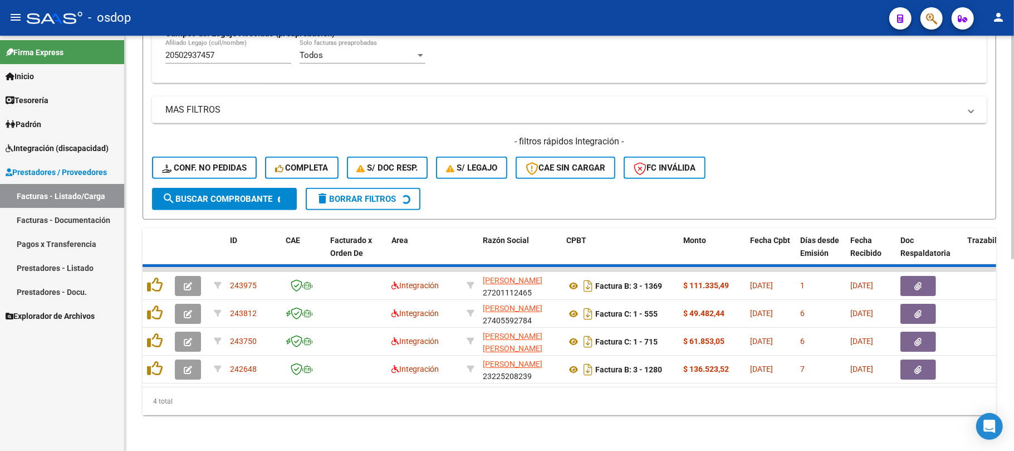
scroll to position [324, 0]
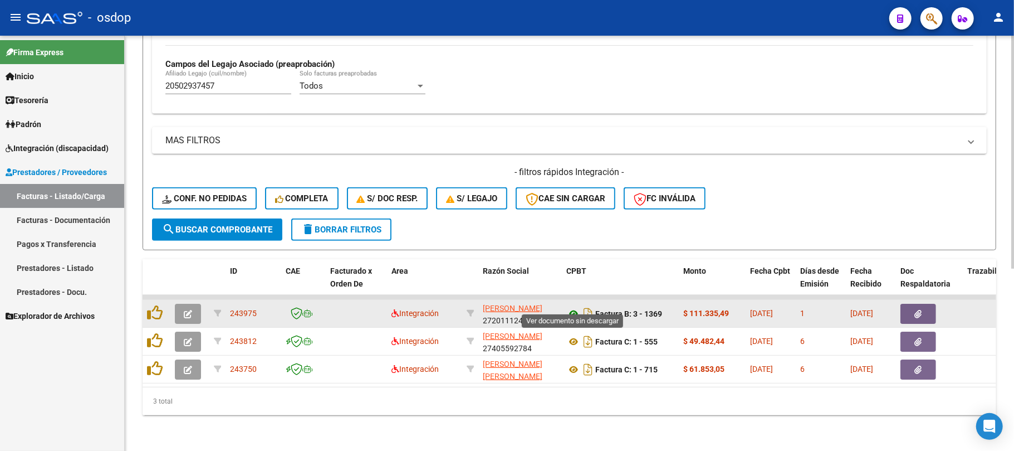
click at [569, 307] on icon at bounding box center [573, 313] width 14 height 13
click at [911, 304] on button "button" at bounding box center [919, 314] width 36 height 20
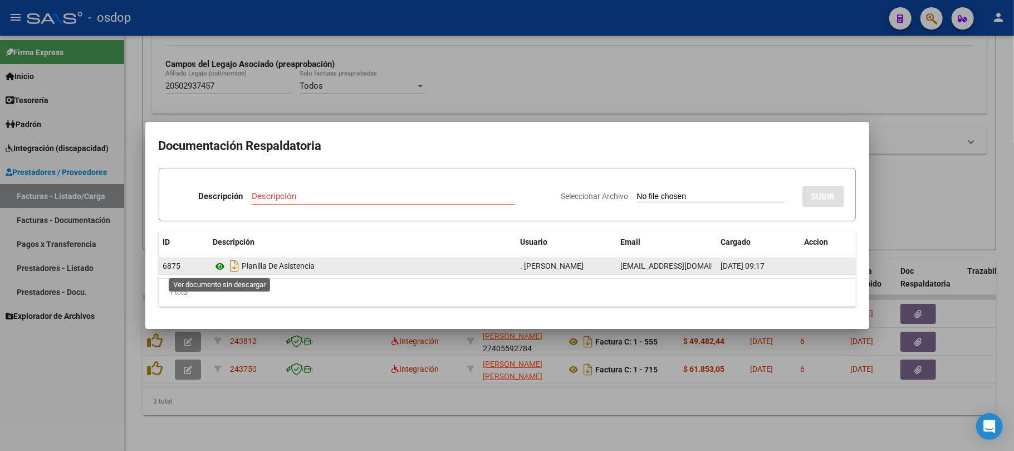
click at [219, 263] on icon at bounding box center [220, 266] width 14 height 13
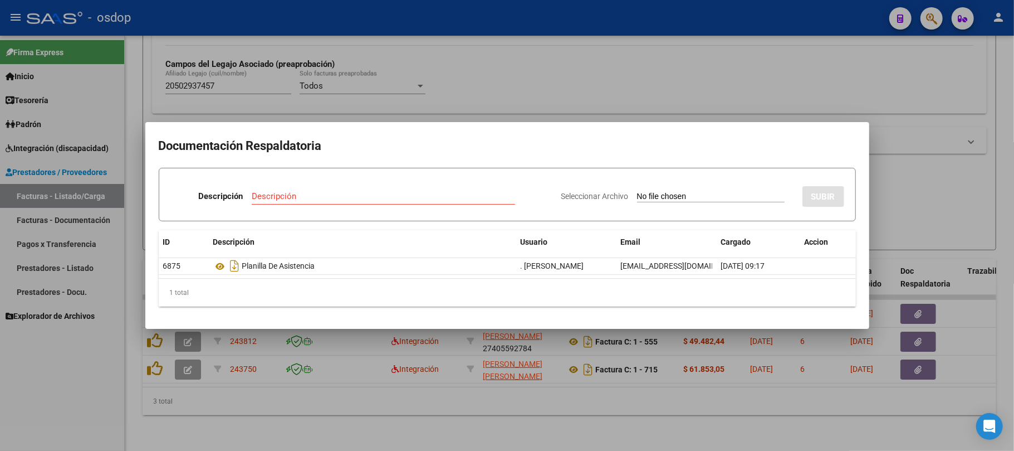
click at [302, 423] on div at bounding box center [507, 225] width 1014 height 451
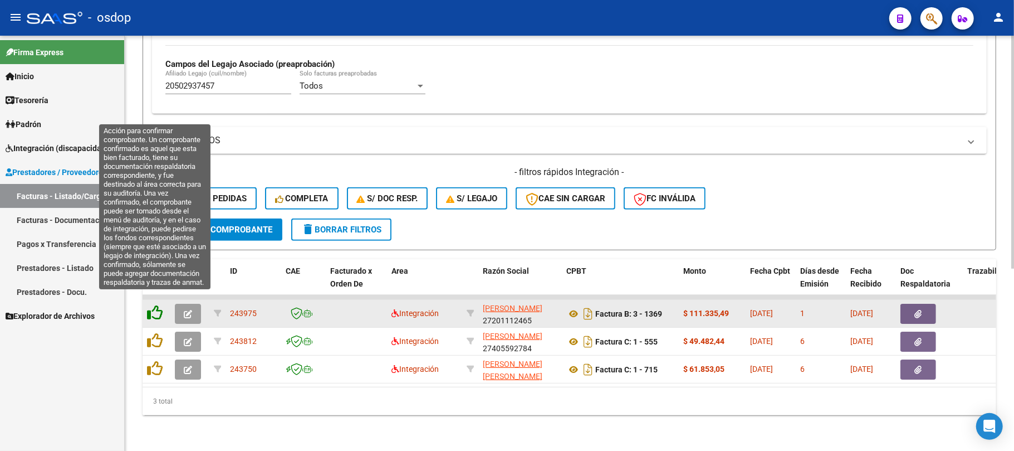
click at [157, 305] on icon at bounding box center [155, 313] width 16 height 16
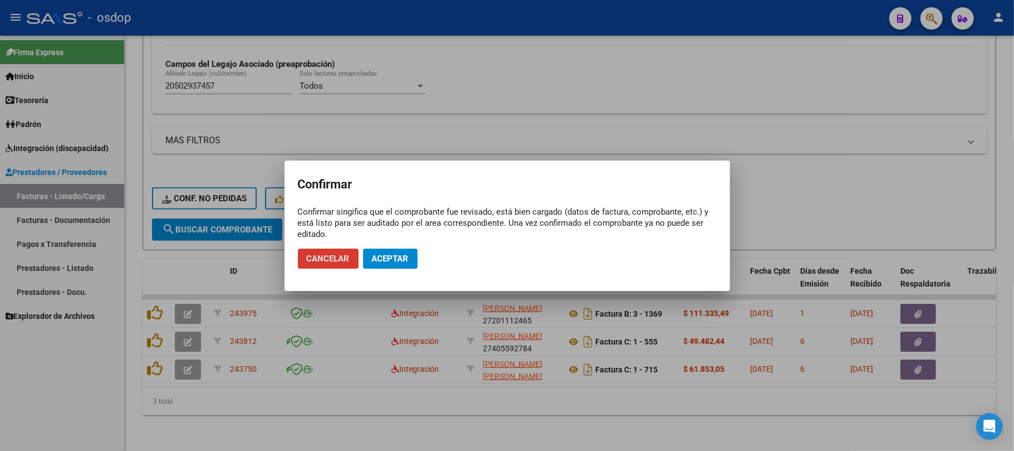
click at [399, 258] on span "Aceptar" at bounding box center [390, 258] width 37 height 10
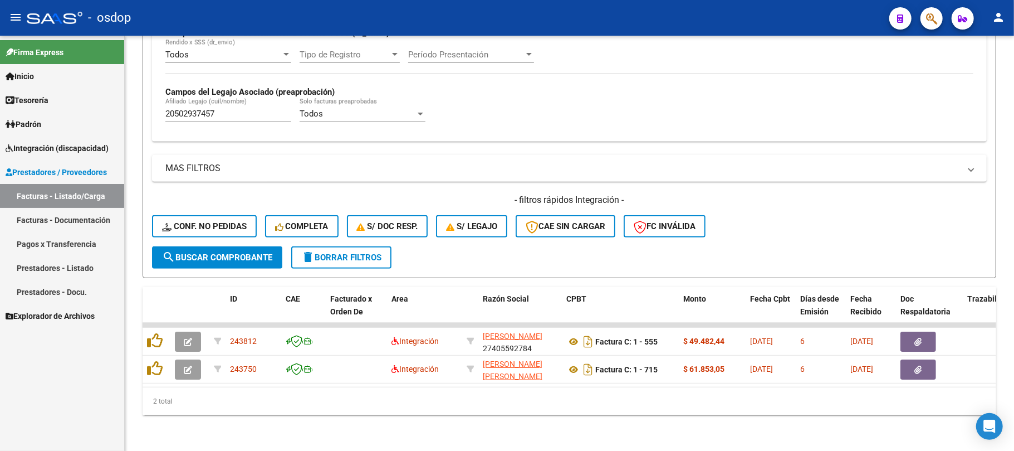
scroll to position [297, 0]
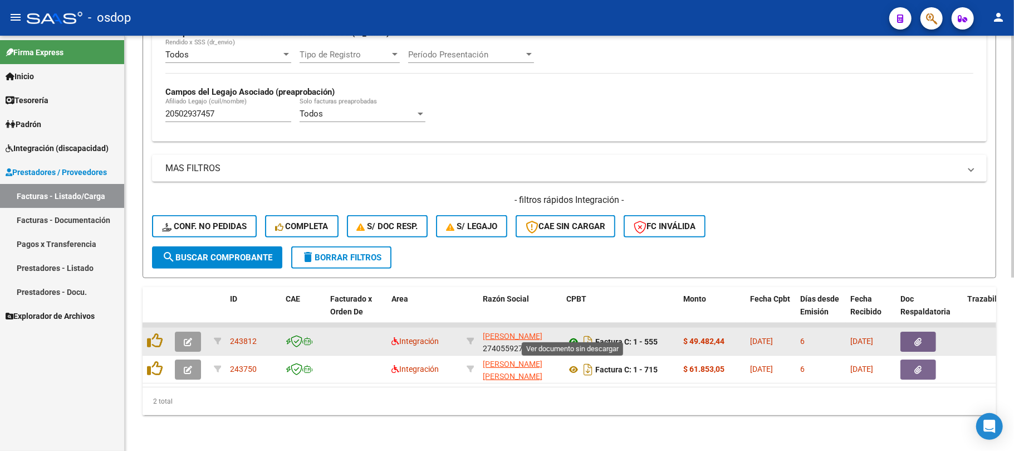
click at [575, 335] on icon at bounding box center [573, 341] width 14 height 13
click at [919, 336] on button "button" at bounding box center [919, 341] width 36 height 20
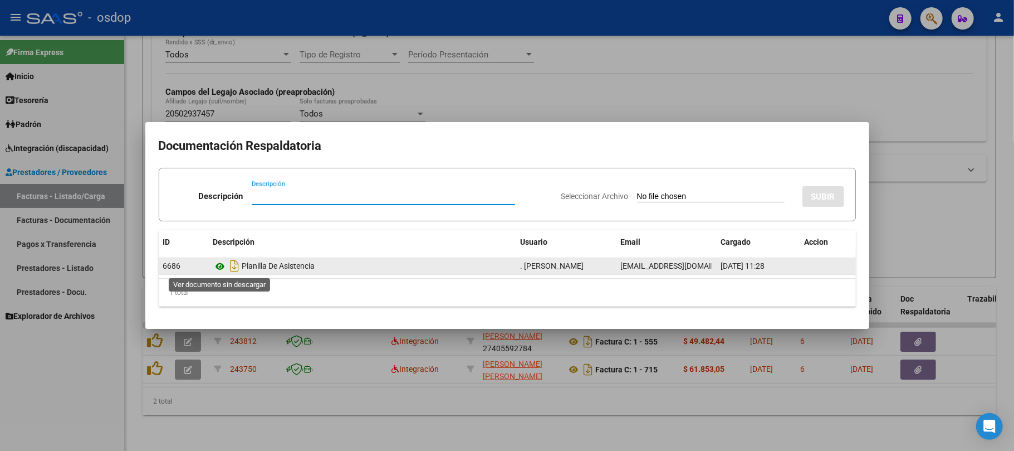
click at [218, 264] on icon at bounding box center [220, 266] width 14 height 13
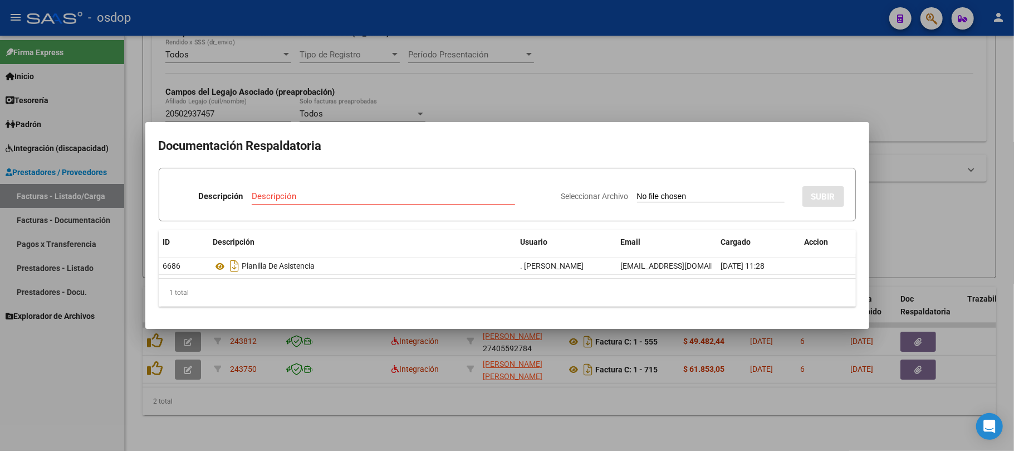
click at [431, 411] on div at bounding box center [507, 225] width 1014 height 451
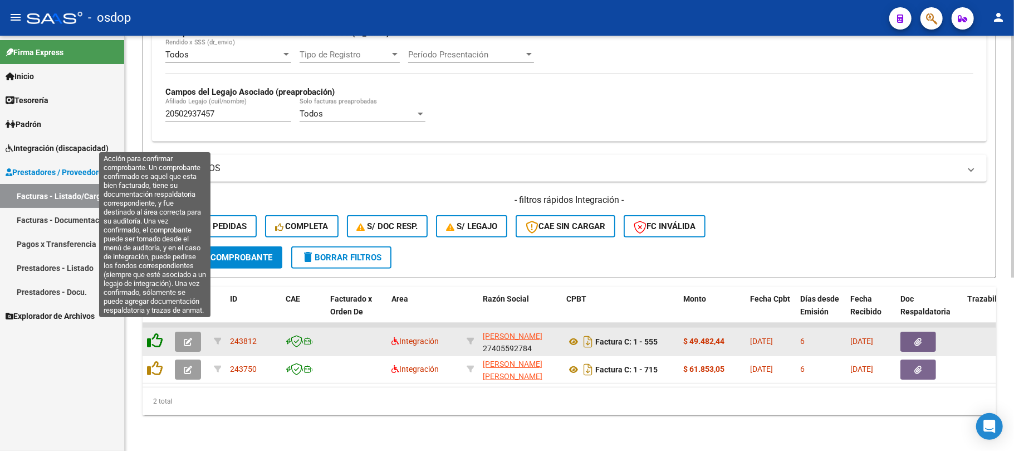
click at [155, 333] on icon at bounding box center [155, 341] width 16 height 16
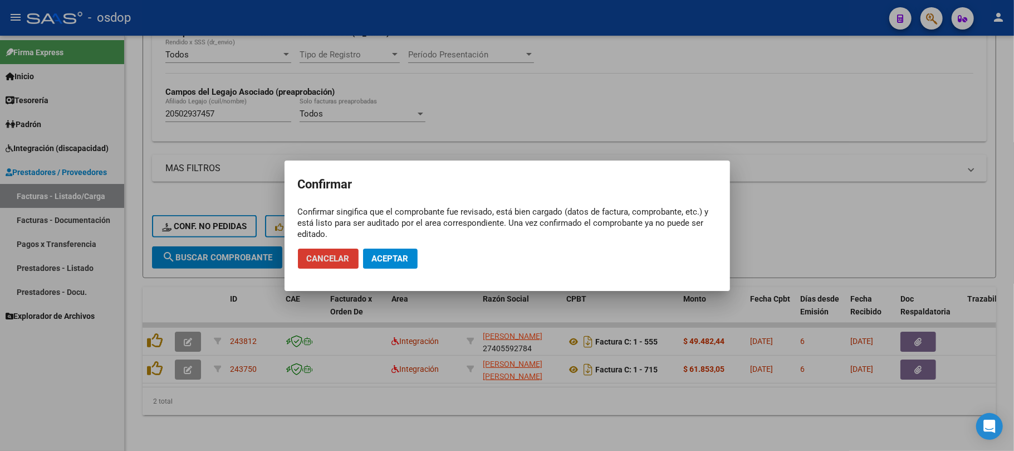
click at [392, 263] on button "Aceptar" at bounding box center [390, 258] width 55 height 20
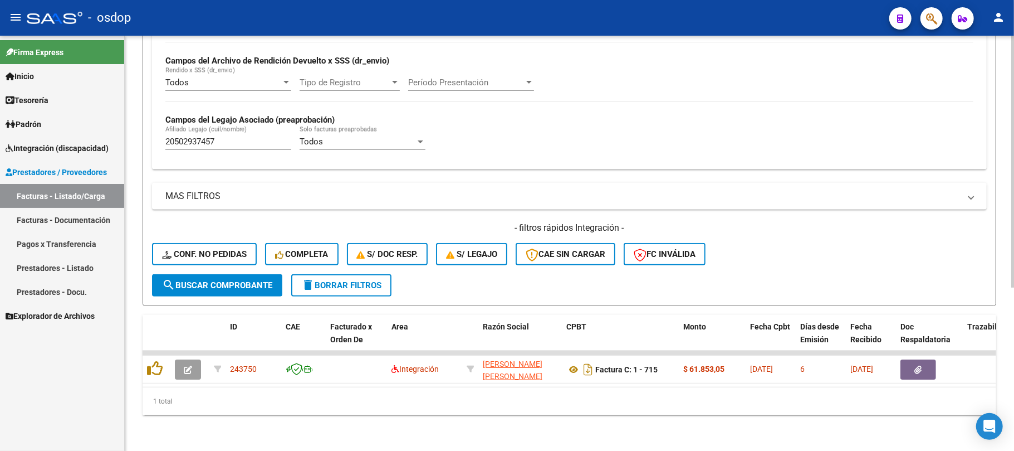
scroll to position [268, 0]
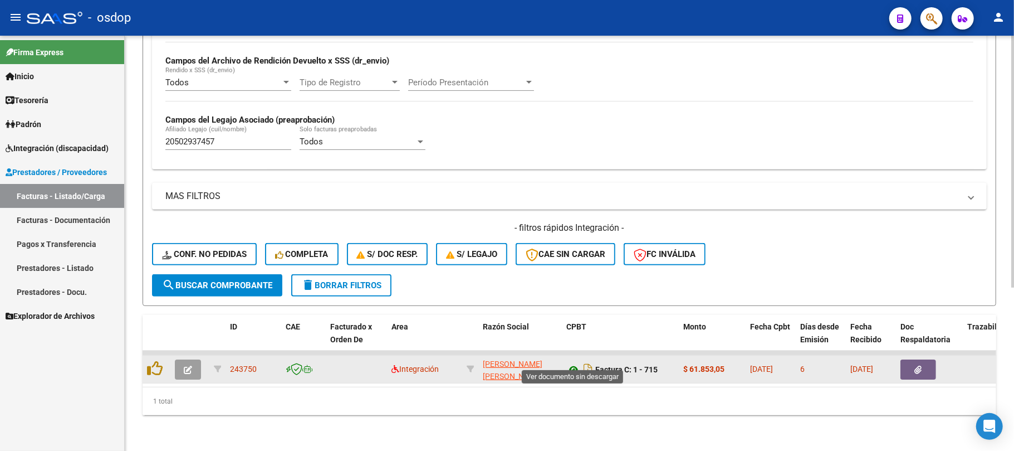
click at [576, 363] on icon at bounding box center [573, 369] width 14 height 13
click at [909, 359] on button "button" at bounding box center [919, 369] width 36 height 20
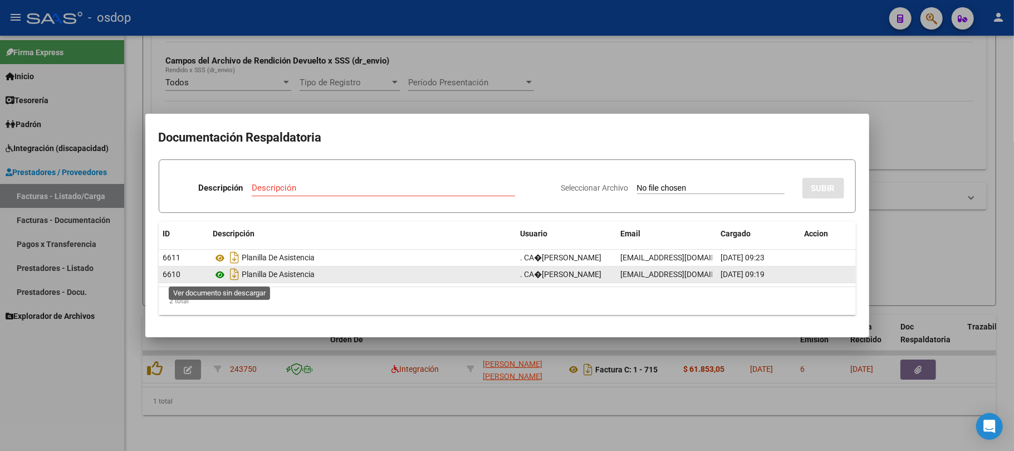
click at [221, 275] on icon at bounding box center [220, 274] width 14 height 13
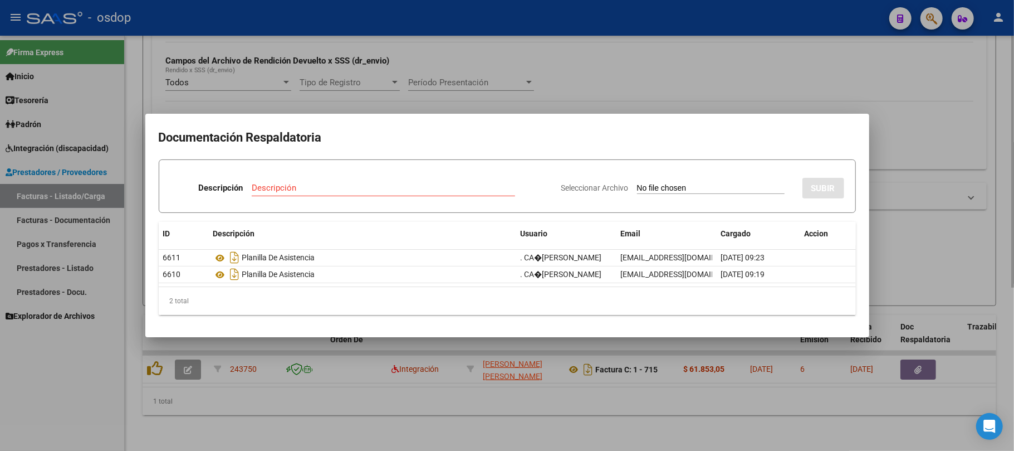
drag, startPoint x: 384, startPoint y: 422, endPoint x: 321, endPoint y: 417, distance: 62.6
click at [365, 422] on div at bounding box center [507, 225] width 1014 height 451
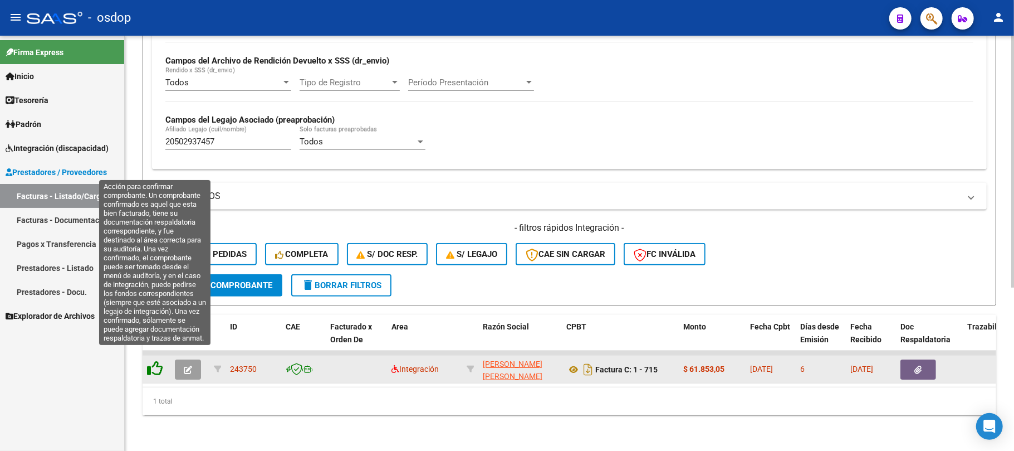
click at [150, 360] on icon at bounding box center [155, 368] width 16 height 16
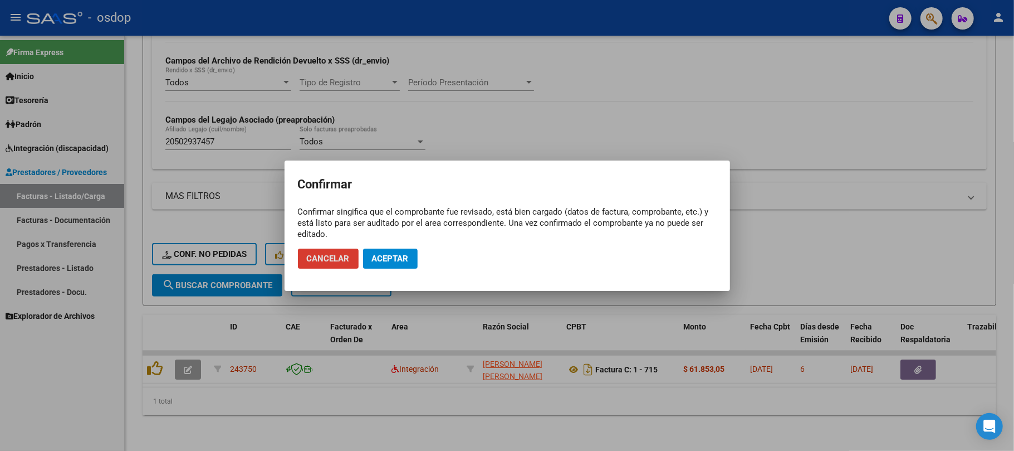
click at [404, 257] on span "Aceptar" at bounding box center [390, 258] width 37 height 10
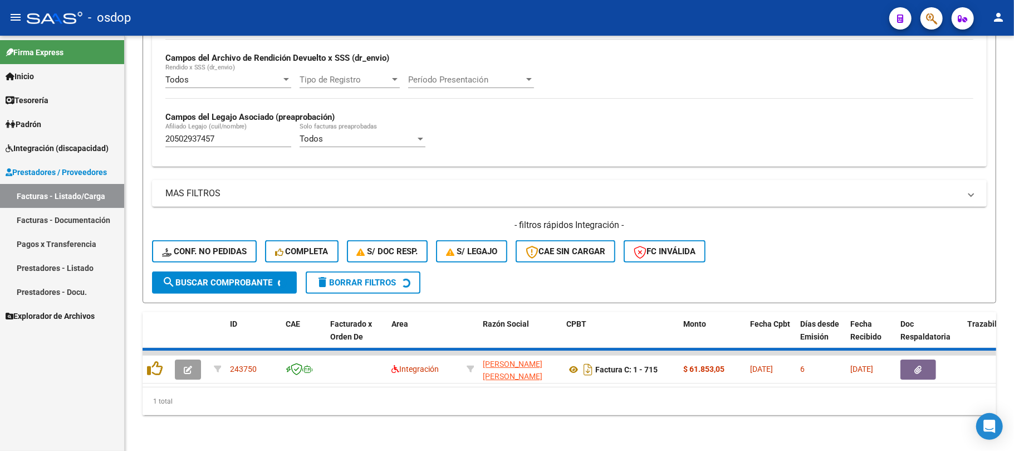
scroll to position [250, 0]
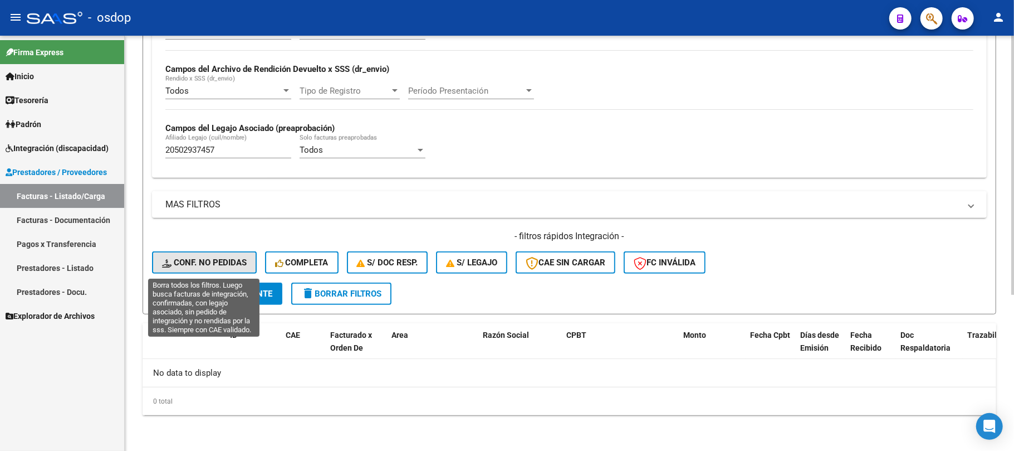
click at [216, 252] on button "Conf. no pedidas" at bounding box center [204, 262] width 105 height 22
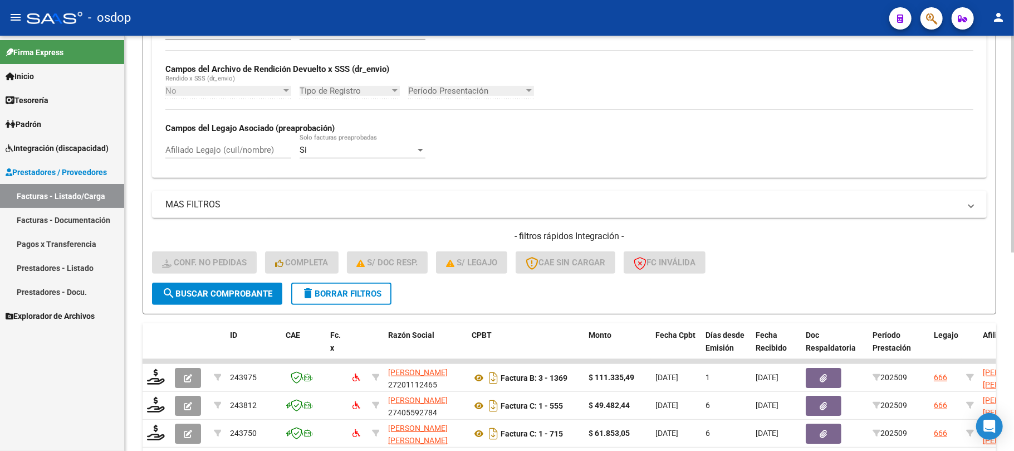
click at [229, 154] on input "Afiliado Legajo (cuil/nombre)" at bounding box center [228, 150] width 126 height 10
paste input "20502937457"
type input "20502937457"
click at [227, 294] on span "search Buscar Comprobante" at bounding box center [217, 294] width 110 height 10
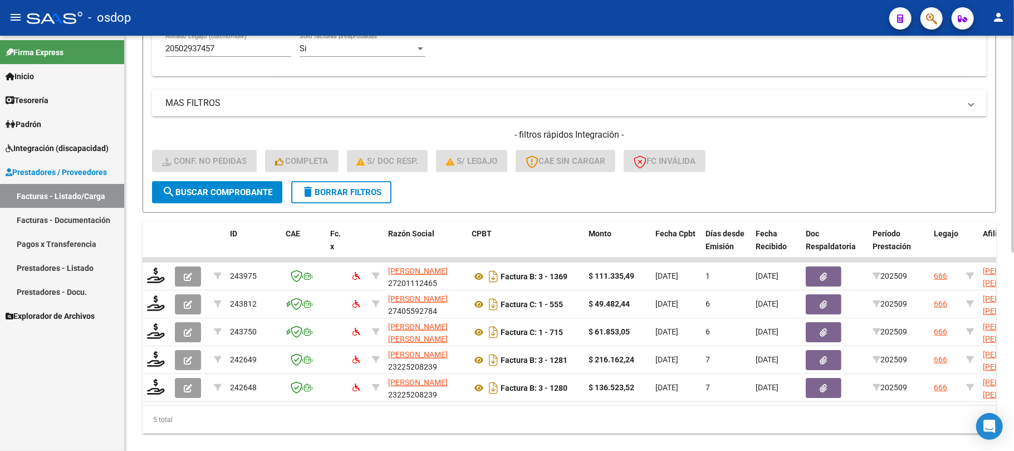
scroll to position [380, 0]
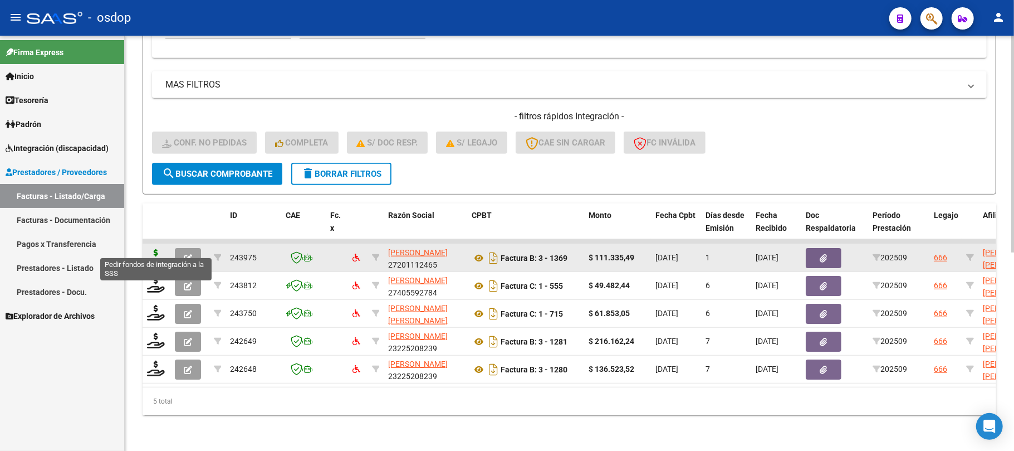
click at [152, 250] on icon at bounding box center [156, 257] width 18 height 16
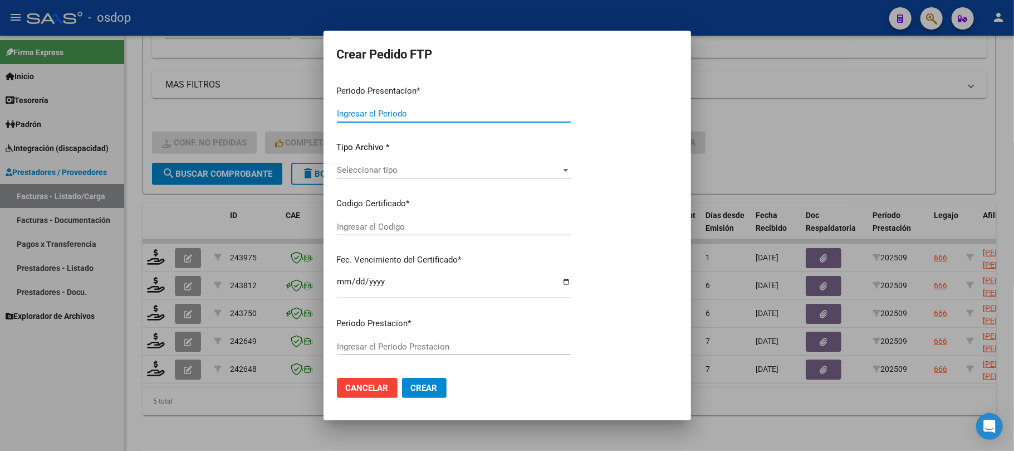
type input "202509"
type input "$ 111.335,49"
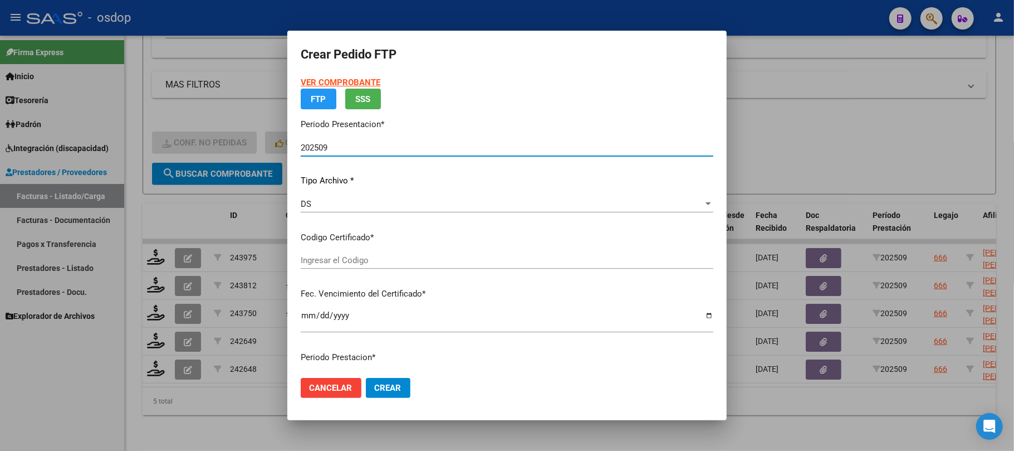
type input "6780368829"
type input "2026-11-25"
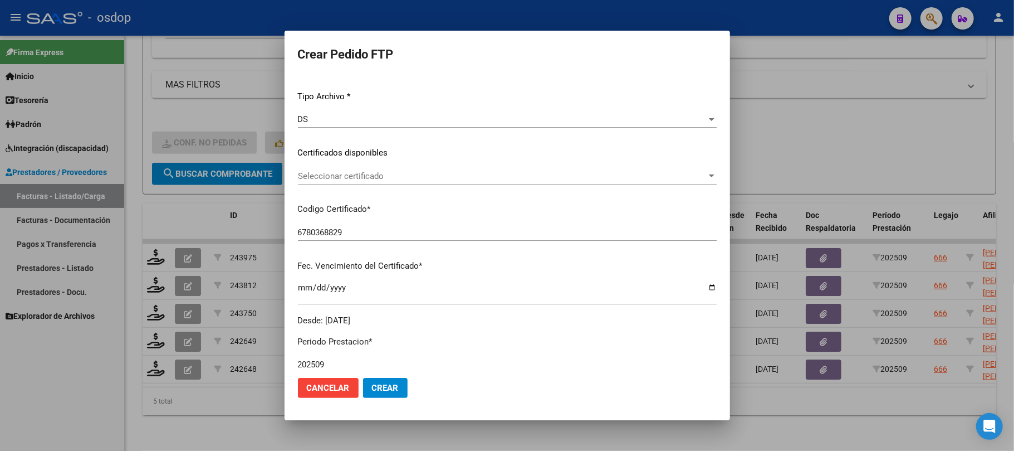
scroll to position [148, 0]
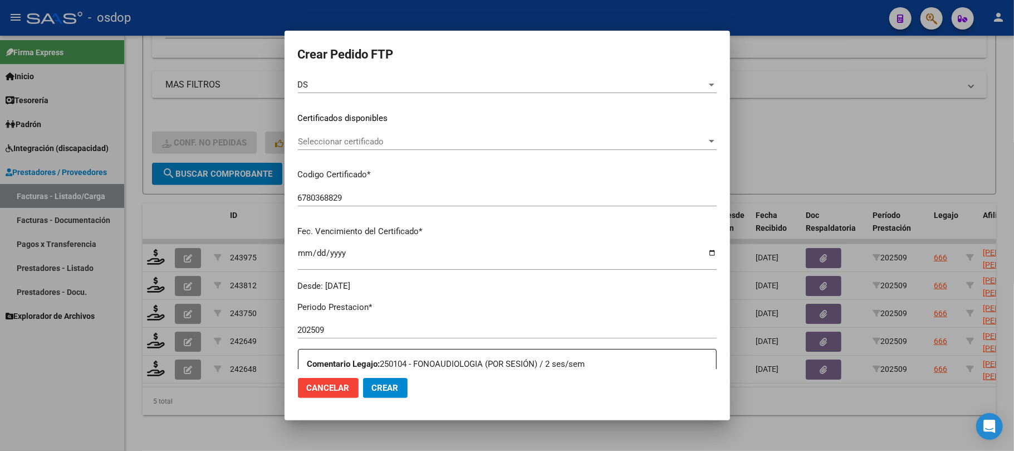
click at [399, 141] on span "Seleccionar certificado" at bounding box center [502, 141] width 409 height 10
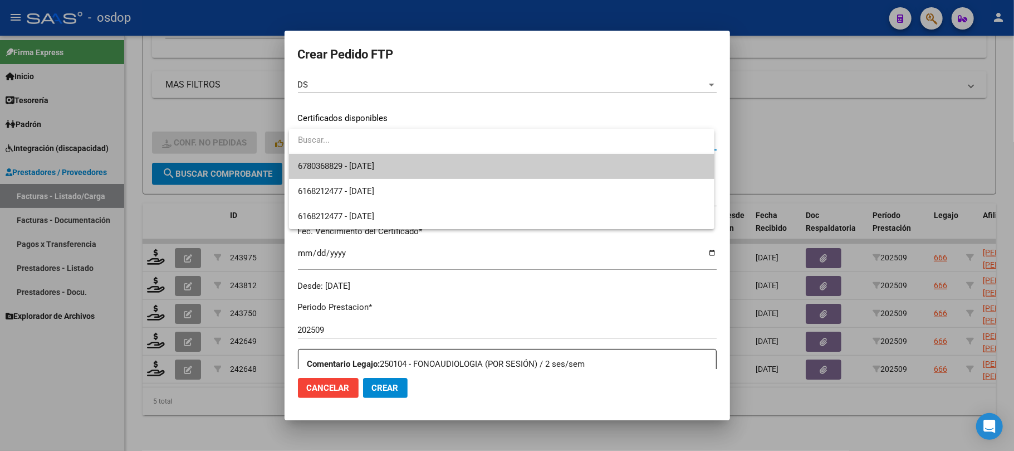
click at [406, 170] on span "6780368829 - 2026-11-25" at bounding box center [502, 166] width 408 height 25
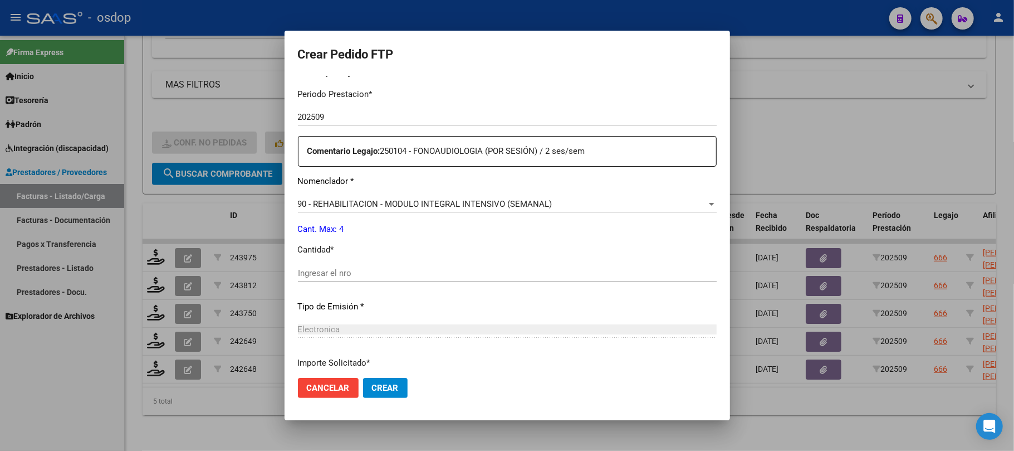
scroll to position [371, 0]
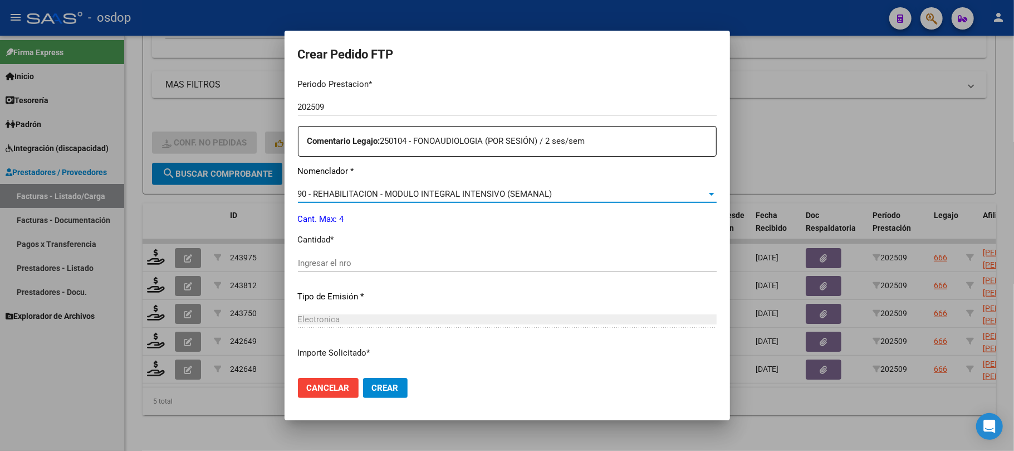
click at [448, 192] on span "90 - REHABILITACION - MODULO INTEGRAL INTENSIVO (SEMANAL)" at bounding box center [425, 194] width 255 height 10
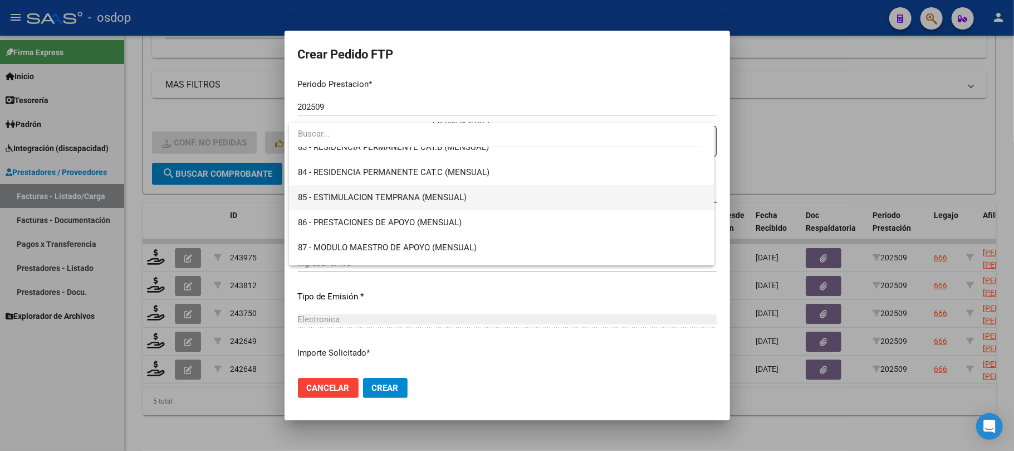
scroll to position [2048, 0]
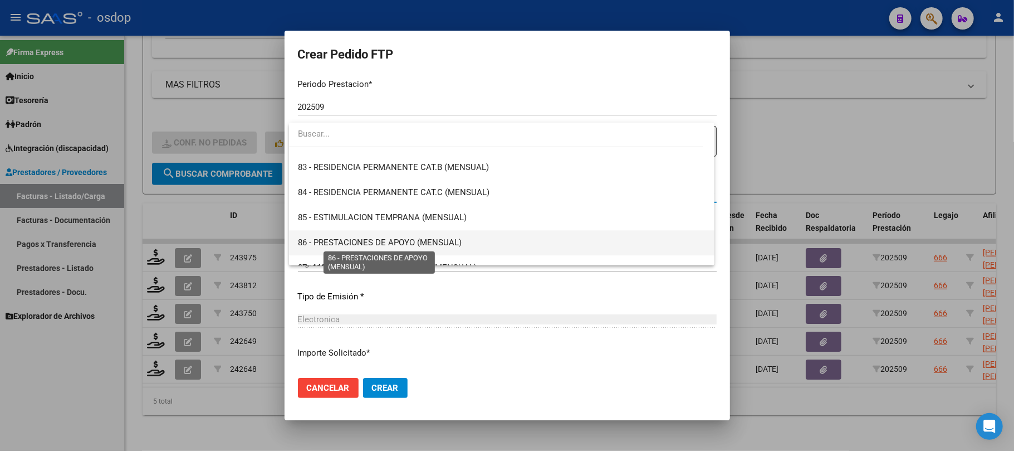
click at [389, 237] on span "86 - PRESTACIONES DE APOYO (MENSUAL)" at bounding box center [380, 242] width 164 height 10
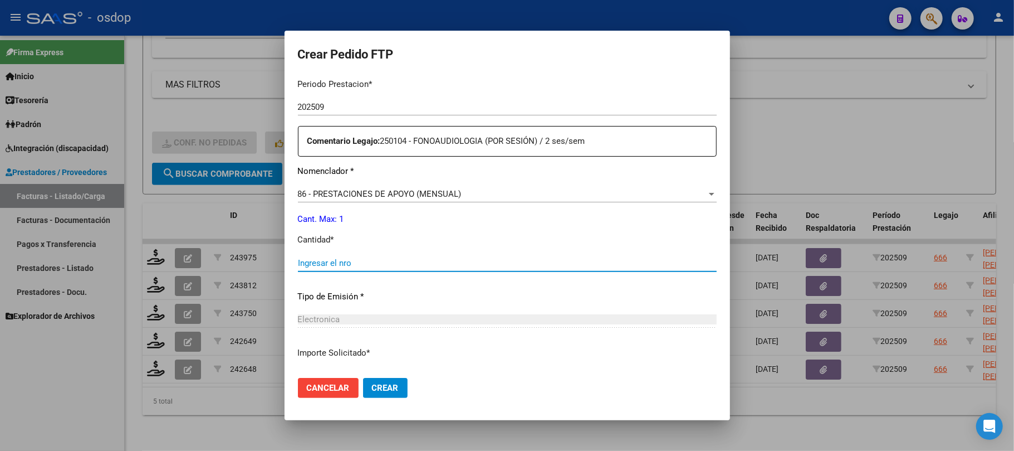
click at [361, 260] on input "Ingresar el nro" at bounding box center [507, 263] width 419 height 10
type input "1"
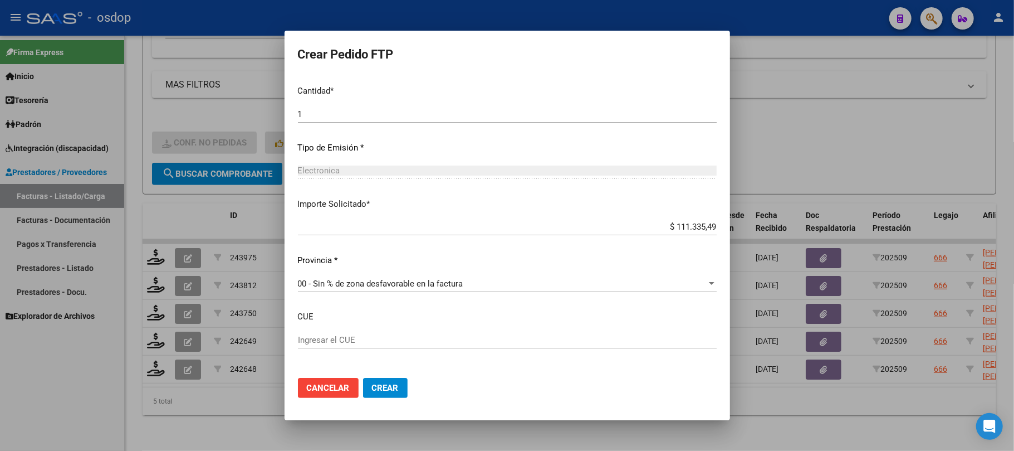
scroll to position [565, 0]
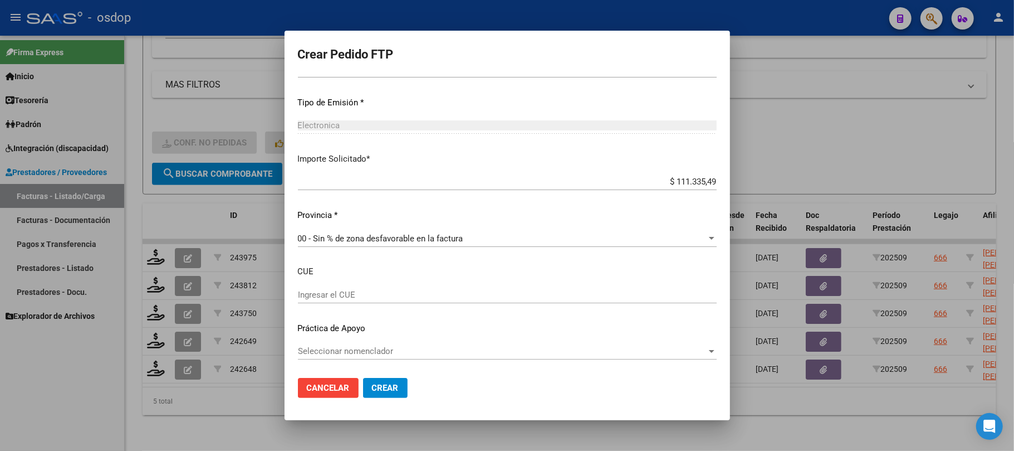
click at [387, 388] on span "Crear" at bounding box center [385, 388] width 27 height 10
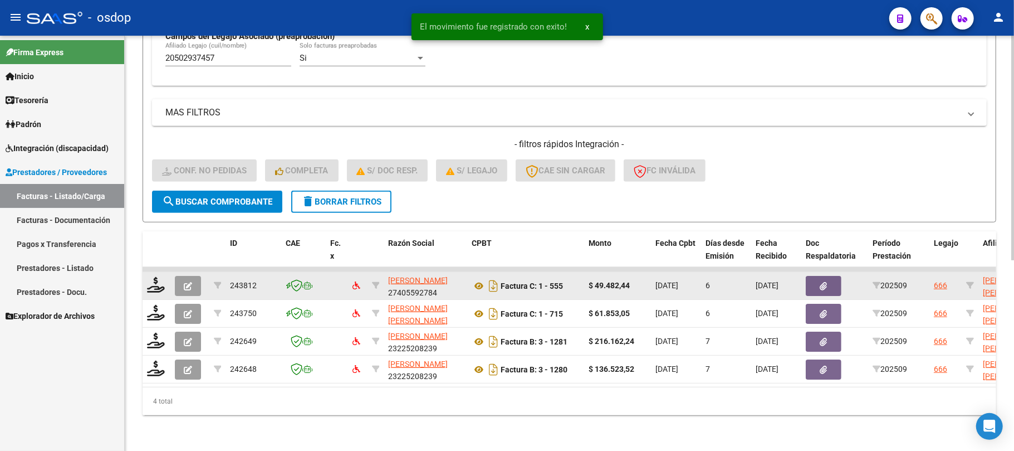
scroll to position [353, 0]
click at [154, 277] on icon at bounding box center [156, 285] width 18 height 16
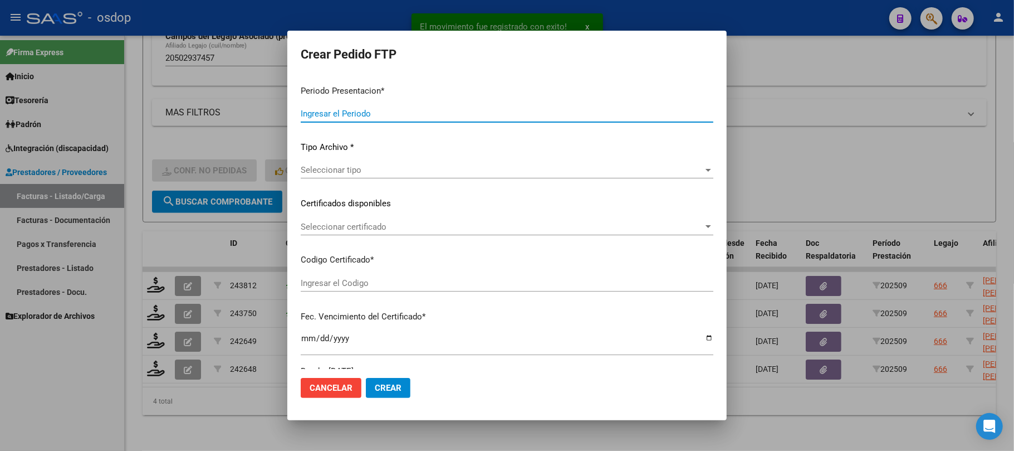
type input "202509"
type input "$ 49.482,44"
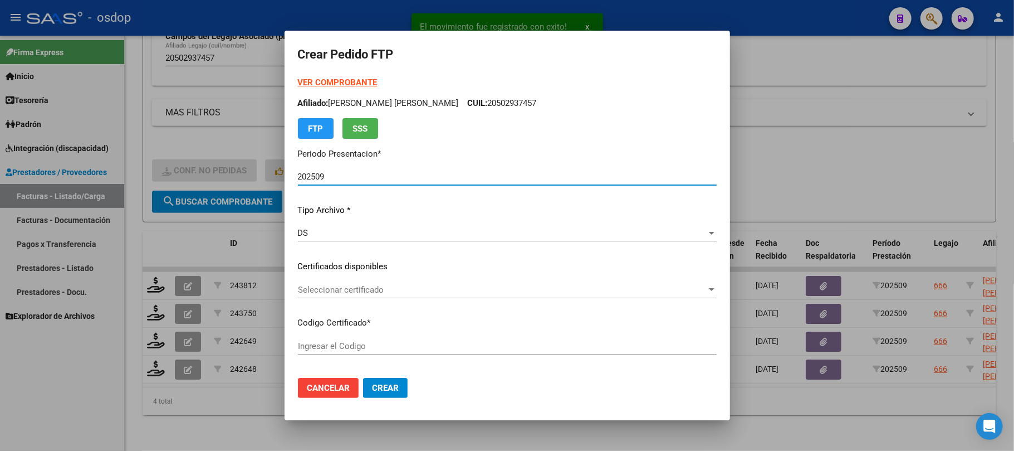
type input "6780368829"
type input "2026-11-25"
click at [418, 286] on span "Seleccionar certificado" at bounding box center [502, 290] width 409 height 10
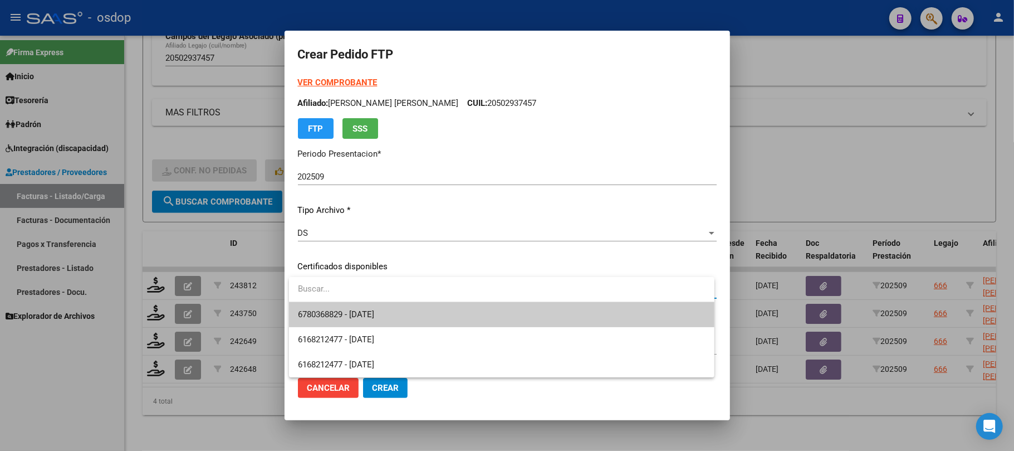
click at [414, 313] on span "6780368829 - 2026-11-25" at bounding box center [502, 314] width 408 height 25
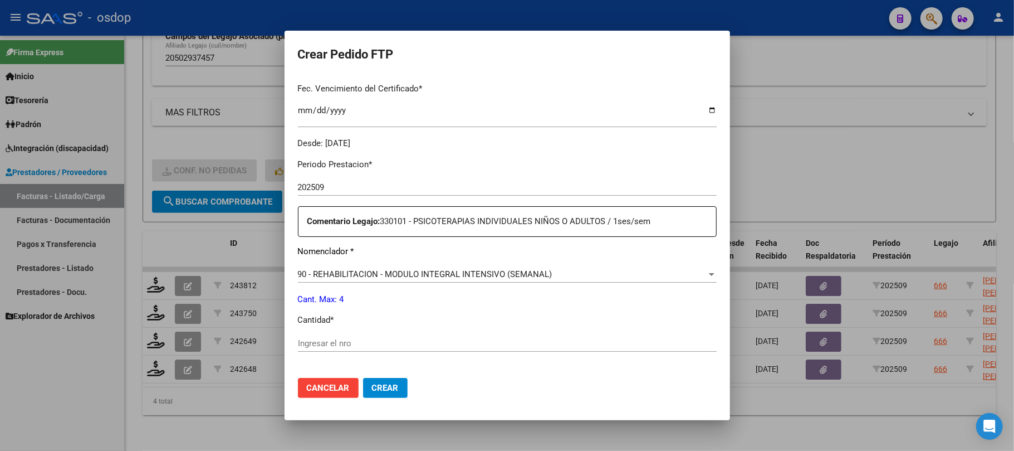
scroll to position [371, 0]
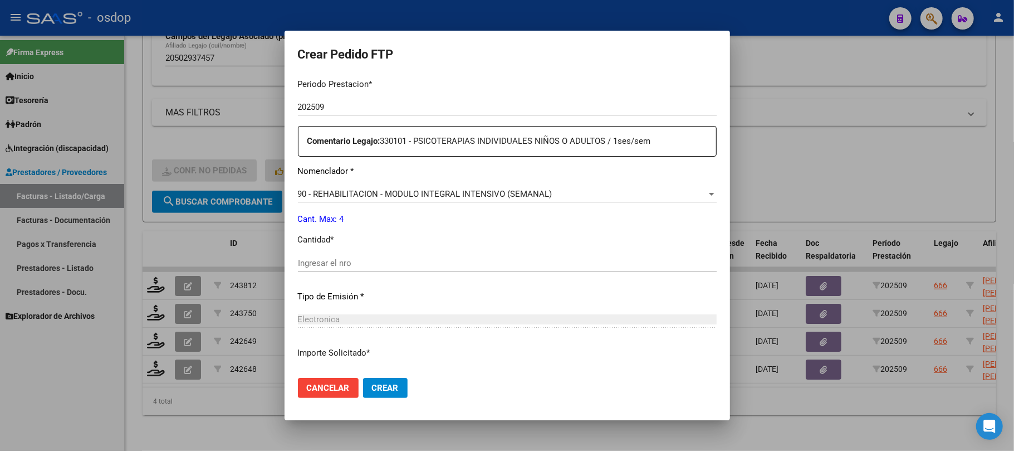
click at [476, 190] on span "90 - REHABILITACION - MODULO INTEGRAL INTENSIVO (SEMANAL)" at bounding box center [425, 194] width 255 height 10
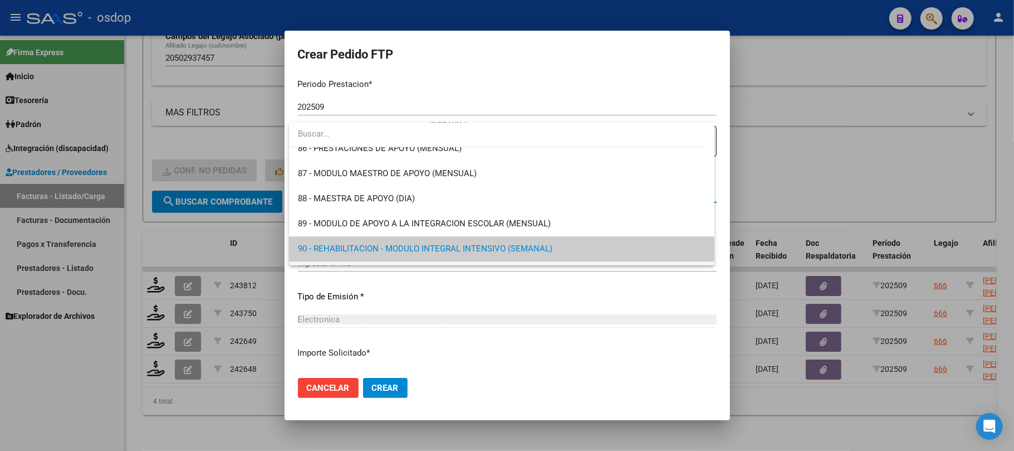
scroll to position [2048, 0]
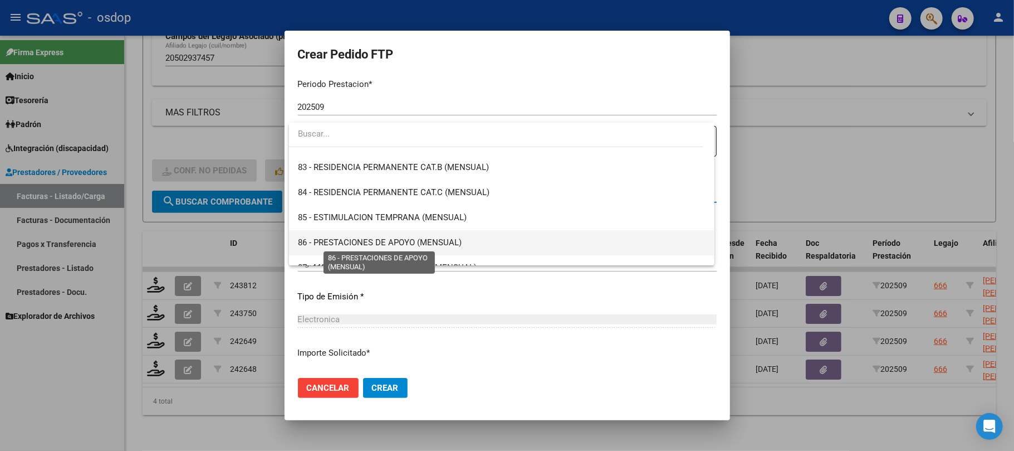
click at [426, 237] on span "86 - PRESTACIONES DE APOYO (MENSUAL)" at bounding box center [380, 242] width 164 height 10
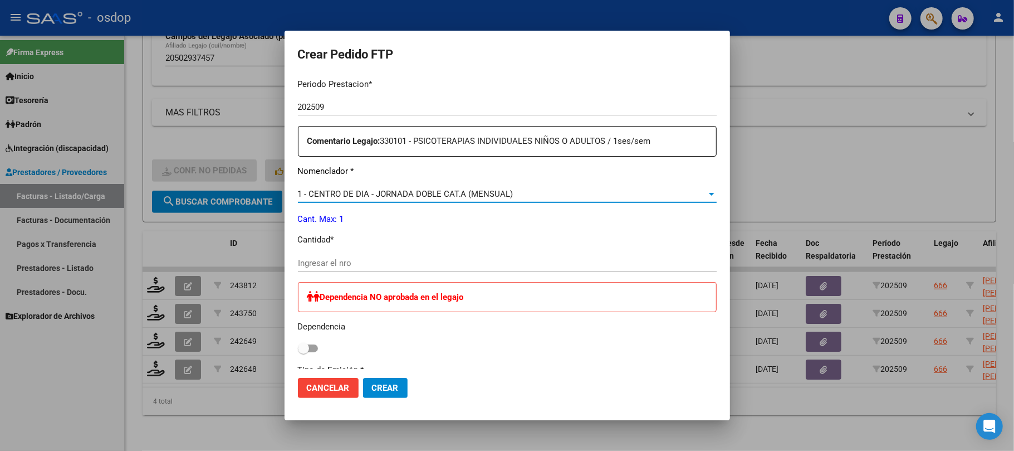
click at [424, 192] on span "1 - CENTRO DE DIA - JORNADA DOBLE CAT.A (MENSUAL)" at bounding box center [406, 194] width 216 height 10
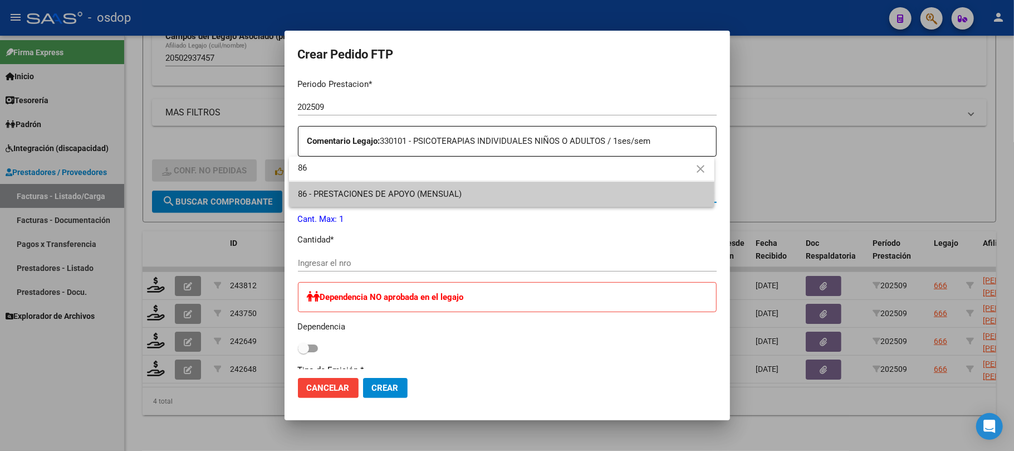
type input "86"
click at [430, 201] on span "86 - PRESTACIONES DE APOYO (MENSUAL)" at bounding box center [502, 194] width 408 height 25
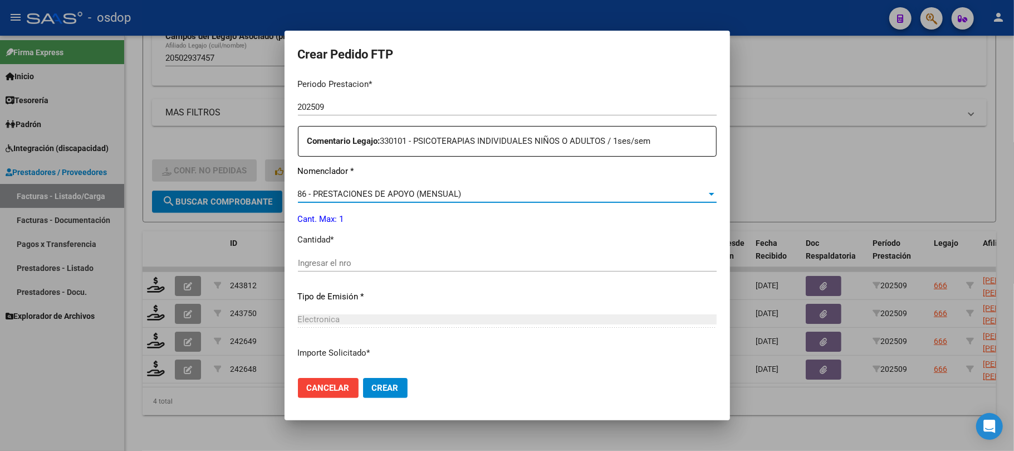
click at [393, 260] on input "Ingresar el nro" at bounding box center [507, 263] width 419 height 10
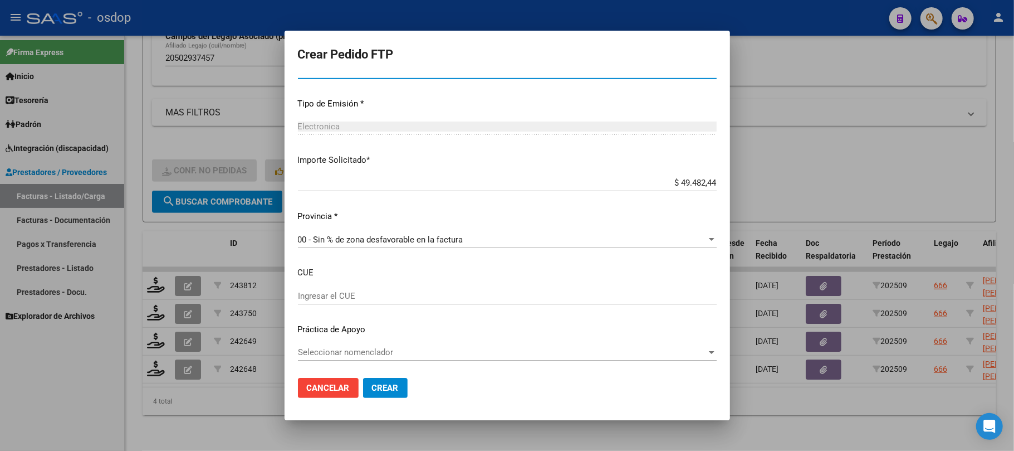
scroll to position [565, 0]
type input "1"
click at [393, 391] on span "Crear" at bounding box center [385, 388] width 27 height 10
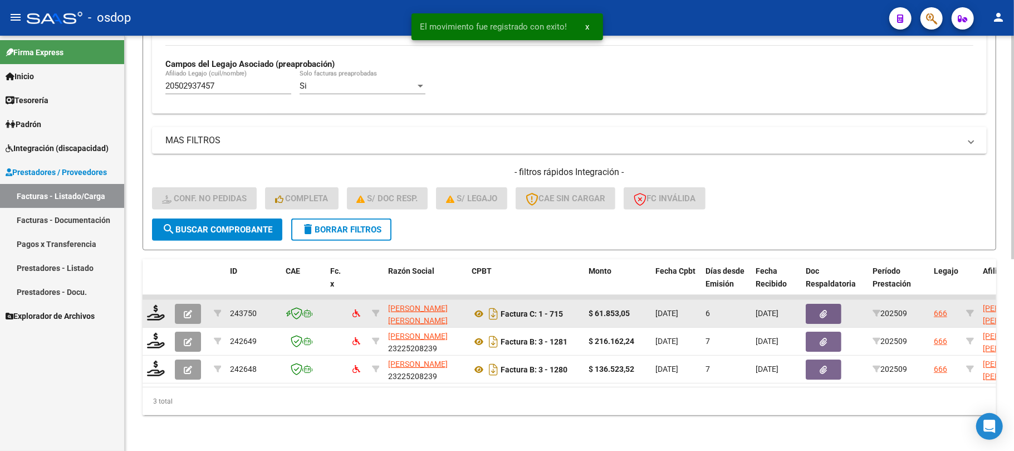
scroll to position [324, 0]
click at [155, 305] on icon at bounding box center [156, 313] width 18 height 16
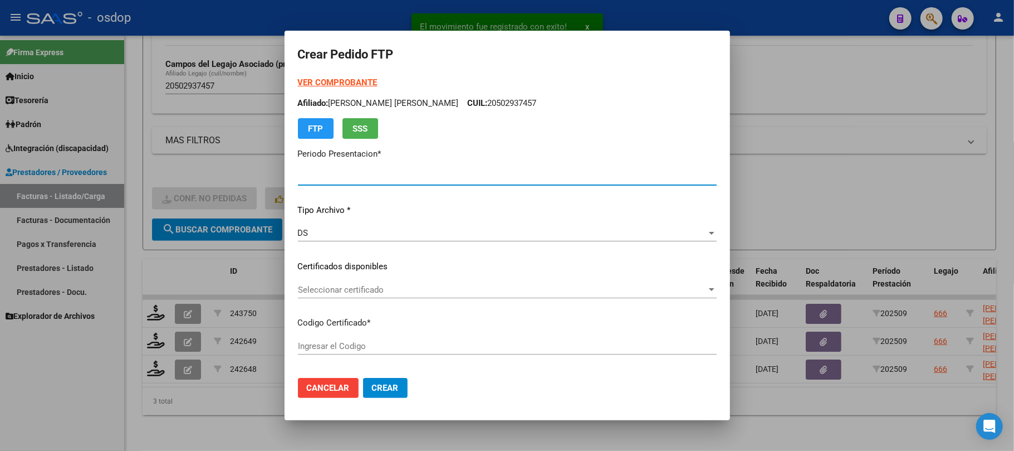
type input "202509"
type input "$ 61.853,05"
type input "6780368829"
type input "2026-11-25"
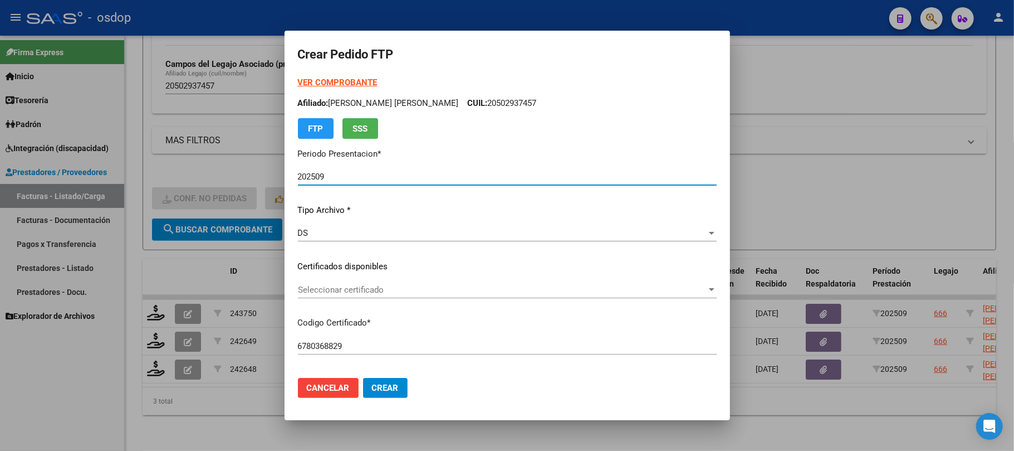
click at [395, 292] on span "Seleccionar certificado" at bounding box center [502, 290] width 409 height 10
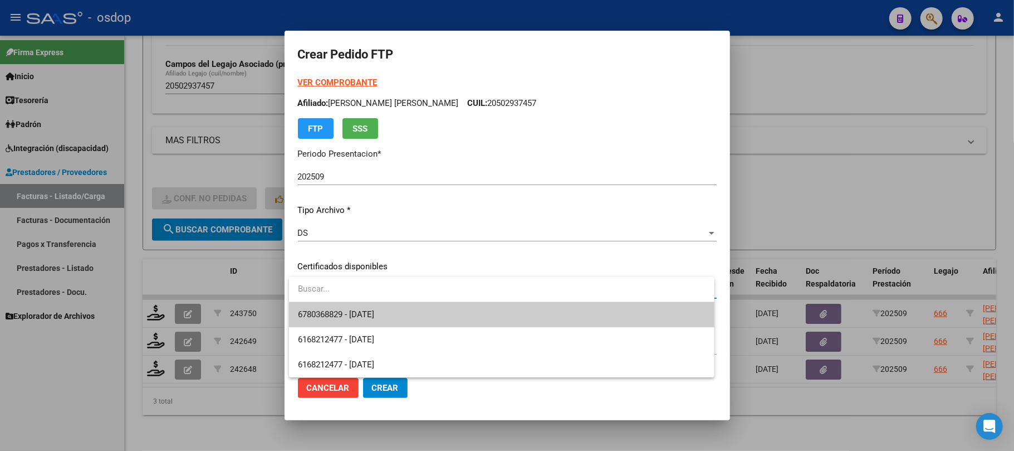
click at [399, 315] on span "6780368829 - 2026-11-25" at bounding box center [502, 314] width 408 height 25
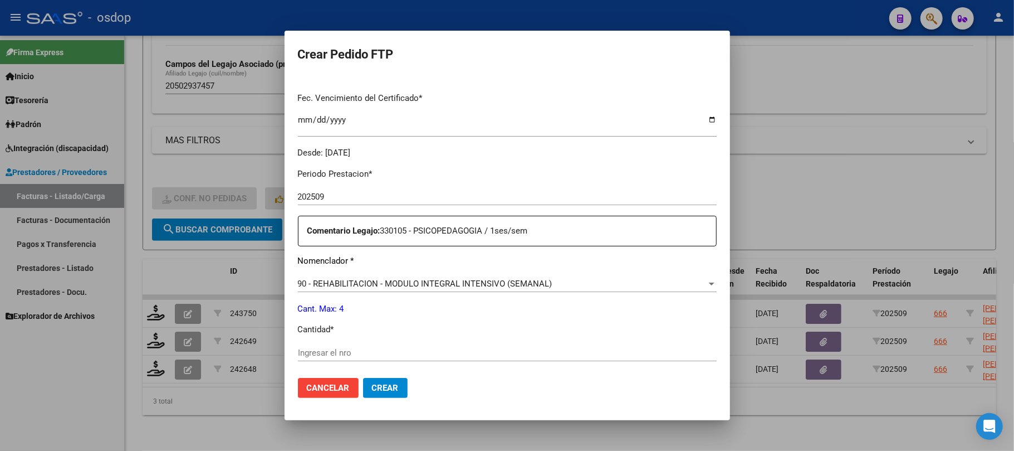
scroll to position [297, 0]
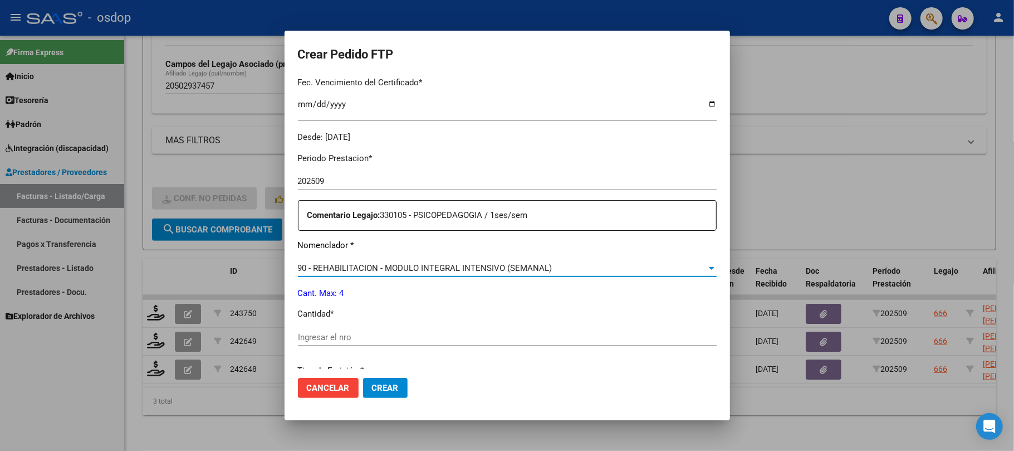
click at [553, 271] on div "90 - REHABILITACION - MODULO INTEGRAL INTENSIVO (SEMANAL)" at bounding box center [502, 268] width 409 height 10
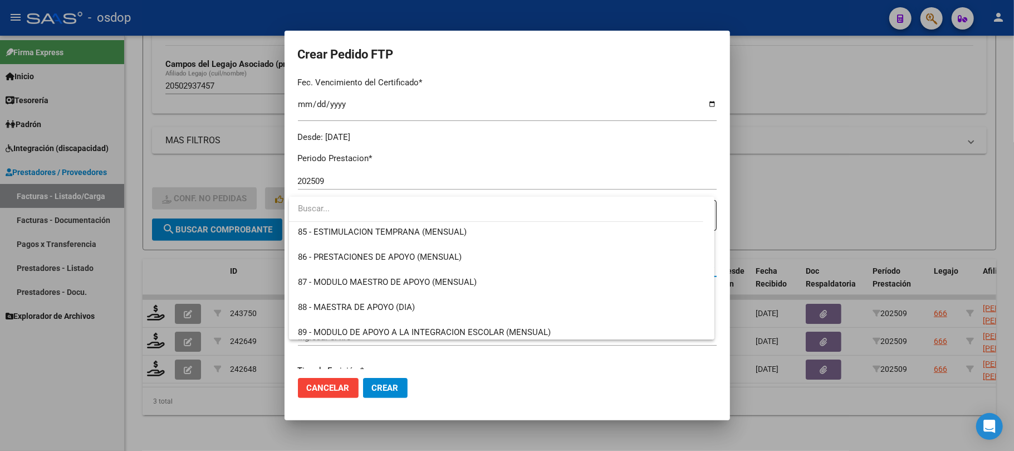
scroll to position [2048, 0]
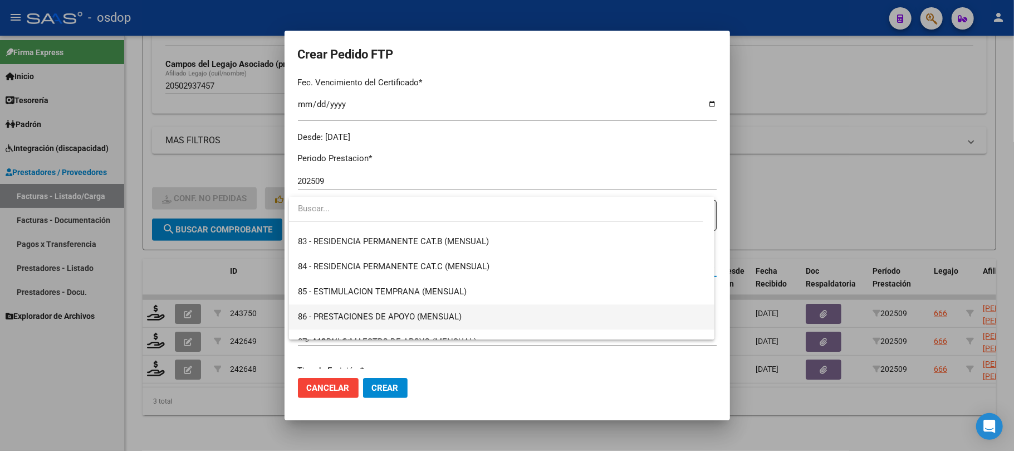
click at [493, 308] on span "86 - PRESTACIONES DE APOYO (MENSUAL)" at bounding box center [502, 316] width 408 height 25
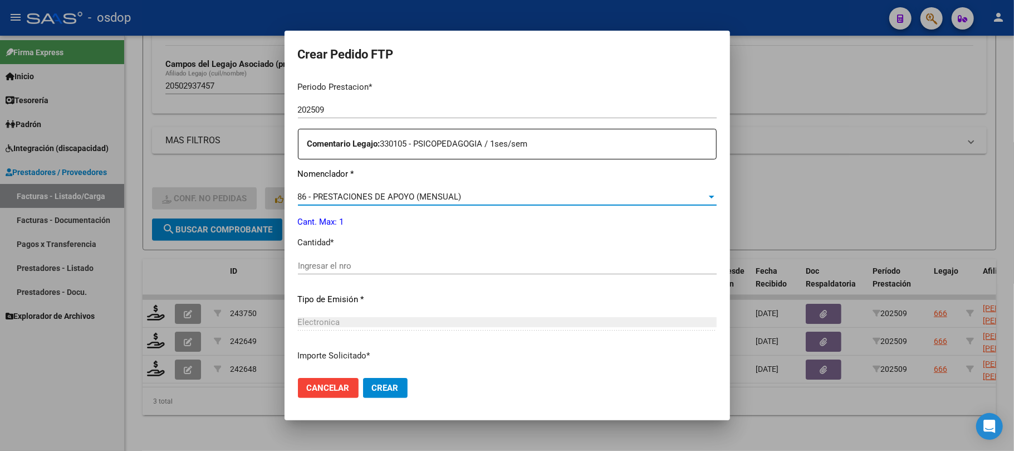
scroll to position [371, 0]
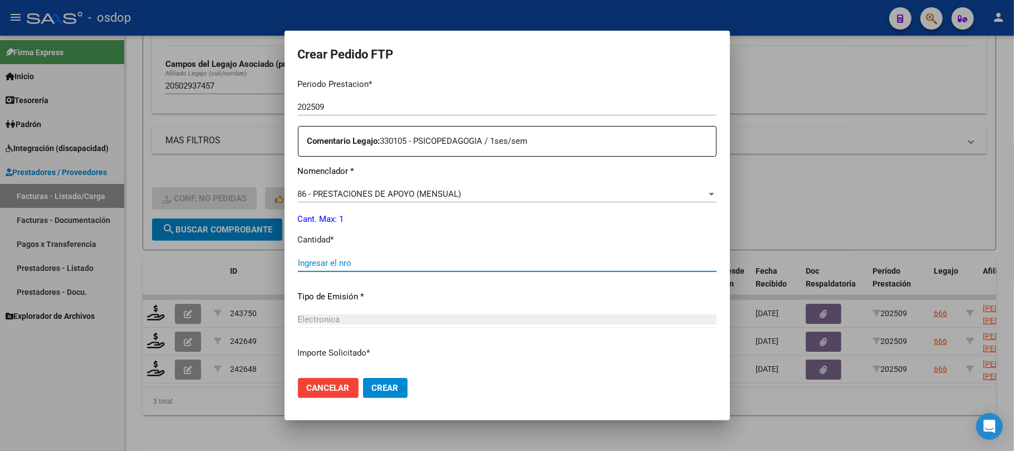
click at [382, 260] on input "Ingresar el nro" at bounding box center [507, 263] width 419 height 10
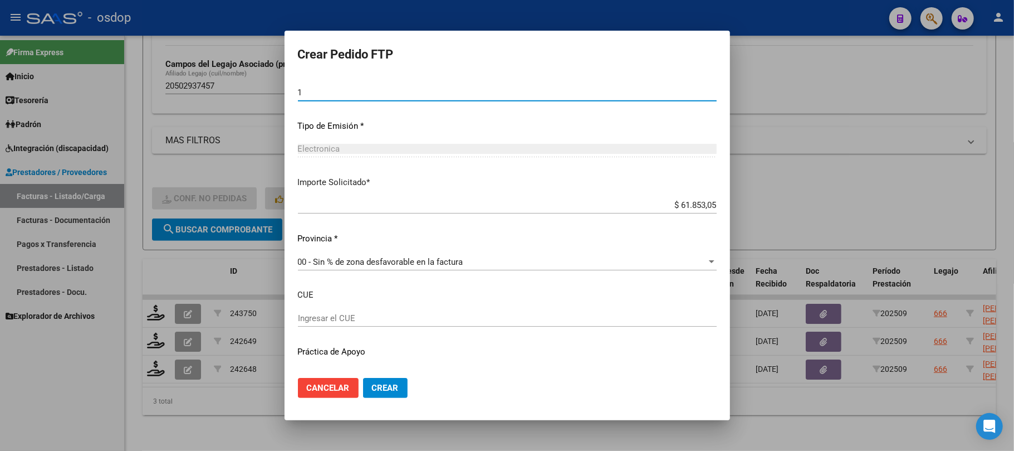
scroll to position [565, 0]
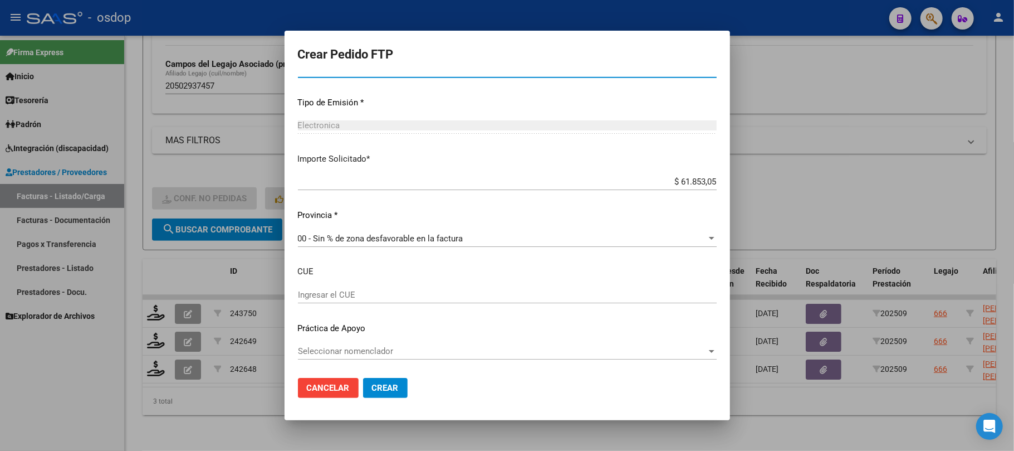
type input "1"
click at [388, 384] on span "Crear" at bounding box center [385, 388] width 27 height 10
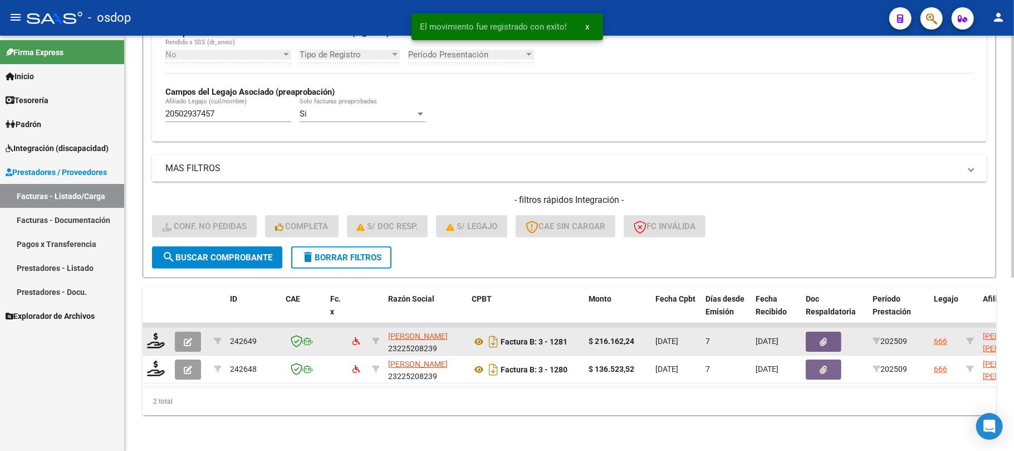
scroll to position [297, 0]
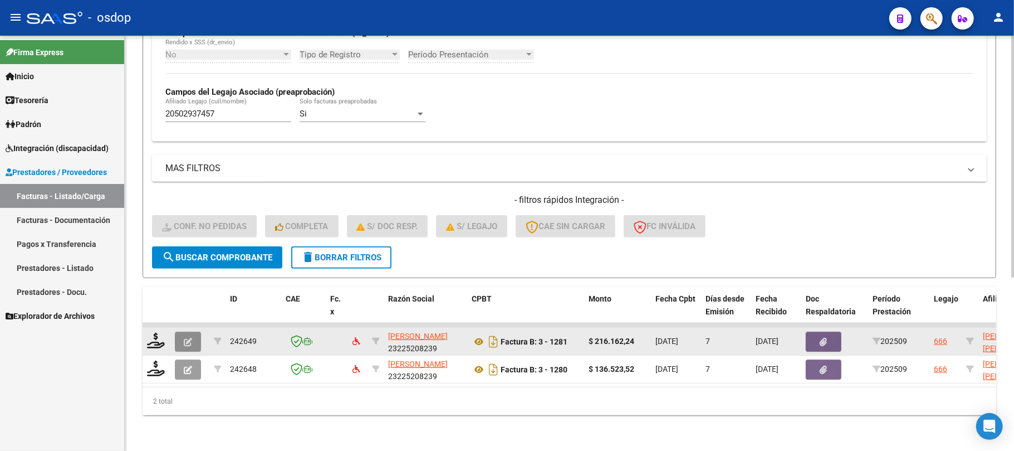
click at [186, 335] on button "button" at bounding box center [188, 341] width 26 height 20
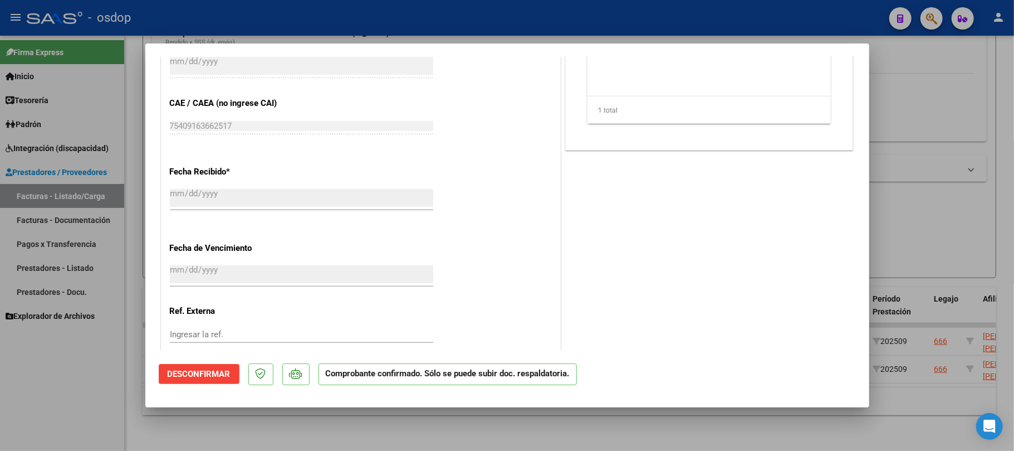
scroll to position [658, 0]
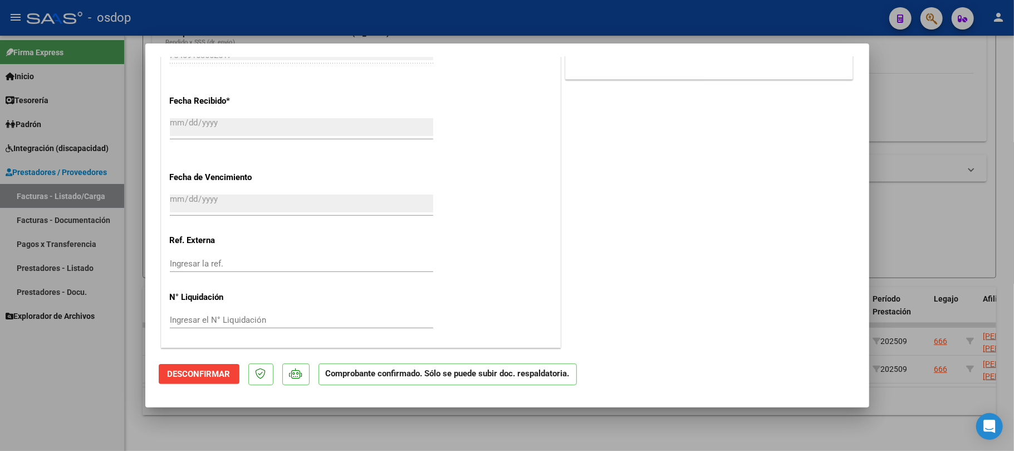
click at [491, 439] on div at bounding box center [507, 225] width 1014 height 451
type input "$ 0,00"
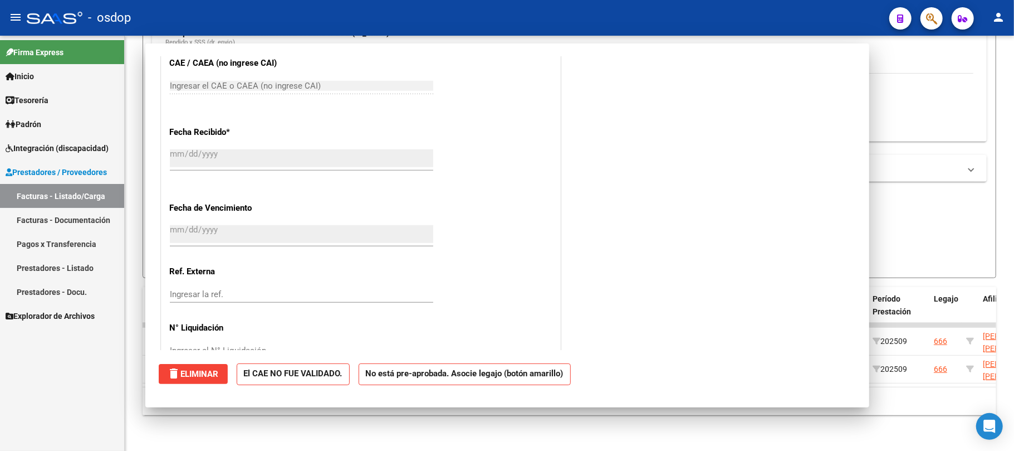
scroll to position [690, 0]
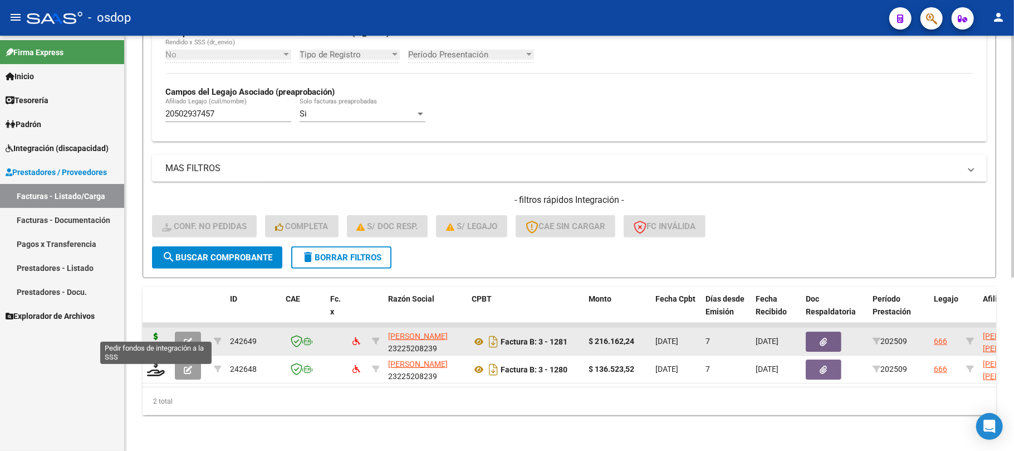
click at [149, 333] on icon at bounding box center [156, 341] width 18 height 16
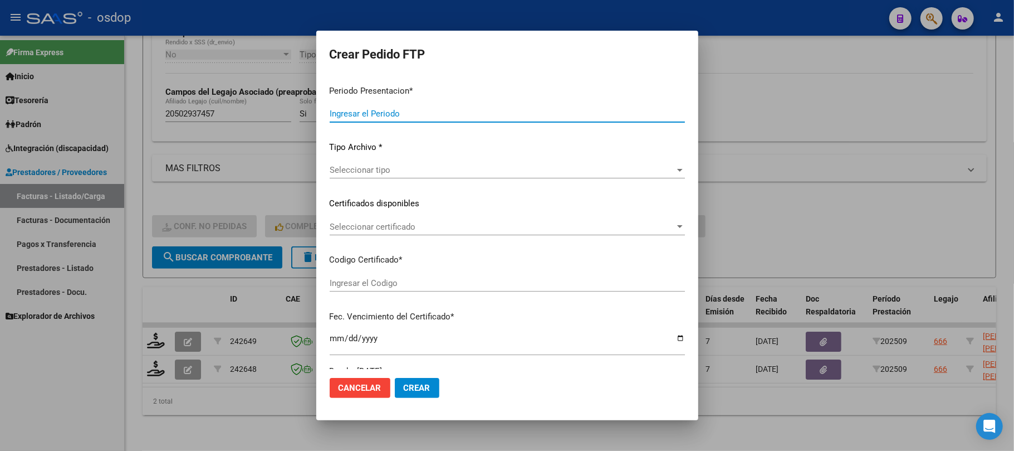
type input "202509"
type input "$ 216.162,24"
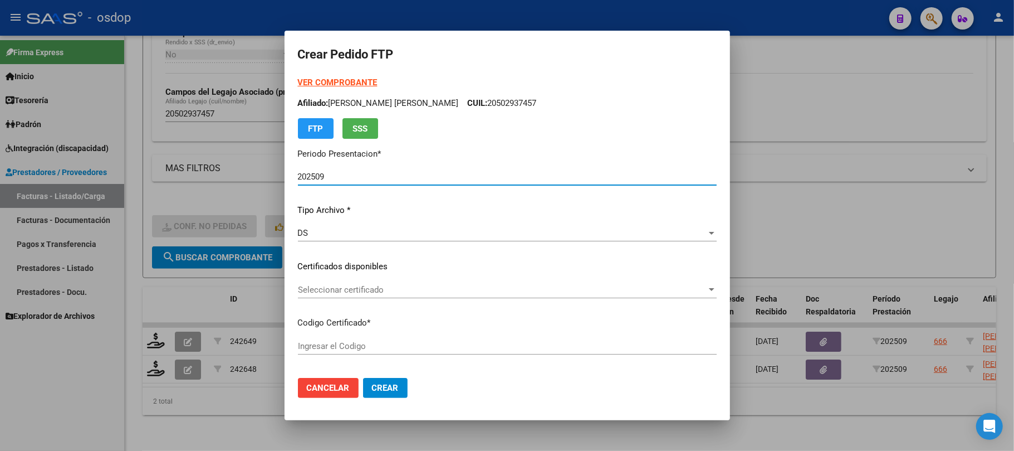
type input "6780368829"
type input "2026-11-25"
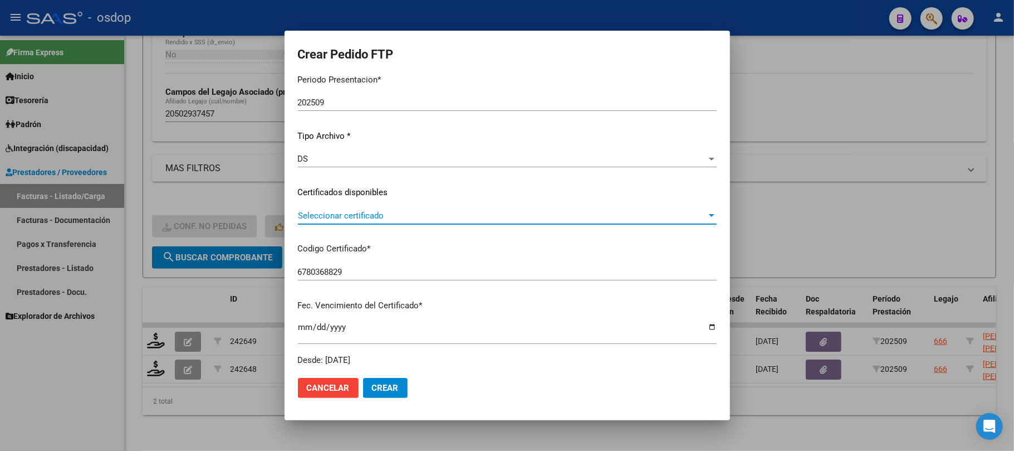
click at [504, 214] on span "Seleccionar certificado" at bounding box center [502, 216] width 409 height 10
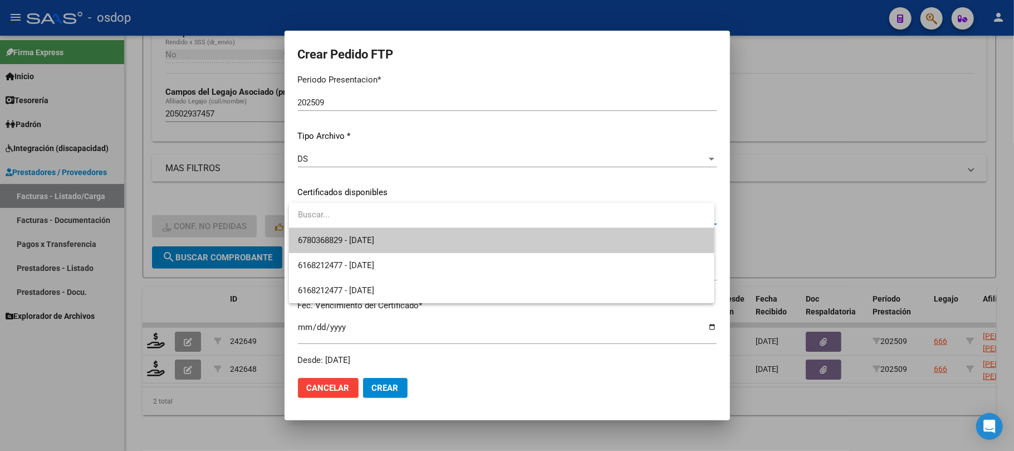
click at [487, 237] on span "6780368829 - 2026-11-25" at bounding box center [502, 240] width 408 height 25
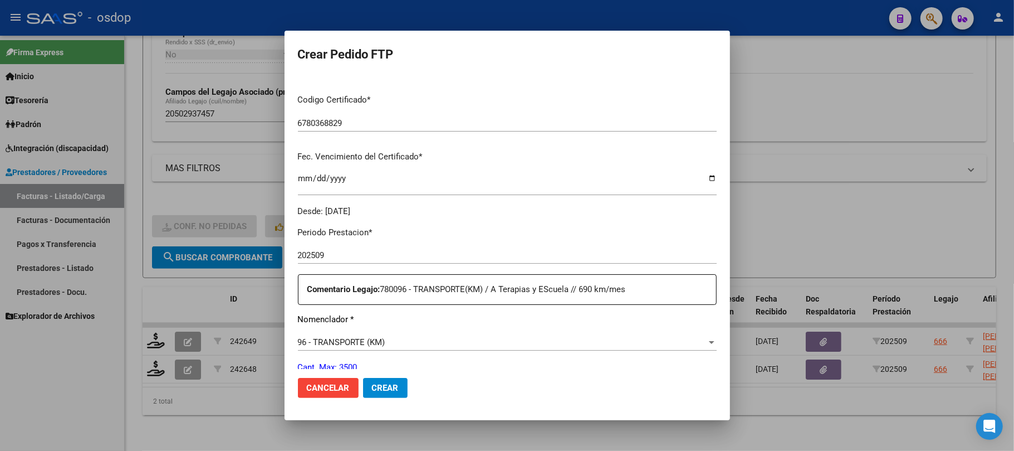
scroll to position [297, 0]
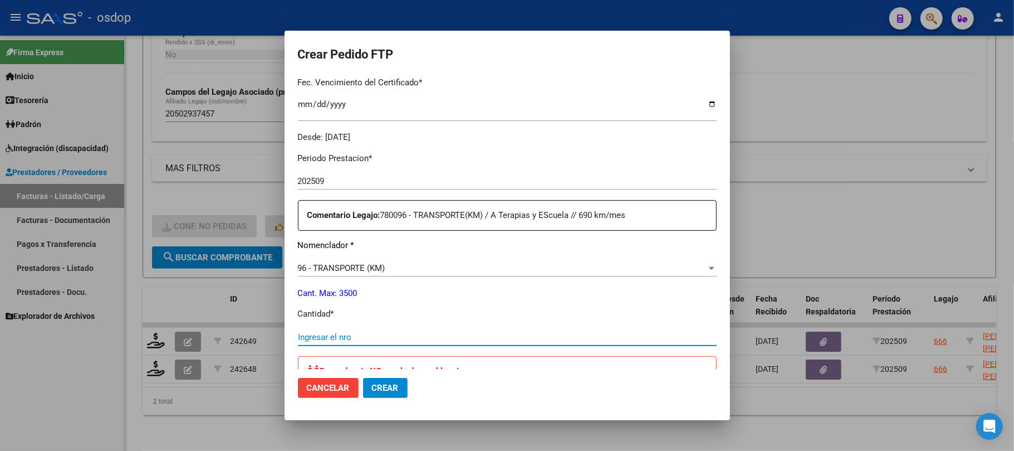
click at [346, 332] on input "Ingresar el nro" at bounding box center [507, 337] width 419 height 10
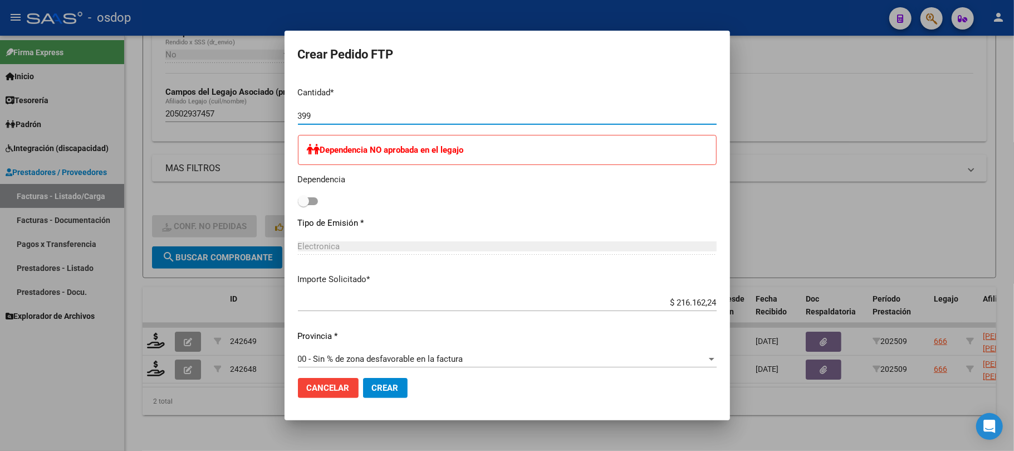
scroll to position [520, 0]
type input "399"
click at [391, 388] on span "Crear" at bounding box center [385, 388] width 27 height 10
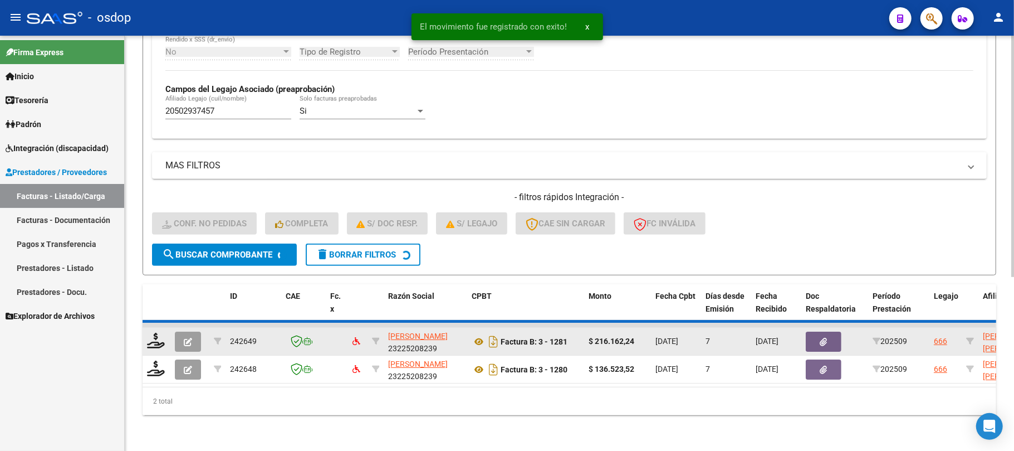
scroll to position [268, 0]
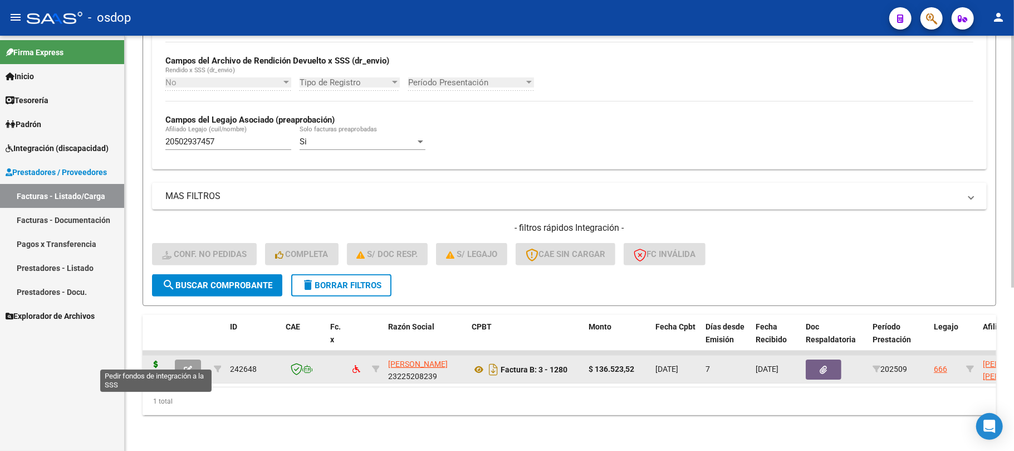
click at [156, 360] on icon at bounding box center [156, 368] width 18 height 16
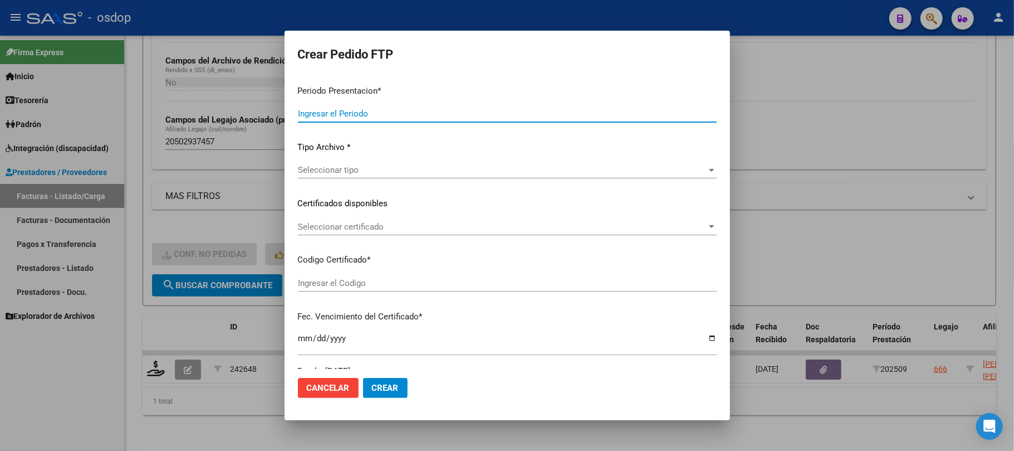
type input "202509"
type input "$ 136.523,52"
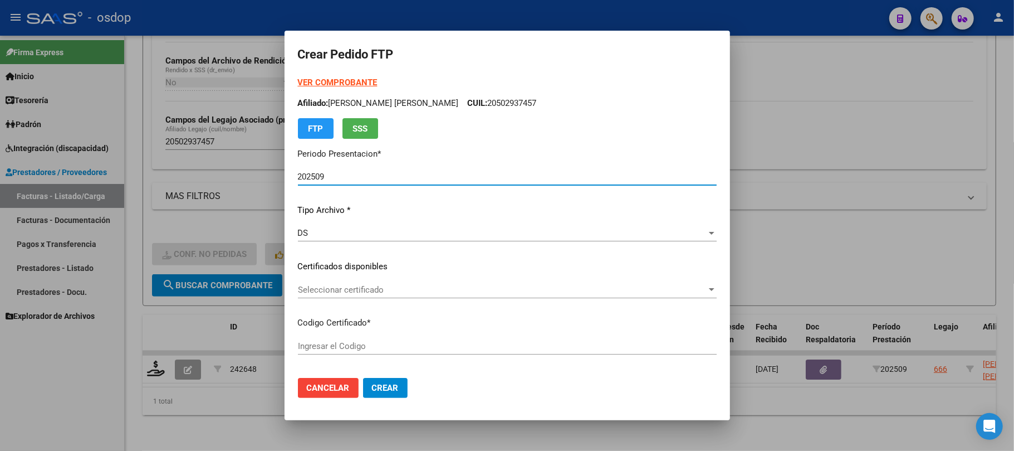
type input "6780368829"
type input "2026-11-25"
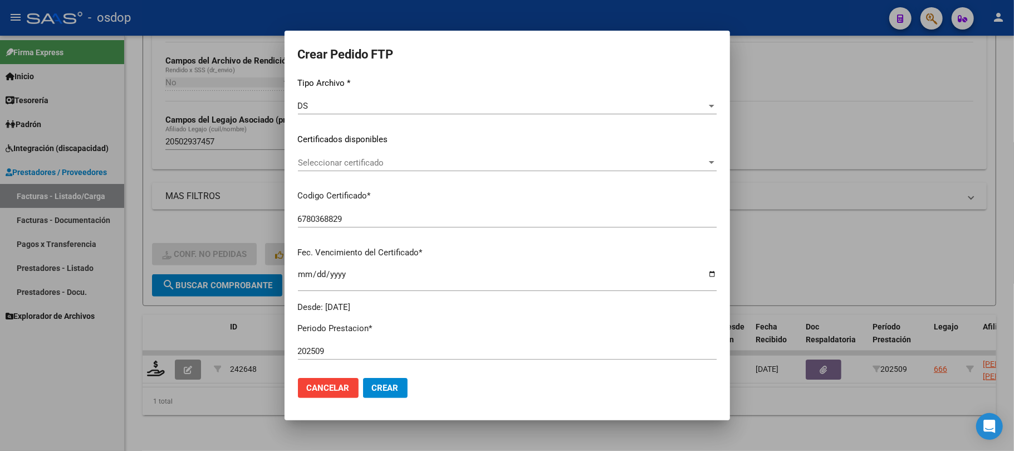
scroll to position [148, 0]
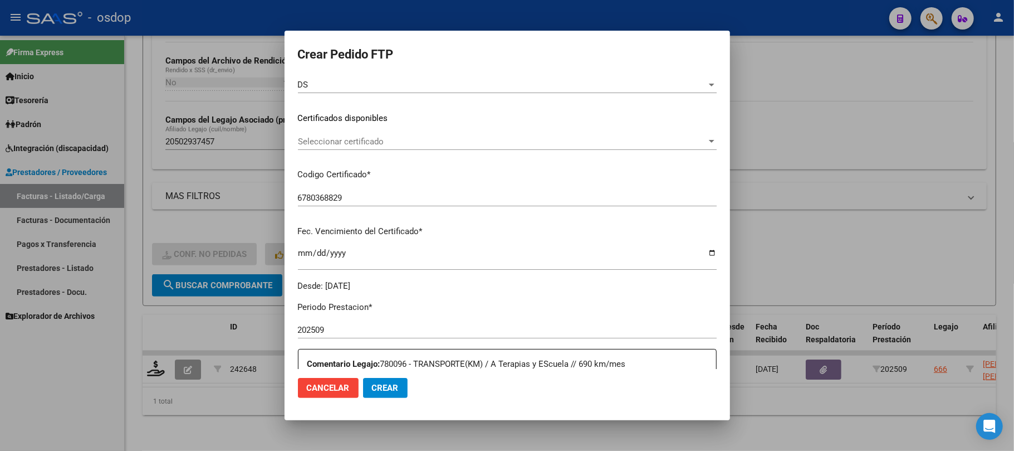
click at [404, 138] on span "Seleccionar certificado" at bounding box center [502, 141] width 409 height 10
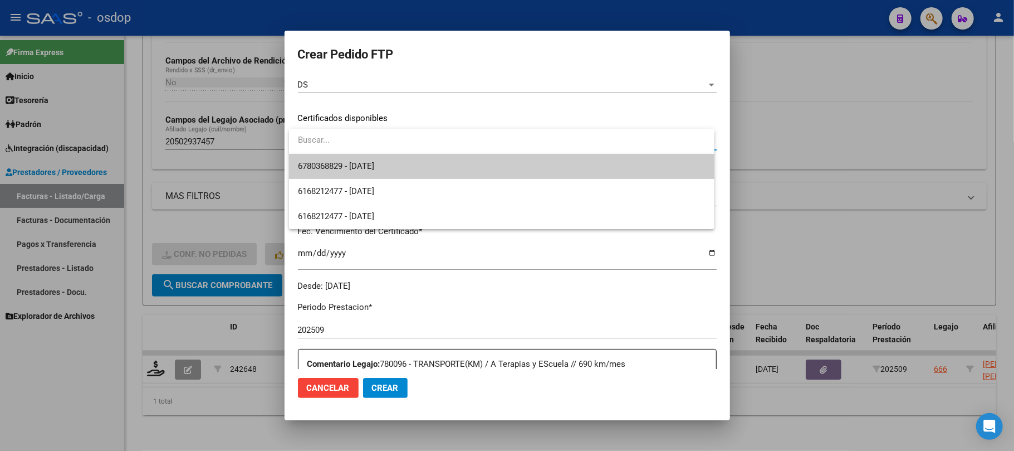
click at [399, 167] on span "6780368829 - 2026-11-25" at bounding box center [502, 166] width 408 height 25
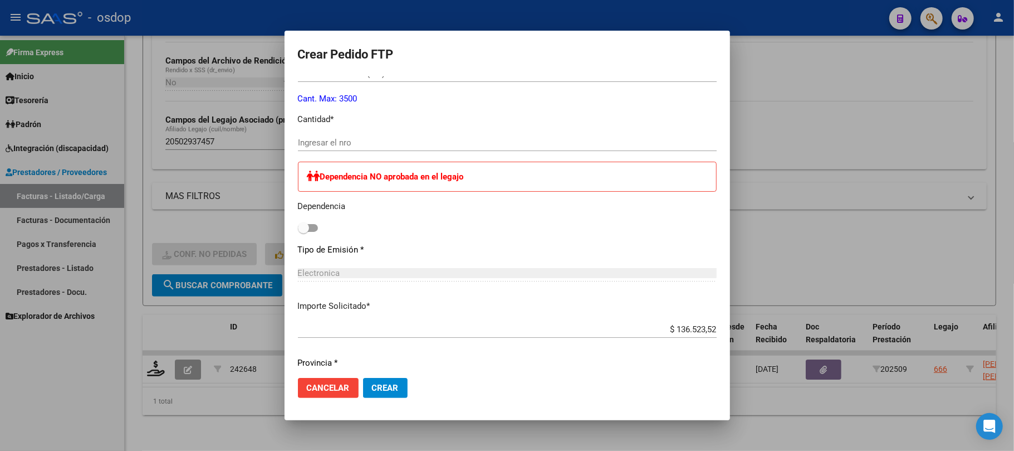
scroll to position [343, 0]
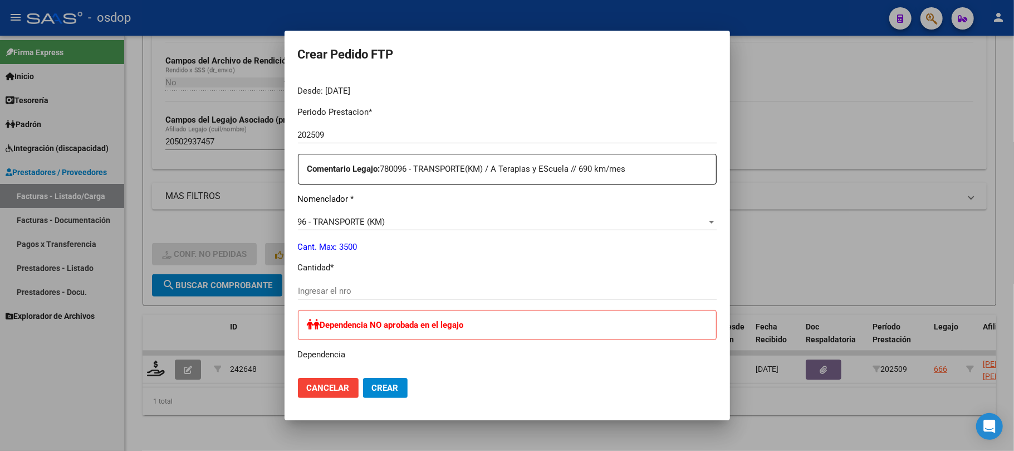
drag, startPoint x: 502, startPoint y: 290, endPoint x: 502, endPoint y: 271, distance: 19.5
click at [502, 290] on input "Ingresar el nro" at bounding box center [507, 291] width 419 height 10
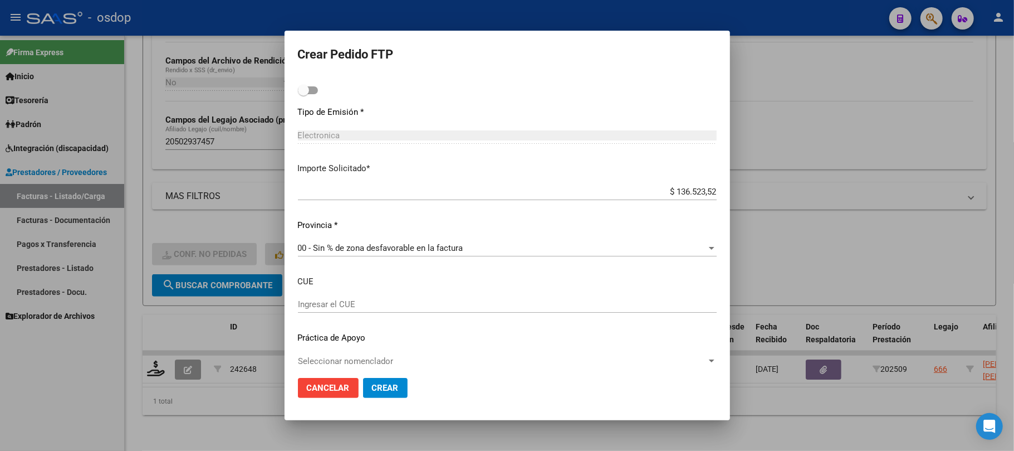
scroll to position [639, 0]
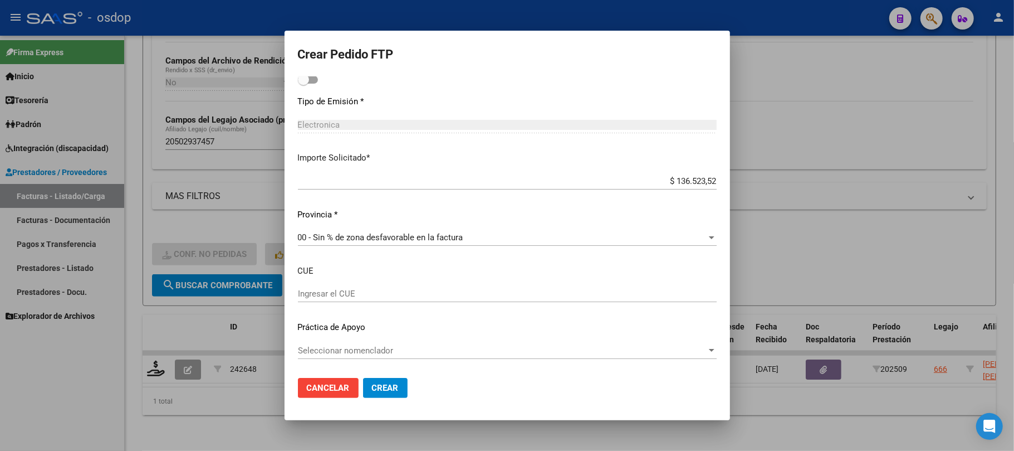
type input "252"
click at [387, 393] on span "Crear" at bounding box center [385, 388] width 27 height 10
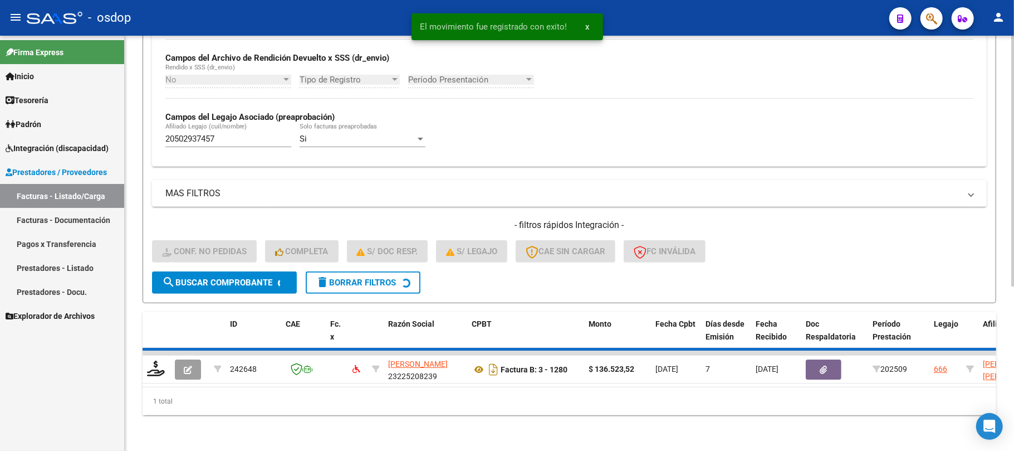
scroll to position [250, 0]
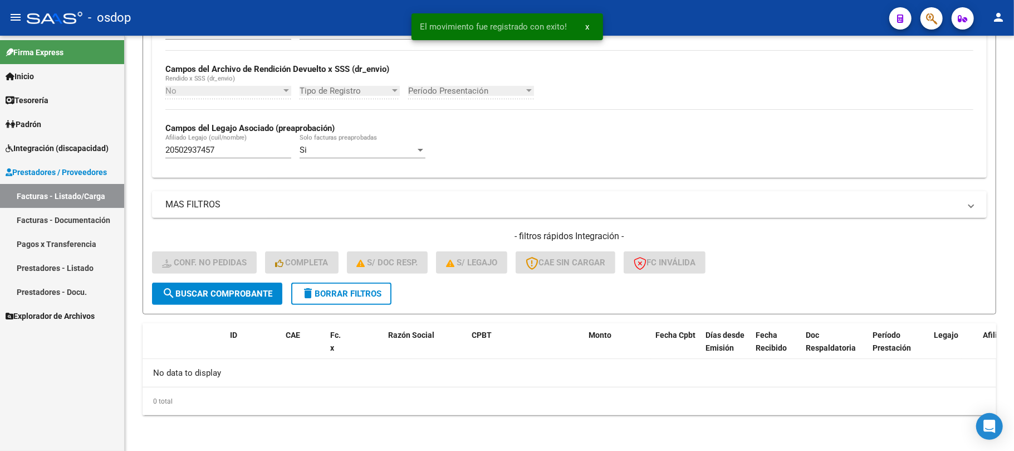
click at [79, 172] on span "Prestadores / Proveedores" at bounding box center [56, 172] width 101 height 12
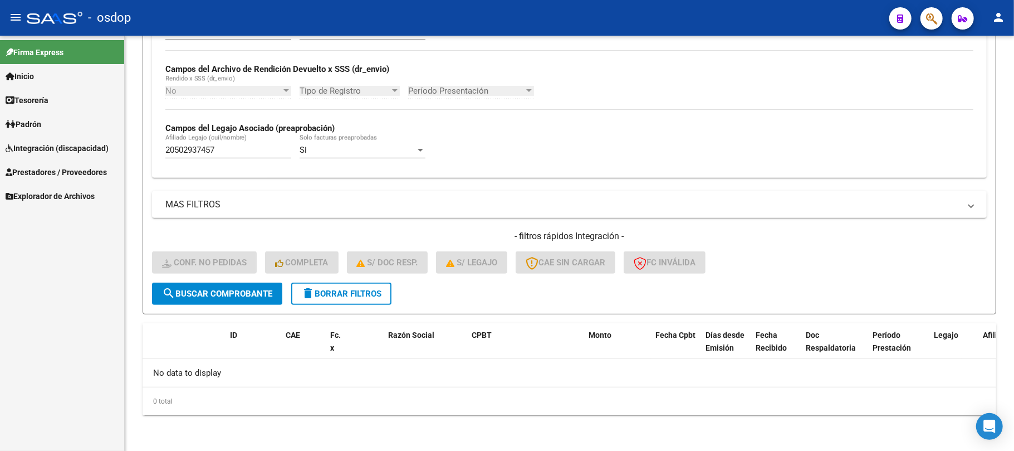
click at [87, 146] on span "Integración (discapacidad)" at bounding box center [57, 148] width 103 height 12
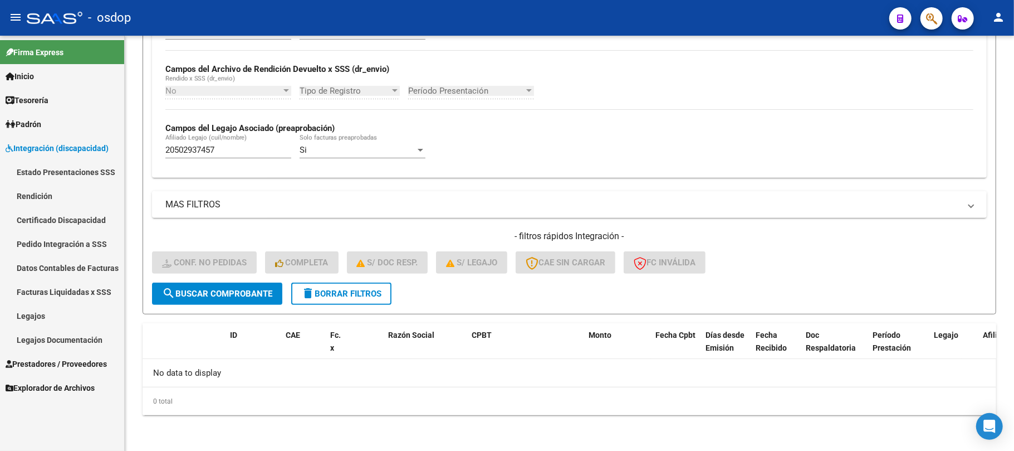
click at [74, 241] on link "Pedido Integración a SSS" at bounding box center [62, 244] width 124 height 24
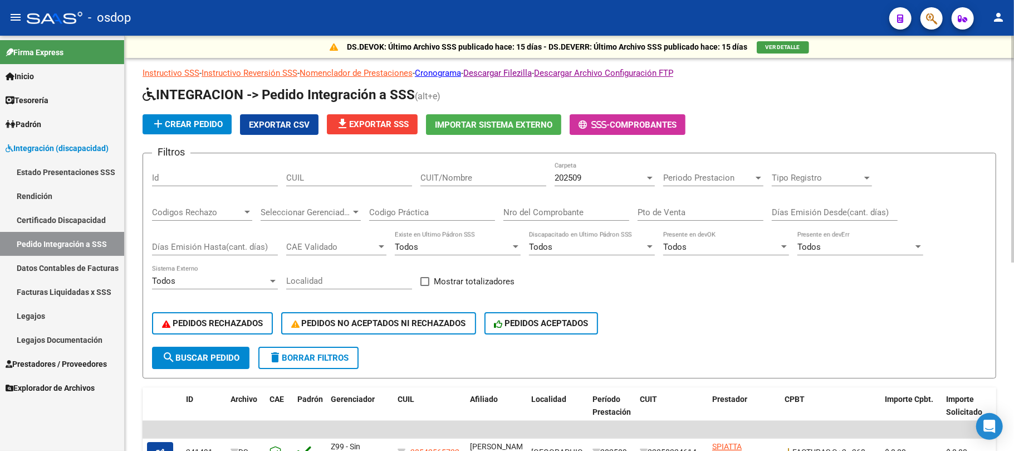
click at [330, 177] on input "CUIL" at bounding box center [349, 178] width 126 height 10
paste input "243326"
drag, startPoint x: 344, startPoint y: 169, endPoint x: 228, endPoint y: 179, distance: 115.7
click at [230, 178] on div "Filtros Id 243326 CUIL CUIT/Nombre 202509 Carpeta Periodo Prestacion Periodo Pr…" at bounding box center [569, 254] width 835 height 184
drag, startPoint x: 314, startPoint y: 178, endPoint x: 350, endPoint y: 184, distance: 36.1
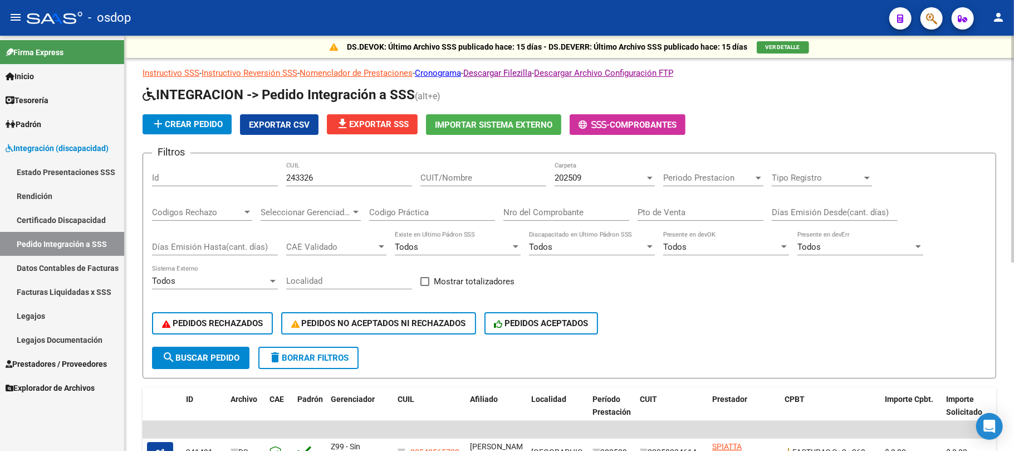
click at [314, 179] on input "243326" at bounding box center [349, 178] width 126 height 10
type input "2"
click at [227, 361] on span "search Buscar Pedido" at bounding box center [200, 358] width 77 height 10
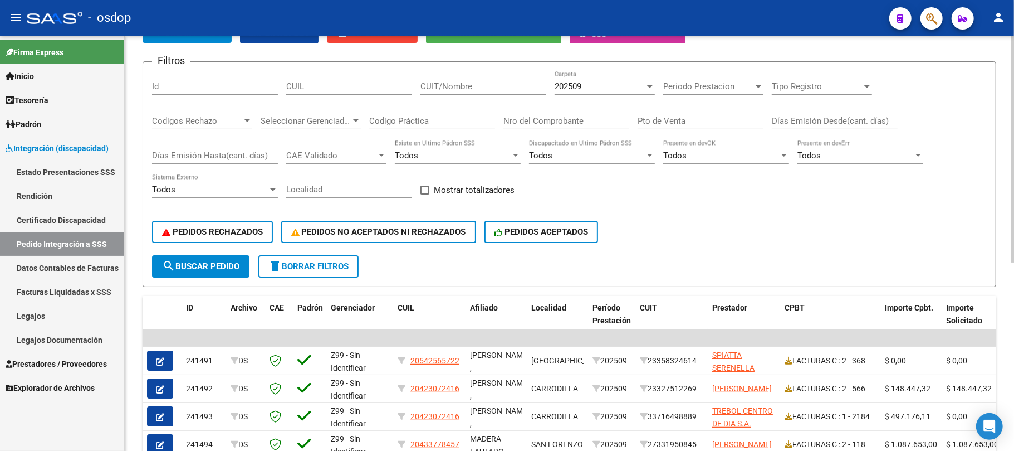
scroll to position [74, 0]
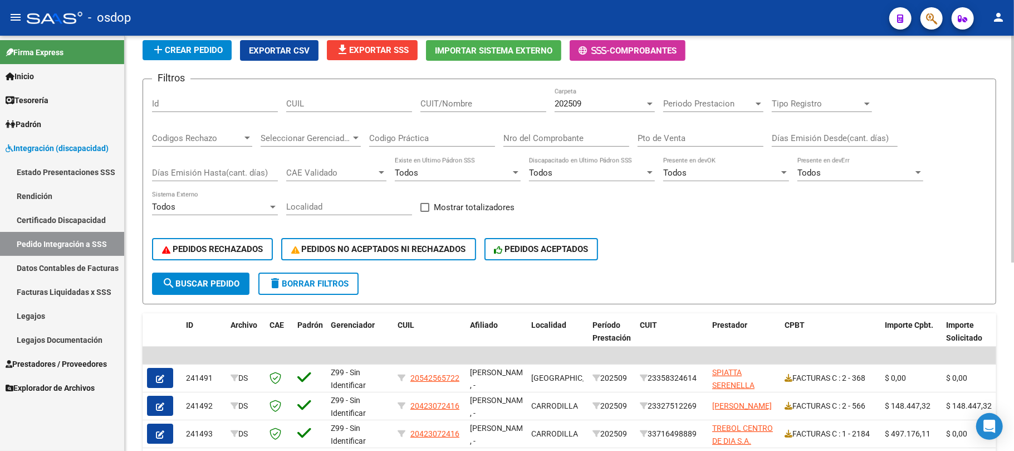
click at [312, 108] on input "CUIL" at bounding box center [349, 104] width 126 height 10
paste input "20502937457"
type input "20502937457"
click at [223, 283] on span "search Buscar Pedido" at bounding box center [200, 283] width 77 height 10
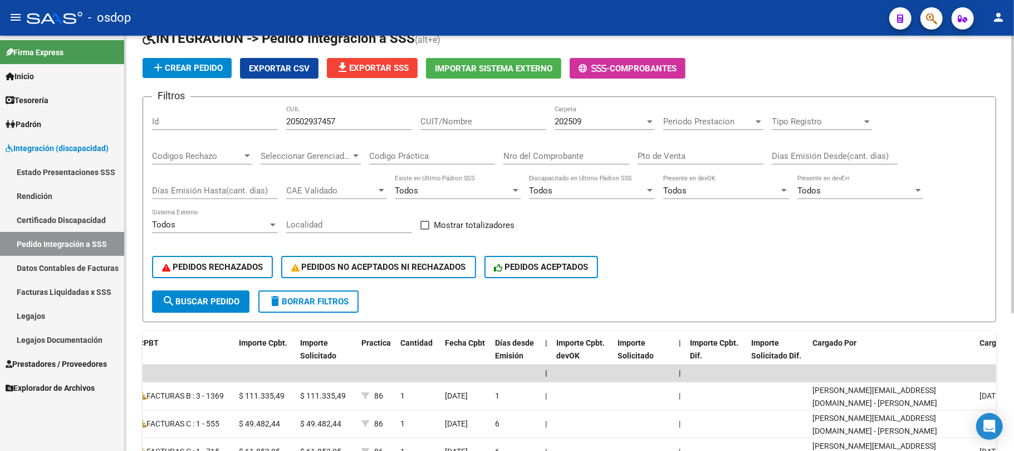
scroll to position [0, 0]
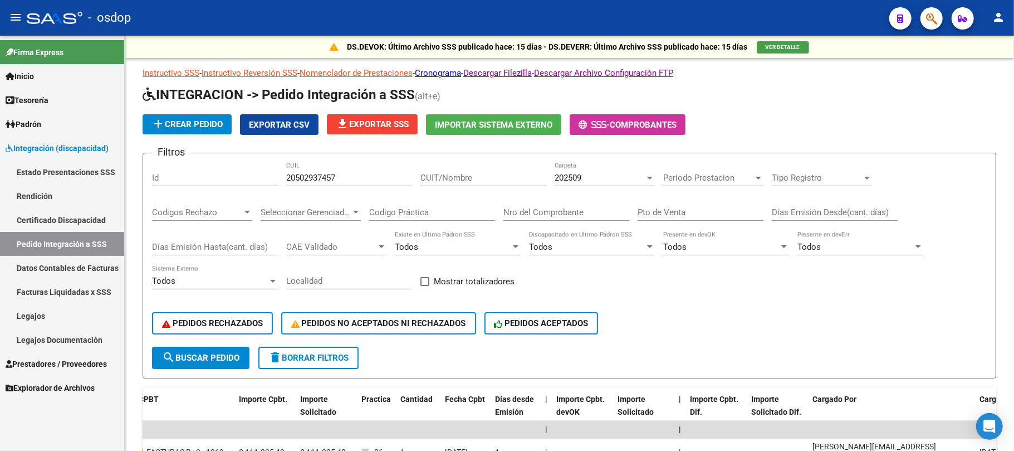
click at [56, 366] on span "Prestadores / Proveedores" at bounding box center [56, 364] width 101 height 12
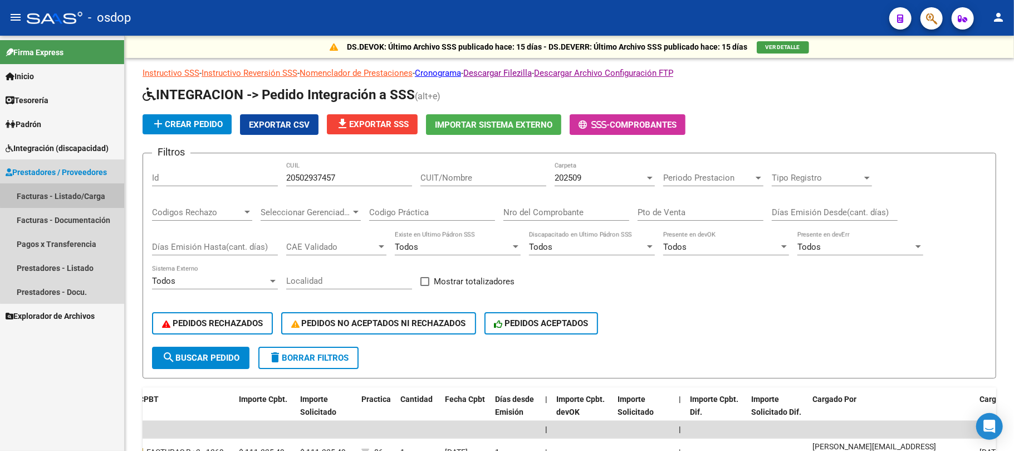
click at [74, 193] on link "Facturas - Listado/Carga" at bounding box center [62, 196] width 124 height 24
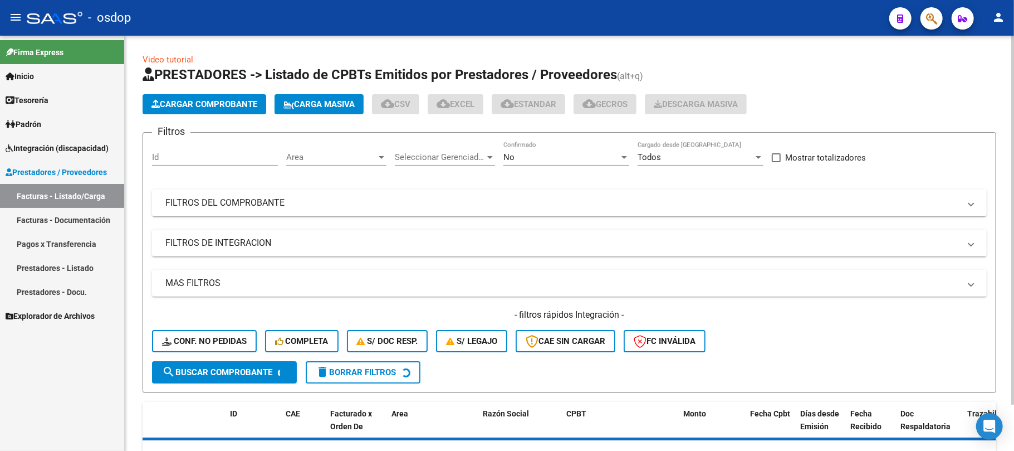
click at [213, 153] on input "Id" at bounding box center [215, 157] width 126 height 10
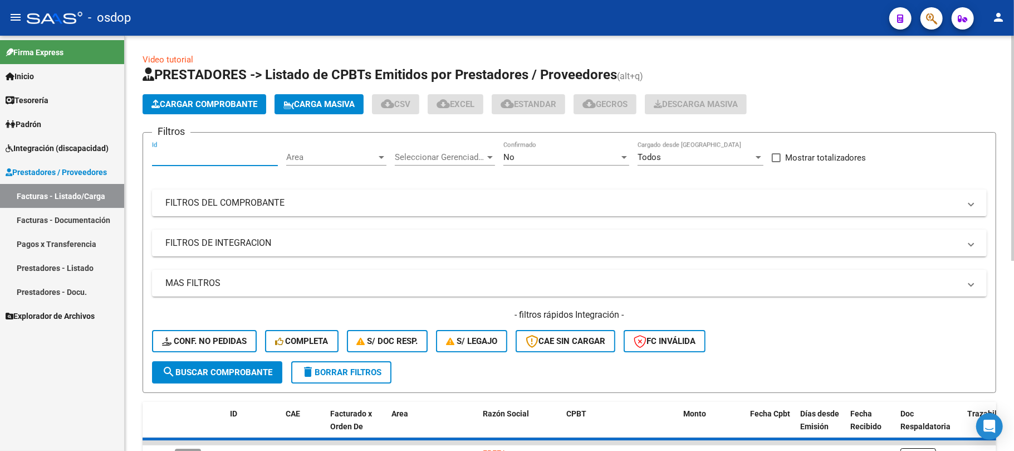
paste input "243326"
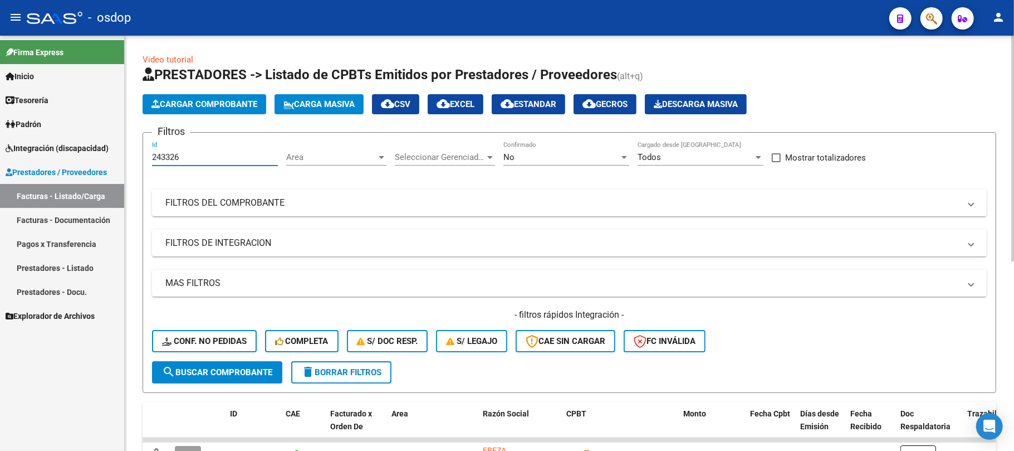
type input "243326"
click at [218, 372] on span "search Buscar Comprobante" at bounding box center [217, 372] width 110 height 10
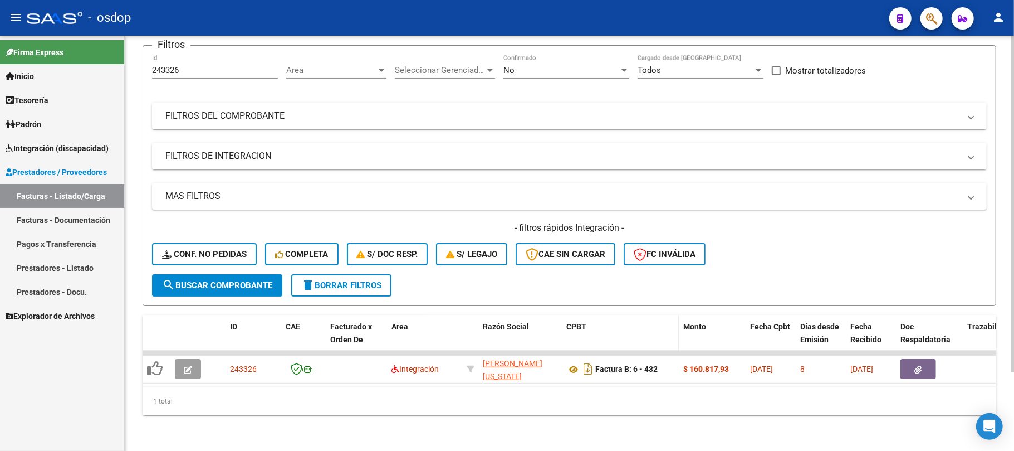
scroll to position [97, 0]
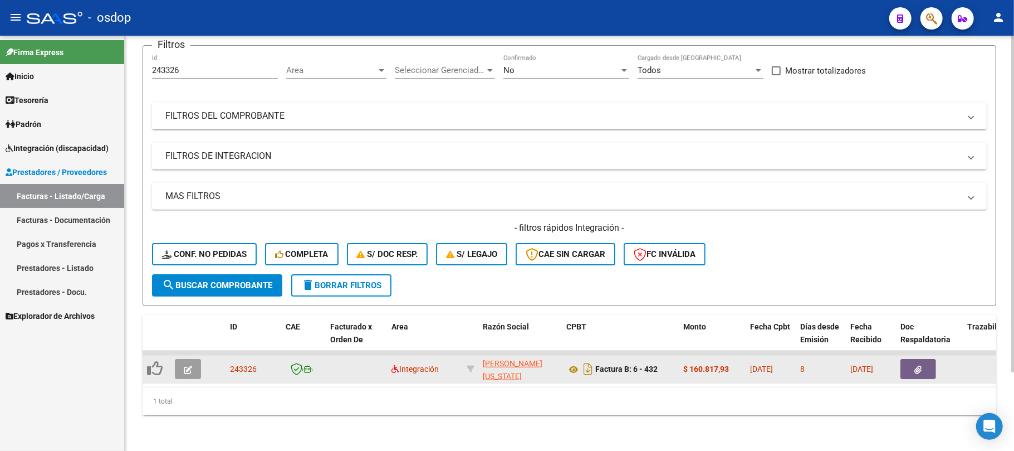
click at [188, 365] on icon "button" at bounding box center [188, 369] width 8 height 8
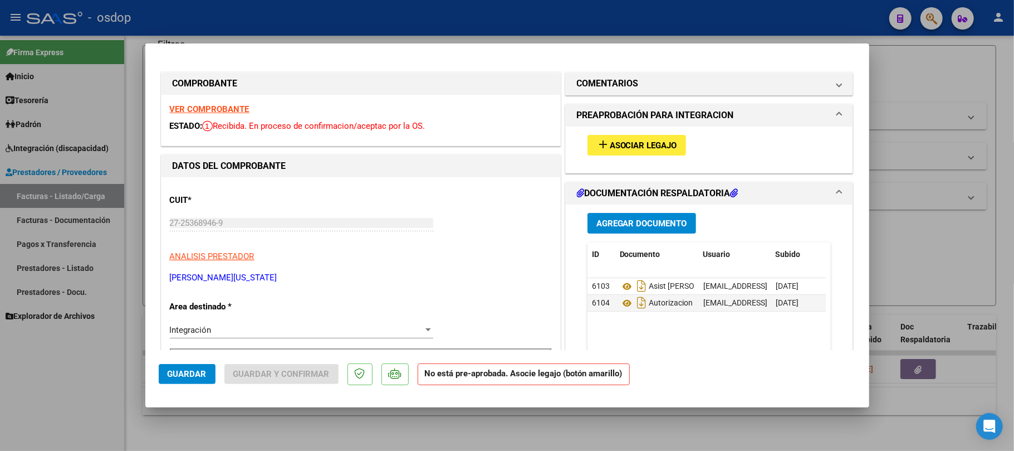
click at [661, 149] on span "Asociar Legajo" at bounding box center [643, 145] width 67 height 10
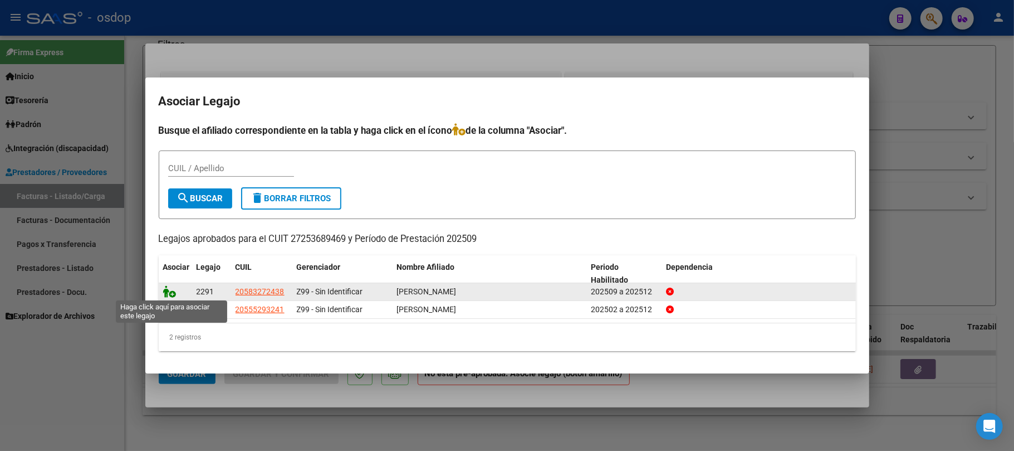
click at [172, 293] on icon at bounding box center [169, 291] width 13 height 12
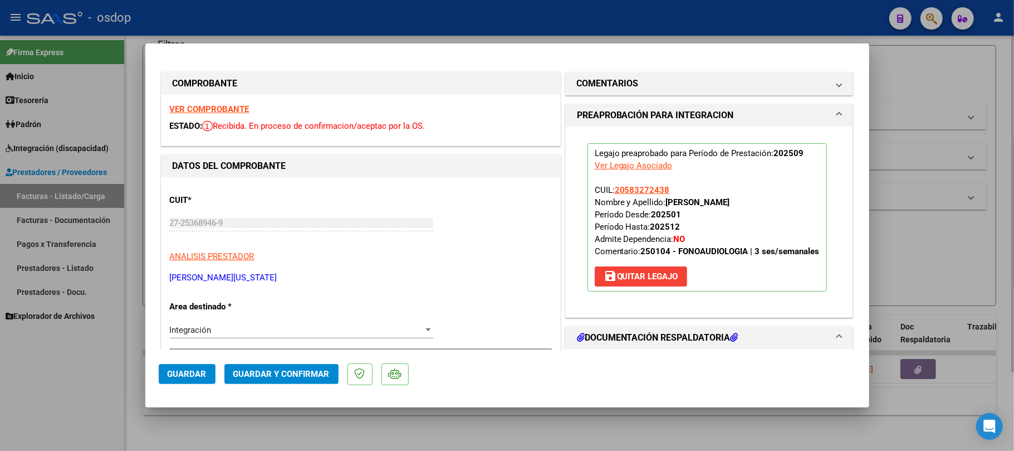
click at [442, 448] on div at bounding box center [507, 225] width 1014 height 451
type input "$ 0,00"
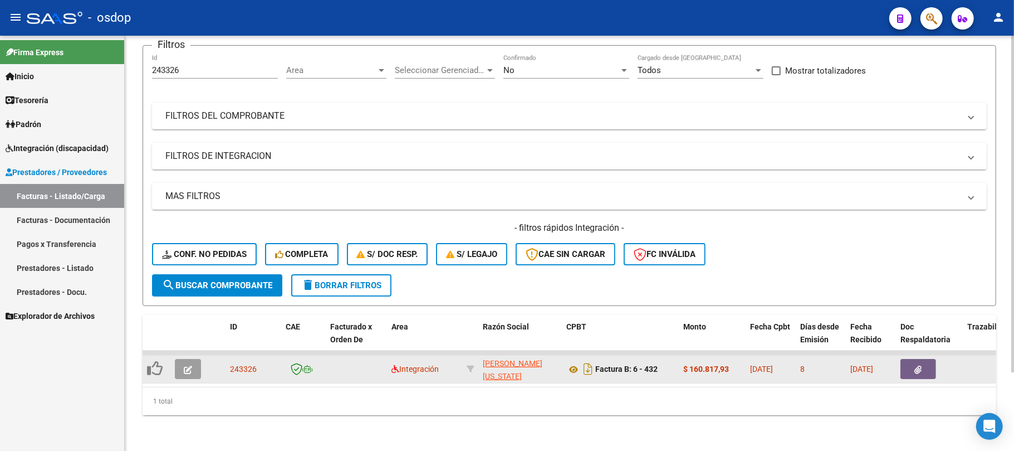
click at [182, 359] on button "button" at bounding box center [188, 369] width 26 height 20
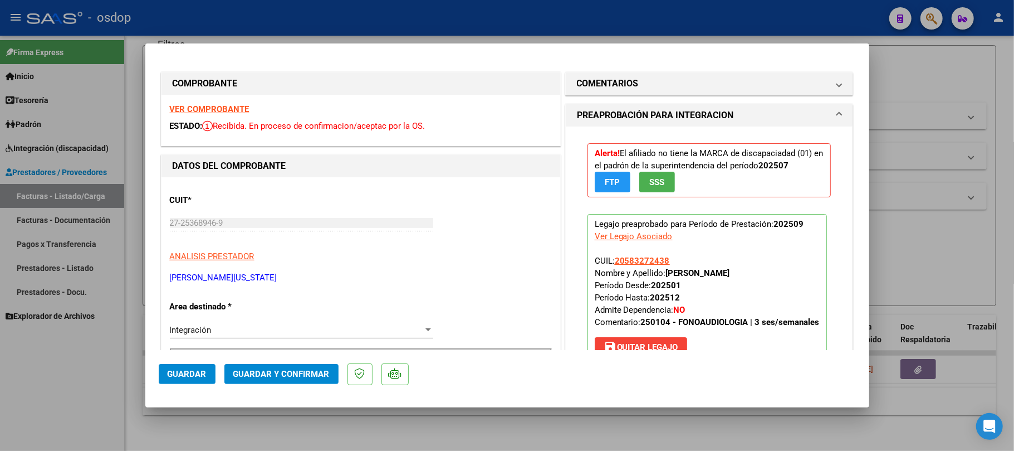
click at [184, 372] on span "Guardar" at bounding box center [187, 374] width 39 height 10
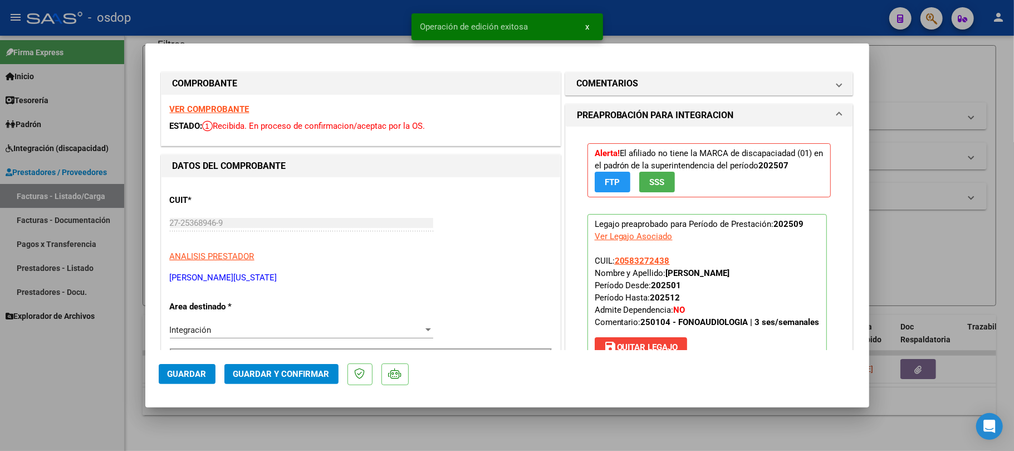
click at [522, 428] on div at bounding box center [507, 225] width 1014 height 451
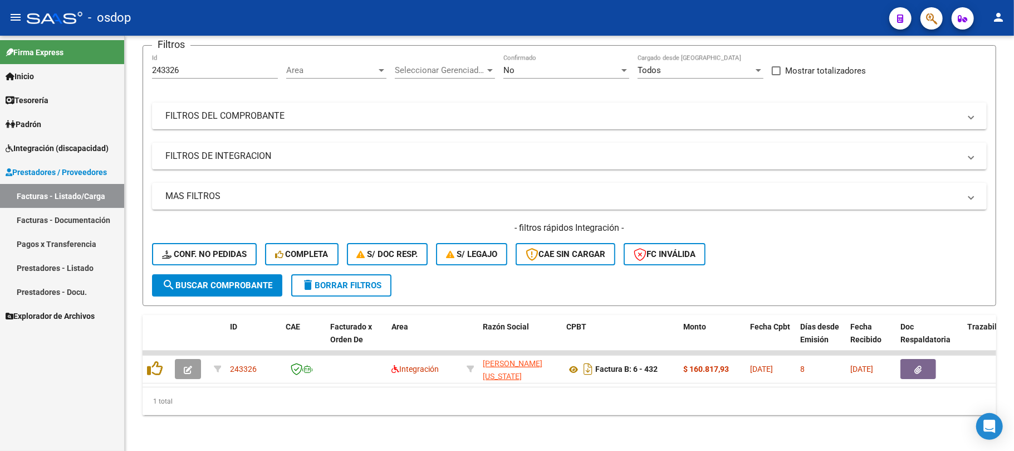
click at [50, 145] on span "Integración (discapacidad)" at bounding box center [57, 148] width 103 height 12
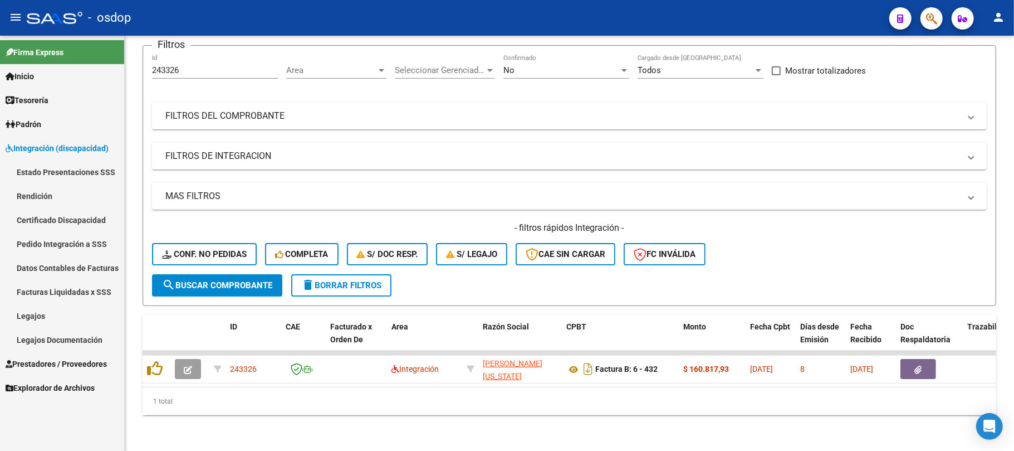
click at [35, 316] on link "Legajos" at bounding box center [62, 316] width 124 height 24
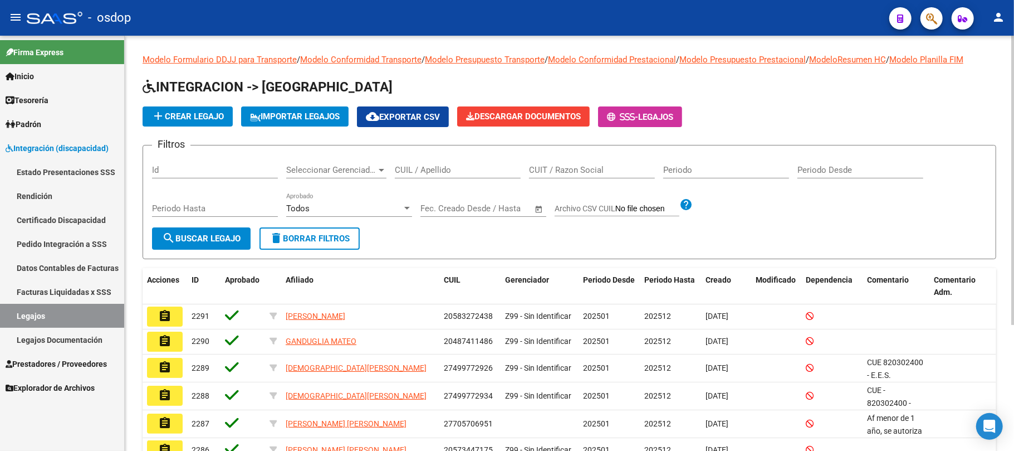
click at [418, 172] on input "CUIL / Apellido" at bounding box center [458, 170] width 126 height 10
paste input "23510072014"
type input "23510072014"
click at [214, 244] on button "search Buscar Legajo" at bounding box center [201, 238] width 99 height 22
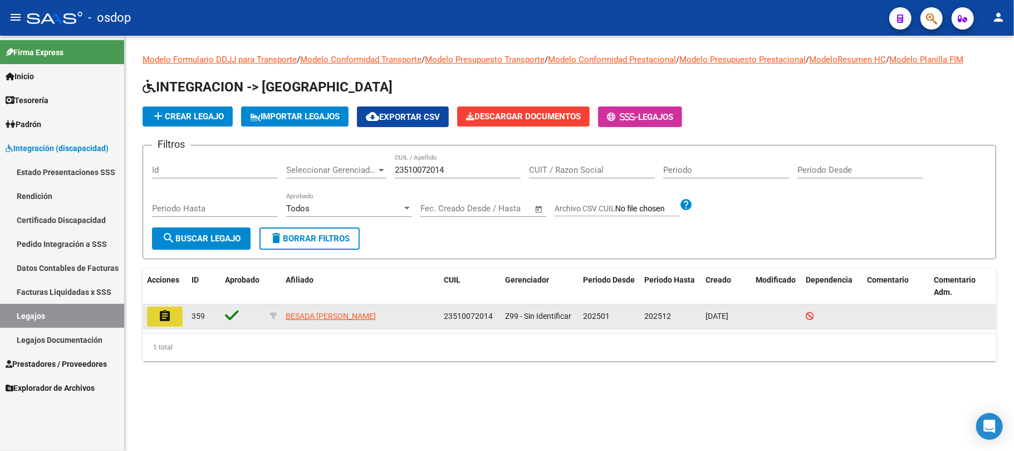
click at [170, 316] on mat-icon "assignment" at bounding box center [164, 315] width 13 height 13
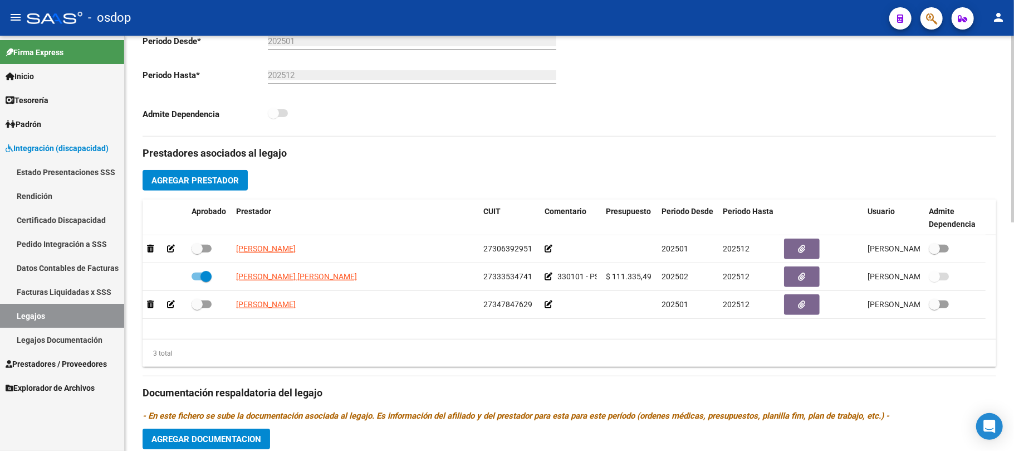
scroll to position [371, 0]
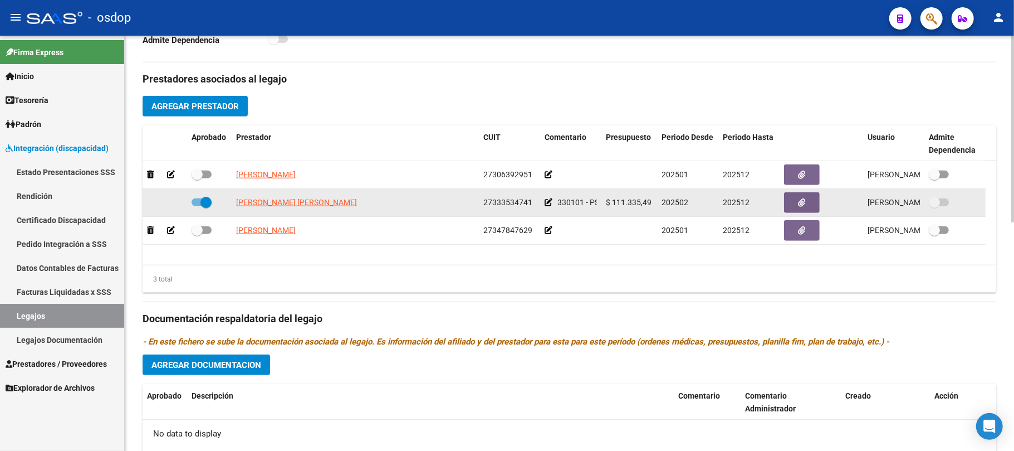
click at [199, 202] on span at bounding box center [202, 202] width 20 height 8
click at [197, 206] on input "checkbox" at bounding box center [197, 206] width 1 height 1
checkbox input "false"
click at [170, 202] on icon at bounding box center [171, 202] width 8 height 8
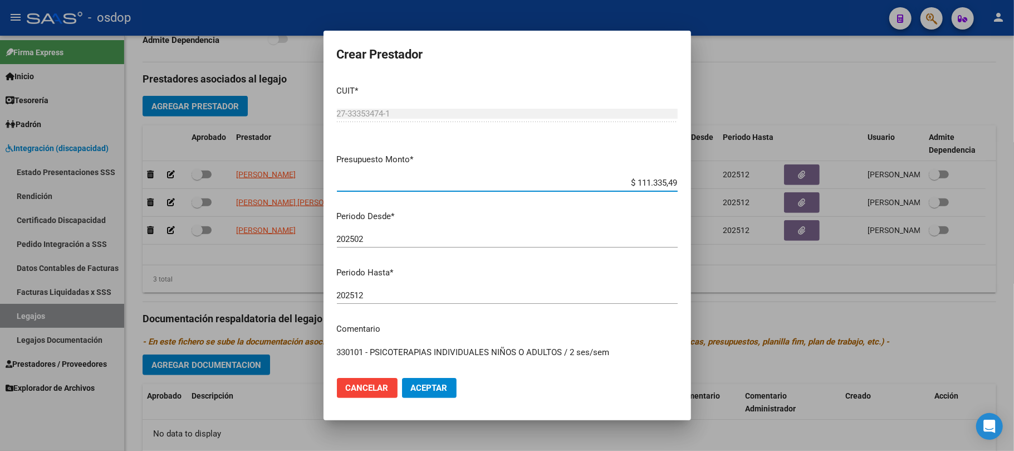
click at [377, 297] on input "202512" at bounding box center [507, 295] width 341 height 10
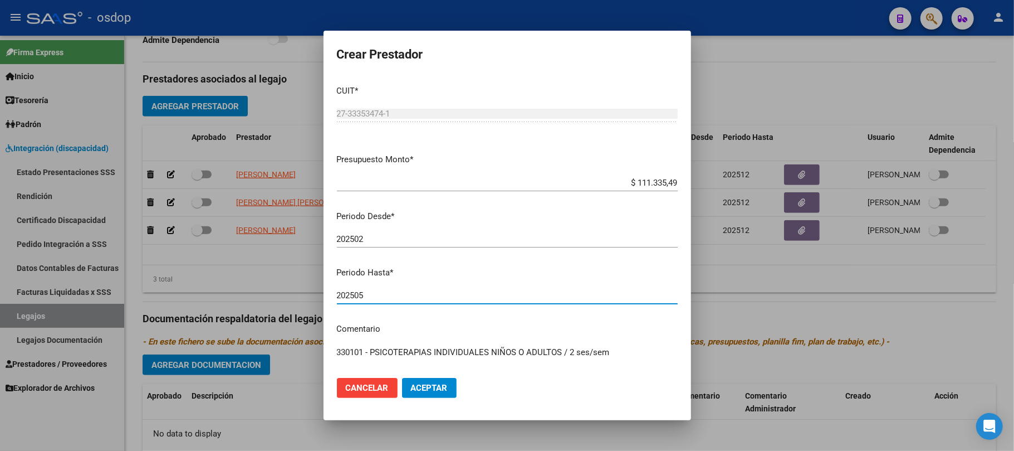
type input "202505"
click at [446, 385] on span "Aceptar" at bounding box center [429, 388] width 37 height 10
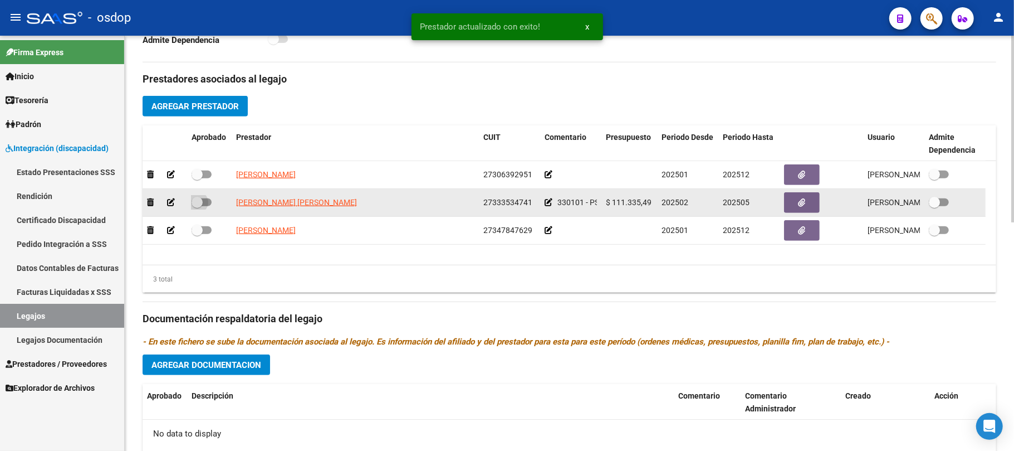
click at [208, 202] on span at bounding box center [202, 202] width 20 height 8
click at [197, 206] on input "checkbox" at bounding box center [197, 206] width 1 height 1
checkbox input "true"
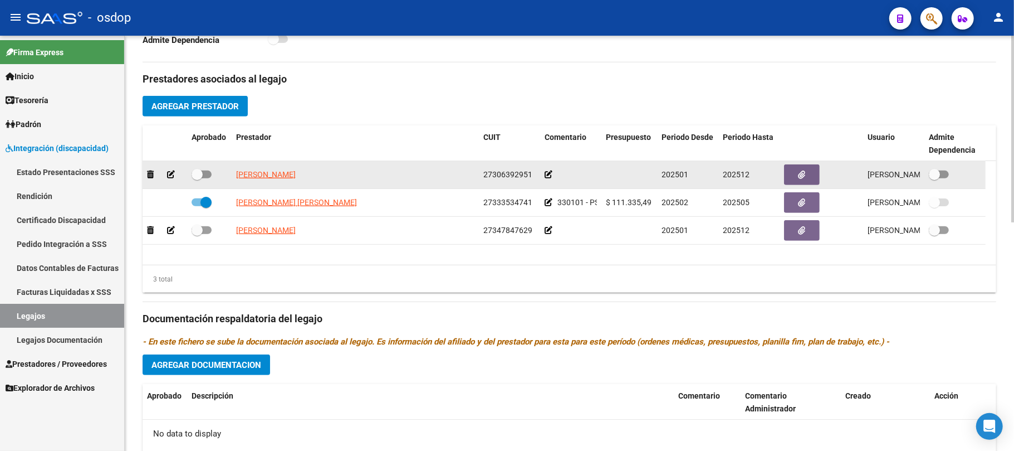
click at [174, 176] on icon at bounding box center [171, 174] width 8 height 8
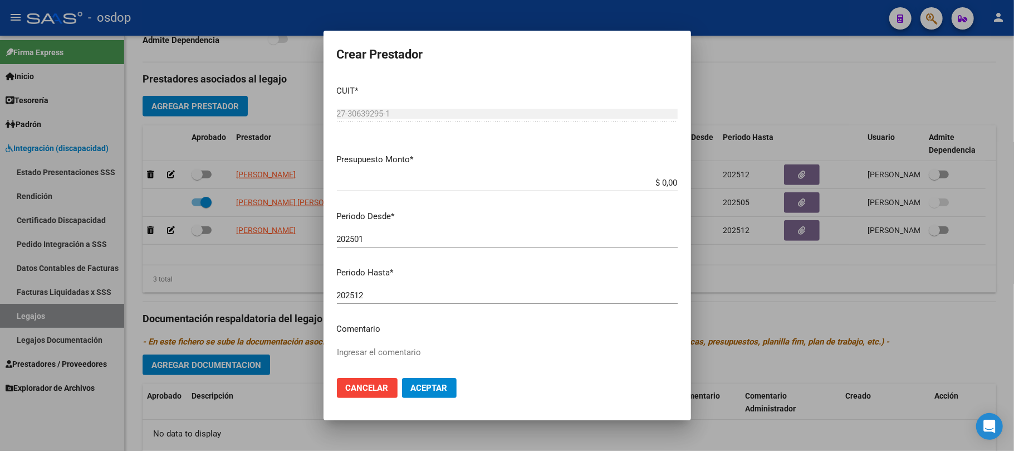
drag, startPoint x: 371, startPoint y: 293, endPoint x: 366, endPoint y: 278, distance: 15.2
click at [371, 293] on input "202512" at bounding box center [507, 295] width 341 height 10
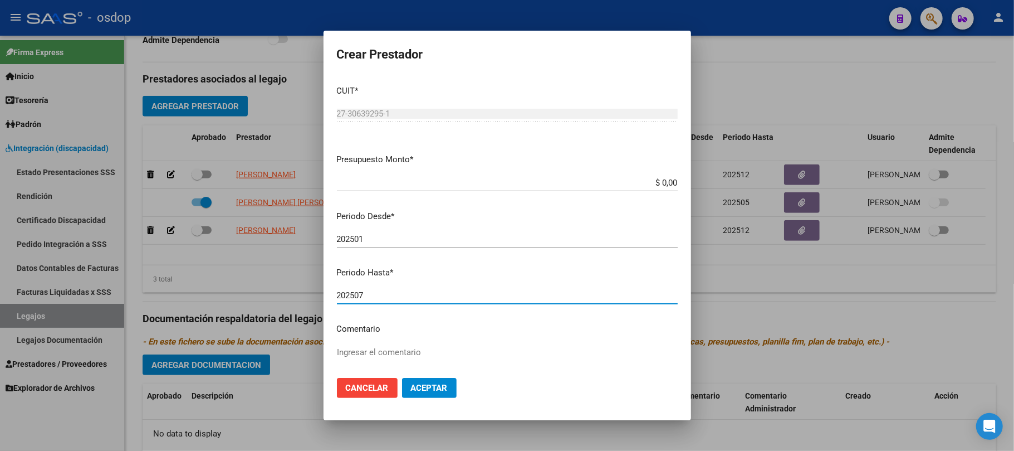
type input "202507"
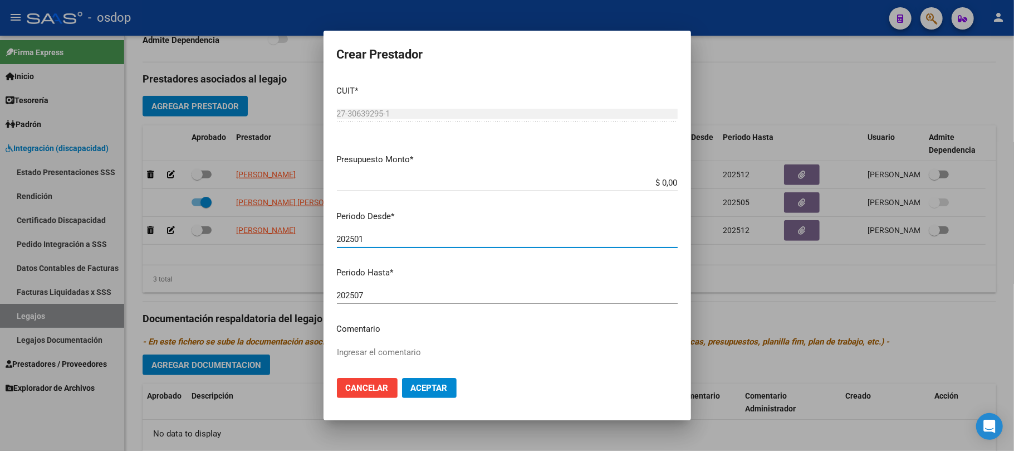
click at [392, 241] on input "202501" at bounding box center [507, 239] width 341 height 10
type input "202502"
click at [653, 183] on input "$ 0,00" at bounding box center [507, 183] width 341 height 10
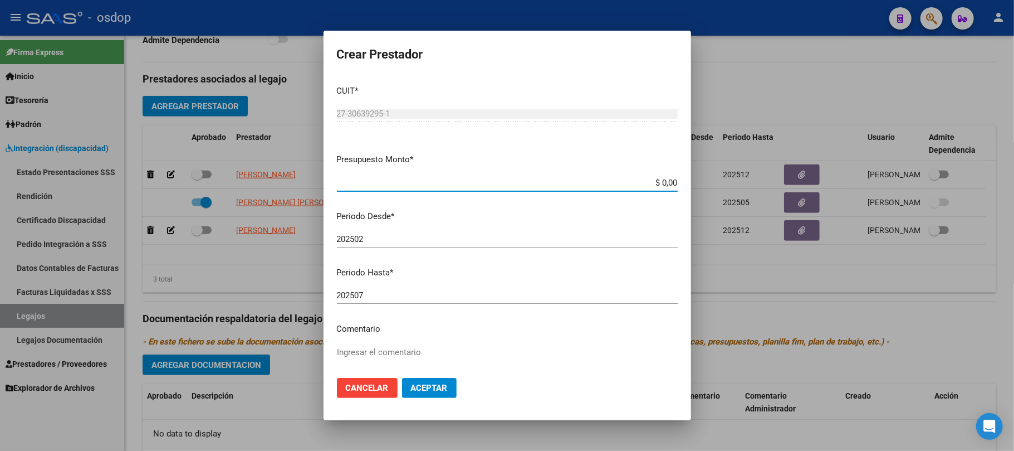
click at [653, 183] on input "$ 0,00" at bounding box center [507, 183] width 341 height 10
paste input "222.670,98"
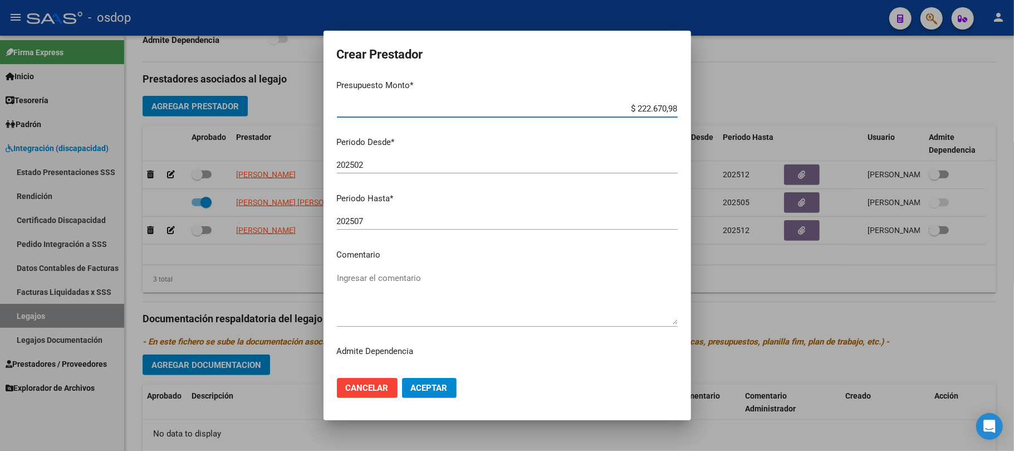
type input "$ 222.670,98"
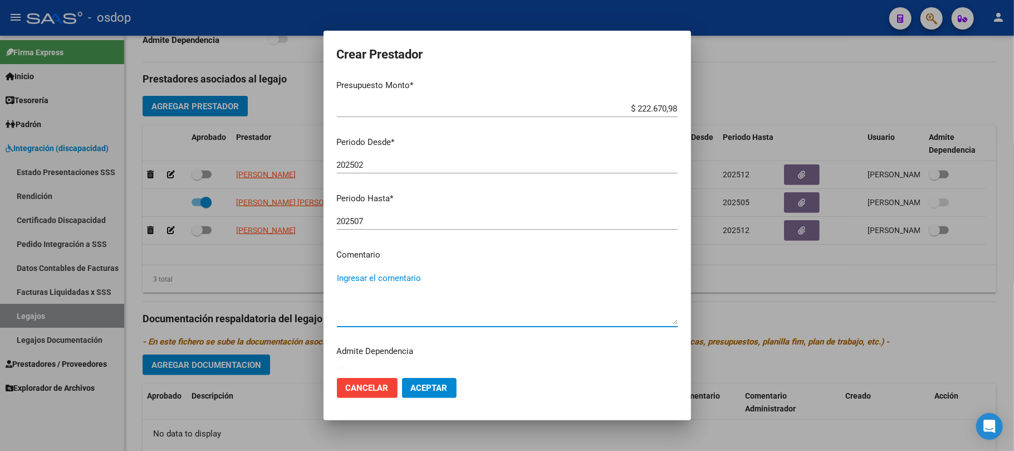
click at [432, 276] on textarea "Ingresar el comentario" at bounding box center [507, 298] width 341 height 52
click at [359, 276] on textarea "Ingresar el comentario" at bounding box center [507, 298] width 341 height 52
paste textarea "330105 - PSICOPEDAGOGIA"
type textarea "330105 - PSICOPEDAGOGIA | 4 ses/semanales"
click at [432, 386] on span "Aceptar" at bounding box center [429, 388] width 37 height 10
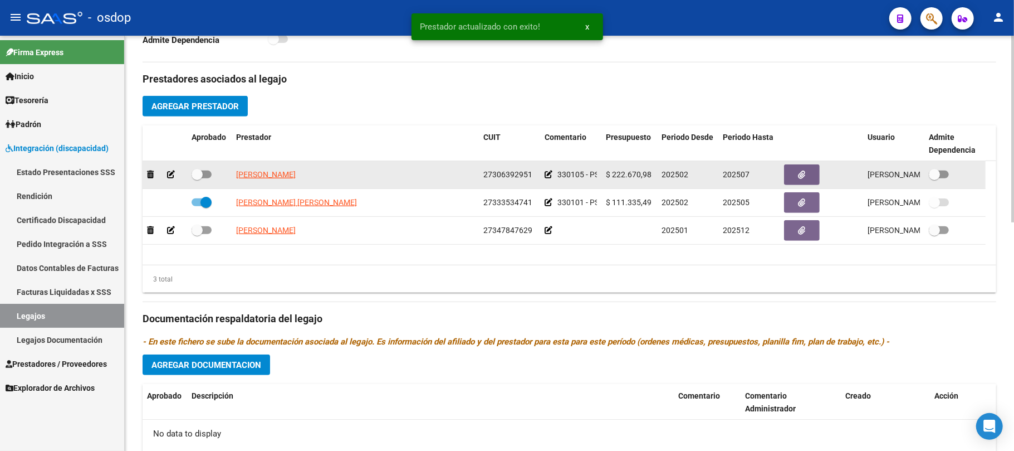
click at [208, 174] on span at bounding box center [202, 174] width 20 height 8
click at [197, 178] on input "checkbox" at bounding box center [197, 178] width 1 height 1
checkbox input "true"
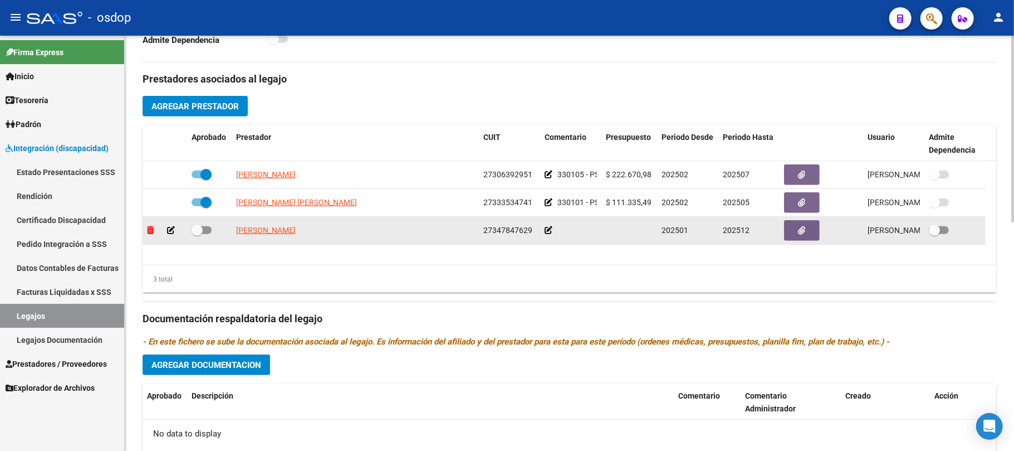
click at [150, 232] on icon at bounding box center [150, 230] width 7 height 8
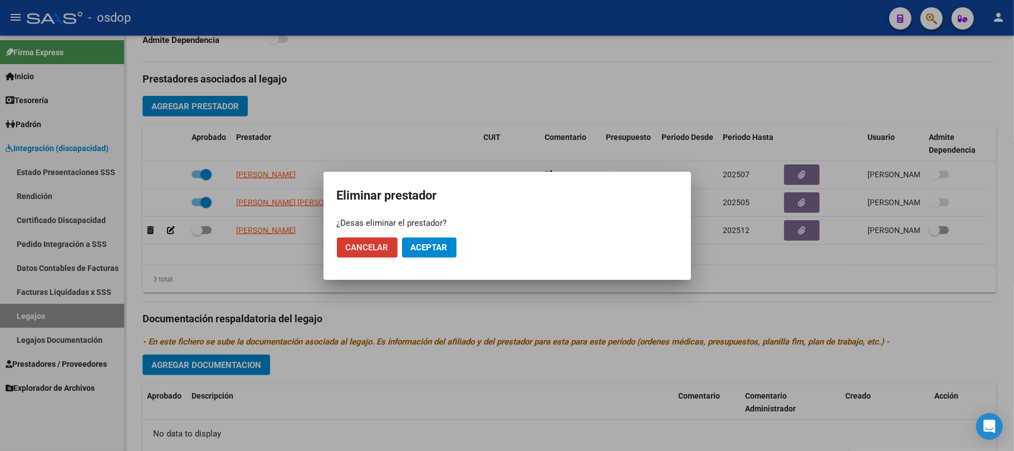
click at [429, 246] on span "Aceptar" at bounding box center [429, 247] width 37 height 10
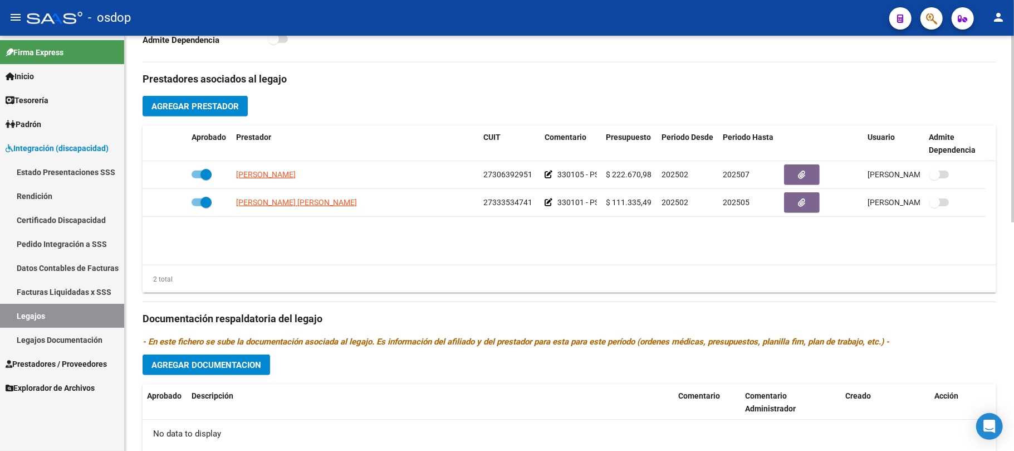
click at [216, 113] on button "Agregar Prestador" at bounding box center [195, 106] width 105 height 21
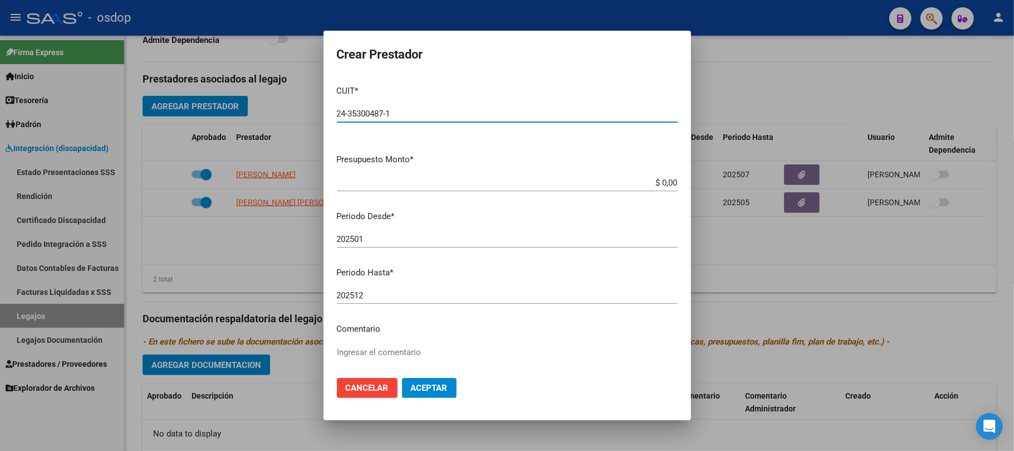
type input "24-35300487-1"
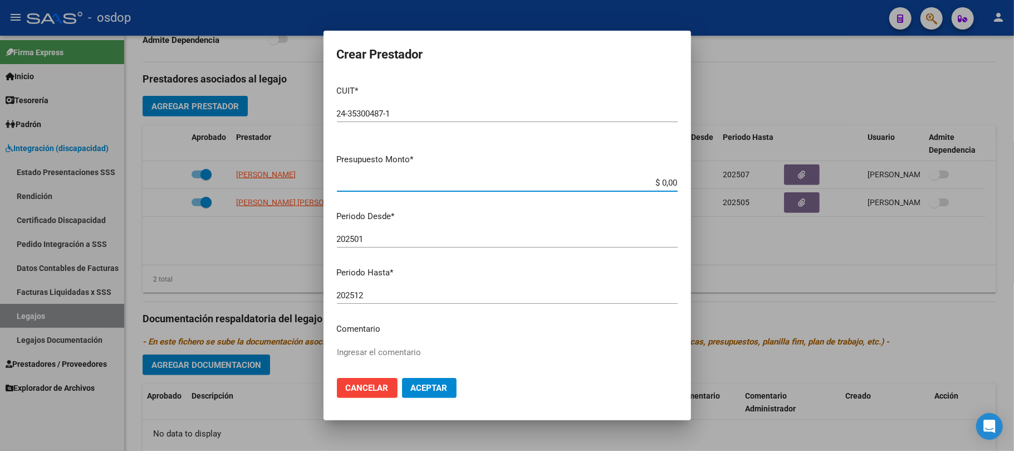
click at [659, 183] on input "$ 0,00" at bounding box center [507, 183] width 341 height 10
paste input "307.654,34"
type input "$ 307.654,34"
click at [392, 241] on input "202501" at bounding box center [507, 239] width 341 height 10
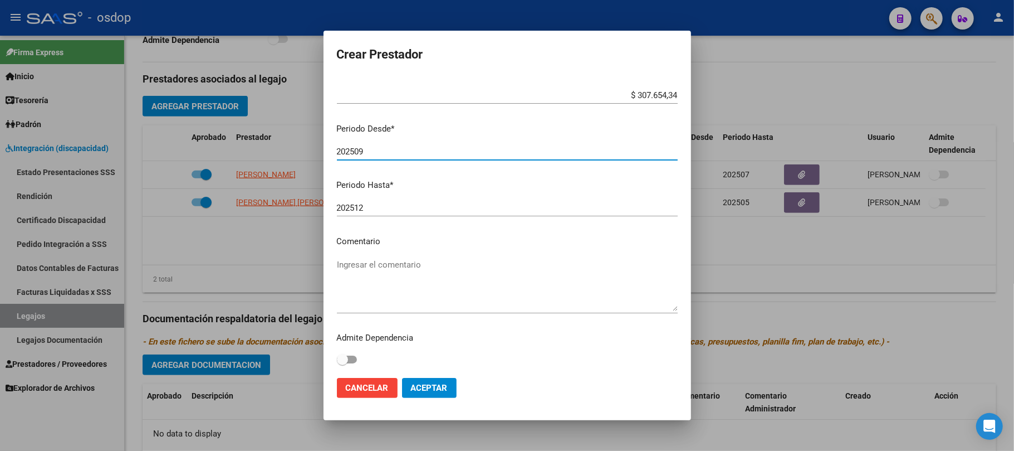
scroll to position [88, 0]
type input "202509"
click at [408, 268] on textarea "Ingresar el comentario" at bounding box center [507, 284] width 341 height 52
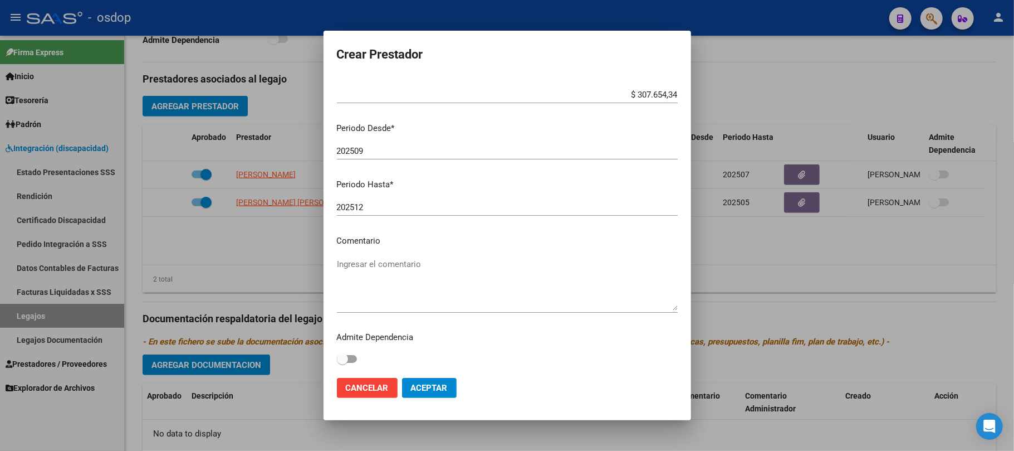
click at [388, 270] on textarea "Ingresar el comentario" at bounding box center [507, 284] width 341 height 52
paste textarea "780087 - MÓDULO MAESTRO DE APOYO"
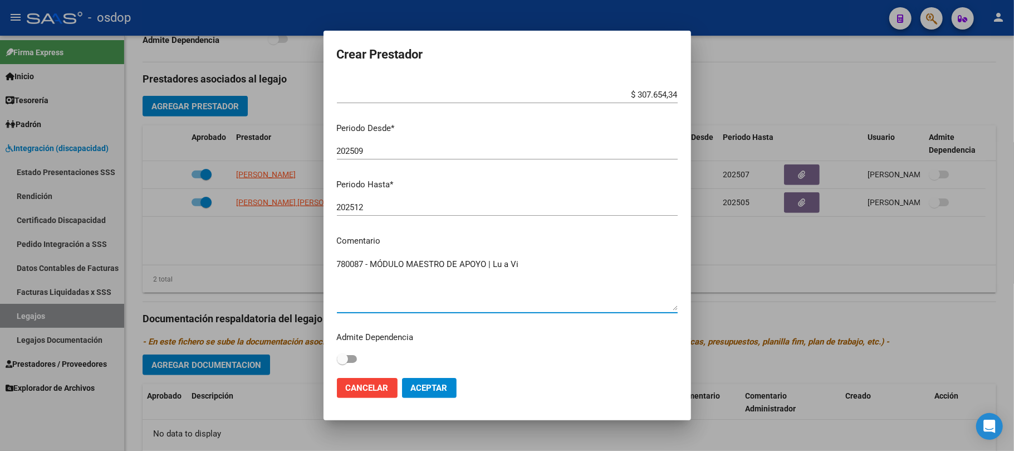
type textarea "780087 - MÓDULO MAESTRO DE APOYO | Lu a Vi"
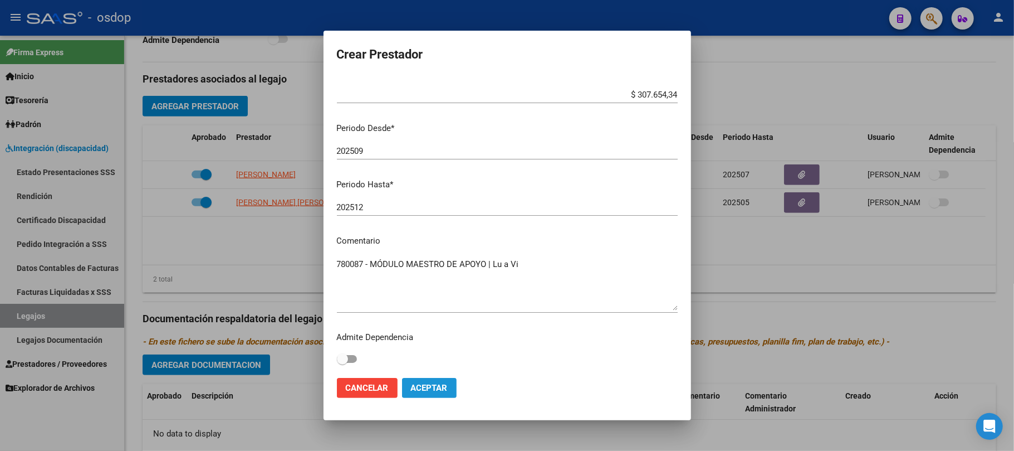
click at [435, 390] on span "Aceptar" at bounding box center [429, 388] width 37 height 10
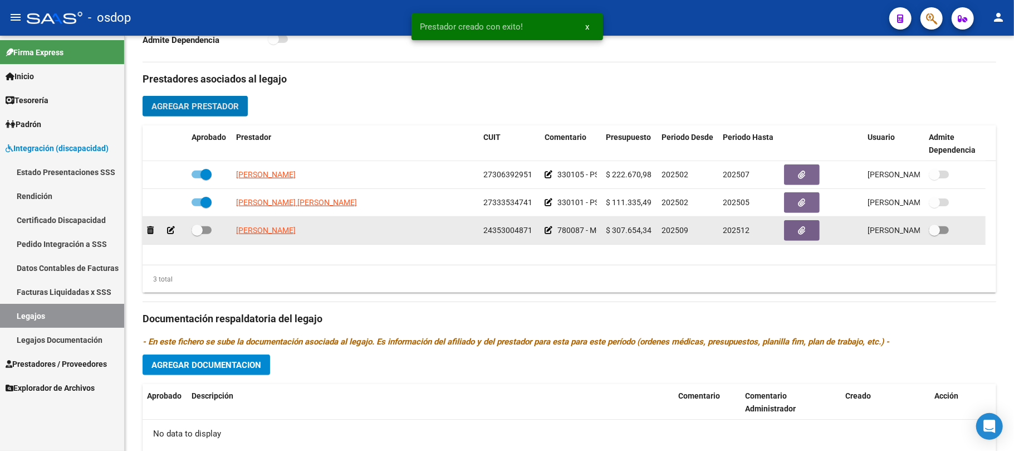
click at [208, 228] on span at bounding box center [202, 230] width 20 height 8
click at [197, 234] on input "checkbox" at bounding box center [197, 234] width 1 height 1
checkbox input "true"
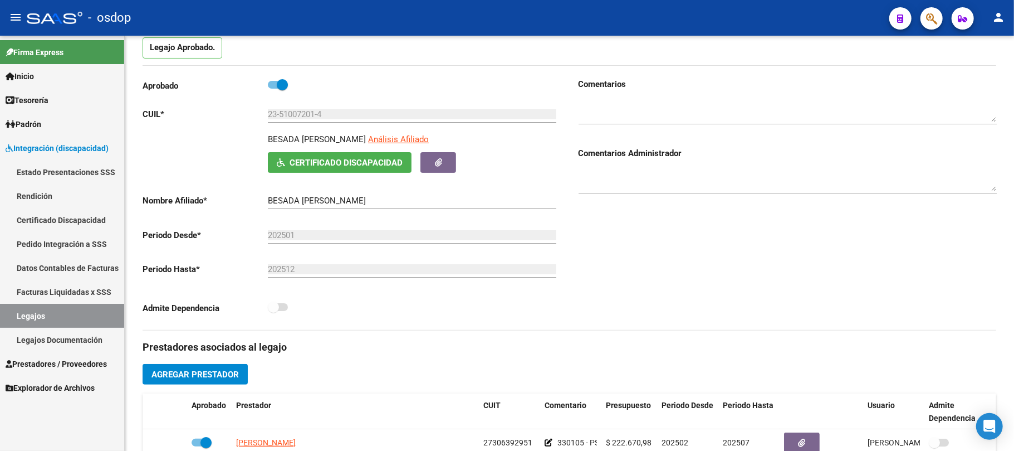
scroll to position [0, 0]
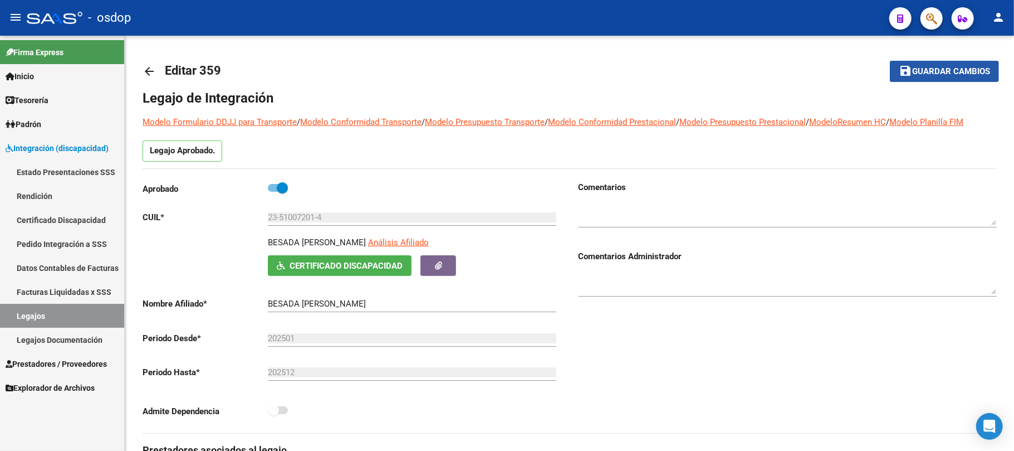
click at [923, 79] on button "save Guardar cambios" at bounding box center [944, 71] width 109 height 21
click at [47, 319] on link "Legajos" at bounding box center [62, 316] width 124 height 24
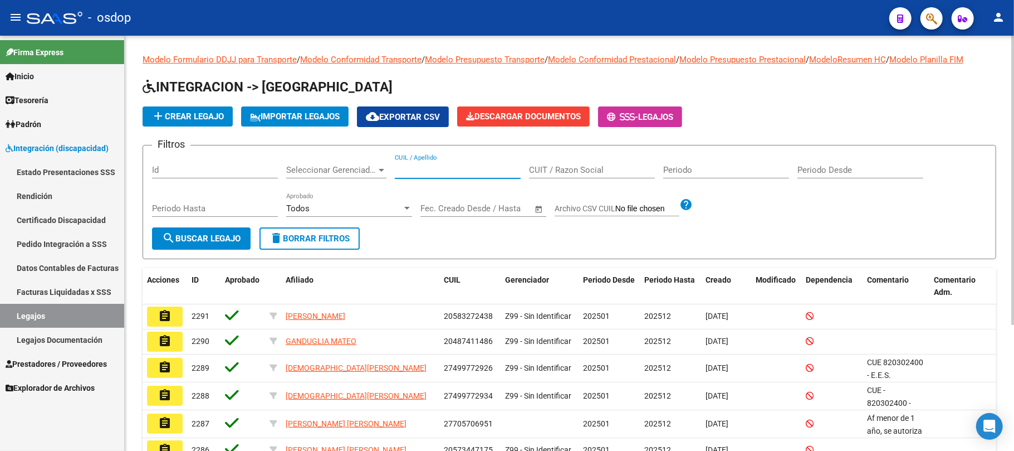
click at [446, 167] on input "CUIL / Apellido" at bounding box center [458, 170] width 126 height 10
paste input "23525648869"
type input "23525648869"
click at [208, 245] on button "search Buscar Legajo" at bounding box center [201, 238] width 99 height 22
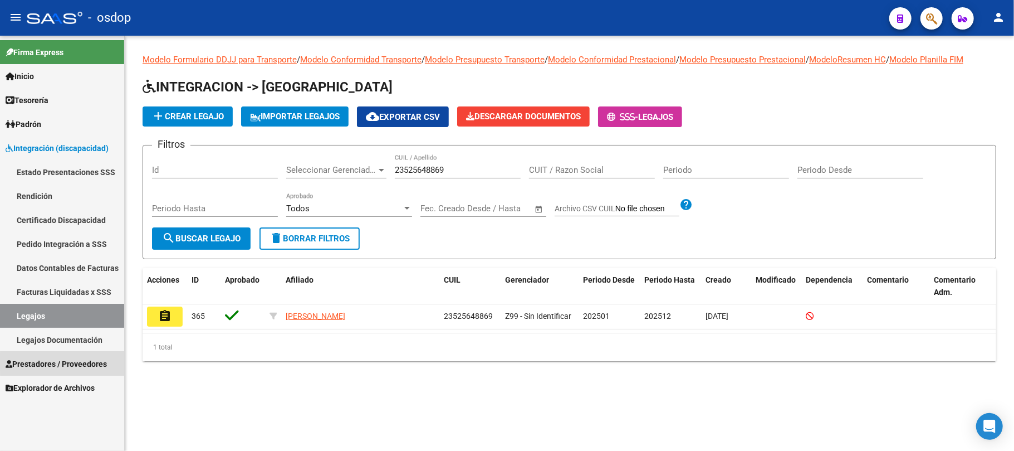
click at [81, 362] on span "Prestadores / Proveedores" at bounding box center [56, 364] width 101 height 12
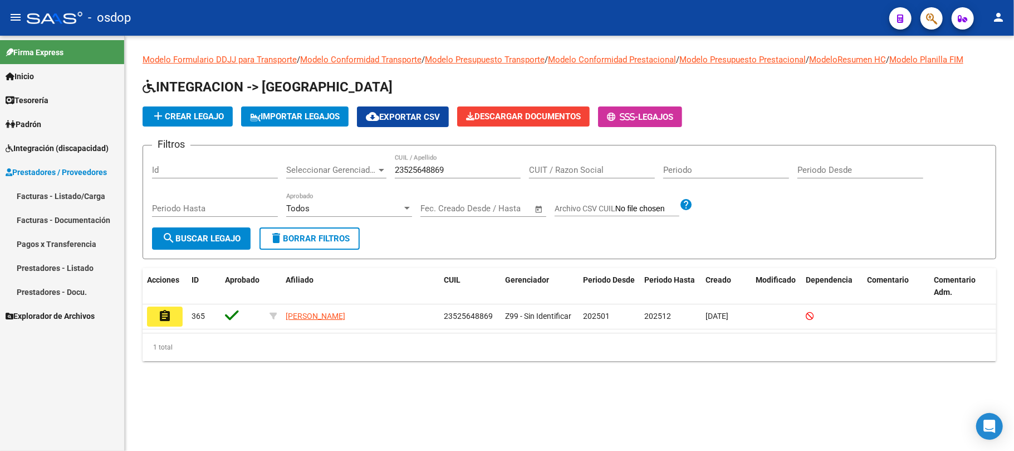
click at [70, 197] on link "Facturas - Listado/Carga" at bounding box center [62, 196] width 124 height 24
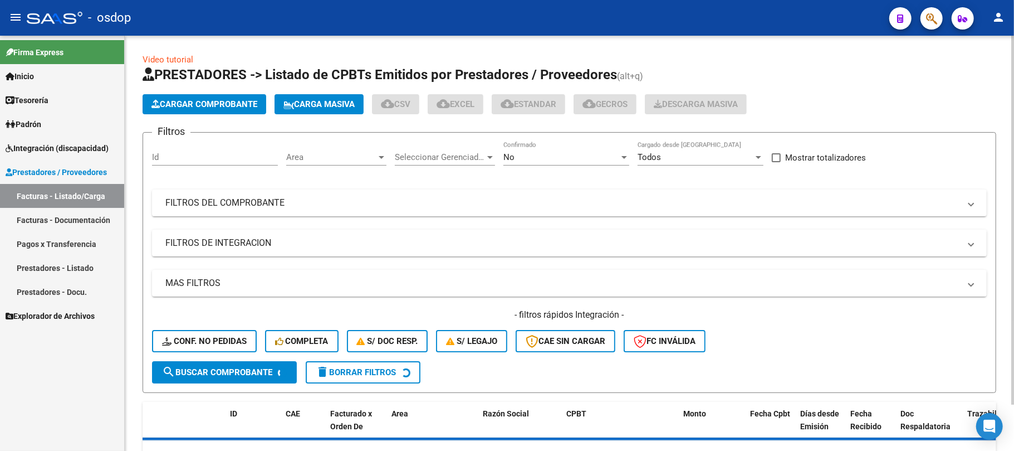
click at [208, 150] on div "Id" at bounding box center [215, 153] width 126 height 24
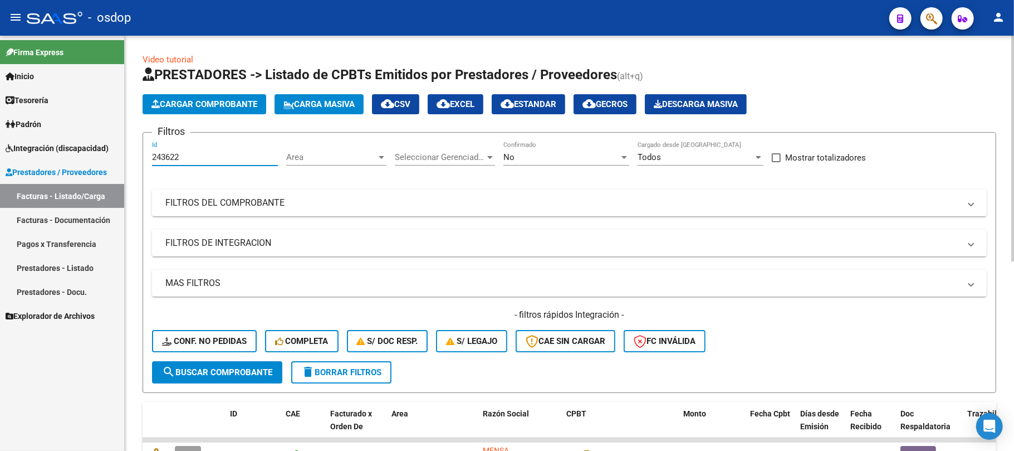
type input "243622"
click at [235, 377] on button "search Buscar Comprobante" at bounding box center [217, 372] width 130 height 22
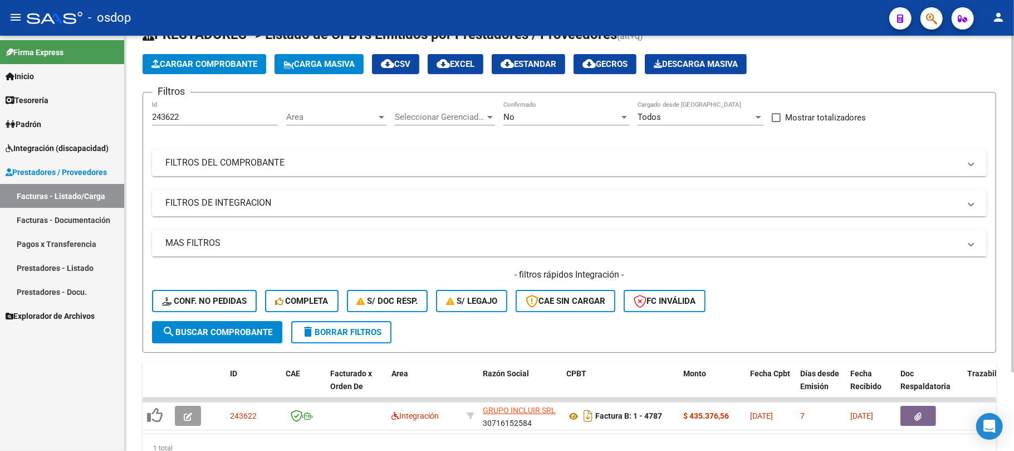
scroll to position [97, 0]
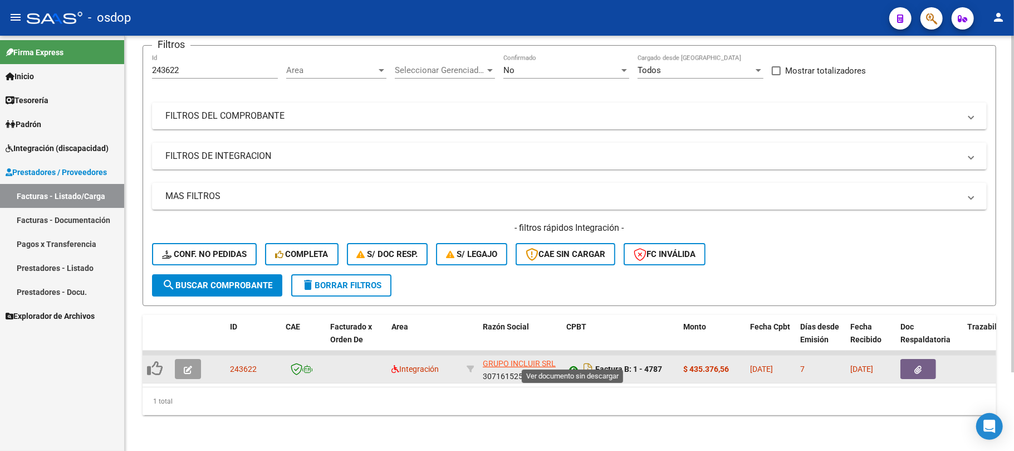
click at [575, 363] on icon at bounding box center [573, 369] width 14 height 13
click at [188, 365] on icon "button" at bounding box center [188, 369] width 8 height 8
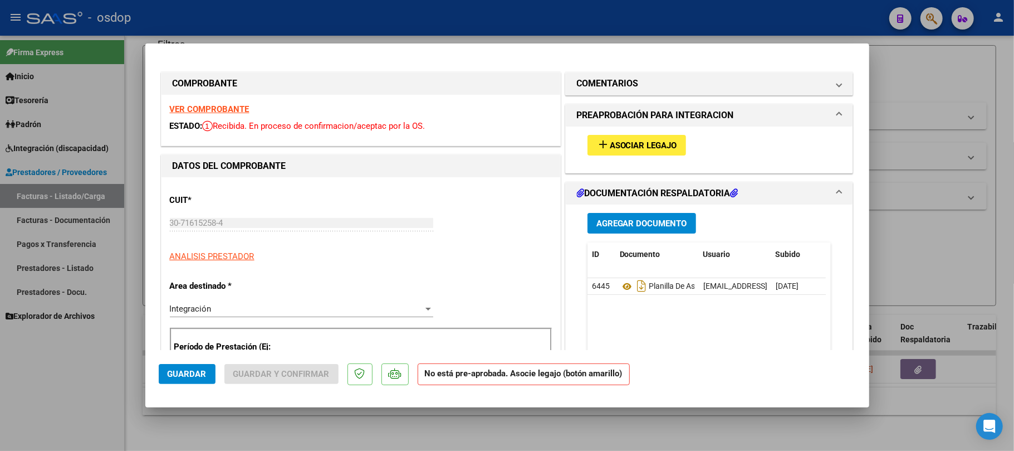
click at [653, 144] on span "Asociar Legajo" at bounding box center [643, 145] width 67 height 10
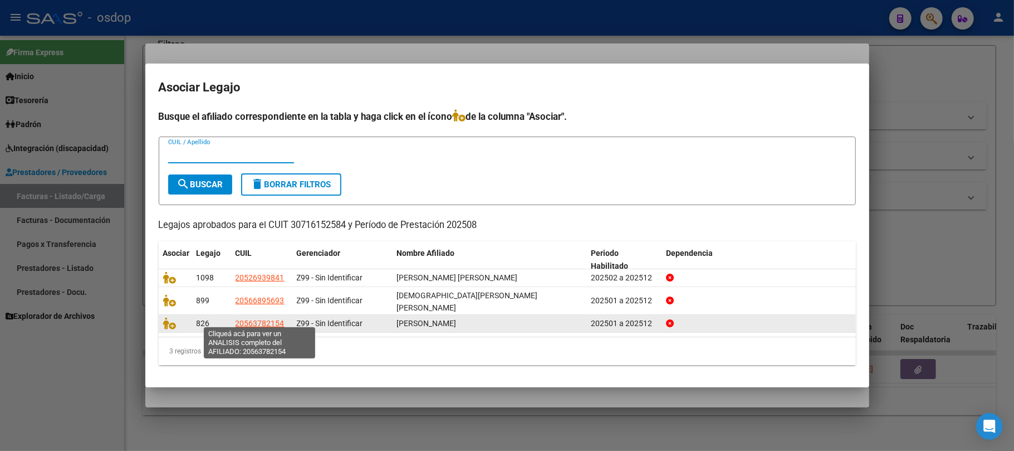
click at [277, 321] on span "20563782154" at bounding box center [260, 323] width 49 height 9
type textarea "20563782154"
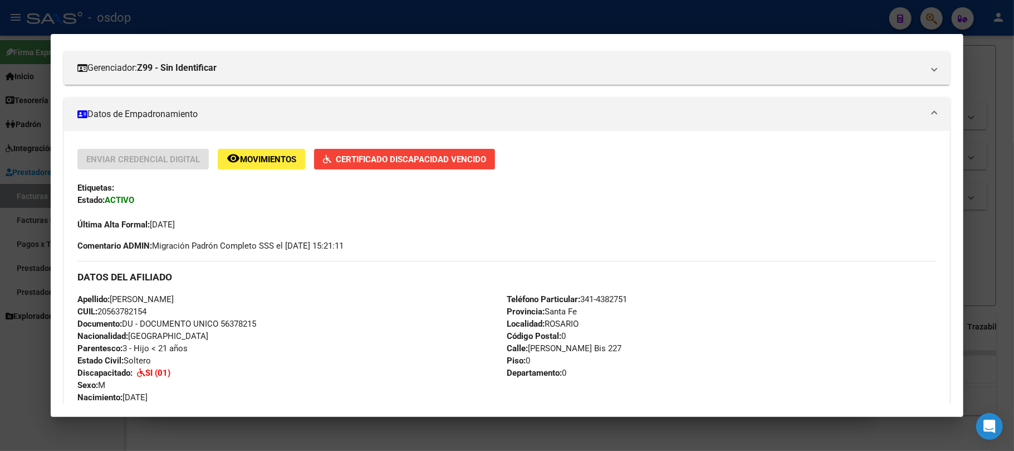
scroll to position [148, 0]
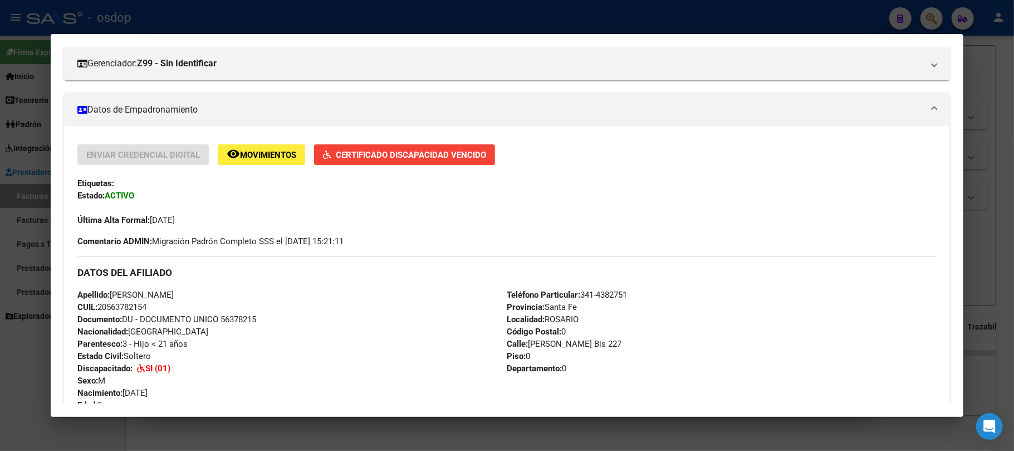
click at [691, 440] on div at bounding box center [507, 225] width 1014 height 451
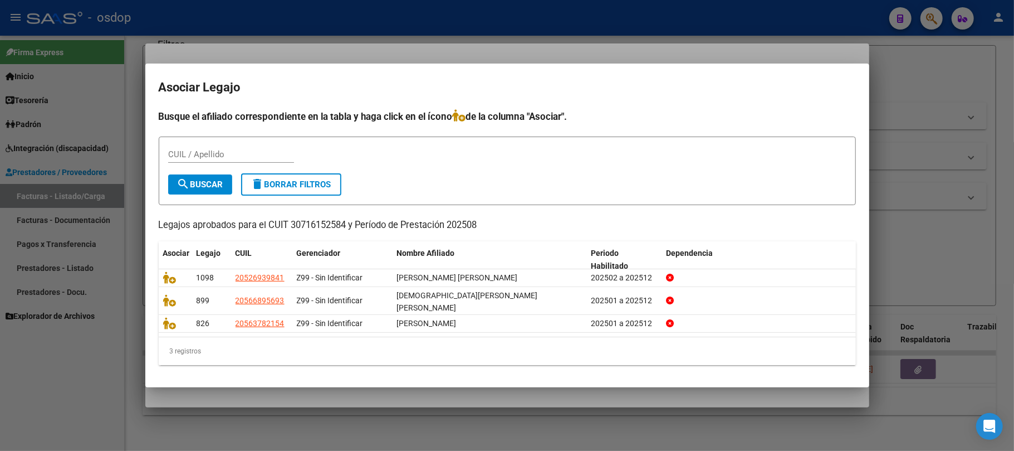
click at [92, 390] on div at bounding box center [507, 225] width 1014 height 451
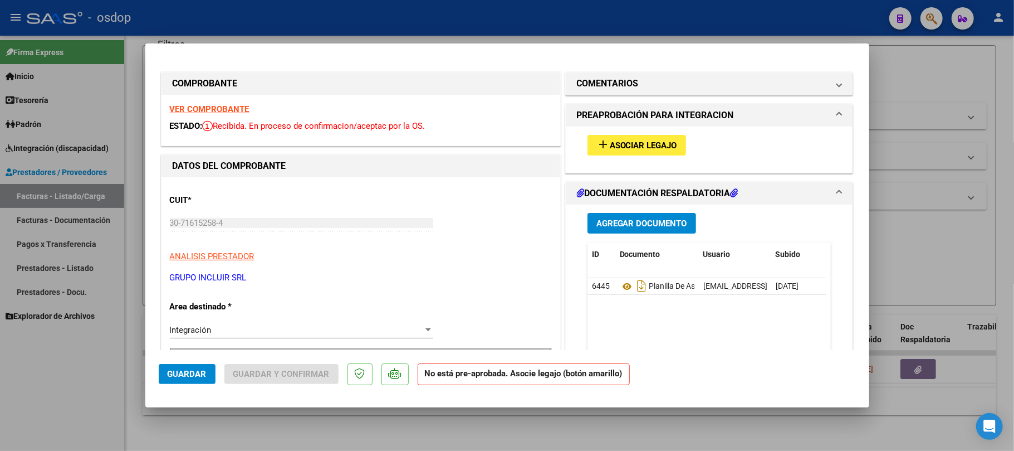
click at [654, 146] on span "Asociar Legajo" at bounding box center [643, 145] width 67 height 10
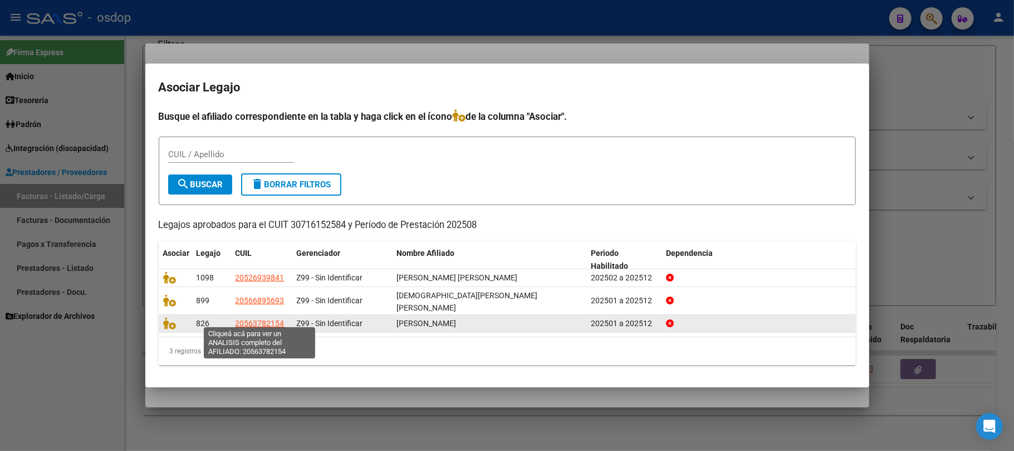
click at [270, 322] on span "20563782154" at bounding box center [260, 323] width 49 height 9
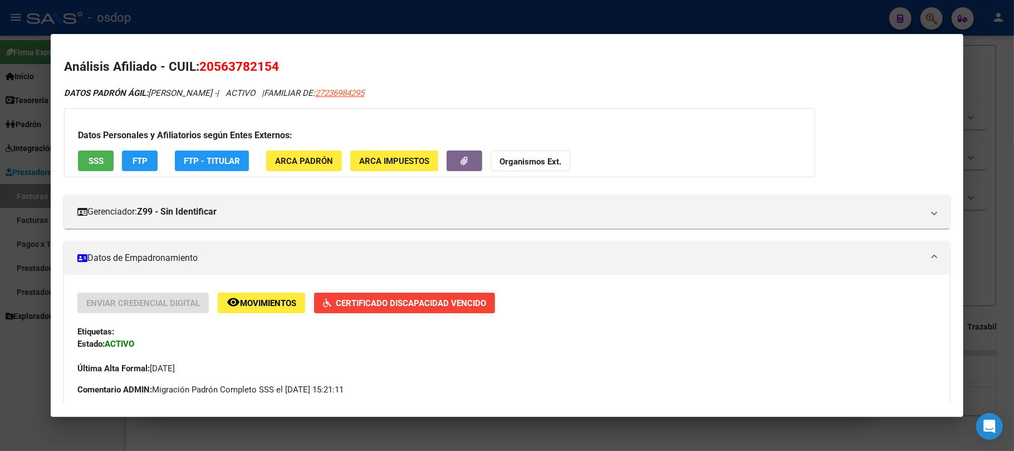
drag, startPoint x: 286, startPoint y: 67, endPoint x: 201, endPoint y: 71, distance: 84.8
click at [201, 71] on h2 "Análisis Afiliado - CUIL: 20563782154" at bounding box center [507, 66] width 886 height 19
copy span "20563782154"
click at [293, 426] on div at bounding box center [507, 225] width 1014 height 451
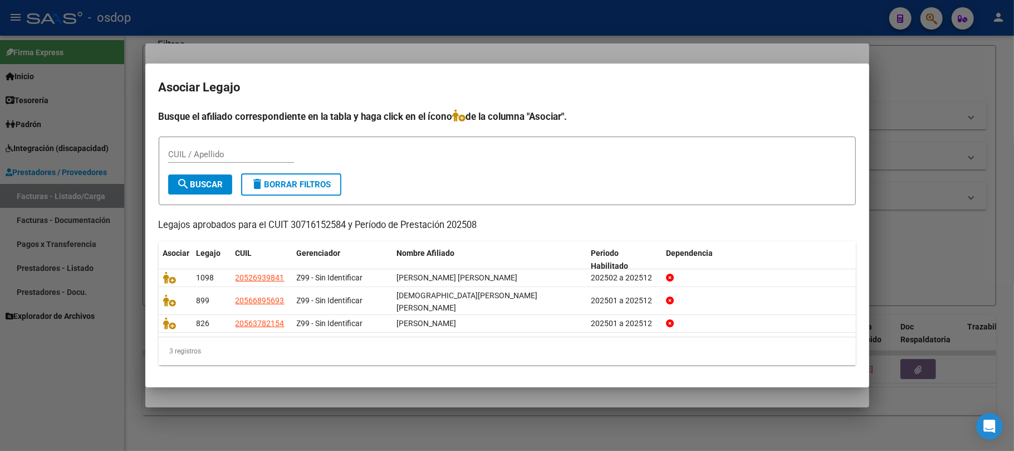
click at [270, 407] on div at bounding box center [507, 225] width 1014 height 451
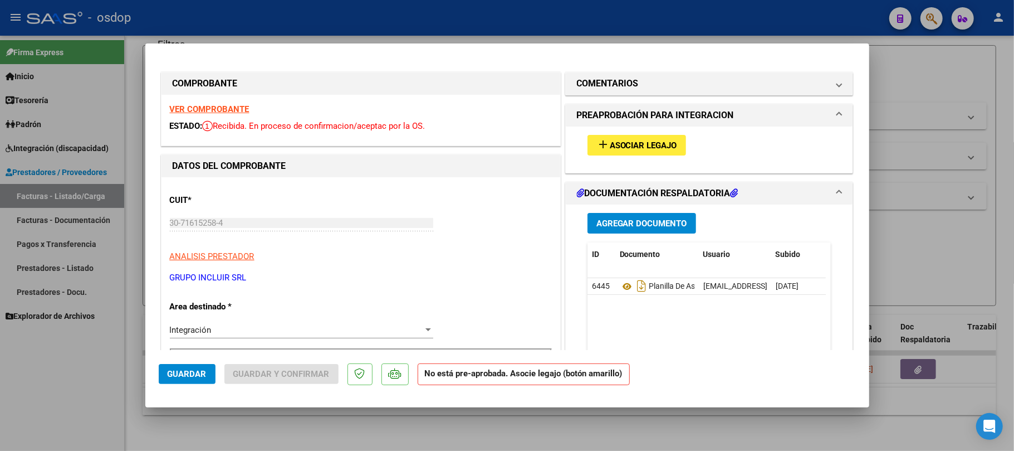
click at [255, 429] on div at bounding box center [507, 225] width 1014 height 451
type input "$ 0,00"
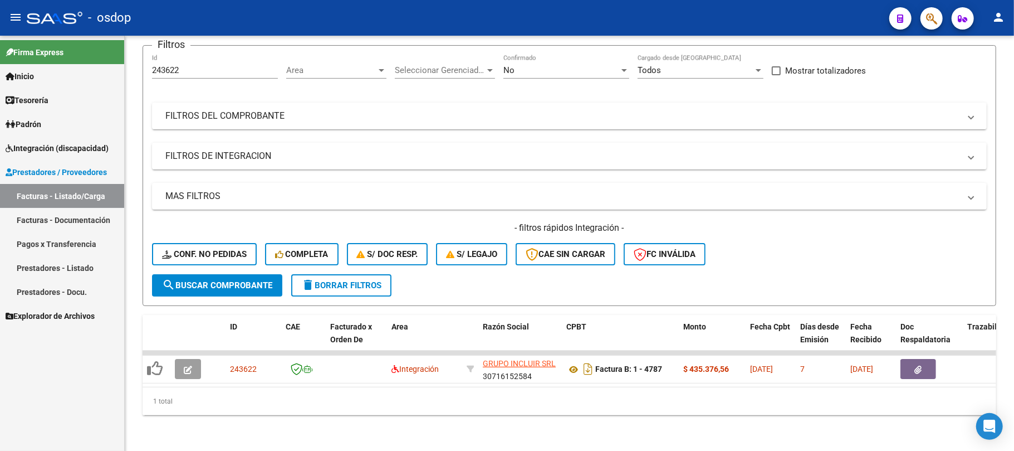
click at [62, 147] on span "Integración (discapacidad)" at bounding box center [57, 148] width 103 height 12
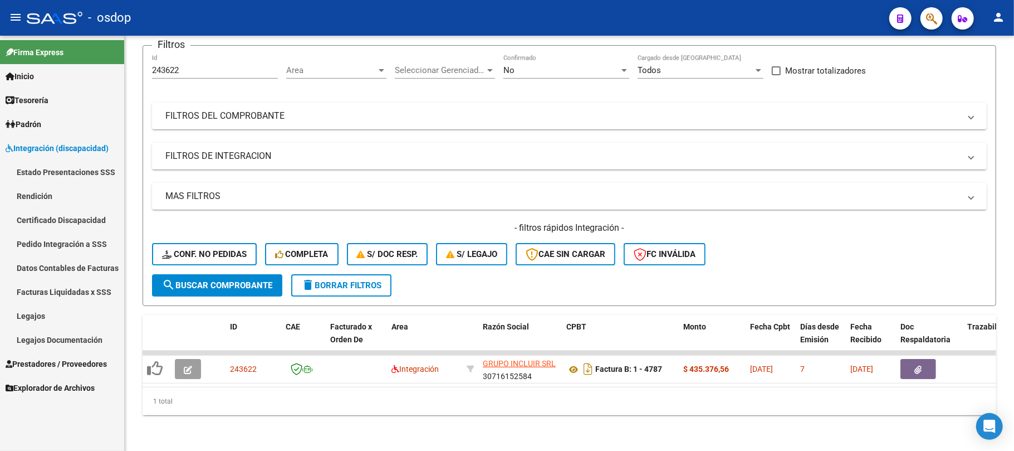
click at [61, 315] on link "Legajos" at bounding box center [62, 316] width 124 height 24
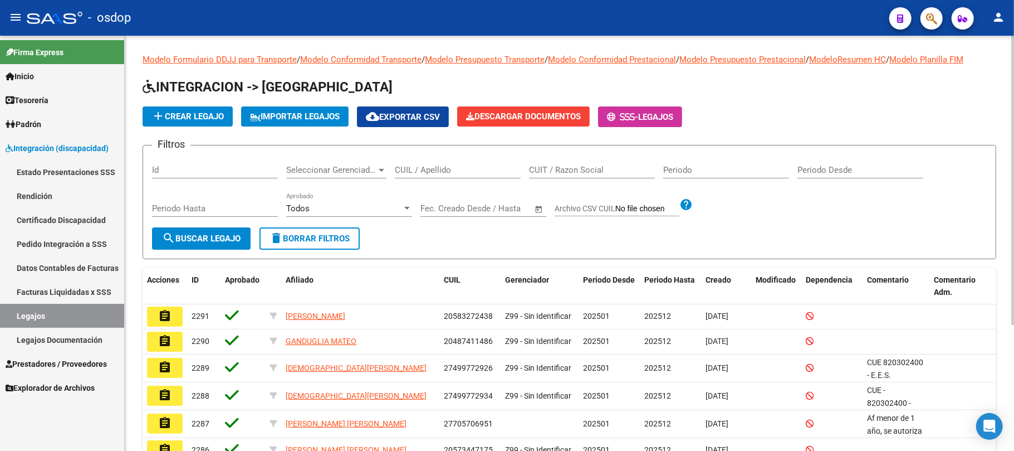
click at [418, 172] on input "CUIL / Apellido" at bounding box center [458, 170] width 126 height 10
paste input "20563782154"
type input "20563782154"
click at [219, 241] on span "search Buscar Legajo" at bounding box center [201, 238] width 79 height 10
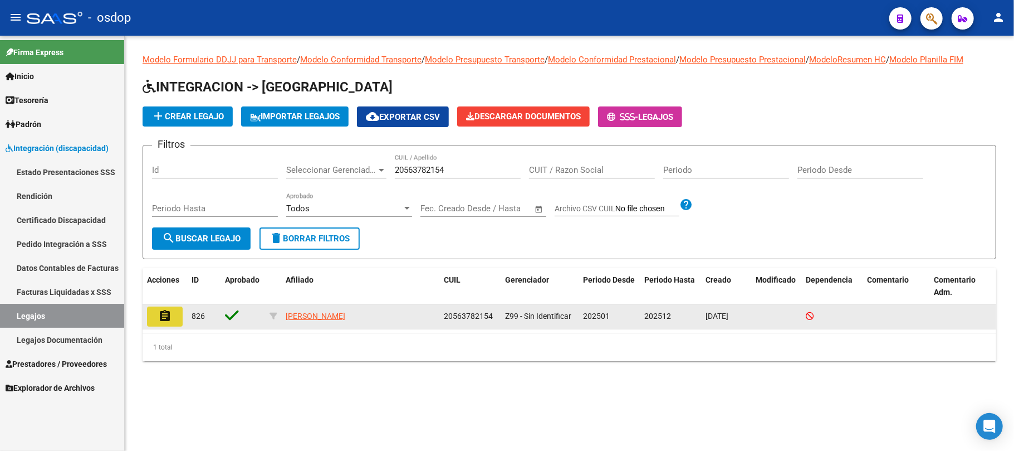
click at [167, 320] on mat-icon "assignment" at bounding box center [164, 315] width 13 height 13
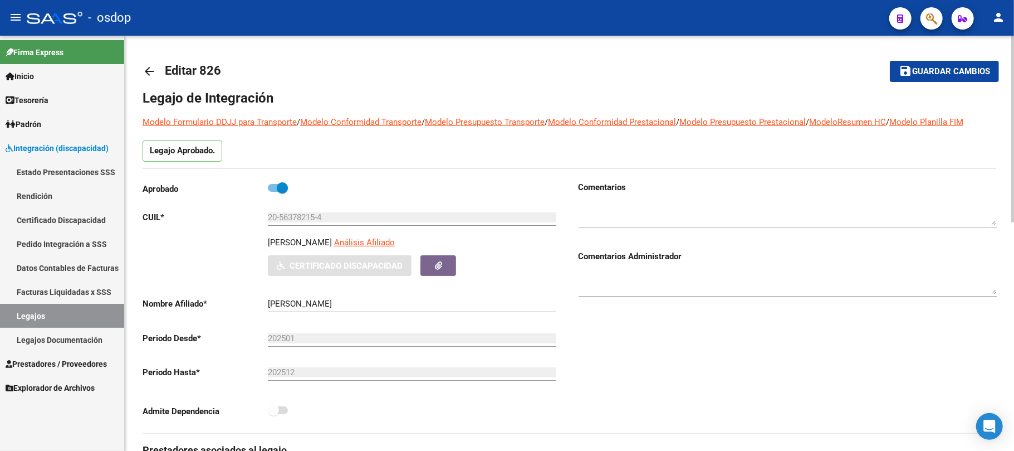
type input "GIUSTI MARIANO JESUS"
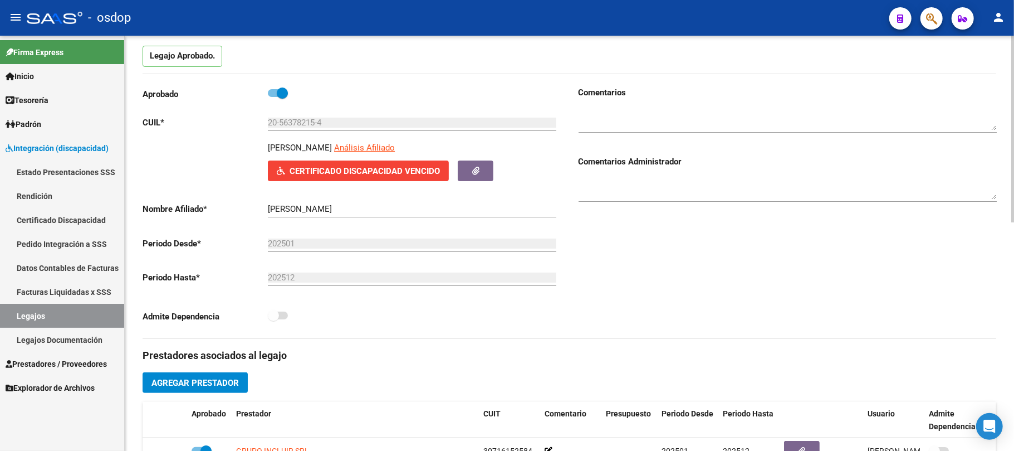
scroll to position [74, 0]
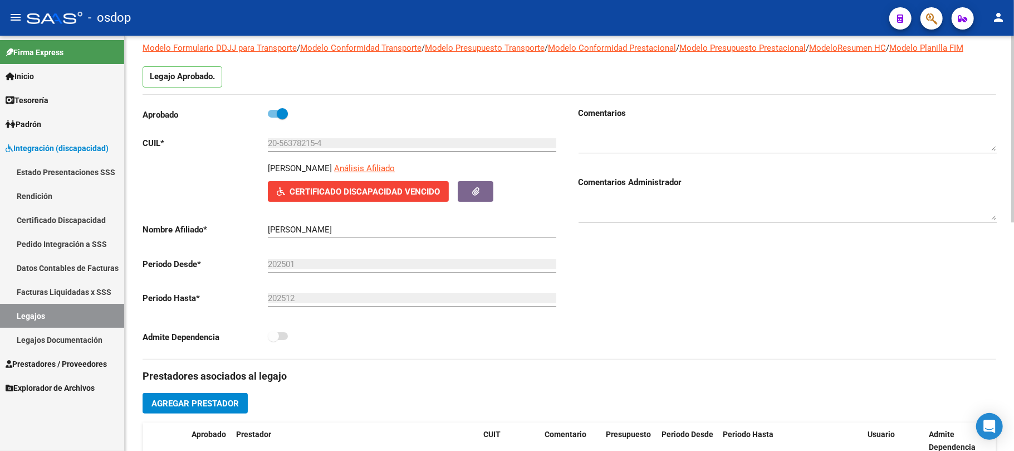
click at [273, 111] on span at bounding box center [278, 114] width 20 height 8
click at [273, 118] on input "checkbox" at bounding box center [273, 118] width 1 height 1
checkbox input "false"
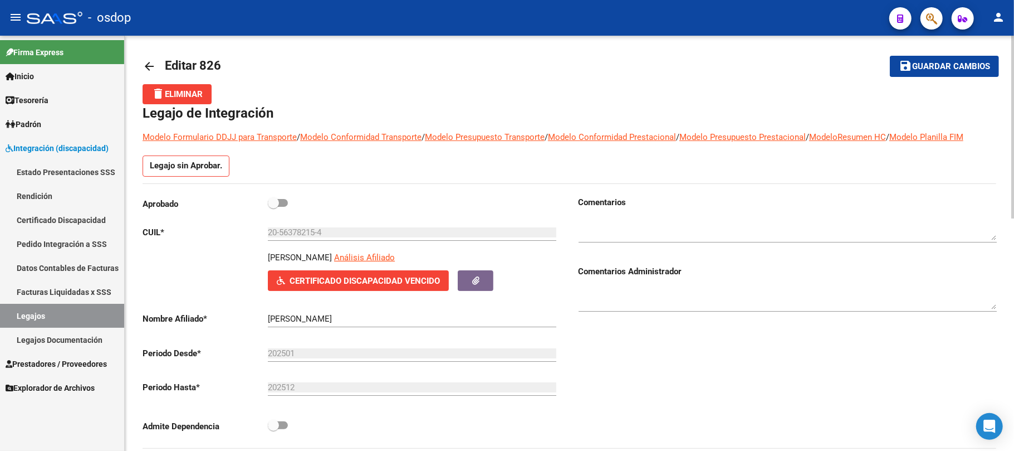
scroll to position [0, 0]
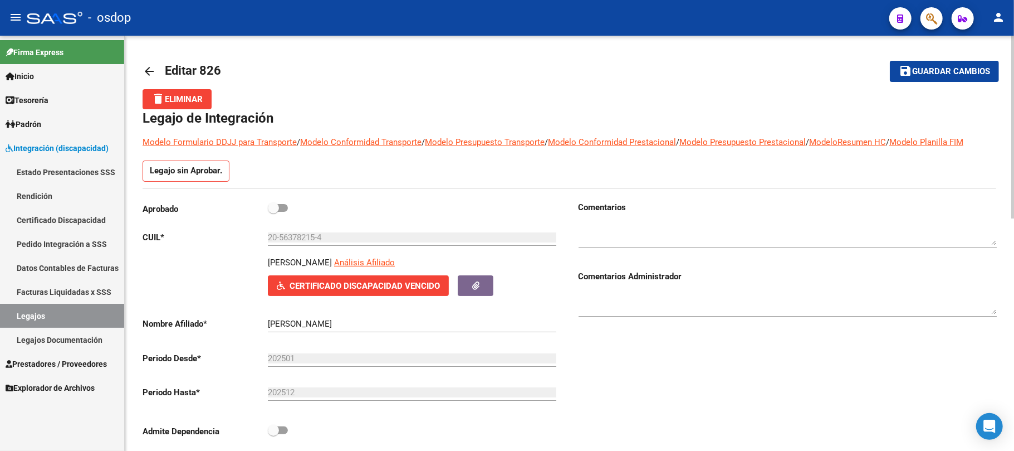
click at [169, 96] on span "delete Eliminar" at bounding box center [177, 99] width 51 height 10
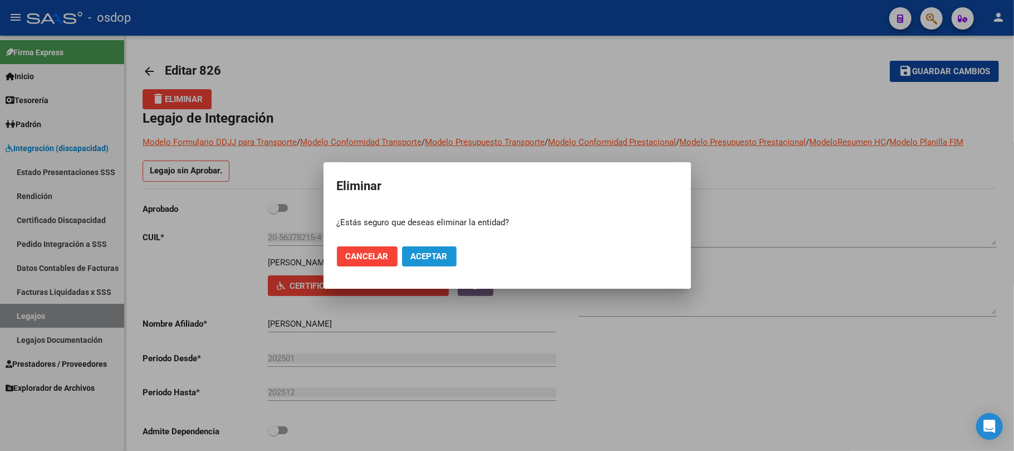
click at [442, 257] on span "Aceptar" at bounding box center [429, 256] width 37 height 10
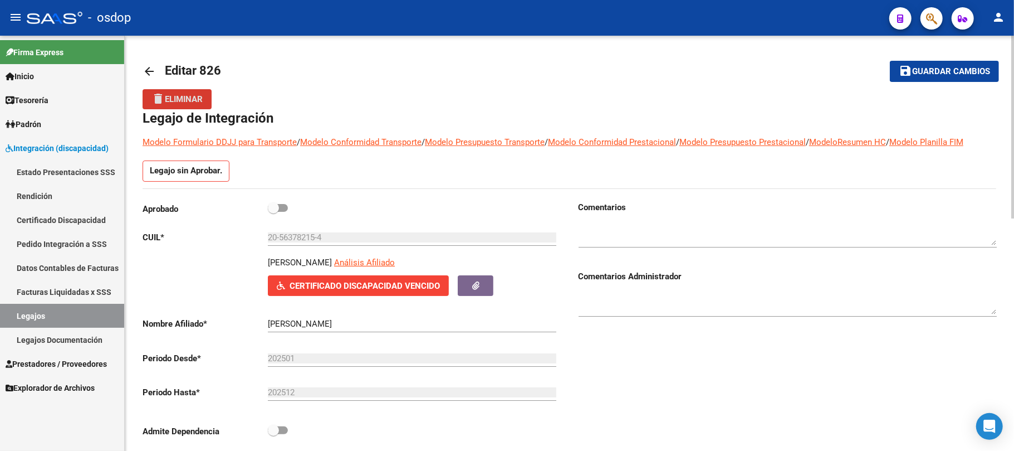
click at [965, 74] on span "Guardar cambios" at bounding box center [951, 72] width 78 height 10
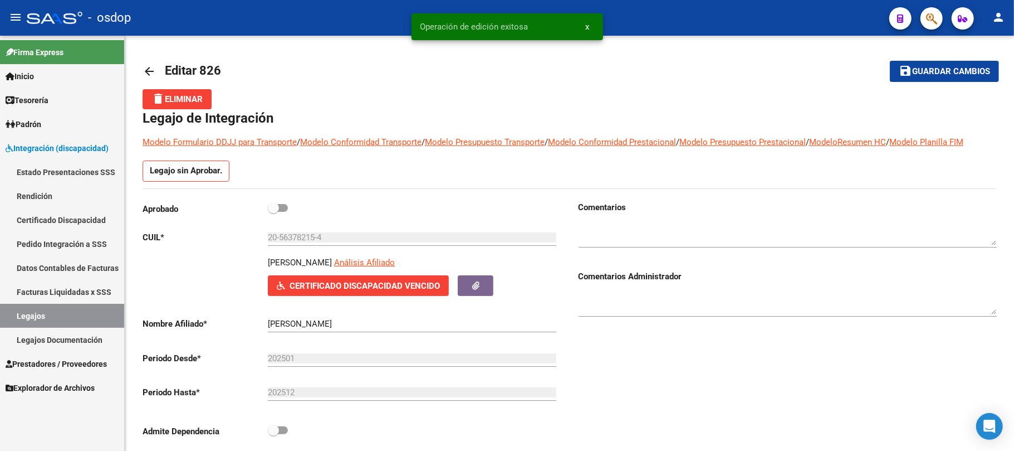
click at [52, 312] on link "Legajos" at bounding box center [62, 316] width 124 height 24
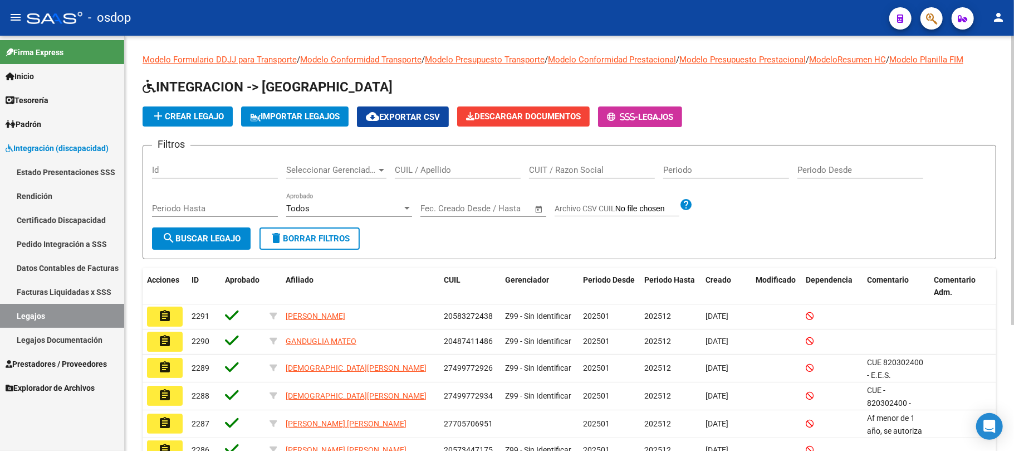
click at [446, 170] on input "CUIL / Apellido" at bounding box center [458, 170] width 126 height 10
paste input "20581006234"
type input "20581006234"
click at [216, 239] on span "search Buscar Legajo" at bounding box center [201, 238] width 79 height 10
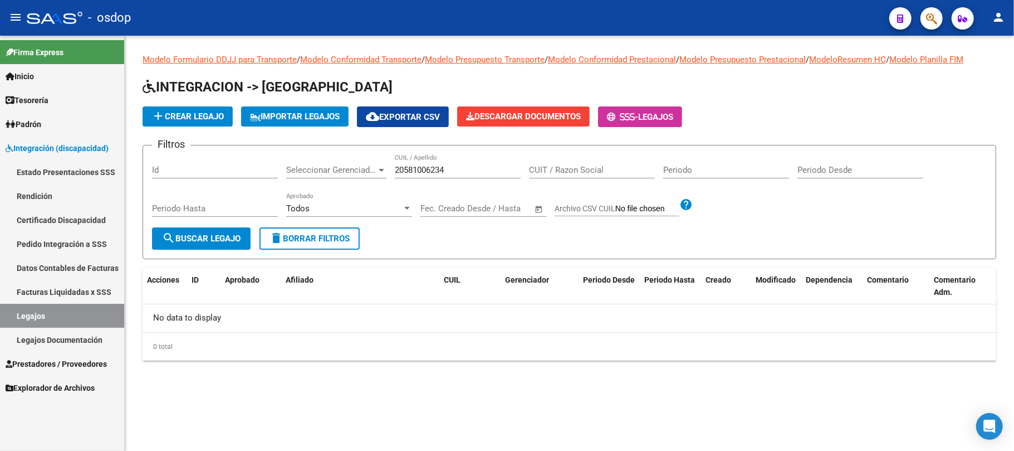
click at [74, 216] on link "Certificado Discapacidad" at bounding box center [62, 220] width 124 height 24
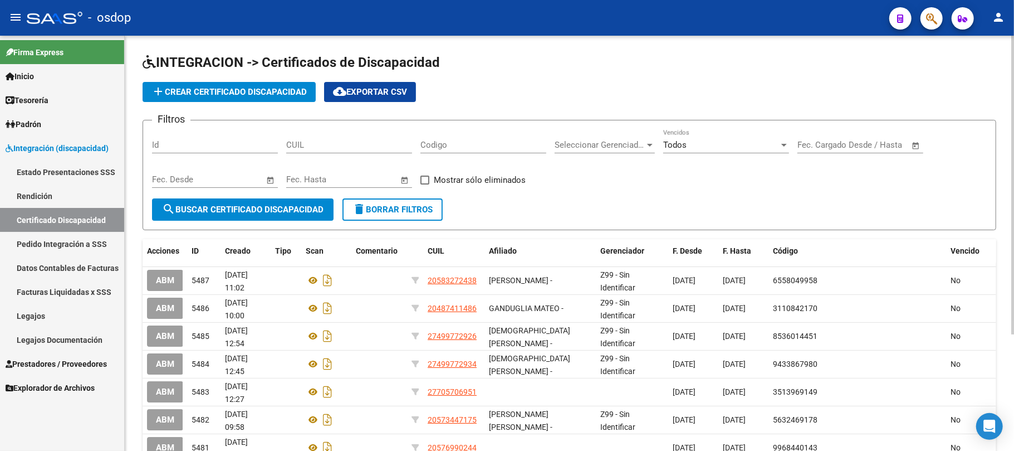
click at [334, 148] on input "CUIL" at bounding box center [349, 145] width 126 height 10
paste input "20-58100623-4"
type input "20-58100623-4"
click at [292, 205] on span "search Buscar Certificado Discapacidad" at bounding box center [243, 209] width 162 height 10
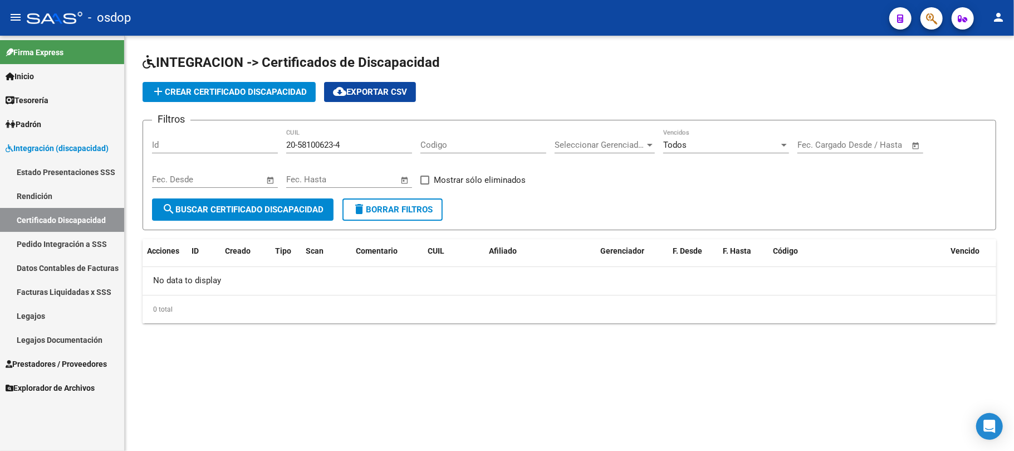
click at [228, 90] on span "add Crear Certificado Discapacidad" at bounding box center [229, 92] width 155 height 10
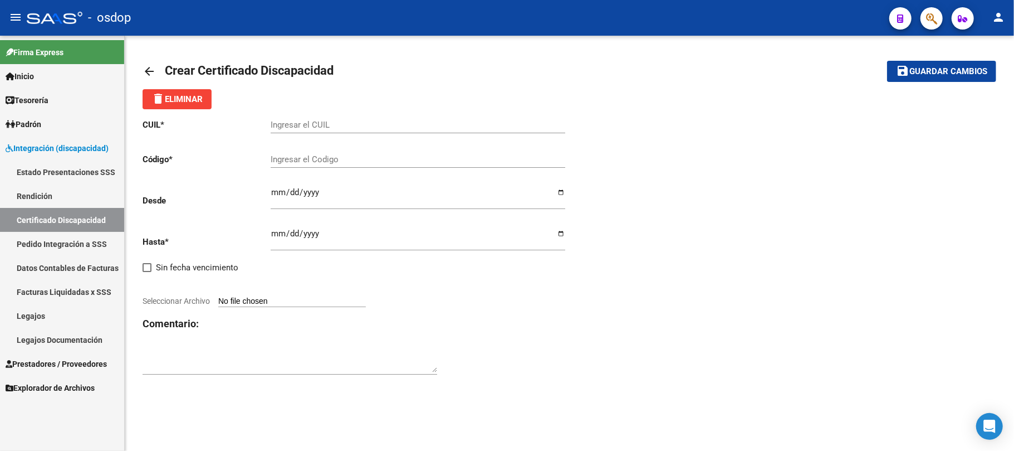
click at [340, 121] on input "Ingresar el CUIL" at bounding box center [418, 125] width 295 height 10
paste input "20-58100623-4"
type input "20-58100623-4"
click at [346, 157] on input "Ingresar el Codigo" at bounding box center [418, 159] width 295 height 10
drag, startPoint x: 339, startPoint y: 163, endPoint x: 423, endPoint y: 183, distance: 87.1
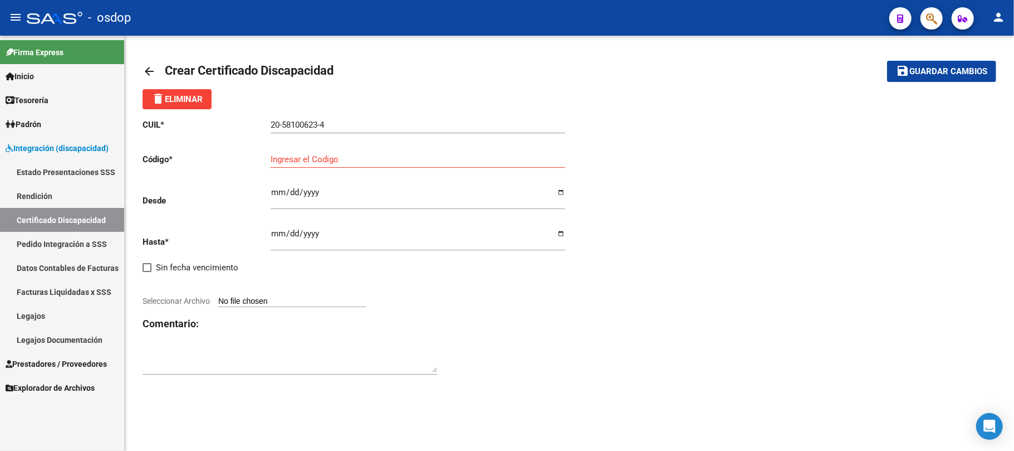
click at [337, 163] on input "Ingresar el Codigo" at bounding box center [418, 159] width 295 height 10
type input "6777541643"
click at [271, 195] on input "Ingresar fec. Desde" at bounding box center [418, 197] width 295 height 18
type input "2025-02-05"
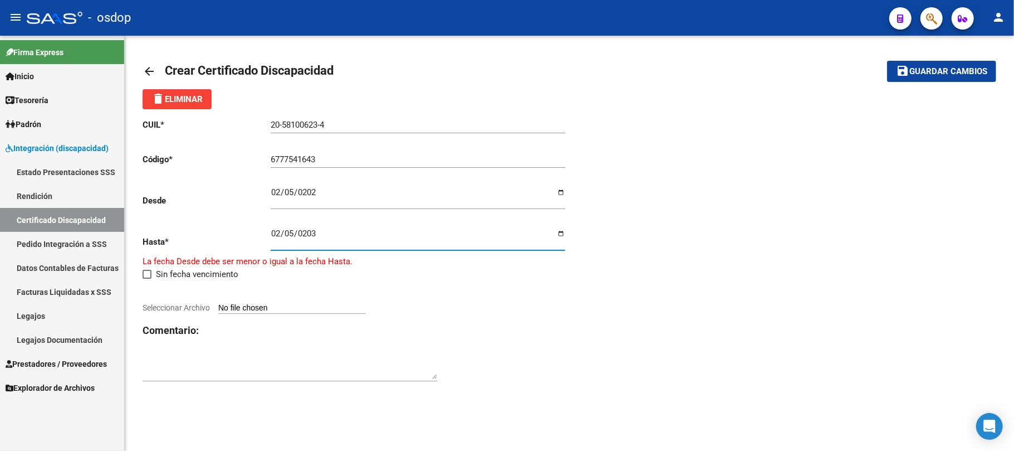
type input "2030-02-05"
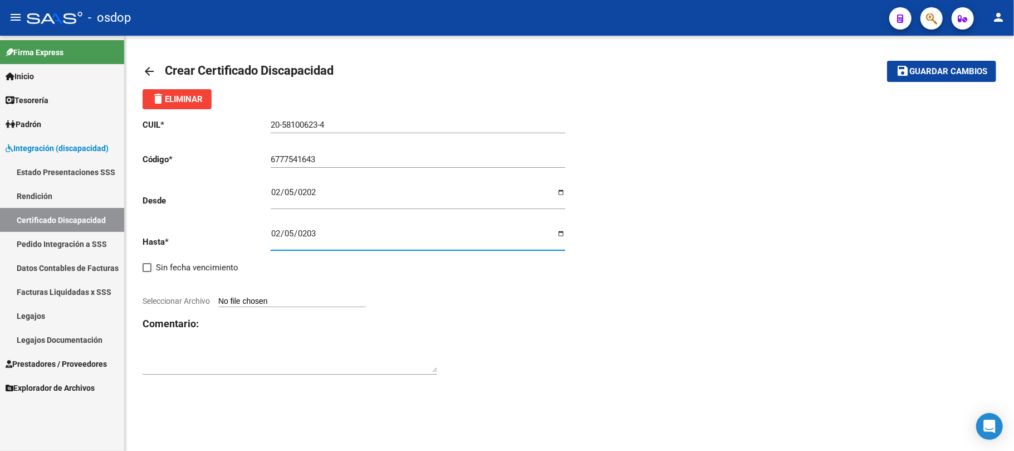
click at [319, 301] on input "Seleccionar Archivo" at bounding box center [292, 301] width 148 height 11
type input "C:\fakepath\20581006234.pdf"
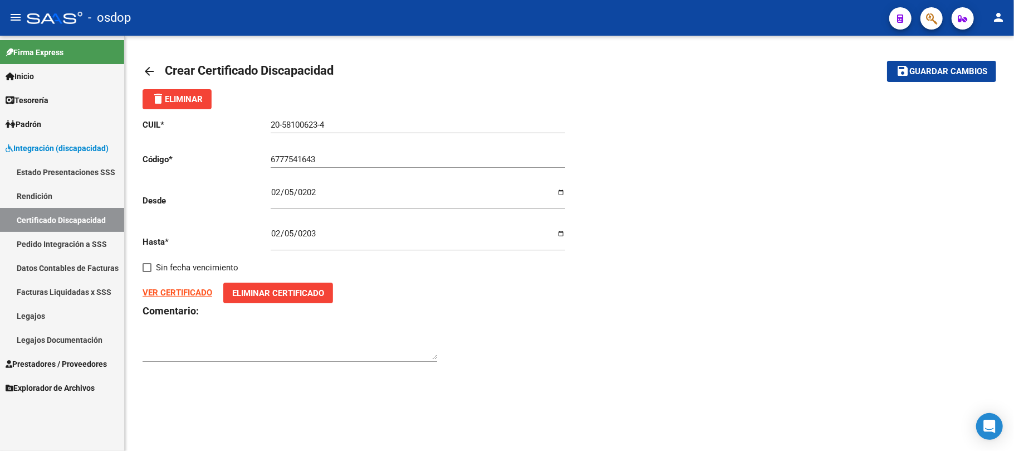
click at [959, 72] on span "Guardar cambios" at bounding box center [949, 72] width 78 height 10
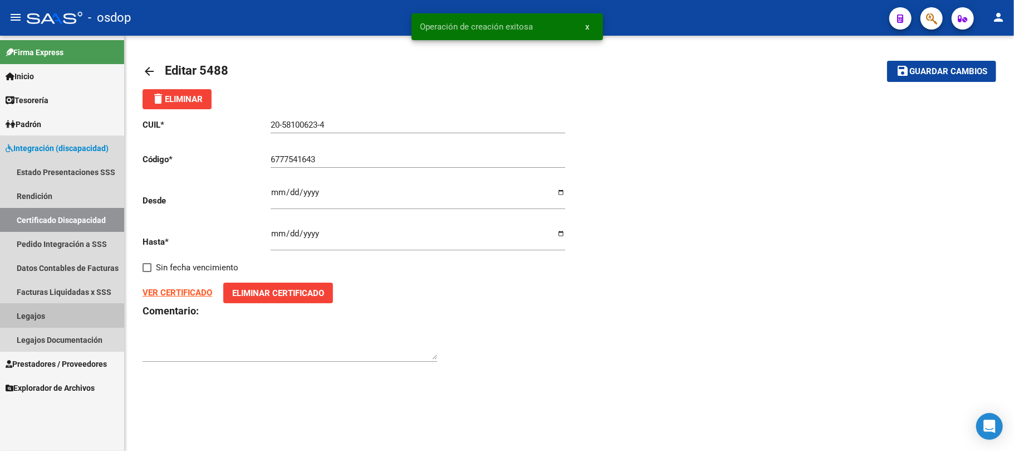
click at [50, 320] on link "Legajos" at bounding box center [62, 316] width 124 height 24
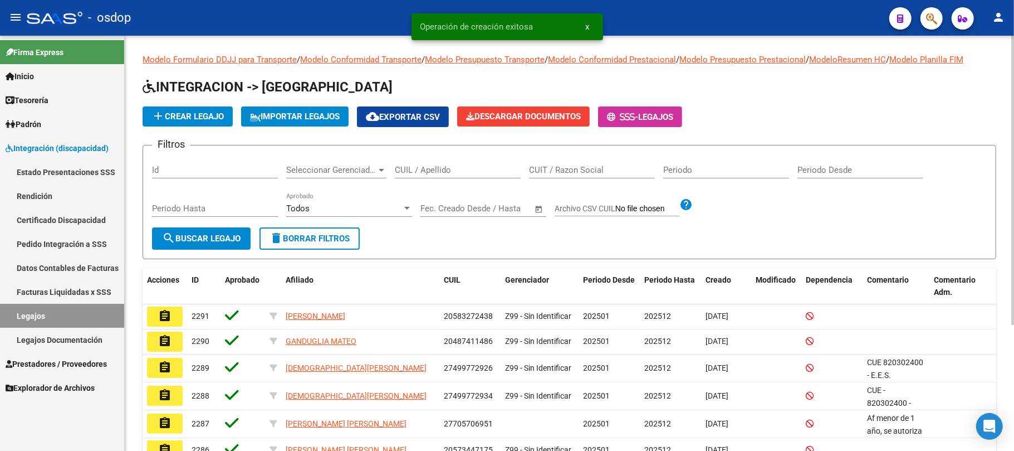
click at [434, 169] on input "CUIL / Apellido" at bounding box center [458, 170] width 126 height 10
paste input "20581006234"
type input "20581006234"
click at [226, 244] on button "search Buscar Legajo" at bounding box center [201, 238] width 99 height 22
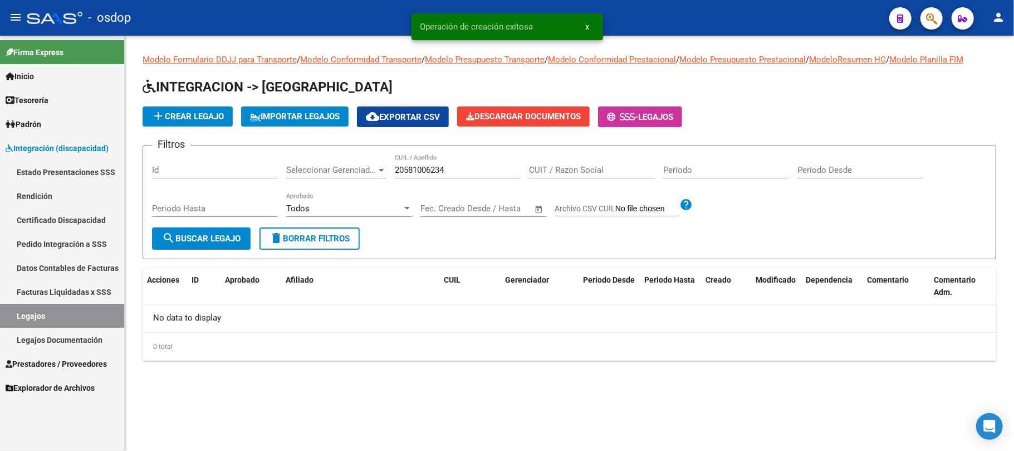
click at [201, 113] on span "add Crear Legajo" at bounding box center [188, 116] width 72 height 10
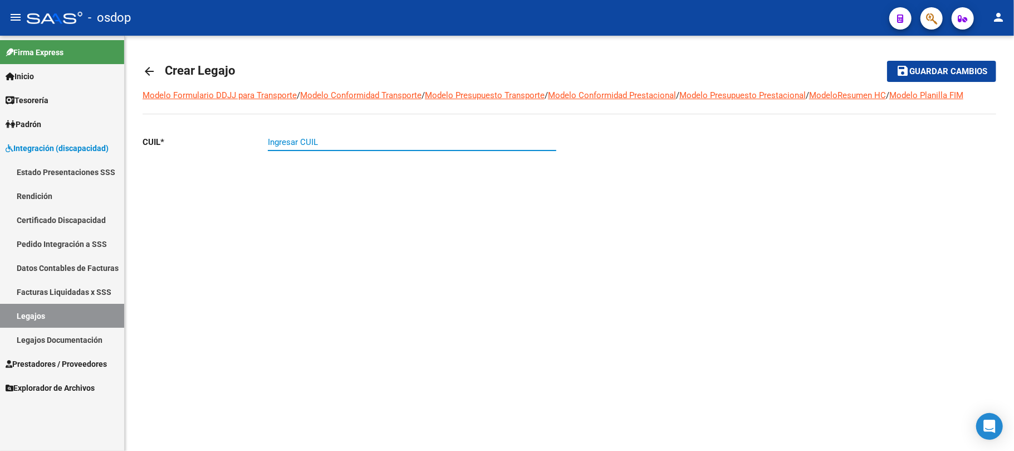
click at [399, 143] on input "Ingresar CUIL" at bounding box center [412, 142] width 289 height 10
paste input "20-58100623-4"
type input "20-58100623-4"
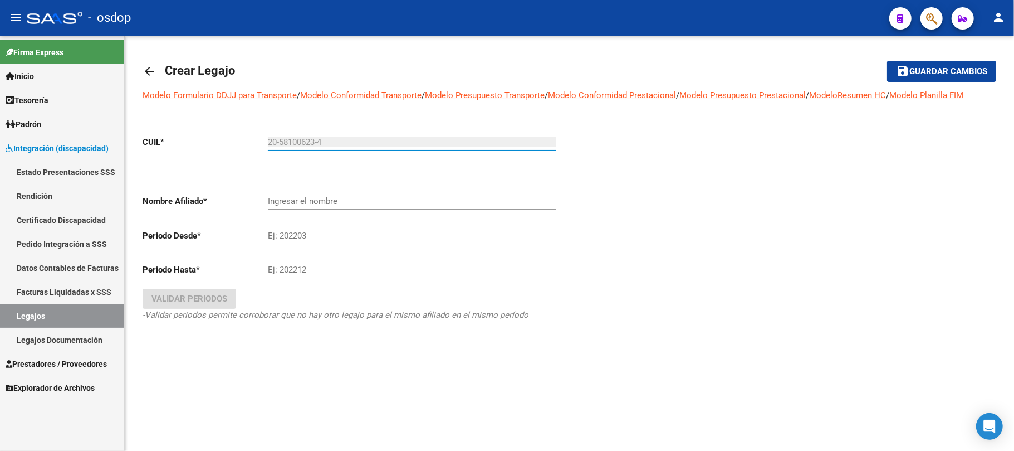
type input "BUSTOS CIRO"
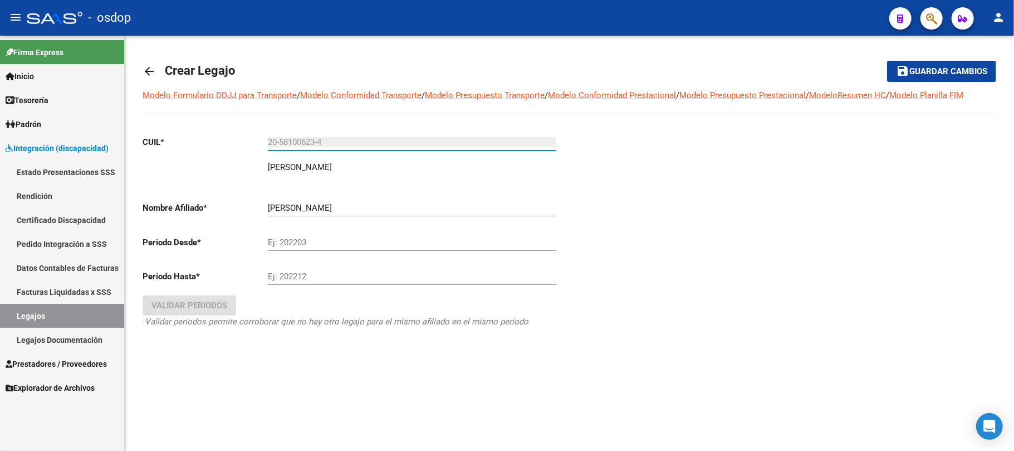
type input "20-58100623-4"
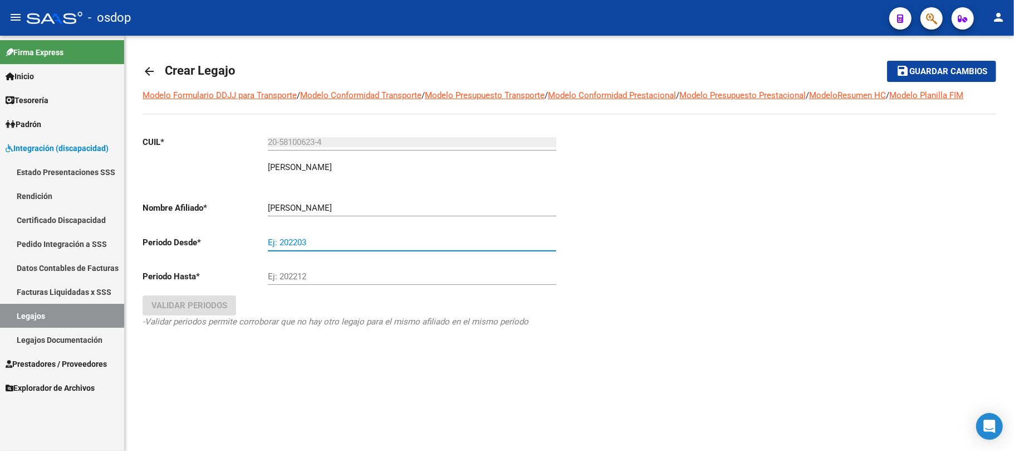
click at [313, 246] on input "Ej: 202203" at bounding box center [412, 242] width 289 height 10
type input "202501"
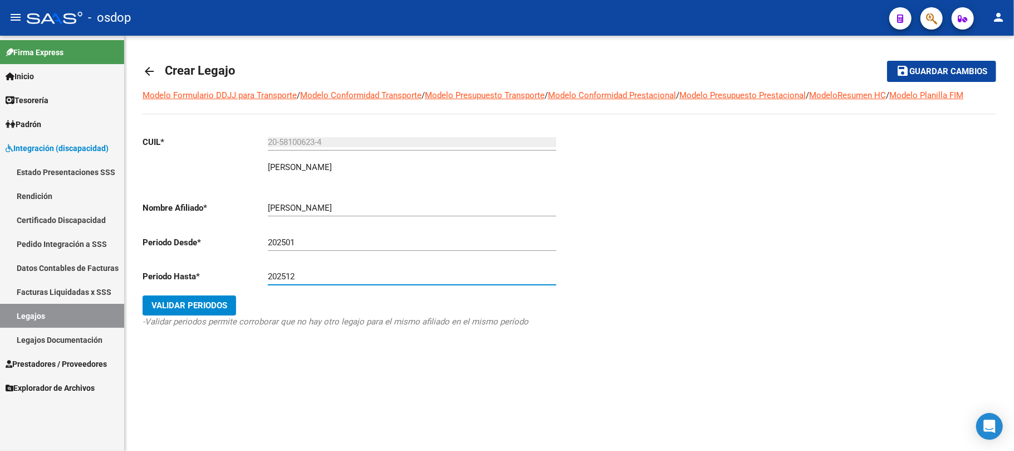
type input "202512"
click at [226, 310] on span "Validar Periodos" at bounding box center [190, 305] width 76 height 10
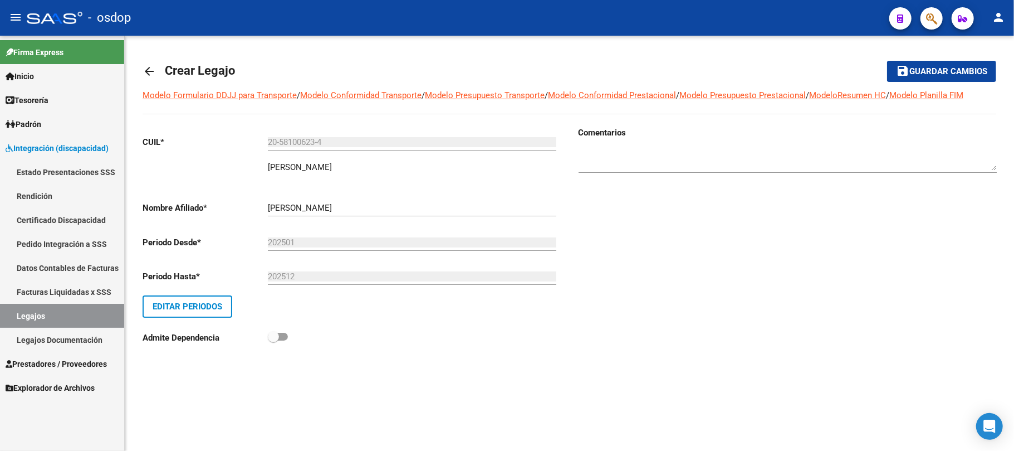
click at [939, 71] on span "Guardar cambios" at bounding box center [949, 72] width 78 height 10
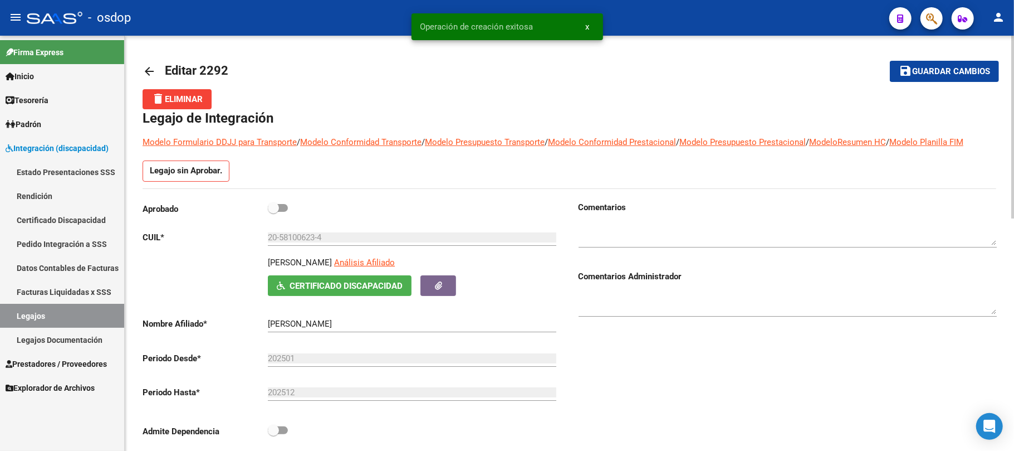
click at [284, 210] on span at bounding box center [278, 208] width 20 height 8
click at [273, 212] on input "checkbox" at bounding box center [273, 212] width 1 height 1
checkbox input "true"
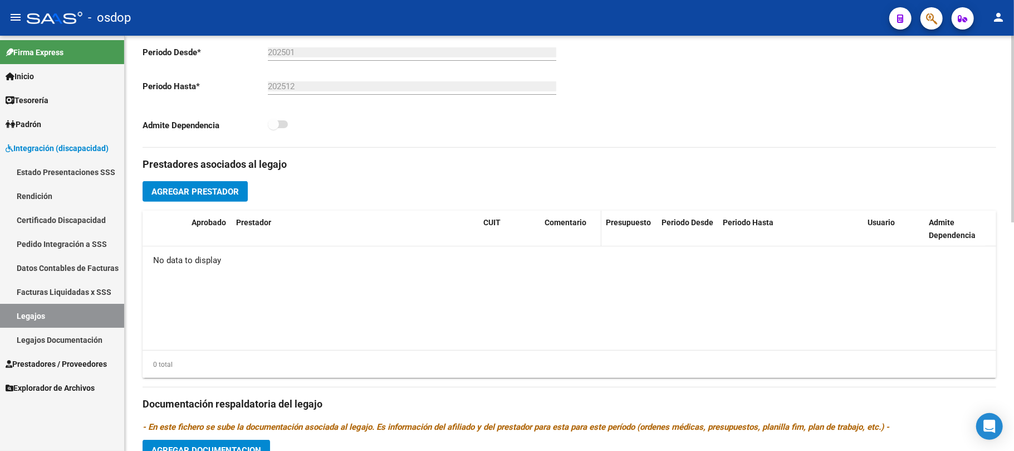
scroll to position [297, 0]
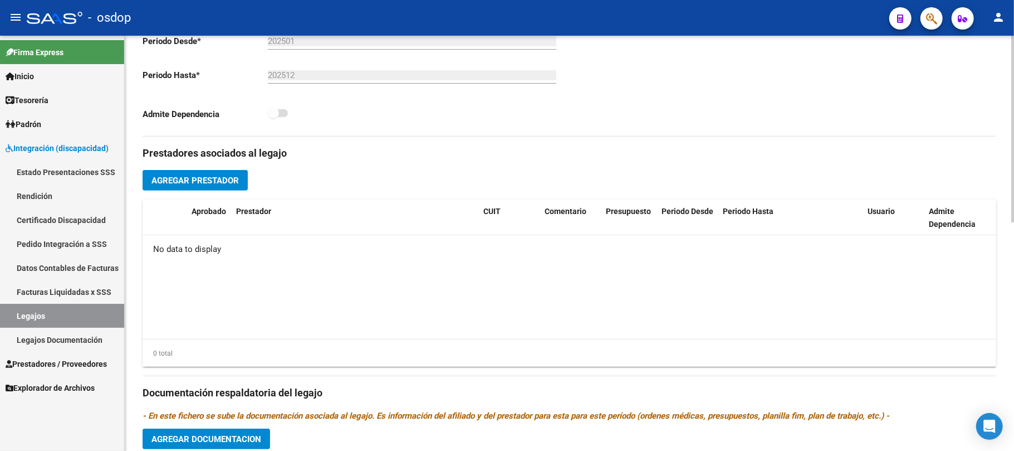
click at [236, 179] on span "Agregar Prestador" at bounding box center [195, 180] width 87 height 10
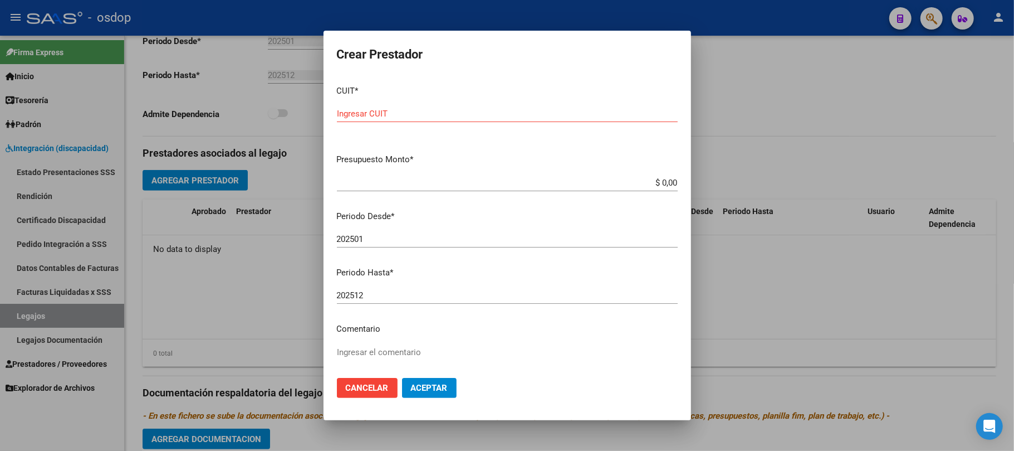
drag, startPoint x: 405, startPoint y: 113, endPoint x: 431, endPoint y: 114, distance: 25.1
click at [405, 113] on input "Ingresar CUIT" at bounding box center [507, 114] width 341 height 10
type input "20-29864525-5"
click at [653, 179] on input "$ 0,00" at bounding box center [507, 183] width 341 height 10
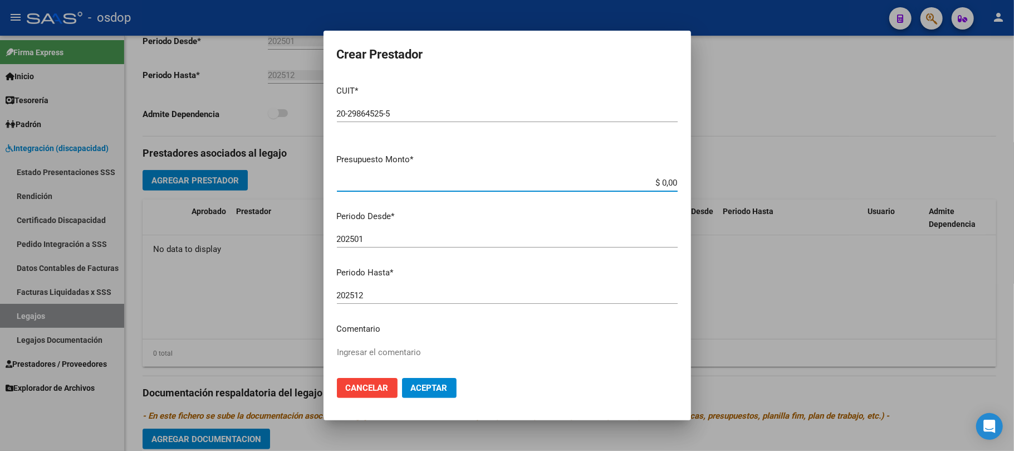
paste input "475.830,36"
type input "$ 475.830,36"
click at [393, 241] on input "202501" at bounding box center [507, 239] width 341 height 10
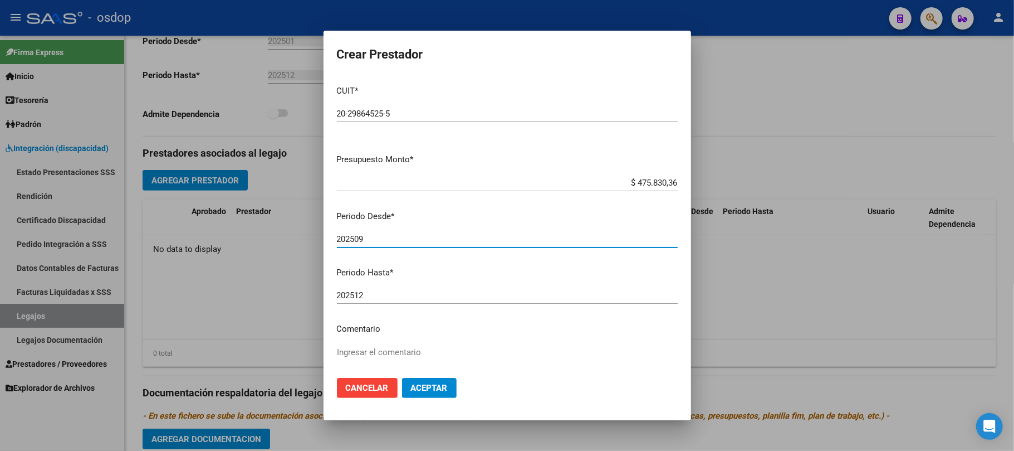
type input "202509"
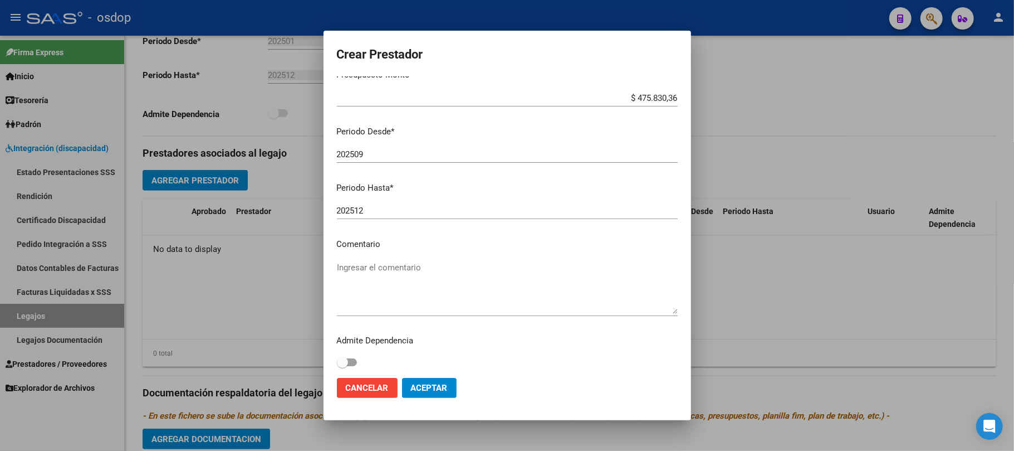
scroll to position [88, 0]
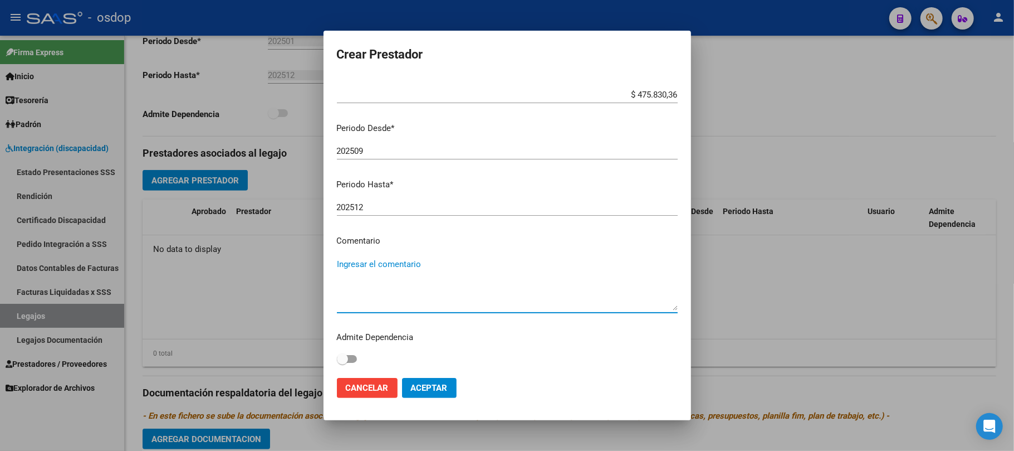
click at [410, 258] on textarea "Ingresar el comentario" at bounding box center [507, 284] width 341 height 52
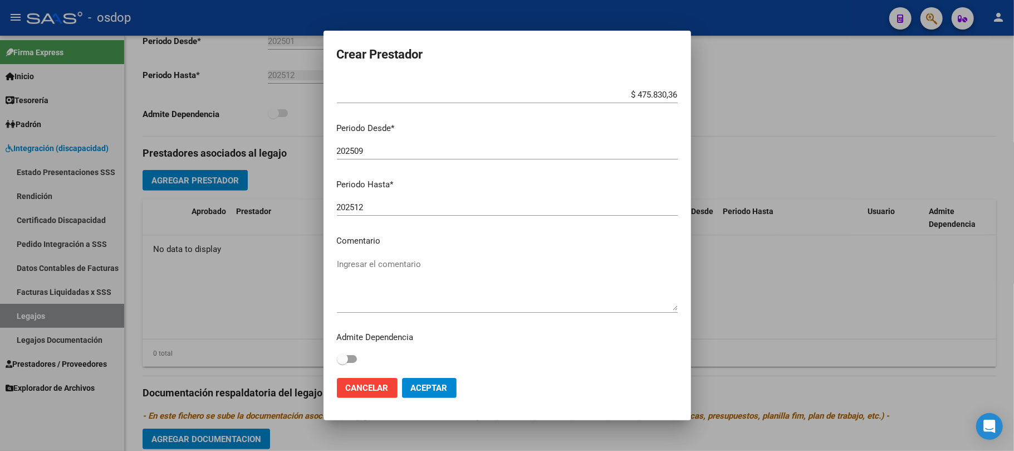
click at [392, 263] on textarea "Ingresar el comentario" at bounding box center [507, 284] width 341 height 52
paste textarea "780089 - MÓDULO DE APOYO A LA INTEGRACIÓN ESCOLAR"
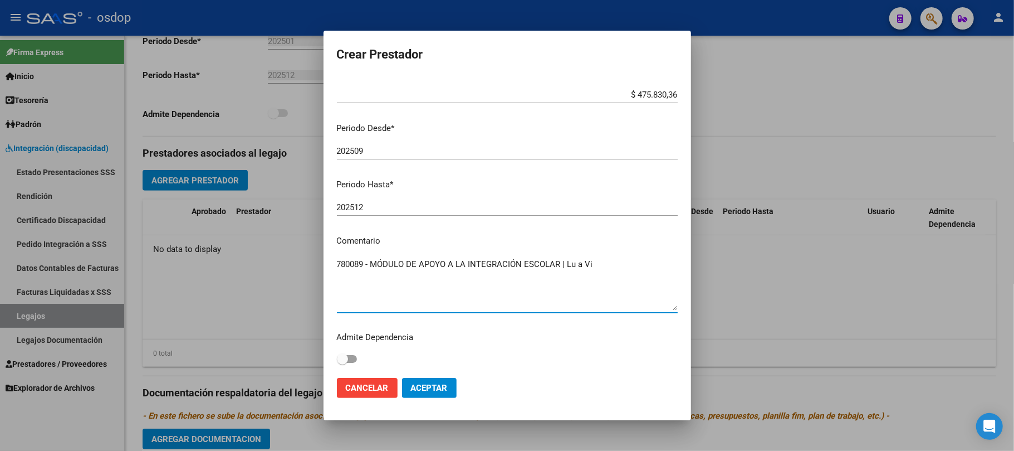
type textarea "780089 - MÓDULO DE APOYO A LA INTEGRACIÓN ESCOLAR | Lu a Vi"
click at [433, 392] on span "Aceptar" at bounding box center [429, 388] width 37 height 10
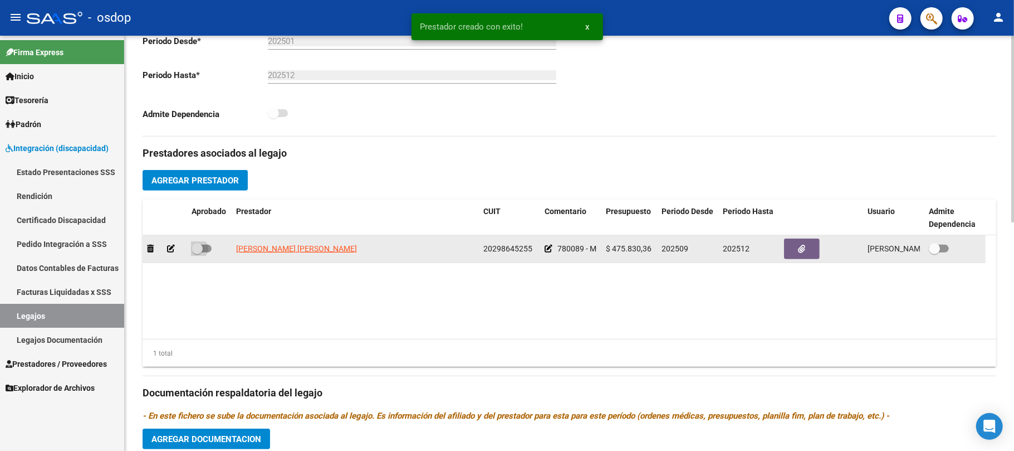
click at [207, 247] on span at bounding box center [202, 249] width 20 height 8
click at [197, 252] on input "checkbox" at bounding box center [197, 252] width 1 height 1
checkbox input "true"
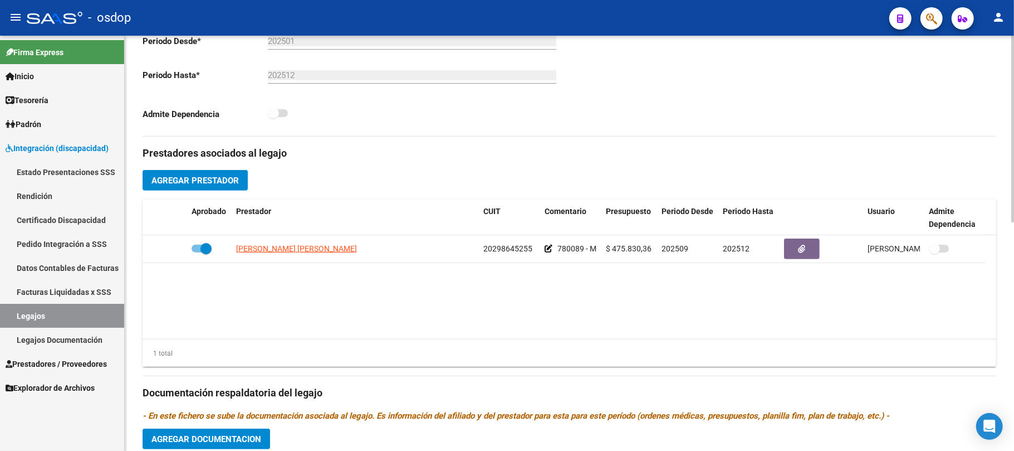
click at [211, 187] on button "Agregar Prestador" at bounding box center [195, 180] width 105 height 21
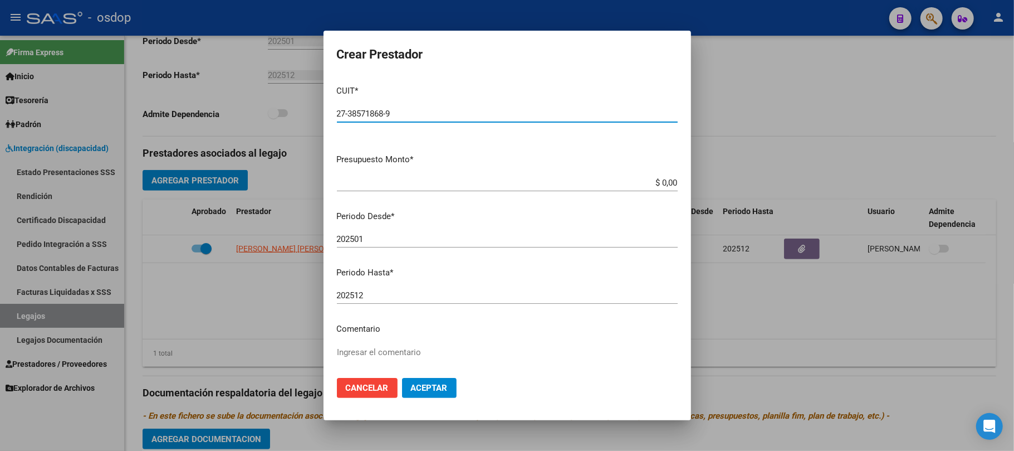
type input "27-38571868-9"
click at [656, 178] on input "$ 0,00" at bounding box center [507, 183] width 341 height 10
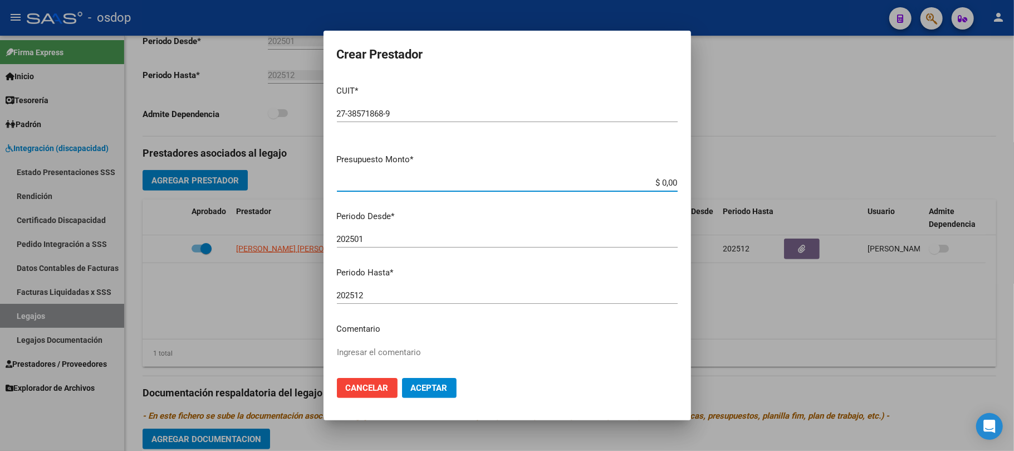
click at [656, 178] on input "$ 0,00" at bounding box center [507, 183] width 341 height 10
paste input "123.706,1"
type input "$ 123.706,10"
click at [385, 239] on input "202501" at bounding box center [507, 239] width 341 height 10
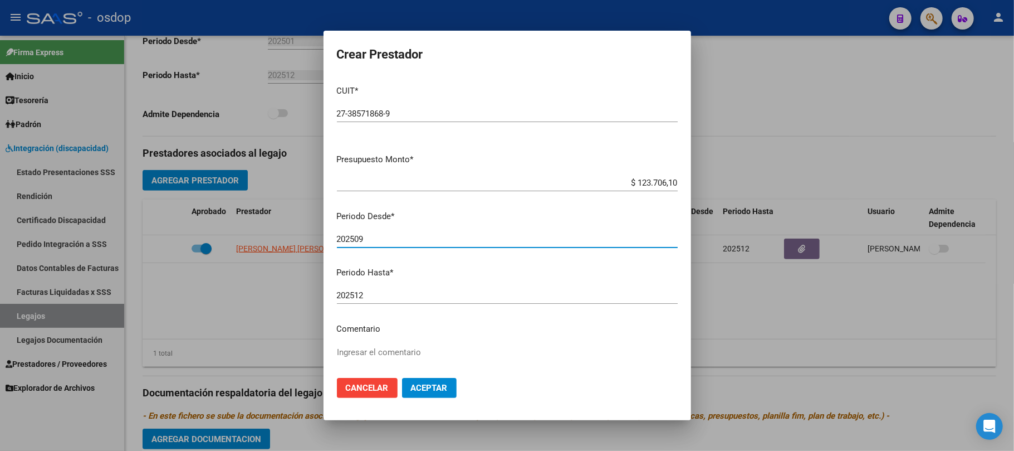
type input "202509"
click at [422, 344] on div "Ingresar el comentario" at bounding box center [507, 372] width 341 height 57
paste textarea "250104 - FONOAUDIOLOGIA"
type textarea "250104 - FONOAUDIOLOGIA | 2 ses/semanales"
click at [439, 385] on span "Aceptar" at bounding box center [429, 388] width 37 height 10
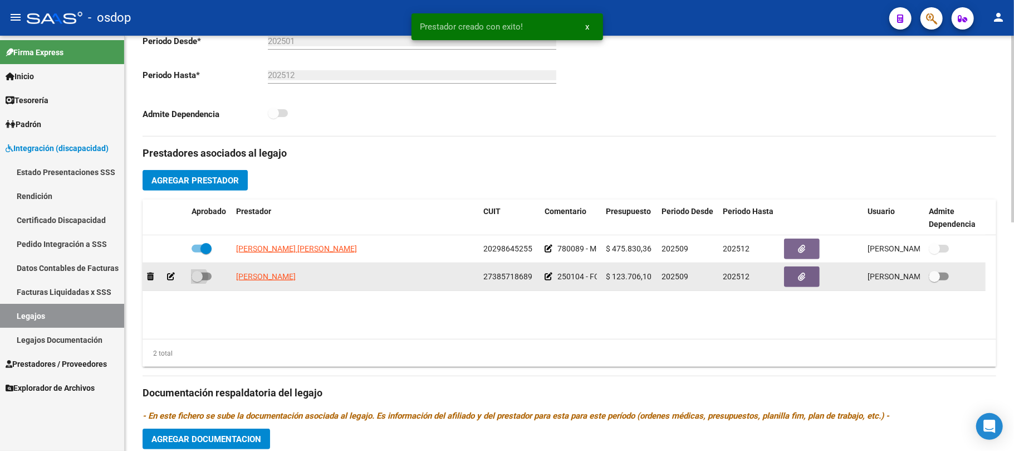
click at [205, 277] on span at bounding box center [202, 276] width 20 height 8
click at [197, 280] on input "checkbox" at bounding box center [197, 280] width 1 height 1
checkbox input "true"
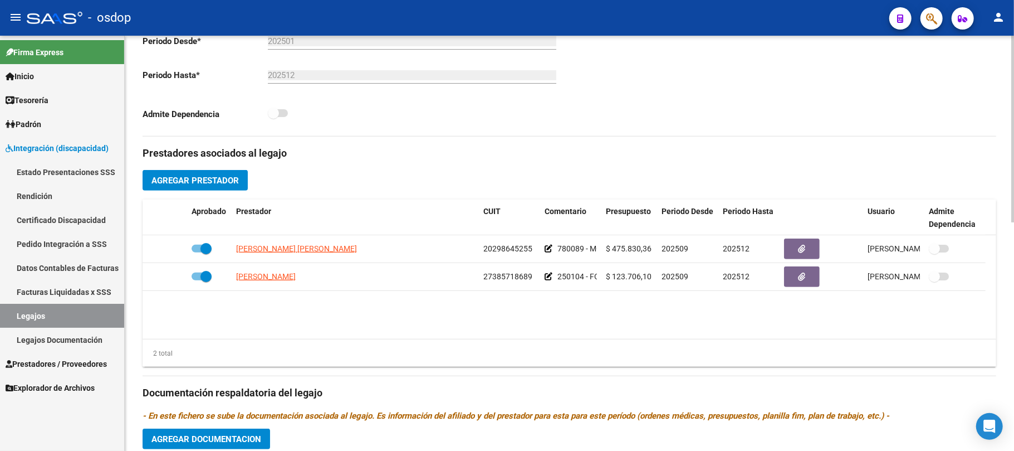
click at [183, 180] on span "Agregar Prestador" at bounding box center [195, 180] width 87 height 10
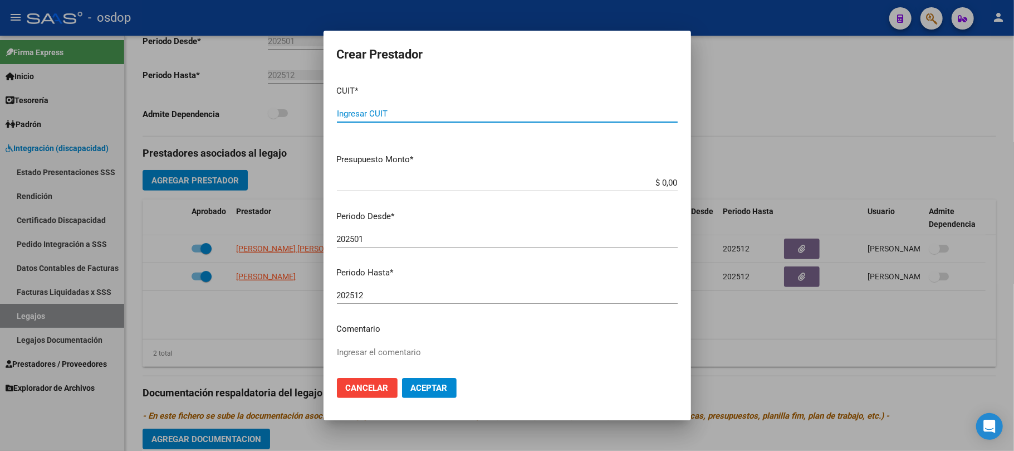
click at [566, 113] on input "Ingresar CUIT" at bounding box center [507, 114] width 341 height 10
type input "27-36549625-6"
click at [660, 180] on input "$ 0,00" at bounding box center [507, 183] width 341 height 10
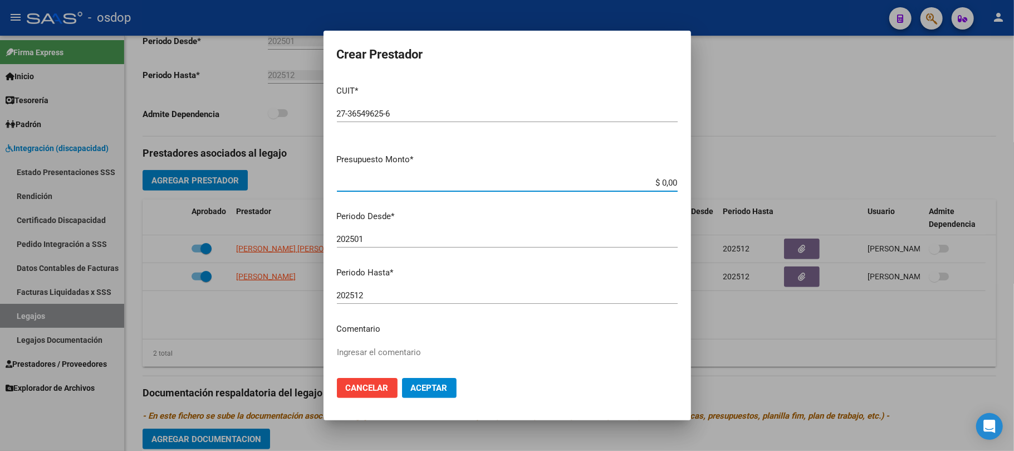
click at [660, 180] on input "$ 0,00" at bounding box center [507, 183] width 341 height 10
paste input "111.335,49"
type input "$ 111.335,49"
click at [384, 241] on input "202501" at bounding box center [507, 239] width 341 height 10
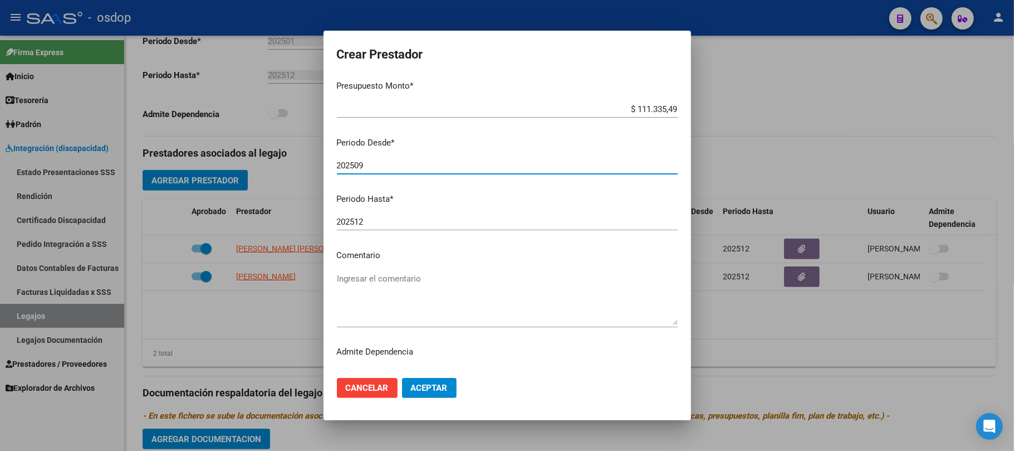
scroll to position [74, 0]
type input "202509"
click at [402, 279] on textarea "Ingresar el comentario" at bounding box center [507, 298] width 341 height 52
click at [388, 272] on textarea "Ingresar el comentario" at bounding box center [507, 298] width 341 height 52
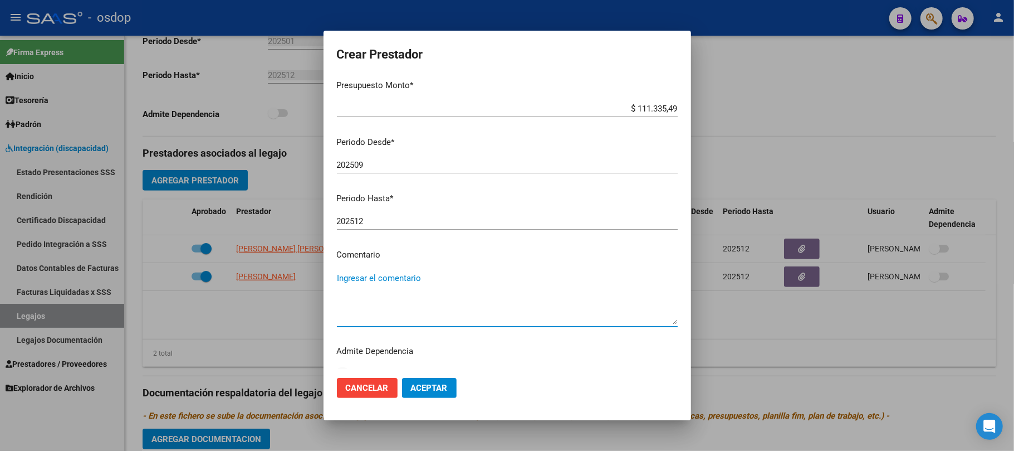
paste textarea "330101 - PSICOTERAPIAS INDIVIDUALES NIÑOS O ADULTOS"
type textarea "330101 - PSICOTERAPIAS INDIVIDUALES NIÑOS O ADULTOS | 2 ses/semanales"
click at [424, 388] on span "Aceptar" at bounding box center [429, 388] width 37 height 10
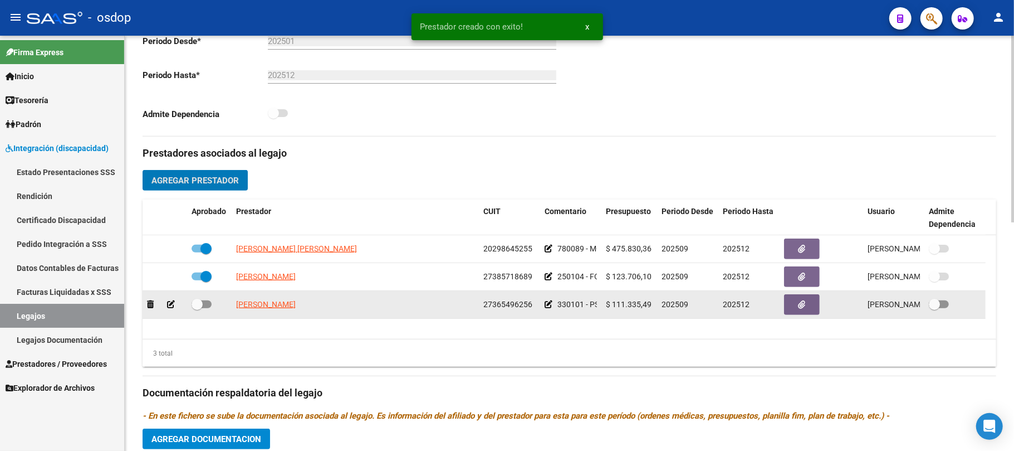
drag, startPoint x: 206, startPoint y: 306, endPoint x: 246, endPoint y: 311, distance: 40.3
click at [208, 306] on span at bounding box center [202, 304] width 20 height 8
click at [197, 308] on input "checkbox" at bounding box center [197, 308] width 1 height 1
checkbox input "true"
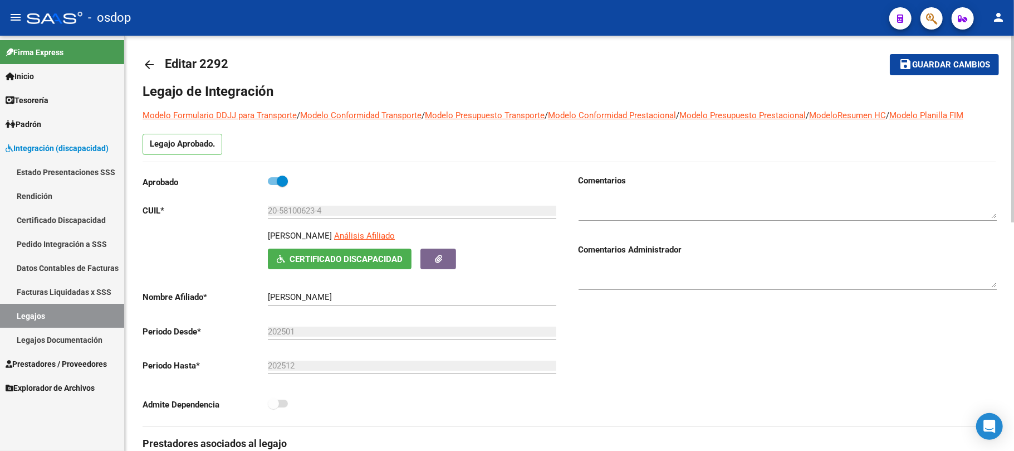
scroll to position [0, 0]
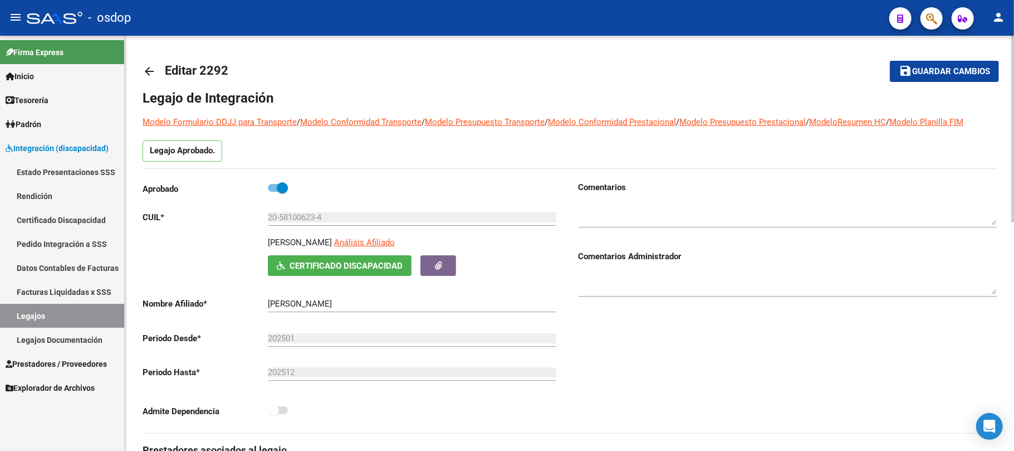
click at [941, 67] on span "Guardar cambios" at bounding box center [951, 72] width 78 height 10
drag, startPoint x: 918, startPoint y: 74, endPoint x: 890, endPoint y: 81, distance: 28.9
click at [917, 74] on span "Guardar cambios" at bounding box center [951, 72] width 78 height 10
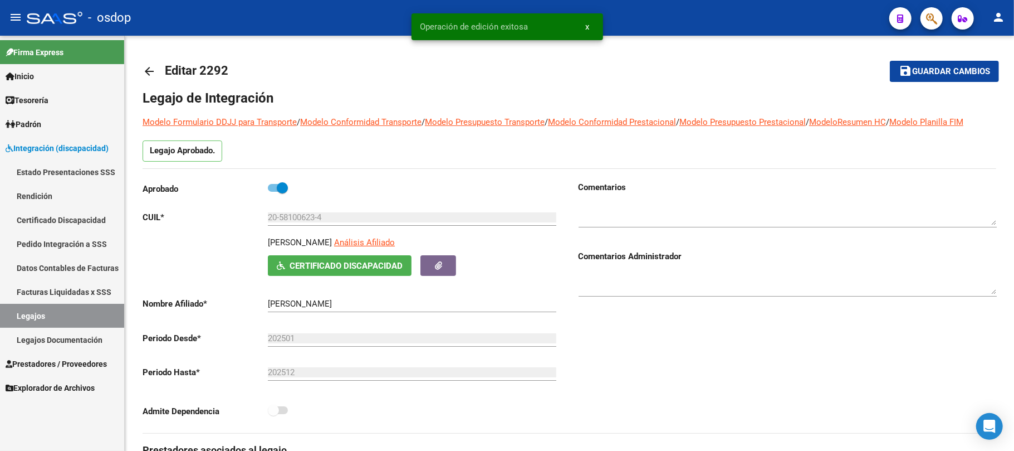
click at [46, 311] on link "Legajos" at bounding box center [62, 316] width 124 height 24
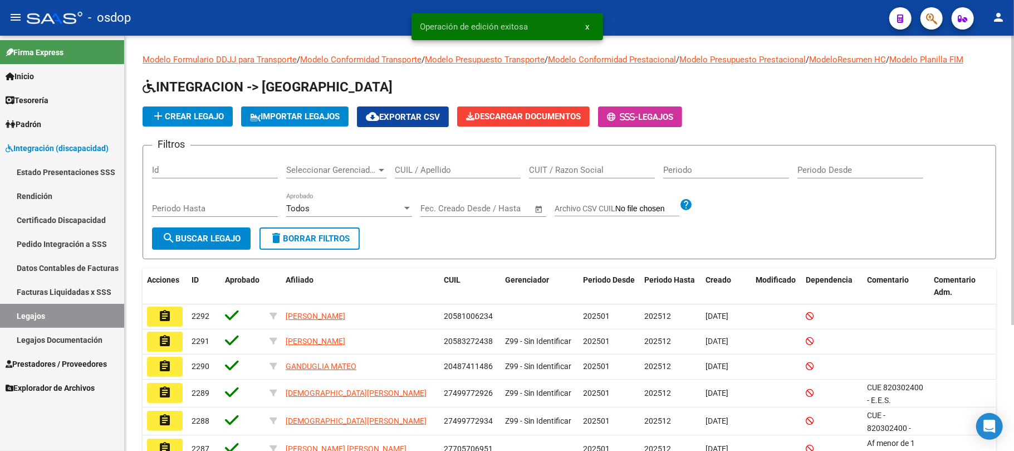
click at [437, 169] on input "CUIL / Apellido" at bounding box center [458, 170] width 126 height 10
paste input "23483224419"
click at [201, 245] on button "search Buscar Legajo" at bounding box center [201, 238] width 99 height 22
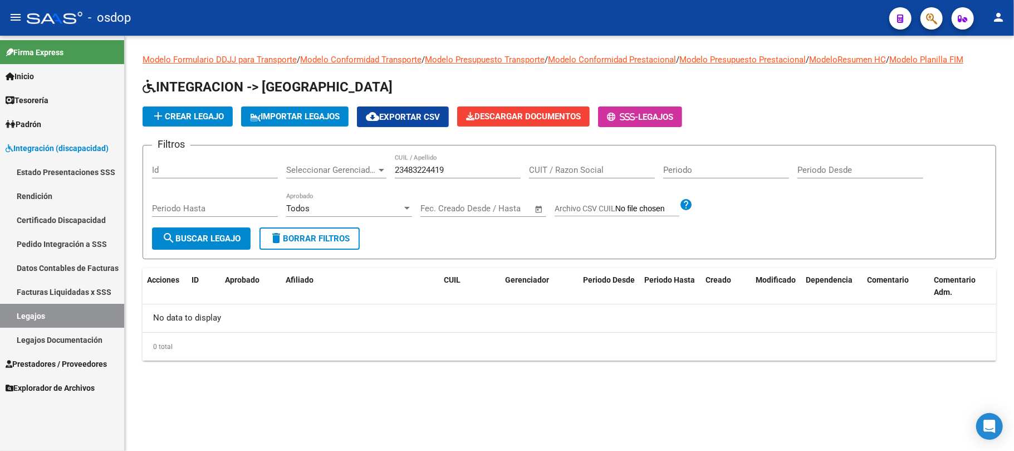
click at [466, 173] on input "23483224419" at bounding box center [458, 170] width 126 height 10
type input "23483224419"
click at [207, 237] on span "search Buscar Legajo" at bounding box center [201, 238] width 79 height 10
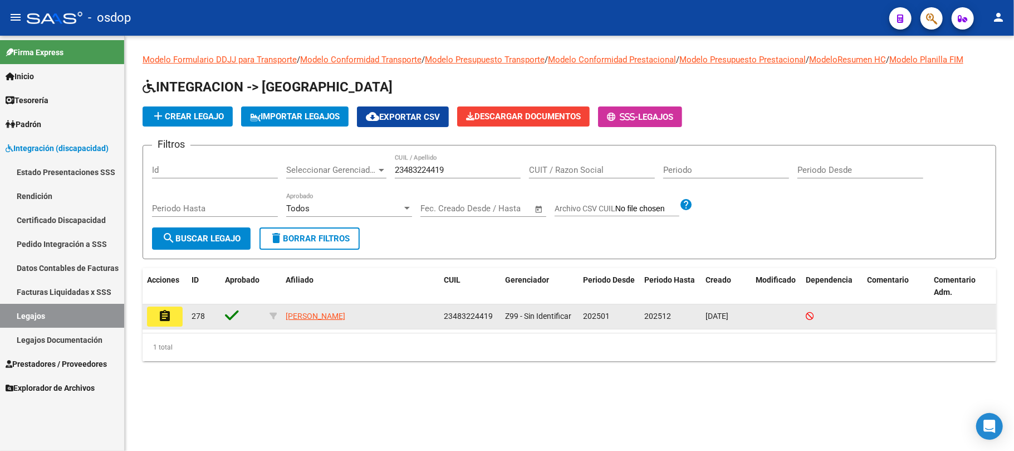
click at [162, 315] on mat-icon "assignment" at bounding box center [164, 315] width 13 height 13
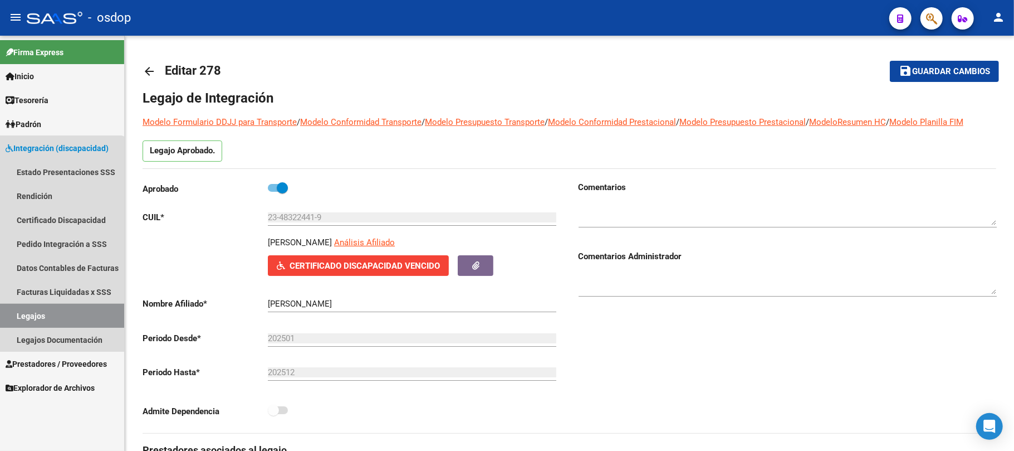
click at [58, 310] on link "Legajos" at bounding box center [62, 316] width 124 height 24
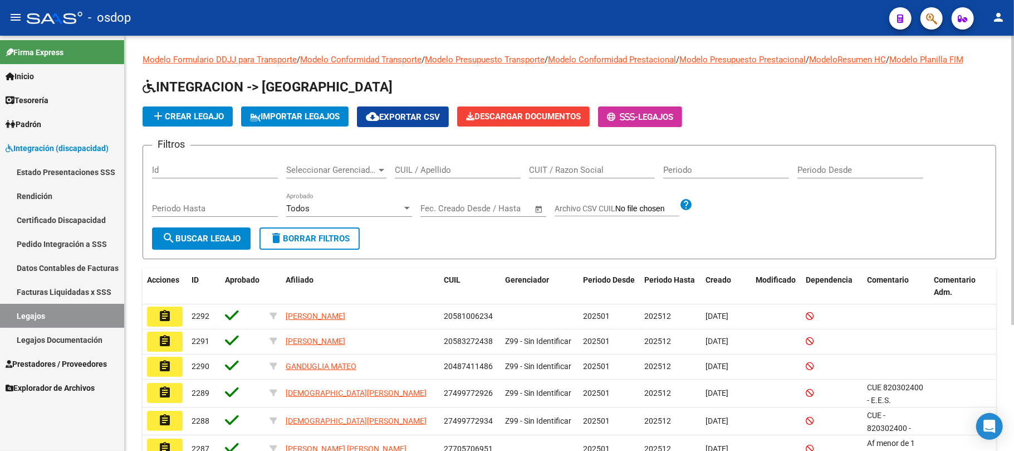
click at [441, 170] on input "CUIL / Apellido" at bounding box center [458, 170] width 126 height 10
paste input "20532730490"
type input "20532730490"
click at [211, 239] on span "search Buscar Legajo" at bounding box center [201, 238] width 79 height 10
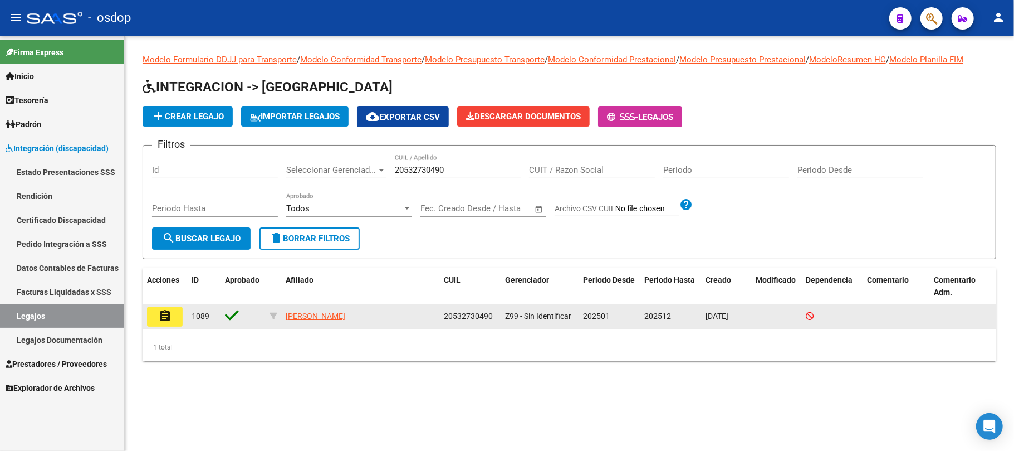
click at [172, 317] on button "assignment" at bounding box center [165, 316] width 36 height 20
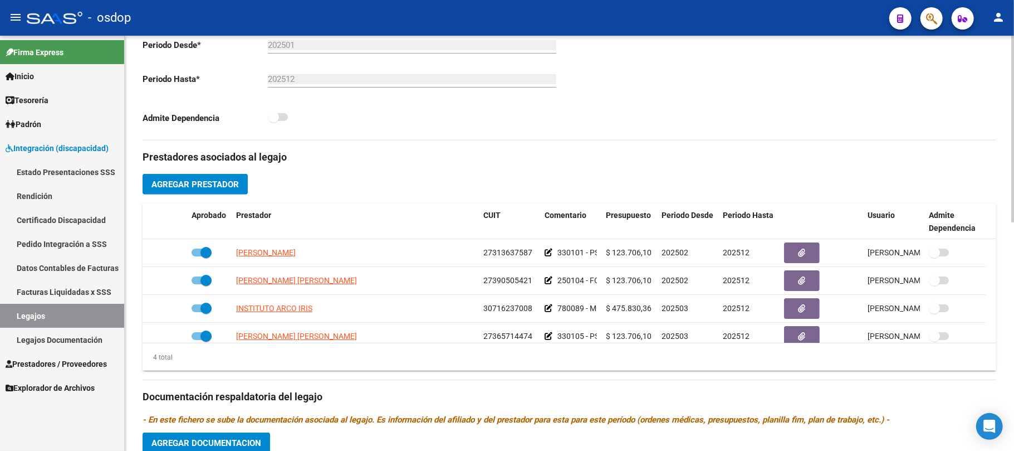
scroll to position [297, 0]
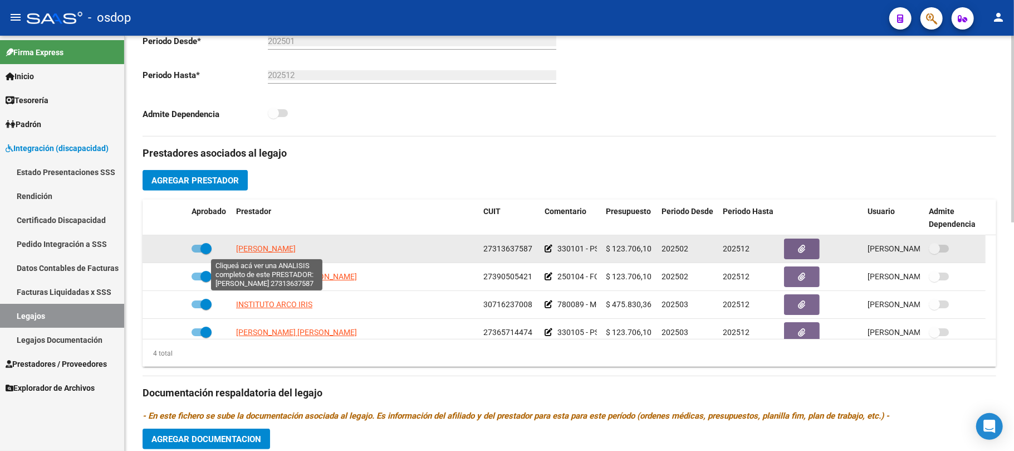
click at [277, 246] on span "GOMEZ MICAELA" at bounding box center [266, 248] width 60 height 9
type textarea "27313637587"
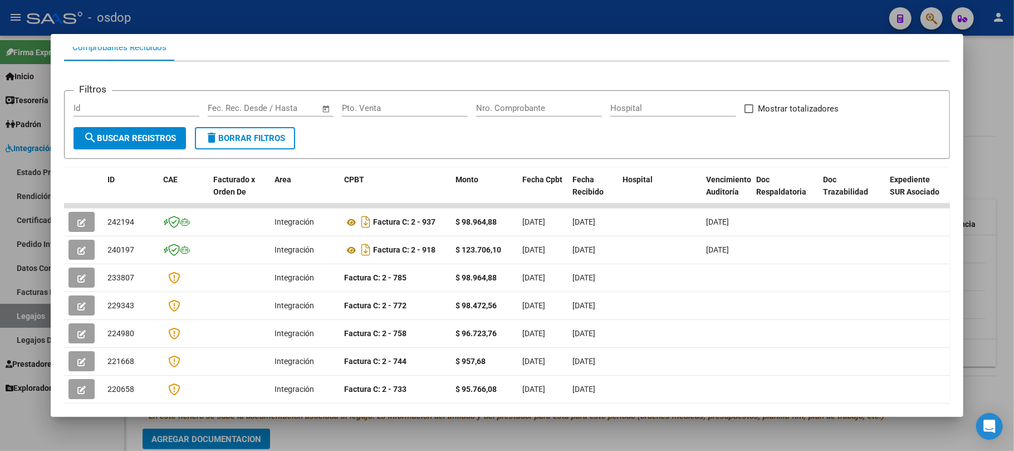
scroll to position [148, 0]
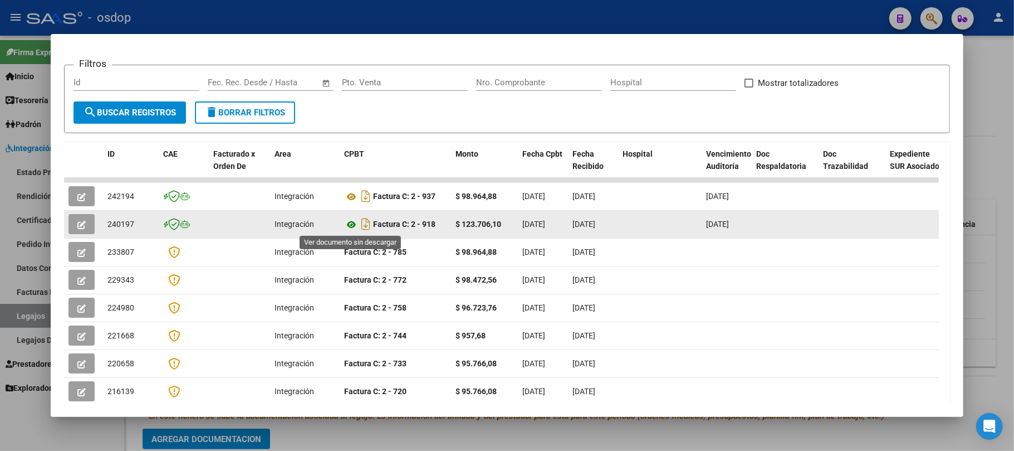
click at [353, 222] on icon at bounding box center [351, 224] width 14 height 13
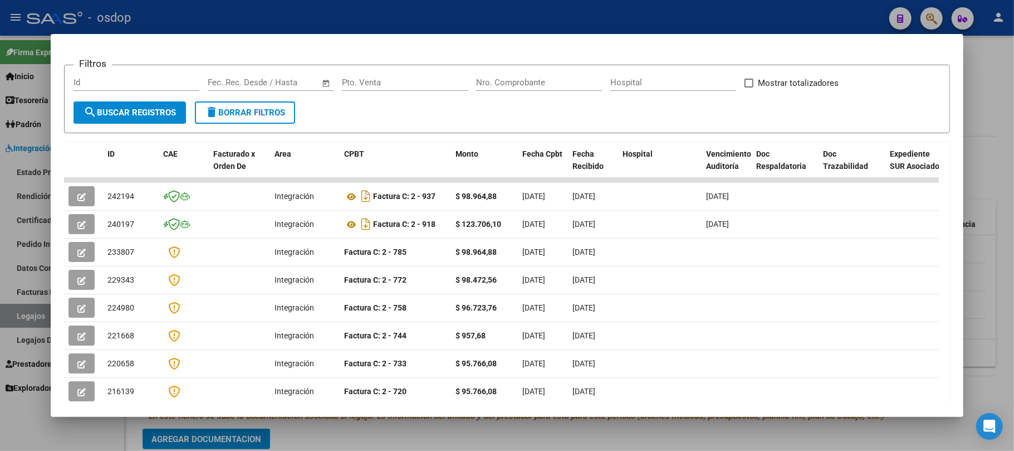
click at [647, 443] on div at bounding box center [507, 225] width 1014 height 451
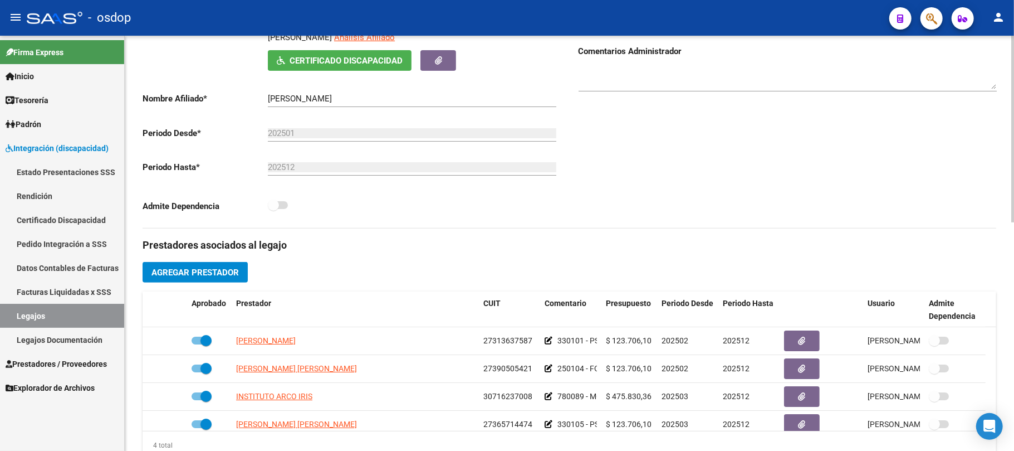
scroll to position [0, 0]
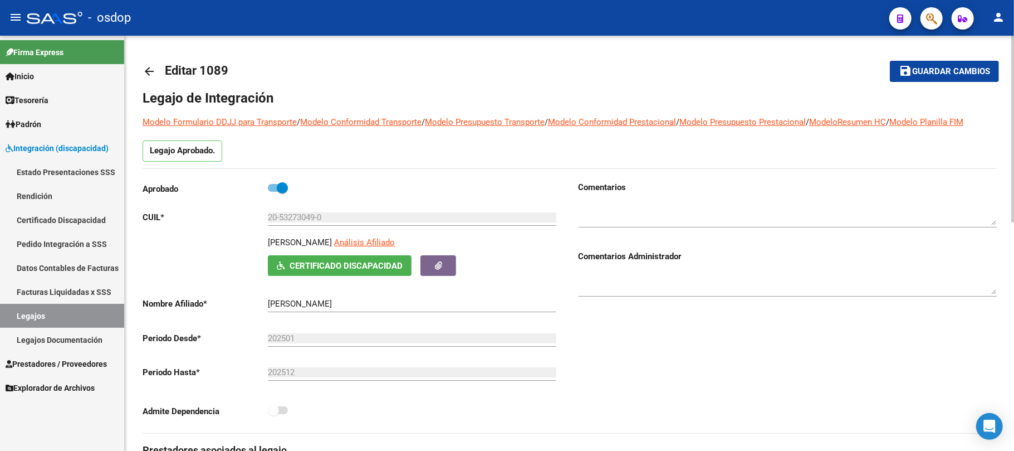
click at [947, 69] on span "Guardar cambios" at bounding box center [951, 72] width 78 height 10
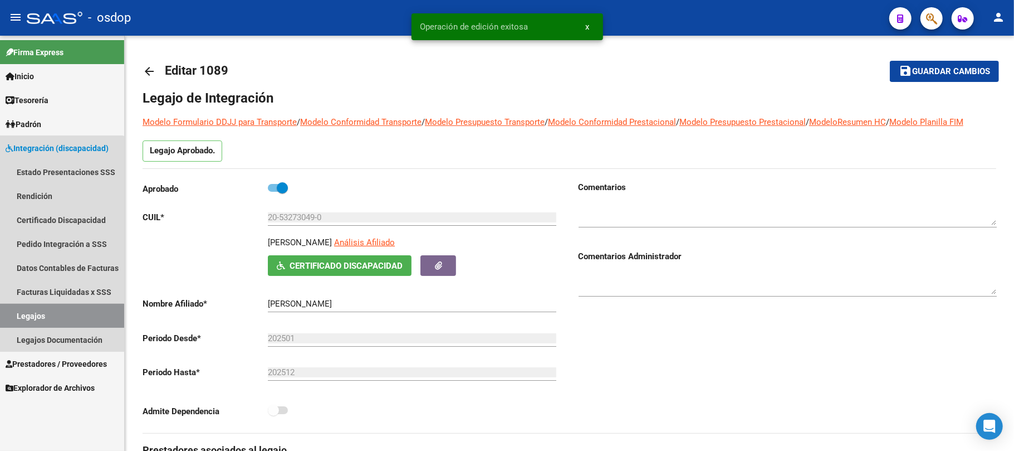
click at [61, 319] on link "Legajos" at bounding box center [62, 316] width 124 height 24
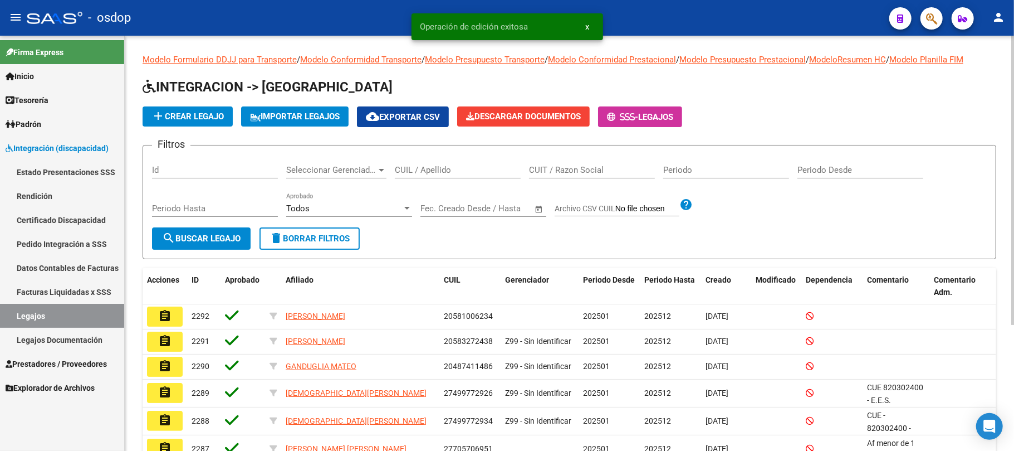
click at [418, 170] on input "CUIL / Apellido" at bounding box center [458, 170] width 126 height 10
paste input "27549239213"
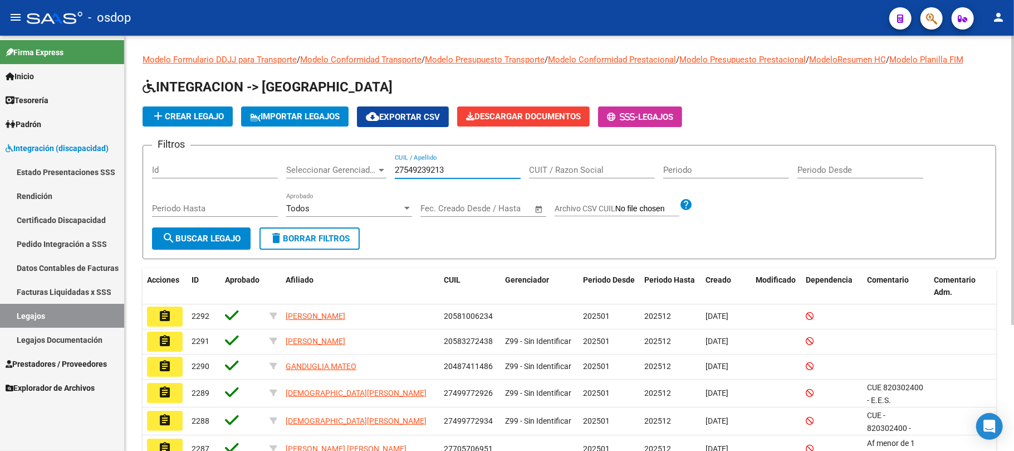
type input "27549239213"
click at [197, 241] on span "search Buscar Legajo" at bounding box center [201, 238] width 79 height 10
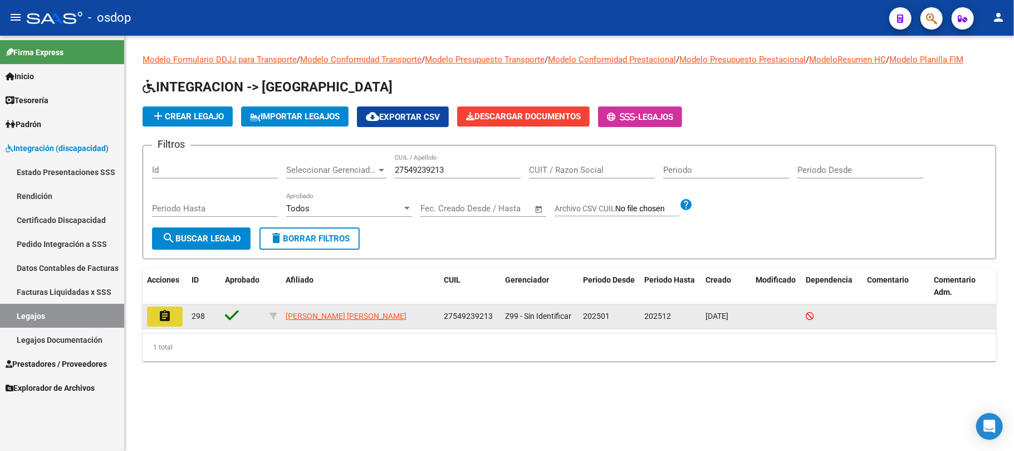
click at [167, 310] on mat-icon "assignment" at bounding box center [164, 315] width 13 height 13
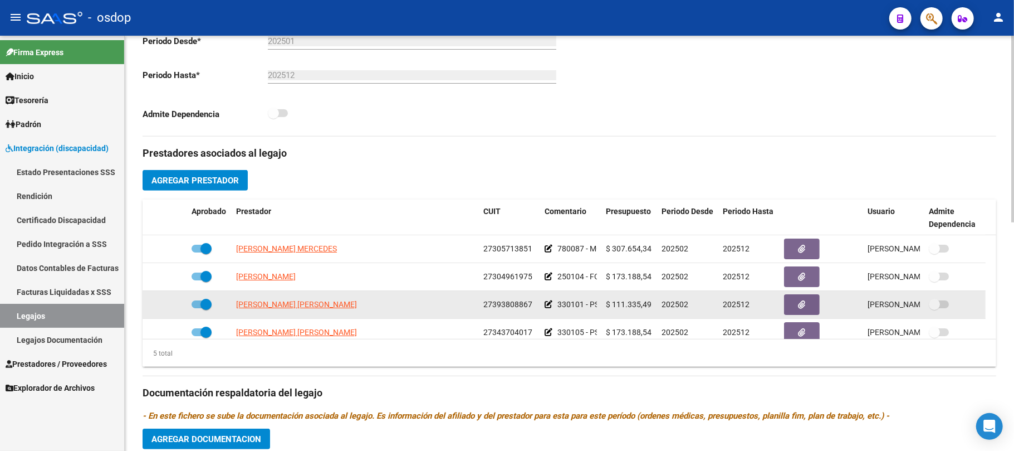
scroll to position [223, 0]
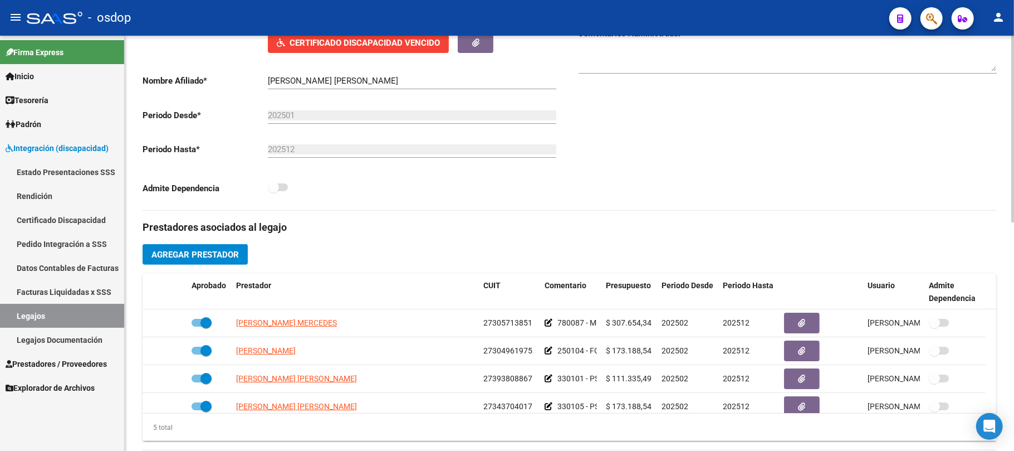
click at [216, 259] on span "Agregar Prestador" at bounding box center [195, 255] width 87 height 10
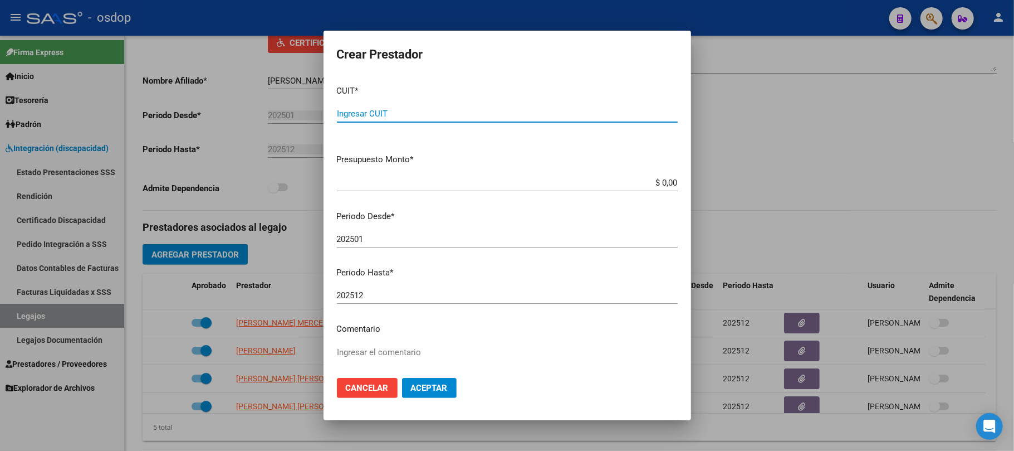
click at [413, 113] on input "Ingresar CUIT" at bounding box center [507, 114] width 341 height 10
type input "33-71082906-9"
click at [662, 183] on input "$ 0,00" at bounding box center [507, 183] width 341 height 10
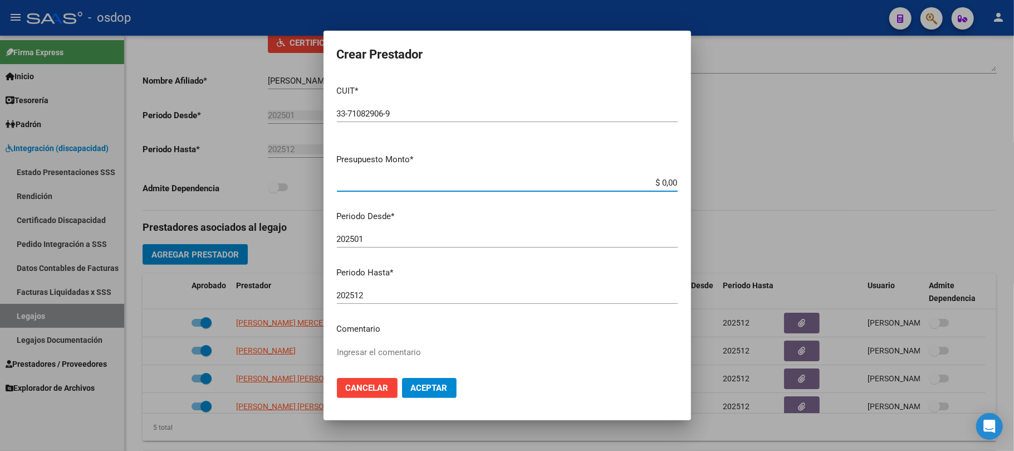
click at [662, 183] on input "$ 0,00" at bounding box center [507, 183] width 341 height 10
paste input "475.830,36"
type input "$ 475.830,36"
click at [421, 243] on input "202501" at bounding box center [507, 239] width 341 height 10
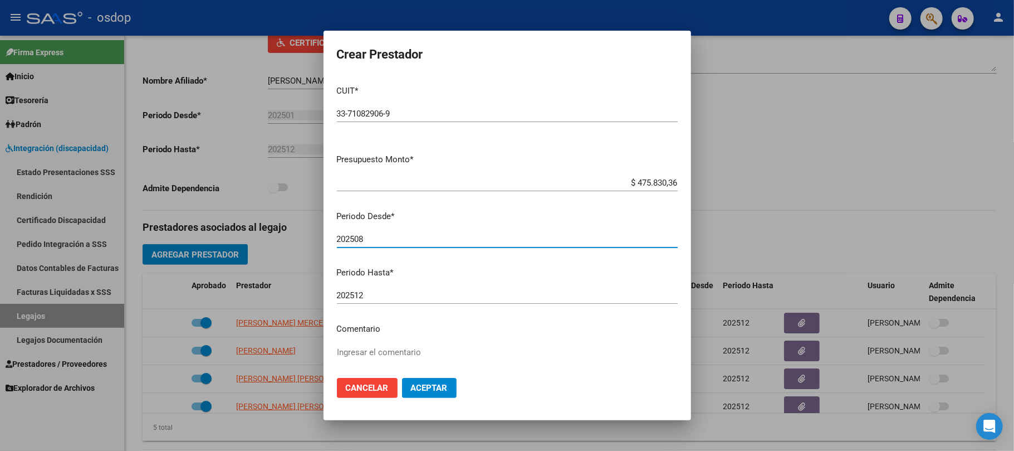
scroll to position [74, 0]
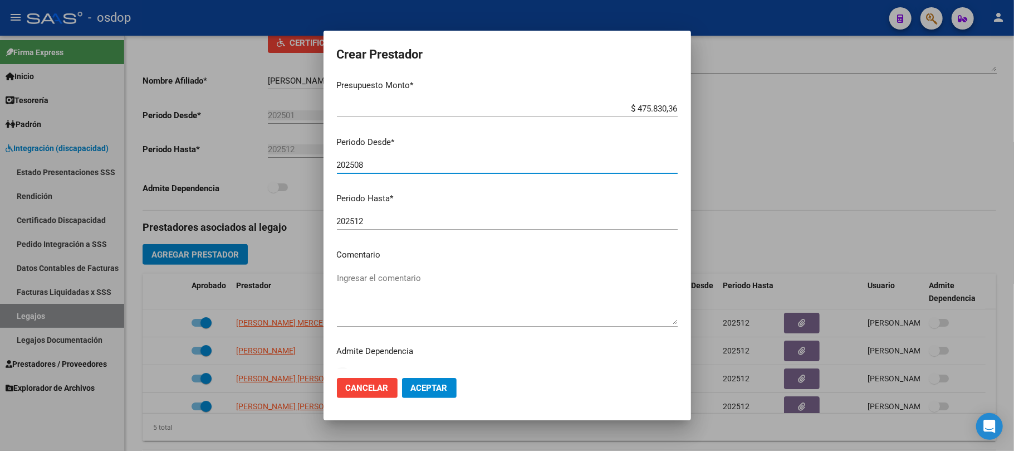
type input "202508"
click at [428, 277] on textarea "Ingresar el comentario" at bounding box center [507, 298] width 341 height 52
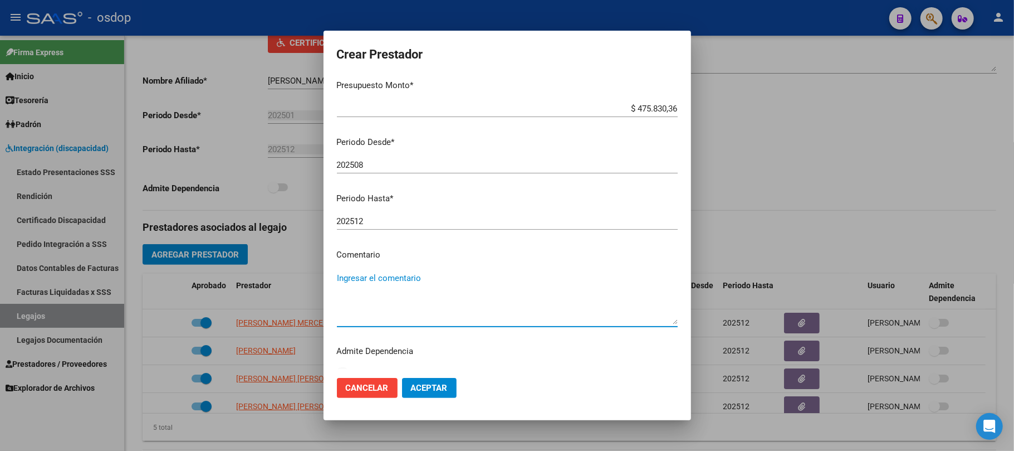
paste textarea "780089 - MÓDULO DE APOYO A LA INTEGRACIÓN ESCOLAR"
type textarea "780089 - MÓDULO DE APOYO A LA INTEGRACIÓN ESCOLAR"
click at [443, 390] on span "Aceptar" at bounding box center [429, 388] width 37 height 10
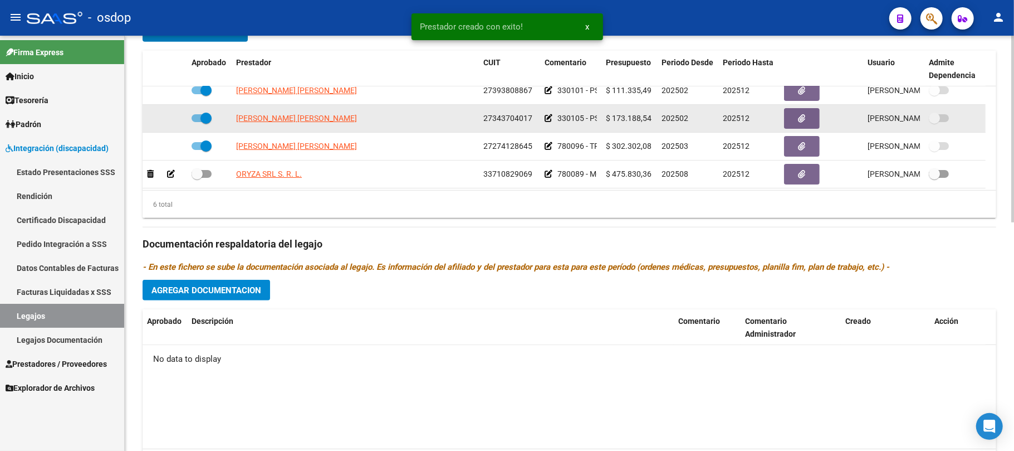
scroll to position [78, 0]
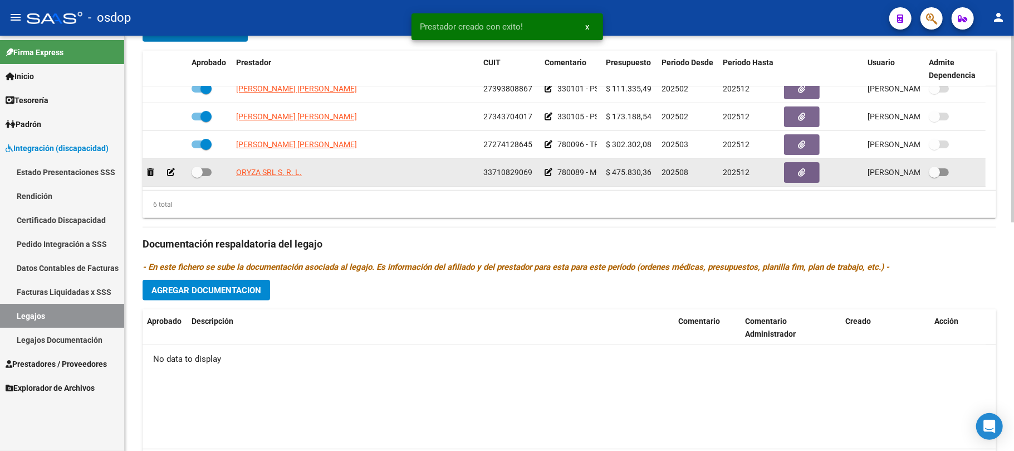
click at [207, 168] on span at bounding box center [202, 172] width 20 height 8
click at [197, 176] on input "checkbox" at bounding box center [197, 176] width 1 height 1
checkbox input "true"
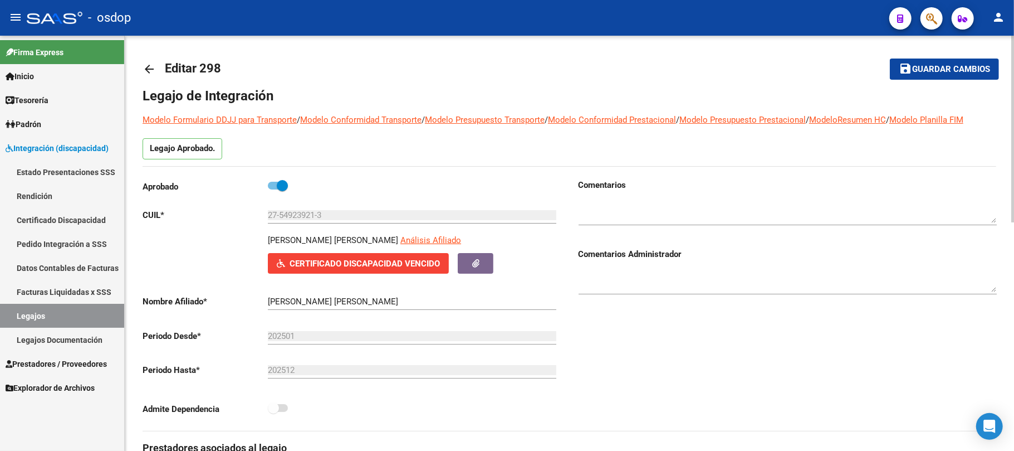
scroll to position [0, 0]
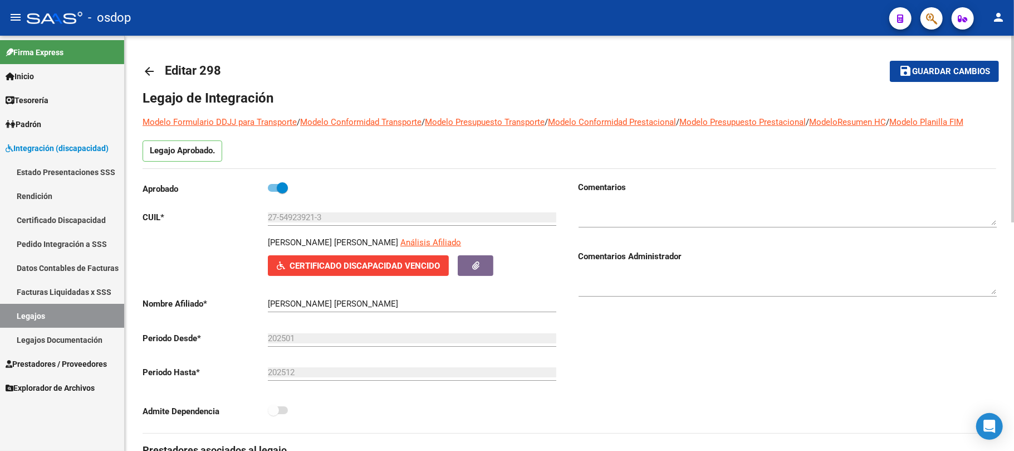
click at [935, 70] on span "Guardar cambios" at bounding box center [951, 72] width 78 height 10
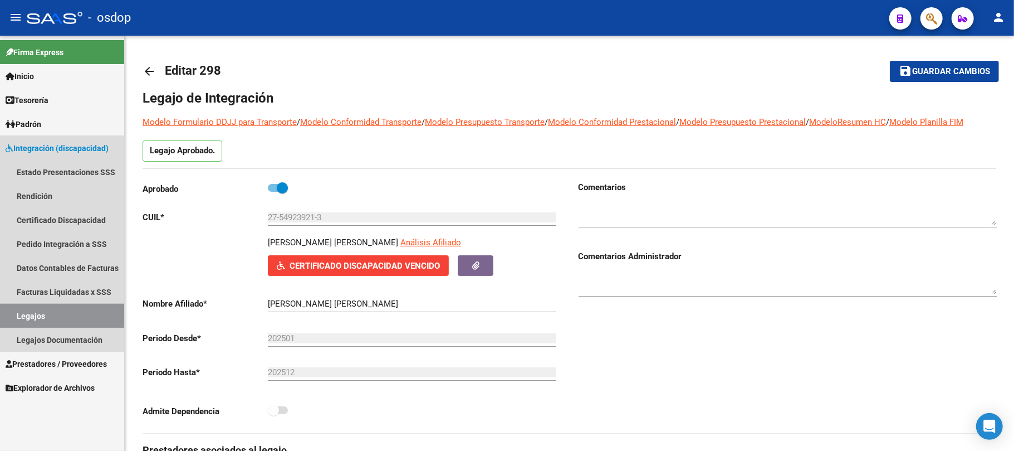
click at [49, 317] on link "Legajos" at bounding box center [62, 316] width 124 height 24
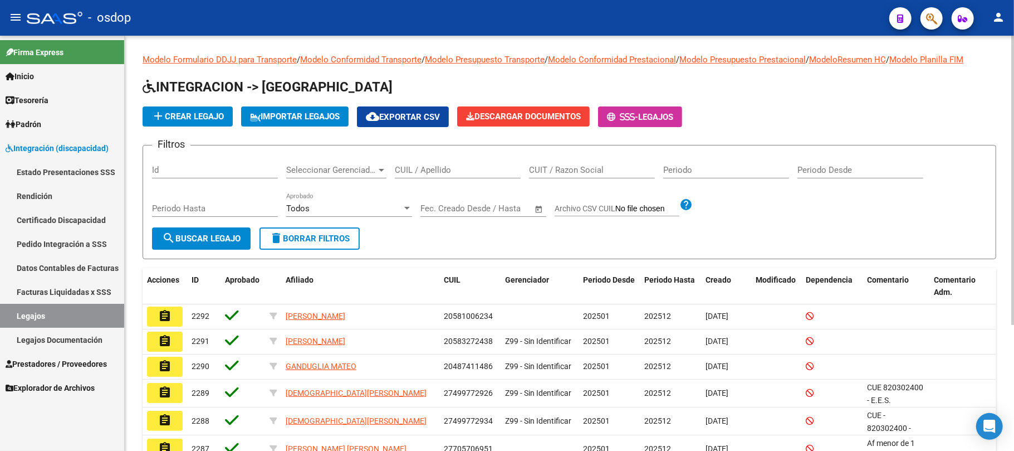
click at [433, 163] on div "CUIL / Apellido" at bounding box center [458, 166] width 126 height 24
paste input "27546863838"
type input "27546863838"
click at [207, 243] on span "search Buscar Legajo" at bounding box center [201, 238] width 79 height 10
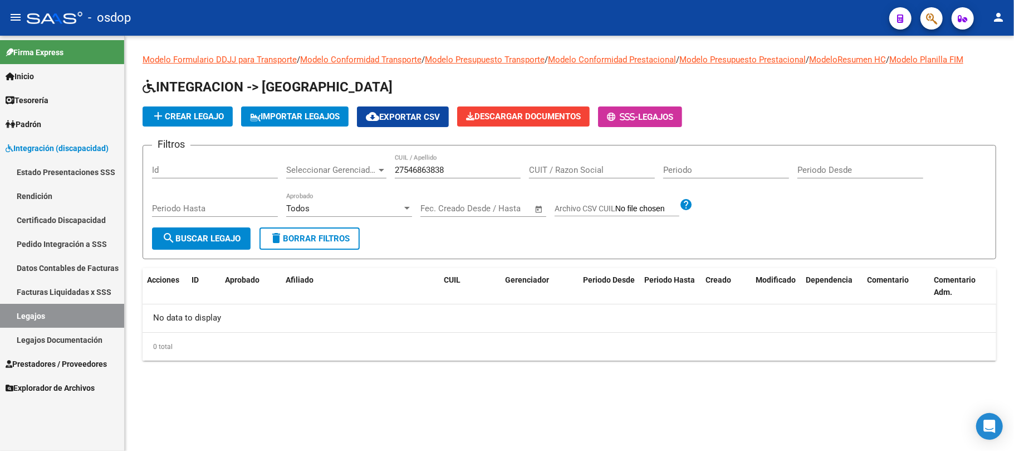
click at [61, 222] on link "Certificado Discapacidad" at bounding box center [62, 220] width 124 height 24
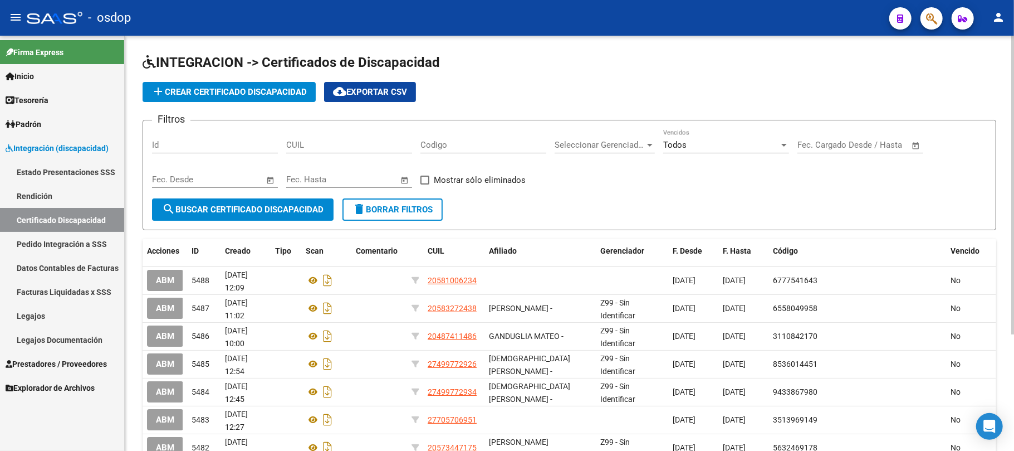
click at [338, 146] on input "CUIL" at bounding box center [349, 145] width 126 height 10
paste input "27-54686383-8"
type input "27-54686383-8"
click at [301, 211] on span "search Buscar Certificado Discapacidad" at bounding box center [243, 209] width 162 height 10
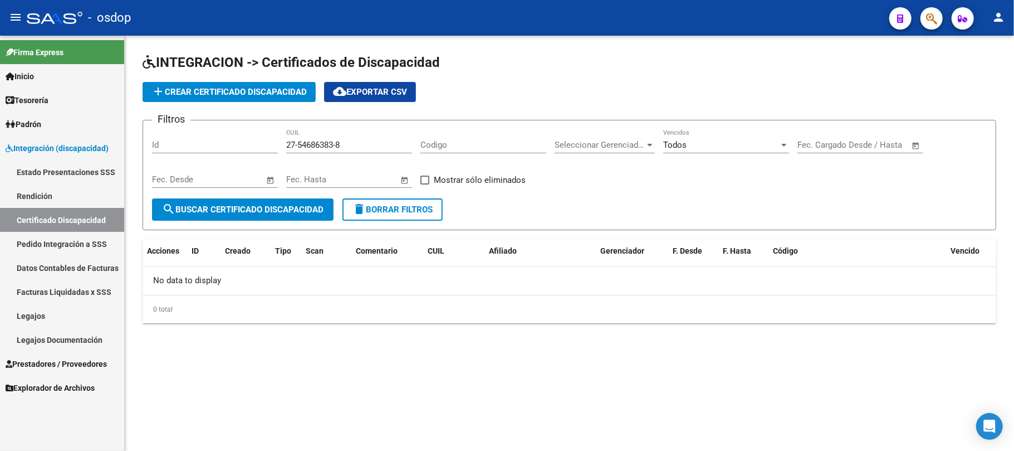
click at [221, 90] on span "add Crear Certificado Discapacidad" at bounding box center [229, 92] width 155 height 10
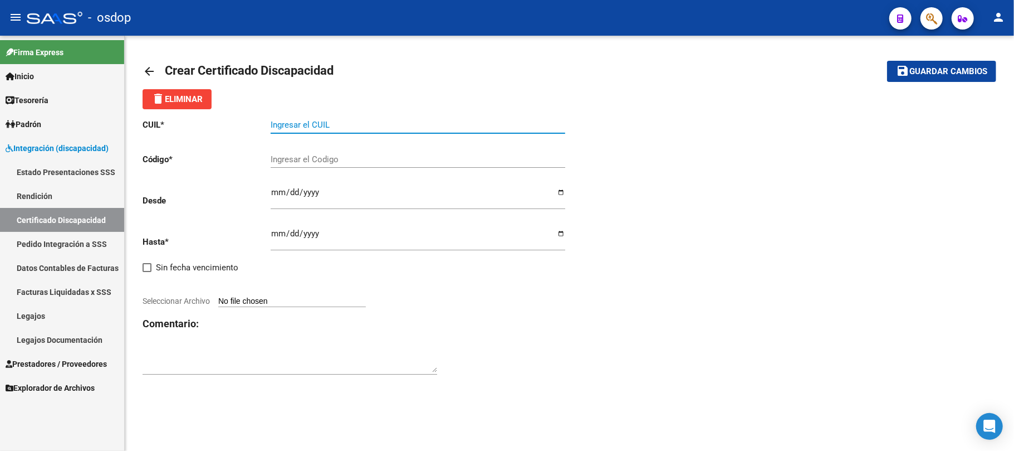
click at [353, 128] on input "Ingresar el CUIL" at bounding box center [418, 125] width 295 height 10
paste input "27-54686383-8"
type input "27-54686383-8"
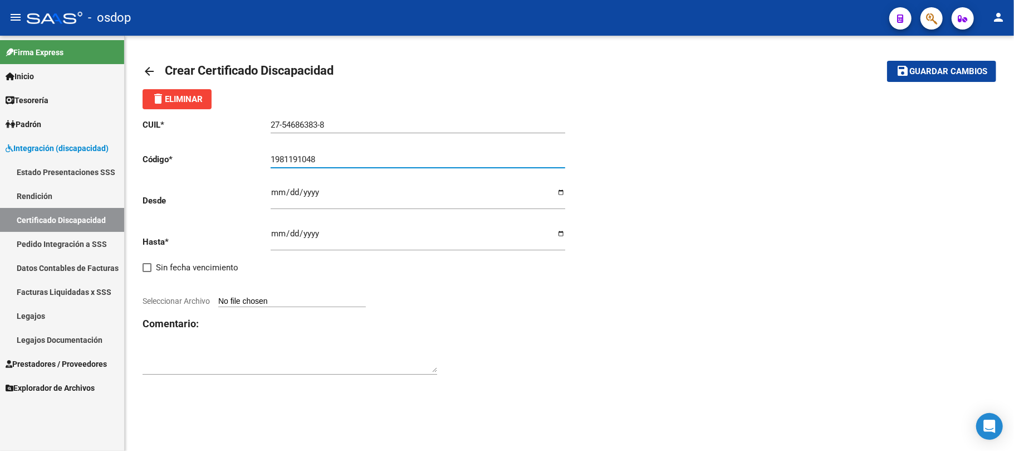
type input "1981191048"
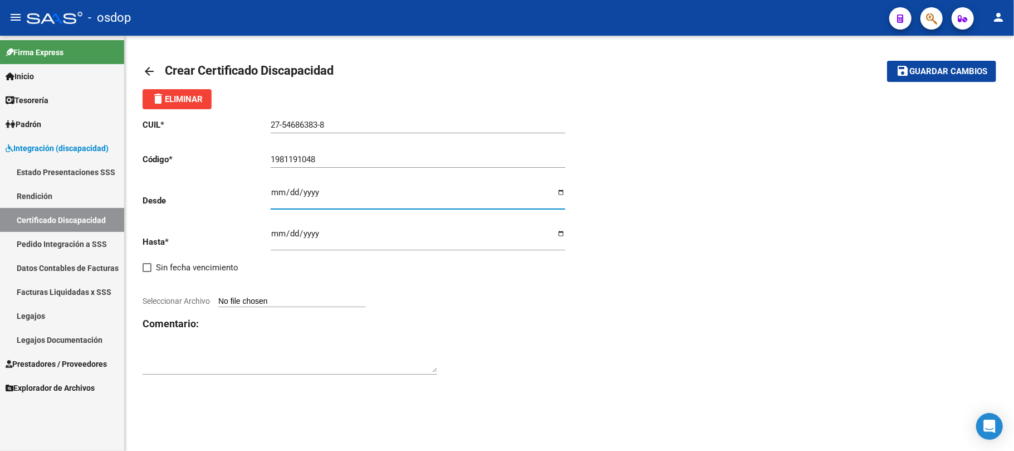
click at [276, 193] on input "Ingresar fec. Desde" at bounding box center [418, 197] width 295 height 18
type input "2024-11-14"
type input "2029-11-14"
click at [291, 304] on input "Seleccionar Archivo" at bounding box center [292, 301] width 148 height 11
type input "C:\fakepath\27546863838.pdf"
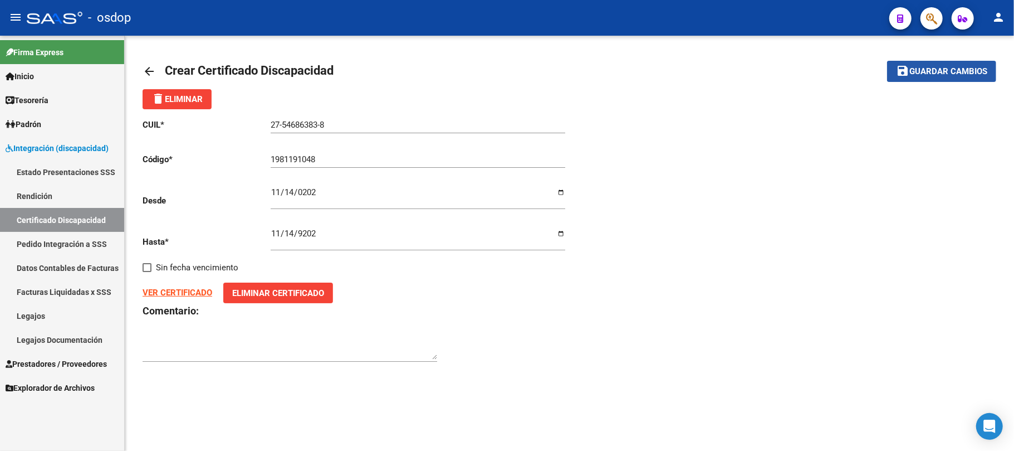
click at [934, 72] on span "Guardar cambios" at bounding box center [949, 72] width 78 height 10
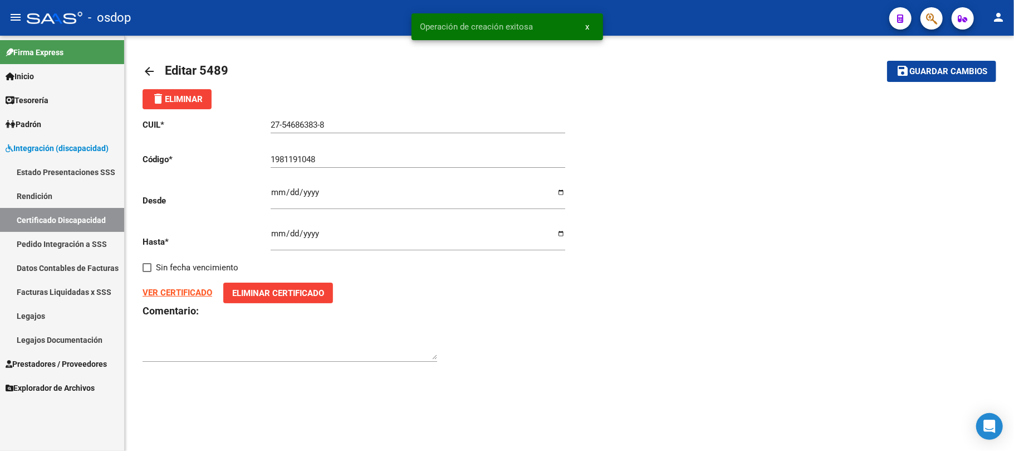
click at [52, 312] on link "Legajos" at bounding box center [62, 316] width 124 height 24
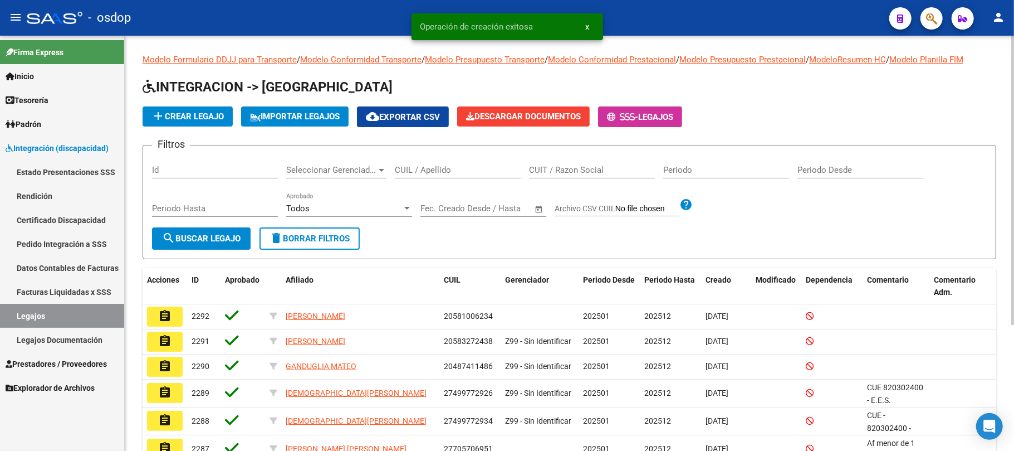
click at [449, 169] on input "CUIL / Apellido" at bounding box center [458, 170] width 126 height 10
paste input "27546863838"
type input "27546863838"
click at [225, 235] on span "search Buscar Legajo" at bounding box center [201, 238] width 79 height 10
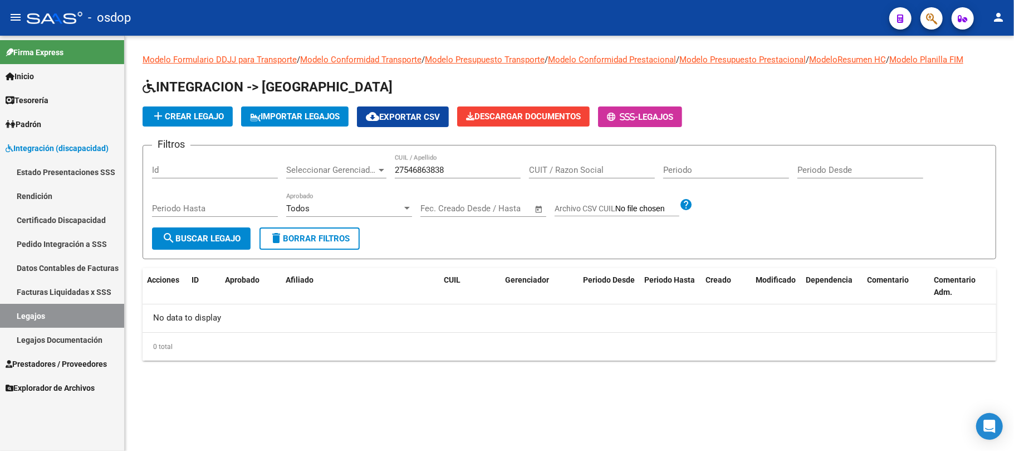
click at [214, 111] on span "add Crear Legajo" at bounding box center [188, 116] width 72 height 10
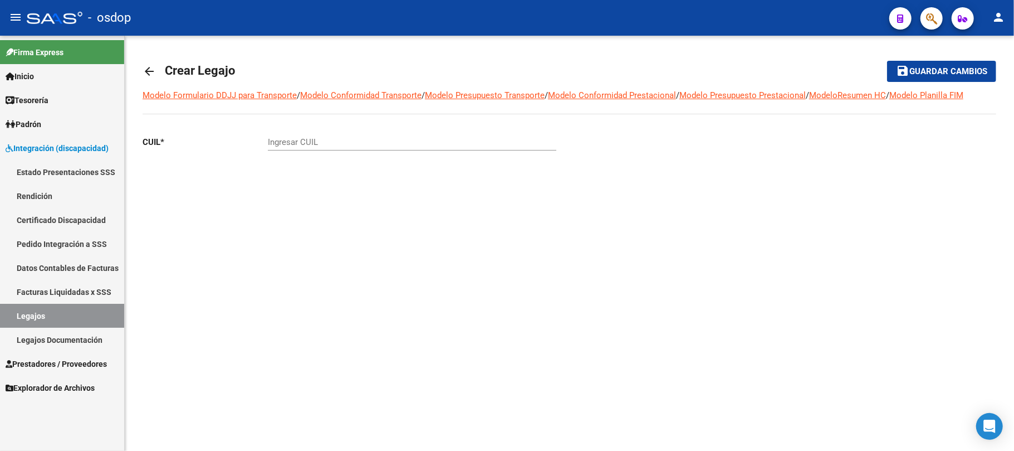
click at [378, 143] on input "Ingresar CUIL" at bounding box center [412, 142] width 289 height 10
paste input "27-54686383-8"
type input "27-54686383-8"
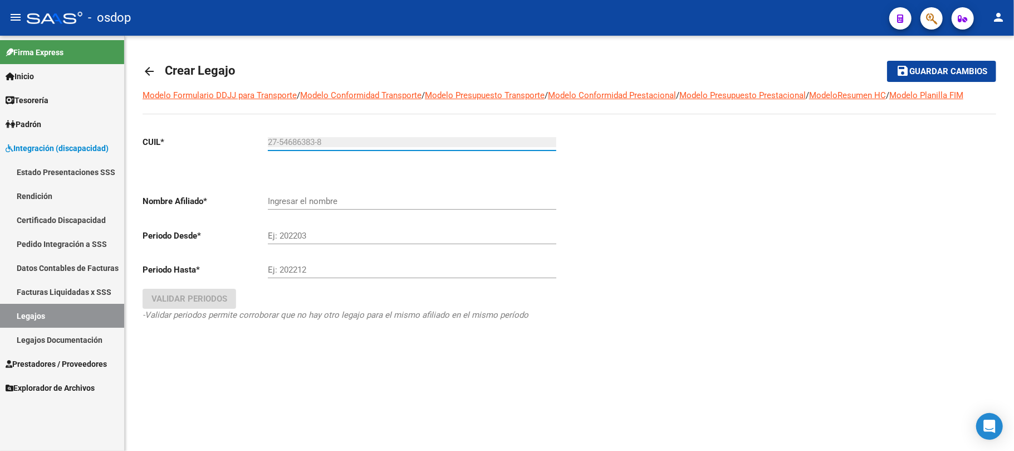
type input "PINTO AMBAR FRANCESCA"
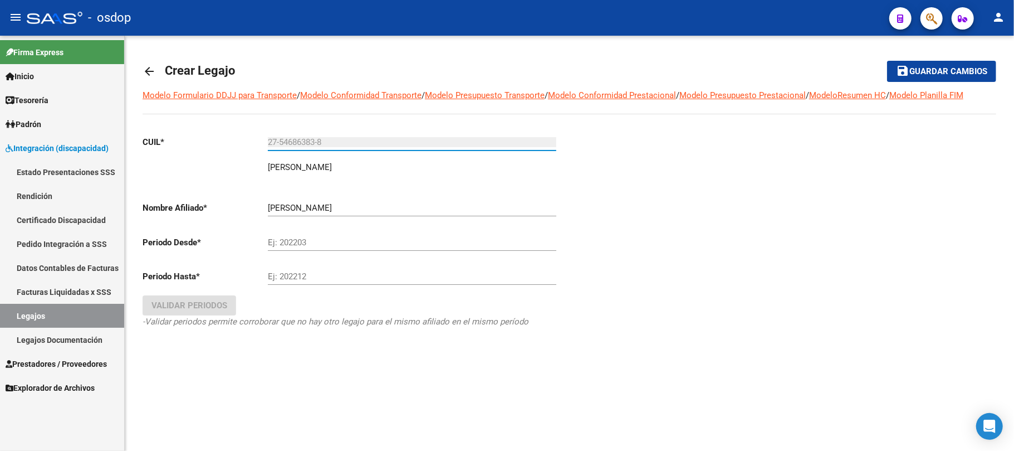
type input "27-54686383-8"
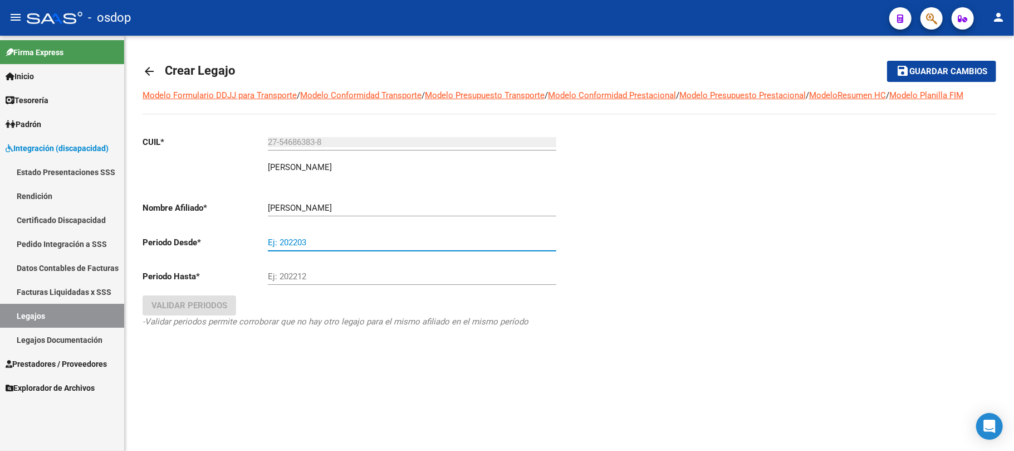
click at [319, 244] on input "Ej: 202203" at bounding box center [412, 242] width 289 height 10
type input "202501"
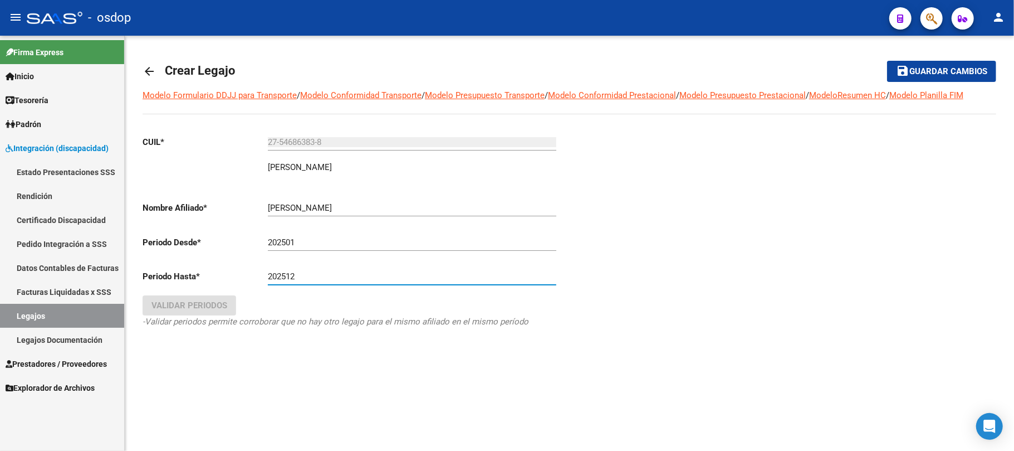
type input "202512"
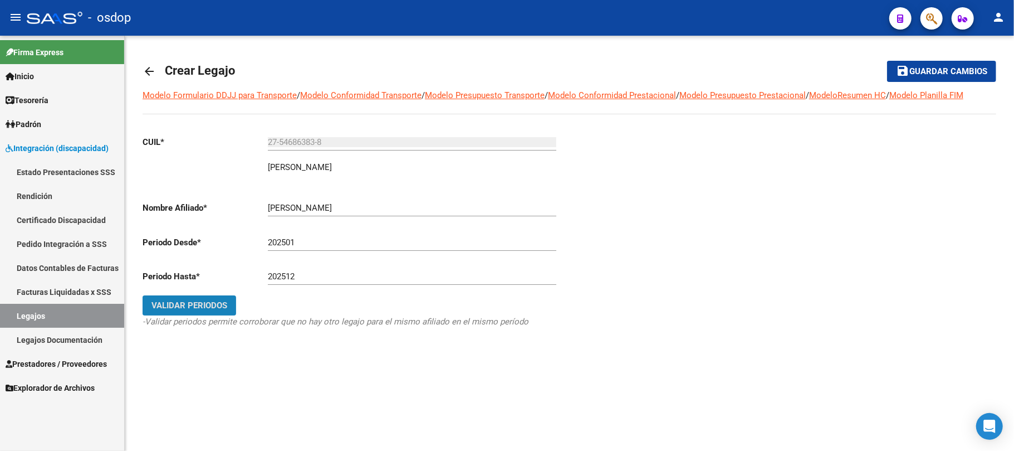
click at [184, 311] on button "Validar Periodos" at bounding box center [190, 305] width 94 height 20
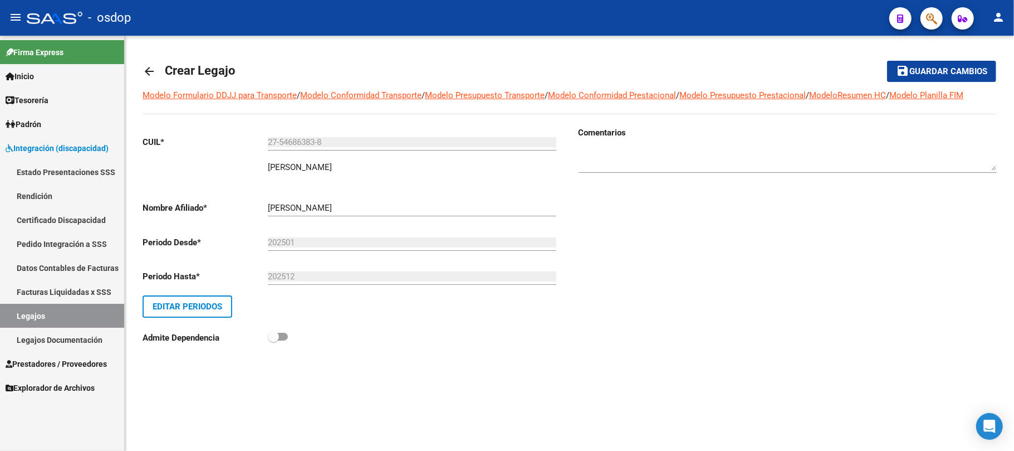
click at [941, 71] on span "Guardar cambios" at bounding box center [949, 72] width 78 height 10
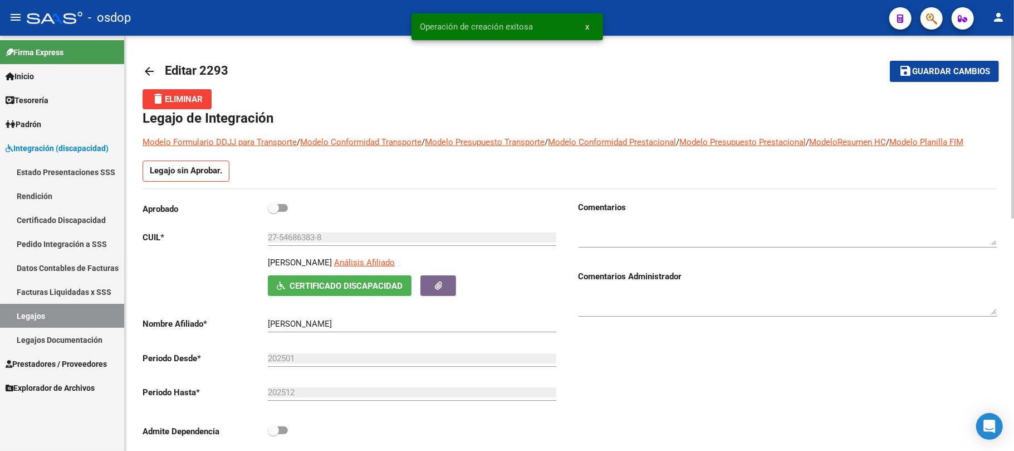
click at [286, 209] on span at bounding box center [278, 208] width 20 height 8
click at [273, 212] on input "checkbox" at bounding box center [273, 212] width 1 height 1
checkbox input "true"
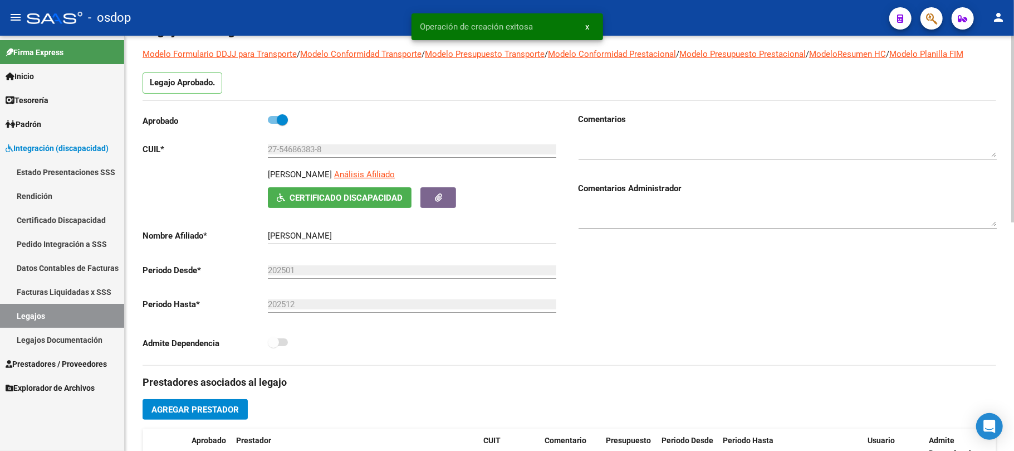
scroll to position [223, 0]
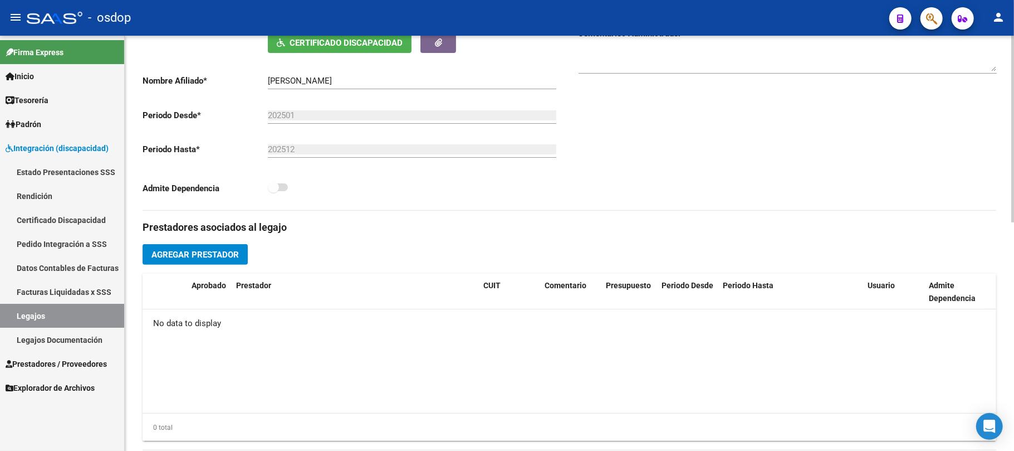
click at [204, 257] on span "Agregar Prestador" at bounding box center [195, 255] width 87 height 10
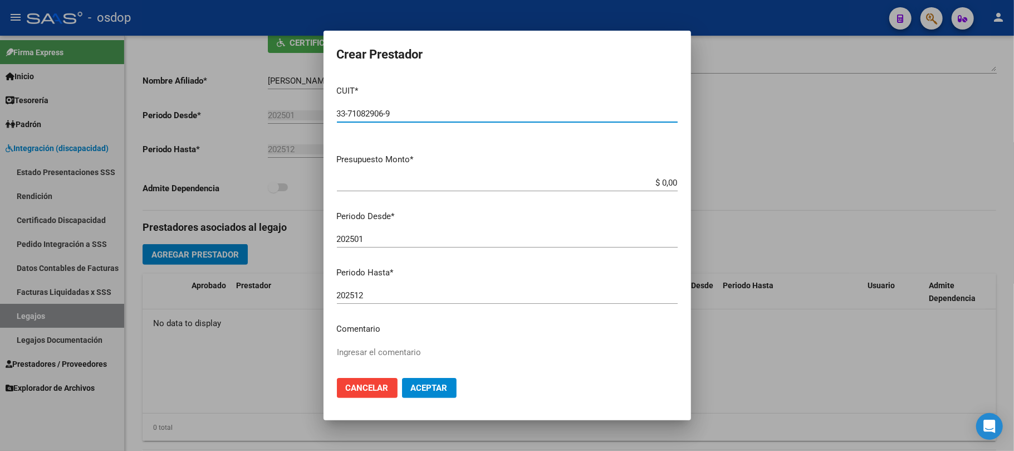
type input "33-71082906-9"
click at [662, 179] on input "$ 0,00" at bounding box center [507, 183] width 341 height 10
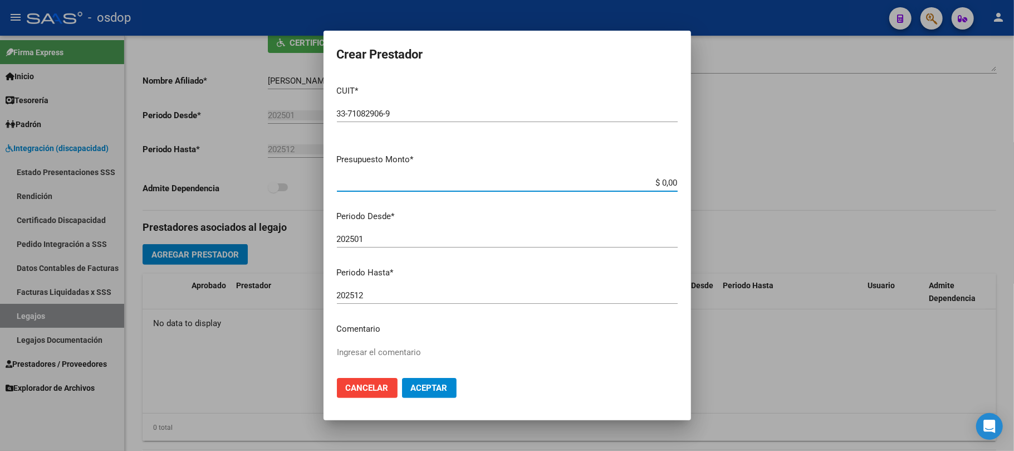
click at [662, 179] on input "$ 0,00" at bounding box center [507, 183] width 341 height 10
paste input "537.683,41"
type input "$ 537.683,41"
click at [426, 239] on input "202501" at bounding box center [507, 239] width 341 height 10
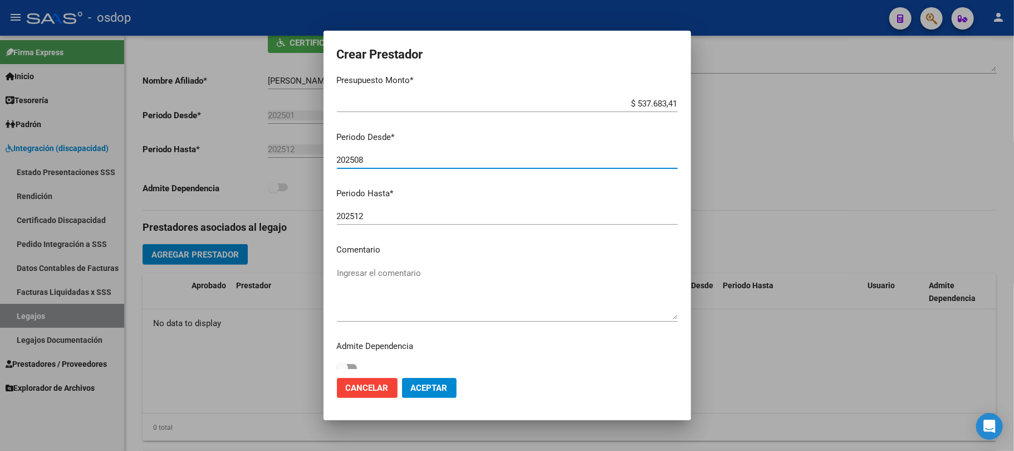
scroll to position [88, 0]
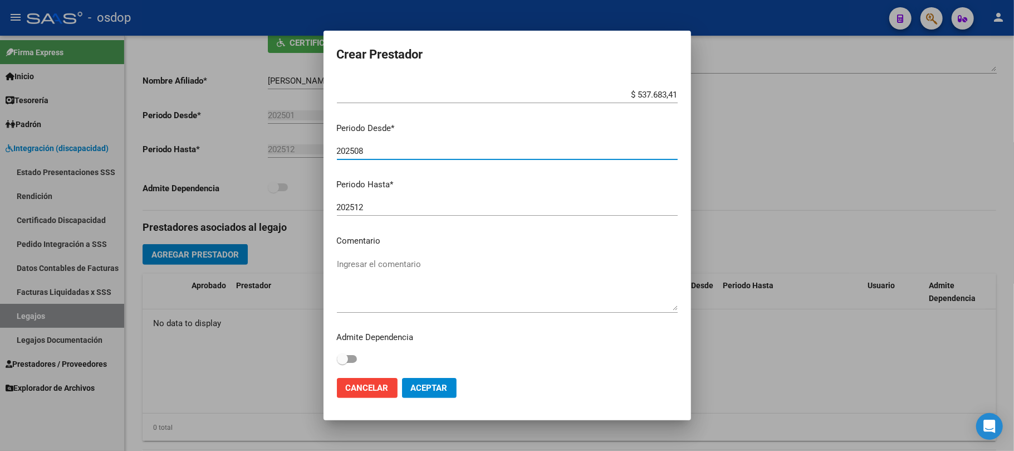
type input "202508"
drag, startPoint x: 387, startPoint y: 262, endPoint x: 399, endPoint y: 262, distance: 12.8
click at [388, 262] on textarea "Ingresar el comentario" at bounding box center [507, 284] width 341 height 52
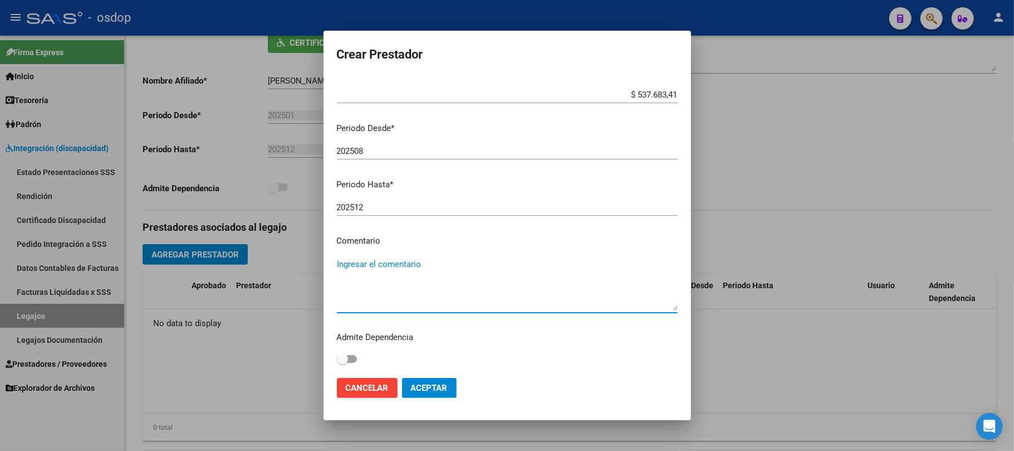
click at [422, 261] on textarea "Ingresar el comentario" at bounding box center [507, 284] width 341 height 52
paste textarea "780089 - MÓDULO DE APOYO A LA INTEGRACIÓN ESCOLAR"
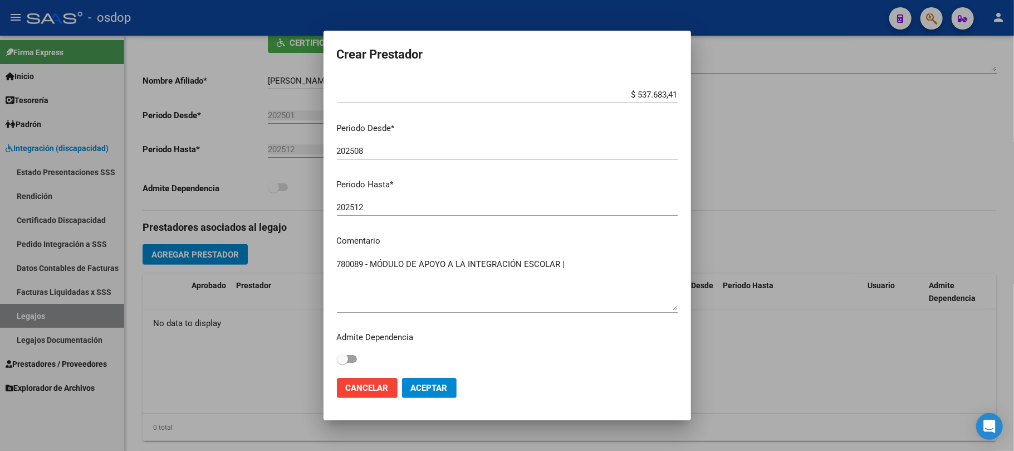
click at [606, 259] on textarea "780089 - MÓDULO DE APOYO A LA INTEGRACIÓN ESCOLAR |" at bounding box center [507, 284] width 341 height 52
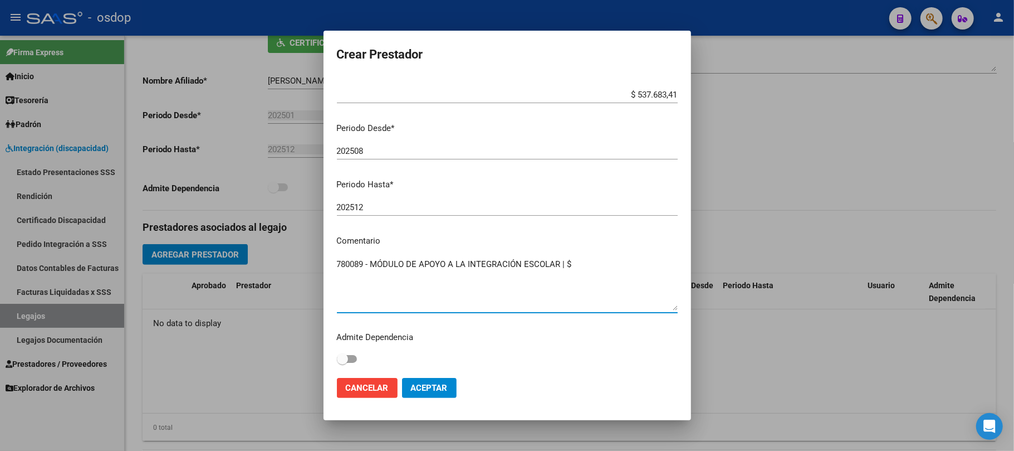
paste textarea "475.830,36"
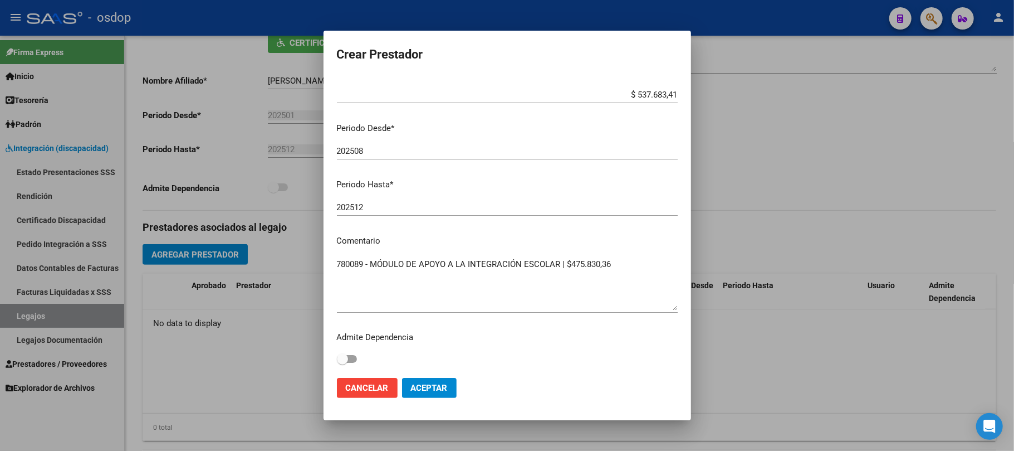
click at [333, 275] on mat-dialog-content "CUIT * 33-71082906-9 Ingresar CUIT ARCA Padrón Presupuesto Monto * $ 537.683,41…" at bounding box center [508, 222] width 368 height 293
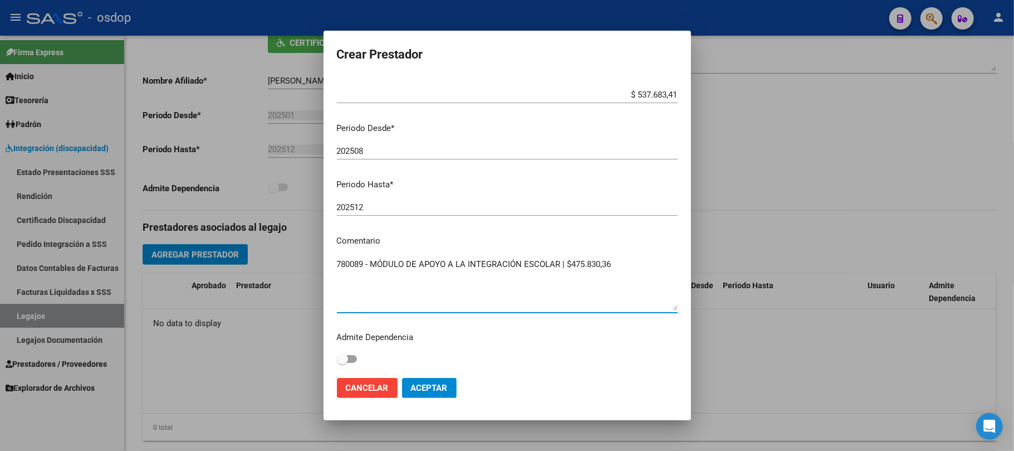
click at [337, 275] on textarea "780089 - MÓDULO DE APOYO A LA INTEGRACIÓN ESCOLAR | $475.830,36" at bounding box center [507, 284] width 341 height 52
paste textarea "250104 - FONOAUDIOLOGIA"
click at [353, 270] on textarea "780089 - MÓDULO DE APOYO A LA INTEGRACIÓN ESCOLAR | $475.830,36 250104 - FONOAU…" at bounding box center [507, 284] width 341 height 52
click at [458, 274] on textarea "780089 - MÓDULO DE APOYO A LA INTEGRACIÓN ESCOLAR | $475.830,36 250104 - FONOAU…" at bounding box center [507, 284] width 341 height 52
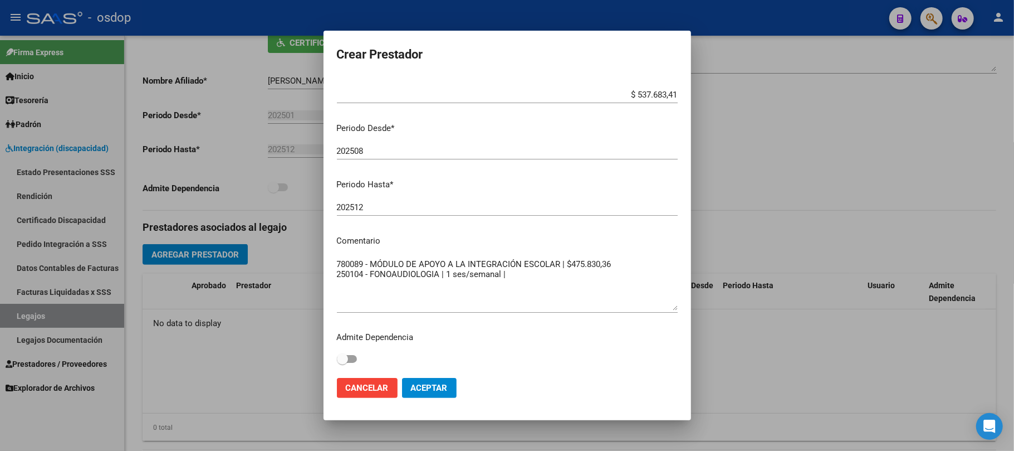
click at [520, 276] on textarea "780089 - MÓDULO DE APOYO A LA INTEGRACIÓN ESCOLAR | $475.830,36 250104 - FONOAU…" at bounding box center [507, 284] width 341 height 52
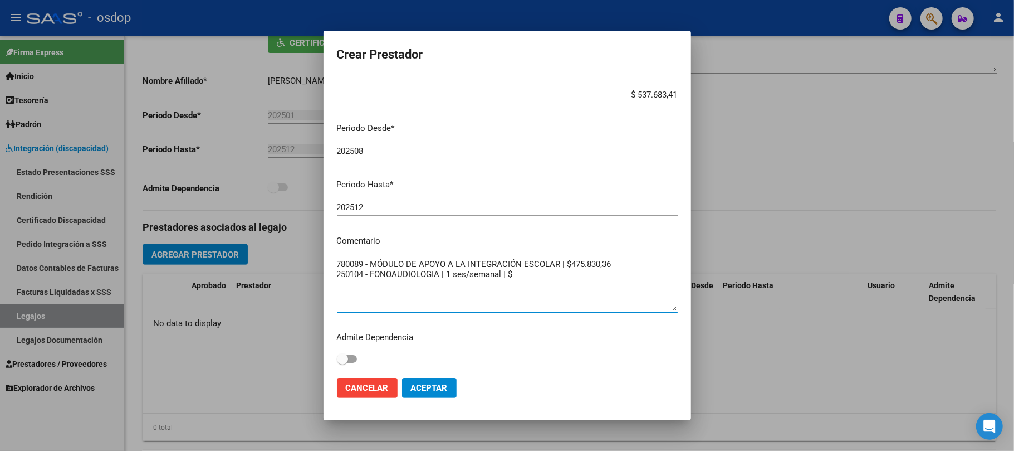
paste textarea "61.853,05"
type textarea "780089 - MÓDULO DE APOYO A LA INTEGRACIÓN ESCOLAR | $475.830,36 250104 - FONOAU…"
click at [440, 391] on span "Aceptar" at bounding box center [429, 388] width 37 height 10
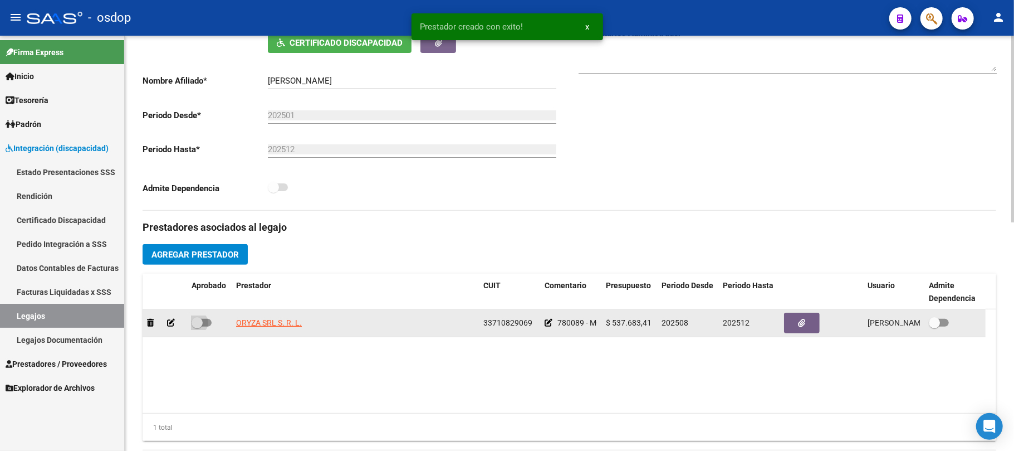
click at [208, 324] on span at bounding box center [202, 323] width 20 height 8
click at [197, 326] on input "checkbox" at bounding box center [197, 326] width 1 height 1
checkbox input "true"
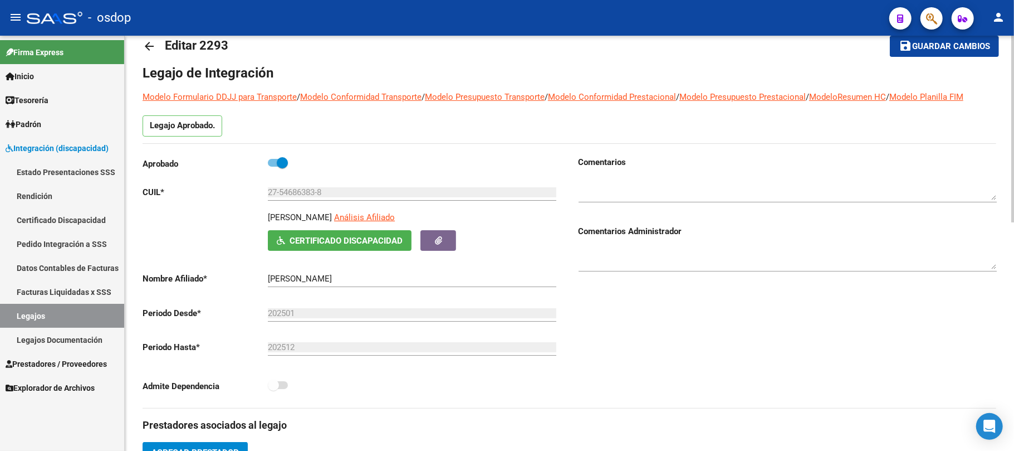
scroll to position [0, 0]
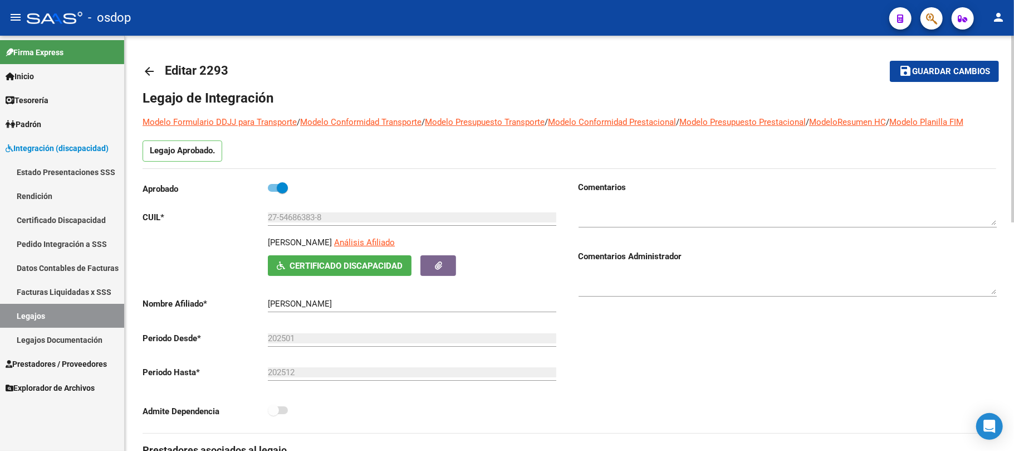
click at [954, 70] on span "Guardar cambios" at bounding box center [951, 72] width 78 height 10
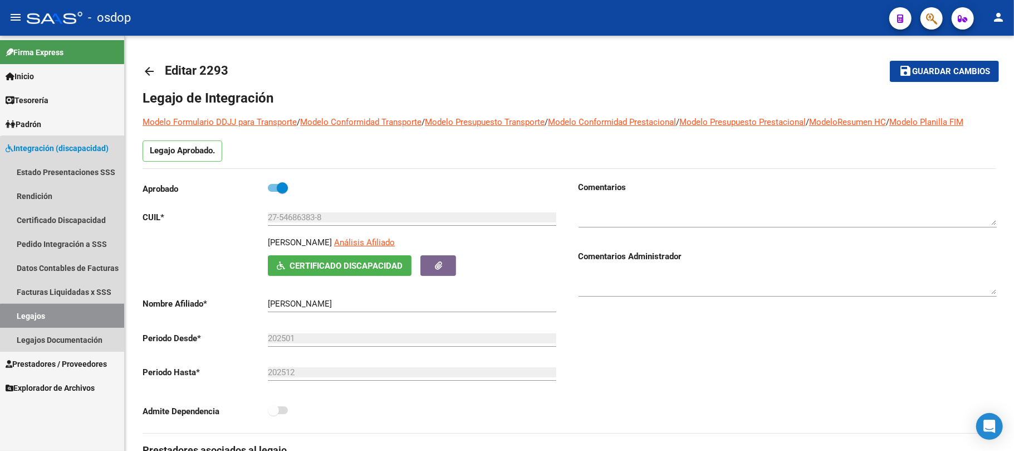
click at [70, 320] on link "Legajos" at bounding box center [62, 316] width 124 height 24
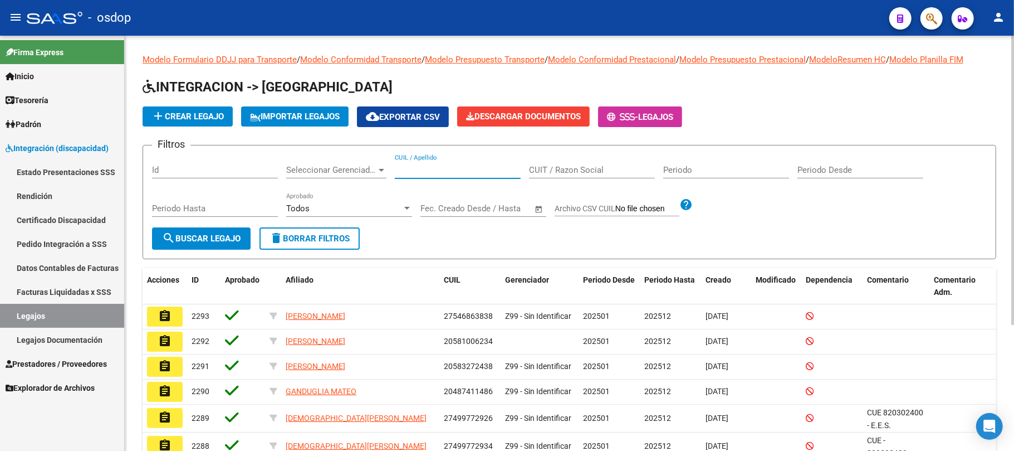
click at [431, 172] on input "CUIL / Apellido" at bounding box center [458, 170] width 126 height 10
paste input "20562962019"
type input "20562962019"
click at [214, 241] on span "search Buscar Legajo" at bounding box center [201, 238] width 79 height 10
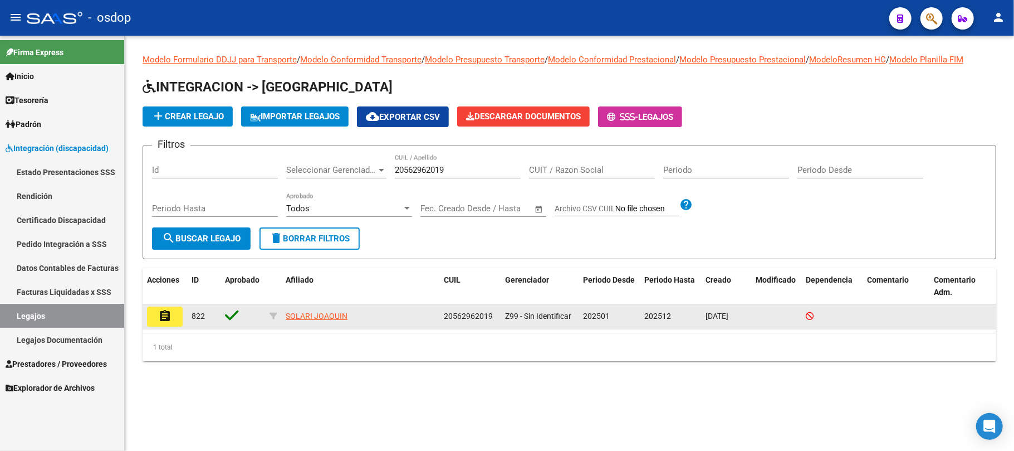
click at [165, 319] on mat-icon "assignment" at bounding box center [164, 315] width 13 height 13
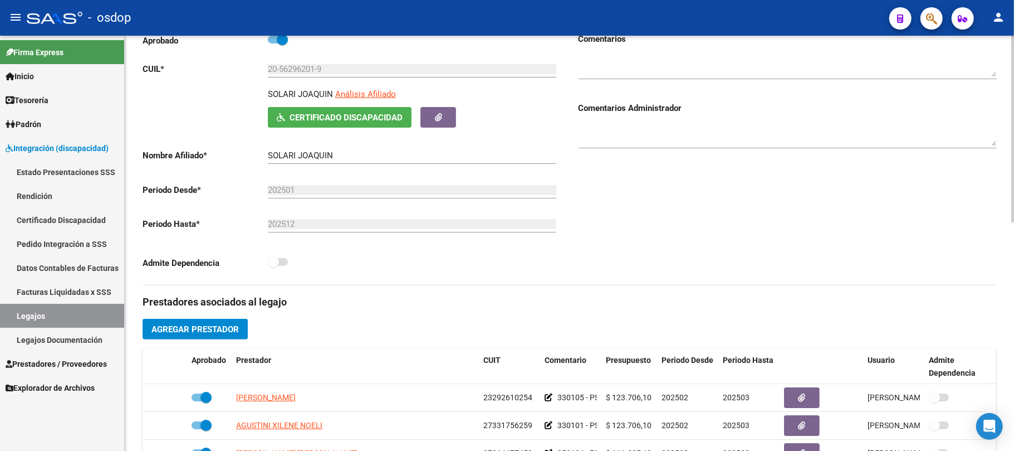
scroll to position [223, 0]
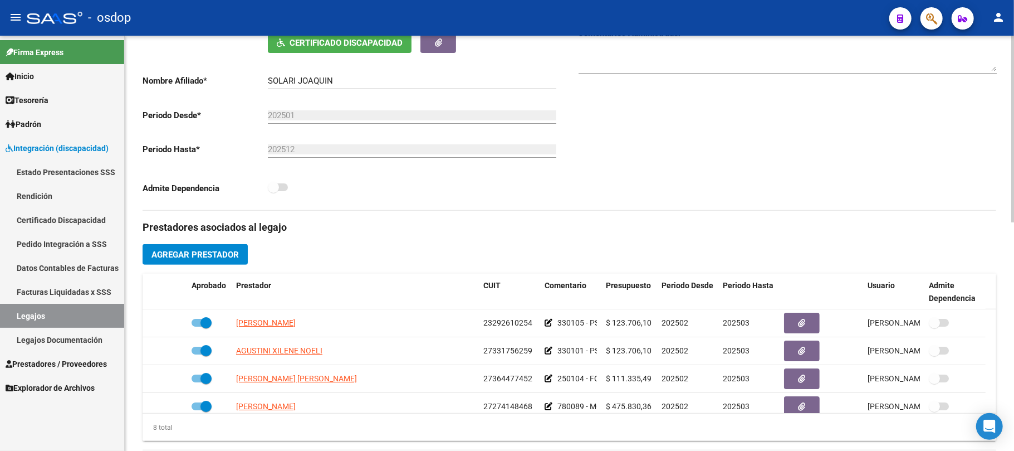
click at [555, 227] on h3 "Prestadores asociados al legajo" at bounding box center [570, 227] width 854 height 16
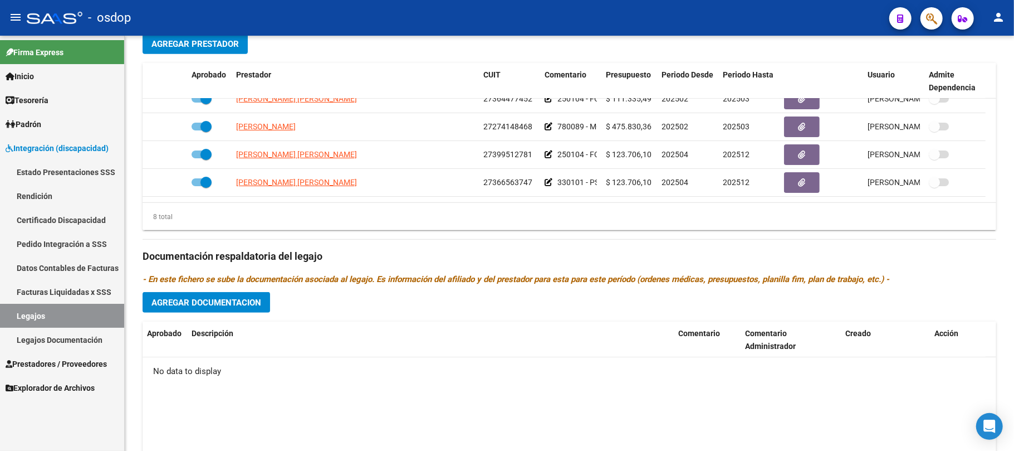
scroll to position [59, 0]
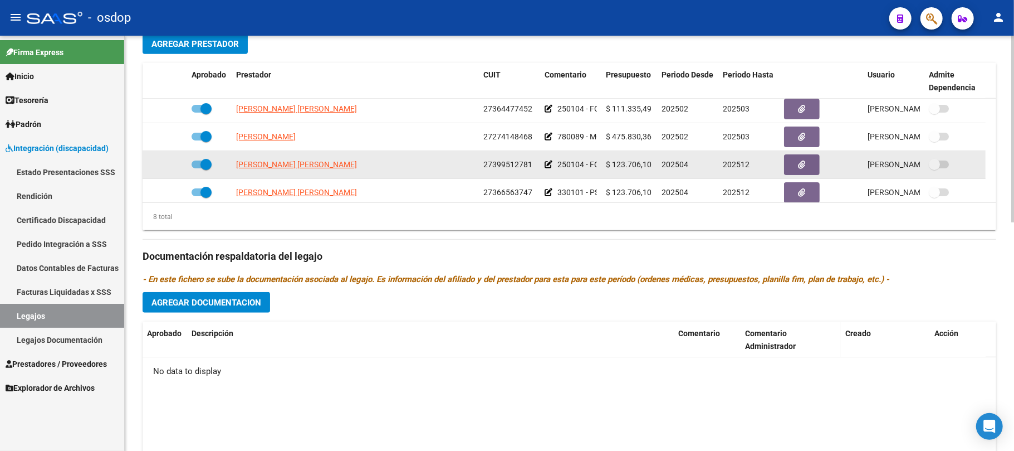
click at [199, 161] on span at bounding box center [202, 164] width 20 height 8
click at [197, 168] on input "checkbox" at bounding box center [197, 168] width 1 height 1
checkbox input "false"
click at [168, 164] on icon at bounding box center [171, 164] width 8 height 8
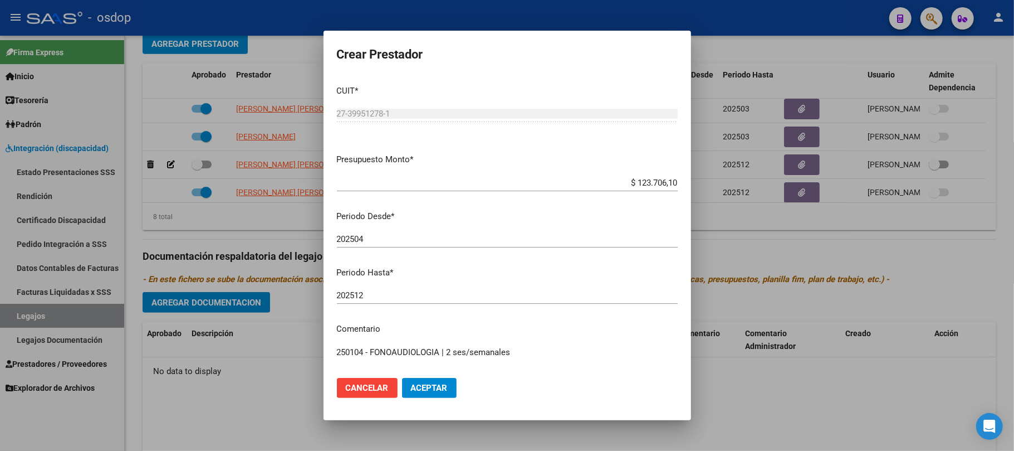
click at [387, 290] on div "202512 Ingresar el periodo" at bounding box center [507, 295] width 341 height 17
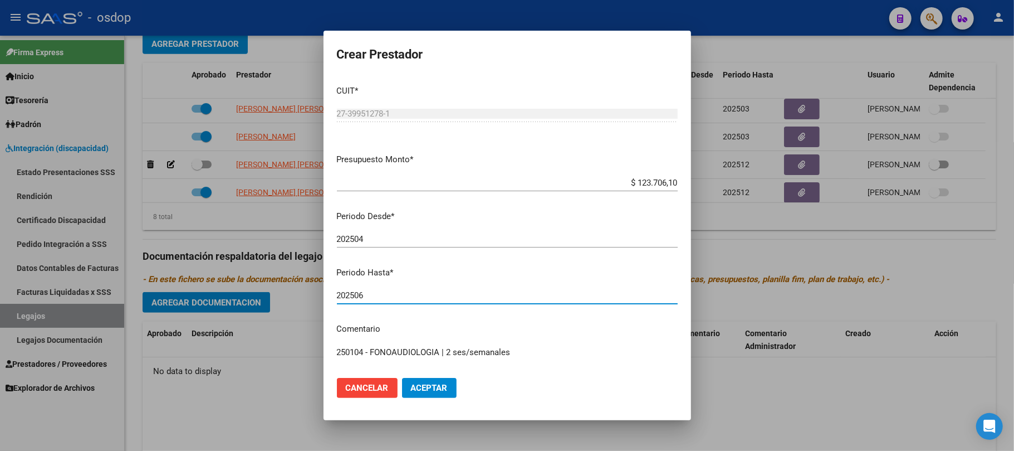
type input "202506"
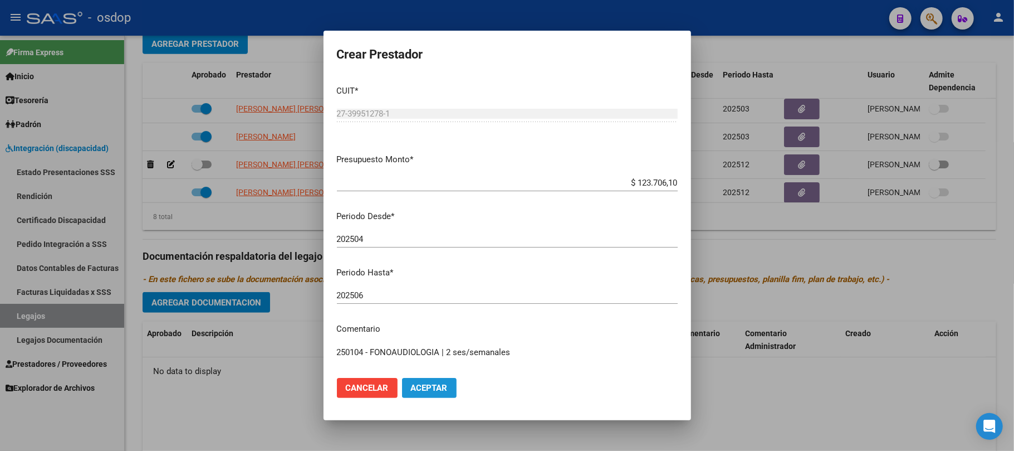
drag, startPoint x: 430, startPoint y: 394, endPoint x: 429, endPoint y: 387, distance: 7.9
click at [430, 393] on button "Aceptar" at bounding box center [429, 388] width 55 height 20
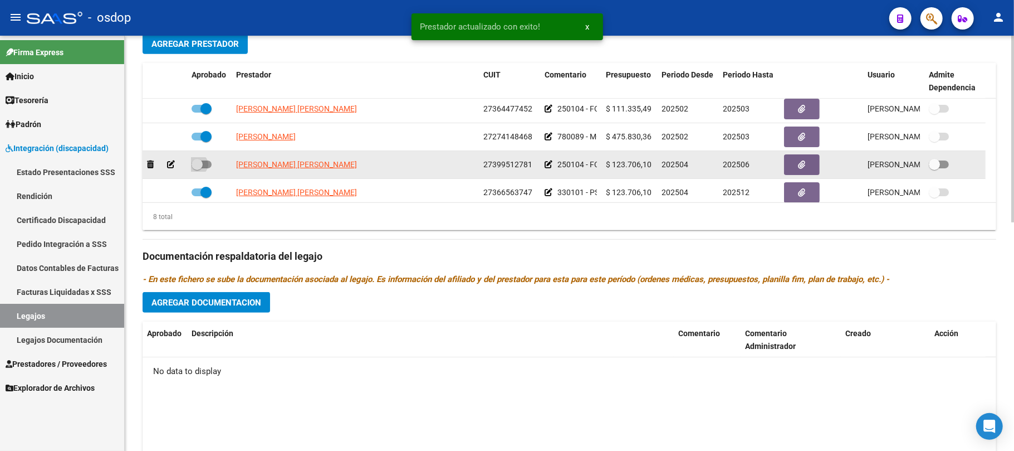
click at [206, 165] on span at bounding box center [202, 164] width 20 height 8
click at [197, 168] on input "checkbox" at bounding box center [197, 168] width 1 height 1
checkbox input "true"
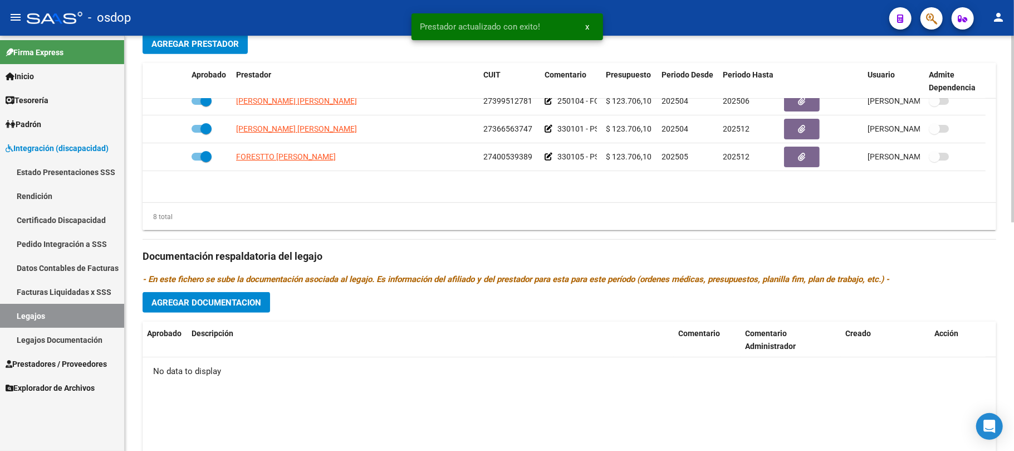
scroll to position [134, 0]
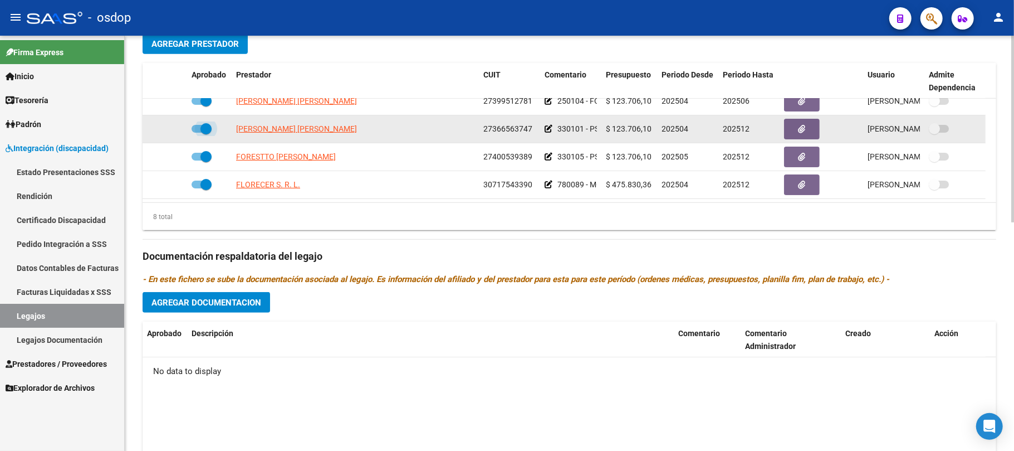
click at [194, 125] on span at bounding box center [202, 129] width 20 height 8
click at [197, 133] on input "checkbox" at bounding box center [197, 133] width 1 height 1
checkbox input "false"
click at [168, 125] on icon at bounding box center [171, 129] width 8 height 8
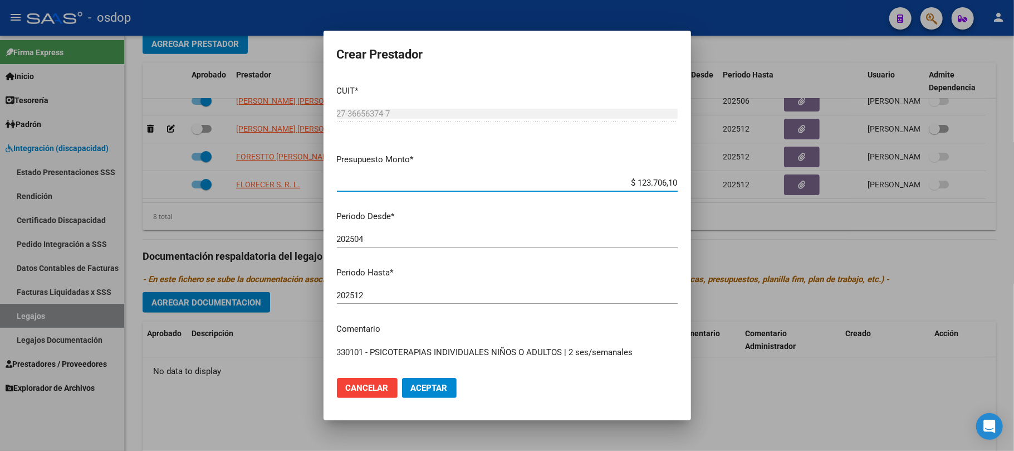
click at [384, 294] on input "202512" at bounding box center [507, 295] width 341 height 10
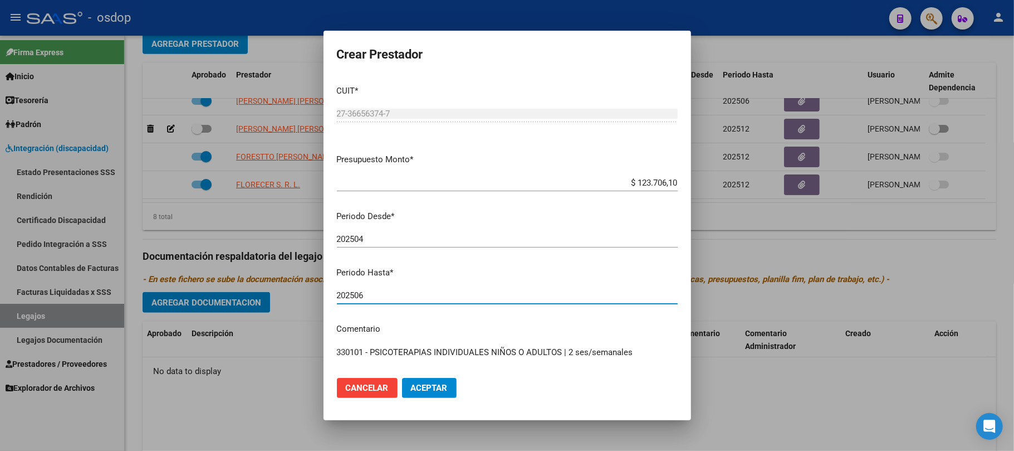
type input "202506"
click at [435, 393] on button "Aceptar" at bounding box center [429, 388] width 55 height 20
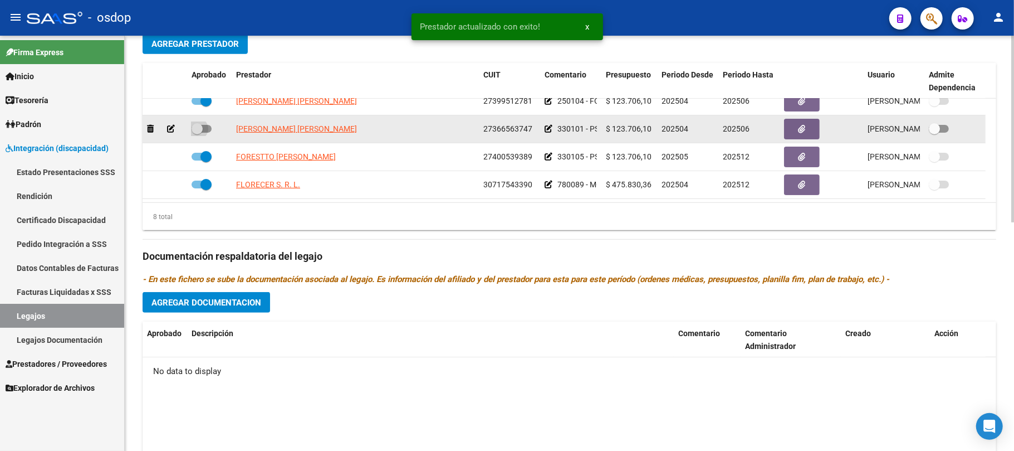
click at [206, 125] on span at bounding box center [202, 129] width 20 height 8
click at [197, 133] on input "checkbox" at bounding box center [197, 133] width 1 height 1
checkbox input "true"
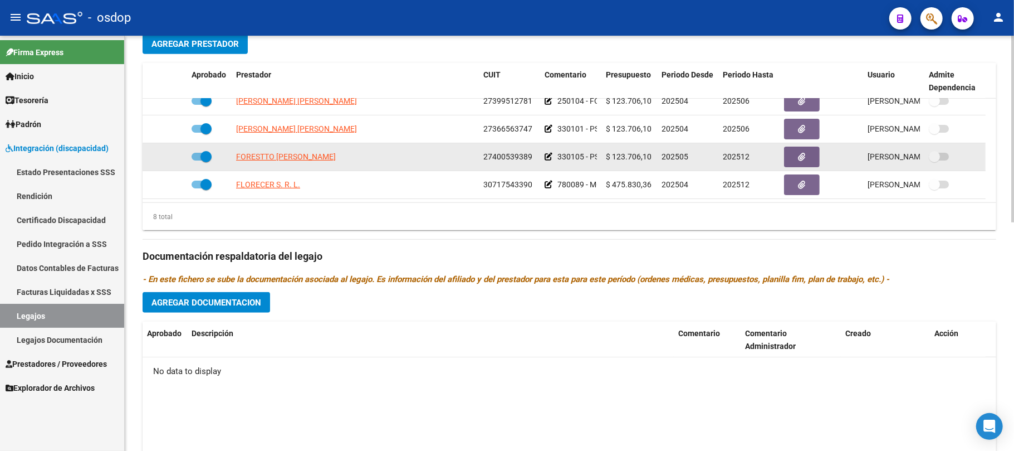
click at [198, 153] on span at bounding box center [202, 157] width 20 height 8
click at [197, 160] on input "checkbox" at bounding box center [197, 160] width 1 height 1
checkbox input "false"
click at [175, 150] on div at bounding box center [165, 156] width 36 height 13
click at [172, 153] on icon at bounding box center [171, 157] width 8 height 8
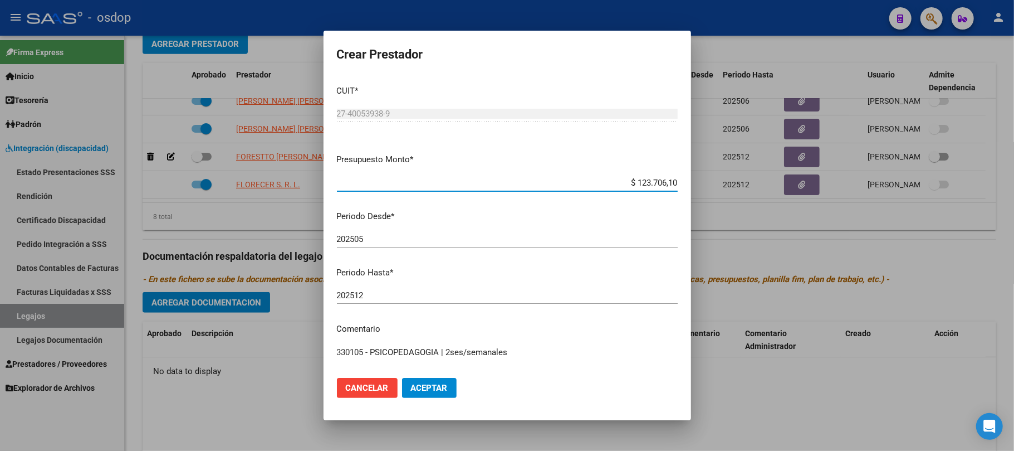
click at [391, 286] on mat-dialog-content "CUIT * 27-40053938-9 Ingresar CUIT ARCA Padrón Presupuesto Monto * $ 123.706,10…" at bounding box center [508, 222] width 368 height 293
click at [388, 295] on input "202512" at bounding box center [507, 295] width 341 height 10
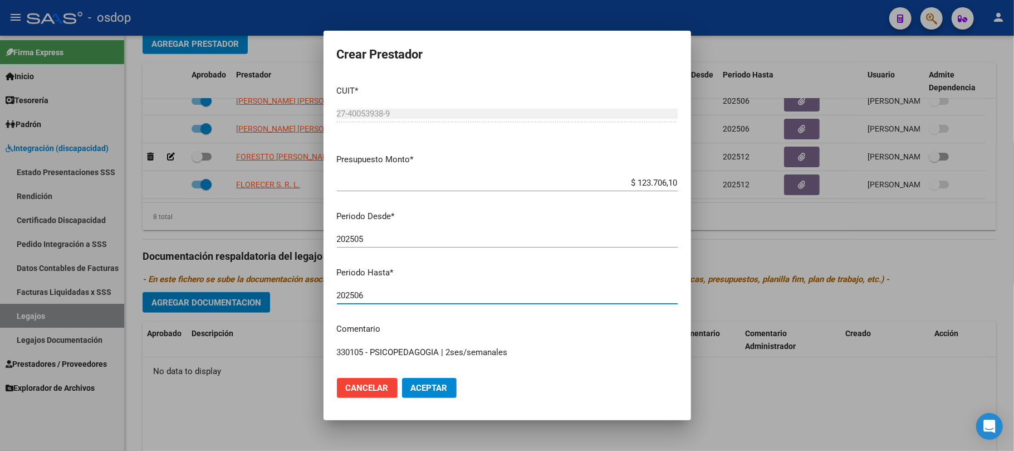
type input "202506"
click at [428, 390] on span "Aceptar" at bounding box center [429, 388] width 37 height 10
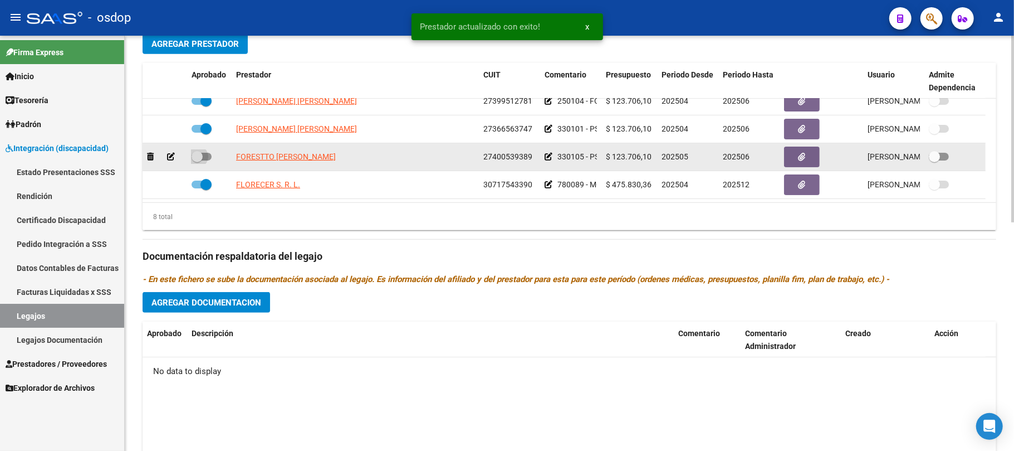
click at [208, 153] on span at bounding box center [202, 157] width 20 height 8
click at [197, 160] on input "checkbox" at bounding box center [197, 160] width 1 height 1
checkbox input "true"
